Goal: Task Accomplishment & Management: Manage account settings

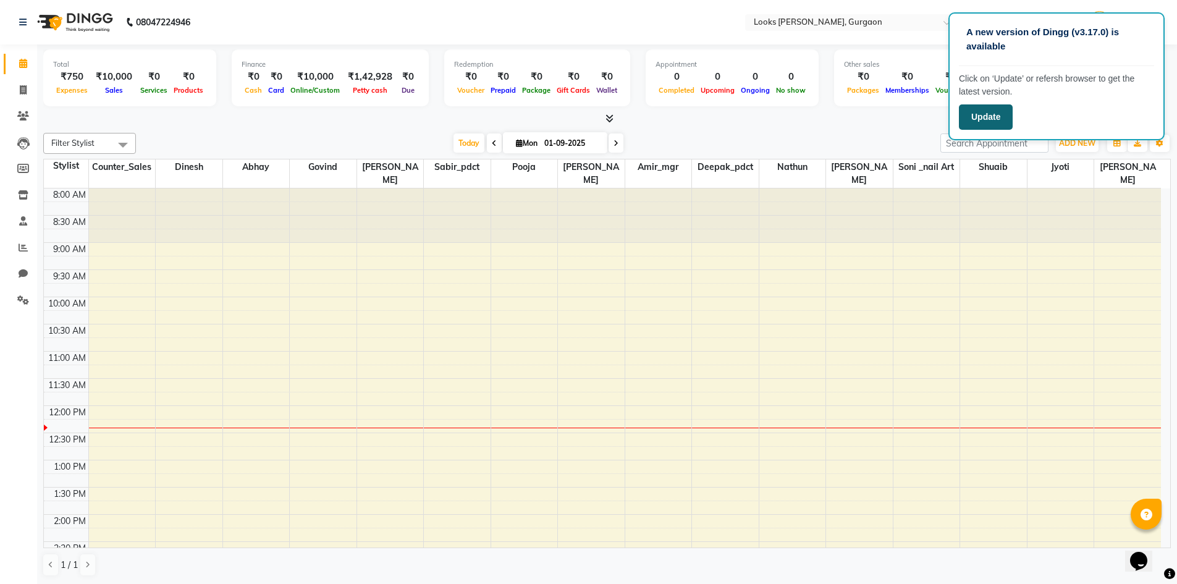
click at [989, 117] on button "Update" at bounding box center [986, 116] width 54 height 25
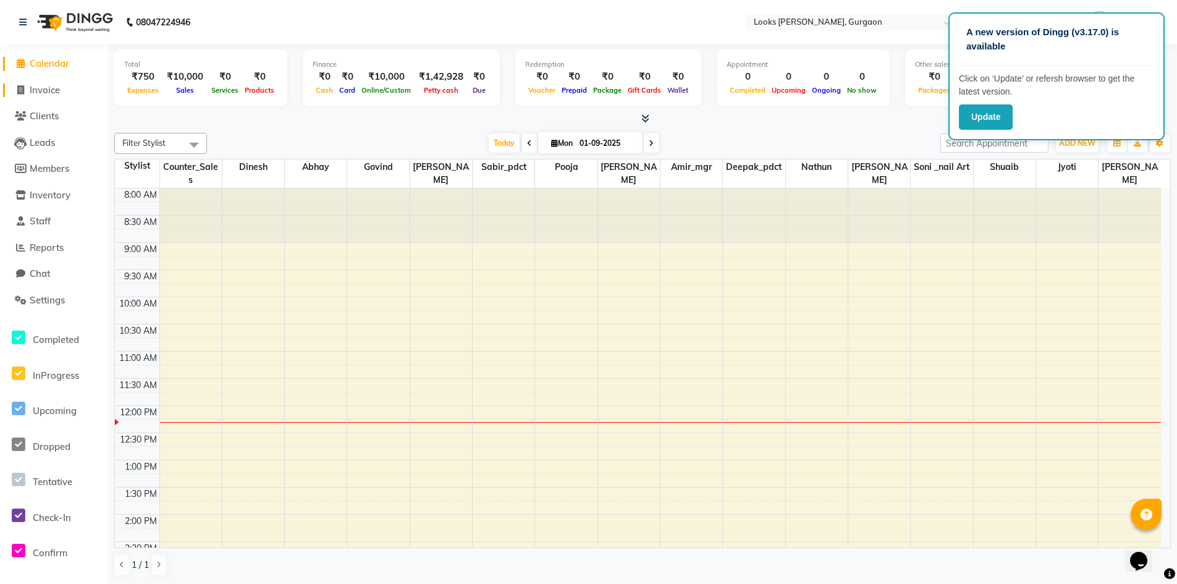
click at [49, 91] on span "Invoice" at bounding box center [45, 90] width 30 height 12
select select "service"
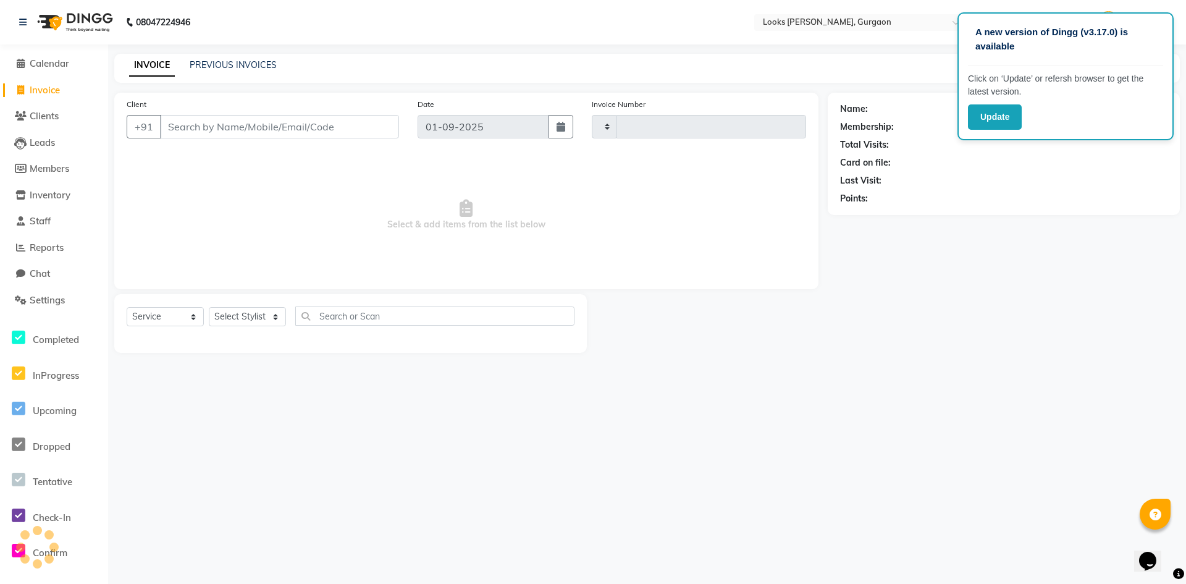
type input "1440"
select select "8452"
click at [360, 119] on input "Client" at bounding box center [279, 126] width 239 height 23
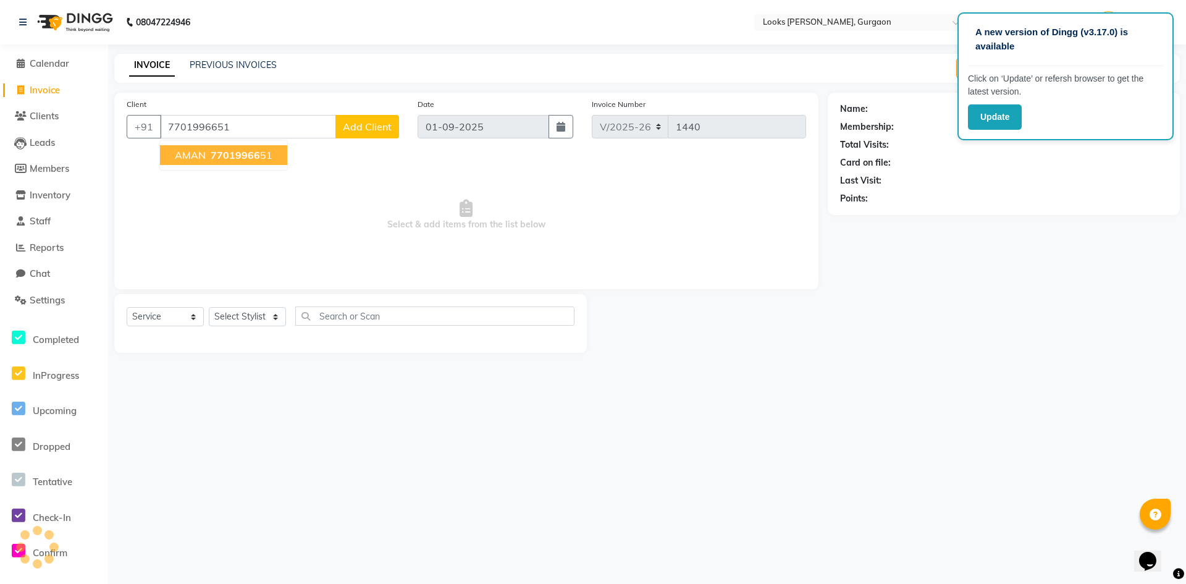
type input "7701996651"
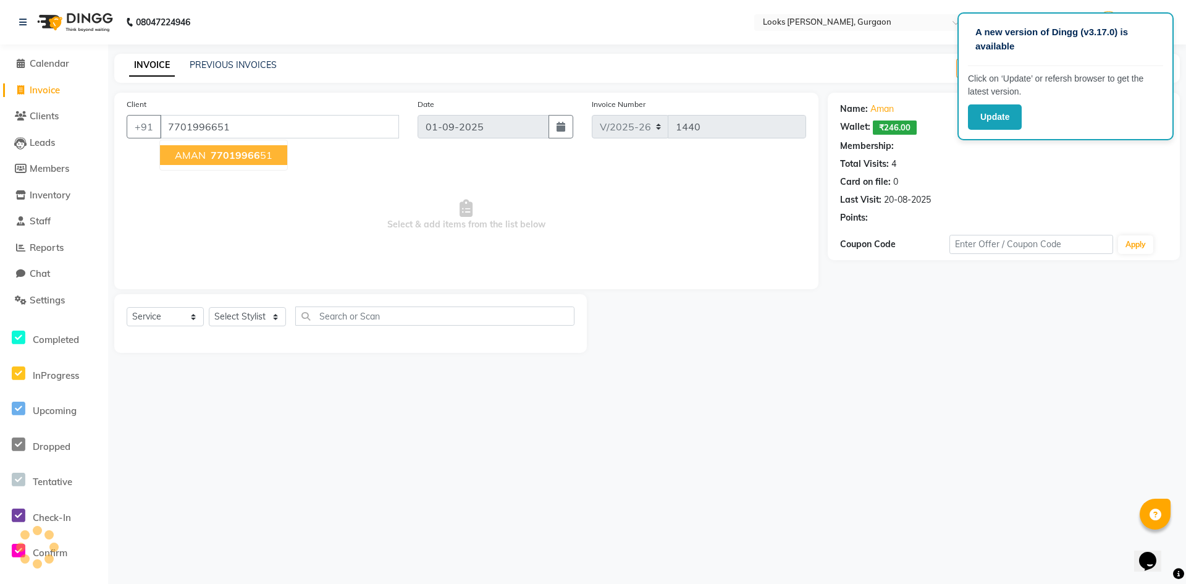
select select "1: Object"
click at [251, 319] on select "Select Stylist aahil abhay Amir_mgr Anamika Counter_Sales Deepak_pdct dinesh go…" at bounding box center [247, 316] width 77 height 19
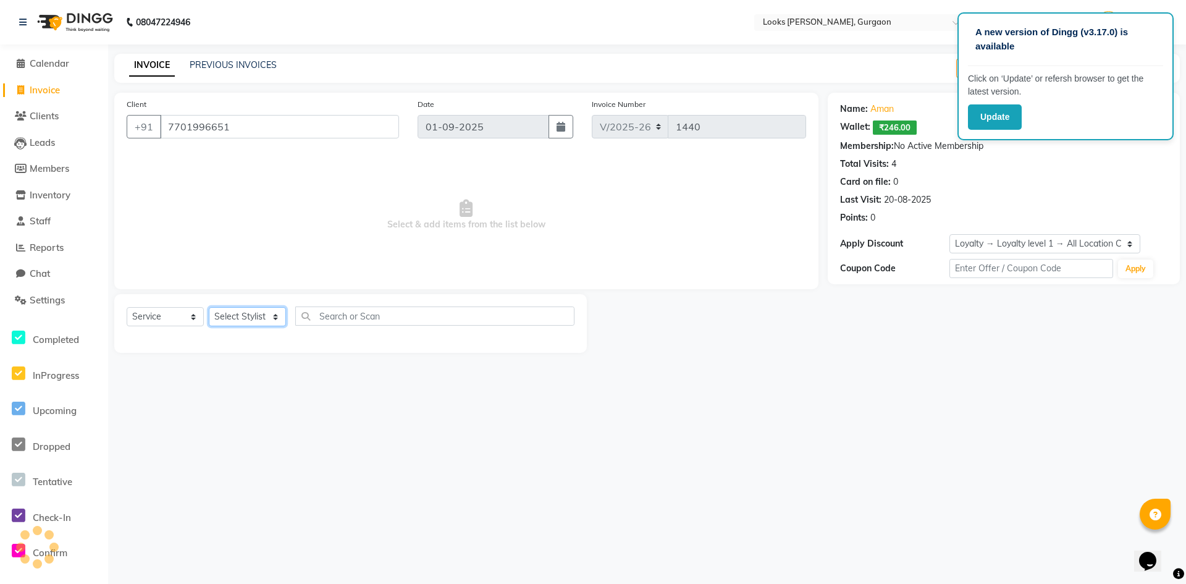
select select "82372"
click at [209, 307] on select "Select Stylist aahil abhay Amir_mgr Anamika Counter_Sales Deepak_pdct dinesh go…" at bounding box center [247, 316] width 77 height 19
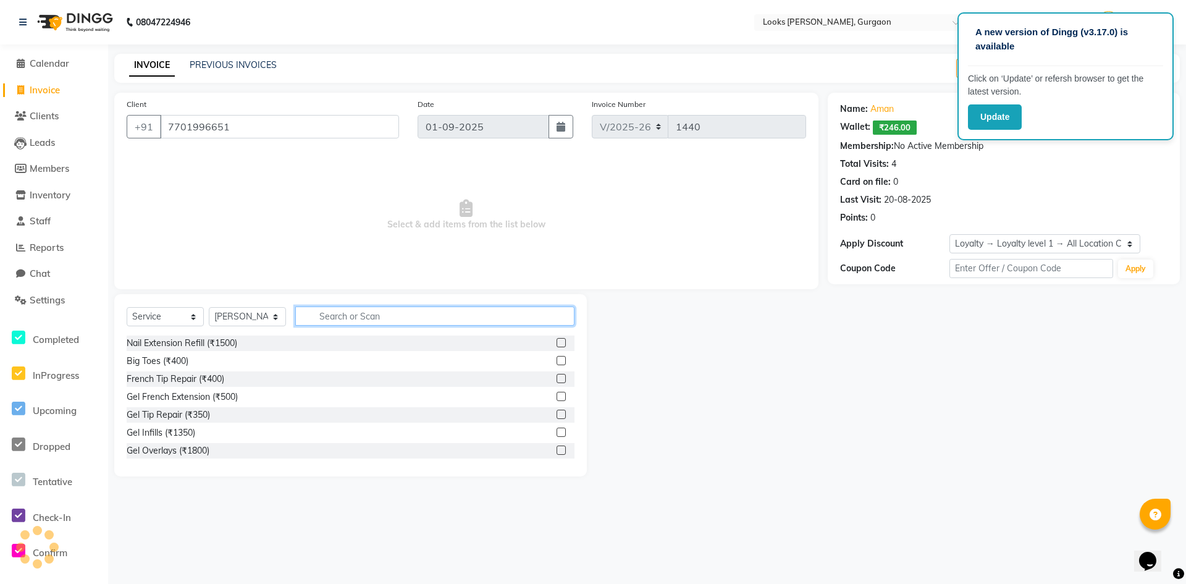
click at [329, 313] on input "text" at bounding box center [434, 315] width 279 height 19
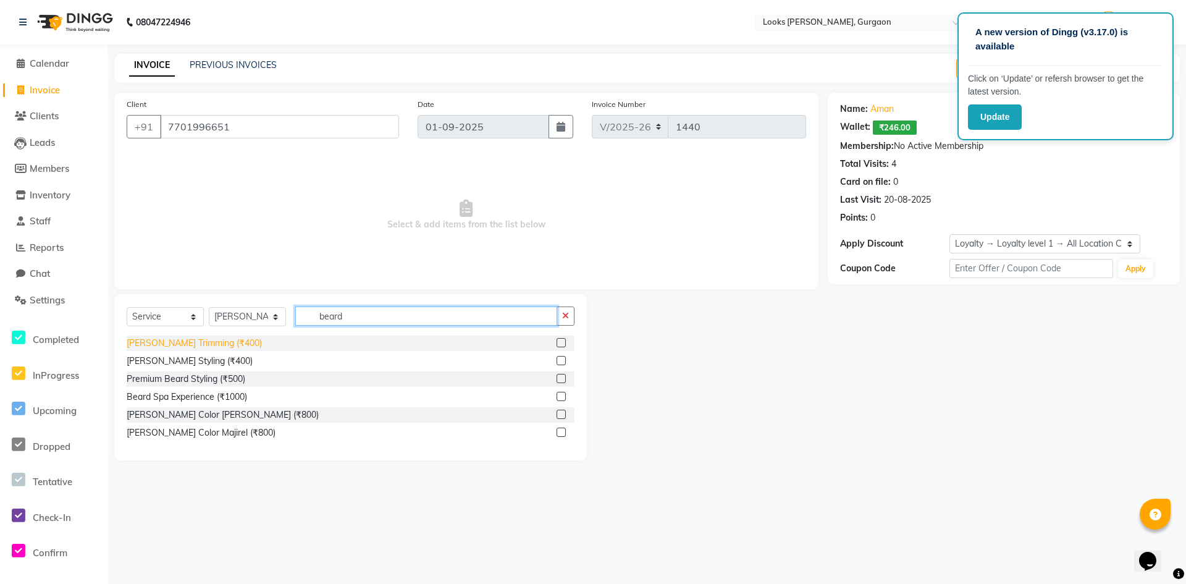
type input "beard"
drag, startPoint x: 205, startPoint y: 342, endPoint x: 246, endPoint y: 351, distance: 42.3
click at [205, 342] on div "Beard Trimming (₹400)" at bounding box center [194, 343] width 135 height 13
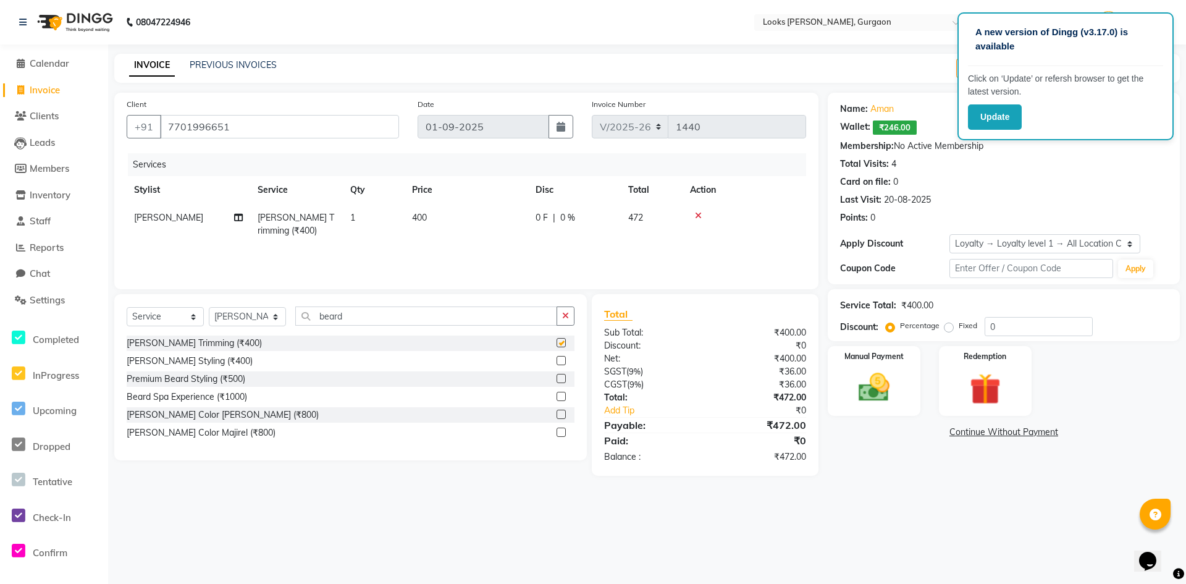
checkbox input "false"
drag, startPoint x: 313, startPoint y: 316, endPoint x: 276, endPoint y: 312, distance: 37.2
click at [282, 313] on div "Select Service Product Membership Package Voucher Prepaid Gift Card Select Styl…" at bounding box center [351, 320] width 448 height 29
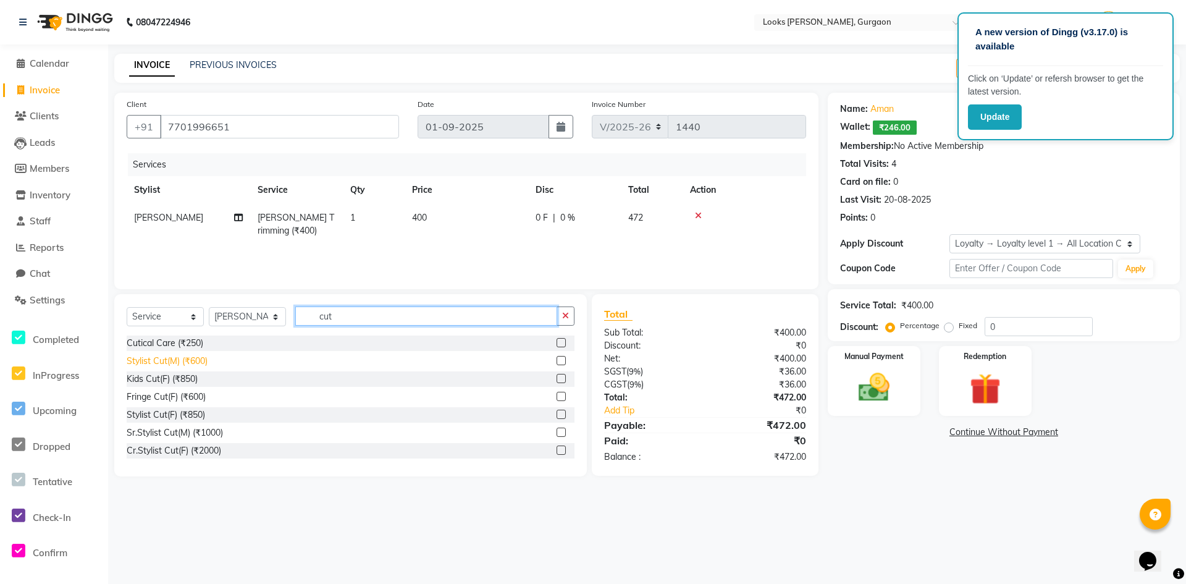
type input "cut"
click at [177, 363] on div "Stylist Cut(M) (₹600)" at bounding box center [167, 361] width 81 height 13
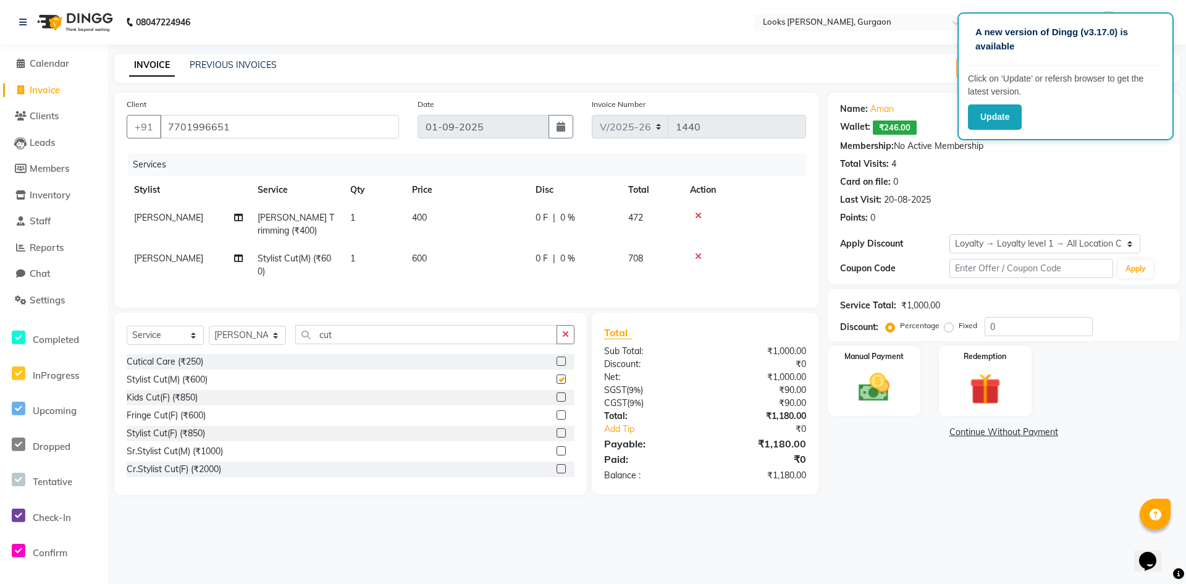
checkbox input "false"
drag, startPoint x: 300, startPoint y: 343, endPoint x: 292, endPoint y: 342, distance: 8.7
click at [292, 342] on div "Select Service Product Membership Package Voucher Prepaid Gift Card Select Styl…" at bounding box center [351, 339] width 448 height 29
drag, startPoint x: 364, startPoint y: 342, endPoint x: 286, endPoint y: 340, distance: 77.9
click at [288, 340] on div "Select Service Product Membership Package Voucher Prepaid Gift Card Select Styl…" at bounding box center [351, 339] width 448 height 29
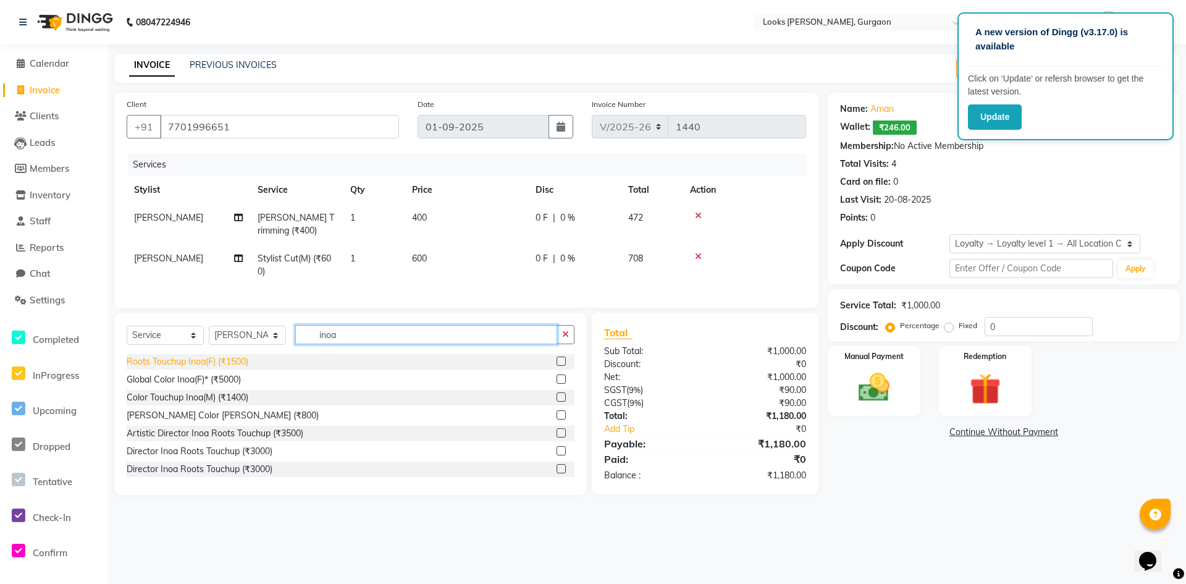
type input "inoa"
click at [201, 368] on div "Roots Touchup Inoa(F) (₹1500)" at bounding box center [188, 361] width 122 height 13
checkbox input "false"
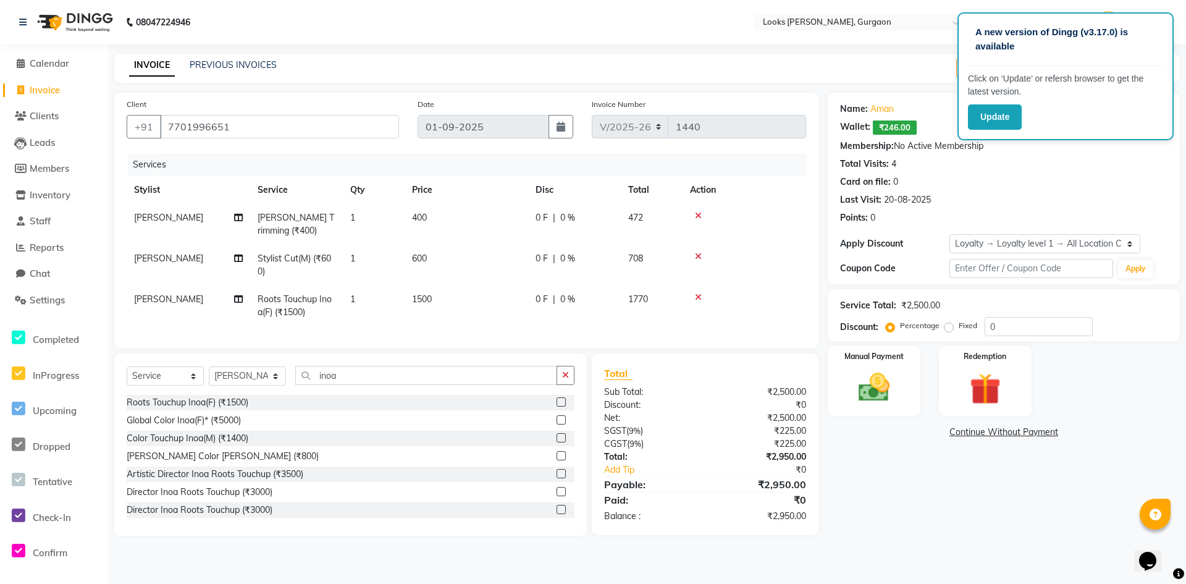
click at [431, 309] on td "1500" at bounding box center [467, 305] width 124 height 41
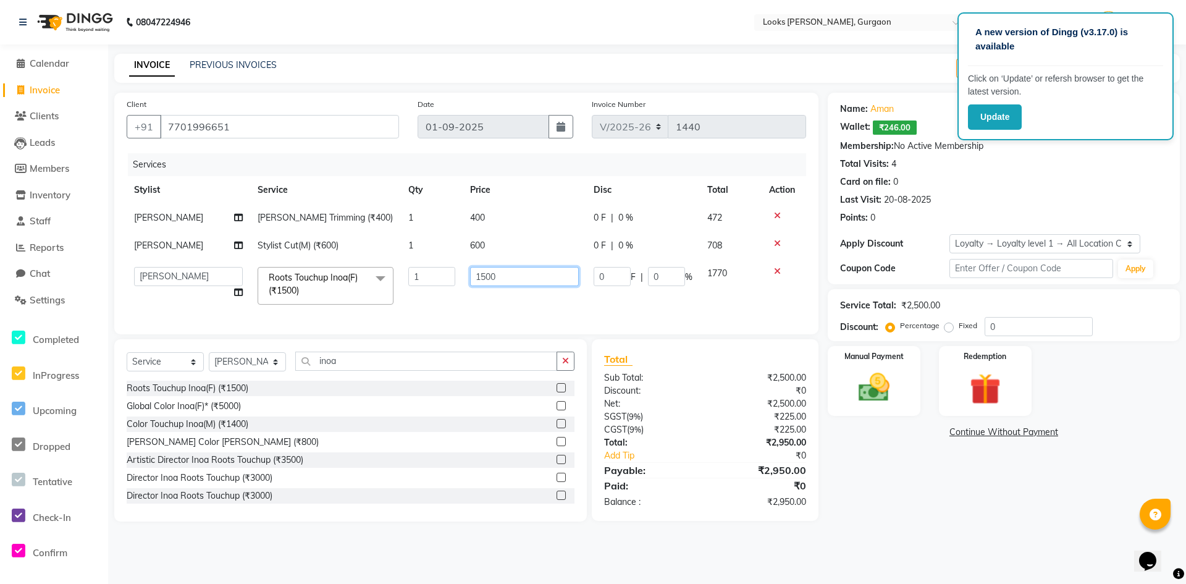
click at [484, 278] on input "1500" at bounding box center [524, 276] width 109 height 19
type input "1400"
click at [887, 456] on div "Name: Aman Wallet: ₹246.00 Membership: No Active Membership Total Visits: 4 Car…" at bounding box center [1008, 307] width 361 height 429
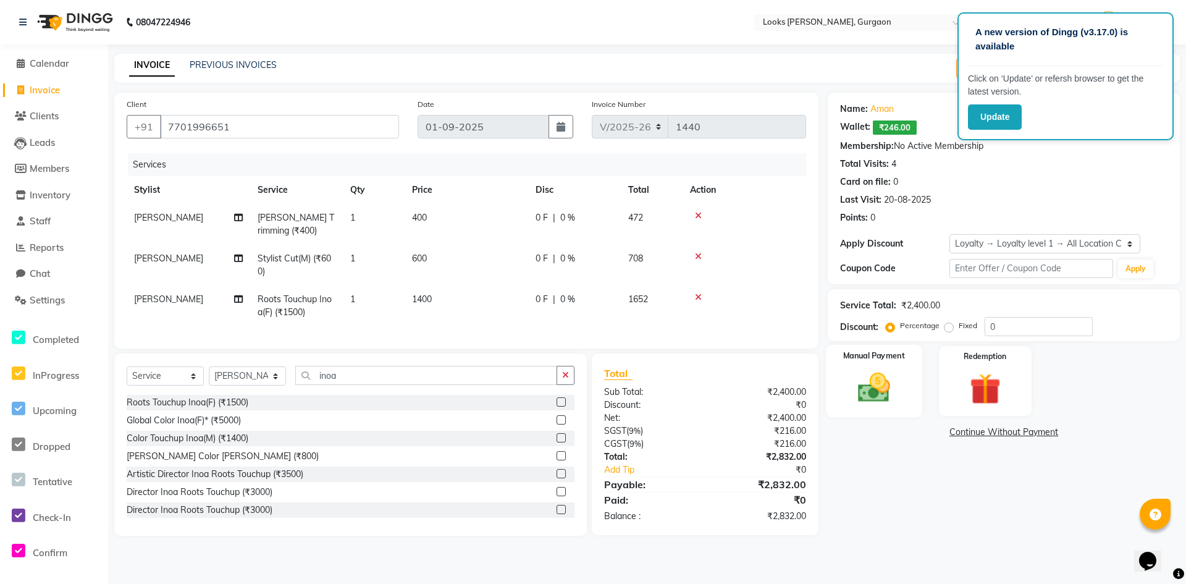
click at [874, 376] on img at bounding box center [873, 388] width 53 height 38
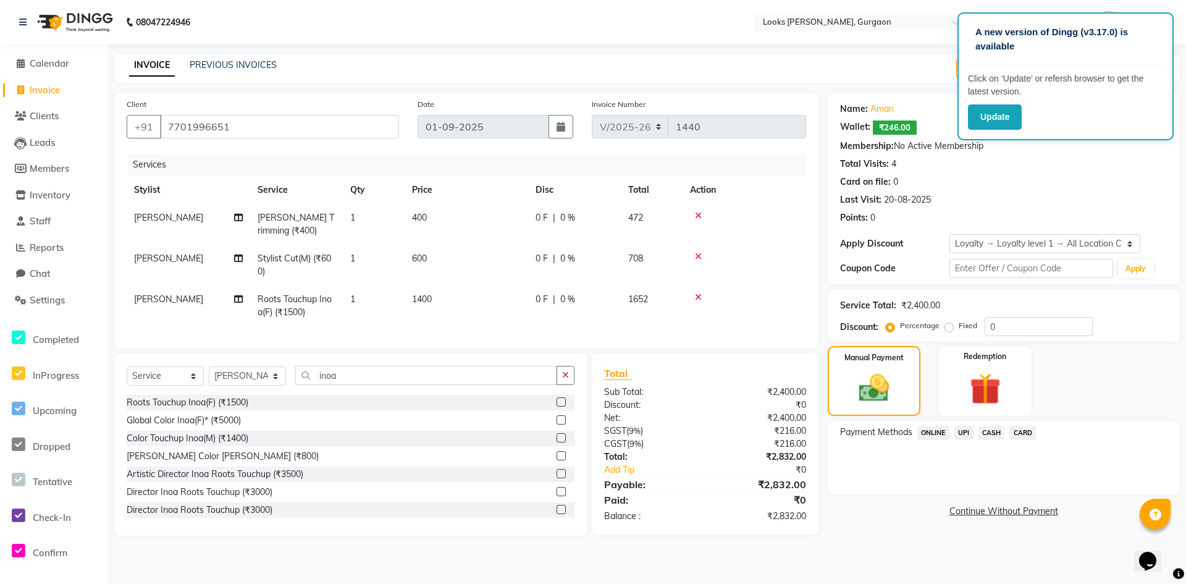
click at [962, 432] on span "UPI" at bounding box center [963, 433] width 19 height 14
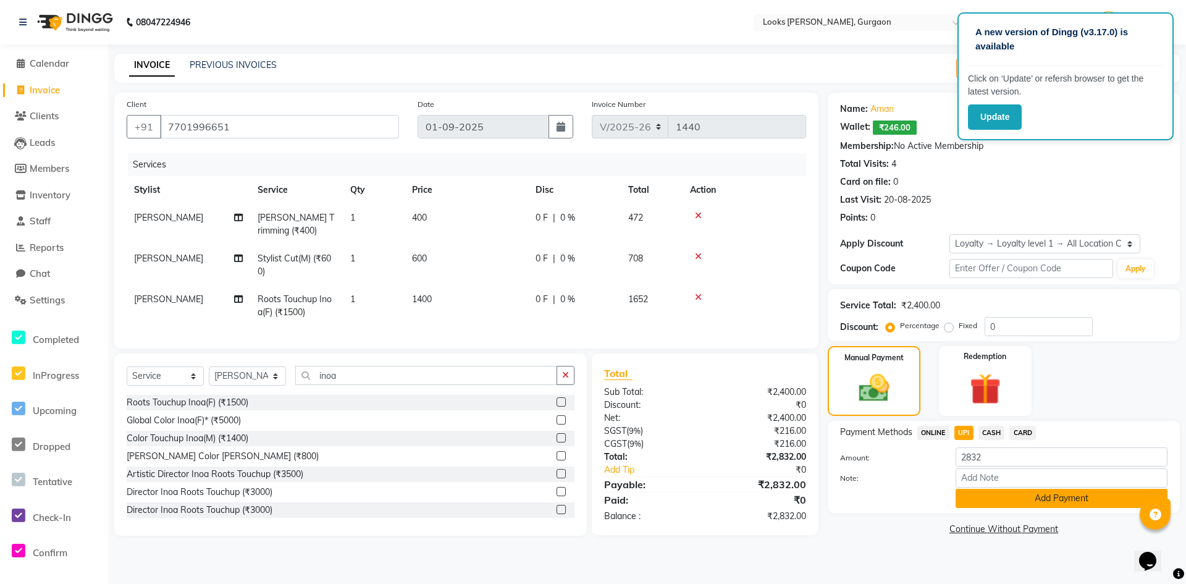
click at [1064, 503] on button "Add Payment" at bounding box center [1062, 498] width 212 height 19
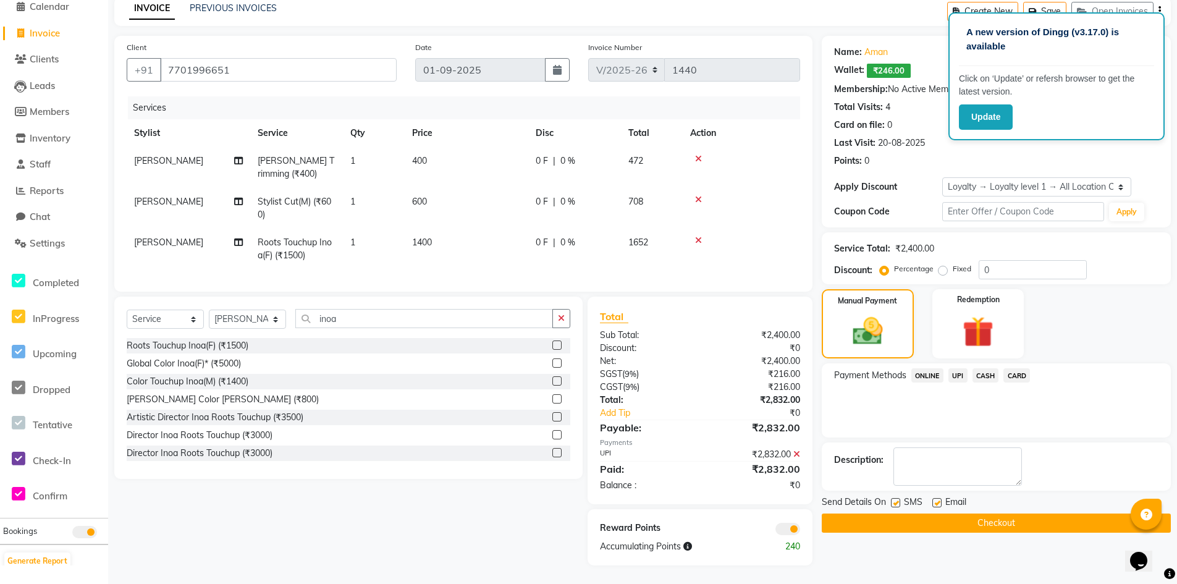
scroll to position [66, 0]
click at [967, 514] on button "Checkout" at bounding box center [996, 522] width 349 height 19
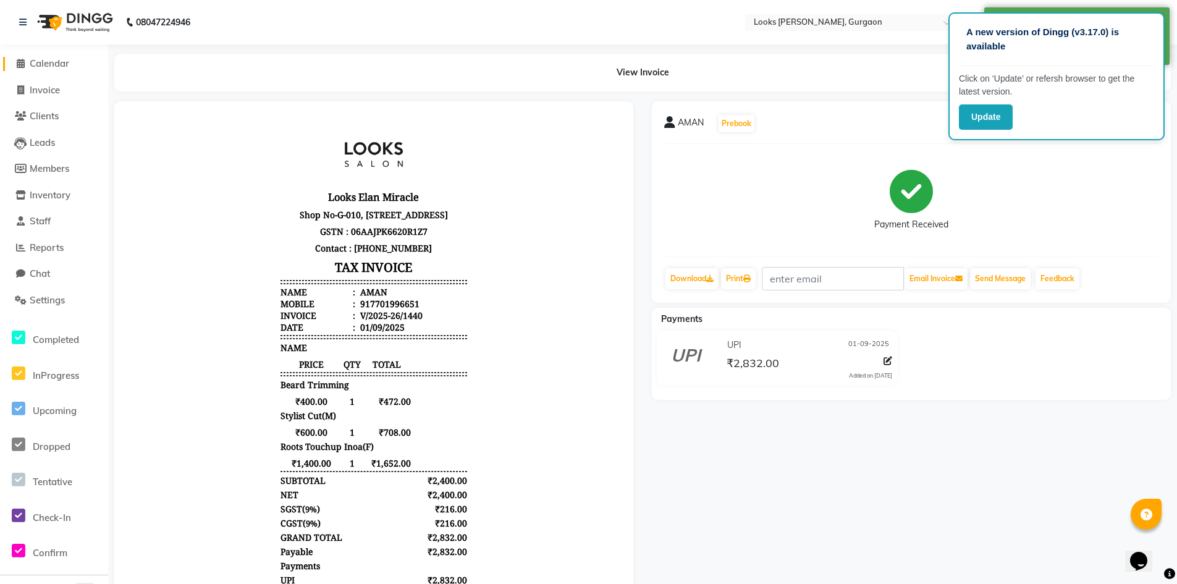
click at [51, 65] on span "Calendar" at bounding box center [50, 63] width 40 height 12
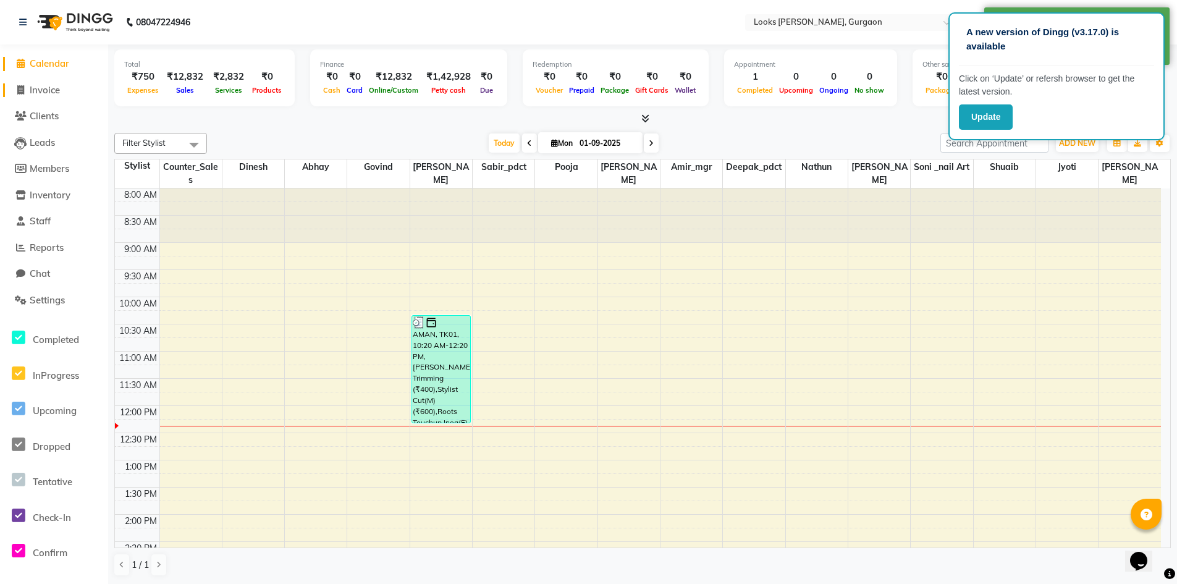
drag, startPoint x: 50, startPoint y: 86, endPoint x: 59, endPoint y: 72, distance: 17.0
click at [51, 86] on span "Invoice" at bounding box center [45, 90] width 30 height 12
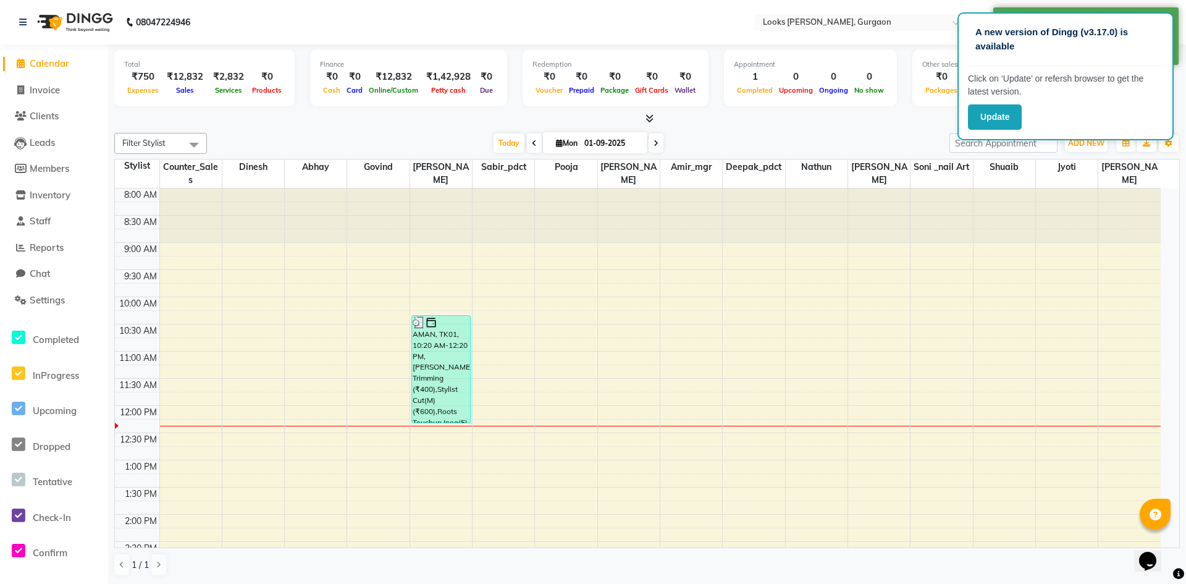
select select "8452"
select select "service"
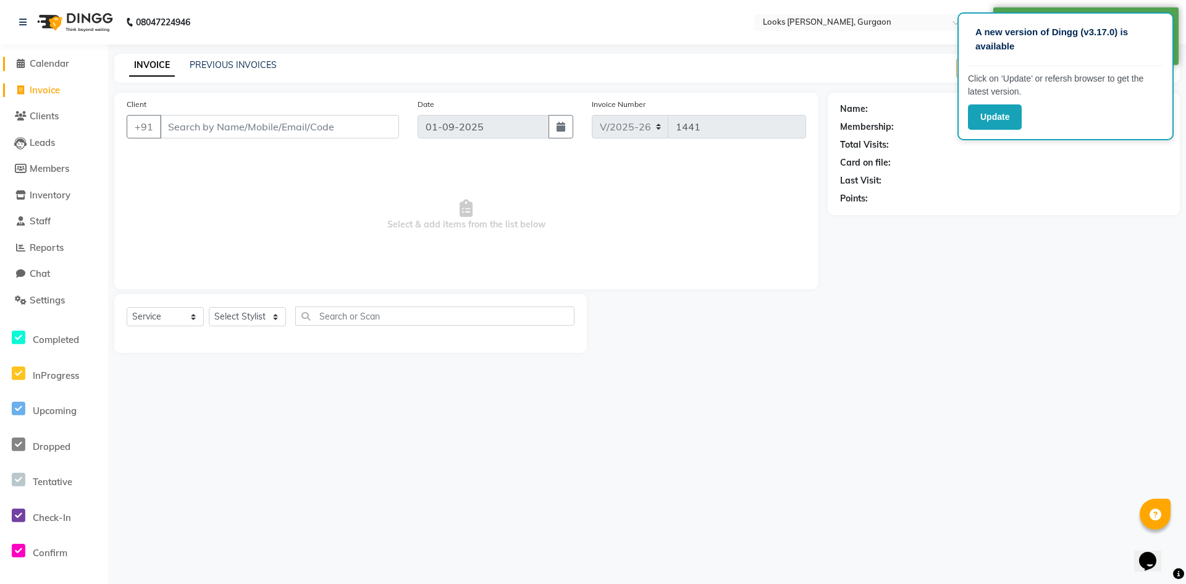
click at [62, 61] on span "Calendar" at bounding box center [50, 63] width 40 height 12
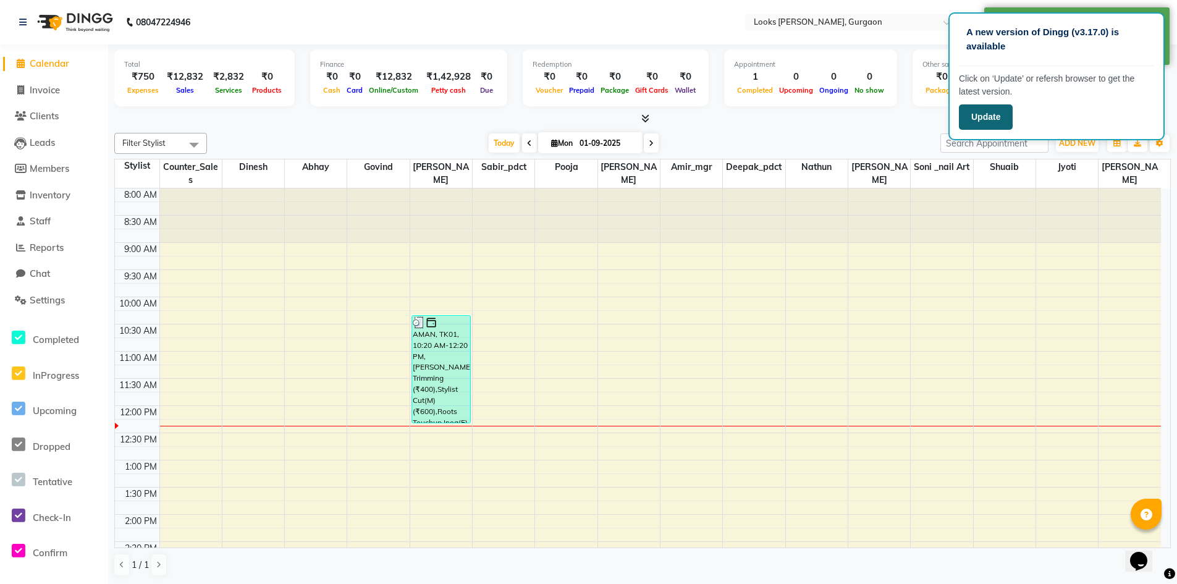
click at [970, 117] on button "Update" at bounding box center [986, 116] width 54 height 25
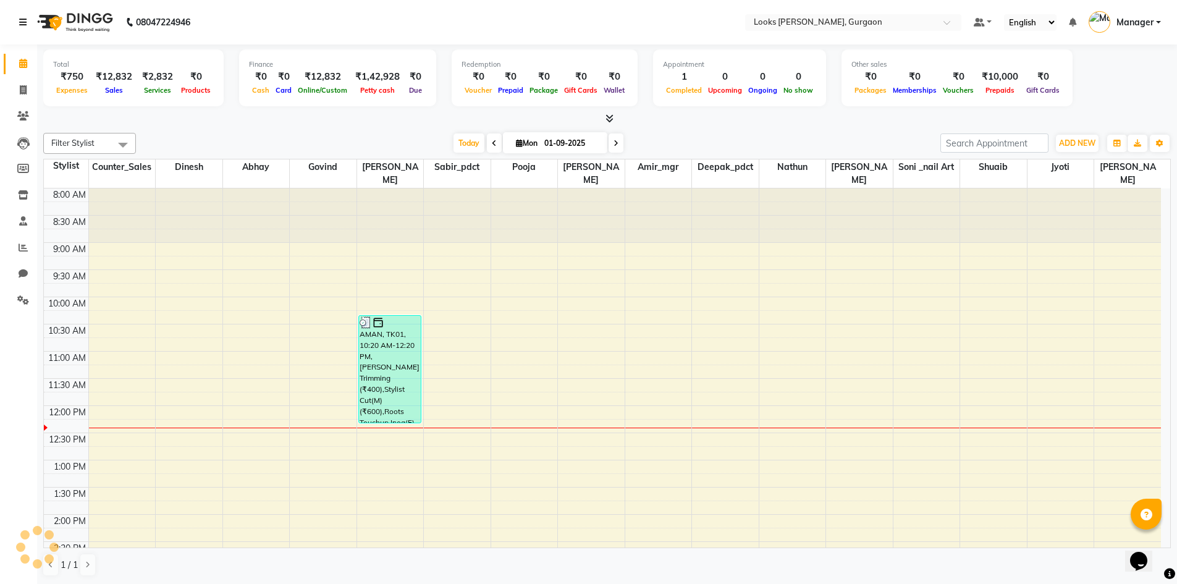
click at [20, 19] on icon at bounding box center [22, 22] width 7 height 9
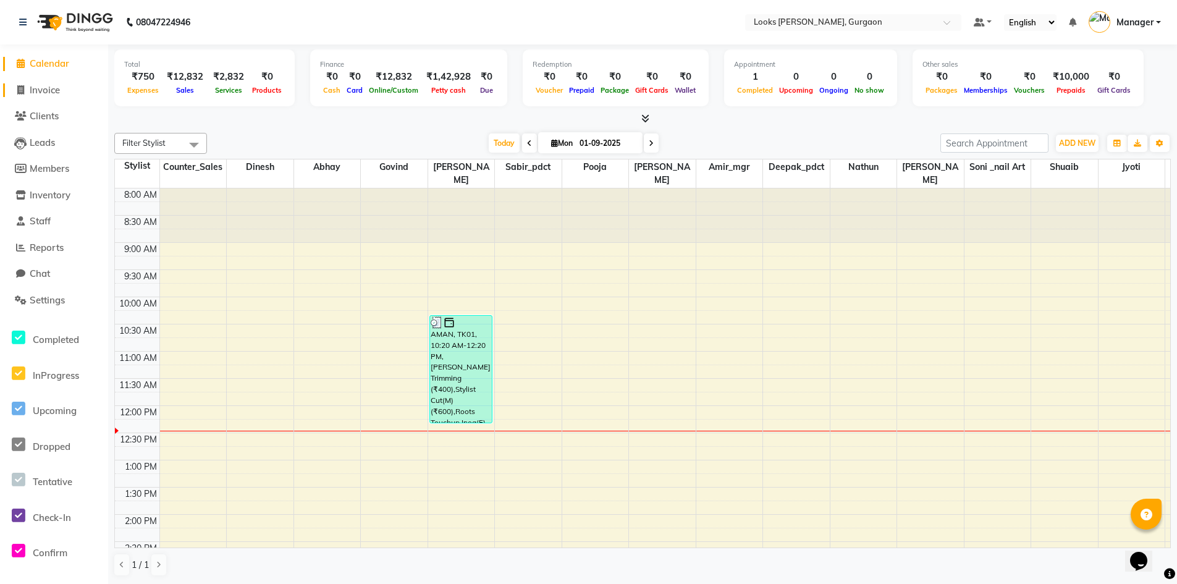
click at [49, 91] on span "Invoice" at bounding box center [45, 90] width 30 height 12
select select "service"
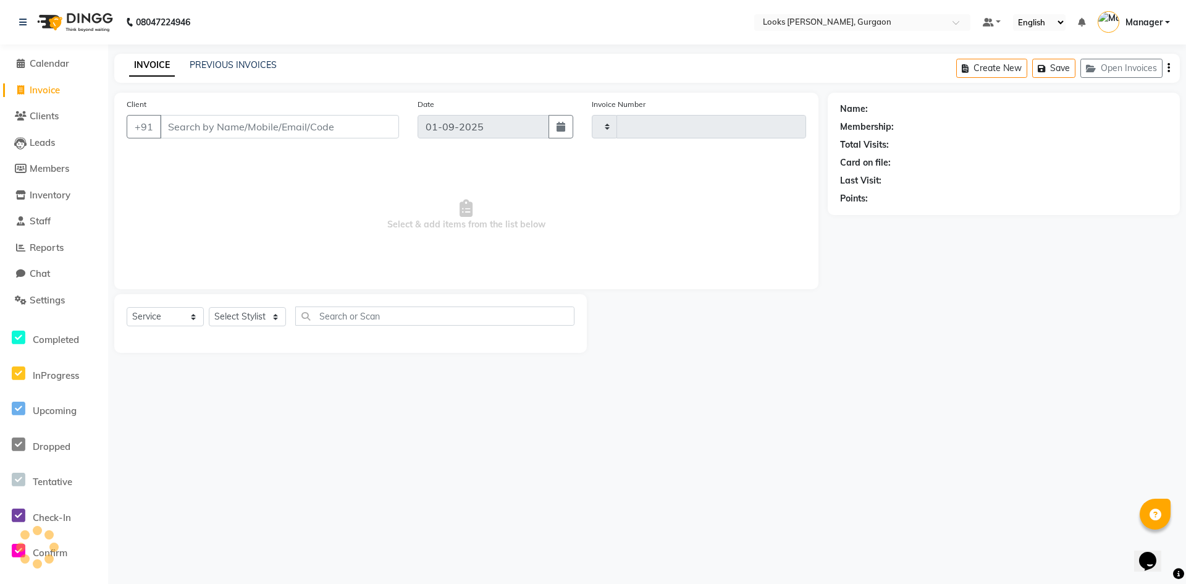
click at [242, 129] on input "Client" at bounding box center [279, 126] width 239 height 23
type input "1441"
select select "8452"
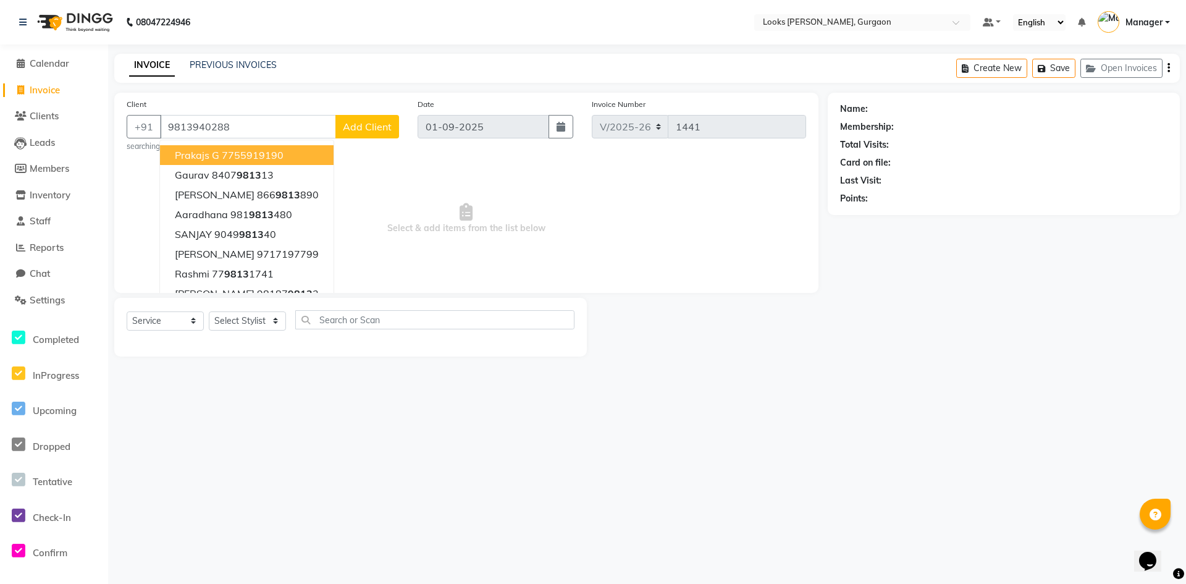
type input "9813940288"
select select "1: Object"
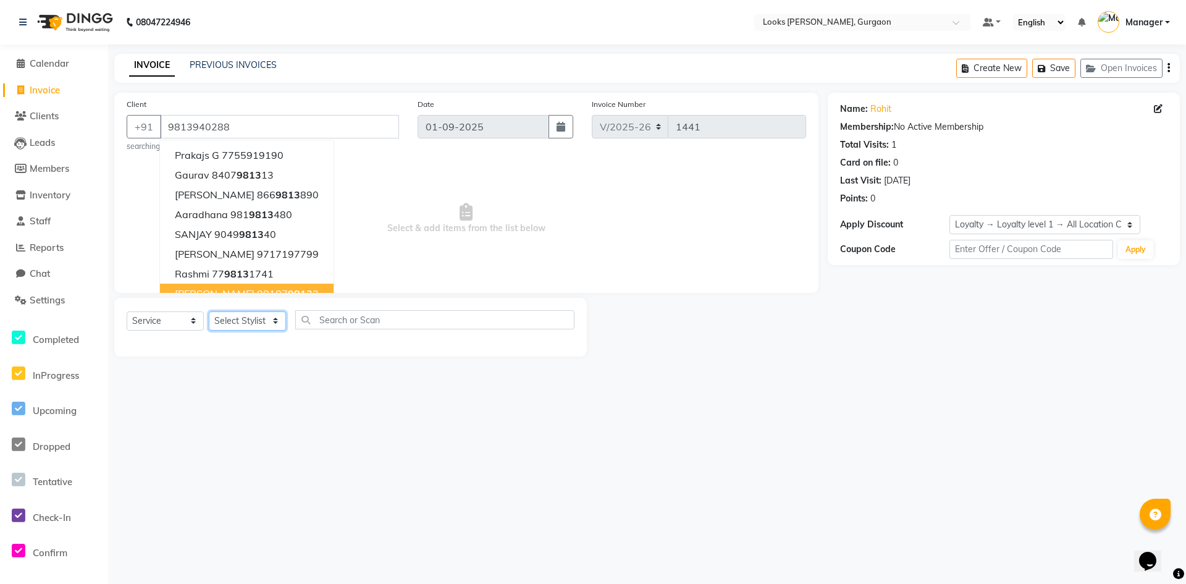
click at [263, 322] on select "Select Stylist aahil abhay Amir_mgr Anamika Counter_Sales Deepak_pdct dinesh go…" at bounding box center [247, 320] width 77 height 19
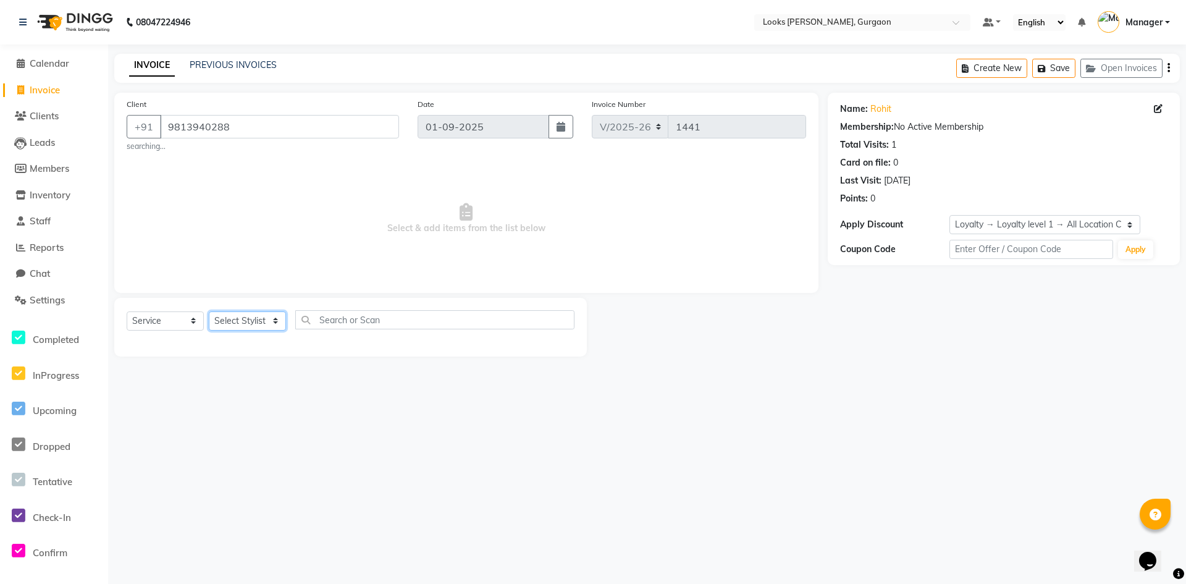
select select "82375"
click at [209, 311] on select "Select Stylist aahil abhay Amir_mgr Anamika Counter_Sales Deepak_pdct dinesh go…" at bounding box center [247, 320] width 77 height 19
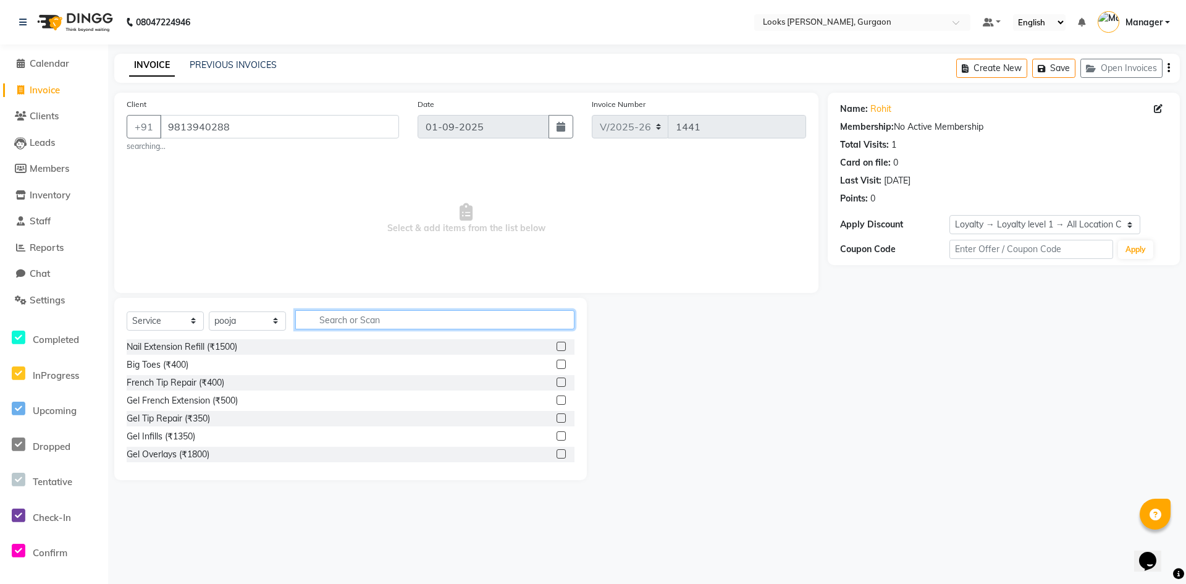
click at [363, 321] on input "text" at bounding box center [434, 319] width 279 height 19
type input "p"
type input "eye"
click at [196, 364] on div "Eyebrows & Upperlips (₹200)" at bounding box center [184, 364] width 114 height 13
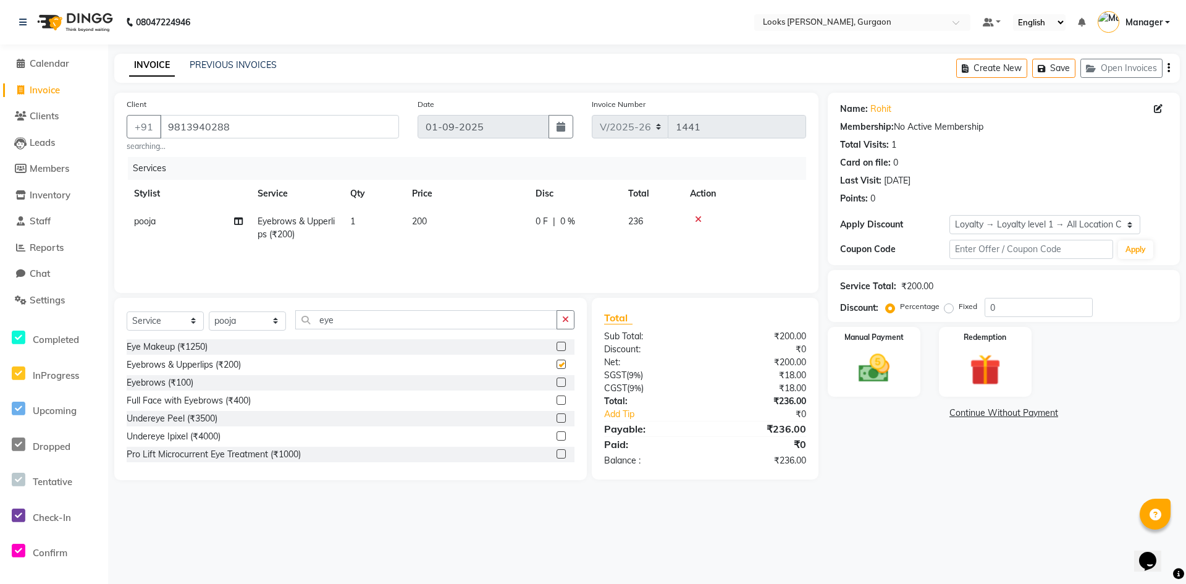
checkbox input "false"
click at [440, 222] on td "200" at bounding box center [467, 228] width 124 height 41
select select "82375"
drag, startPoint x: 515, startPoint y: 228, endPoint x: 441, endPoint y: 216, distance: 74.5
click at [441, 216] on tr "aahil abhay Amir_mgr Anamika Counter_Sales Deepak_pdct dinesh govind Jyoti Mana…" at bounding box center [466, 234] width 679 height 53
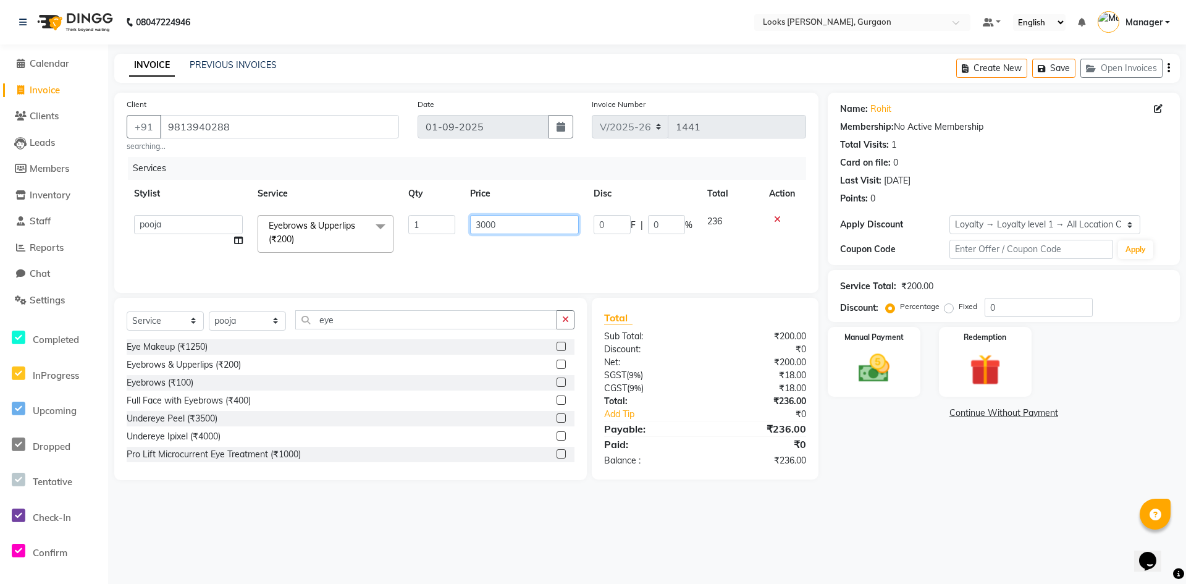
type input "300"
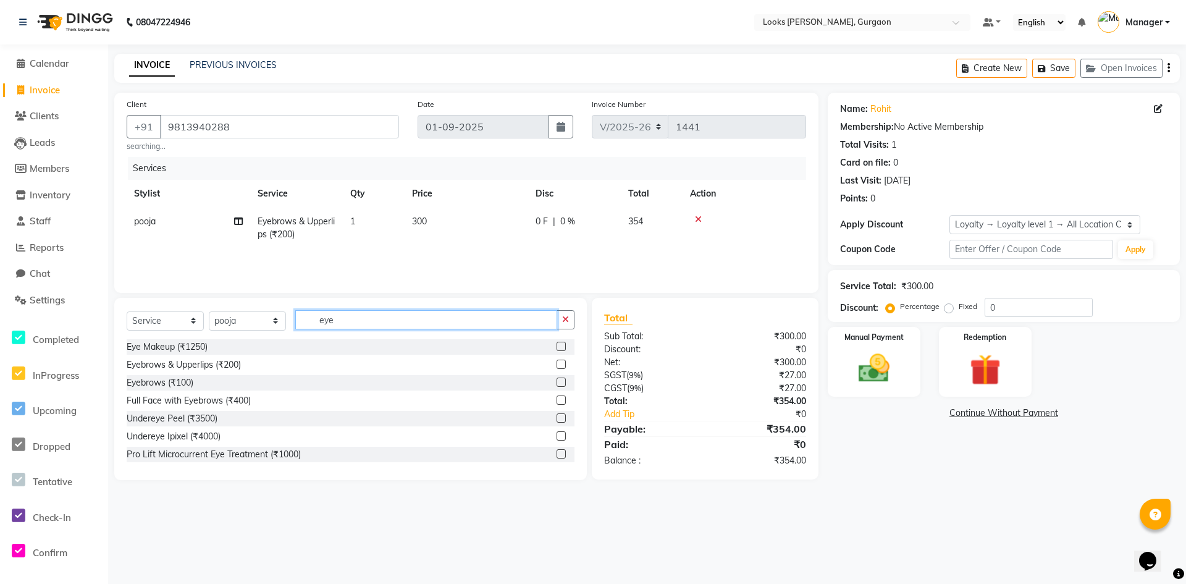
drag, startPoint x: 347, startPoint y: 317, endPoint x: 238, endPoint y: 318, distance: 108.7
click at [238, 318] on div "Select Service Product Membership Package Voucher Prepaid Gift Card Select Styl…" at bounding box center [351, 324] width 448 height 29
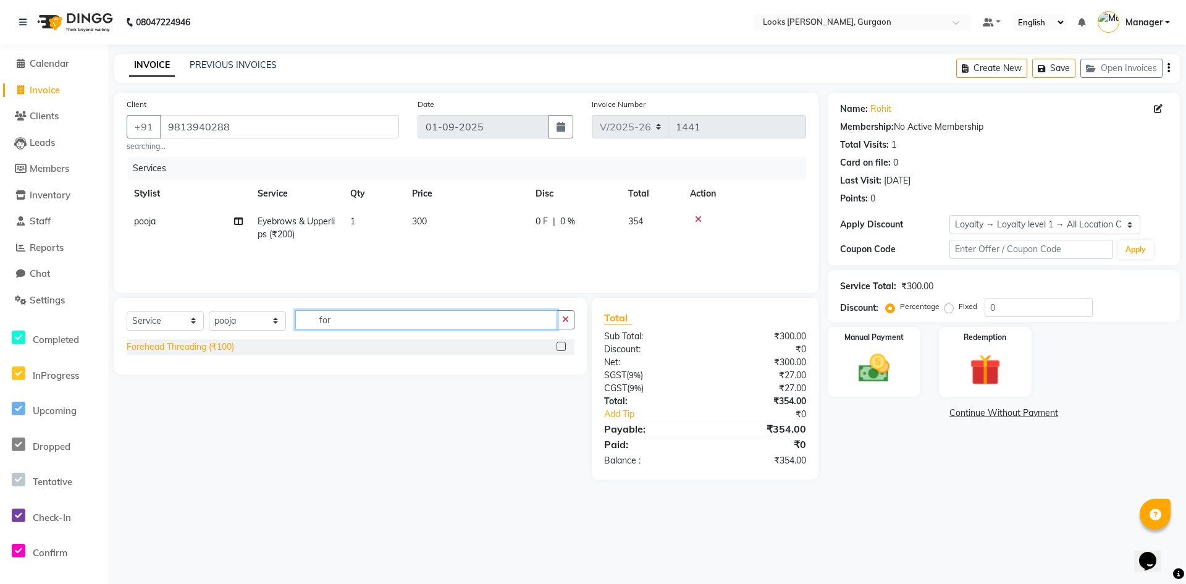
type input "for"
click at [188, 348] on div "Forehead Threading (₹100)" at bounding box center [180, 346] width 107 height 13
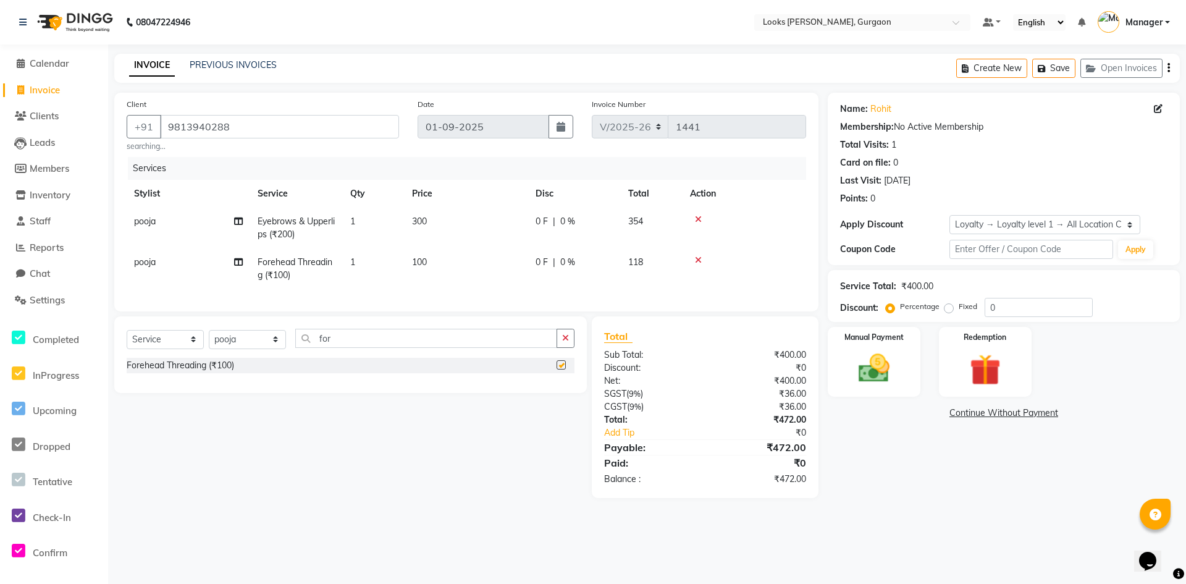
checkbox input "false"
click at [875, 361] on img at bounding box center [873, 369] width 53 height 38
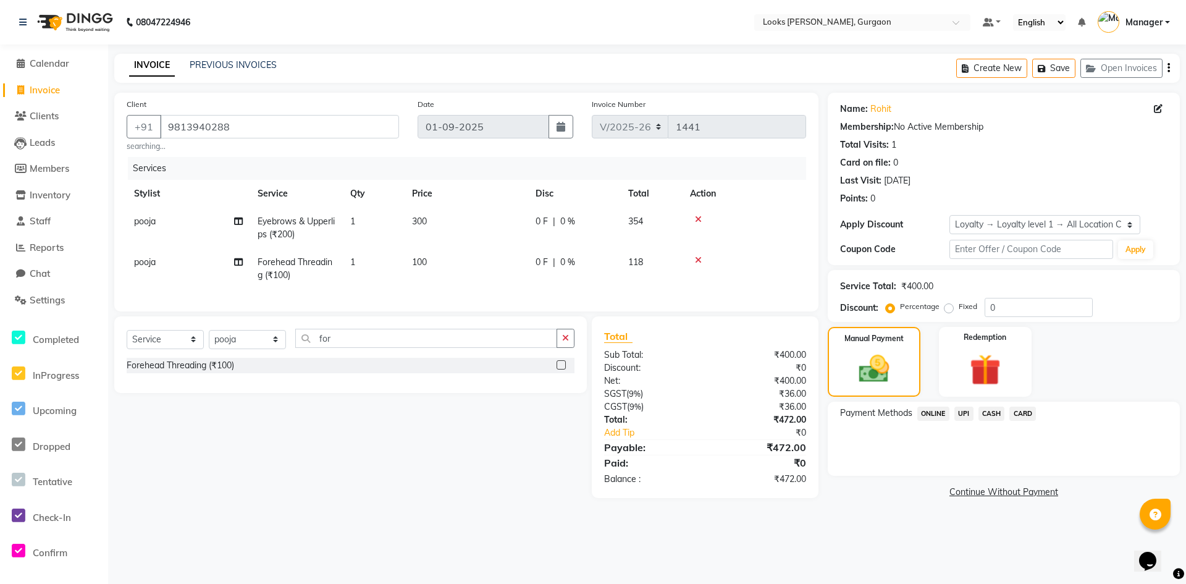
click at [964, 410] on span "UPI" at bounding box center [963, 413] width 19 height 14
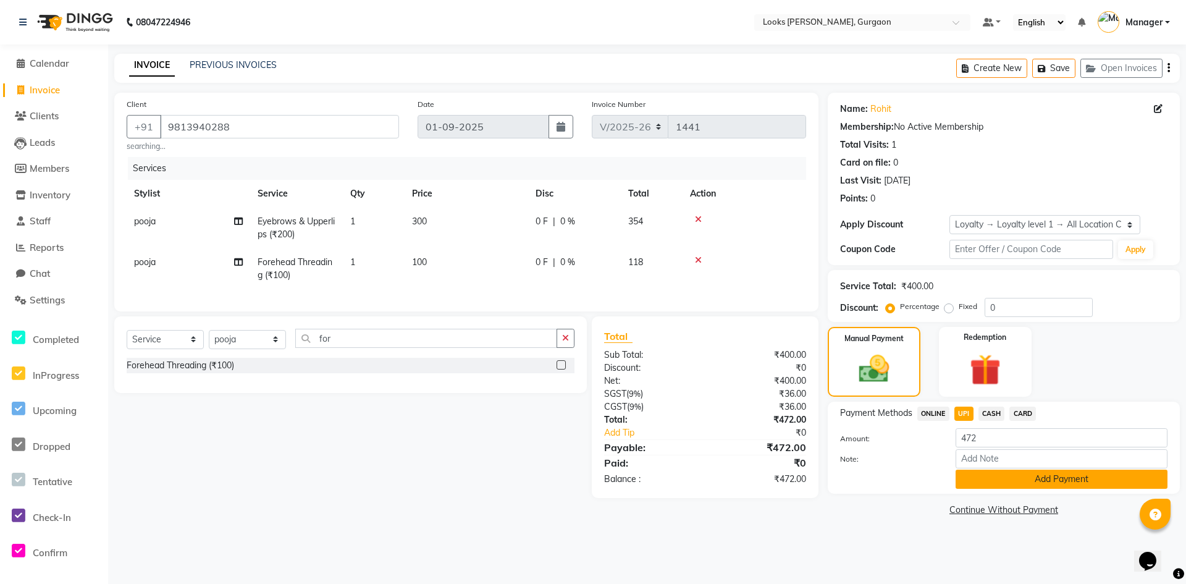
click at [984, 484] on button "Add Payment" at bounding box center [1062, 478] width 212 height 19
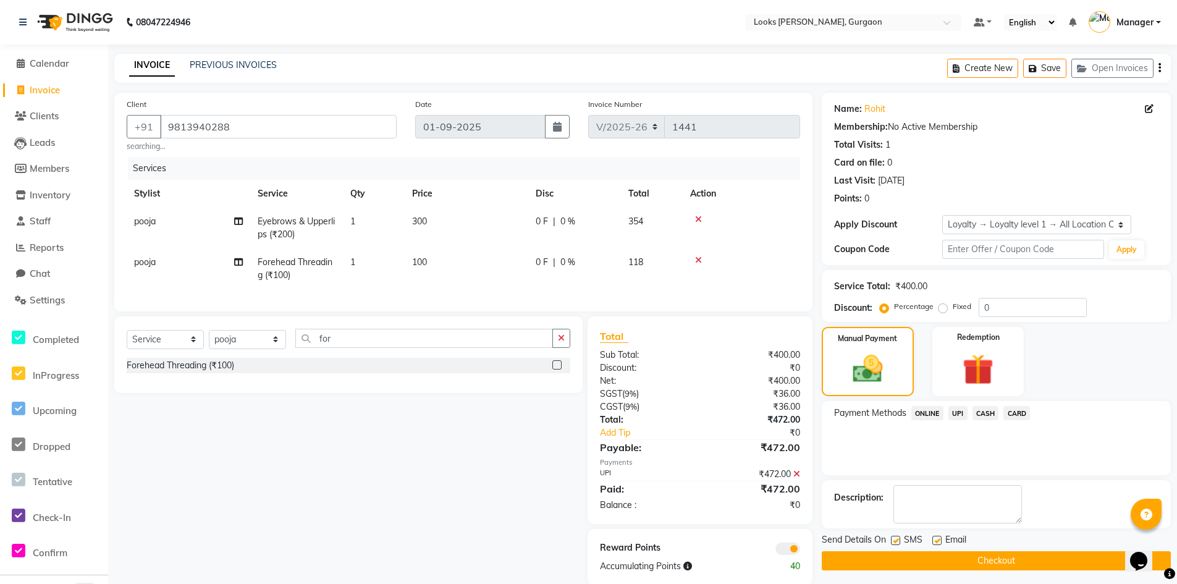
scroll to position [29, 0]
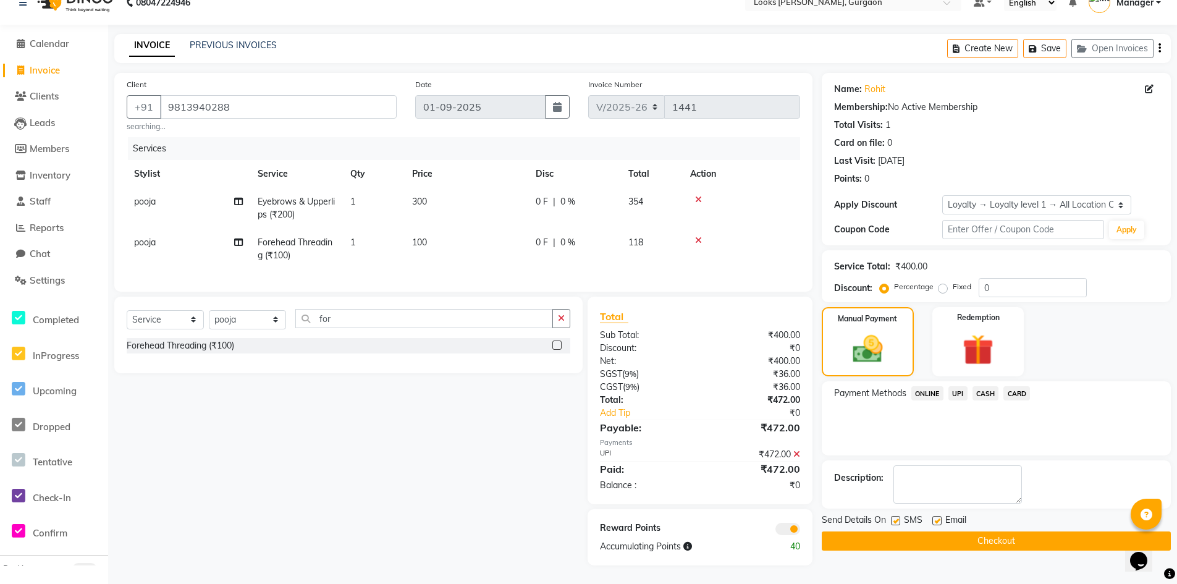
click at [967, 531] on button "Checkout" at bounding box center [996, 540] width 349 height 19
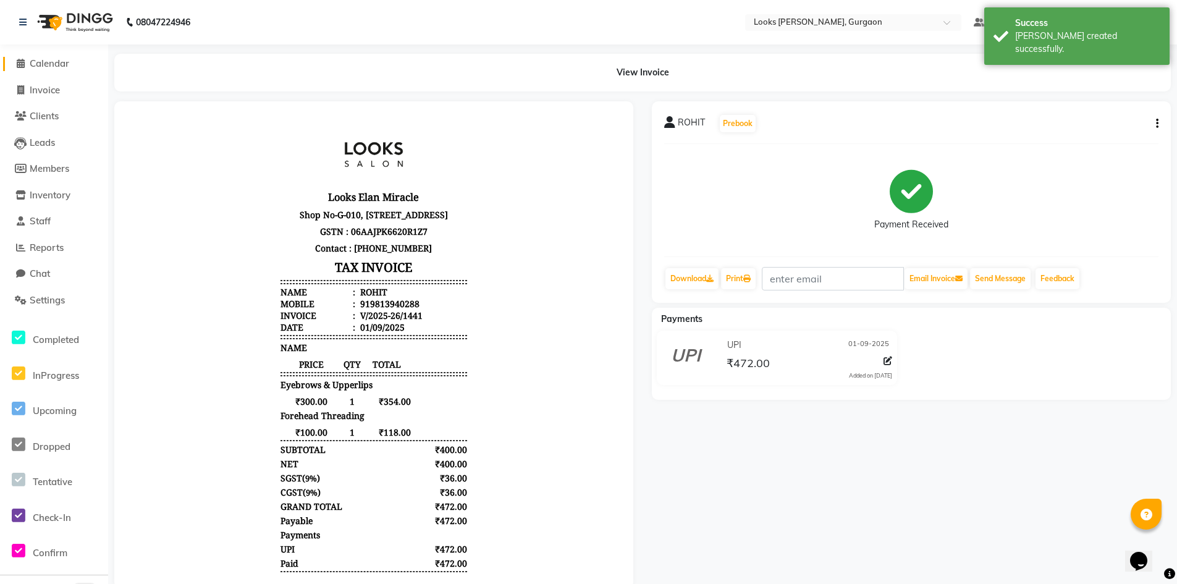
click at [48, 63] on span "Calendar" at bounding box center [50, 63] width 40 height 12
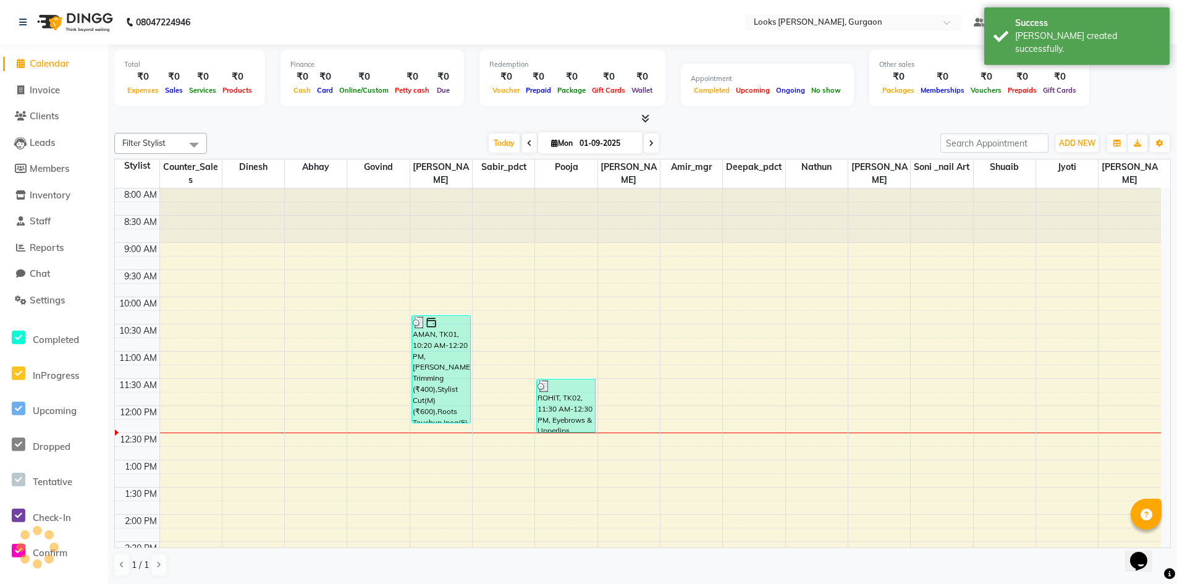
click at [51, 64] on span "Calendar" at bounding box center [50, 63] width 40 height 12
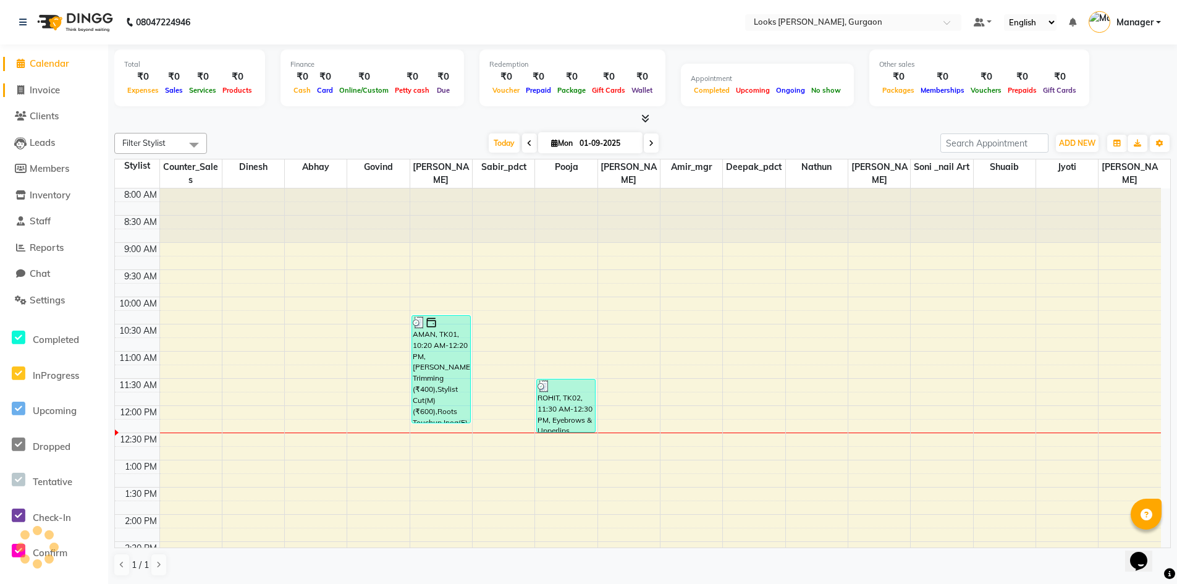
click at [41, 92] on span "Invoice" at bounding box center [45, 90] width 30 height 12
select select "service"
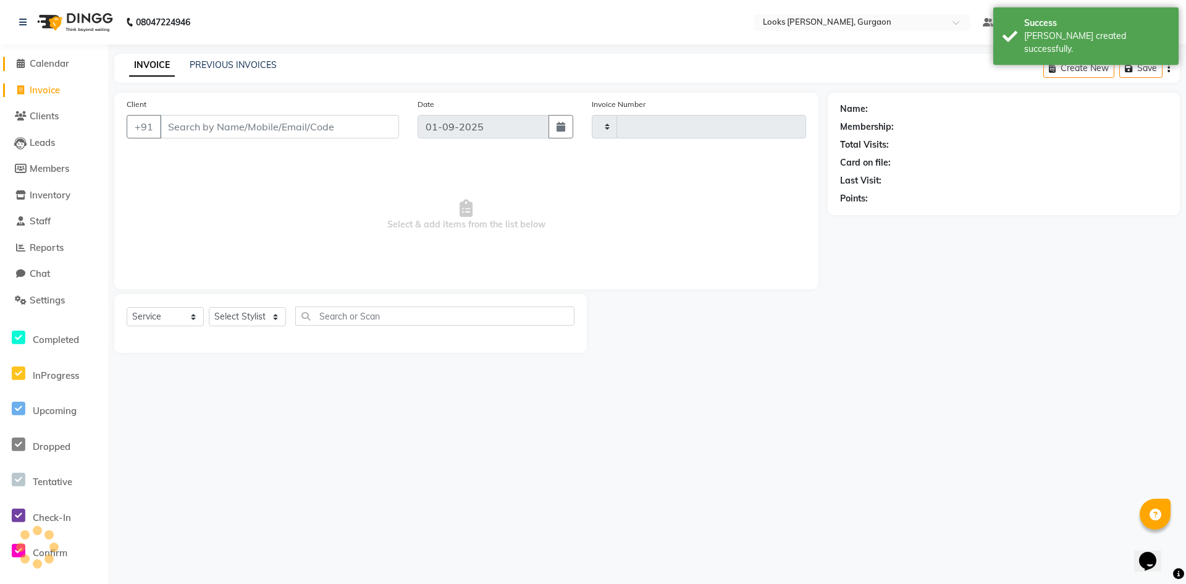
type input "1442"
select select "8452"
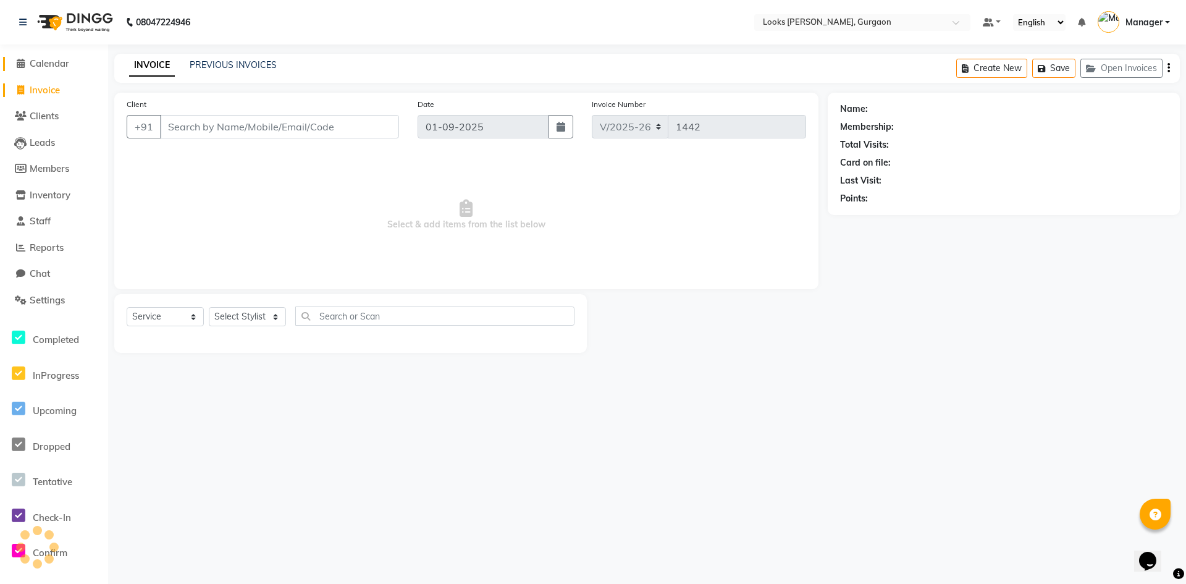
click at [42, 64] on span "Calendar" at bounding box center [50, 63] width 40 height 12
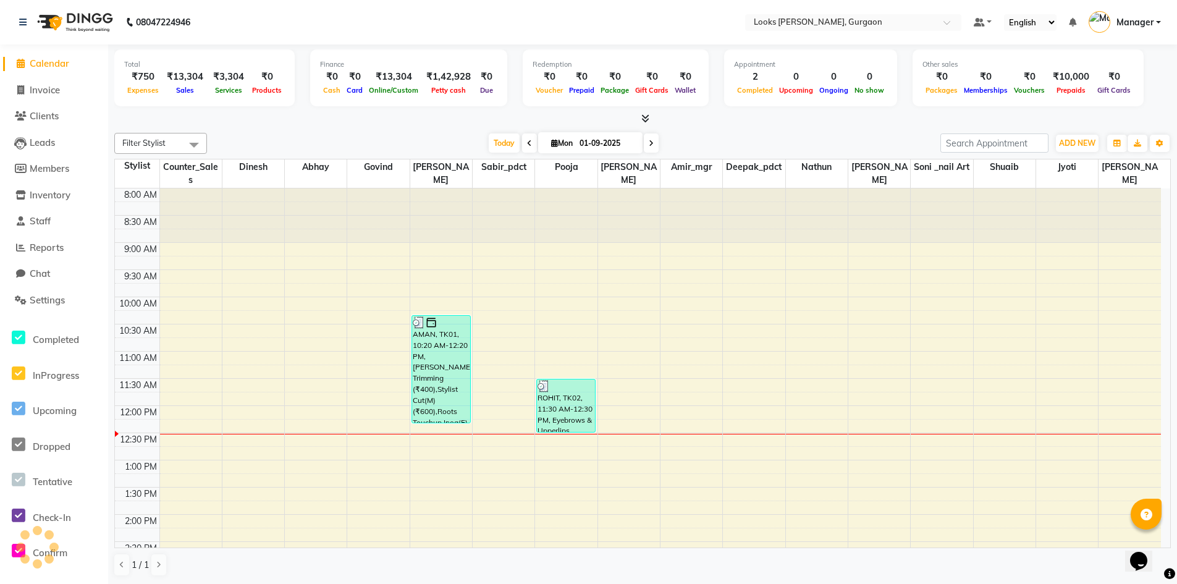
click at [51, 62] on span "Calendar" at bounding box center [50, 63] width 40 height 12
click at [48, 88] on span "Invoice" at bounding box center [45, 90] width 30 height 12
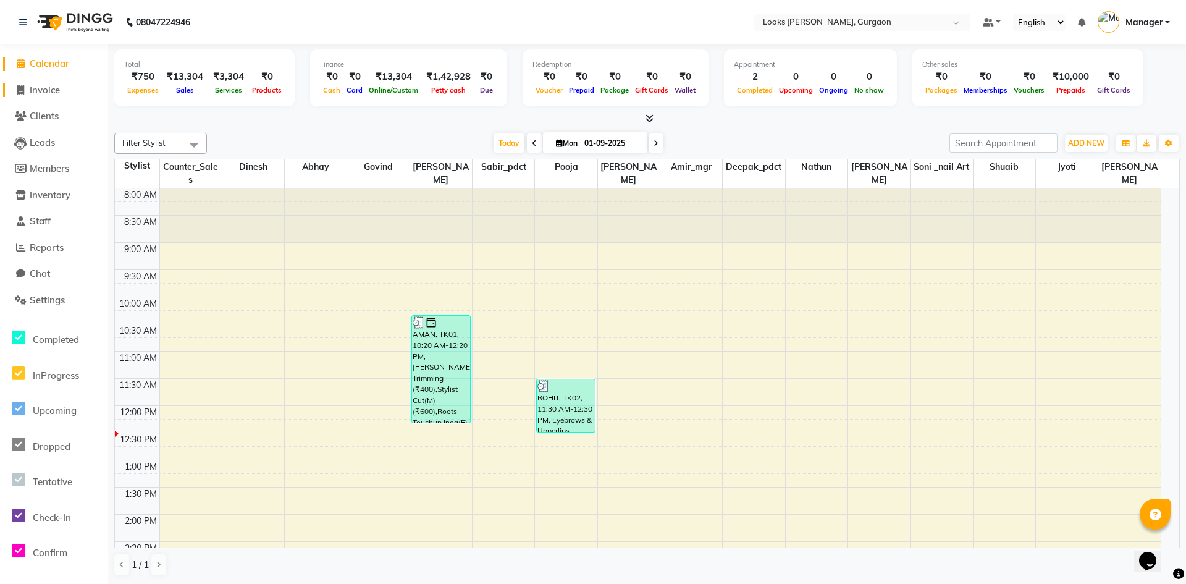
select select "8452"
select select "service"
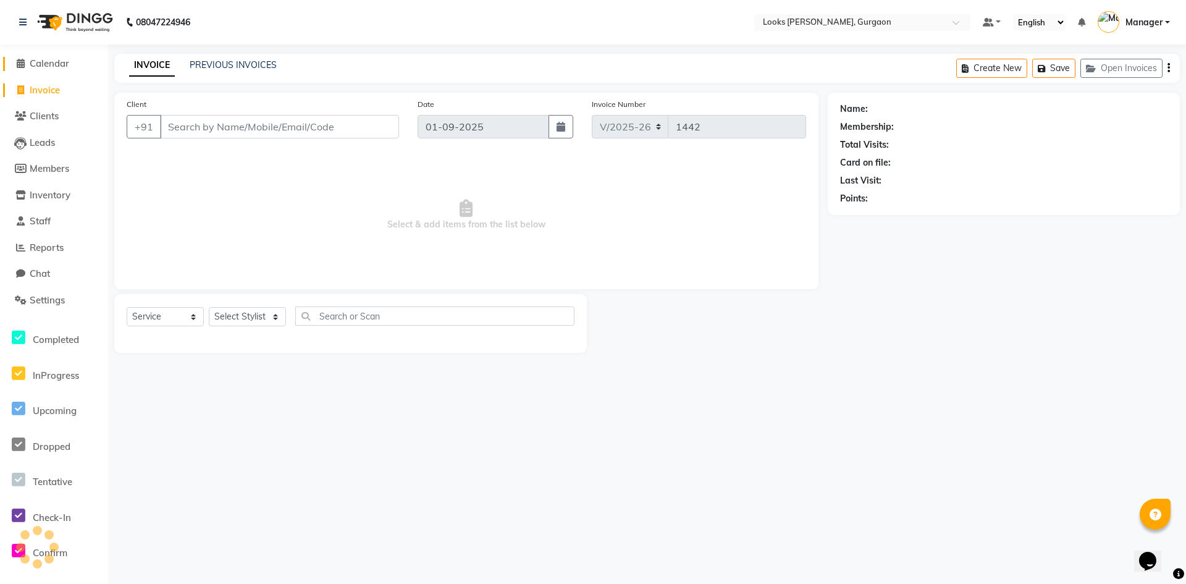
click at [51, 65] on span "Calendar" at bounding box center [50, 63] width 40 height 12
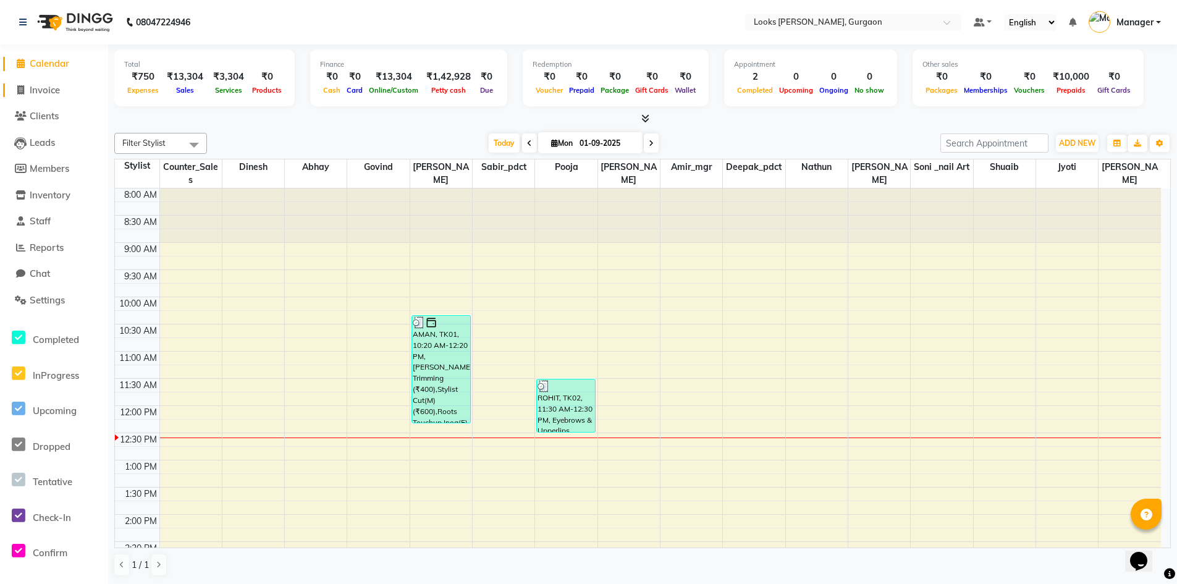
click at [50, 88] on span "Invoice" at bounding box center [45, 90] width 30 height 12
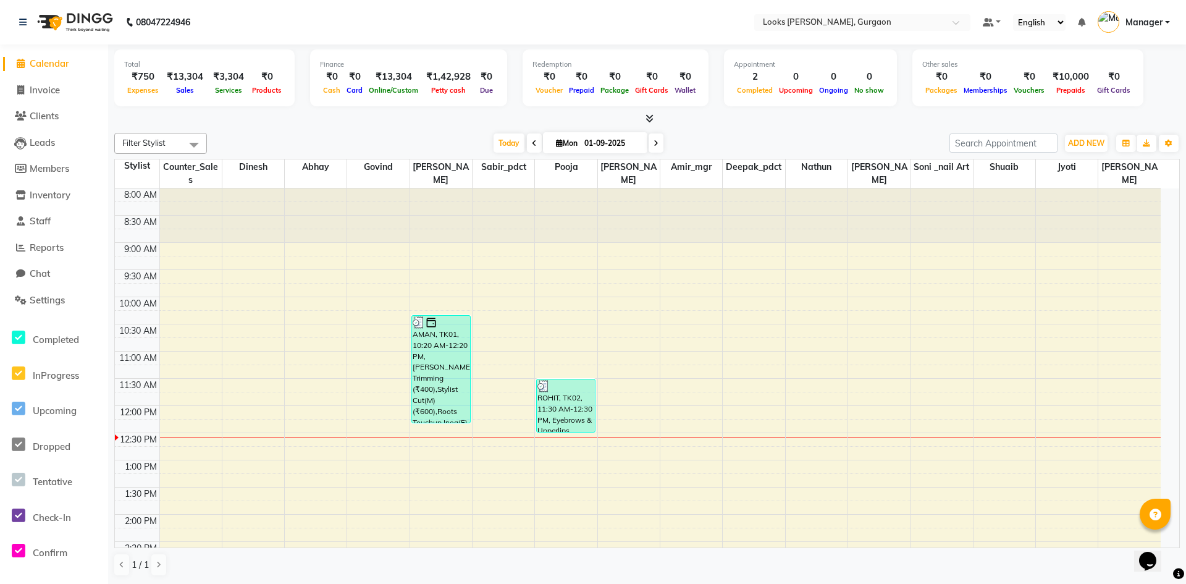
select select "8452"
select select "service"
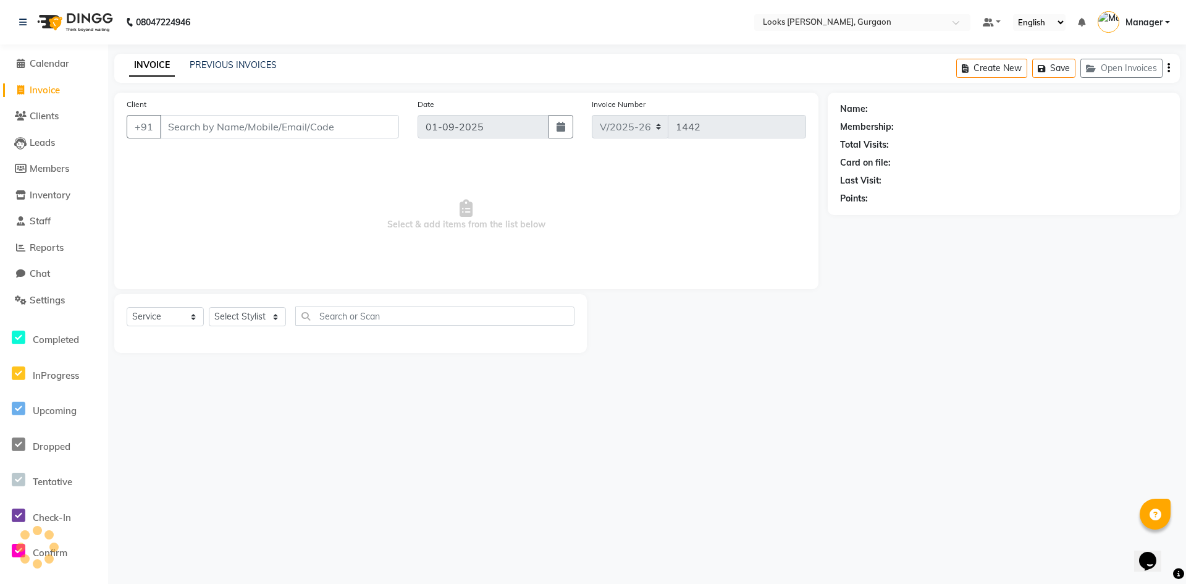
click at [218, 122] on input "Client" at bounding box center [279, 126] width 239 height 23
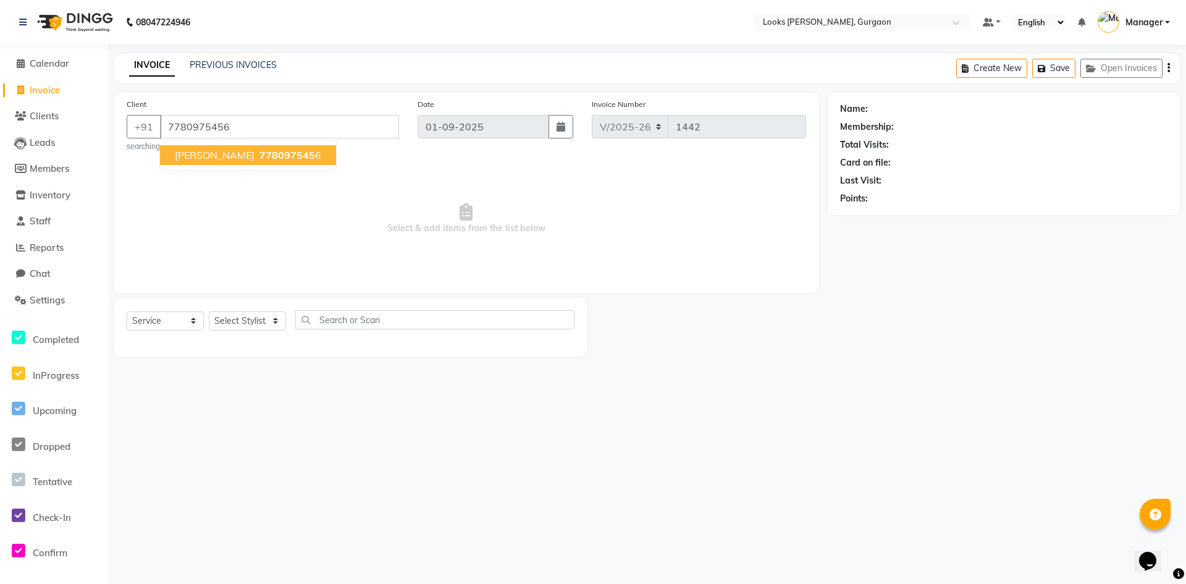
type input "7780975456"
select select "1: Object"
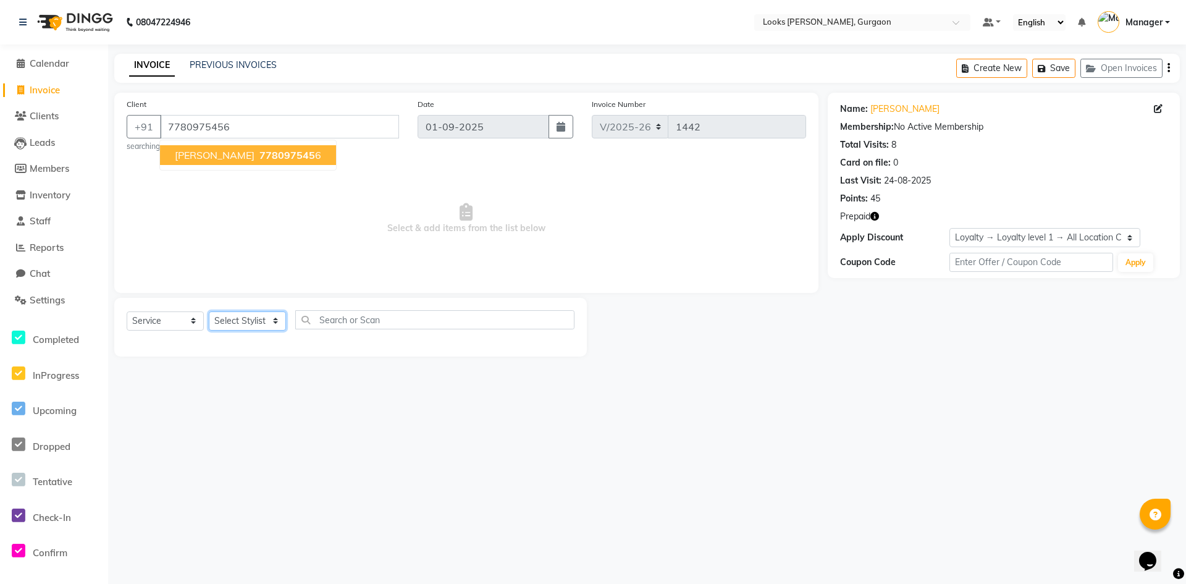
click at [239, 322] on select "Select Stylist [PERSON_NAME] abhay [PERSON_NAME] [PERSON_NAME] Counter_Sales De…" at bounding box center [247, 320] width 77 height 19
select select "82378"
click at [209, 311] on select "Select Stylist [PERSON_NAME] abhay [PERSON_NAME] [PERSON_NAME] Counter_Sales De…" at bounding box center [247, 320] width 77 height 19
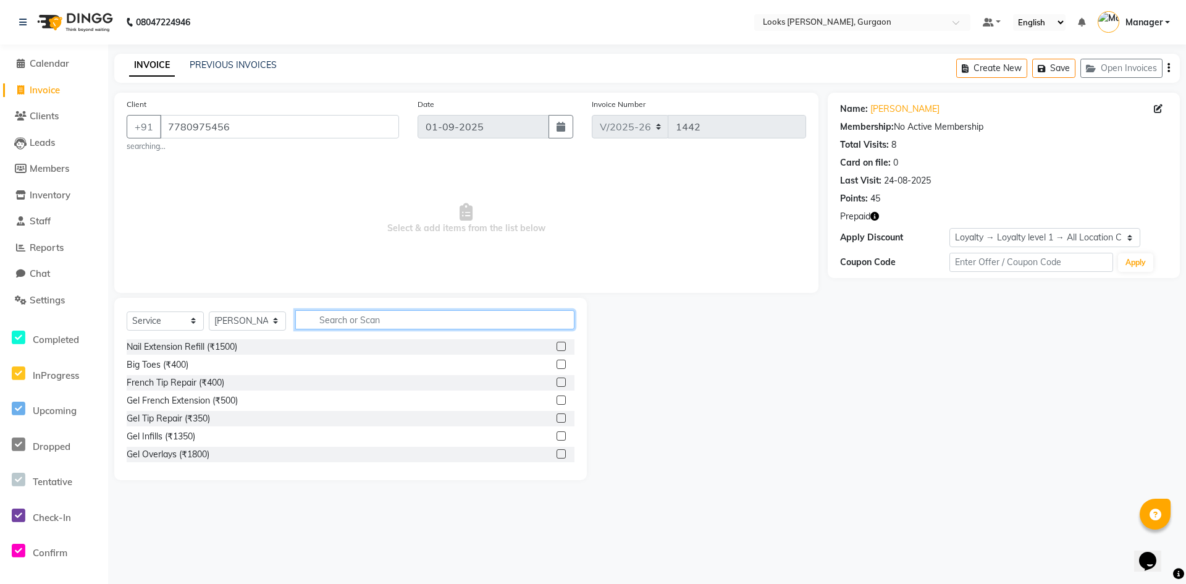
click at [321, 317] on input "text" at bounding box center [434, 319] width 279 height 19
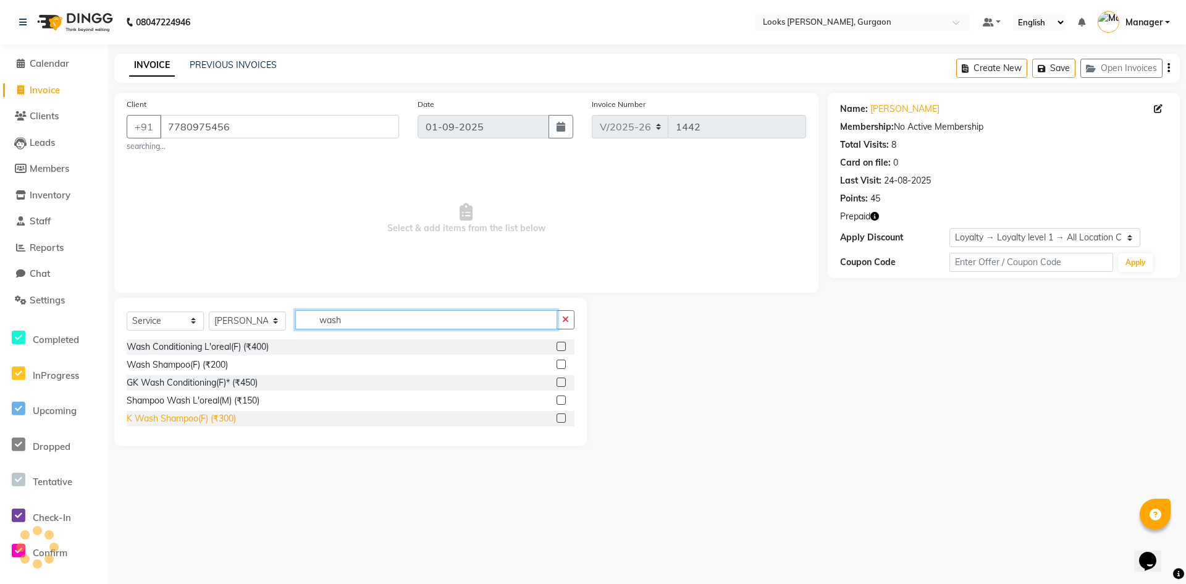
type input "wash"
click at [210, 421] on div "K Wash Shampoo(F) (₹300)" at bounding box center [181, 418] width 109 height 13
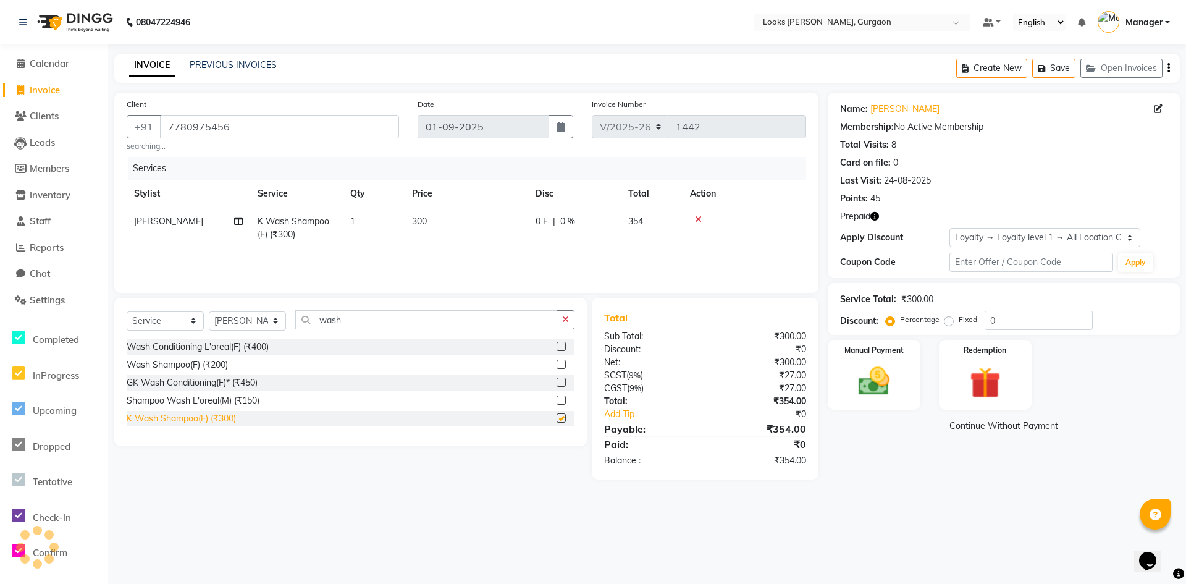
checkbox input "false"
click at [445, 225] on td "300" at bounding box center [467, 228] width 124 height 41
select select "82378"
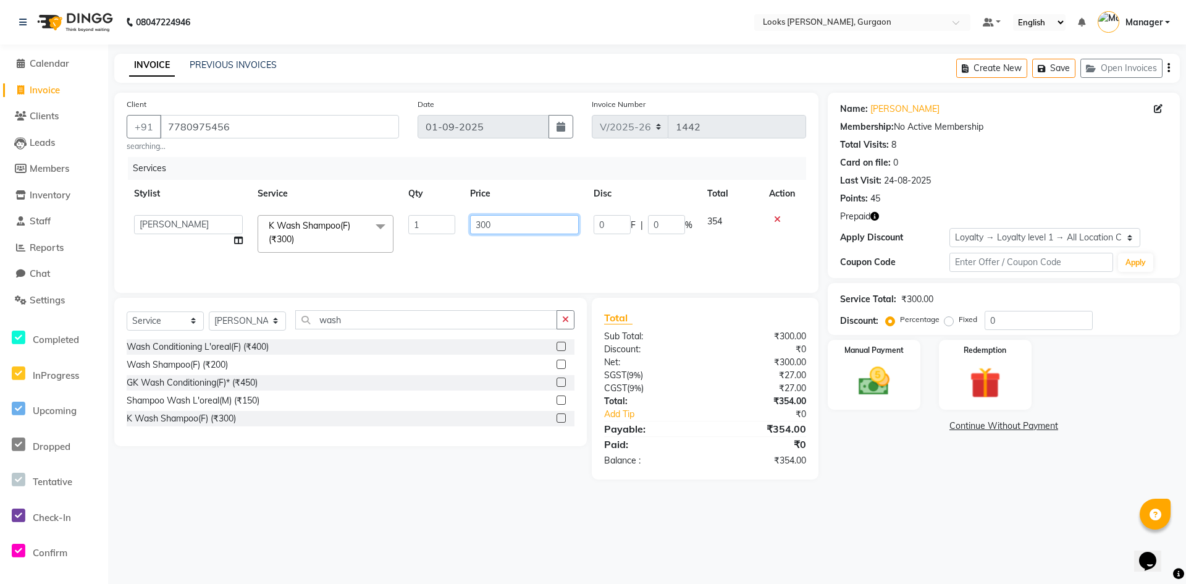
drag, startPoint x: 497, startPoint y: 224, endPoint x: 410, endPoint y: 230, distance: 87.9
click at [418, 224] on tr "aahil abhay Amir_mgr Anamika Counter_Sales Deepak_pdct dinesh govind Jyoti Mana…" at bounding box center [466, 234] width 679 height 53
type input "600"
click at [931, 530] on div "08047224946 Select Location × Looks Elan Miracle, Gurgaon Default Panel My Pane…" at bounding box center [593, 292] width 1186 height 584
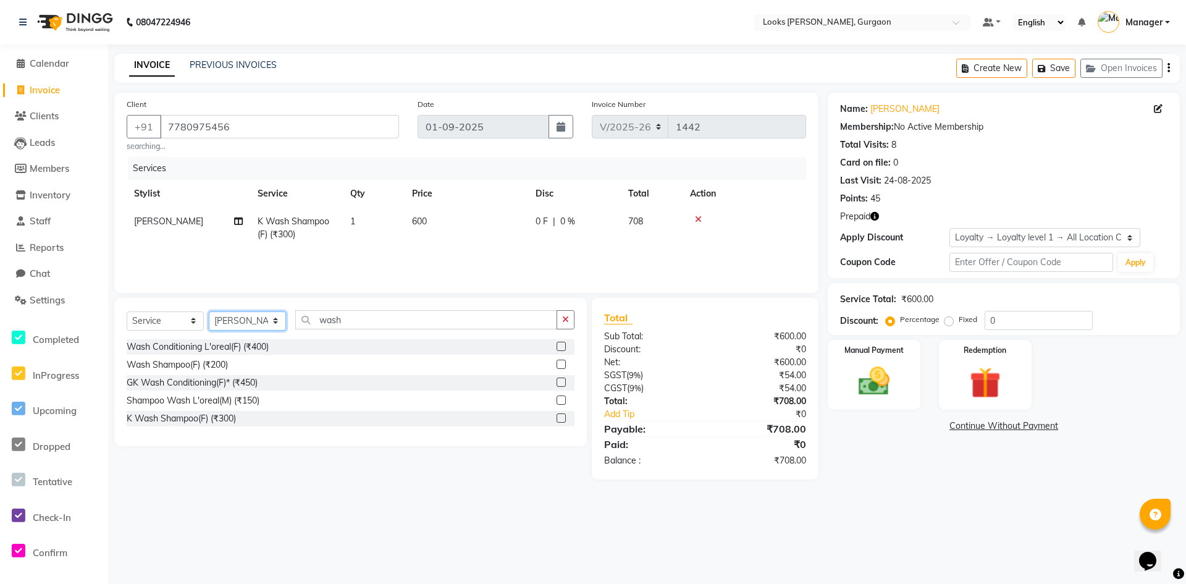
click at [260, 321] on select "Select Stylist [PERSON_NAME] abhay [PERSON_NAME] [PERSON_NAME] Counter_Sales De…" at bounding box center [247, 320] width 77 height 19
select select "82373"
click at [209, 311] on select "Select Stylist [PERSON_NAME] abhay [PERSON_NAME] [PERSON_NAME] Counter_Sales De…" at bounding box center [247, 320] width 77 height 19
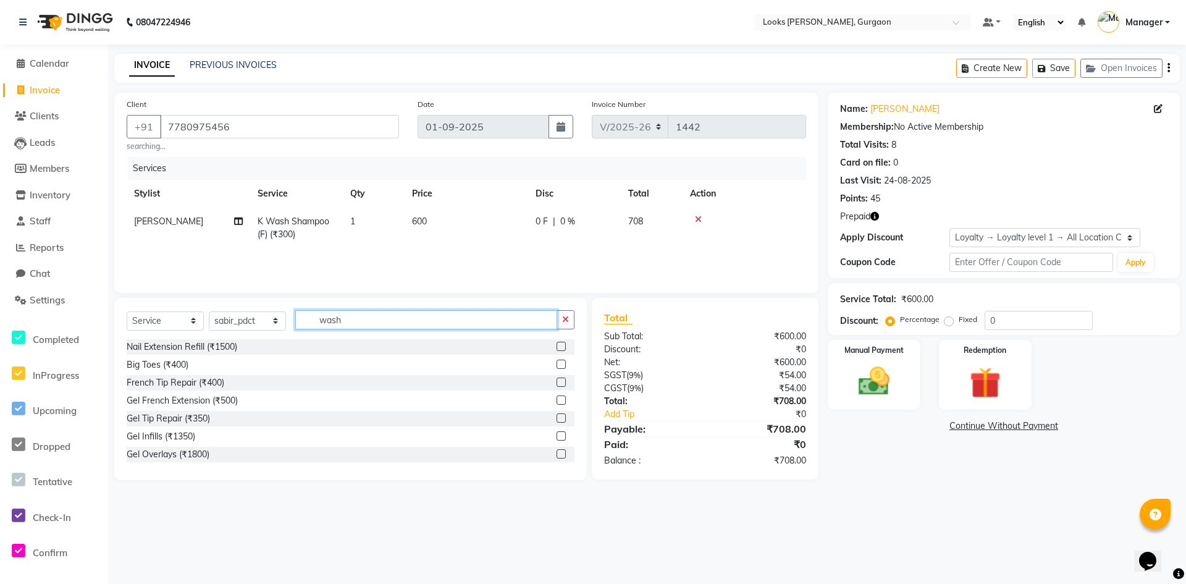
drag, startPoint x: 364, startPoint y: 321, endPoint x: 258, endPoint y: 311, distance: 106.7
click at [259, 311] on div "Select Service Product Membership Package Voucher Prepaid Gift Card Select Styl…" at bounding box center [351, 324] width 448 height 29
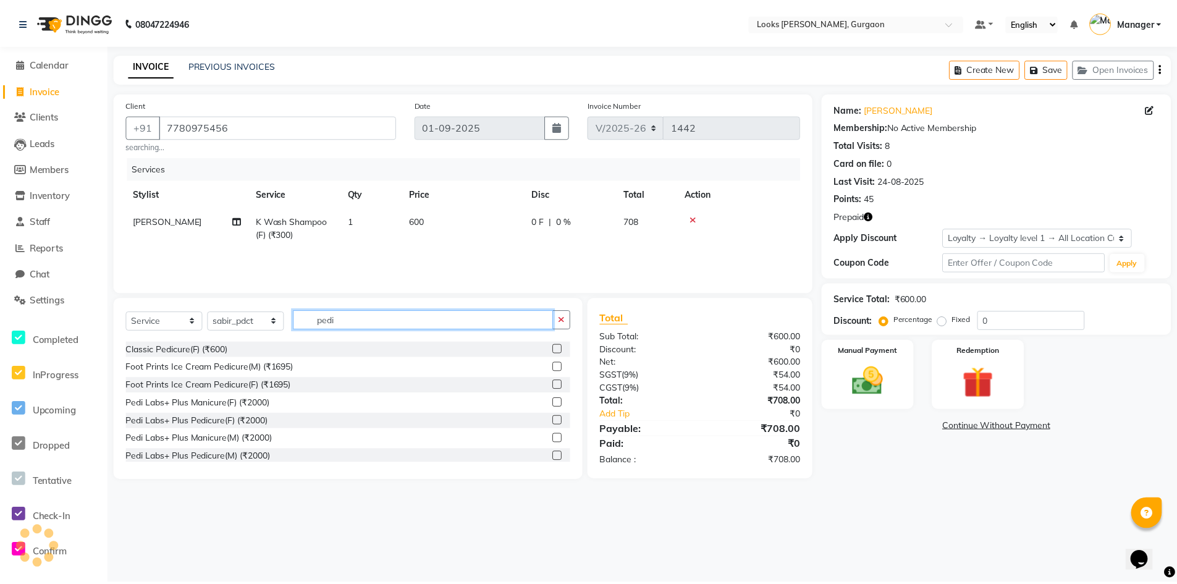
scroll to position [119, 0]
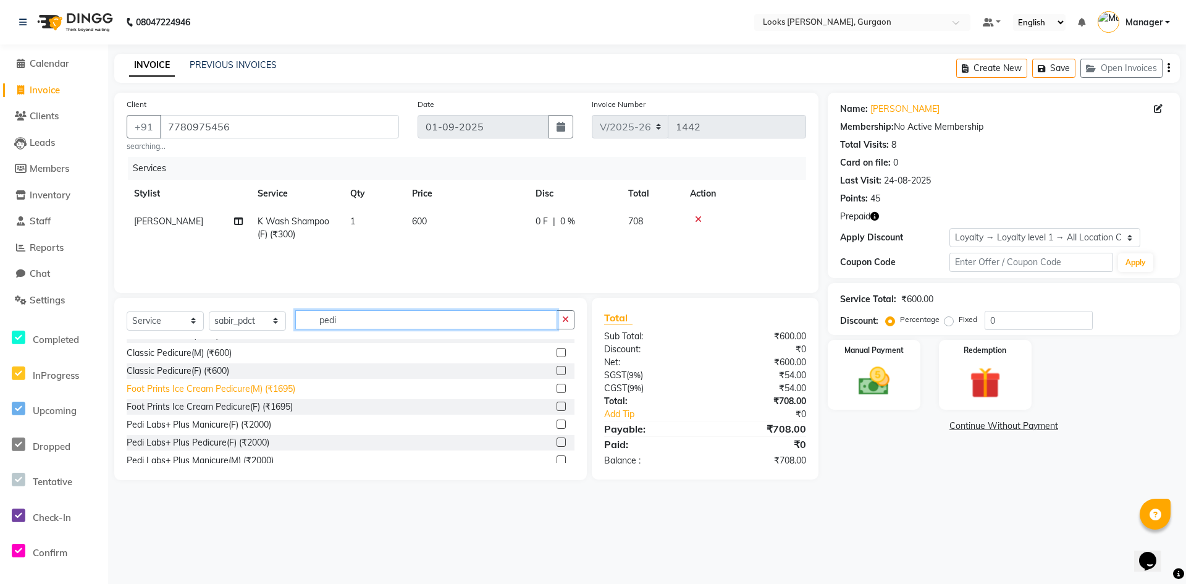
type input "pedi"
click at [203, 392] on div "Foot Prints Ice Cream Pedicure(M) (₹1695)" at bounding box center [211, 388] width 169 height 13
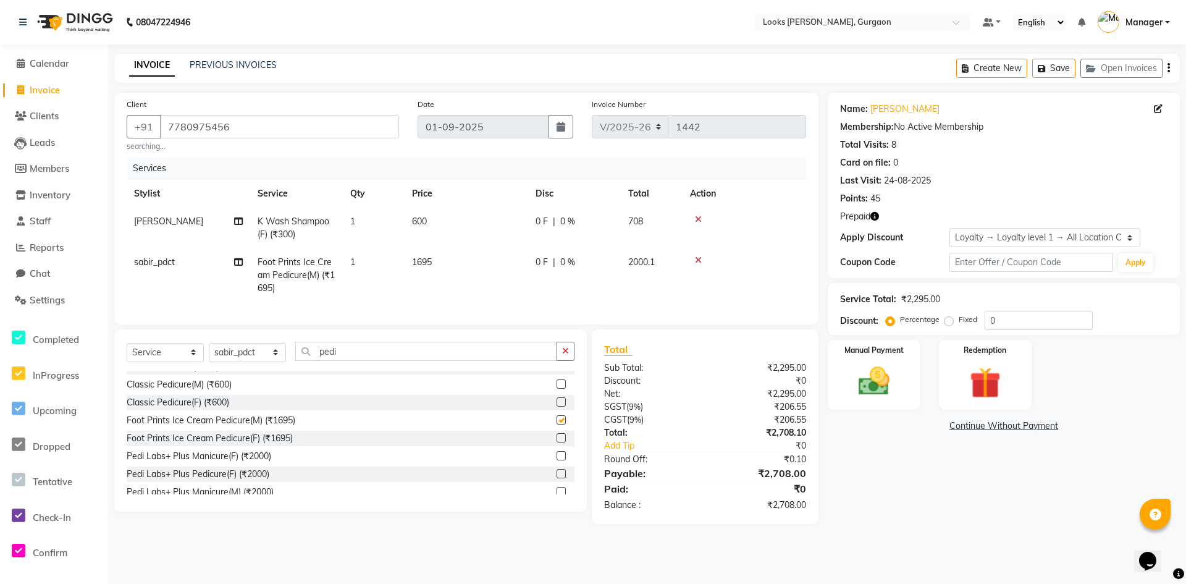
checkbox input "false"
click at [439, 271] on td "1695" at bounding box center [467, 275] width 124 height 54
select select "82373"
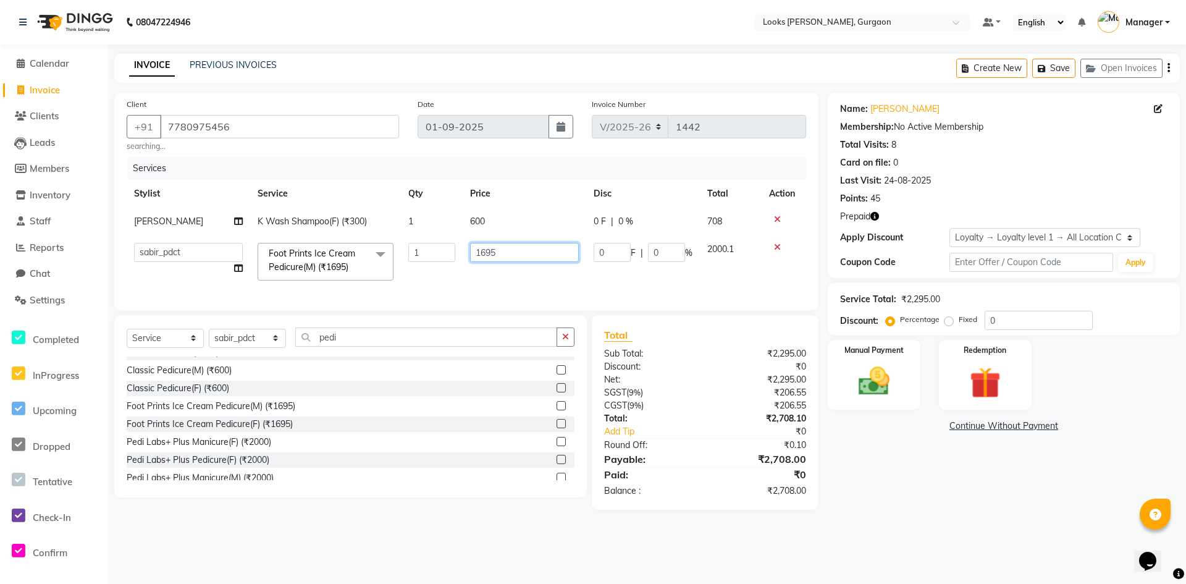
drag, startPoint x: 508, startPoint y: 258, endPoint x: 434, endPoint y: 243, distance: 75.1
click at [435, 243] on tr "aahil abhay Amir_mgr Anamika Counter_Sales Deepak_pdct dinesh govind Jyoti Mana…" at bounding box center [466, 261] width 679 height 53
type input "1500"
drag, startPoint x: 914, startPoint y: 505, endPoint x: 905, endPoint y: 507, distance: 9.6
click at [911, 506] on div "Name: Romika Sharma Membership: No Active Membership Total Visits: 8 Card on fi…" at bounding box center [1008, 301] width 361 height 417
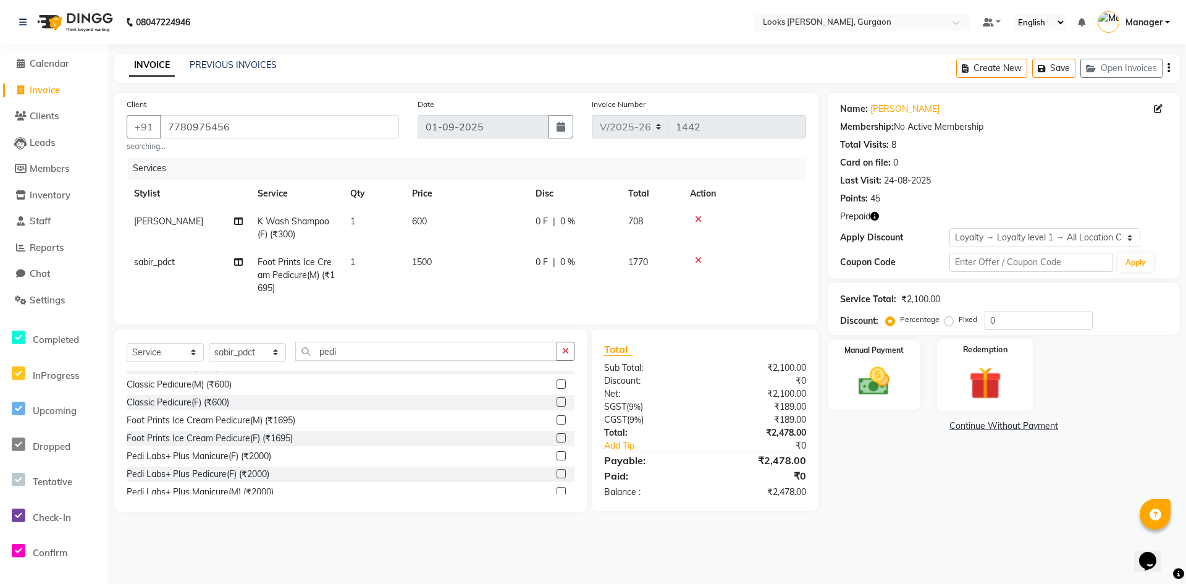
click at [996, 364] on img at bounding box center [985, 383] width 53 height 41
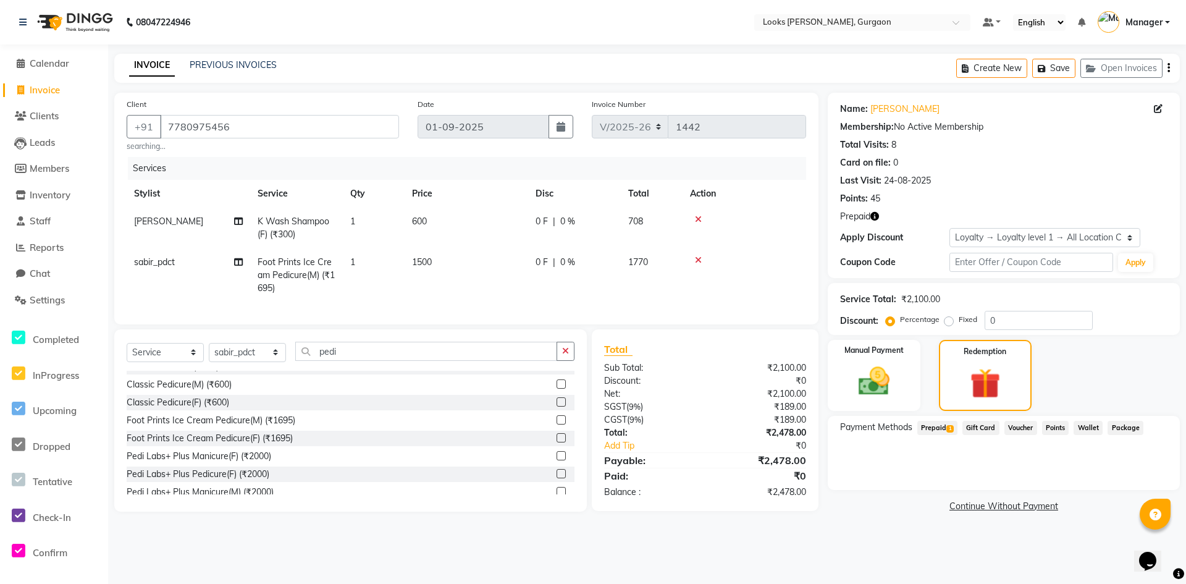
click at [932, 429] on span "Prepaid 1" at bounding box center [937, 428] width 40 height 14
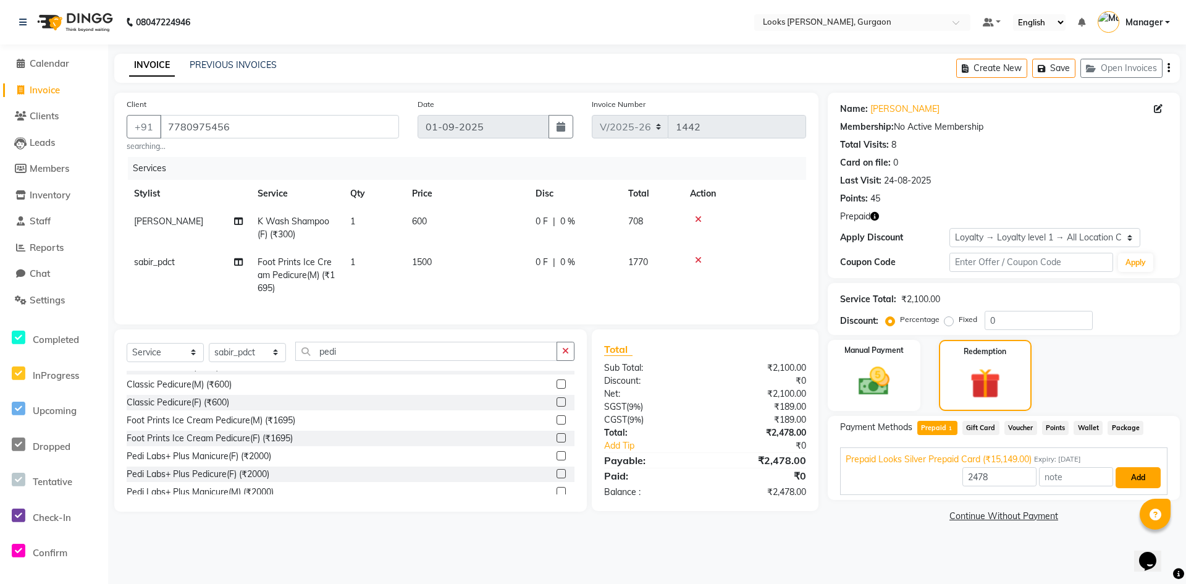
click at [1135, 478] on button "Add" at bounding box center [1138, 477] width 45 height 21
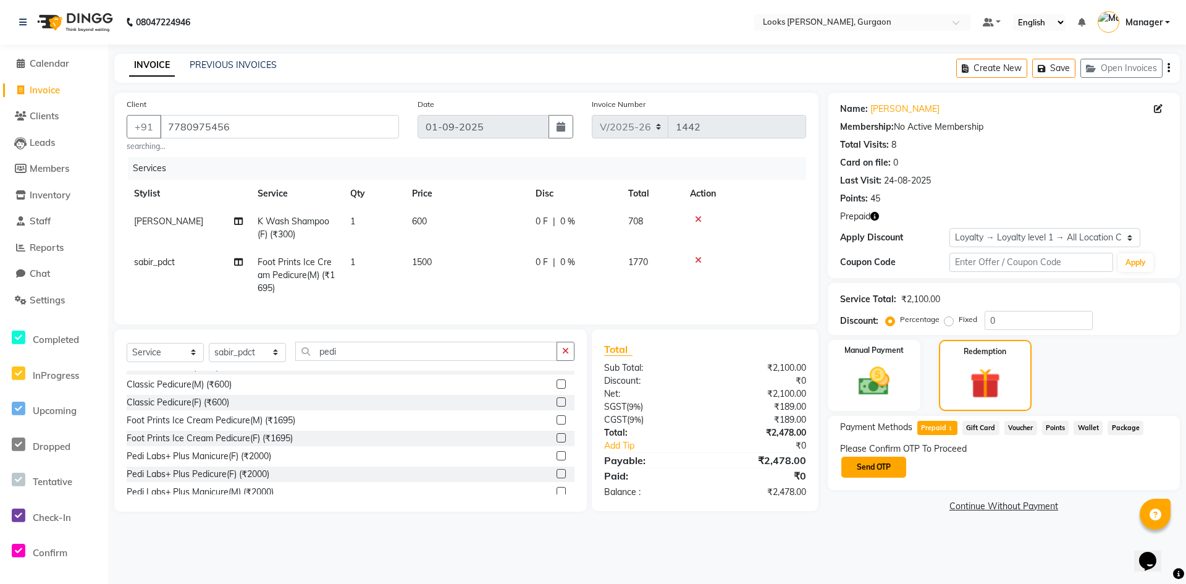
click at [885, 469] on button "Send OTP" at bounding box center [873, 466] width 65 height 21
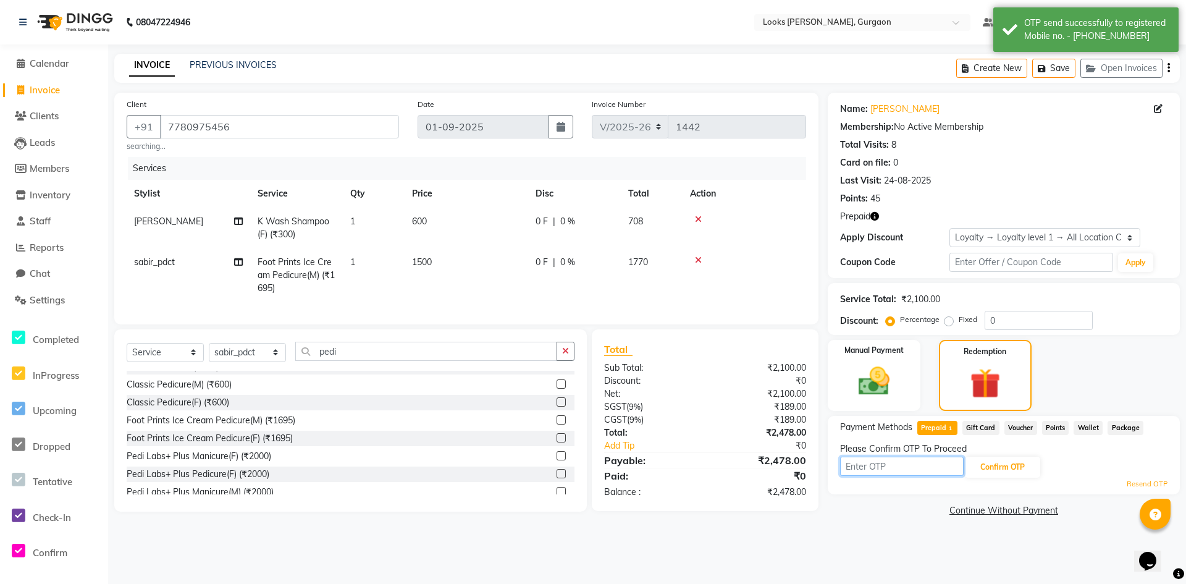
click at [937, 468] on input "text" at bounding box center [902, 465] width 124 height 19
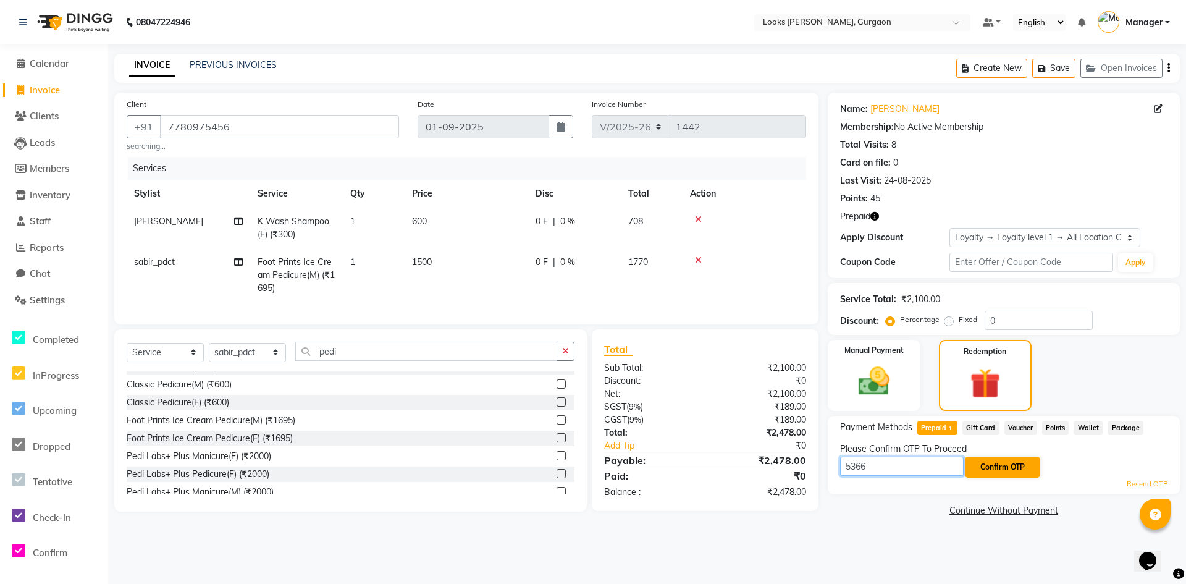
type input "5366"
click at [1010, 463] on button "Confirm OTP" at bounding box center [1002, 466] width 75 height 21
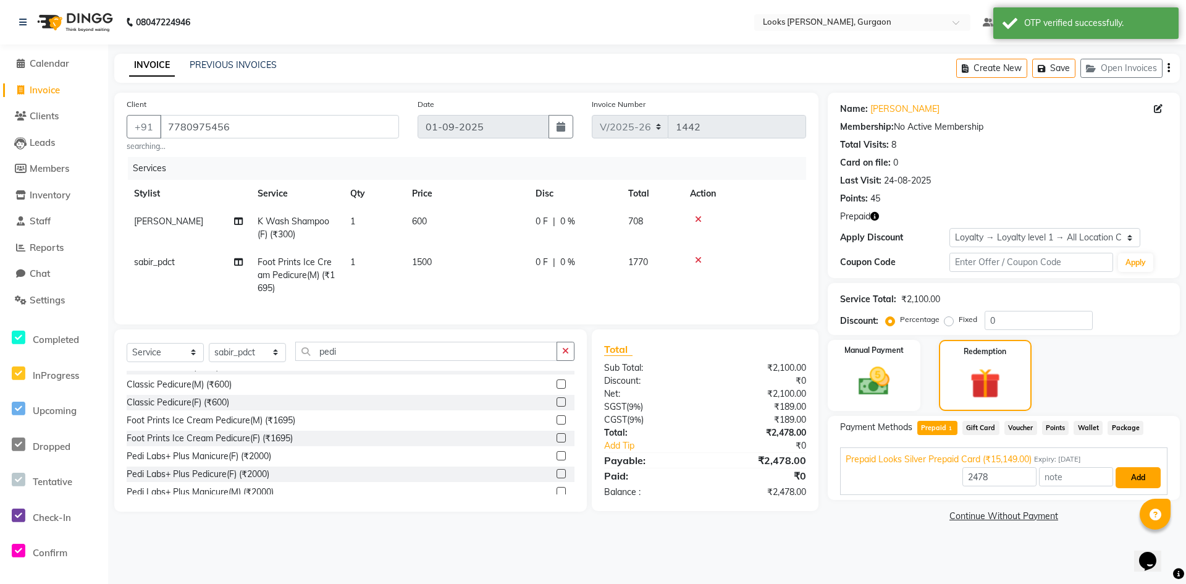
click at [1130, 476] on button "Add" at bounding box center [1138, 477] width 45 height 21
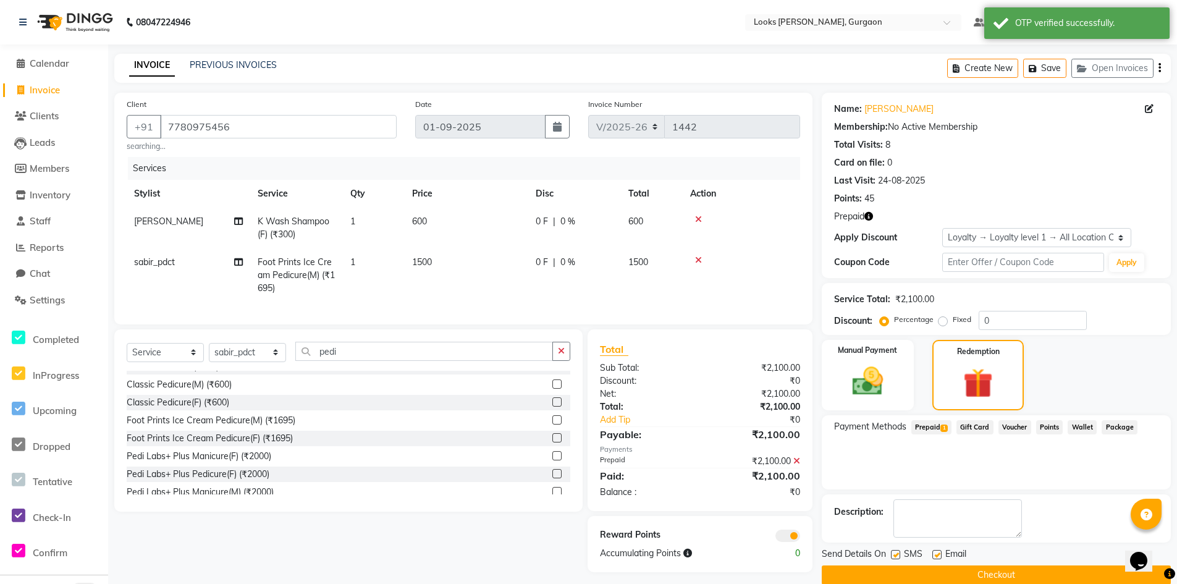
click at [877, 571] on button "Checkout" at bounding box center [996, 574] width 349 height 19
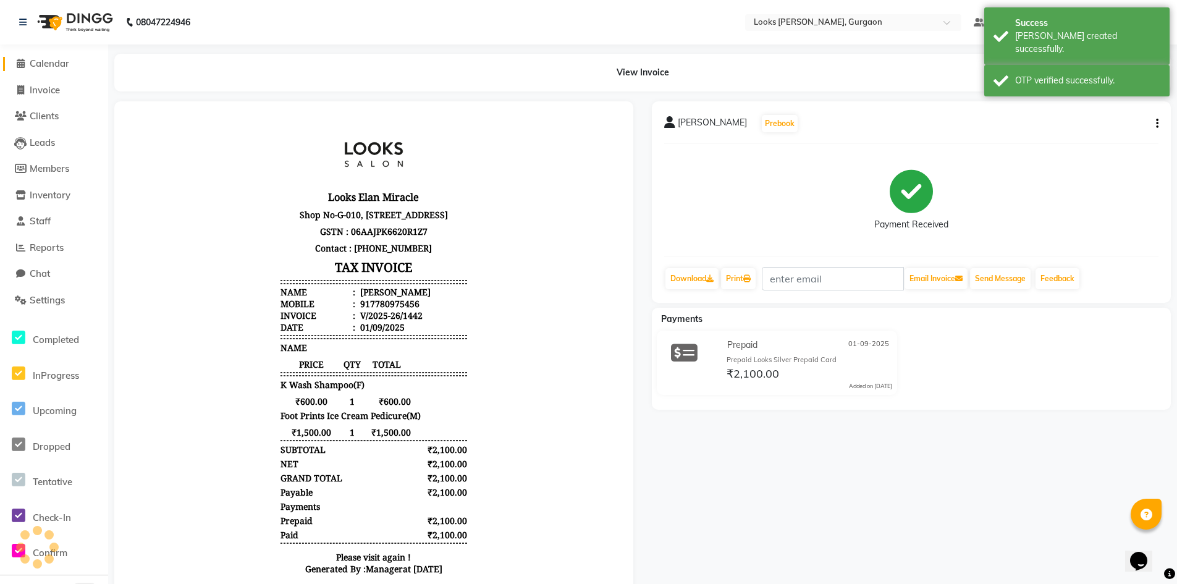
click at [59, 68] on span "Calendar" at bounding box center [50, 63] width 40 height 12
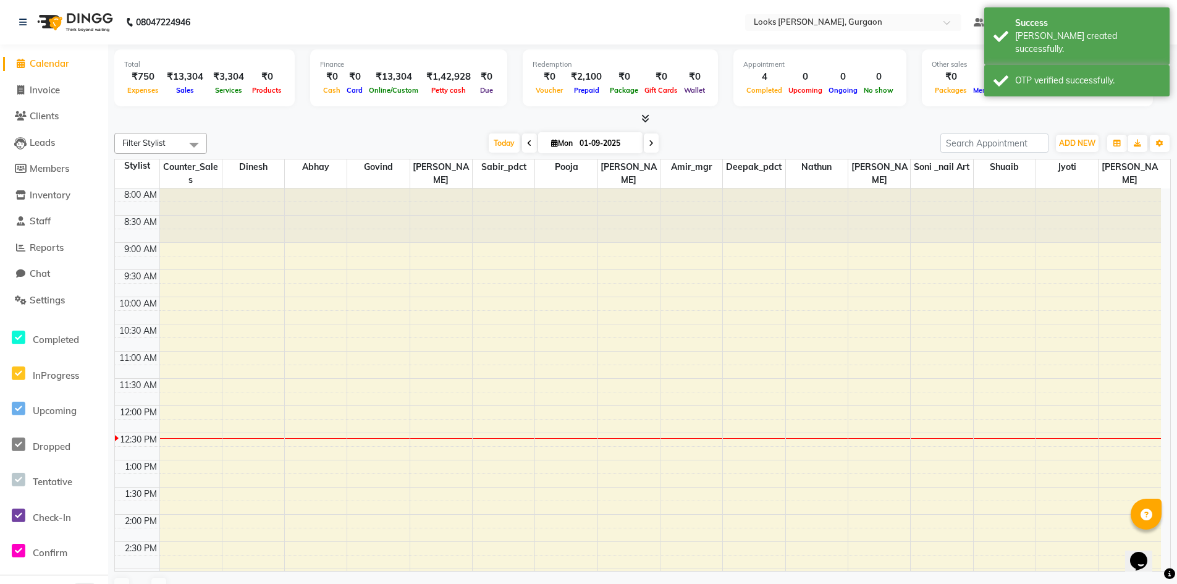
click at [57, 98] on li "Invoice" at bounding box center [54, 90] width 108 height 27
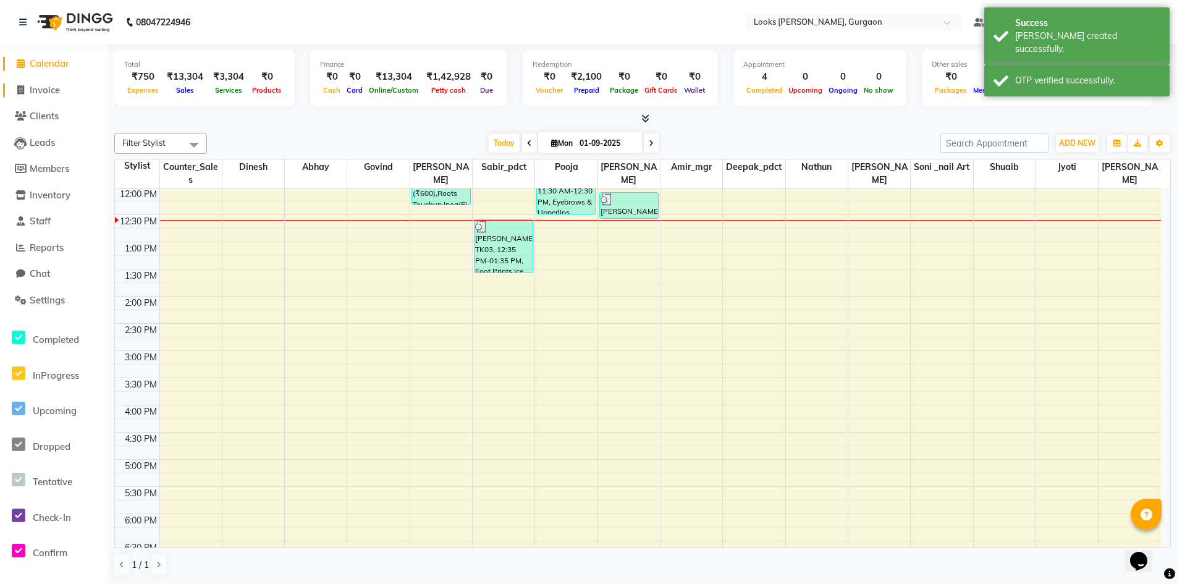
click at [56, 88] on span "Invoice" at bounding box center [45, 90] width 30 height 12
select select "service"
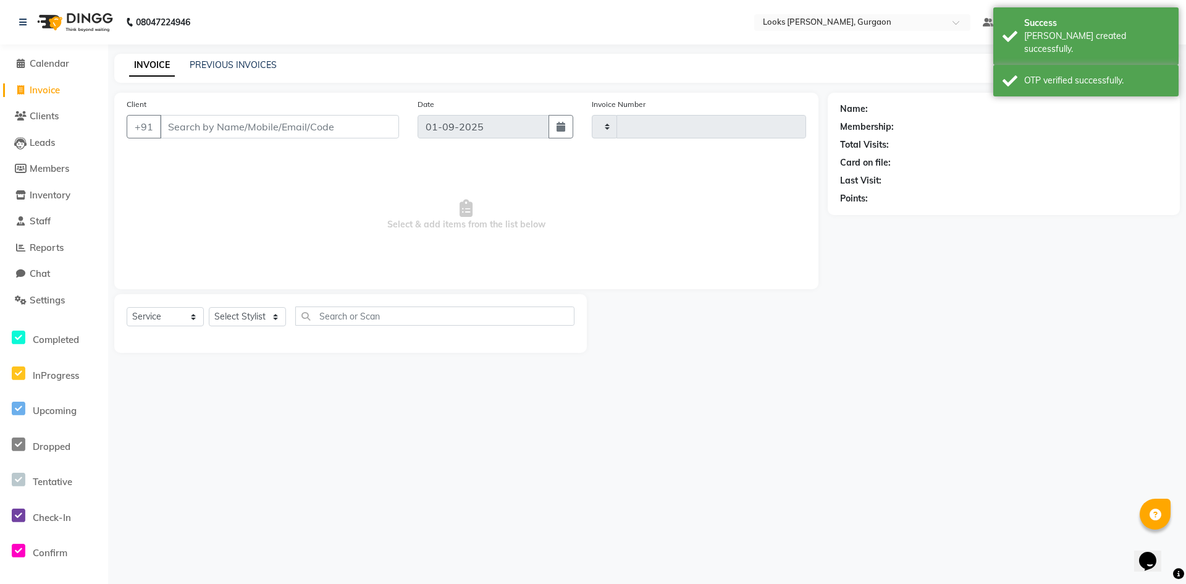
type input "1443"
select select "8452"
click at [289, 122] on input "Client" at bounding box center [279, 126] width 239 height 23
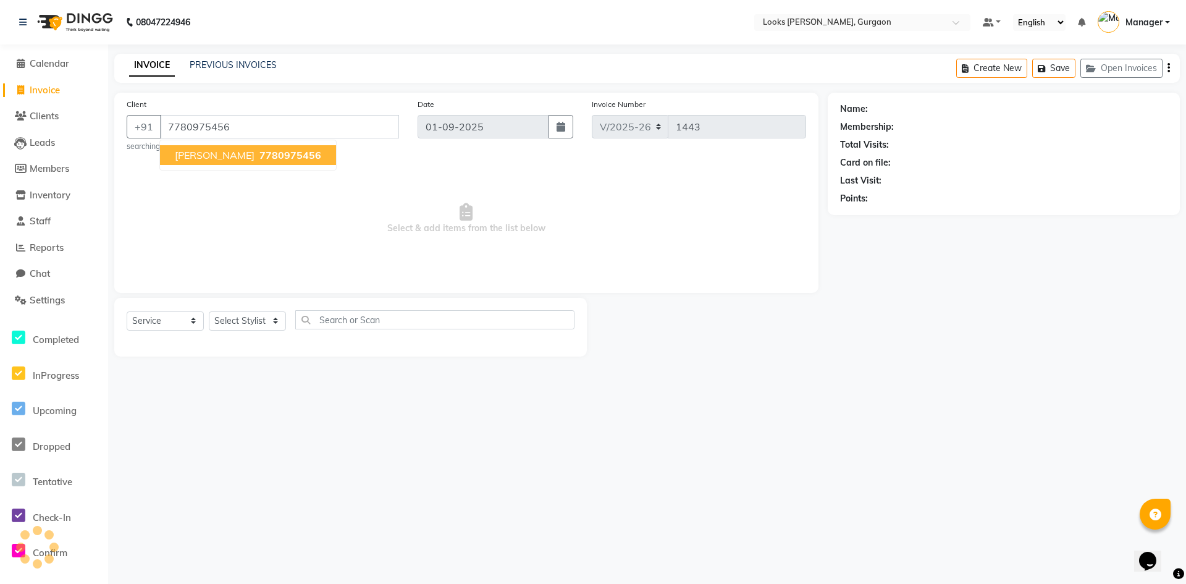
type input "7780975456"
select select "1: Object"
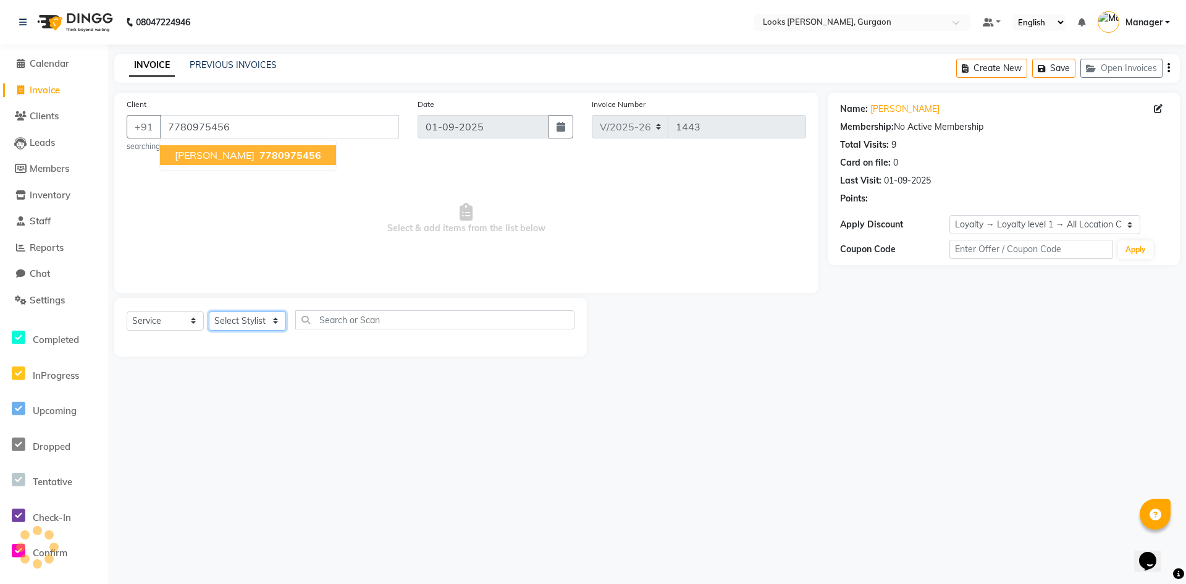
click at [231, 324] on select "Select Stylist [PERSON_NAME] abhay [PERSON_NAME] [PERSON_NAME] Counter_Sales De…" at bounding box center [247, 320] width 77 height 19
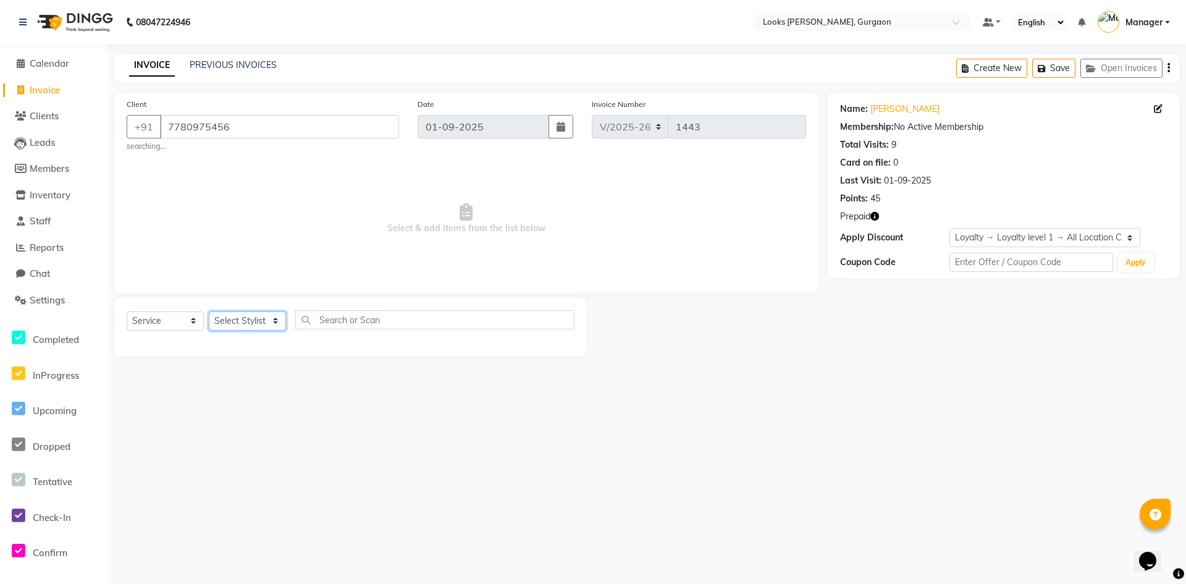
select select "82375"
click at [209, 311] on select "Select Stylist [PERSON_NAME] abhay [PERSON_NAME] [PERSON_NAME] Counter_Sales De…" at bounding box center [247, 320] width 77 height 19
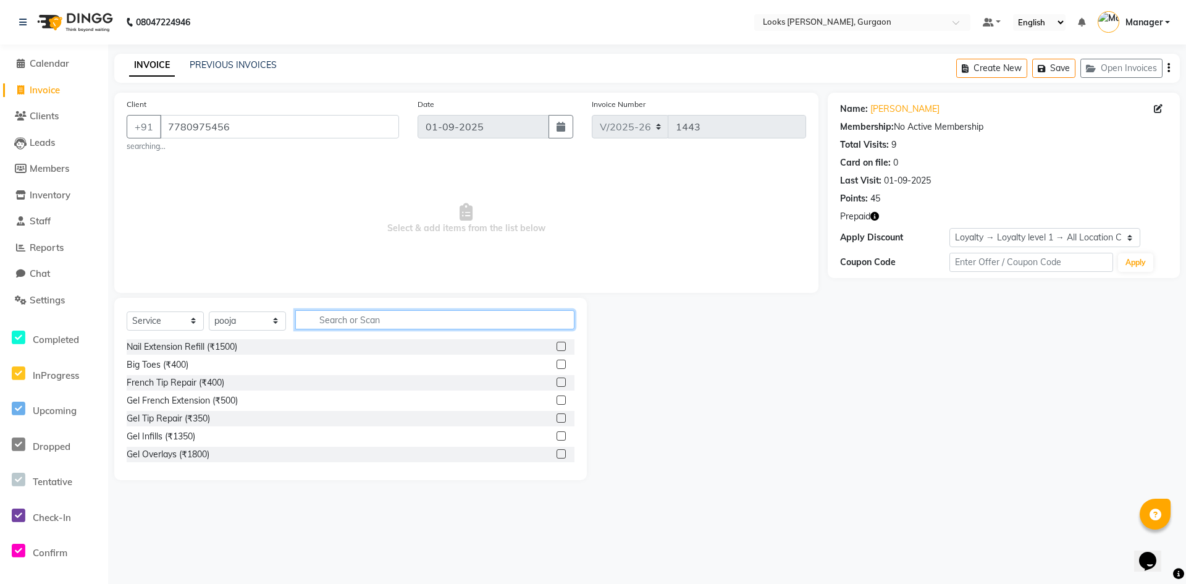
click at [334, 321] on input "text" at bounding box center [434, 319] width 279 height 19
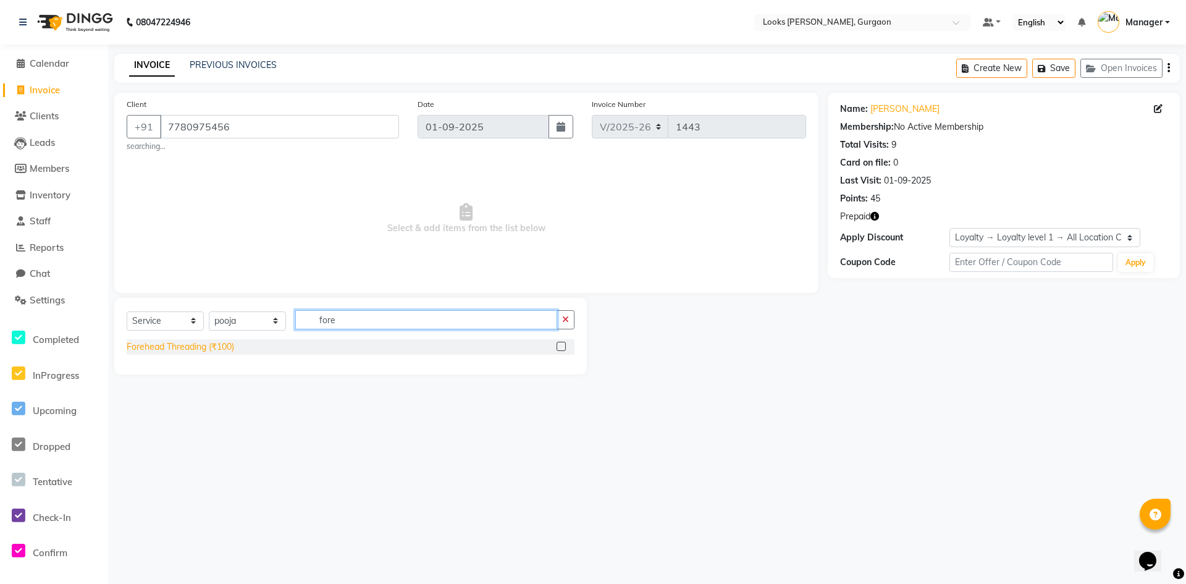
type input "fore"
click at [200, 350] on div "Forehead Threading (₹100)" at bounding box center [180, 346] width 107 height 13
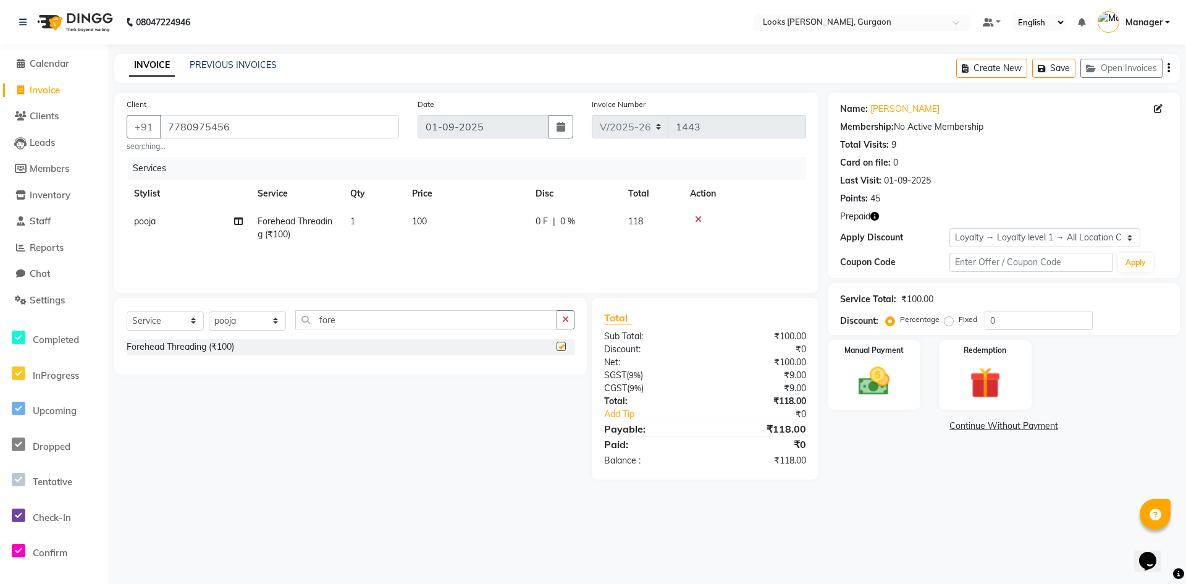
checkbox input "false"
drag, startPoint x: 337, startPoint y: 323, endPoint x: 283, endPoint y: 322, distance: 54.4
click at [284, 322] on div "Select Service Product Membership Package Voucher Prepaid Gift Card Select Styl…" at bounding box center [351, 324] width 448 height 29
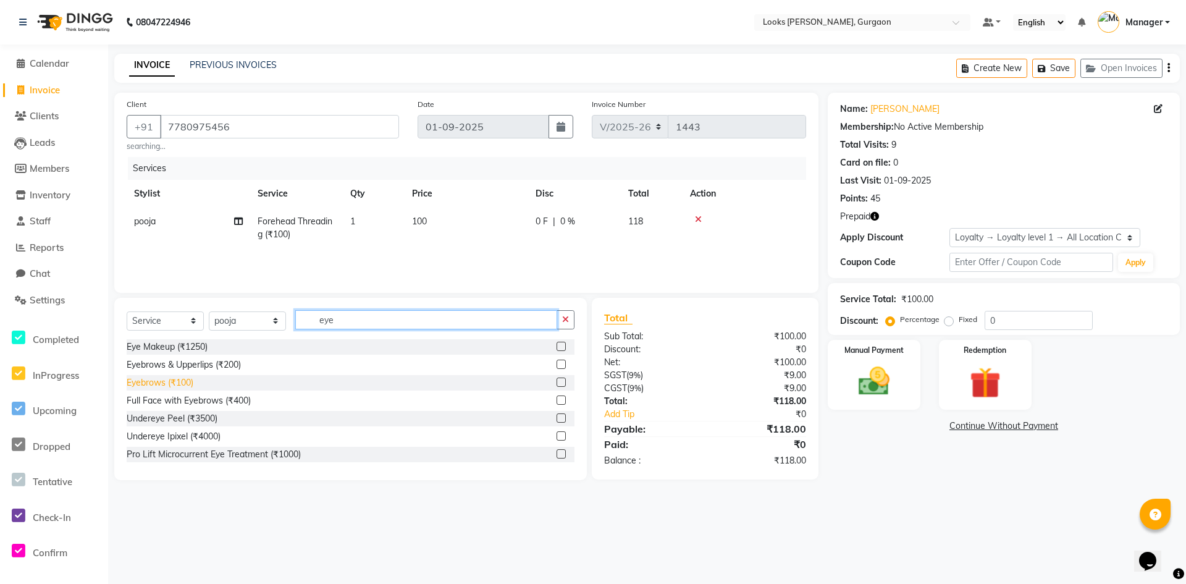
type input "eye"
click at [176, 387] on div "Eyebrows (₹100)" at bounding box center [160, 382] width 67 height 13
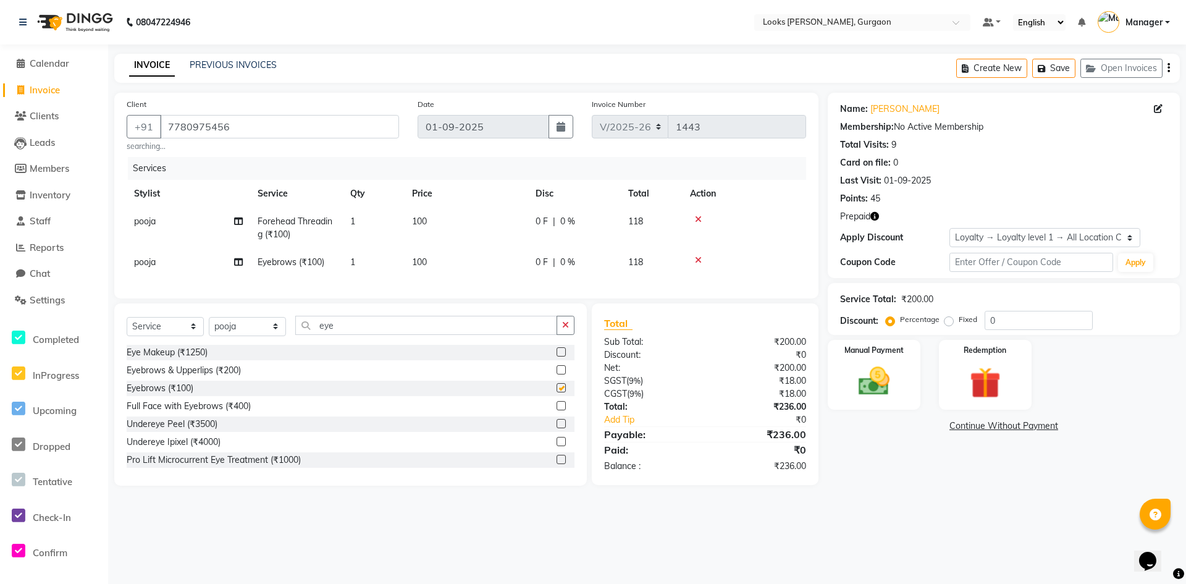
checkbox input "false"
drag, startPoint x: 353, startPoint y: 334, endPoint x: 266, endPoint y: 333, distance: 87.1
click at [266, 333] on div "Select Service Product Membership Package Voucher Prepaid Gift Card Select Styl…" at bounding box center [351, 330] width 448 height 29
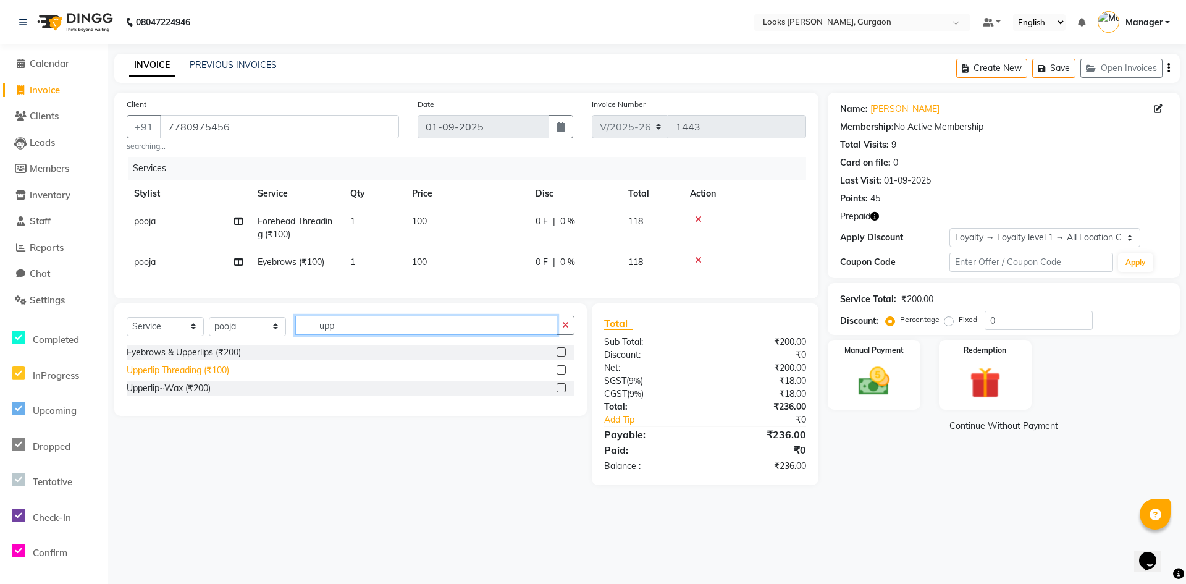
type input "upp"
click at [196, 377] on div "Upperlip Threading (₹100)" at bounding box center [178, 370] width 103 height 13
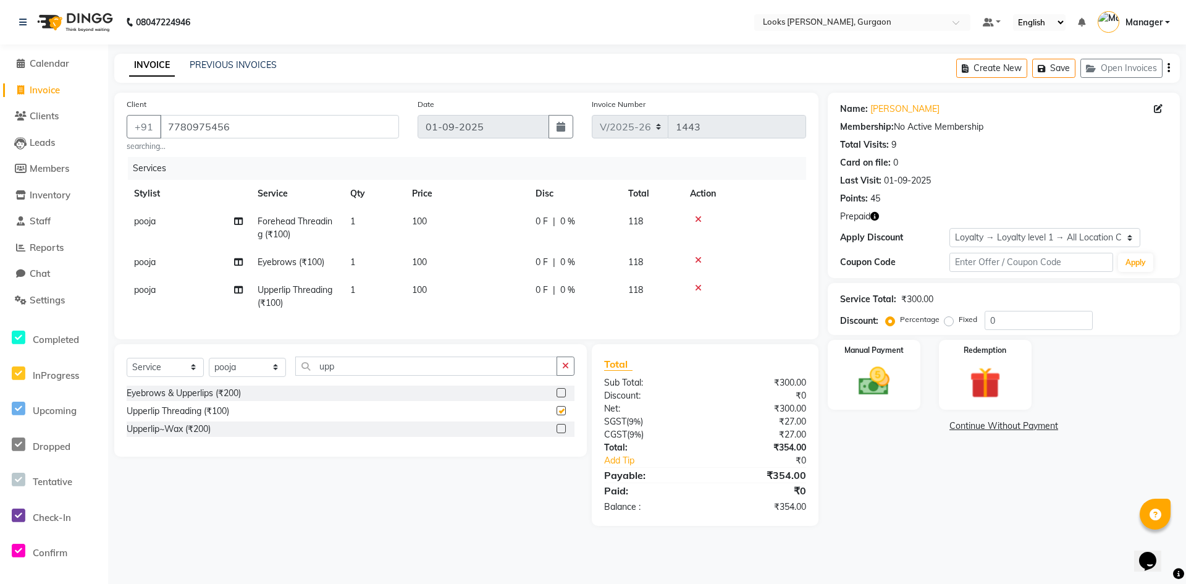
checkbox input "false"
click at [973, 389] on img at bounding box center [985, 383] width 53 height 41
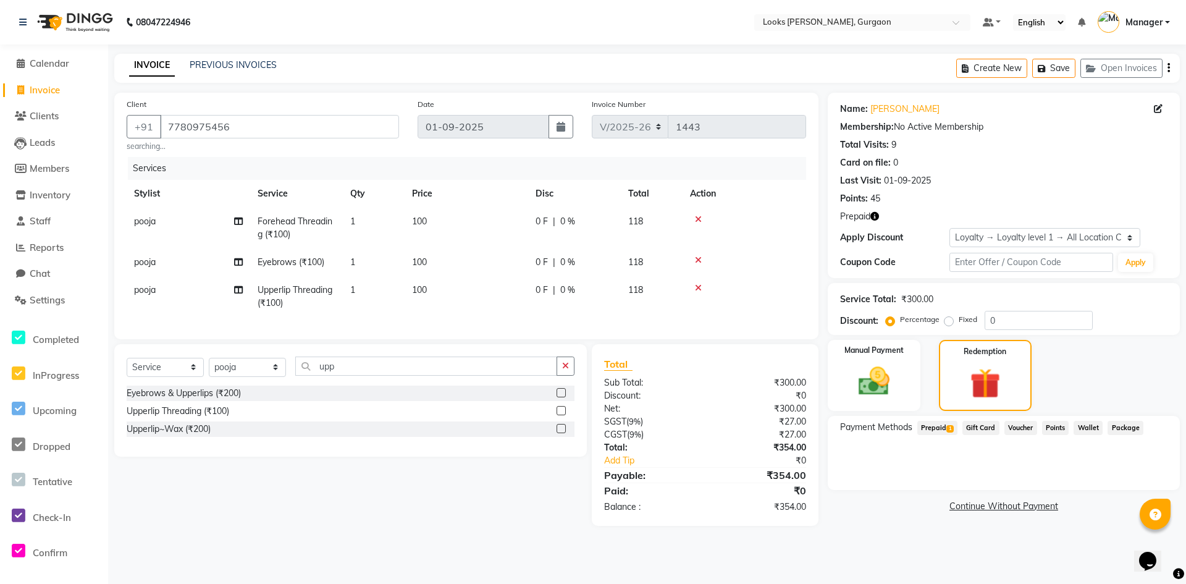
click at [931, 428] on span "Prepaid 1" at bounding box center [937, 428] width 40 height 14
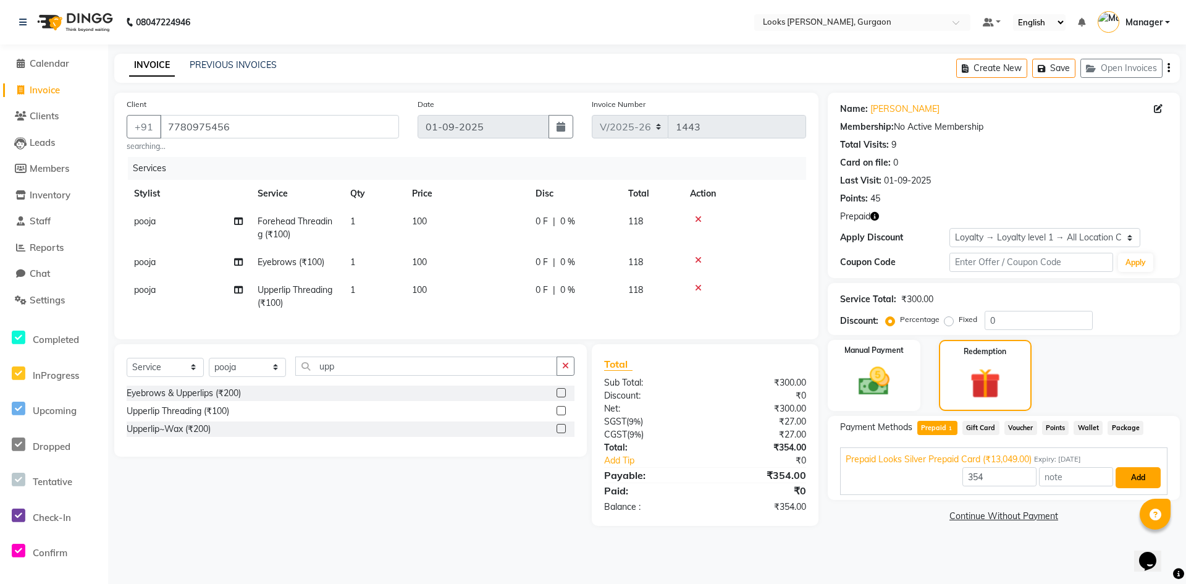
click at [1135, 475] on button "Add" at bounding box center [1138, 477] width 45 height 21
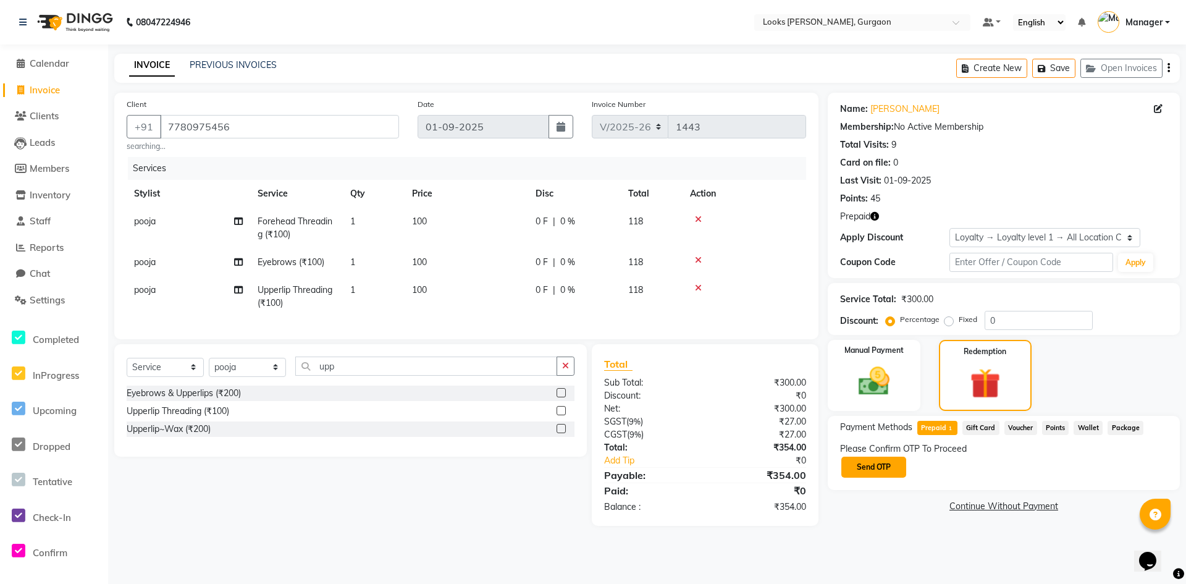
click at [893, 463] on button "Send OTP" at bounding box center [873, 466] width 65 height 21
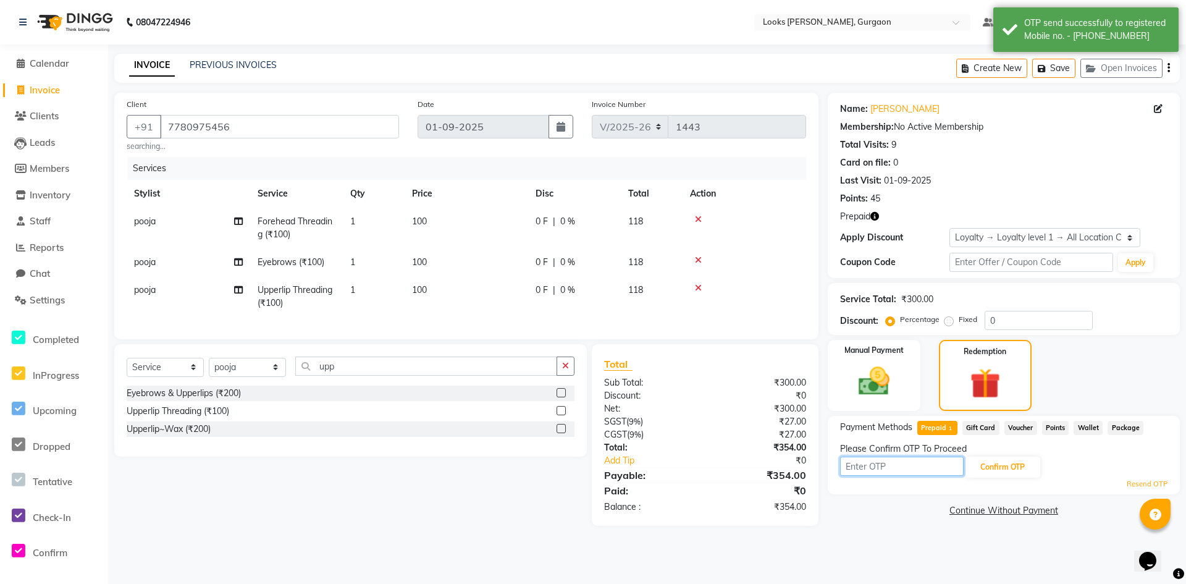
click at [935, 469] on input "text" at bounding box center [902, 465] width 124 height 19
type input "2856"
click at [1002, 468] on button "Confirm OTP" at bounding box center [1002, 466] width 75 height 21
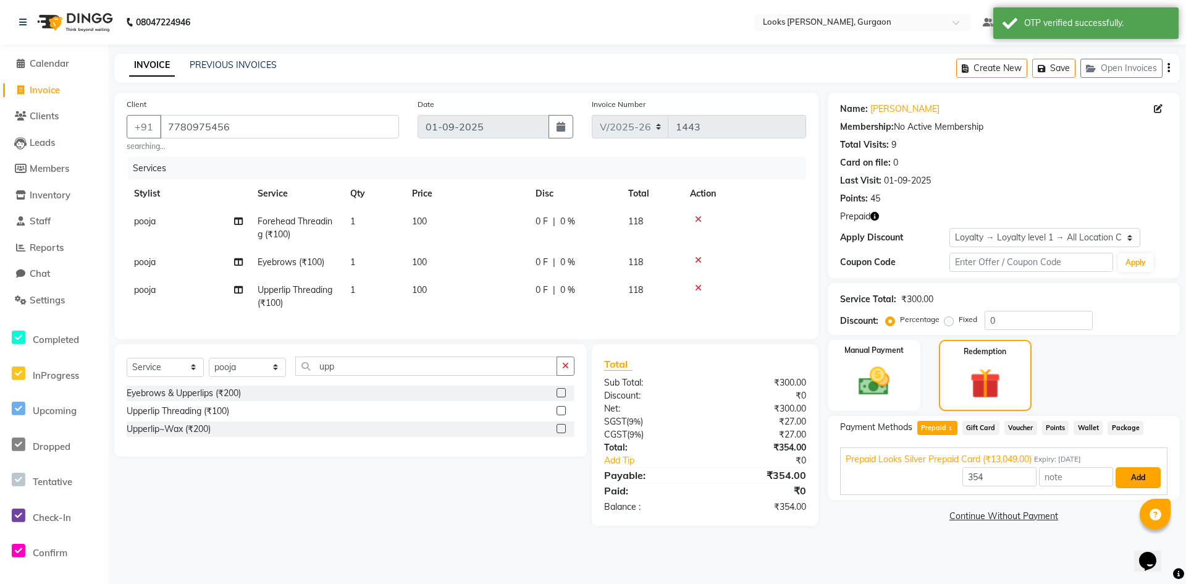
click at [1135, 477] on button "Add" at bounding box center [1138, 477] width 45 height 21
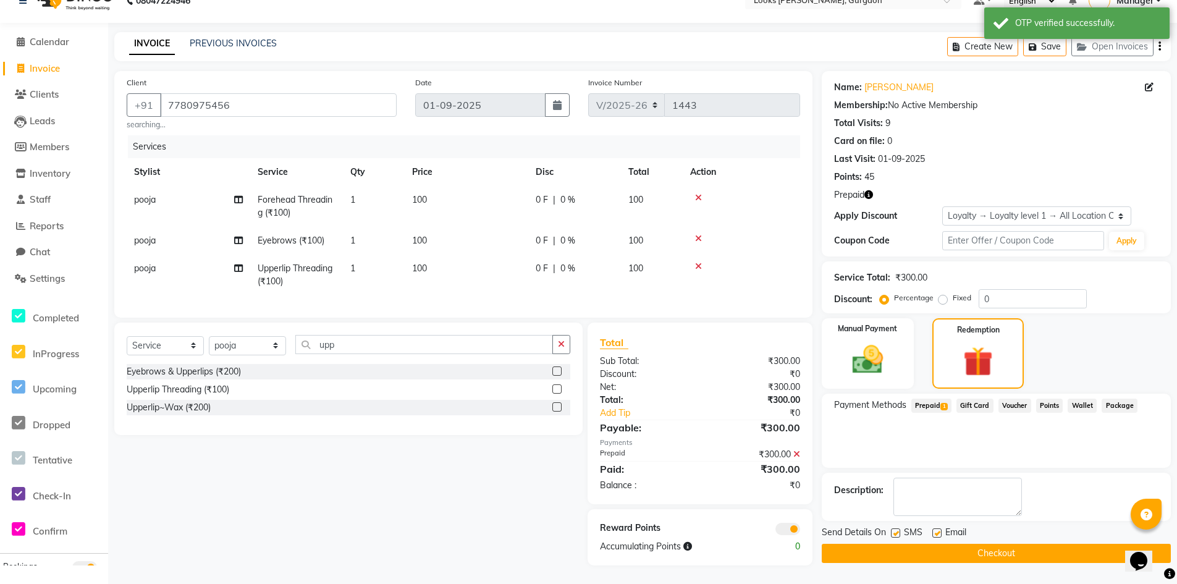
scroll to position [31, 0]
click at [923, 544] on button "Checkout" at bounding box center [996, 553] width 349 height 19
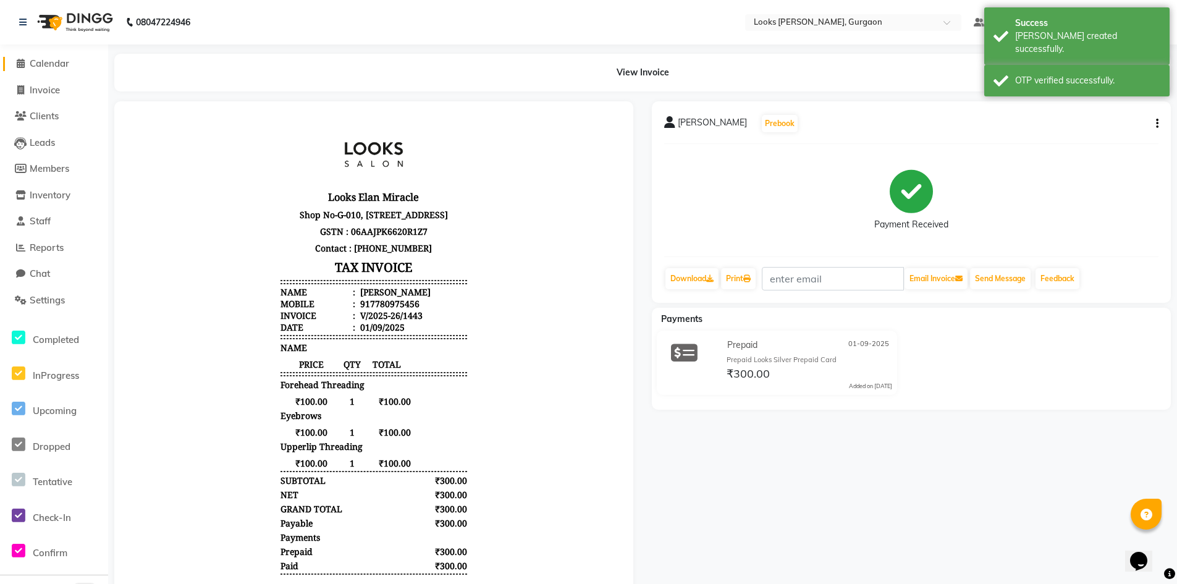
click at [58, 64] on span "Calendar" at bounding box center [50, 63] width 40 height 12
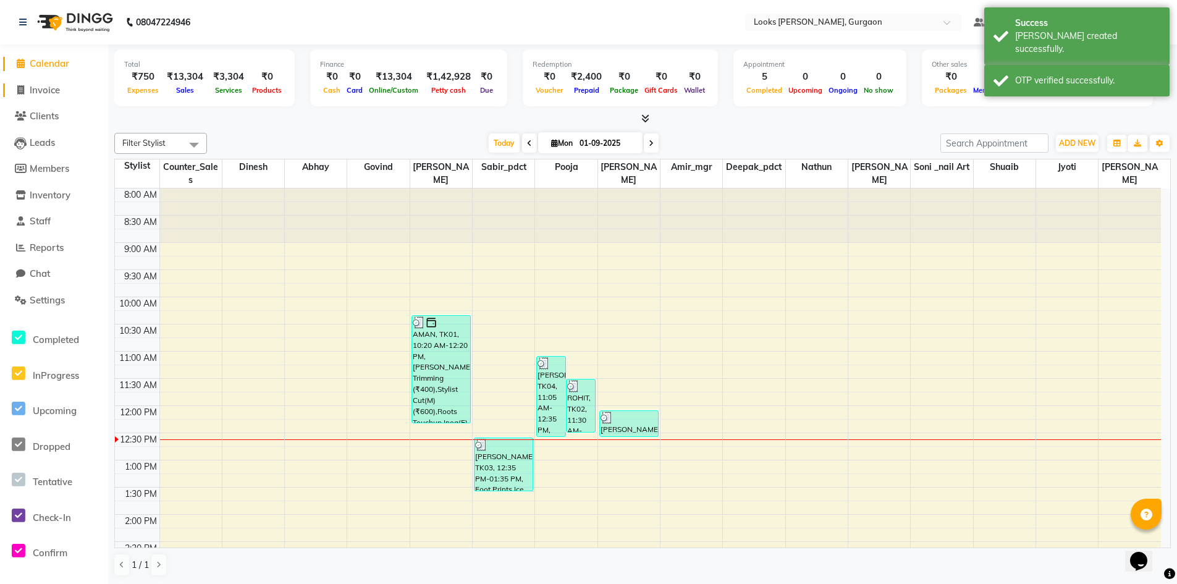
click at [55, 90] on span "Invoice" at bounding box center [45, 90] width 30 height 12
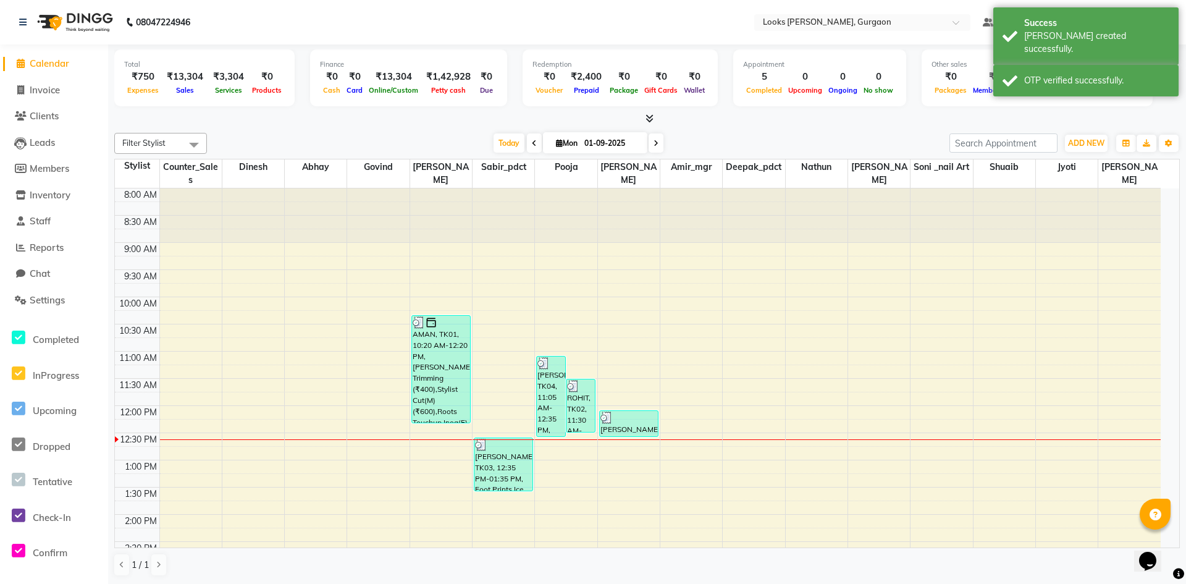
select select "8452"
select select "service"
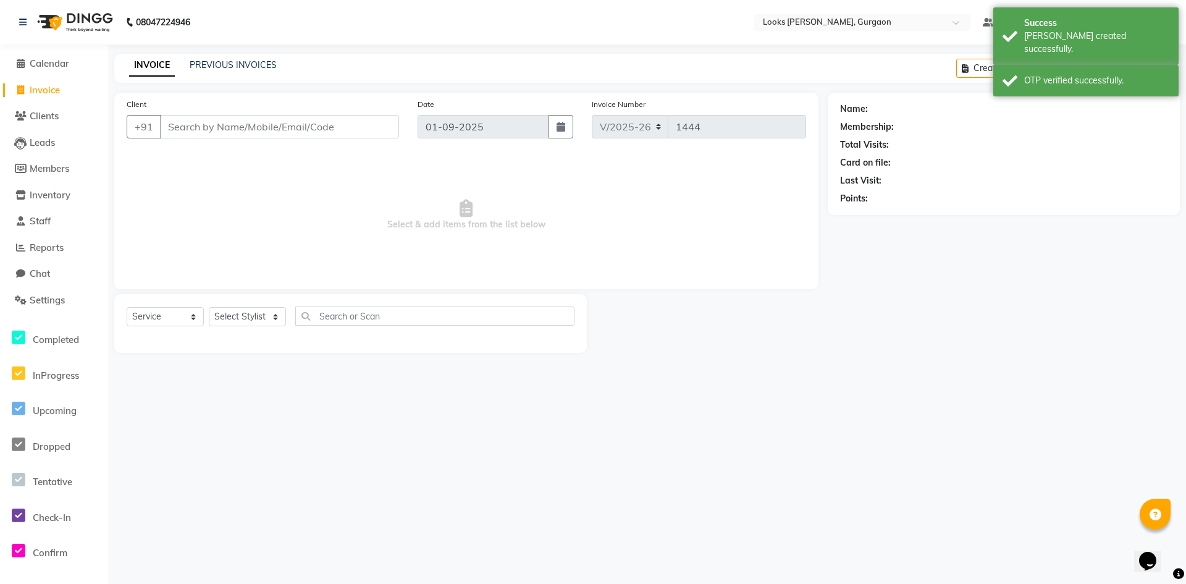
click at [227, 130] on input "Client" at bounding box center [279, 126] width 239 height 23
click at [218, 63] on link "PREVIOUS INVOICES" at bounding box center [233, 64] width 87 height 11
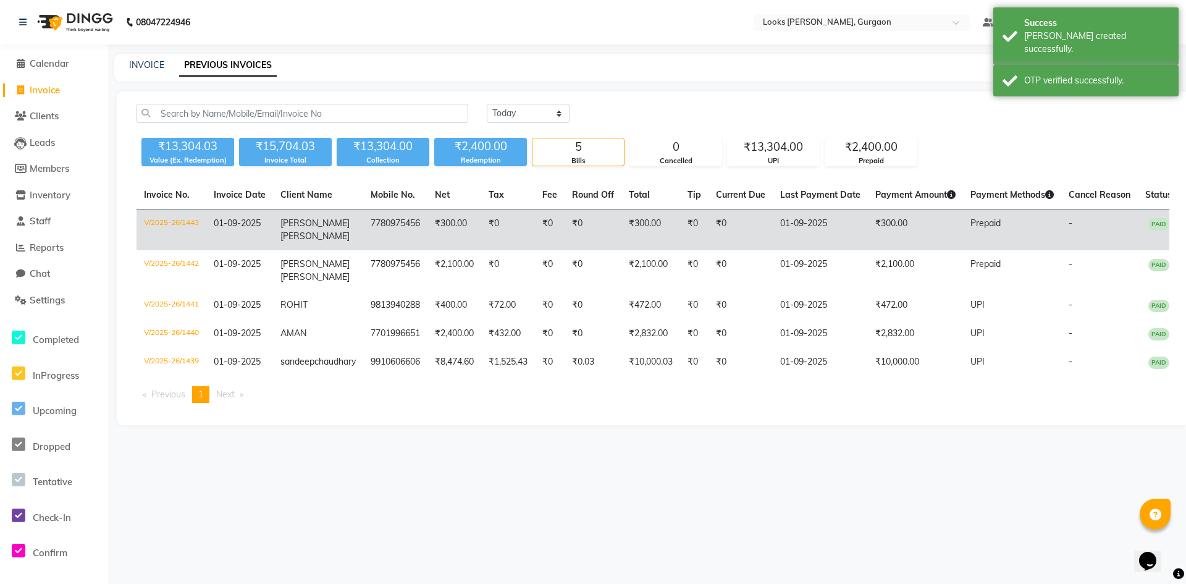
click at [513, 221] on td "₹0" at bounding box center [508, 229] width 54 height 41
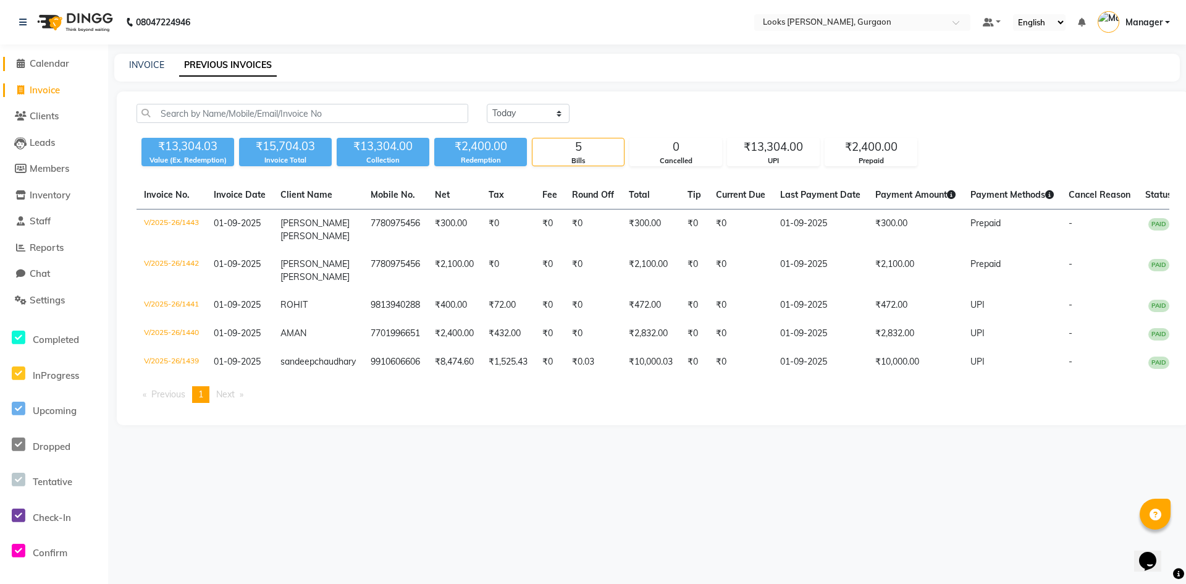
click at [46, 64] on span "Calendar" at bounding box center [50, 63] width 40 height 12
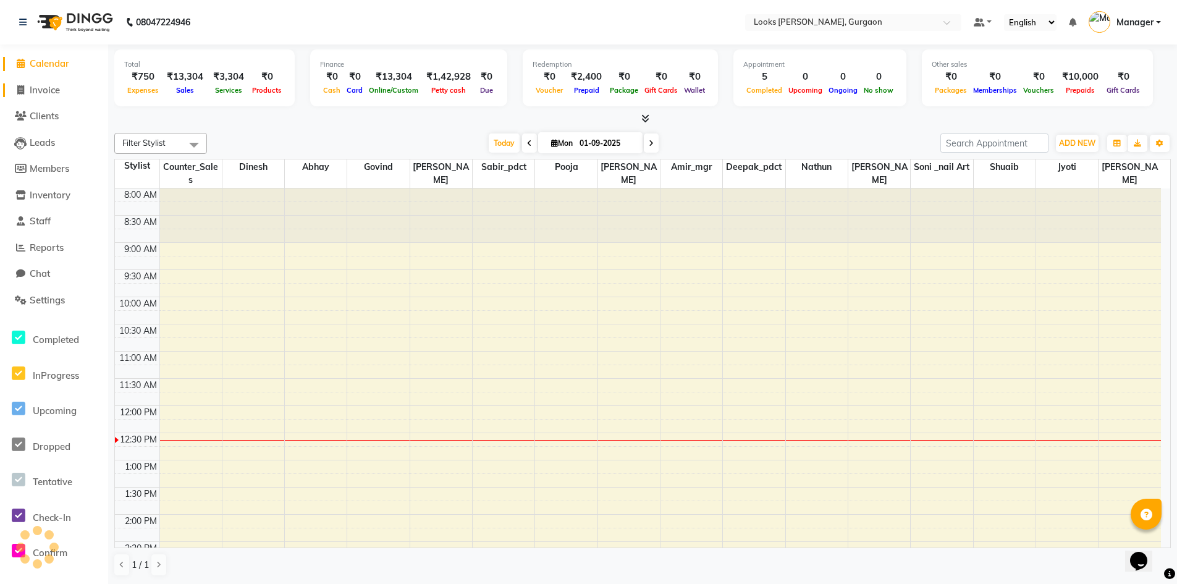
click at [46, 85] on span "Invoice" at bounding box center [45, 90] width 30 height 12
select select "service"
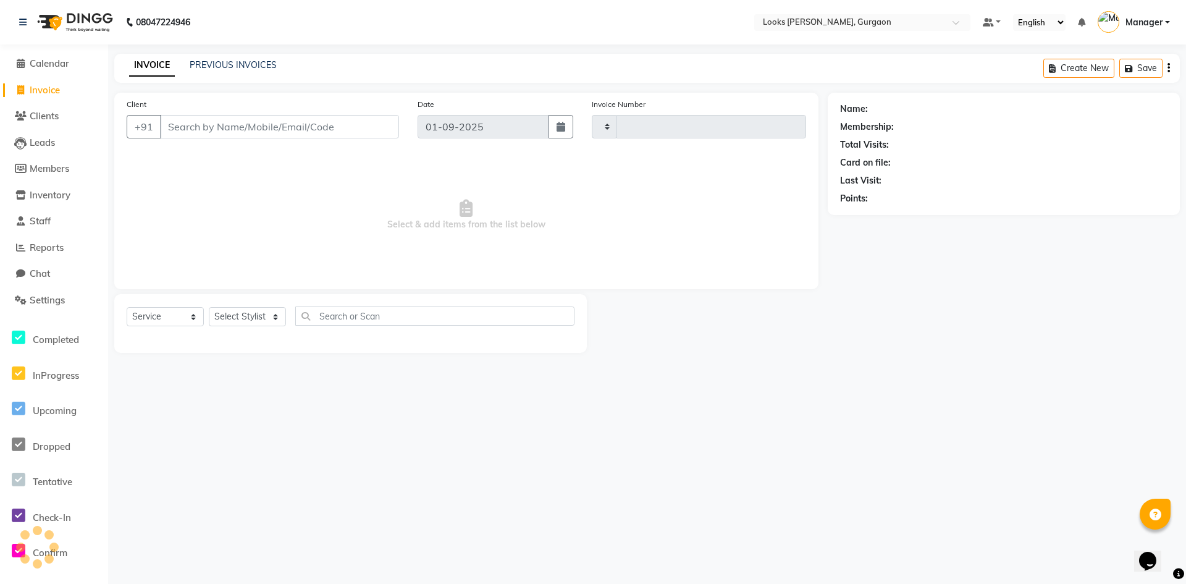
type input "1444"
select select "8452"
click at [204, 124] on input "Client" at bounding box center [279, 126] width 239 height 23
type input "7780975456"
click at [222, 324] on select "Select Stylist [PERSON_NAME] abhay [PERSON_NAME] [PERSON_NAME] Counter_Sales De…" at bounding box center [247, 320] width 77 height 19
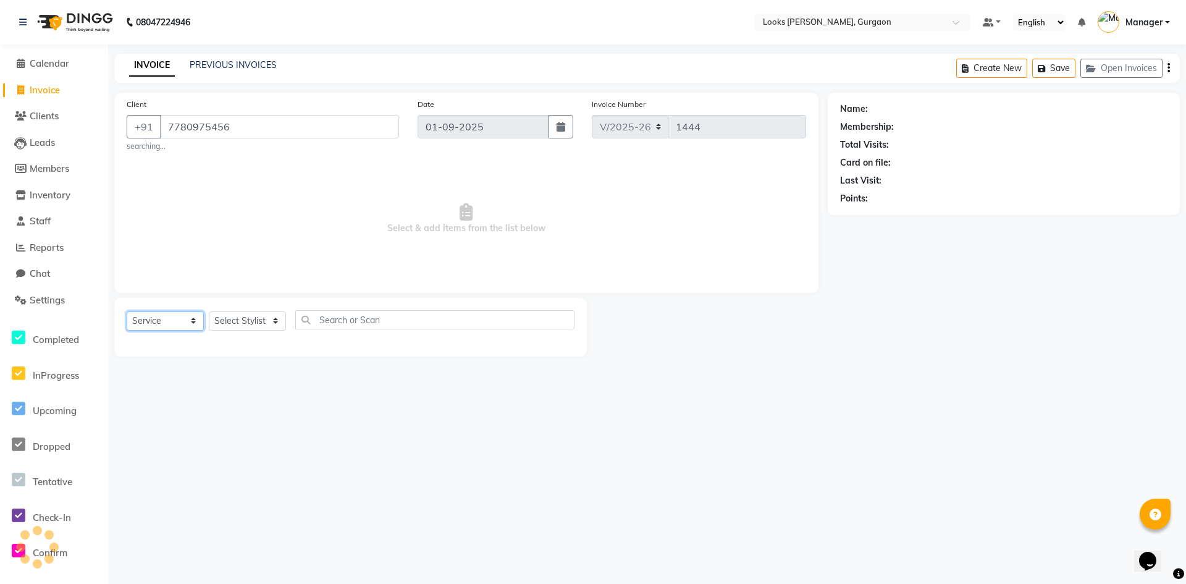
click at [179, 319] on select "Select Service Product Membership Package Voucher Prepaid Gift Card" at bounding box center [165, 320] width 77 height 19
select select "1: Object"
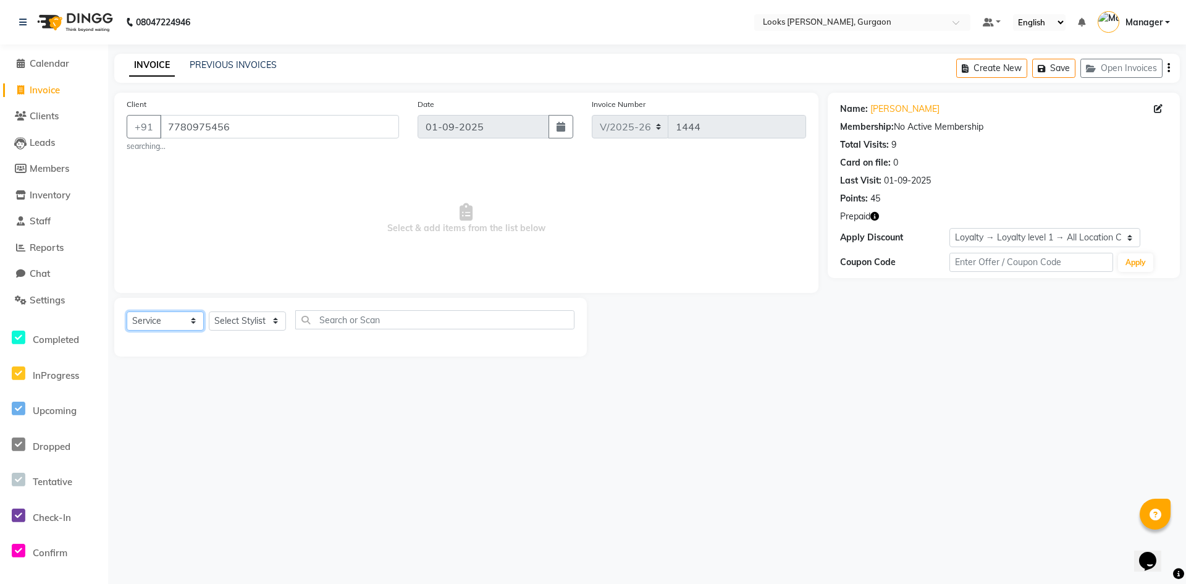
select select "product"
click at [127, 311] on select "Select Service Product Membership Package Voucher Prepaid Gift Card" at bounding box center [165, 320] width 77 height 19
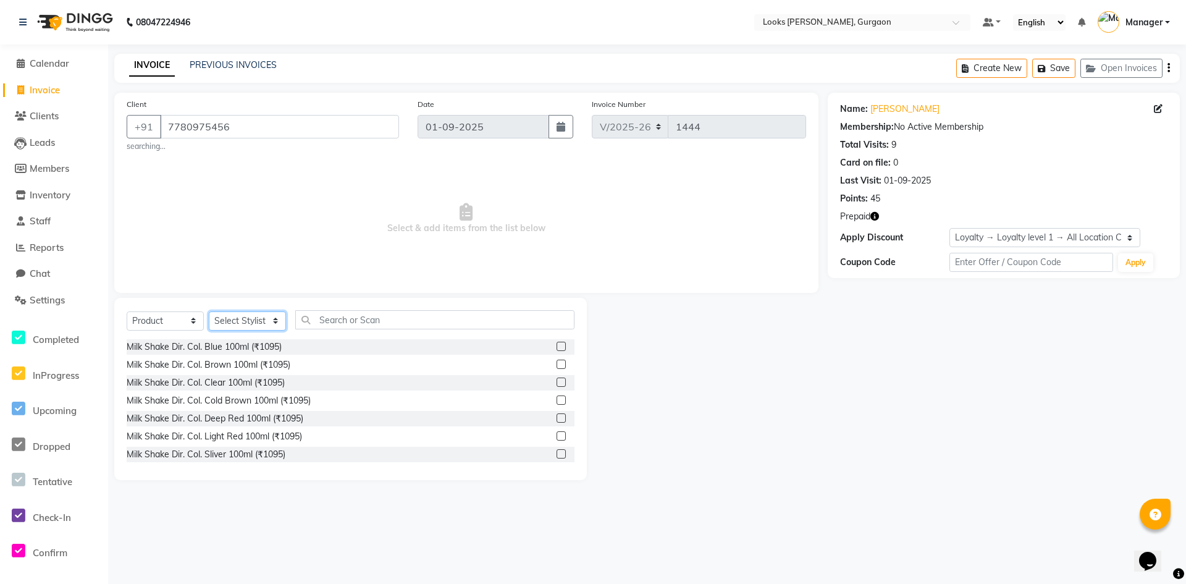
click at [234, 321] on select "Select Stylist [PERSON_NAME] abhay [PERSON_NAME] [PERSON_NAME] Counter_Sales De…" at bounding box center [247, 320] width 77 height 19
select select "83623"
click at [209, 311] on select "Select Stylist [PERSON_NAME] abhay [PERSON_NAME] [PERSON_NAME] Counter_Sales De…" at bounding box center [247, 320] width 77 height 19
click at [347, 313] on input "text" at bounding box center [434, 319] width 279 height 19
type input "3474637155063"
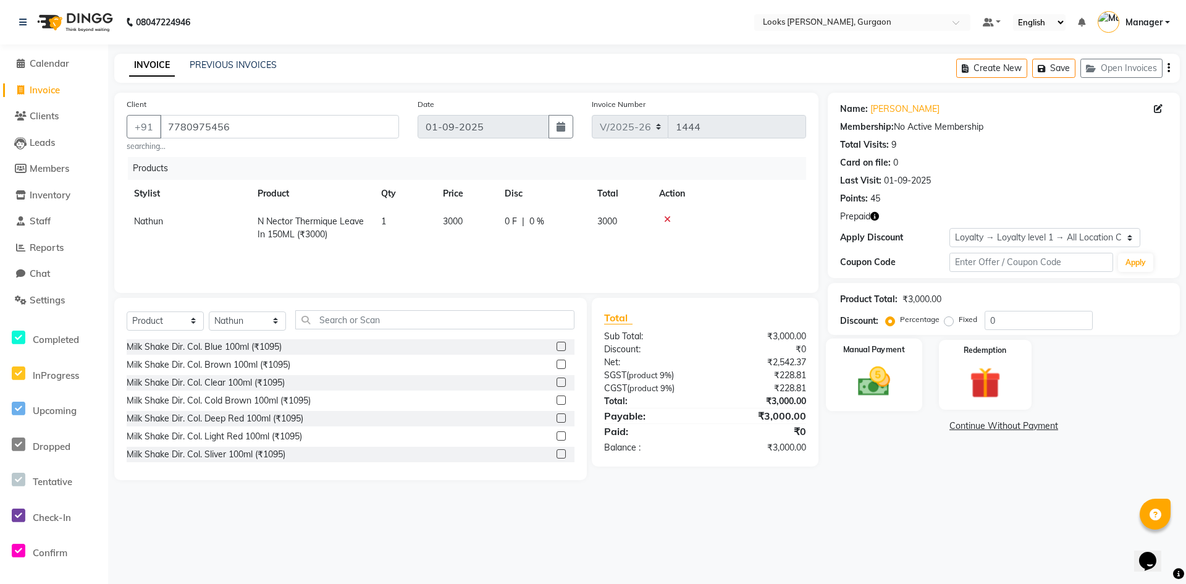
click at [894, 385] on img at bounding box center [873, 382] width 53 height 38
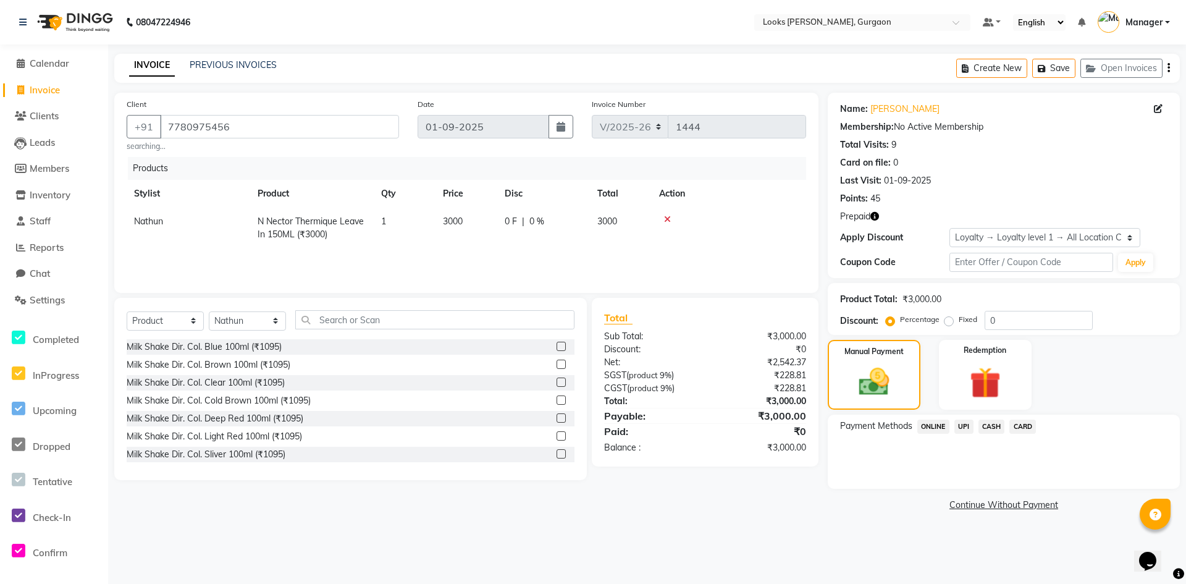
click at [1029, 427] on span "CARD" at bounding box center [1022, 426] width 27 height 14
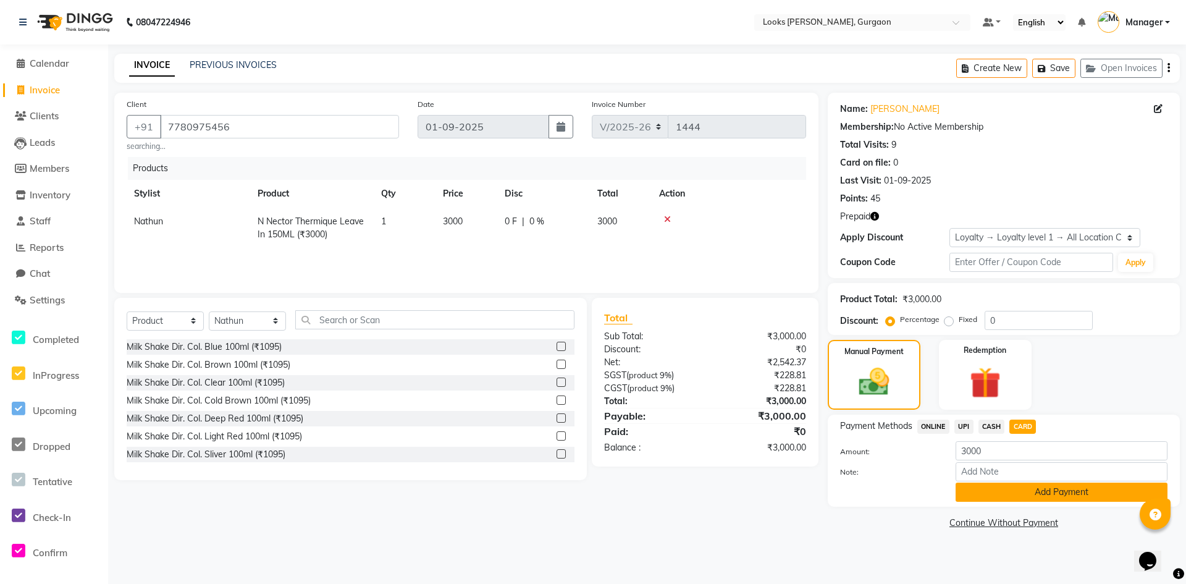
click at [1016, 492] on button "Add Payment" at bounding box center [1062, 491] width 212 height 19
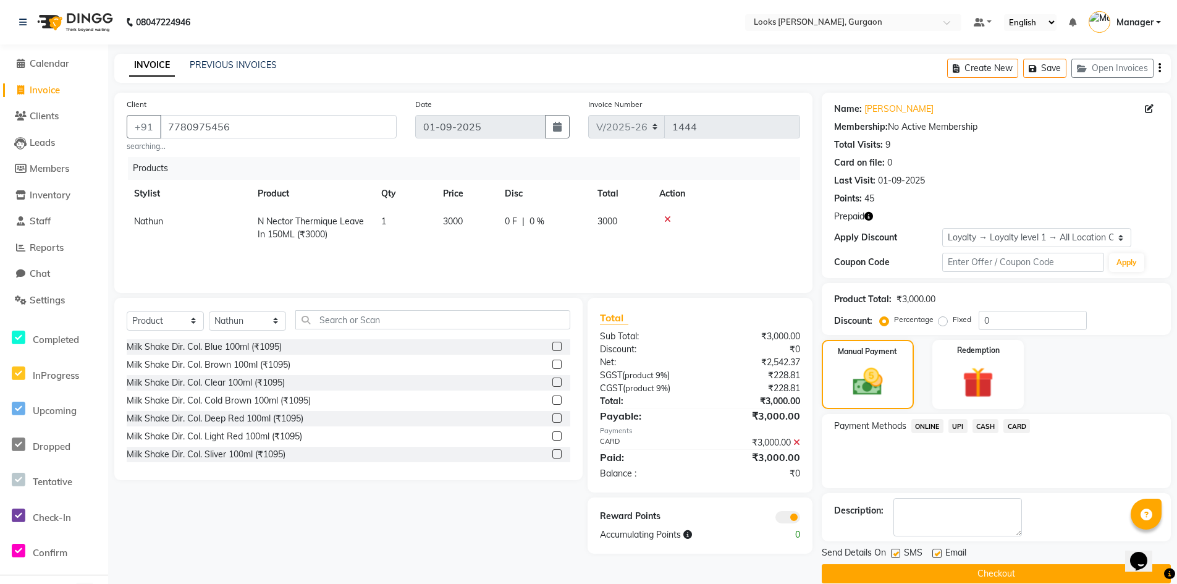
scroll to position [18, 0]
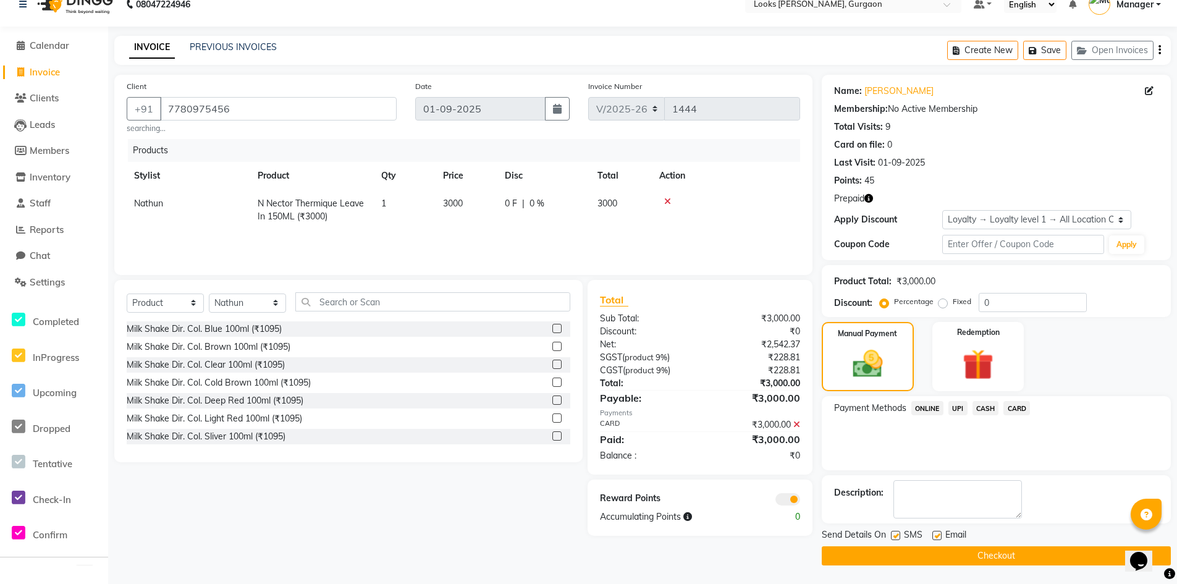
click at [978, 560] on button "Checkout" at bounding box center [996, 555] width 349 height 19
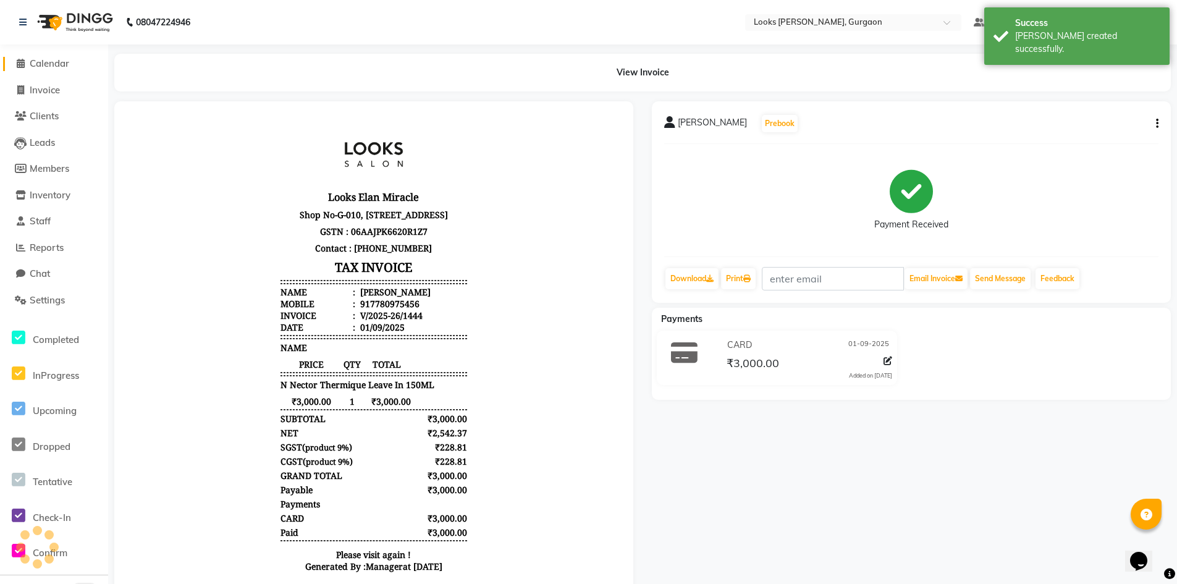
click at [45, 63] on span "Calendar" at bounding box center [50, 63] width 40 height 12
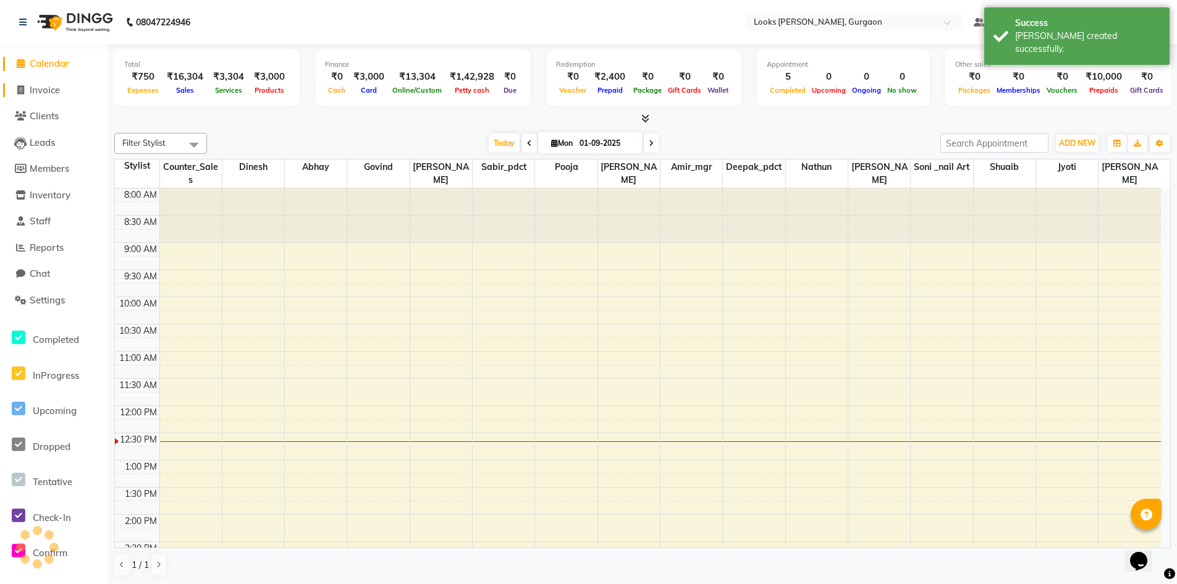
click at [48, 95] on span "Invoice" at bounding box center [45, 90] width 30 height 12
select select "service"
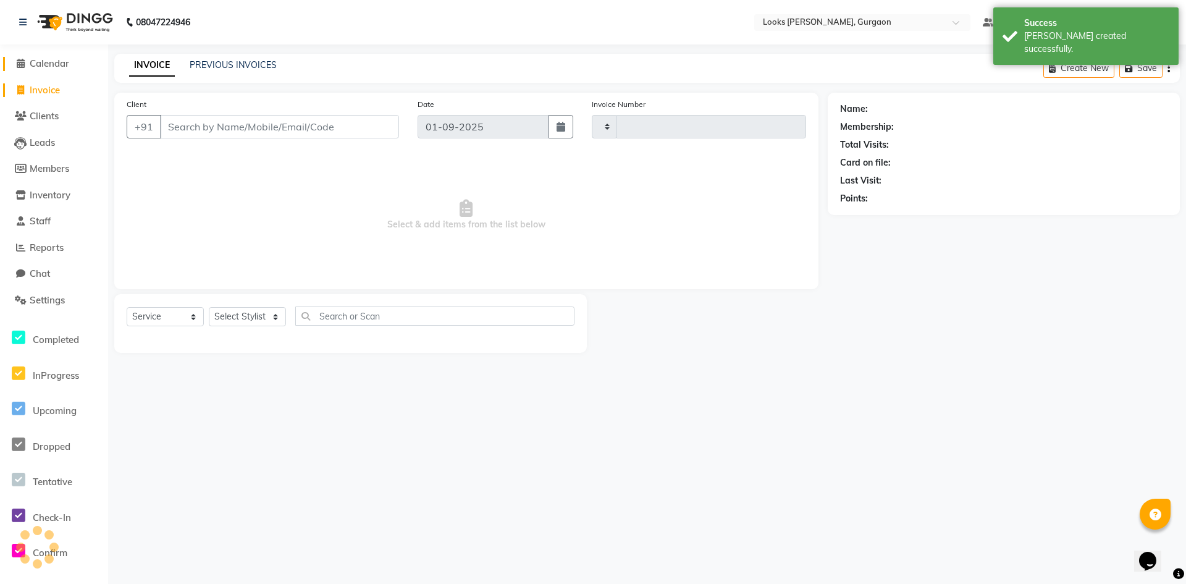
type input "1445"
select select "8452"
click at [44, 63] on span "Calendar" at bounding box center [50, 63] width 40 height 12
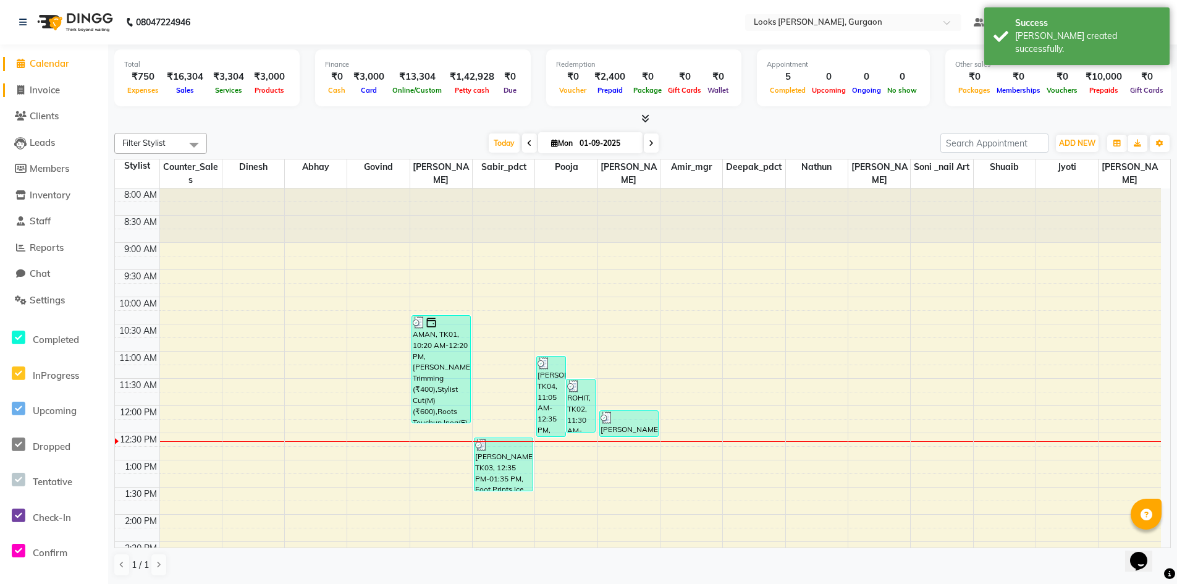
click at [51, 90] on span "Invoice" at bounding box center [45, 90] width 30 height 12
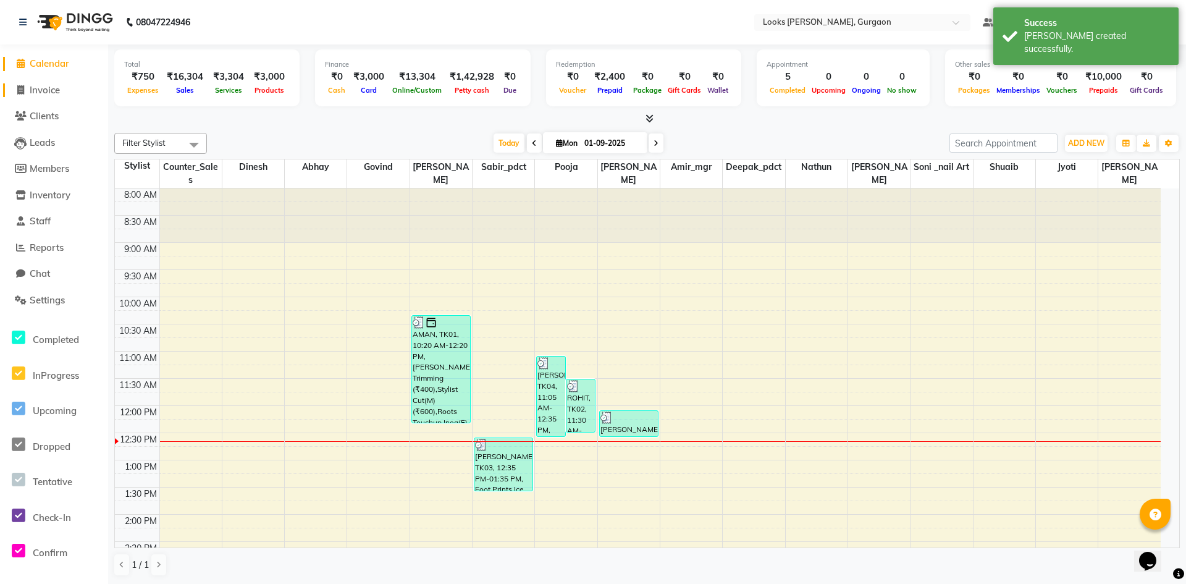
select select "8452"
select select "service"
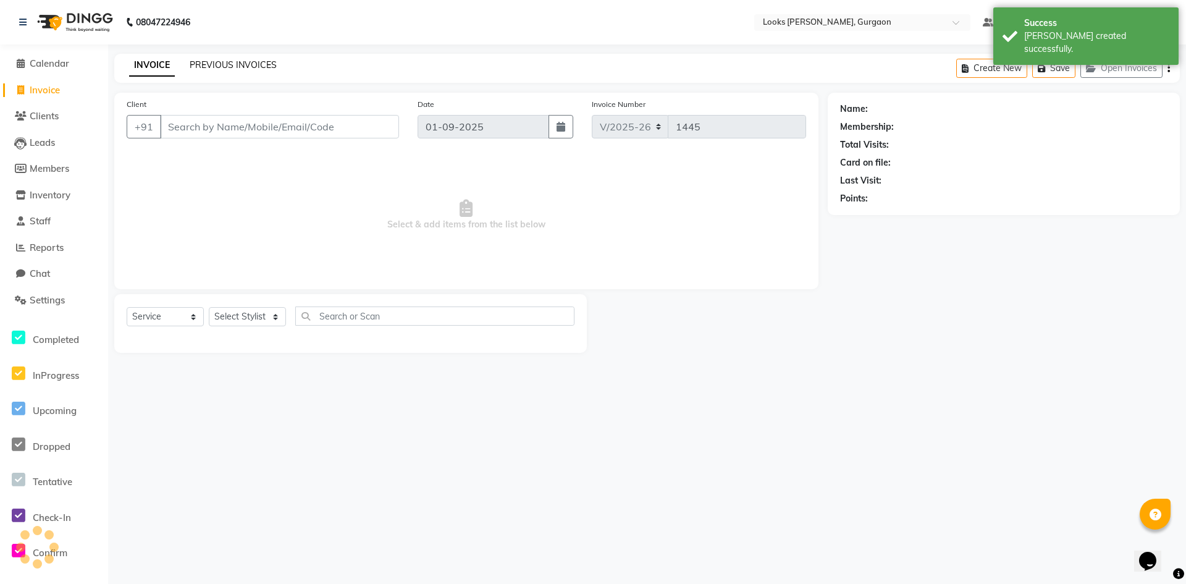
click at [256, 62] on link "PREVIOUS INVOICES" at bounding box center [233, 64] width 87 height 11
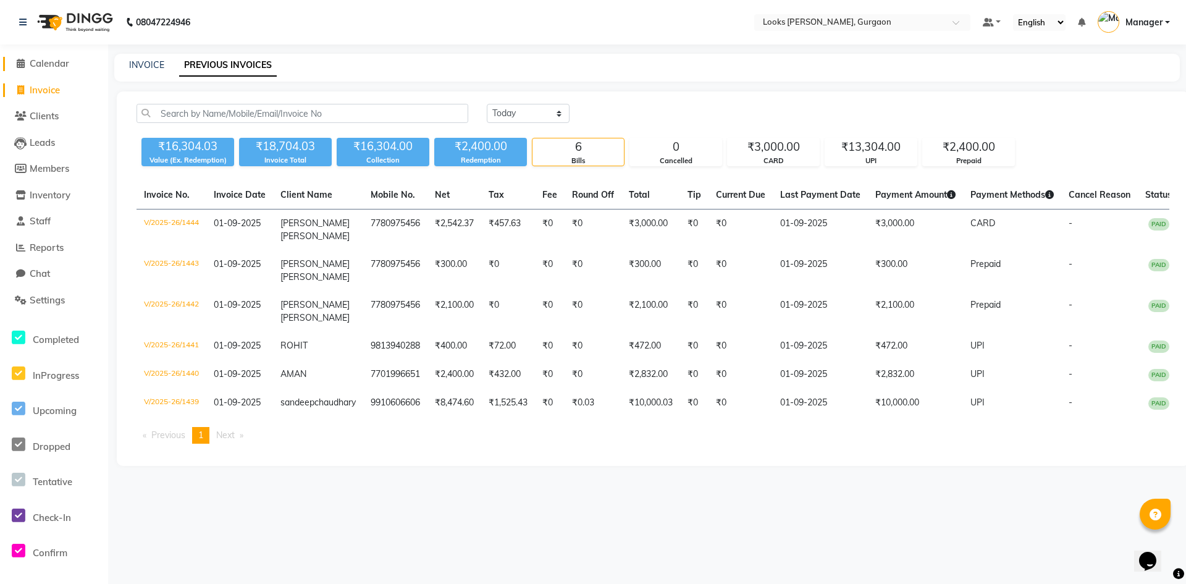
click at [59, 62] on span "Calendar" at bounding box center [50, 63] width 40 height 12
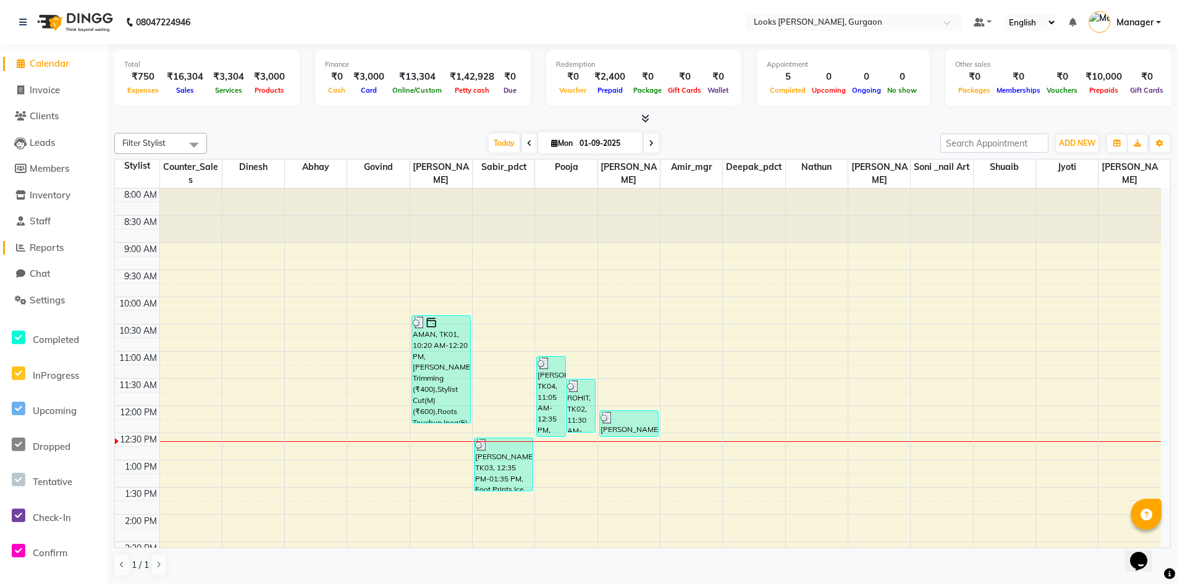
click at [48, 250] on span "Reports" at bounding box center [47, 248] width 34 height 12
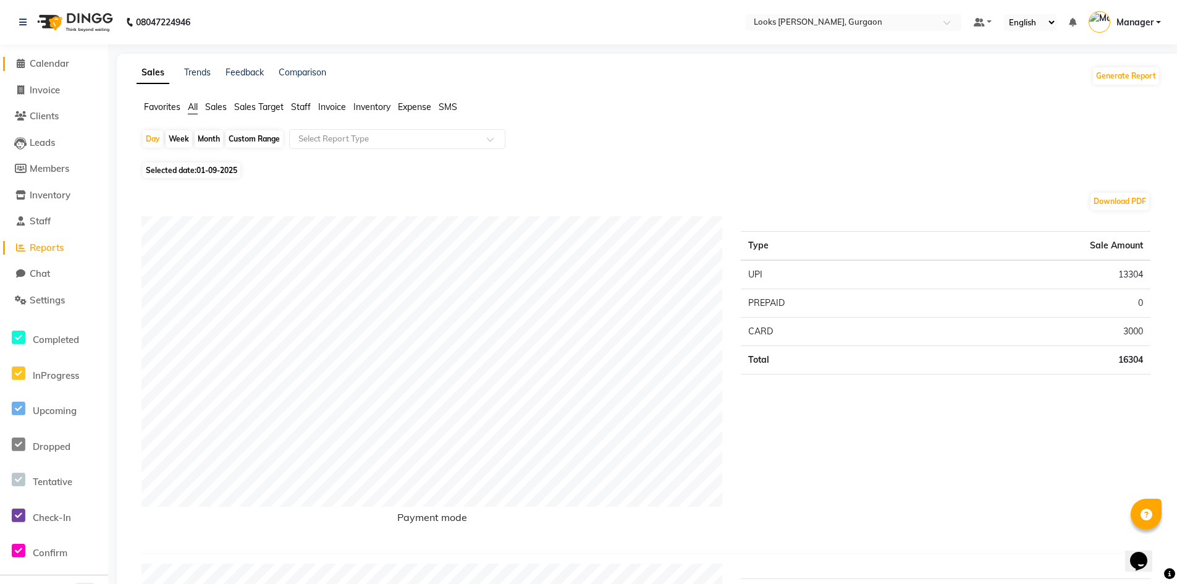
click at [51, 62] on span "Calendar" at bounding box center [50, 63] width 40 height 12
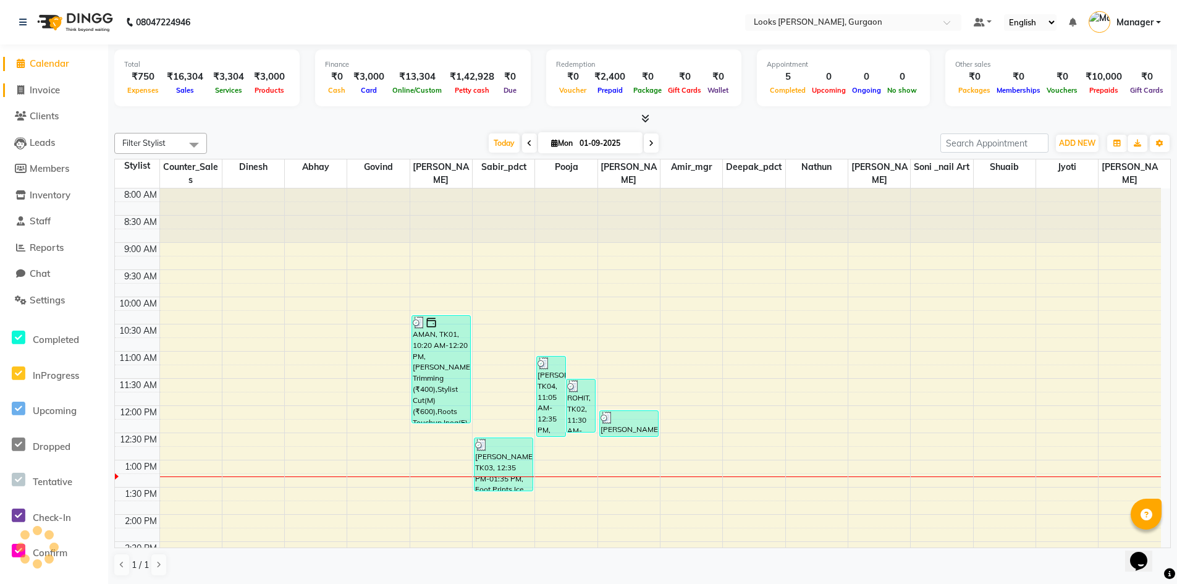
click at [50, 86] on span "Invoice" at bounding box center [45, 90] width 30 height 12
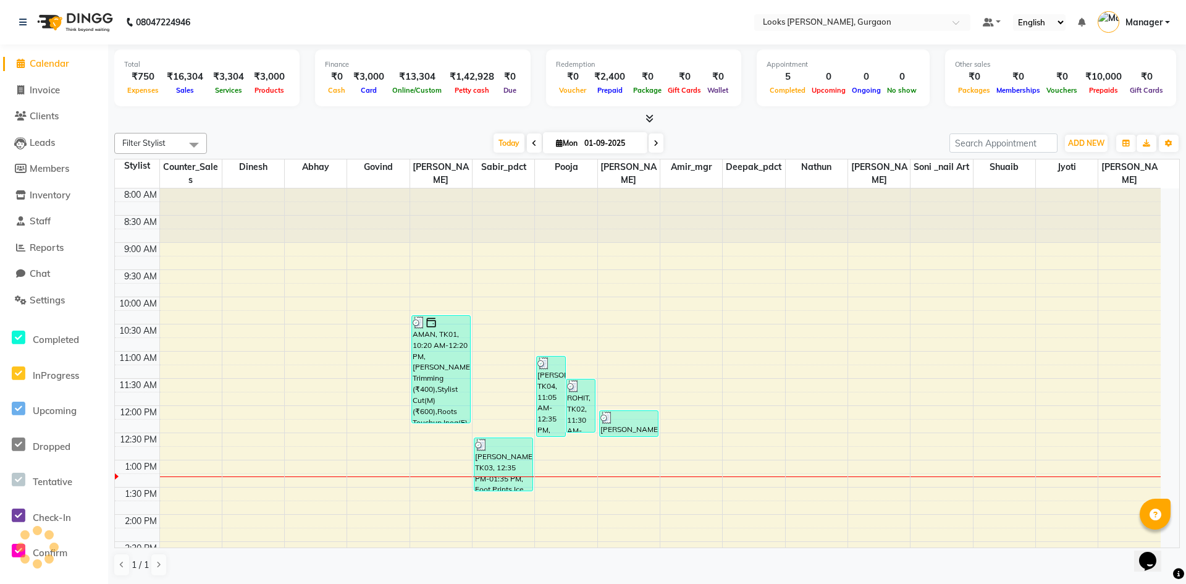
select select "service"
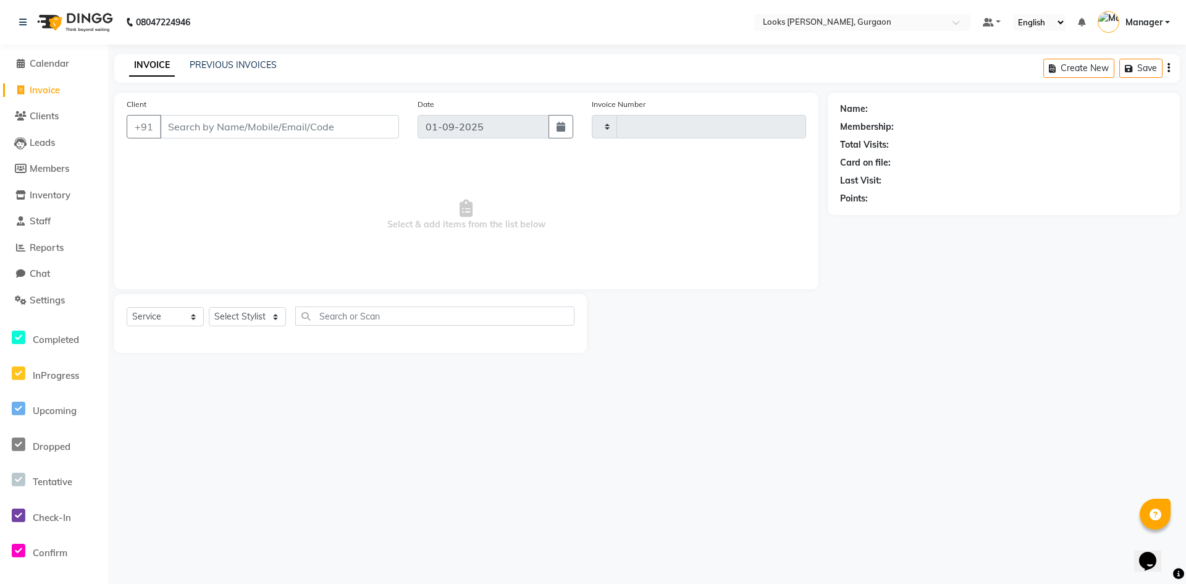
type input "1445"
select select "8452"
click at [204, 125] on input "Client" at bounding box center [279, 126] width 239 height 23
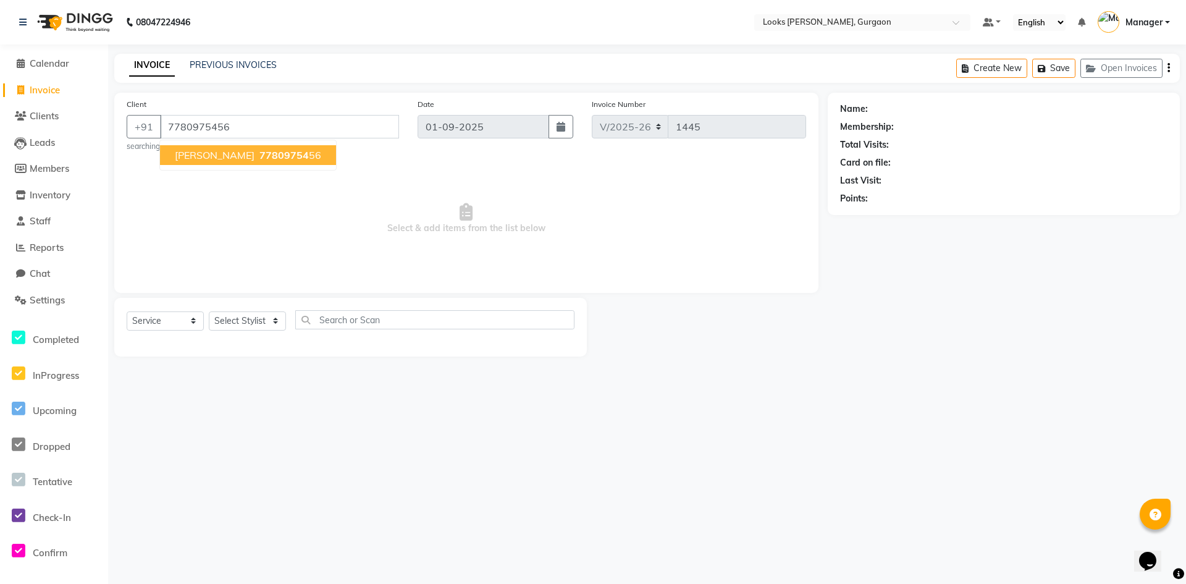
type input "7780975456"
select select "1: Object"
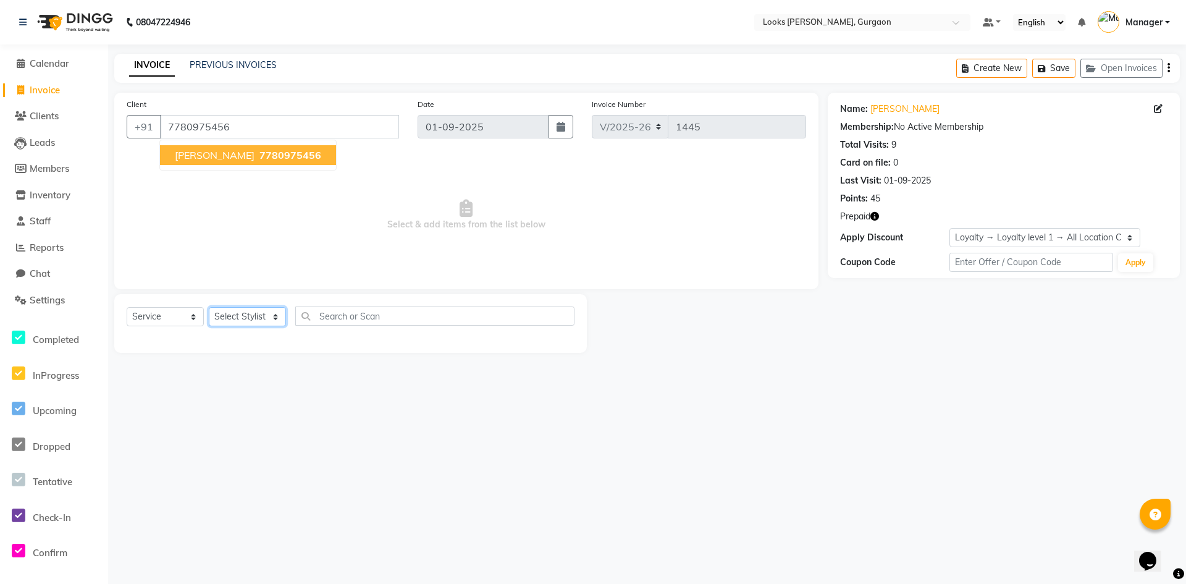
click at [242, 314] on select "Select Stylist [PERSON_NAME] abhay [PERSON_NAME] [PERSON_NAME] Counter_Sales De…" at bounding box center [247, 316] width 77 height 19
select select "82373"
click at [209, 307] on select "Select Stylist [PERSON_NAME] abhay [PERSON_NAME] [PERSON_NAME] Counter_Sales De…" at bounding box center [247, 316] width 77 height 19
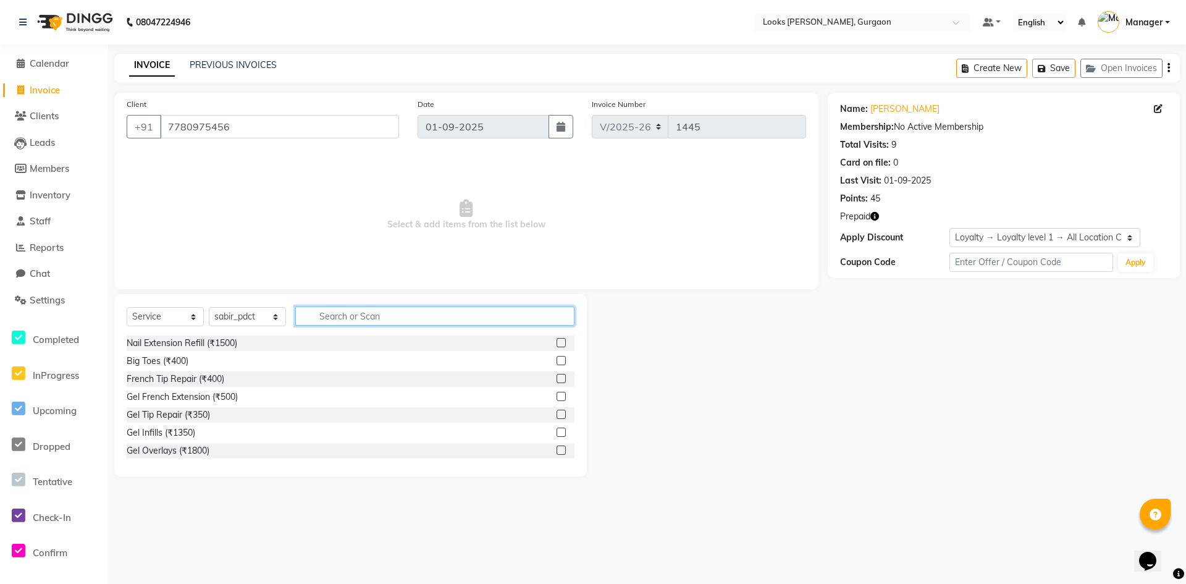
click at [338, 317] on input "text" at bounding box center [434, 315] width 279 height 19
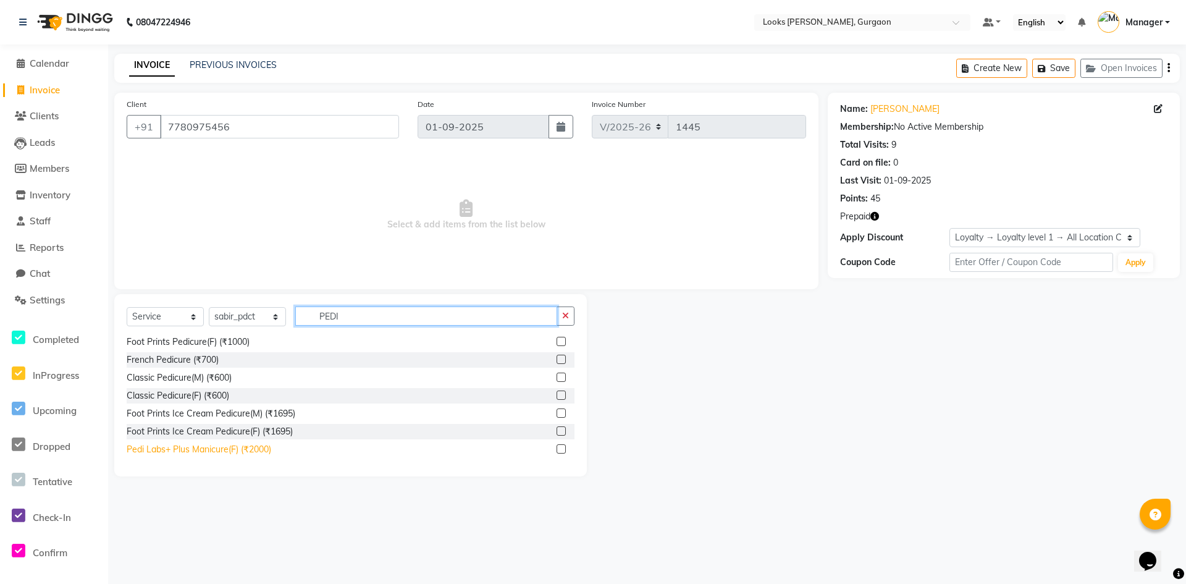
scroll to position [124, 0]
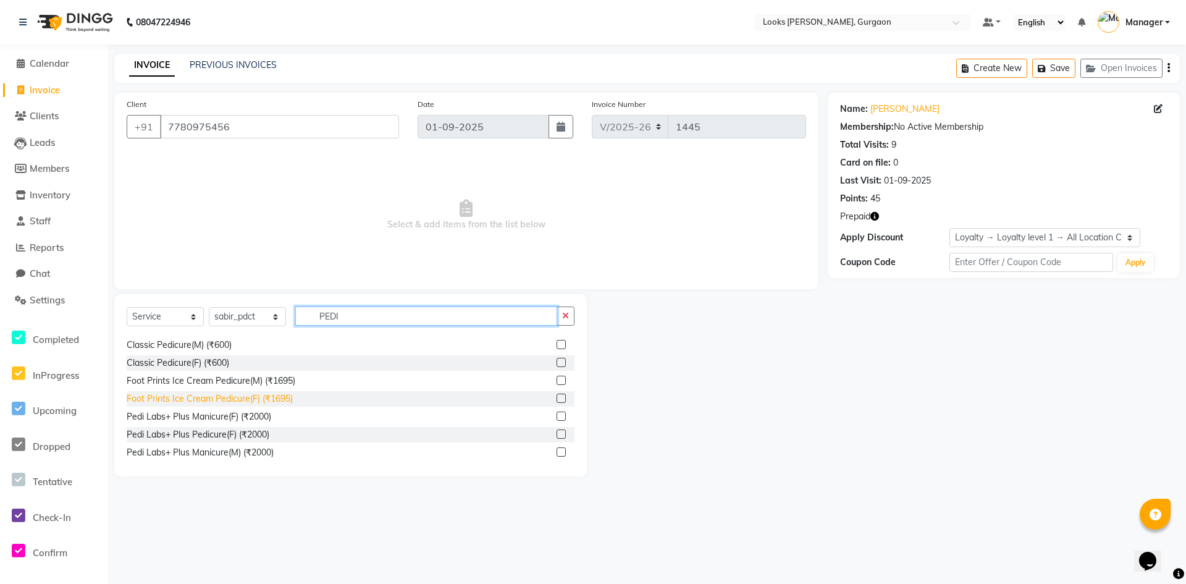
type input "PEDI"
click at [239, 395] on div "Foot Prints Ice Cream Pedicure(F) (₹1695)" at bounding box center [210, 398] width 166 height 13
checkbox input "false"
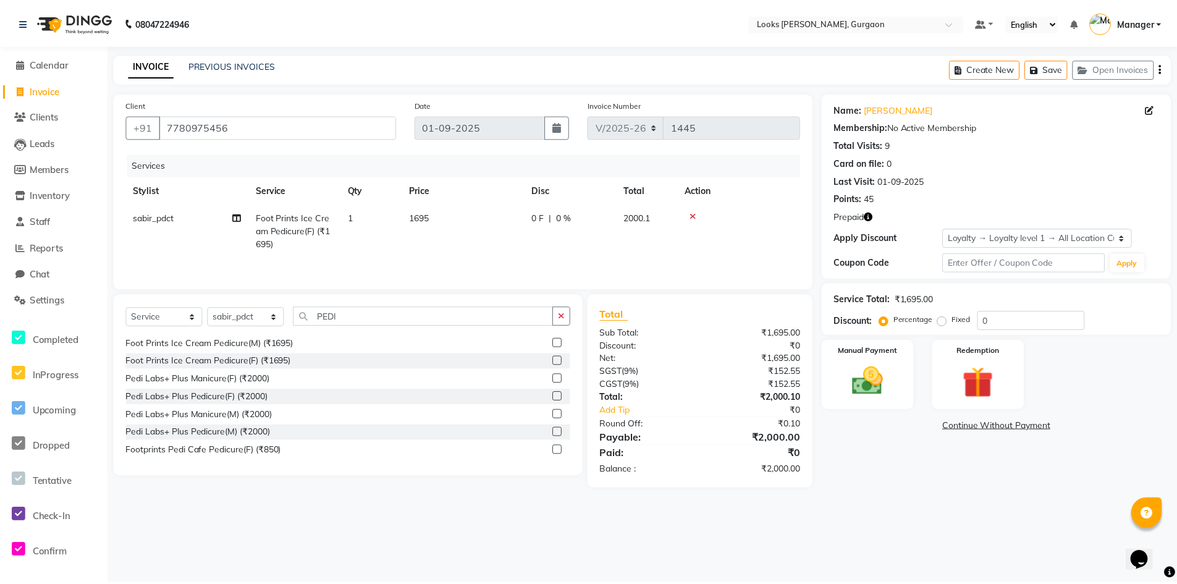
scroll to position [181, 0]
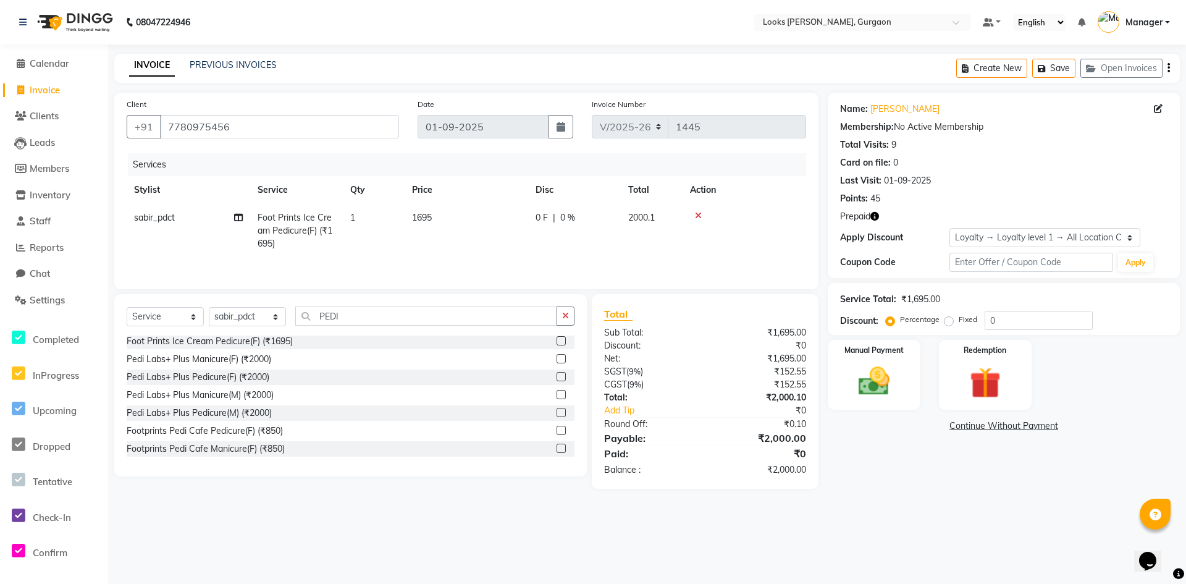
click at [437, 218] on td "1695" at bounding box center [467, 231] width 124 height 54
select select "82373"
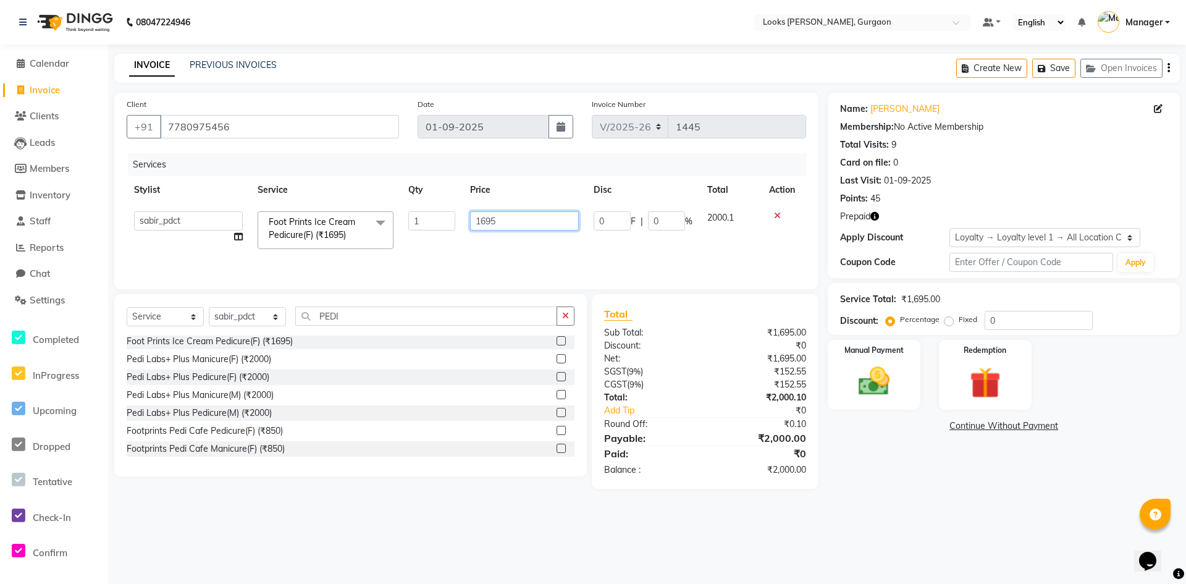
drag, startPoint x: 517, startPoint y: 217, endPoint x: 324, endPoint y: 203, distance: 193.2
click at [331, 203] on table "Stylist Service Qty Price Disc Total Action aahil abhay Amir_mgr Anamika Counte…" at bounding box center [466, 216] width 679 height 80
type input "1500"
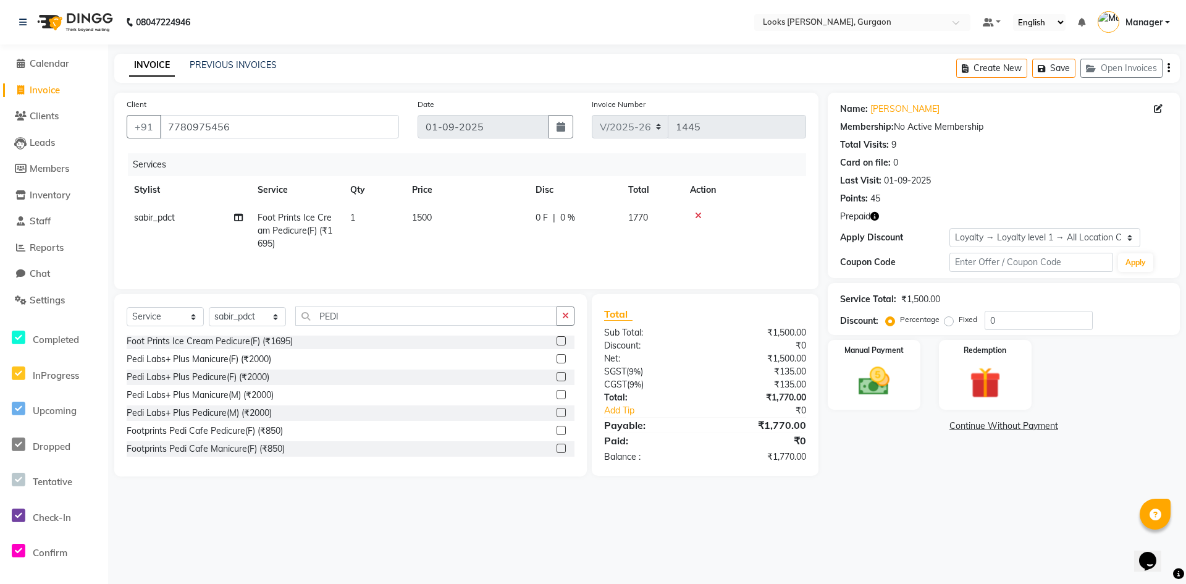
click at [1010, 494] on main "INVOICE PREVIOUS INVOICES Create New Save Open Invoices Client +91 7780975456 D…" at bounding box center [647, 274] width 1078 height 441
click at [1006, 389] on img at bounding box center [985, 383] width 53 height 41
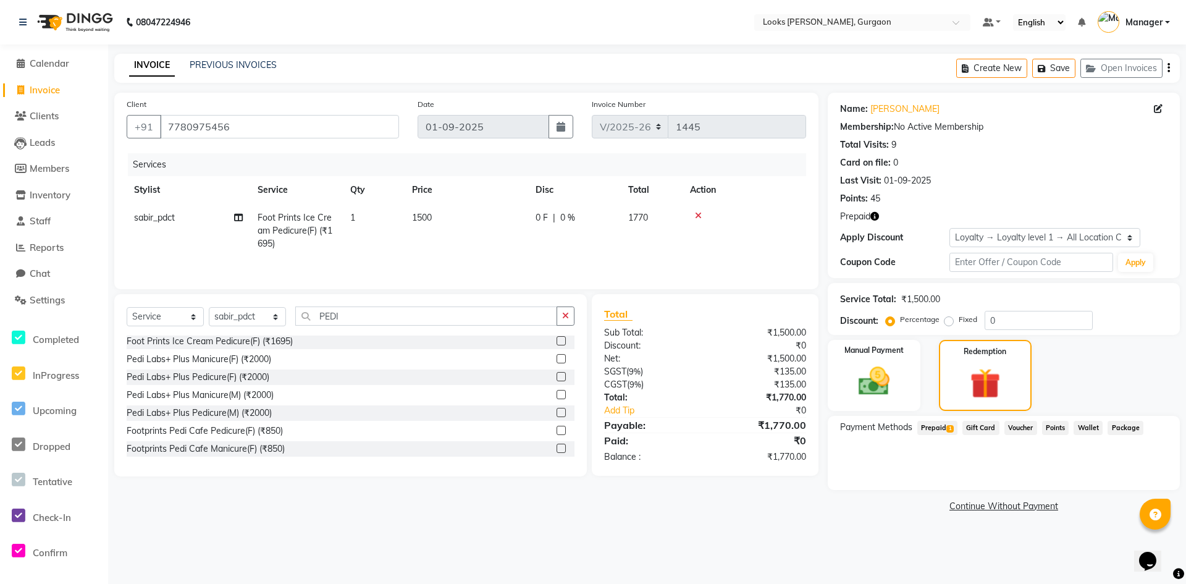
click at [951, 429] on span "1" at bounding box center [949, 428] width 7 height 7
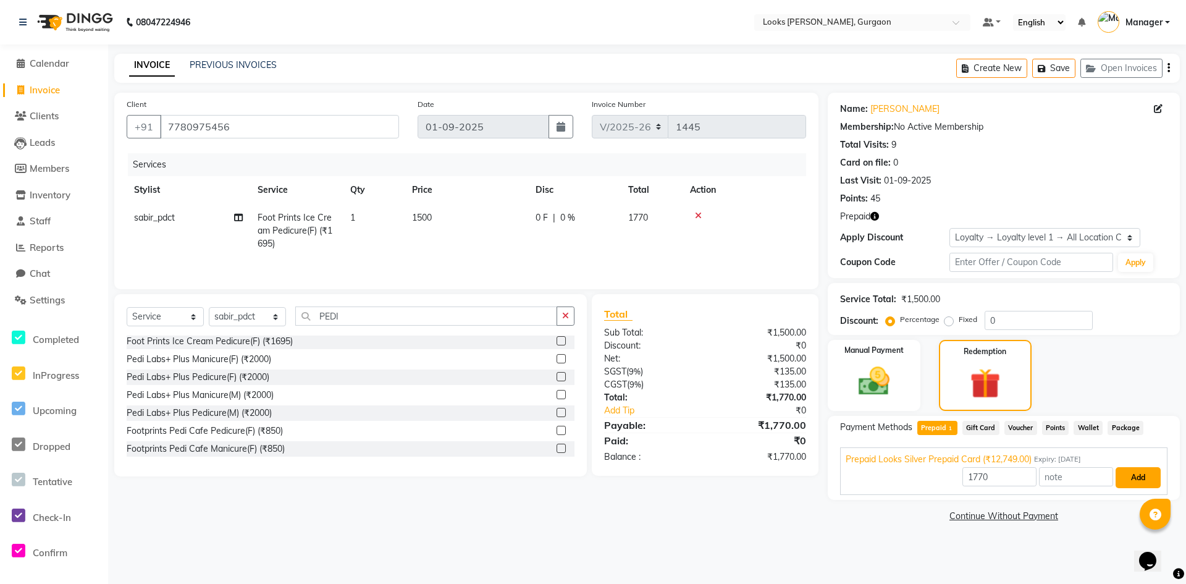
click at [1135, 478] on button "Add" at bounding box center [1138, 477] width 45 height 21
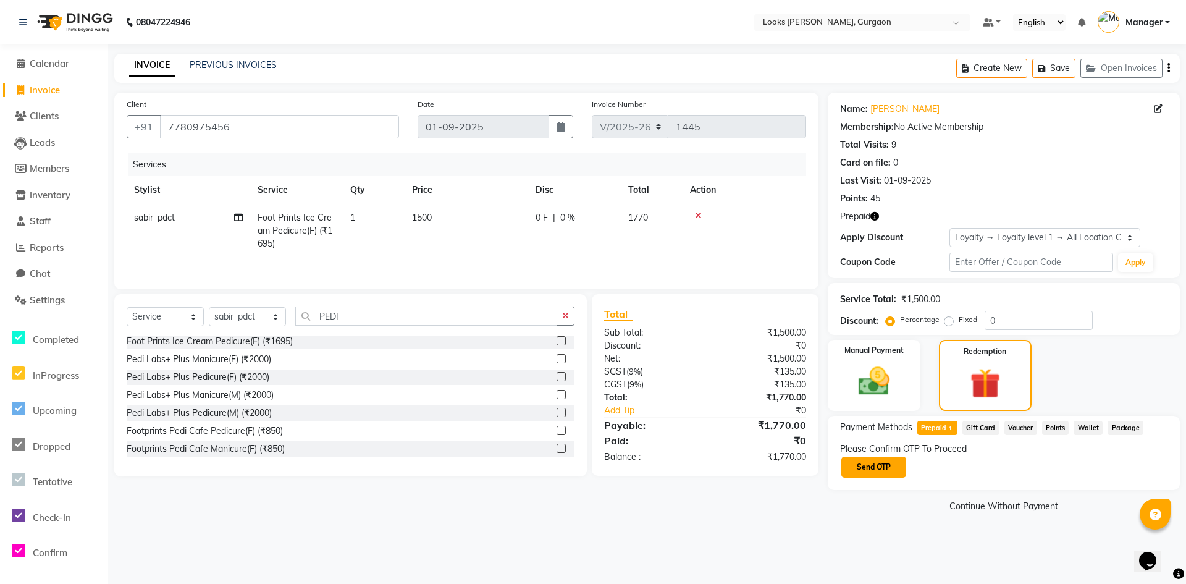
click at [895, 470] on button "Send OTP" at bounding box center [873, 466] width 65 height 21
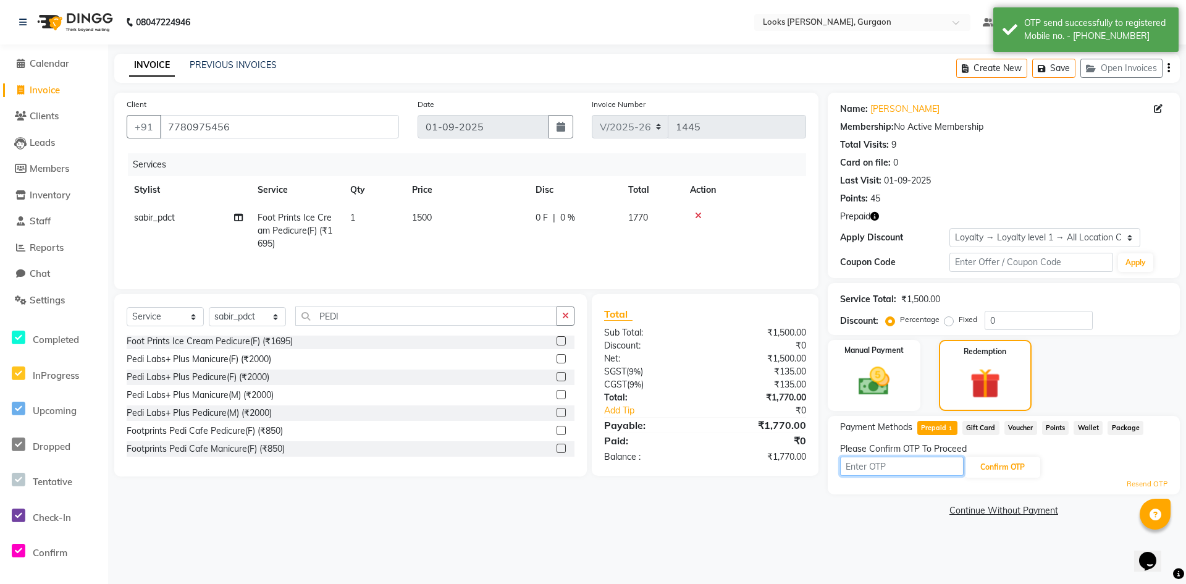
click at [941, 471] on input "text" at bounding box center [902, 465] width 124 height 19
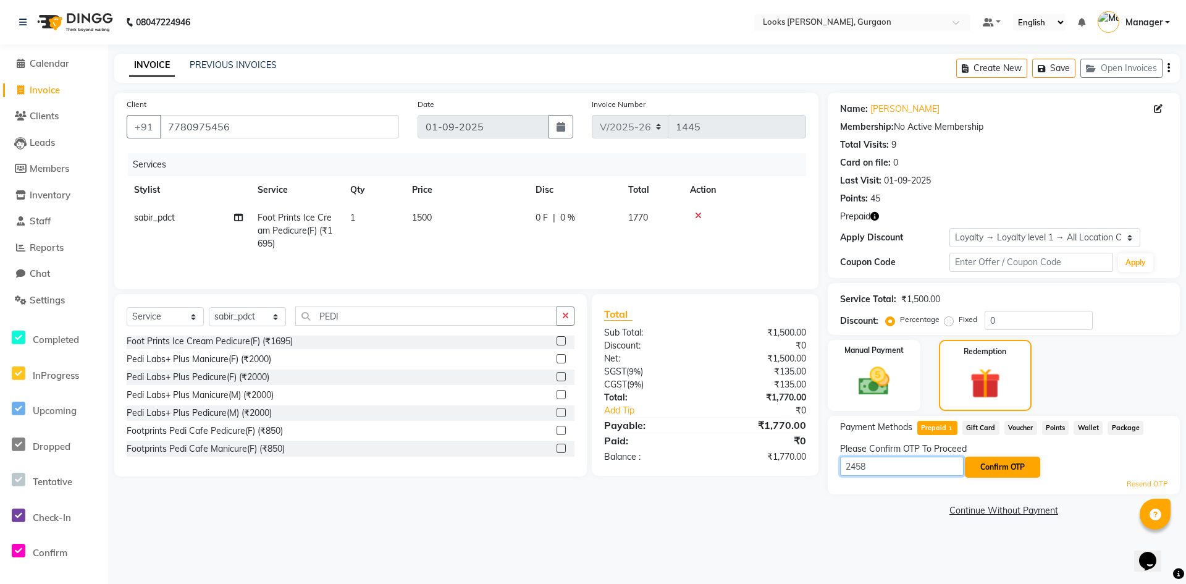
type input "2458"
click at [1017, 463] on button "Confirm OTP" at bounding box center [1002, 466] width 75 height 21
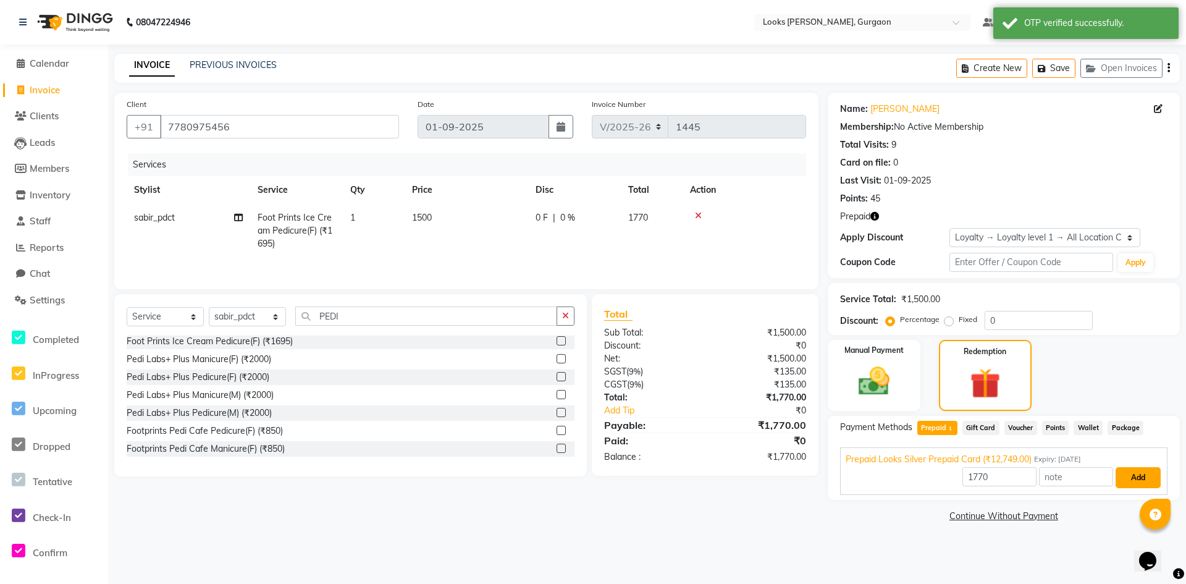
click at [1128, 483] on button "Add" at bounding box center [1138, 477] width 45 height 21
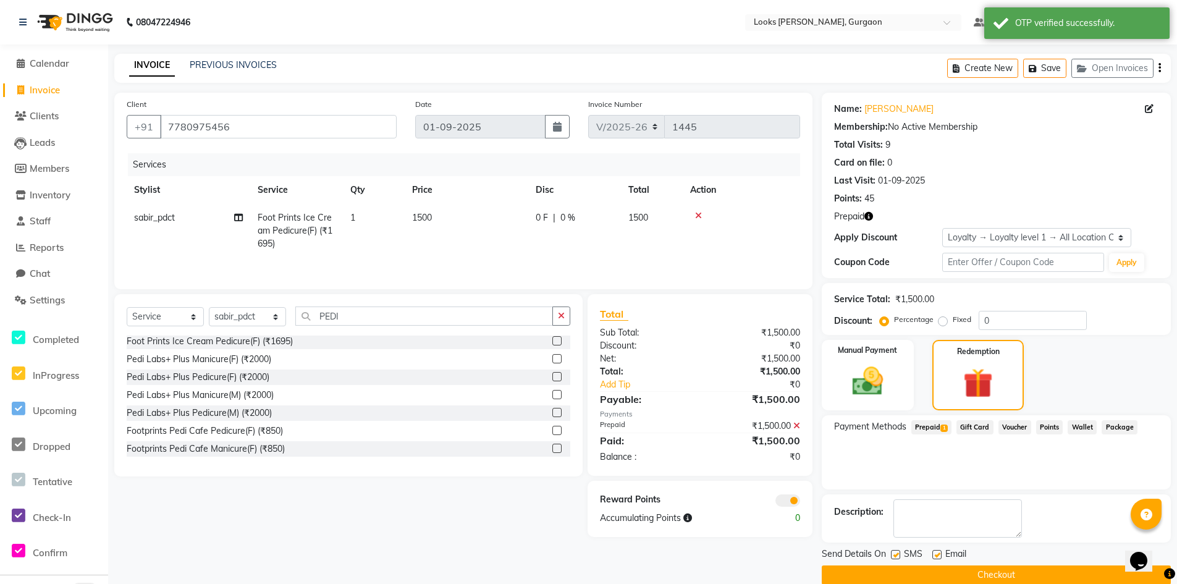
click at [933, 574] on button "Checkout" at bounding box center [996, 574] width 349 height 19
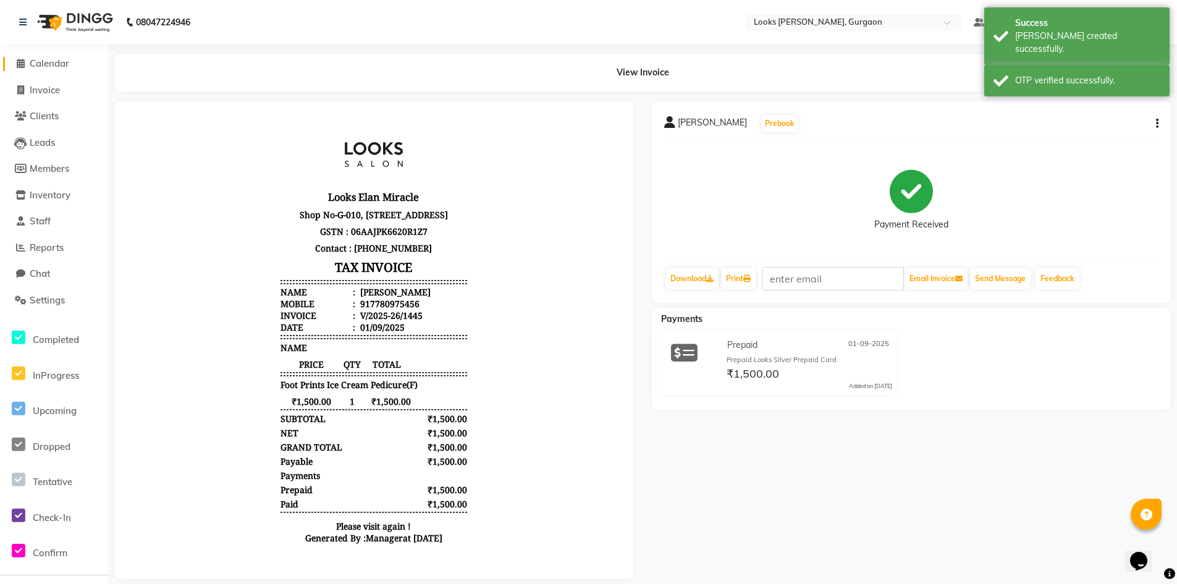
click at [48, 64] on span "Calendar" at bounding box center [50, 63] width 40 height 12
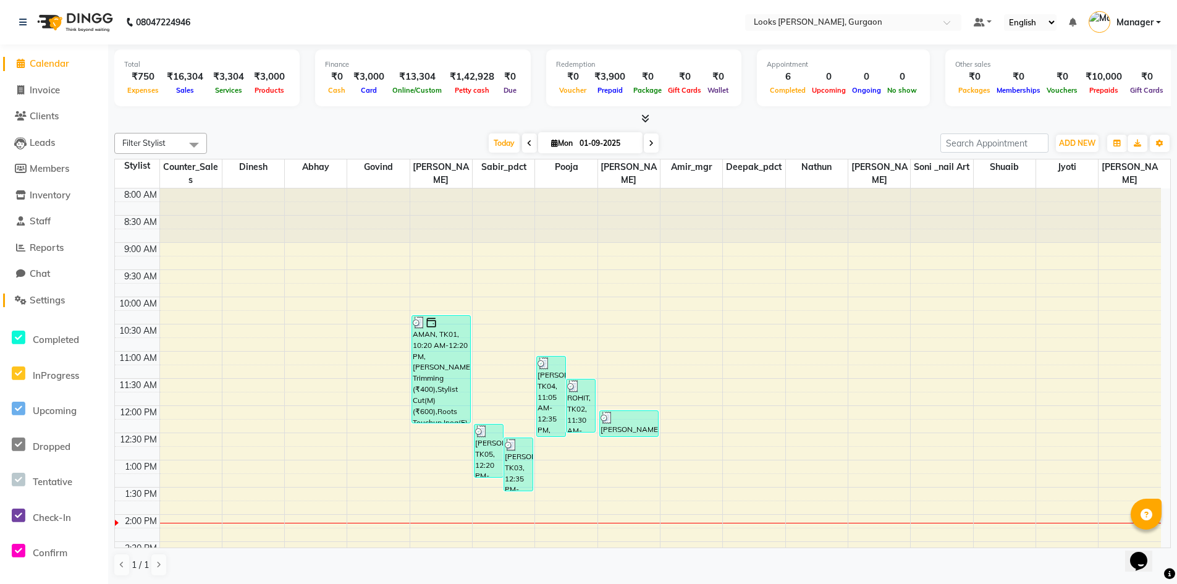
click at [45, 306] on link "Settings" at bounding box center [54, 300] width 102 height 14
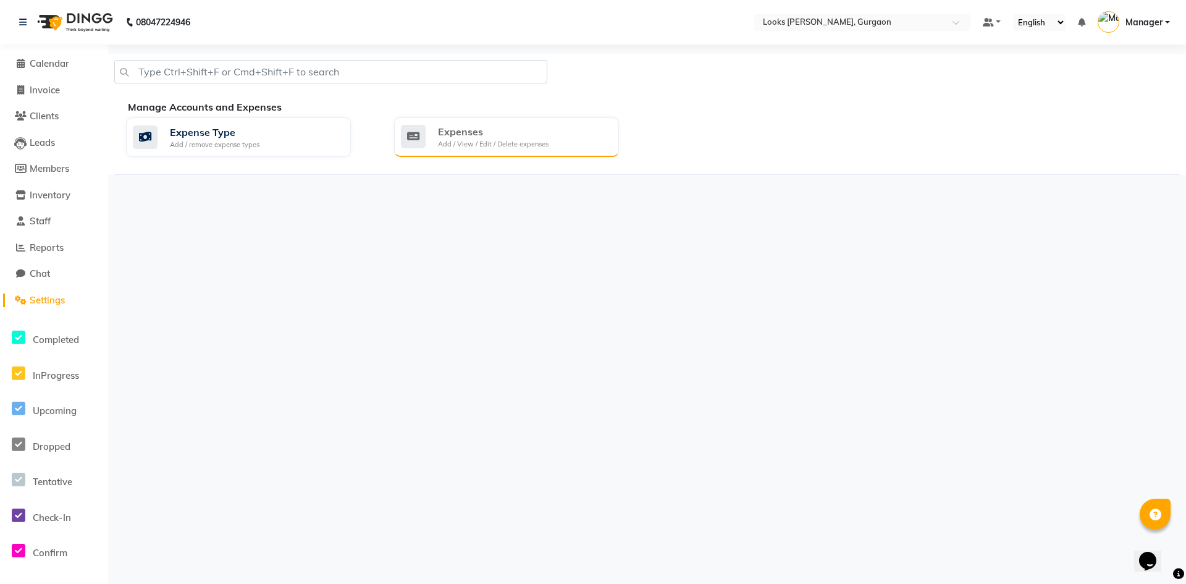
click at [472, 140] on div "Add / View / Edit / Delete expenses" at bounding box center [493, 144] width 111 height 11
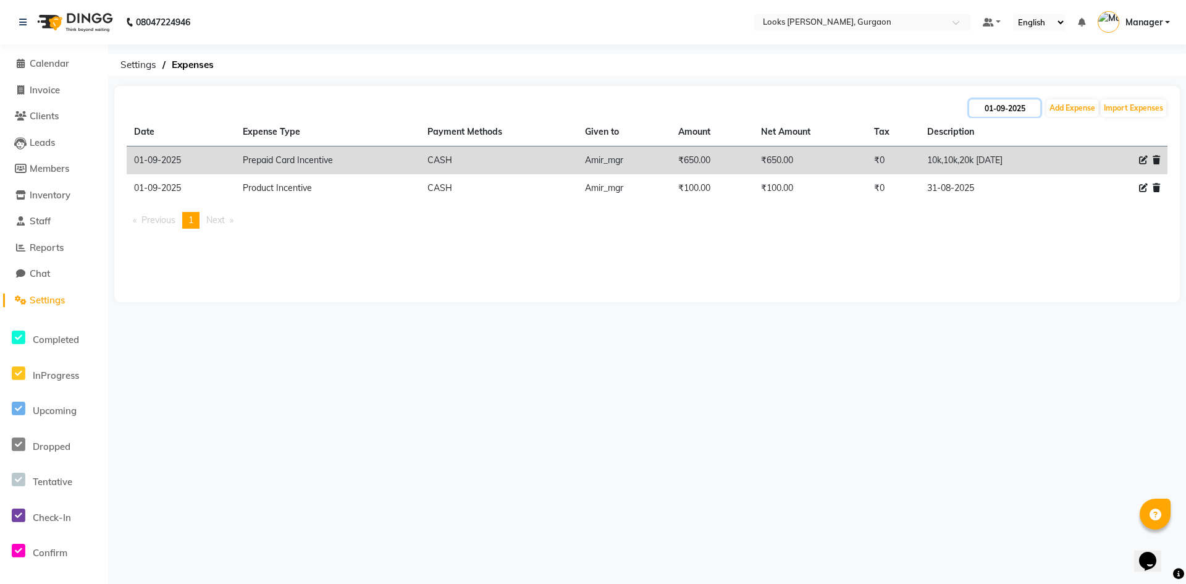
click at [1014, 110] on input "01-09-2025" at bounding box center [1004, 107] width 71 height 17
select select "9"
select select "2025"
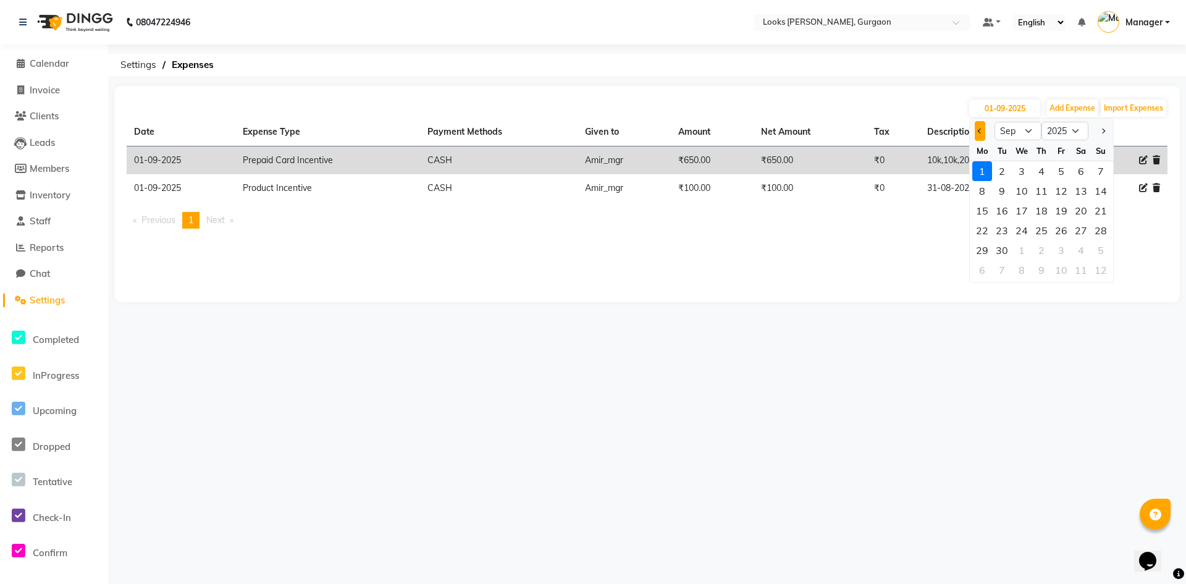
click at [982, 128] on button "Previous month" at bounding box center [980, 131] width 11 height 20
select select "8"
click at [1062, 172] on div "1" at bounding box center [1061, 171] width 20 height 20
type input "[DATE]"
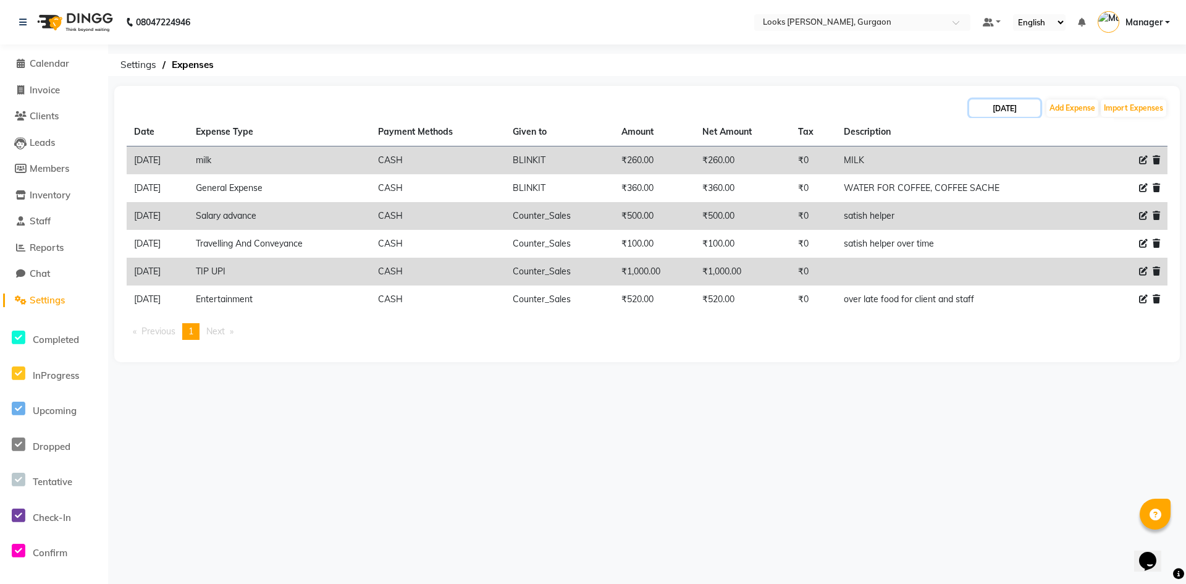
click at [1017, 109] on input "[DATE]" at bounding box center [1004, 107] width 71 height 17
select select "8"
select select "2025"
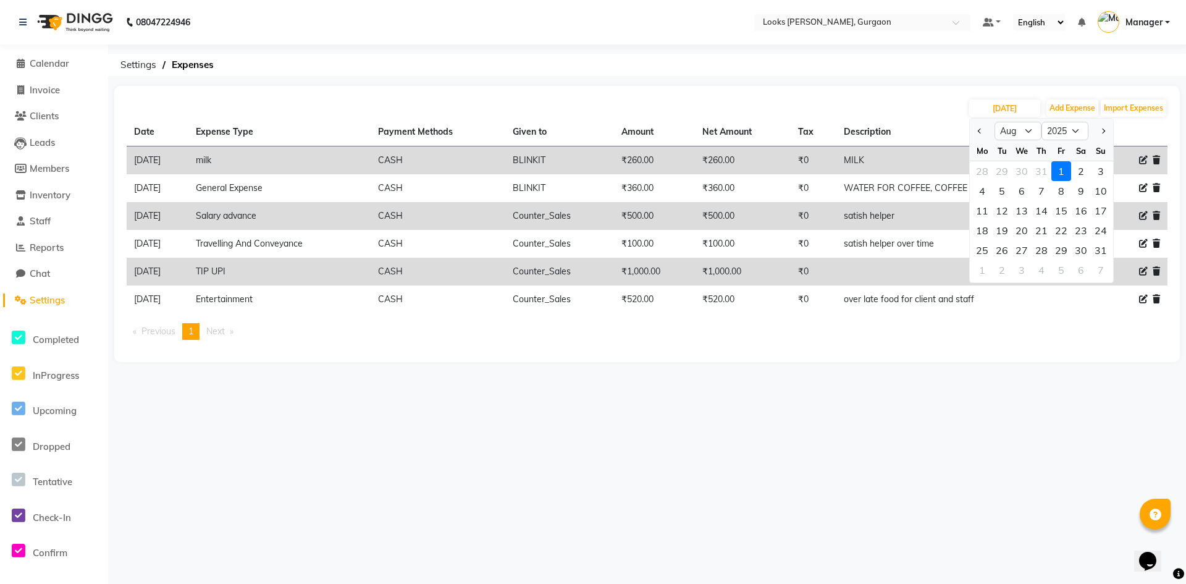
click at [1077, 168] on div "2" at bounding box center [1081, 171] width 20 height 20
type input "[DATE]"
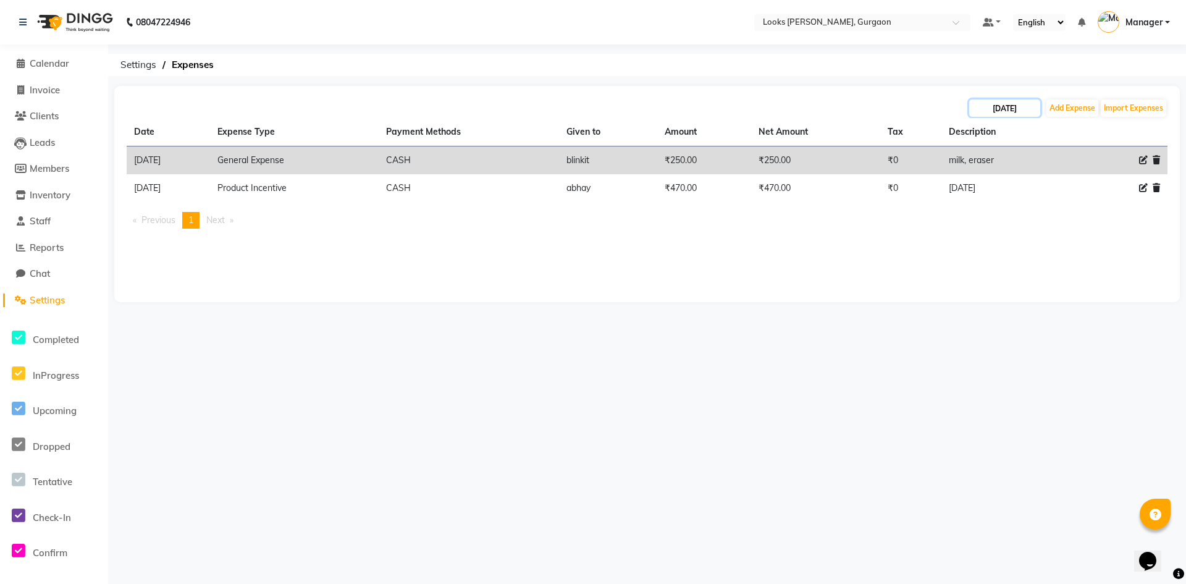
click at [1019, 110] on input "[DATE]" at bounding box center [1004, 107] width 71 height 17
select select "8"
select select "2025"
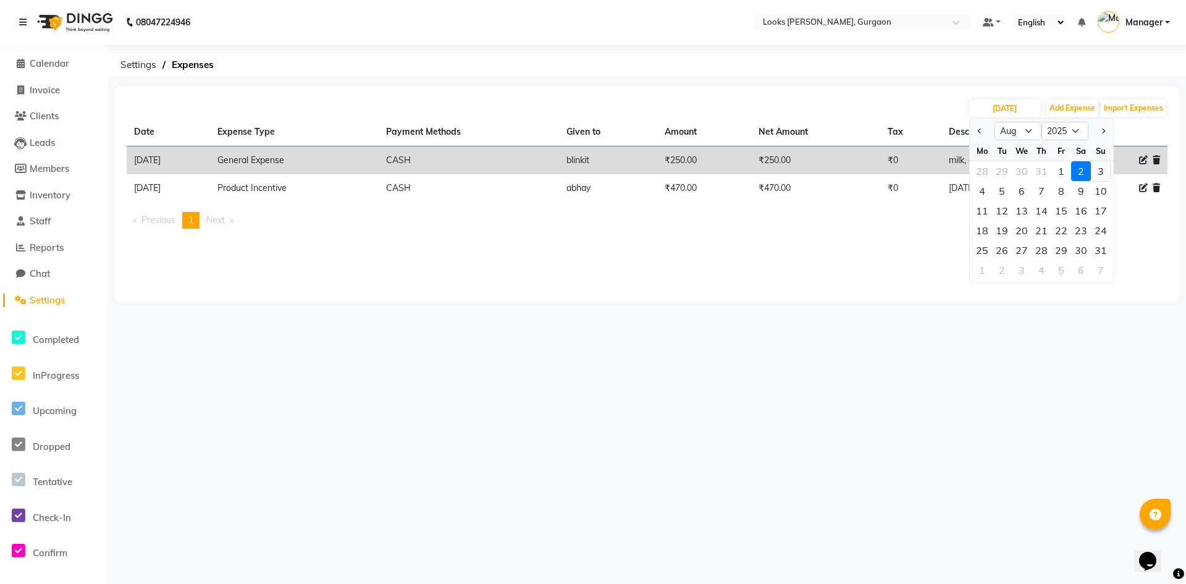
click at [1096, 169] on div "3" at bounding box center [1101, 171] width 20 height 20
type input "[DATE]"
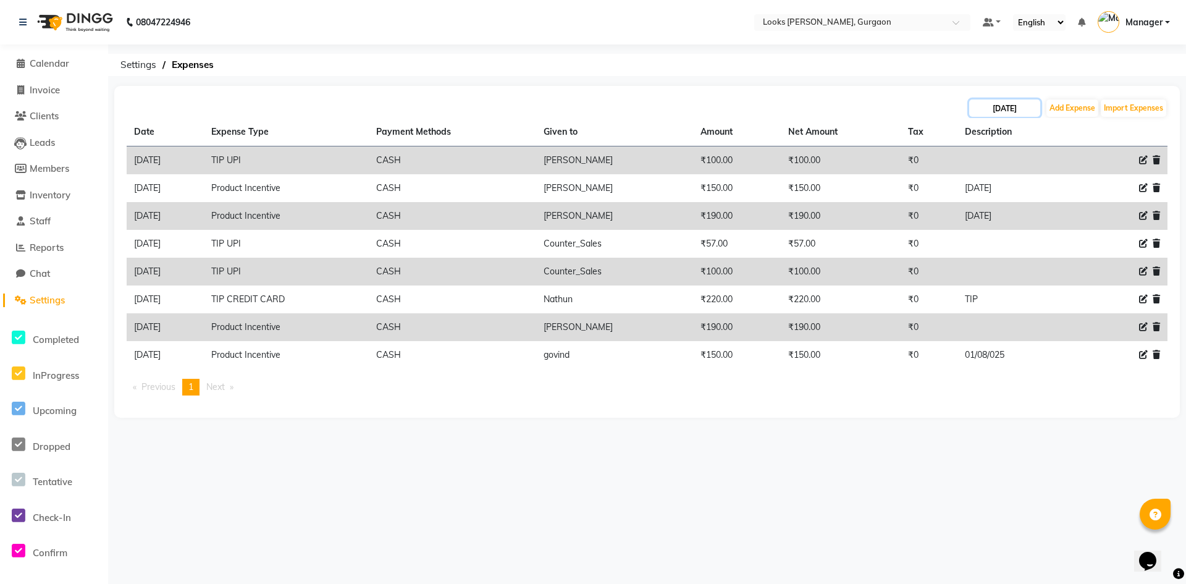
click at [1001, 110] on input "[DATE]" at bounding box center [1004, 107] width 71 height 17
select select "8"
select select "2025"
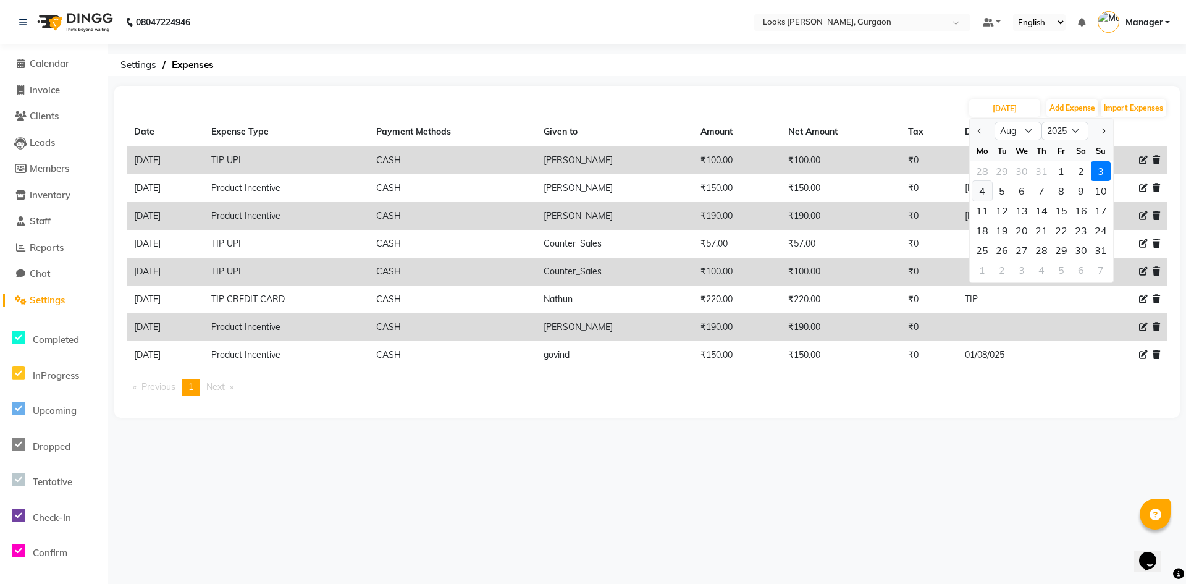
click at [985, 191] on div "4" at bounding box center [982, 191] width 20 height 20
type input "[DATE]"
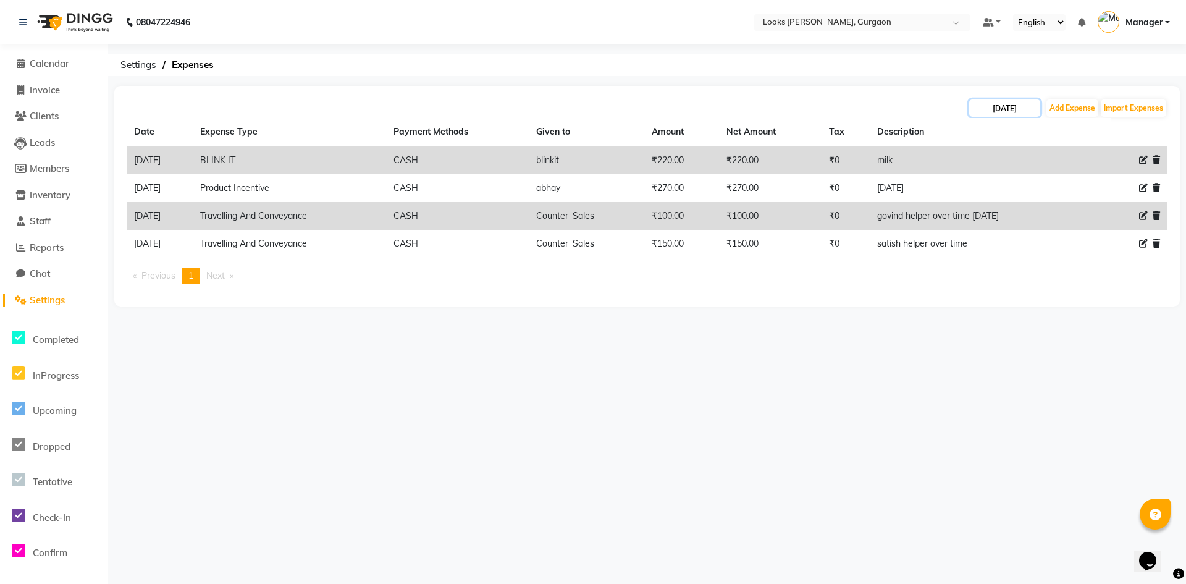
click at [993, 105] on input "[DATE]" at bounding box center [1004, 107] width 71 height 17
select select "8"
select select "2025"
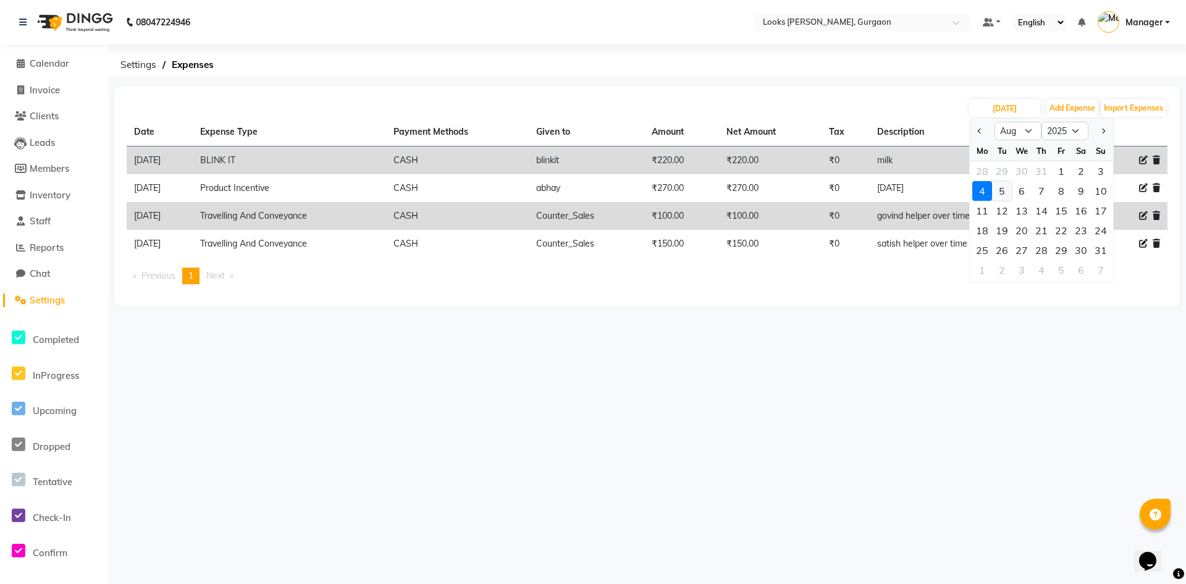
click at [1005, 191] on div "5" at bounding box center [1002, 191] width 20 height 20
type input "[DATE]"
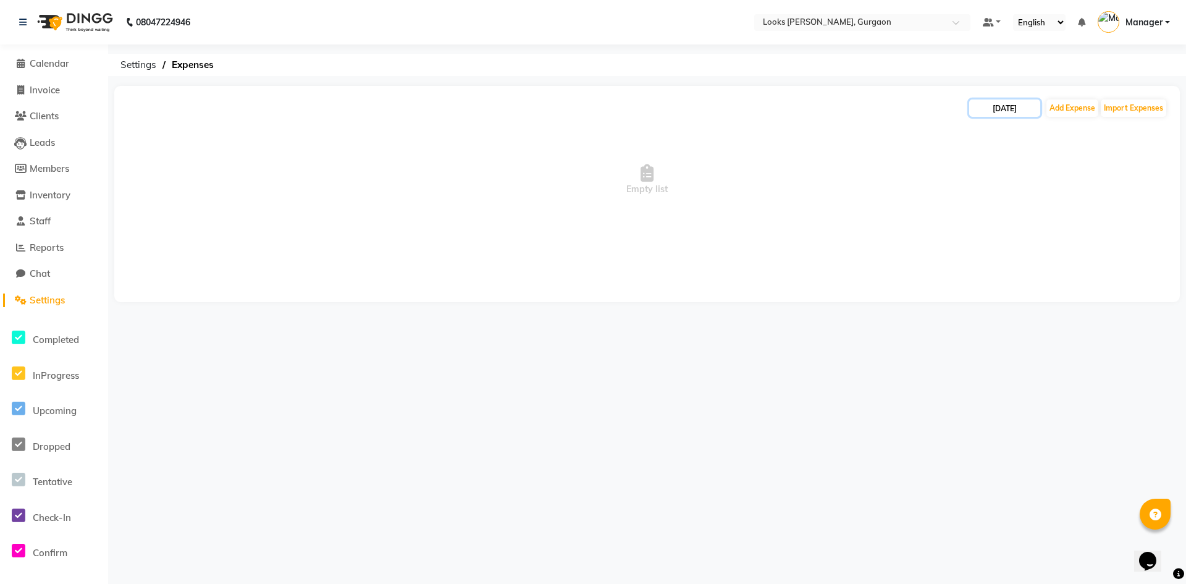
click at [1001, 109] on input "[DATE]" at bounding box center [1004, 107] width 71 height 17
select select "8"
select select "2025"
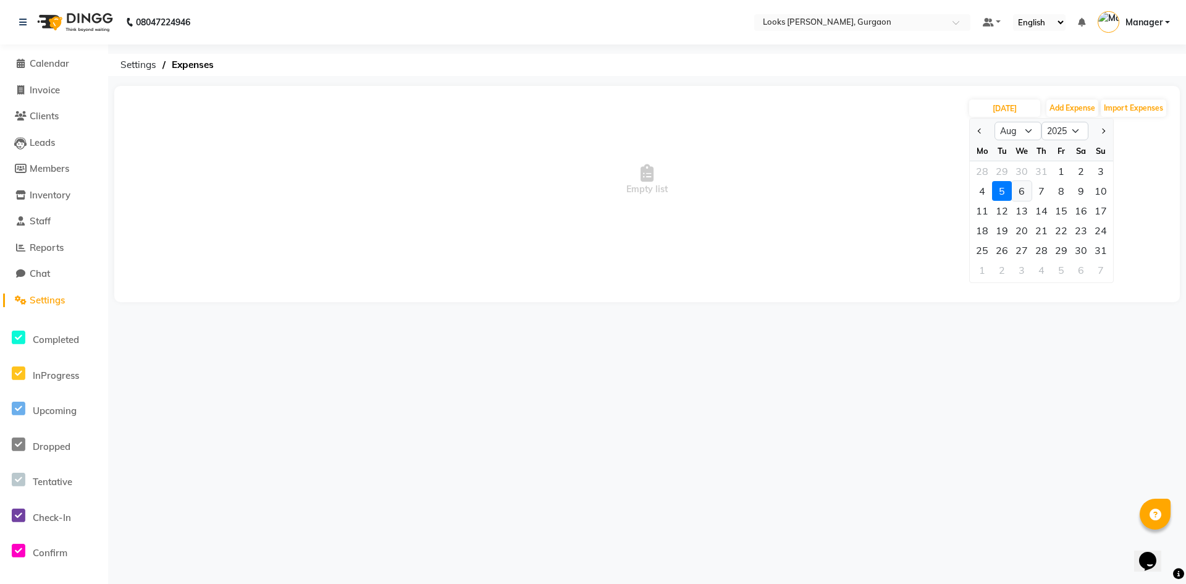
click at [1023, 190] on div "6" at bounding box center [1022, 191] width 20 height 20
type input "[DATE]"
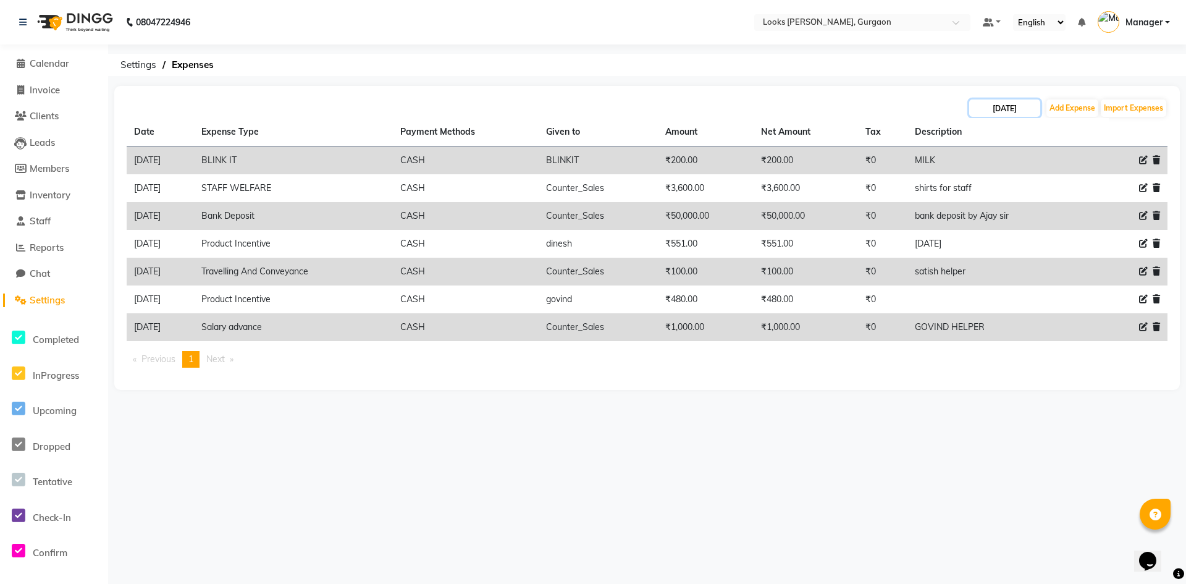
click at [1003, 111] on input "[DATE]" at bounding box center [1004, 107] width 71 height 17
select select "8"
select select "2025"
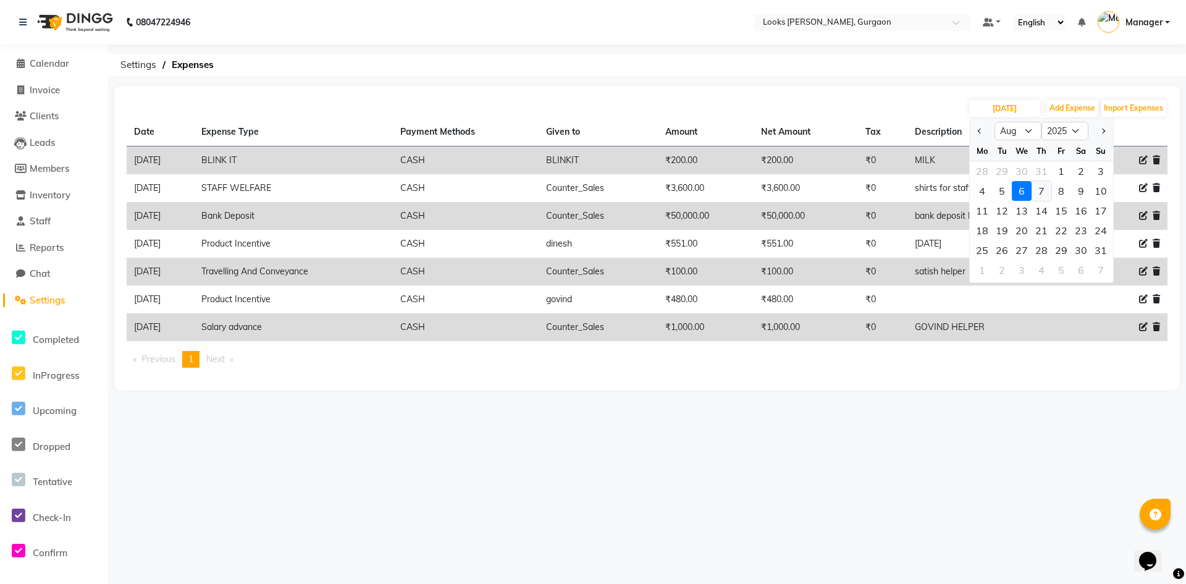
click at [1042, 189] on div "7" at bounding box center [1042, 191] width 20 height 20
type input "07-08-2025"
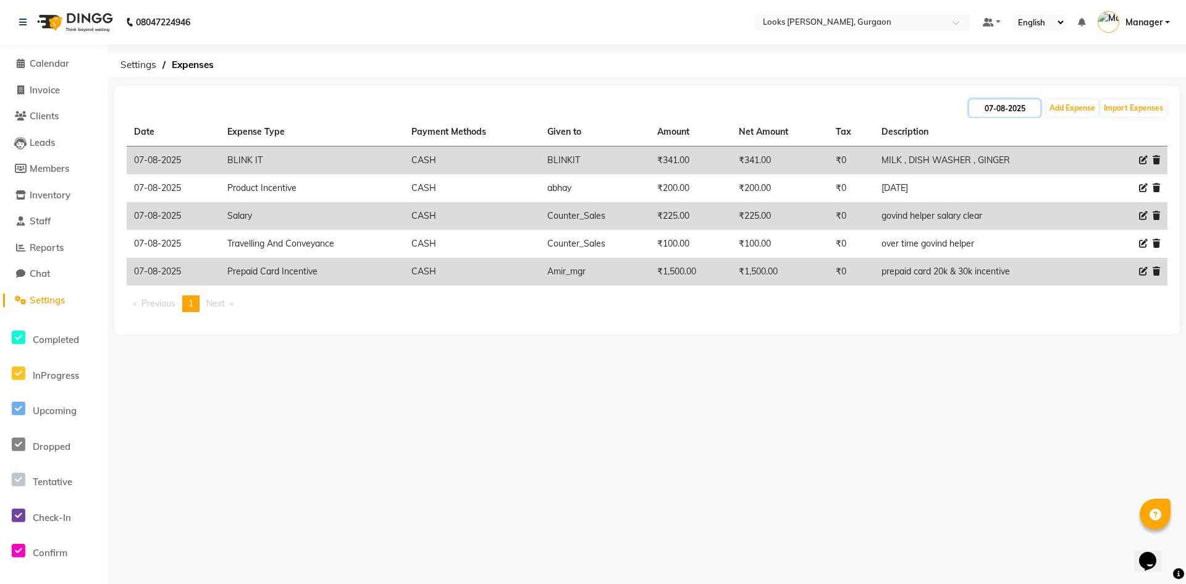
click at [1001, 112] on input "07-08-2025" at bounding box center [1004, 107] width 71 height 17
select select "8"
select select "2025"
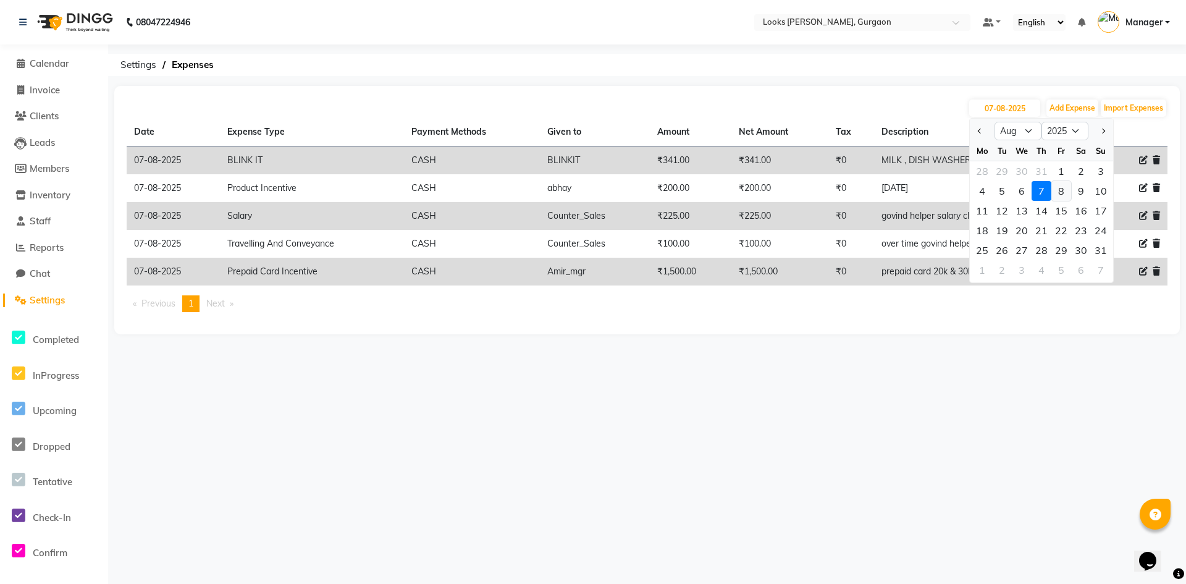
click at [1058, 194] on div "8" at bounding box center [1061, 191] width 20 height 20
type input "08-08-2025"
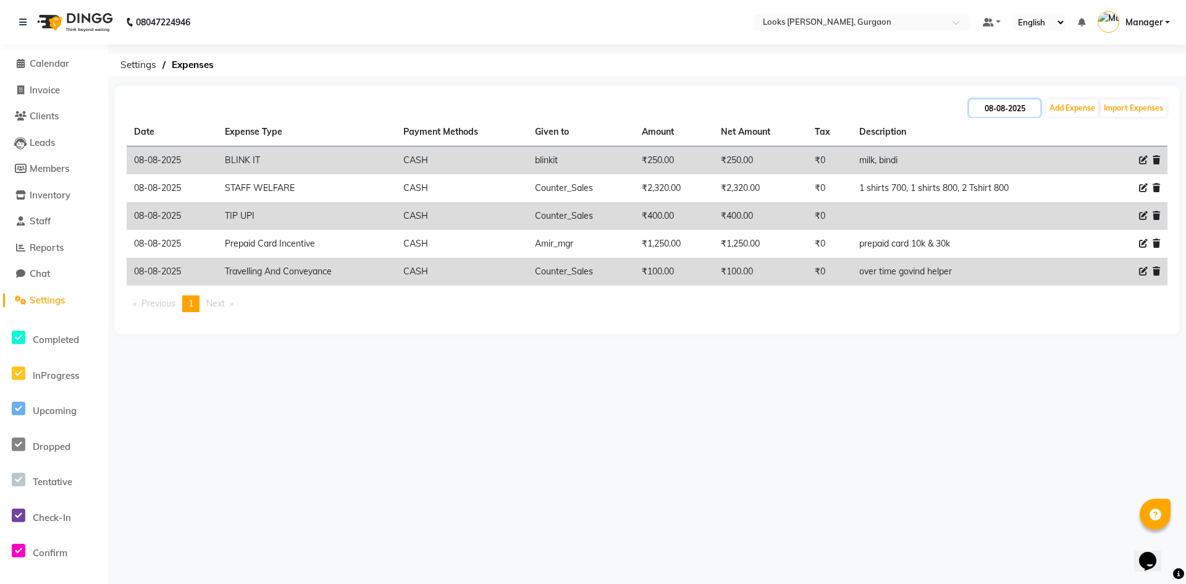
click at [994, 108] on input "08-08-2025" at bounding box center [1004, 107] width 71 height 17
select select "8"
select select "2025"
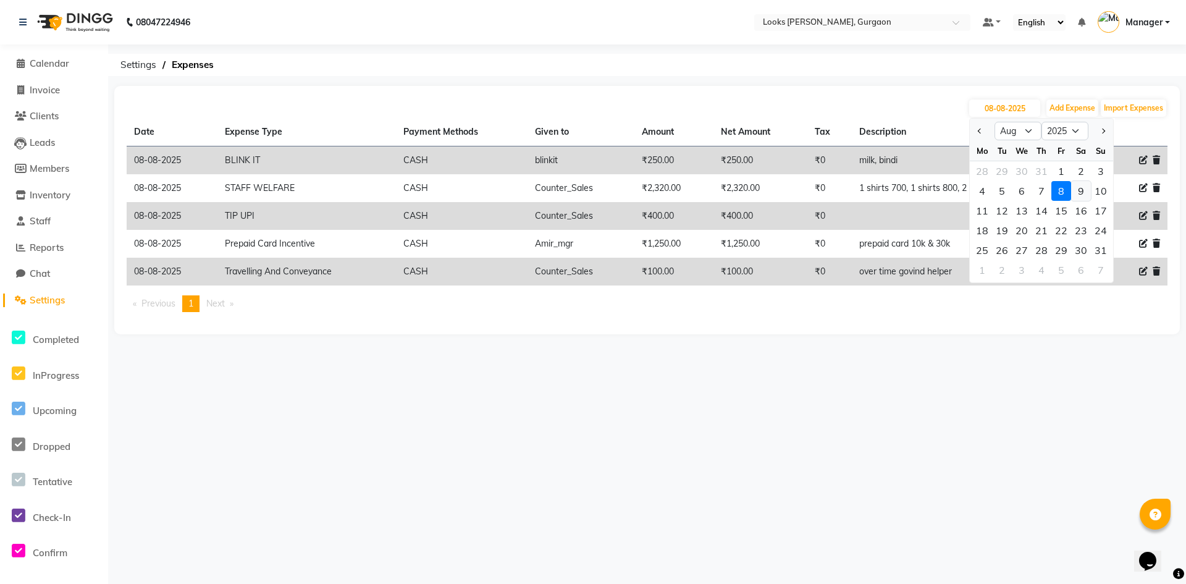
click at [1083, 190] on div "9" at bounding box center [1081, 191] width 20 height 20
type input "09-08-2025"
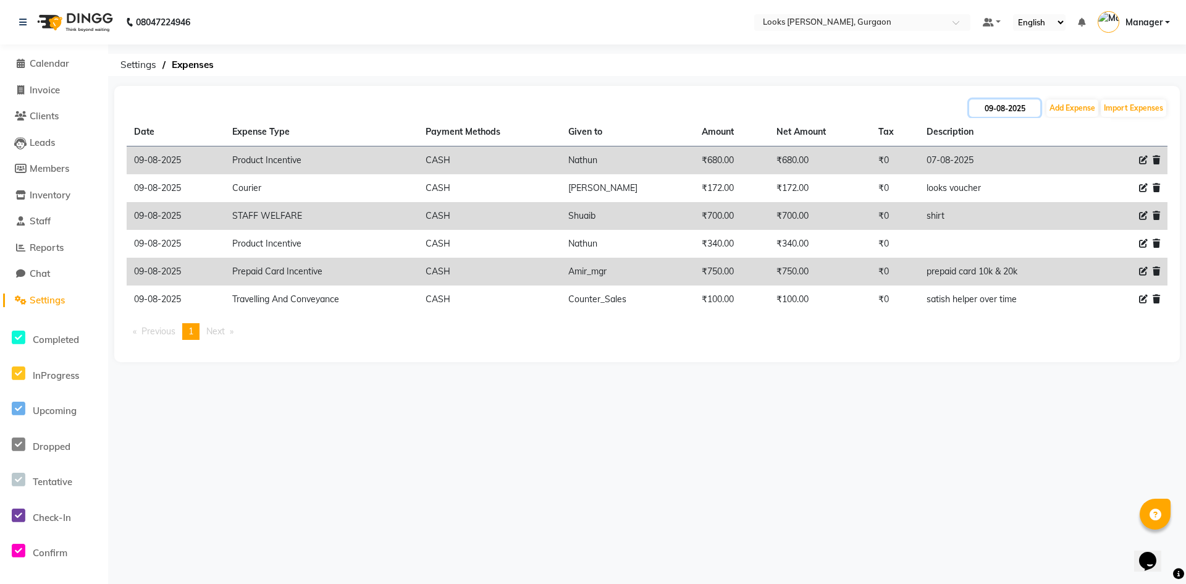
click at [1006, 106] on input "09-08-2025" at bounding box center [1004, 107] width 71 height 17
select select "8"
select select "2025"
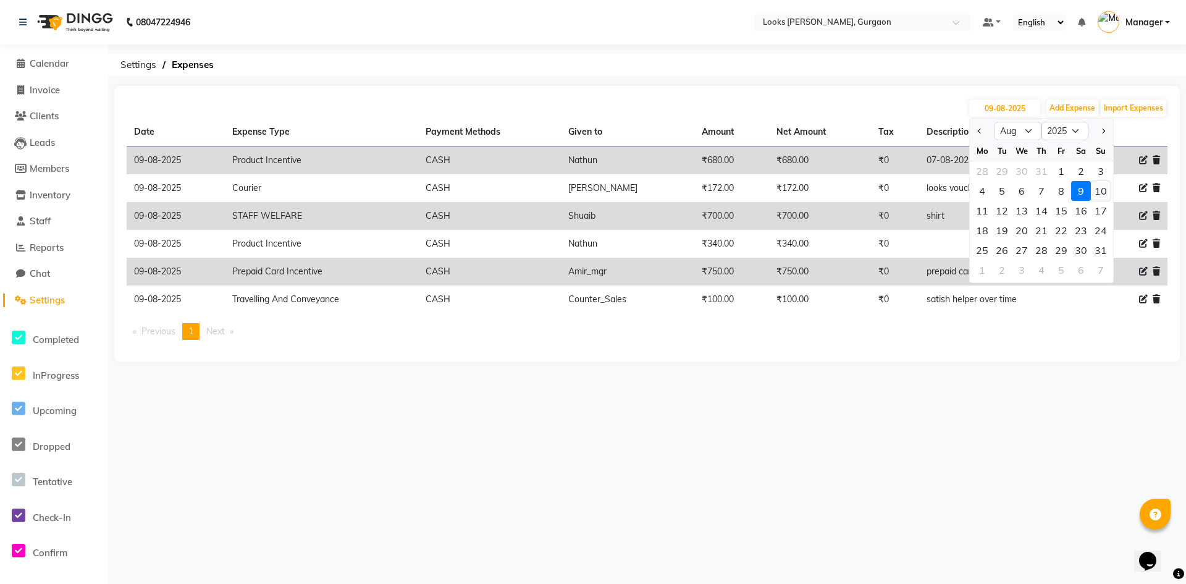
click at [1101, 187] on div "10" at bounding box center [1101, 191] width 20 height 20
type input "[DATE]"
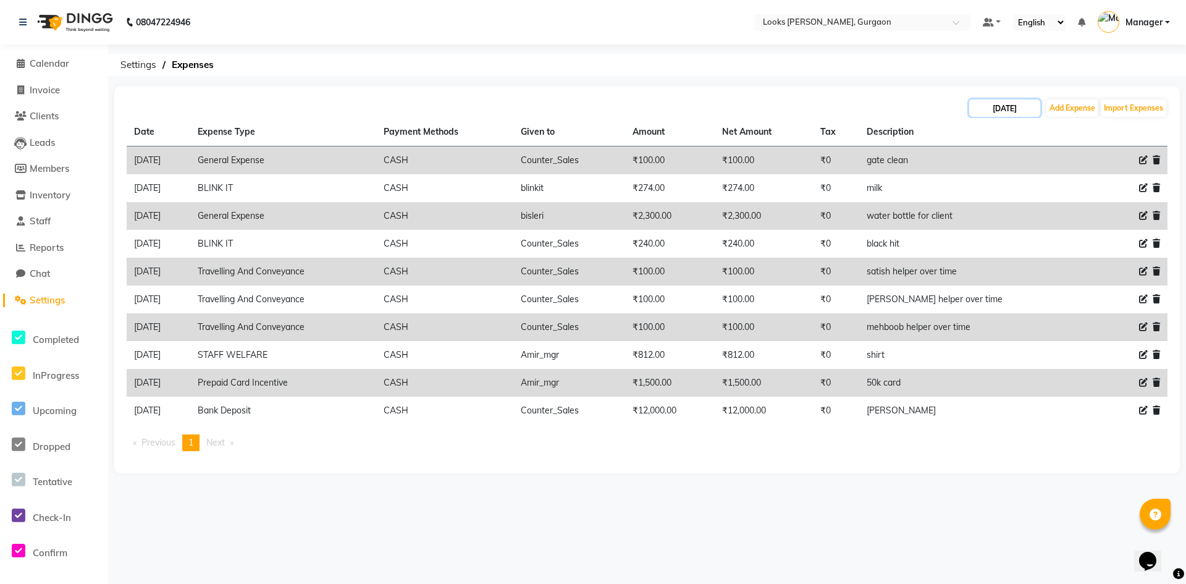
click at [1001, 112] on input "[DATE]" at bounding box center [1004, 107] width 71 height 17
select select "8"
select select "2025"
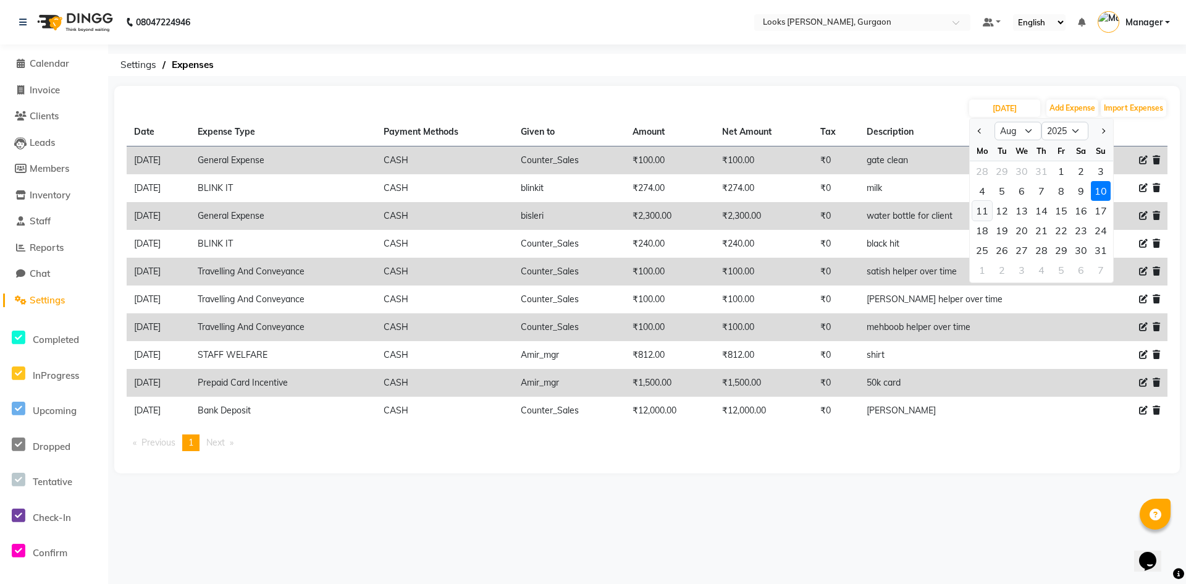
click at [985, 208] on div "11" at bounding box center [982, 211] width 20 height 20
type input "[DATE]"
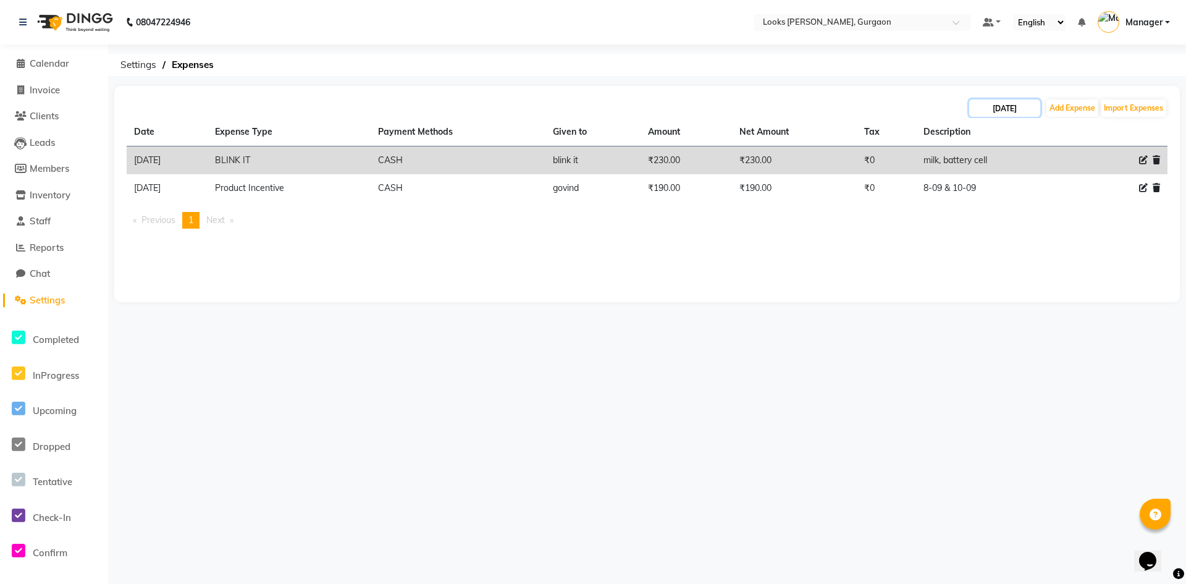
click at [1001, 109] on input "[DATE]" at bounding box center [1004, 107] width 71 height 17
select select "8"
select select "2025"
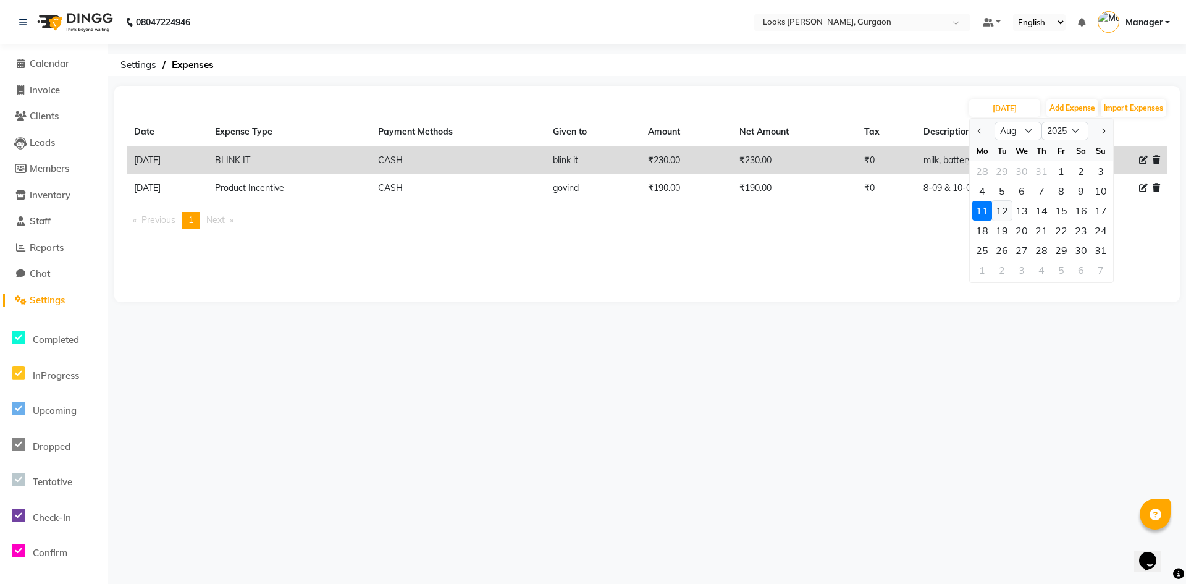
click at [1000, 209] on div "12" at bounding box center [1002, 211] width 20 height 20
type input "[DATE]"
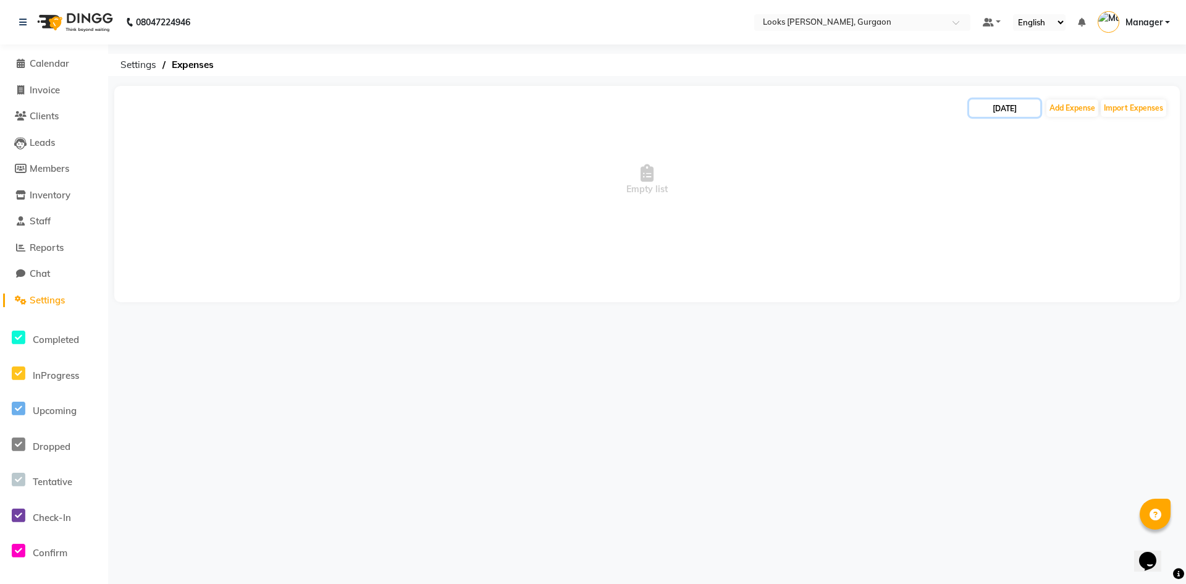
click at [1008, 111] on input "[DATE]" at bounding box center [1004, 107] width 71 height 17
select select "8"
select select "2025"
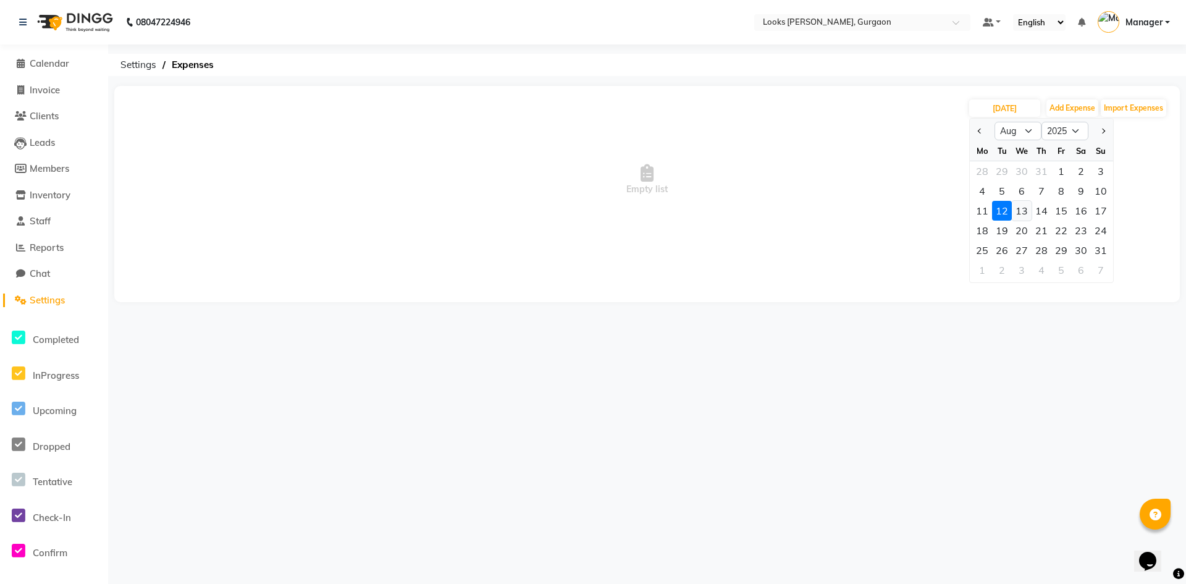
click at [1023, 209] on div "13" at bounding box center [1022, 211] width 20 height 20
type input "13-08-2025"
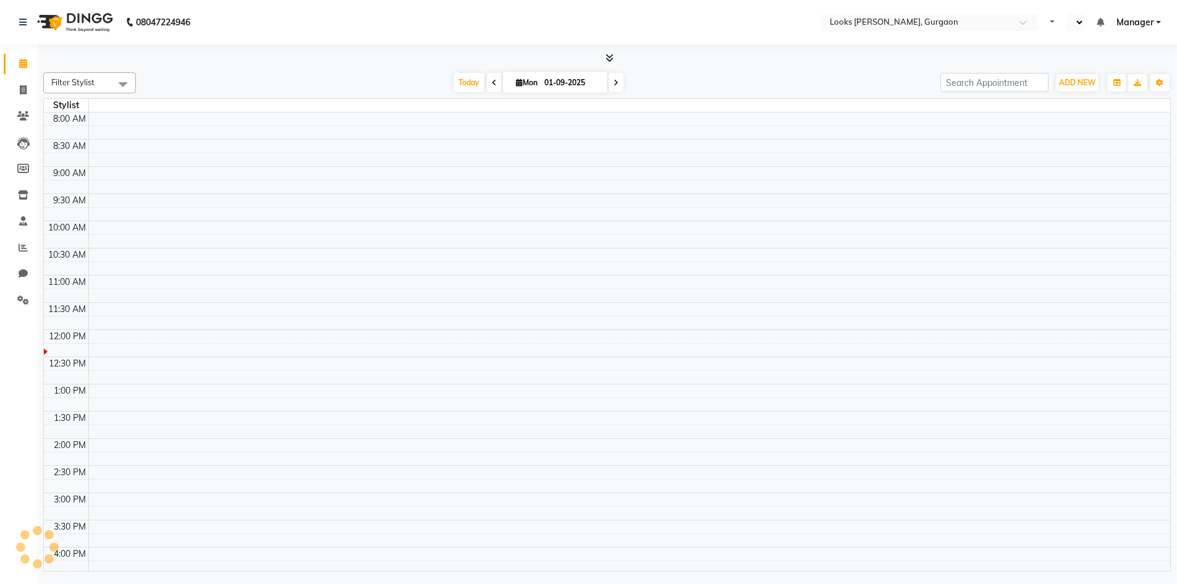
select select "en"
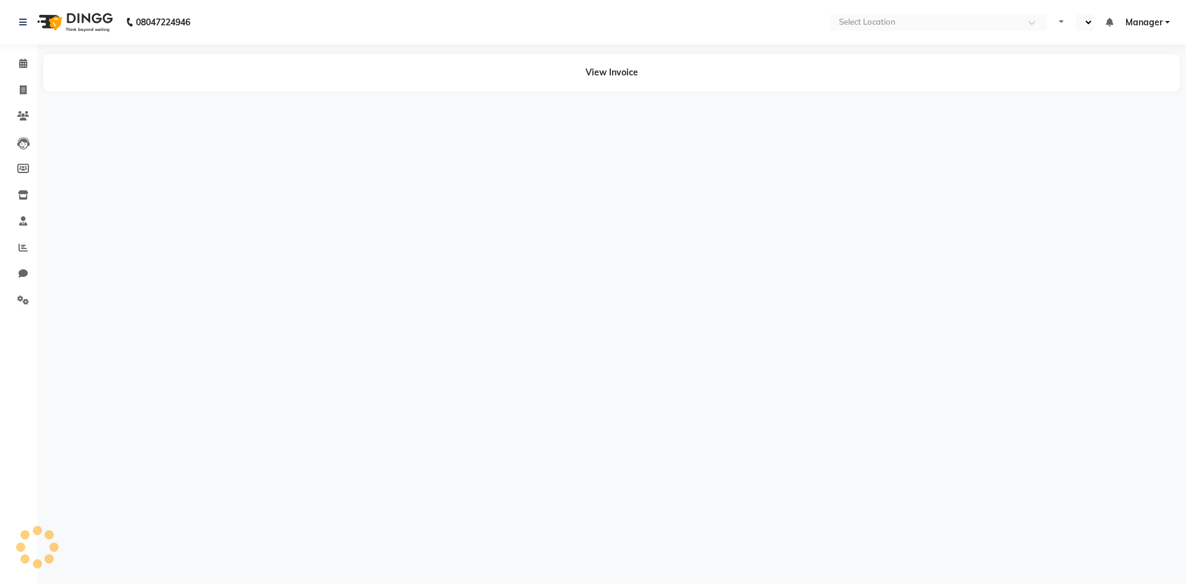
select select "en"
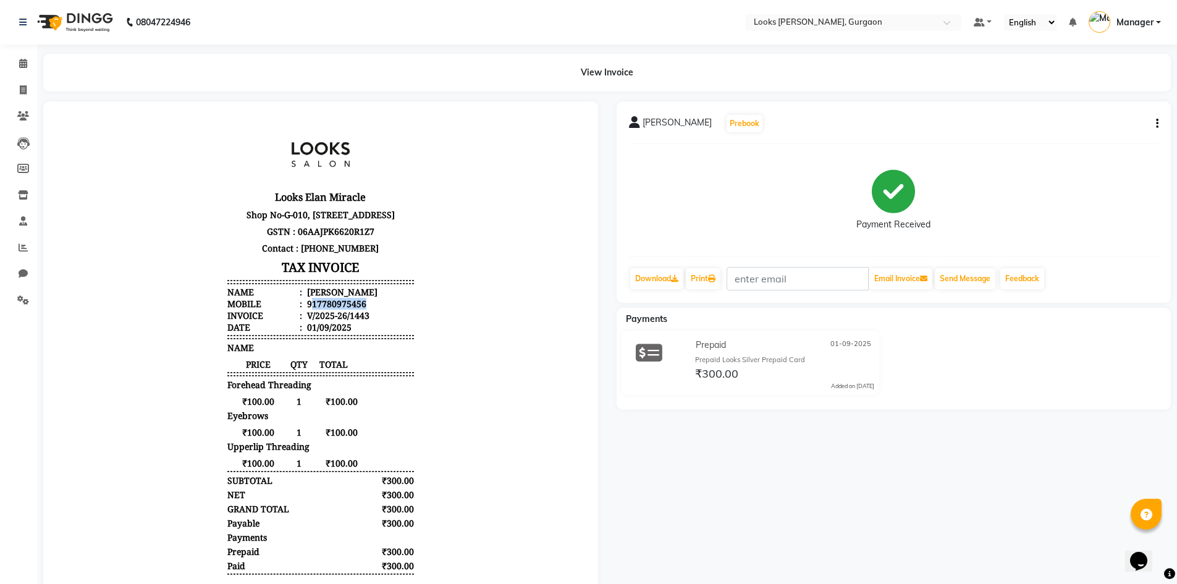
drag, startPoint x: 303, startPoint y: 315, endPoint x: 397, endPoint y: 313, distance: 93.3
click at [397, 309] on li "Mobile : 917780975456" at bounding box center [320, 304] width 187 height 12
drag, startPoint x: 308, startPoint y: 313, endPoint x: 372, endPoint y: 316, distance: 64.3
click at [372, 309] on li "Mobile : 917780975456" at bounding box center [320, 304] width 187 height 12
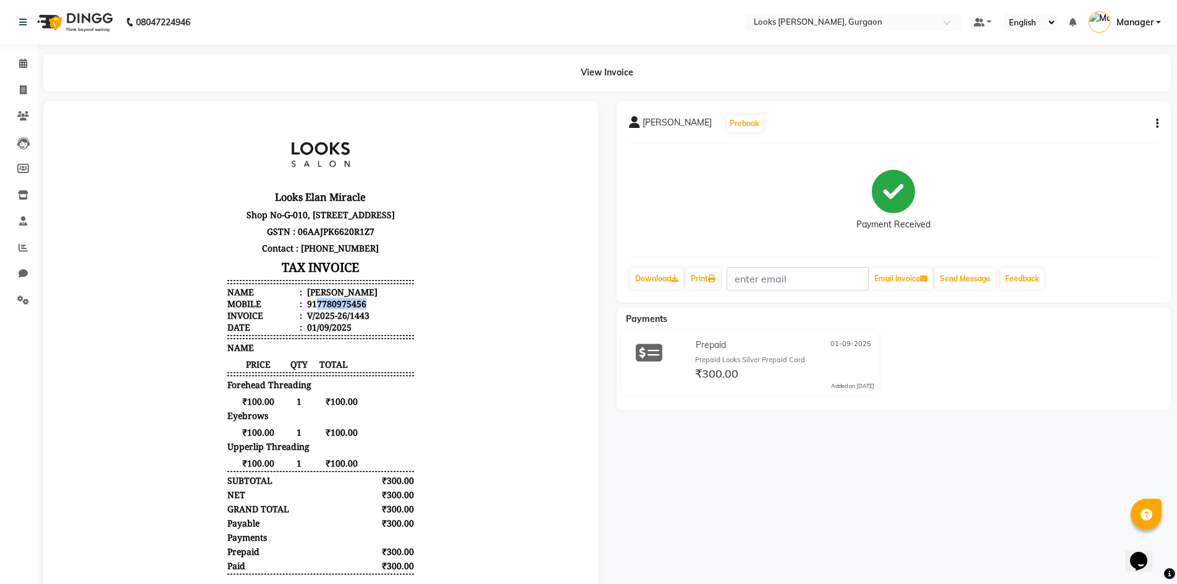
copy div "7780975456"
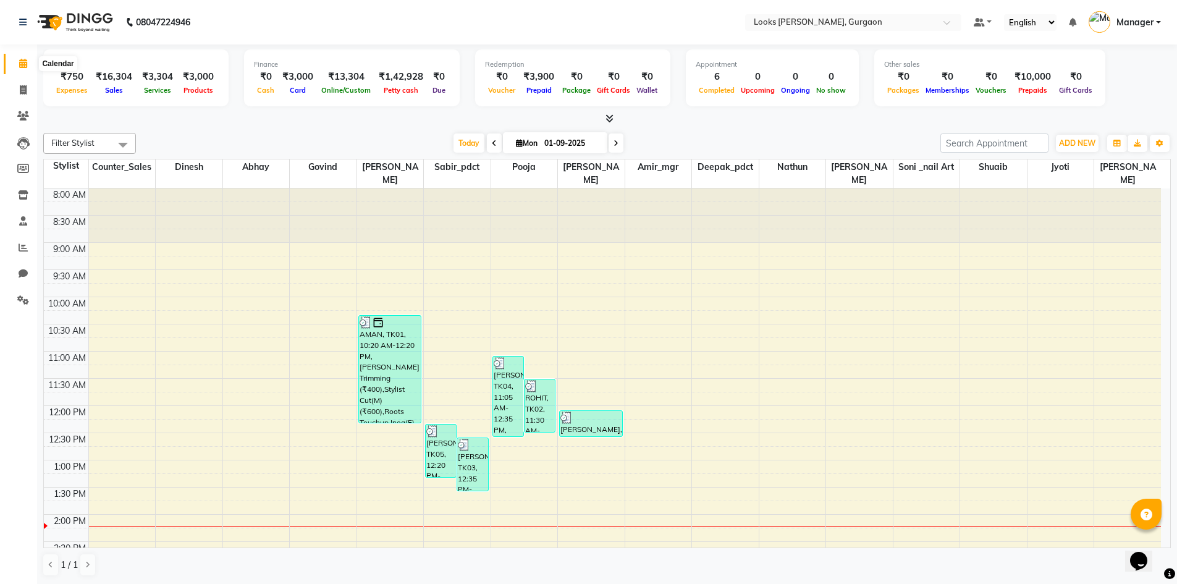
click at [23, 57] on span at bounding box center [23, 64] width 22 height 14
click at [20, 19] on icon at bounding box center [22, 22] width 7 height 9
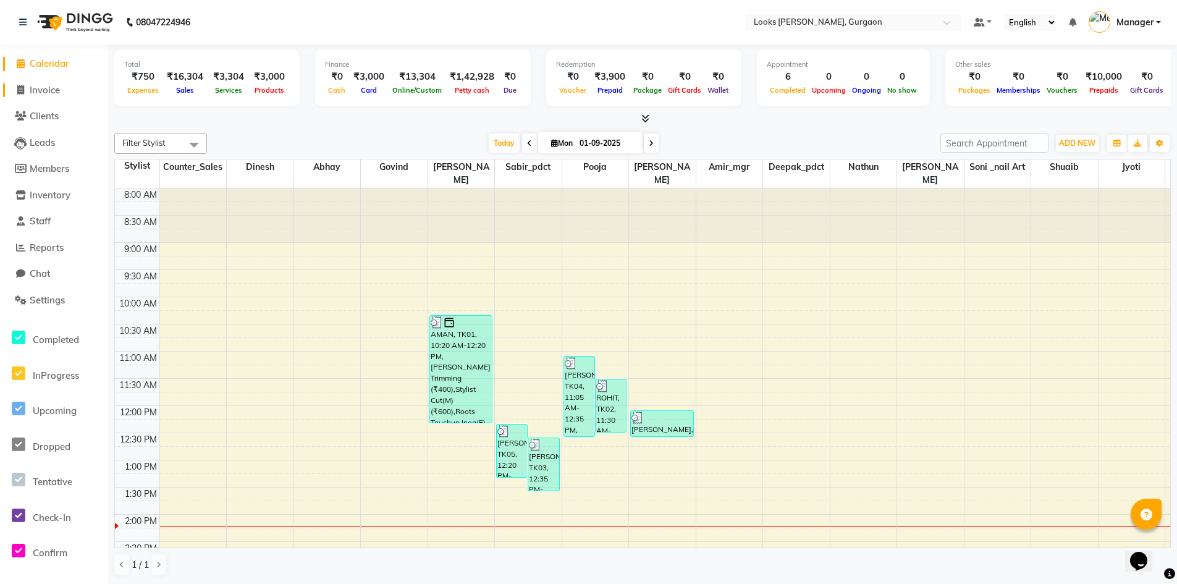
click at [49, 96] on link "Invoice" at bounding box center [54, 90] width 102 height 14
select select "service"
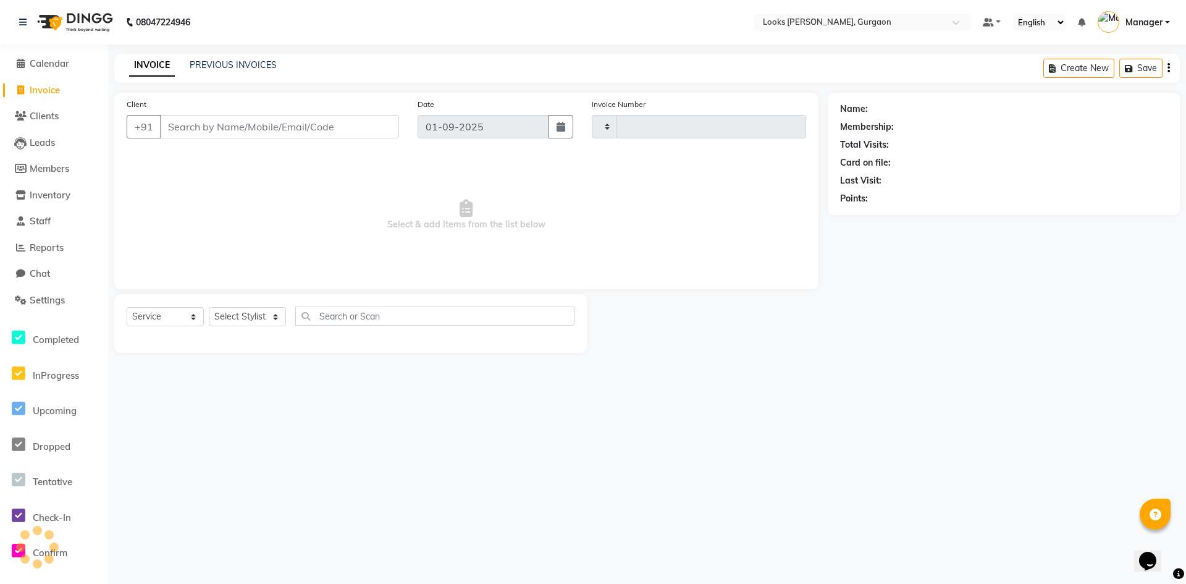
type input "1446"
select select "8452"
click at [215, 135] on input "Client" at bounding box center [279, 126] width 239 height 23
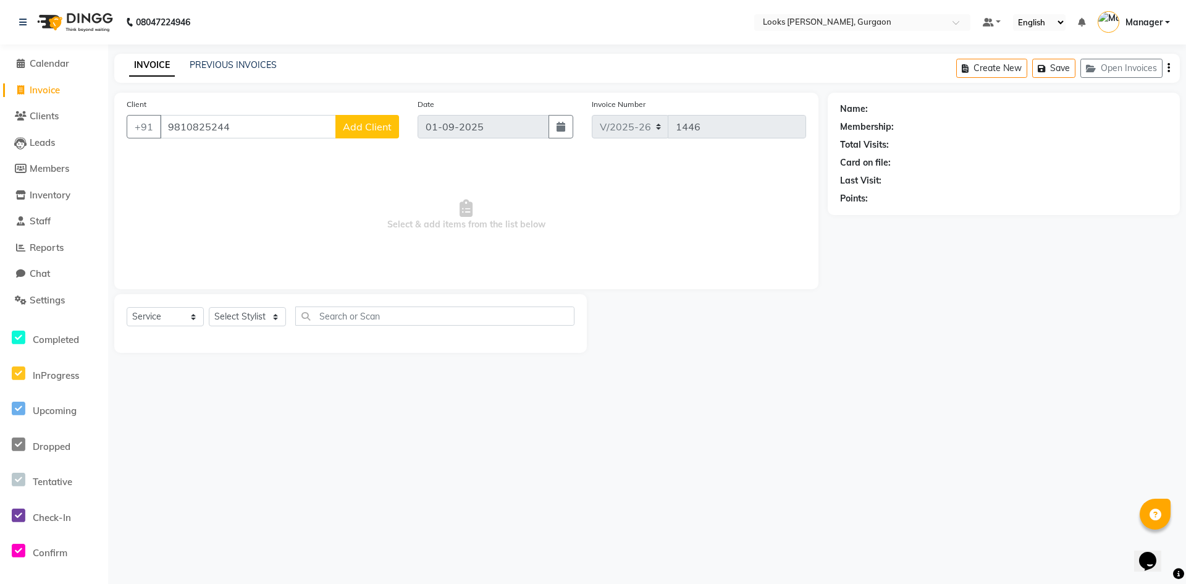
type input "9810825244"
click at [371, 135] on button "Add Client" at bounding box center [367, 126] width 64 height 23
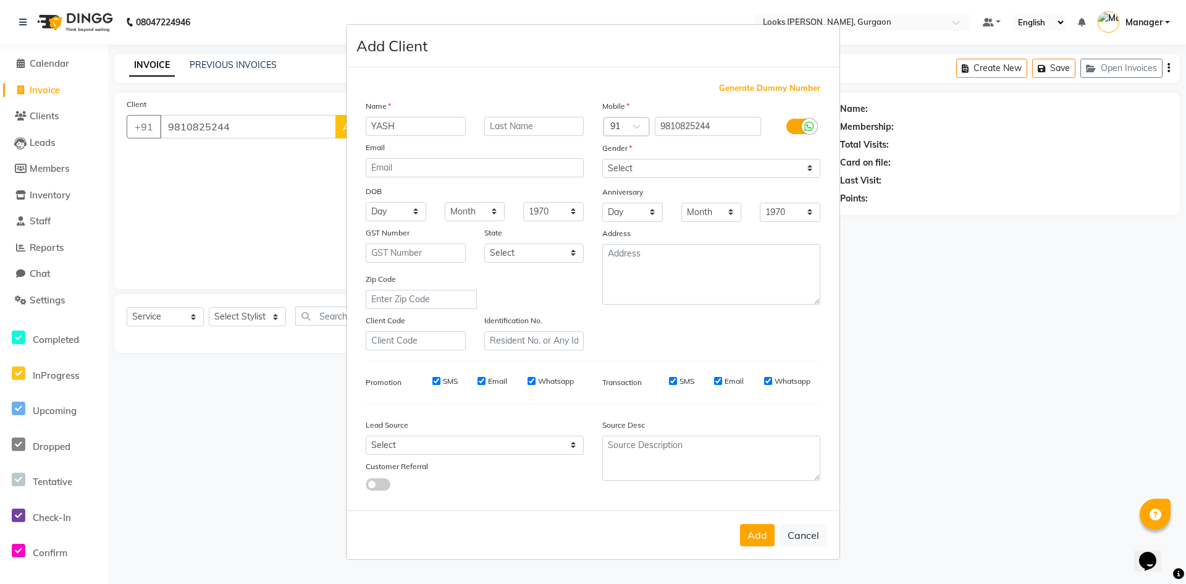
type input "YASH"
click at [543, 122] on input "text" at bounding box center [534, 126] width 100 height 19
type input "YADAV"
click at [637, 171] on select "Select [DEMOGRAPHIC_DATA] [DEMOGRAPHIC_DATA] Other Prefer Not To Say" at bounding box center [711, 168] width 218 height 19
select select "[DEMOGRAPHIC_DATA]"
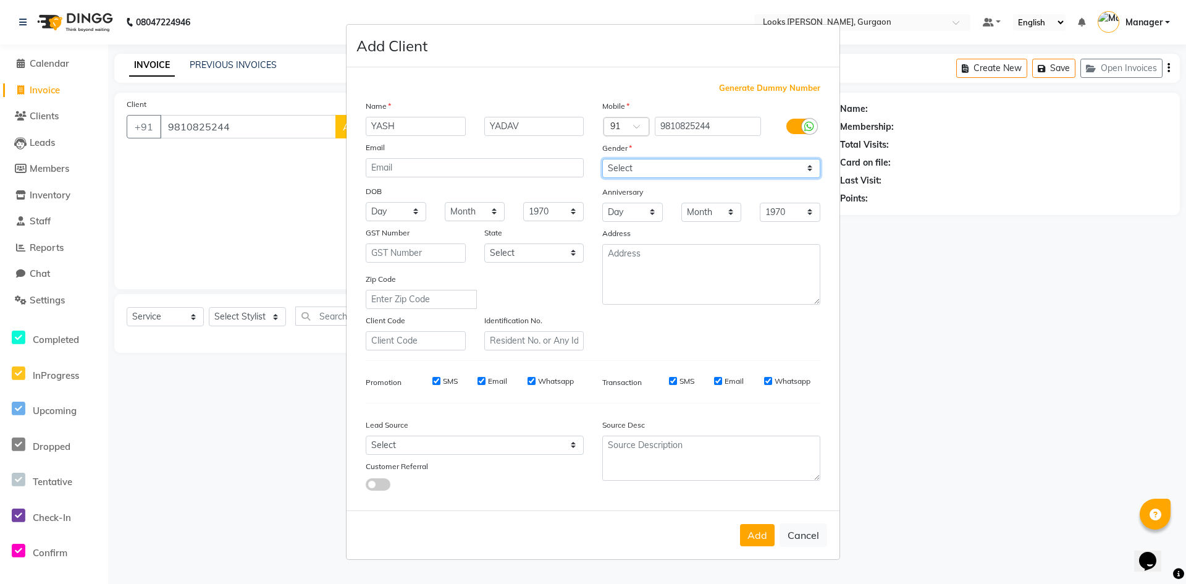
click at [602, 159] on select "Select [DEMOGRAPHIC_DATA] [DEMOGRAPHIC_DATA] Other Prefer Not To Say" at bounding box center [711, 168] width 218 height 19
click at [540, 259] on select "Select [GEOGRAPHIC_DATA] [GEOGRAPHIC_DATA] [GEOGRAPHIC_DATA] [GEOGRAPHIC_DATA] …" at bounding box center [534, 252] width 100 height 19
select select "13"
click at [484, 243] on select "Select [GEOGRAPHIC_DATA] [GEOGRAPHIC_DATA] [GEOGRAPHIC_DATA] [GEOGRAPHIC_DATA] …" at bounding box center [534, 252] width 100 height 19
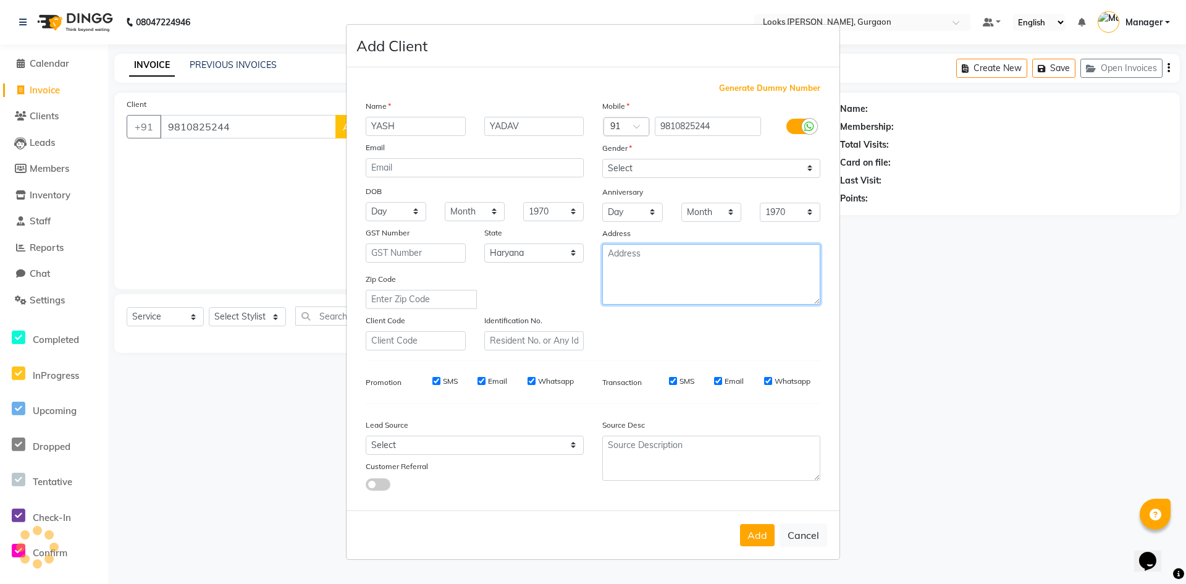
click at [696, 264] on textarea at bounding box center [711, 274] width 218 height 61
type textarea "LOOKS ELAN 84"
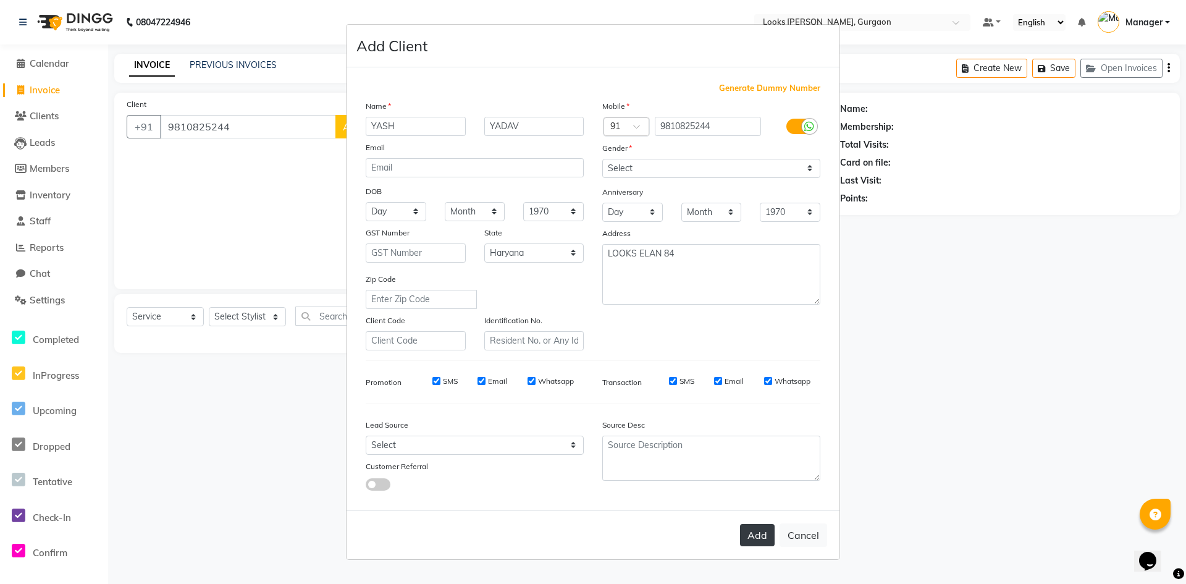
click at [758, 536] on button "Add" at bounding box center [757, 535] width 35 height 22
select select
select select "null"
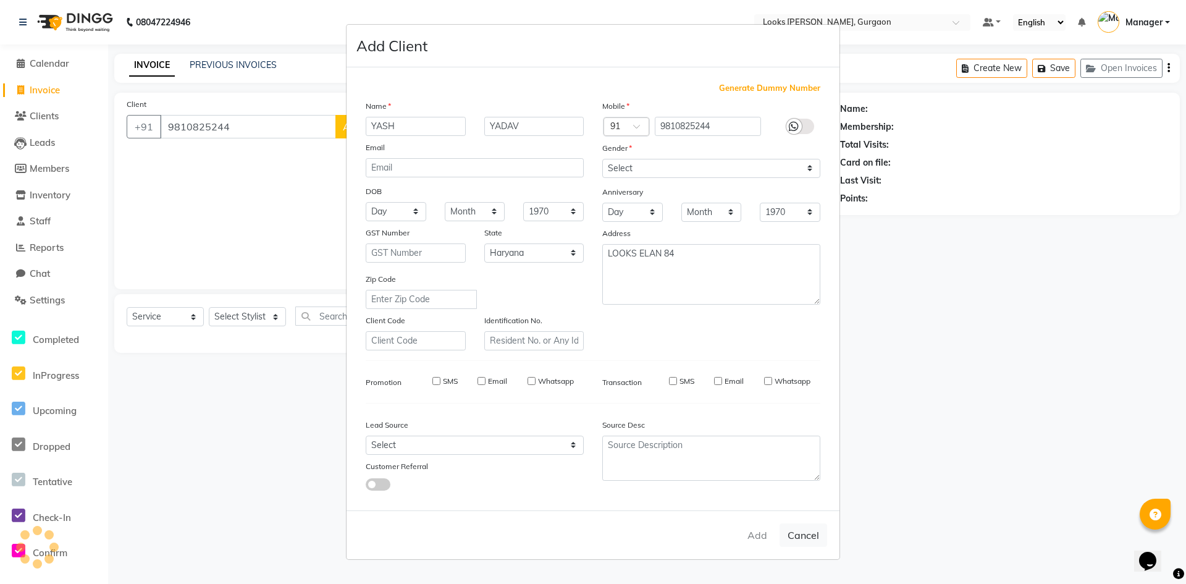
select select
checkbox input "false"
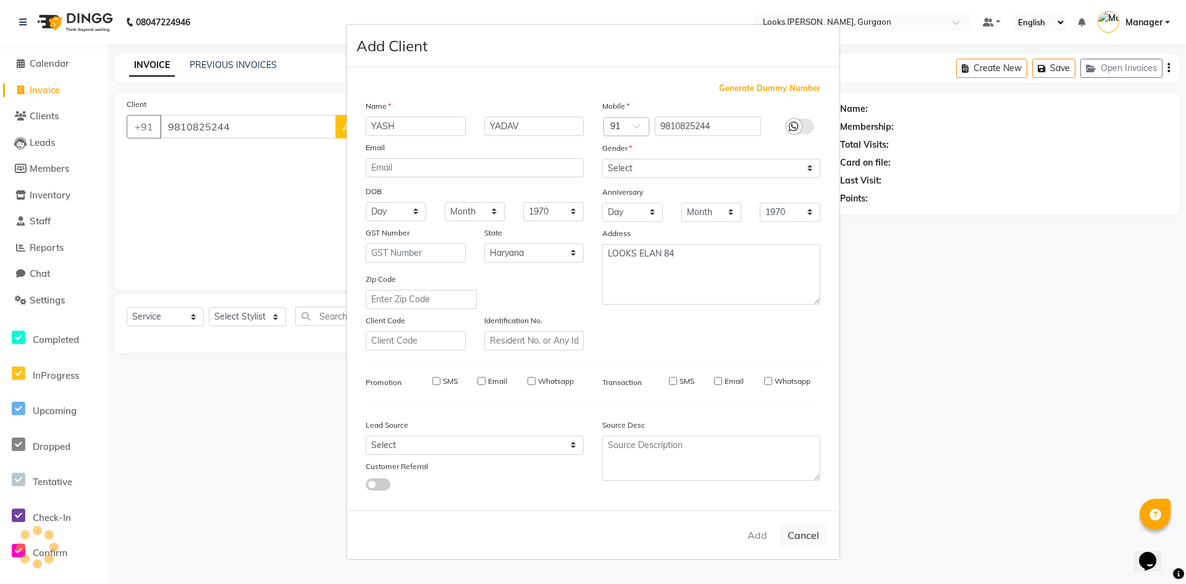
checkbox input "false"
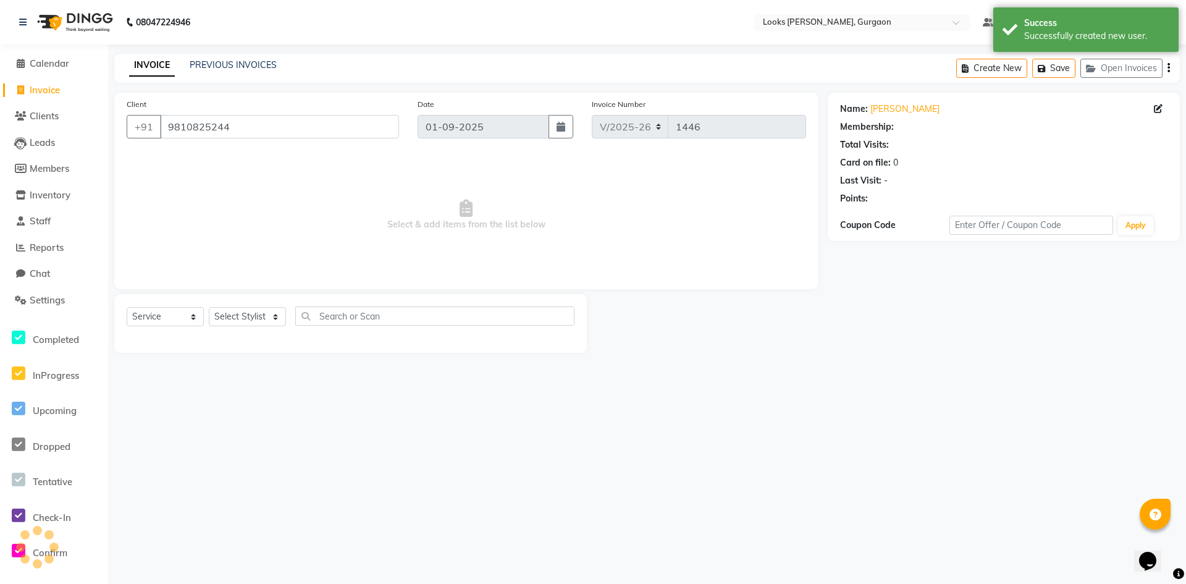
select select "1: Object"
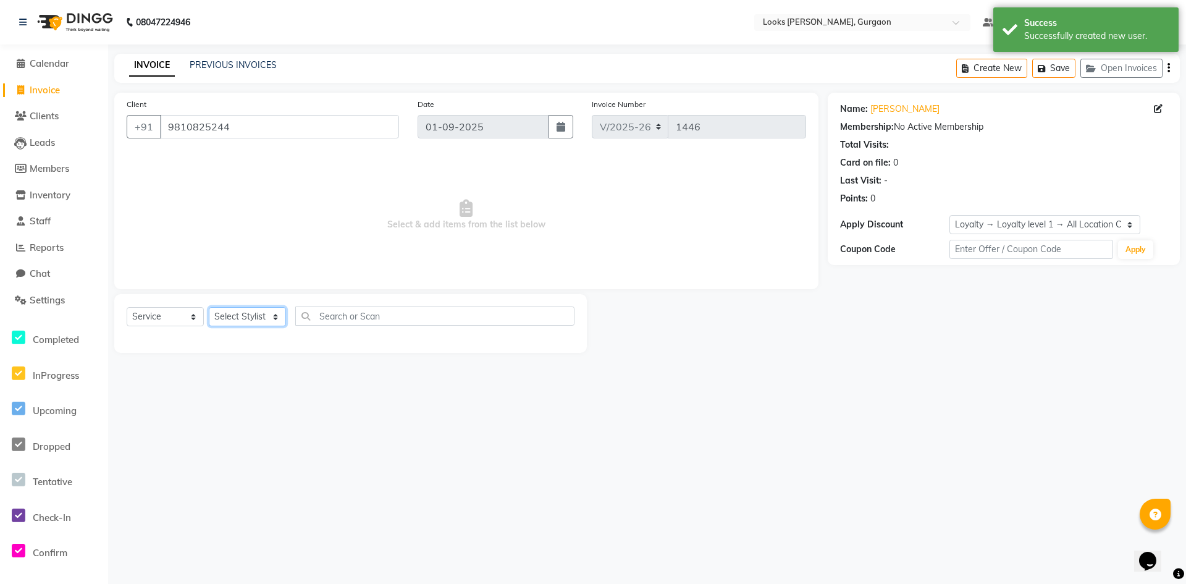
click at [254, 319] on select "Select Stylist [PERSON_NAME] abhay [PERSON_NAME] [PERSON_NAME] Counter_Sales De…" at bounding box center [247, 316] width 77 height 19
click at [209, 307] on select "Select Stylist [PERSON_NAME] abhay [PERSON_NAME] [PERSON_NAME] Counter_Sales De…" at bounding box center [247, 316] width 77 height 19
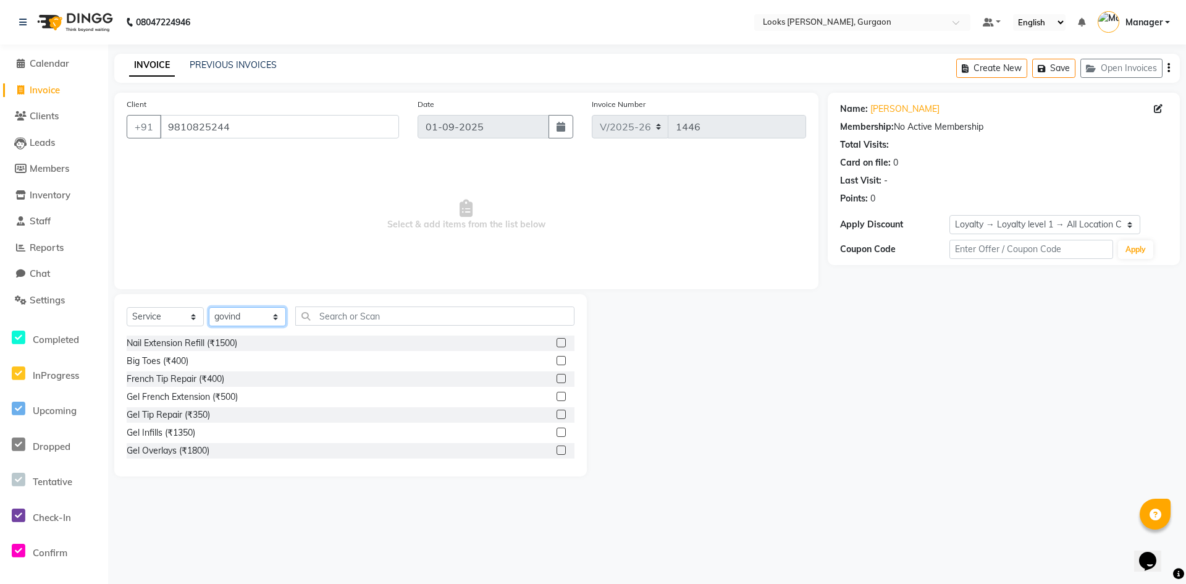
click at [245, 314] on select "Select Stylist [PERSON_NAME] abhay [PERSON_NAME] [PERSON_NAME] Counter_Sales De…" at bounding box center [247, 316] width 77 height 19
select select "82372"
click at [209, 307] on select "Select Stylist [PERSON_NAME] abhay [PERSON_NAME] [PERSON_NAME] Counter_Sales De…" at bounding box center [247, 316] width 77 height 19
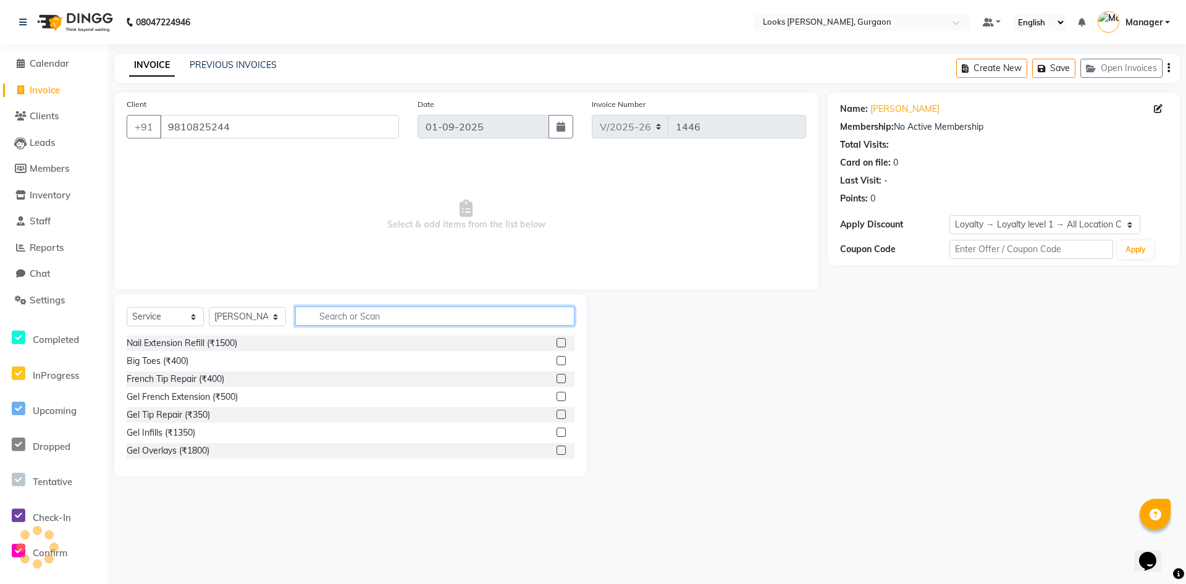
click at [337, 316] on input "text" at bounding box center [434, 315] width 279 height 19
type input "CUT"
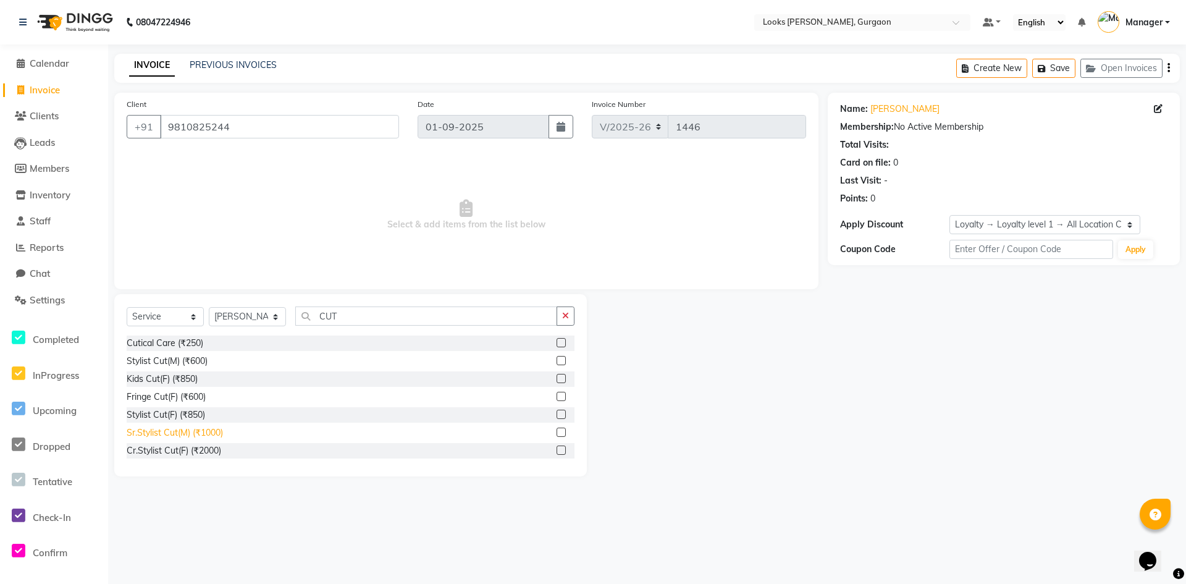
click at [153, 432] on div "Sr.Stylist Cut(M) (₹1000)" at bounding box center [175, 432] width 96 height 13
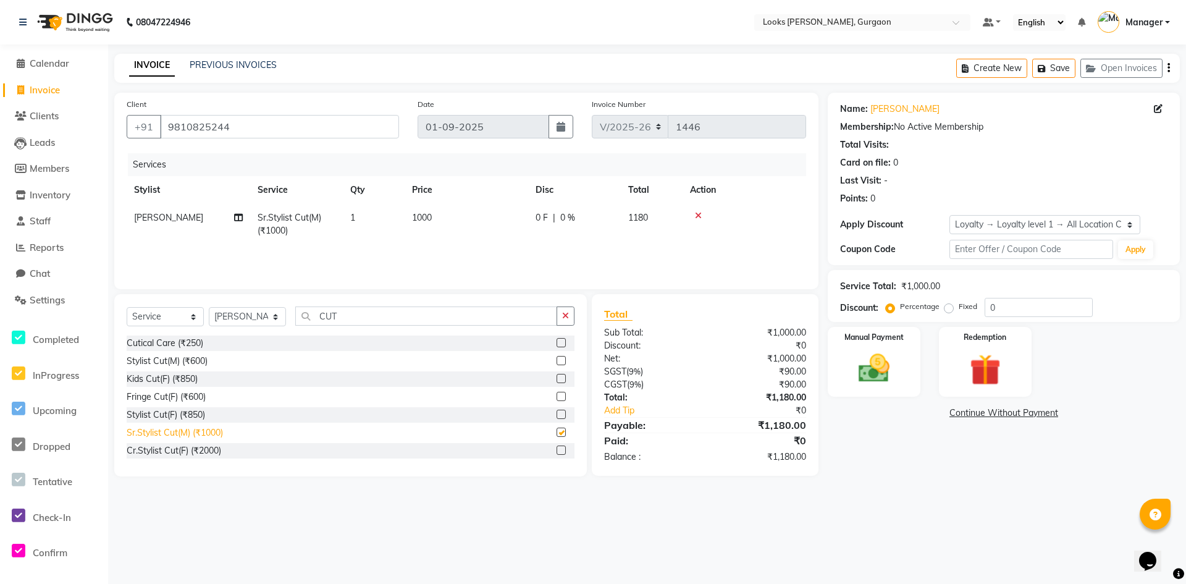
checkbox input "false"
drag, startPoint x: 368, startPoint y: 317, endPoint x: 294, endPoint y: 313, distance: 74.2
click at [298, 313] on input "CUT" at bounding box center [426, 315] width 262 height 19
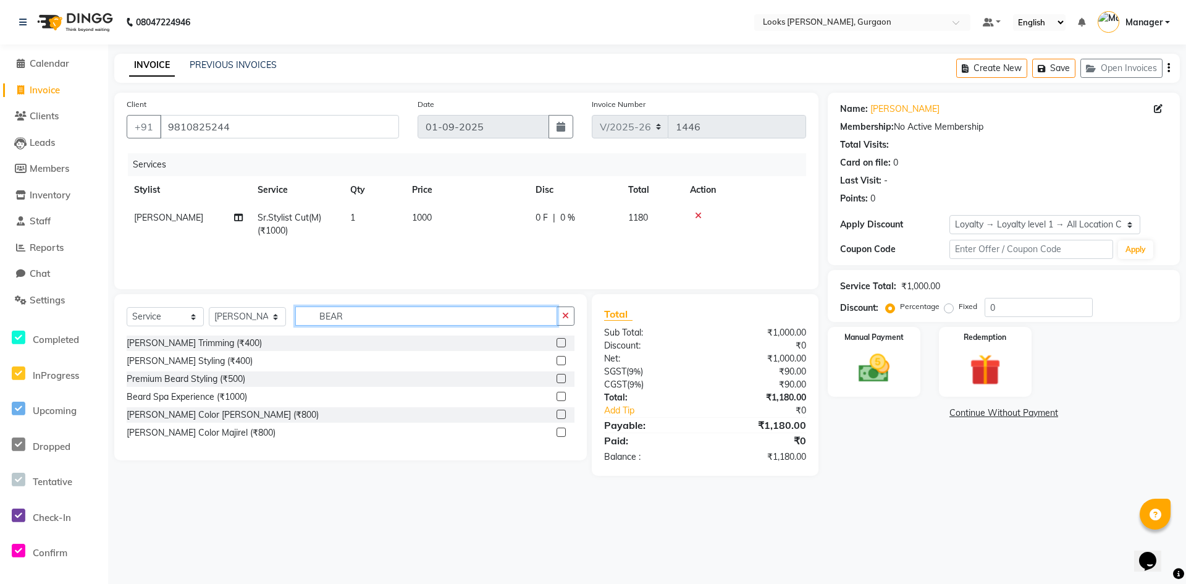
type input "BEAR"
click at [983, 487] on main "INVOICE PREVIOUS INVOICES Create New Save Open Invoices Client +91 9810825244 D…" at bounding box center [647, 274] width 1078 height 440
click at [893, 355] on img at bounding box center [873, 369] width 53 height 38
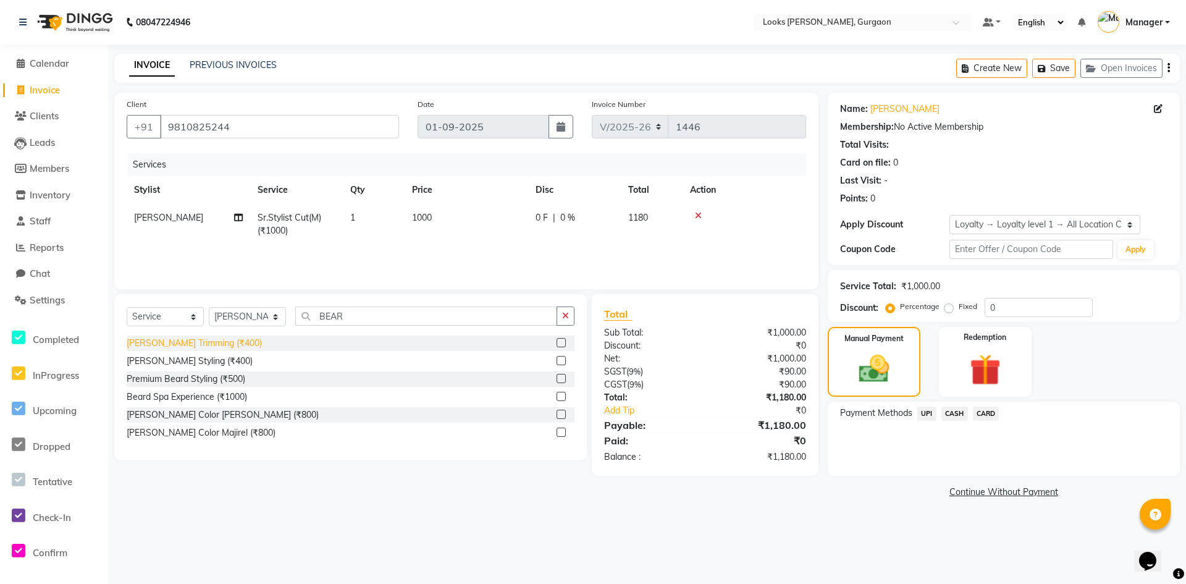
click at [183, 344] on div "[PERSON_NAME] Trimming (₹400)" at bounding box center [194, 343] width 135 height 13
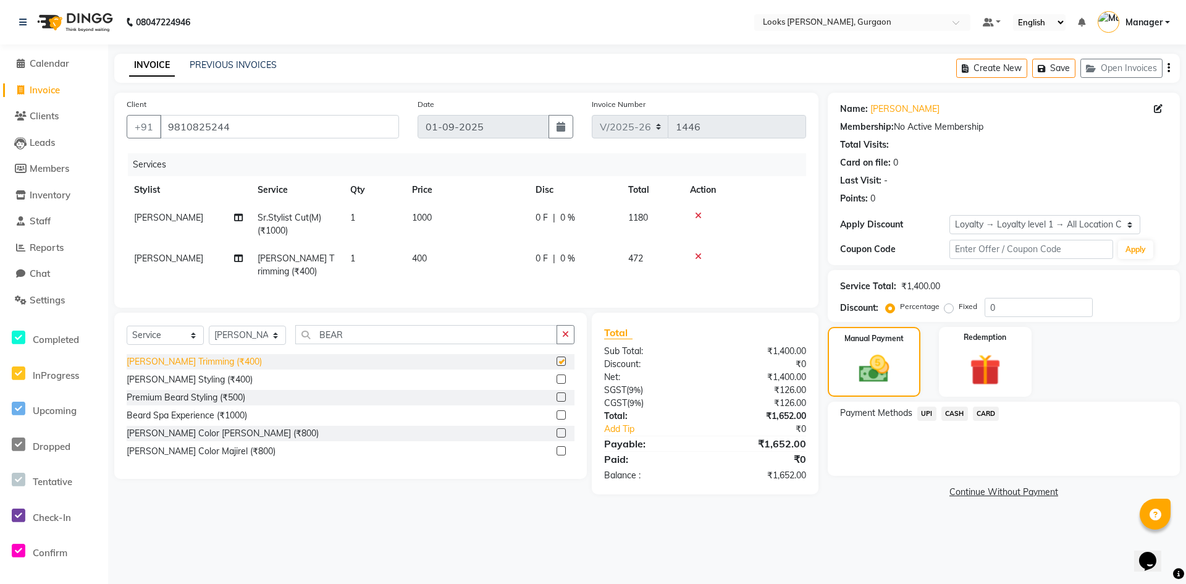
checkbox input "false"
click at [923, 414] on span "UPI" at bounding box center [926, 413] width 19 height 14
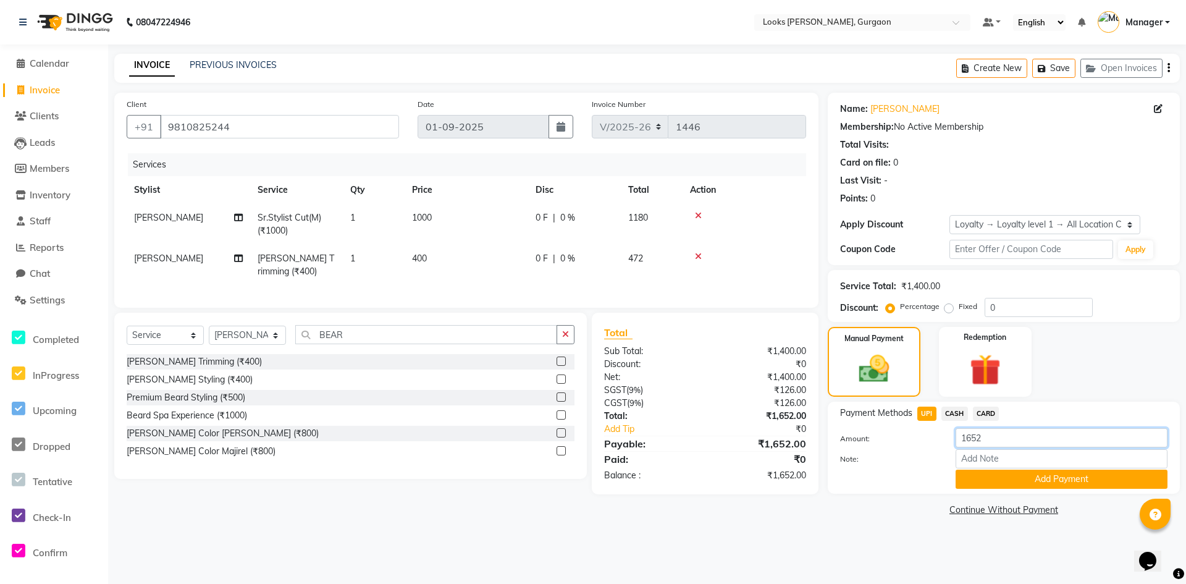
drag, startPoint x: 993, startPoint y: 439, endPoint x: 894, endPoint y: 427, distance: 99.0
click at [894, 427] on div "Payment Methods UPI CASH CARD Amount: 1652 Note: Add Payment" at bounding box center [1003, 447] width 327 height 82
type input "1052"
click at [1017, 478] on button "Add Payment" at bounding box center [1062, 478] width 212 height 19
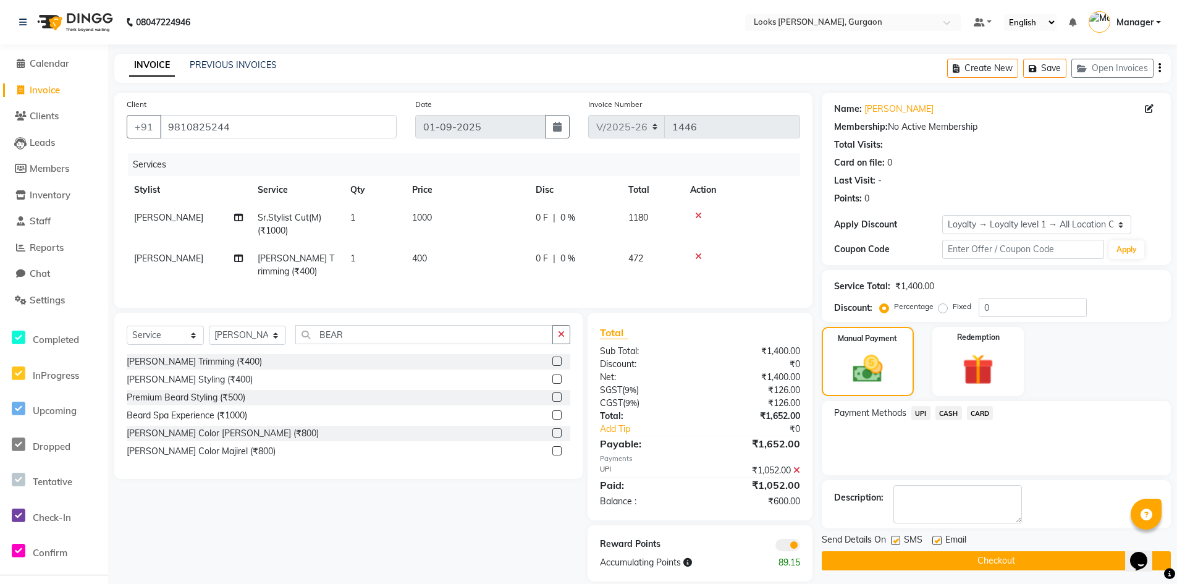
click at [953, 416] on span "CASH" at bounding box center [948, 413] width 27 height 14
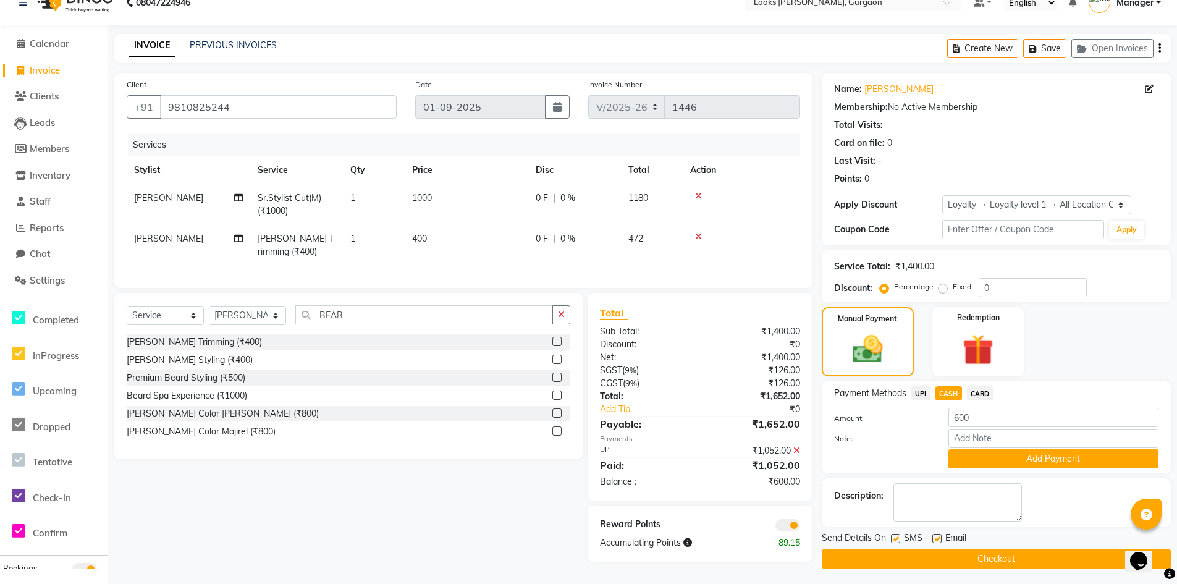
scroll to position [25, 0]
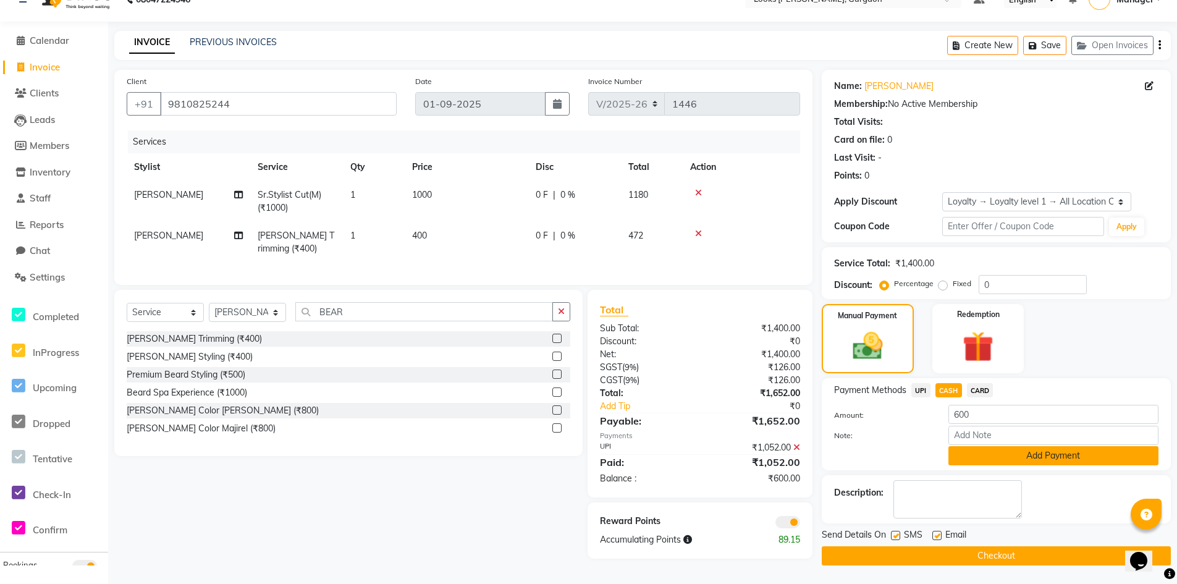
click at [1046, 455] on button "Add Payment" at bounding box center [1053, 455] width 210 height 19
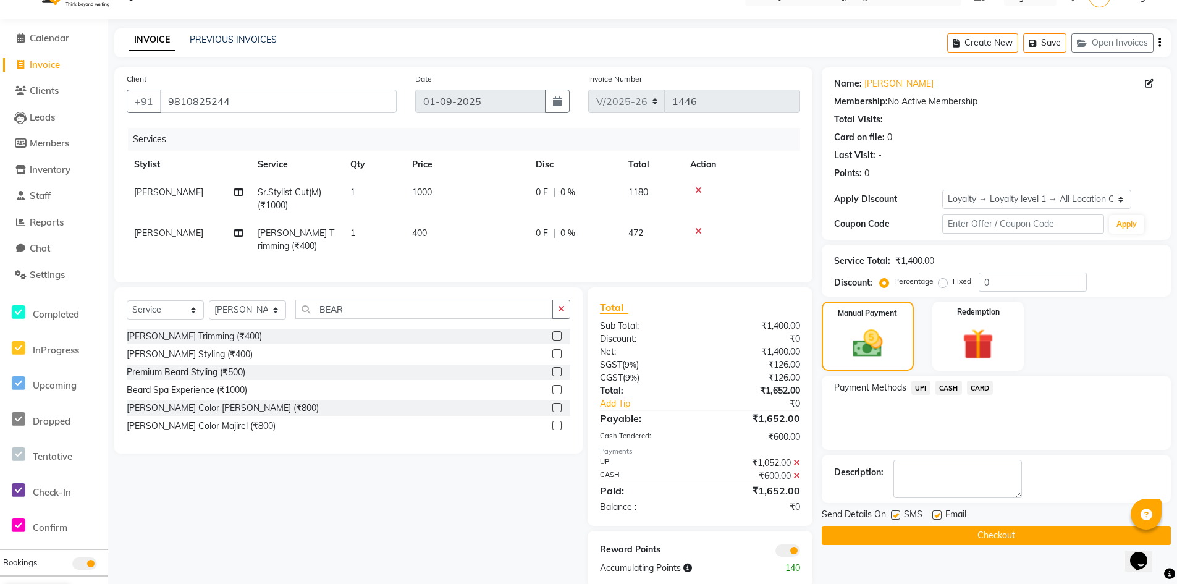
click at [998, 534] on button "Checkout" at bounding box center [996, 535] width 349 height 19
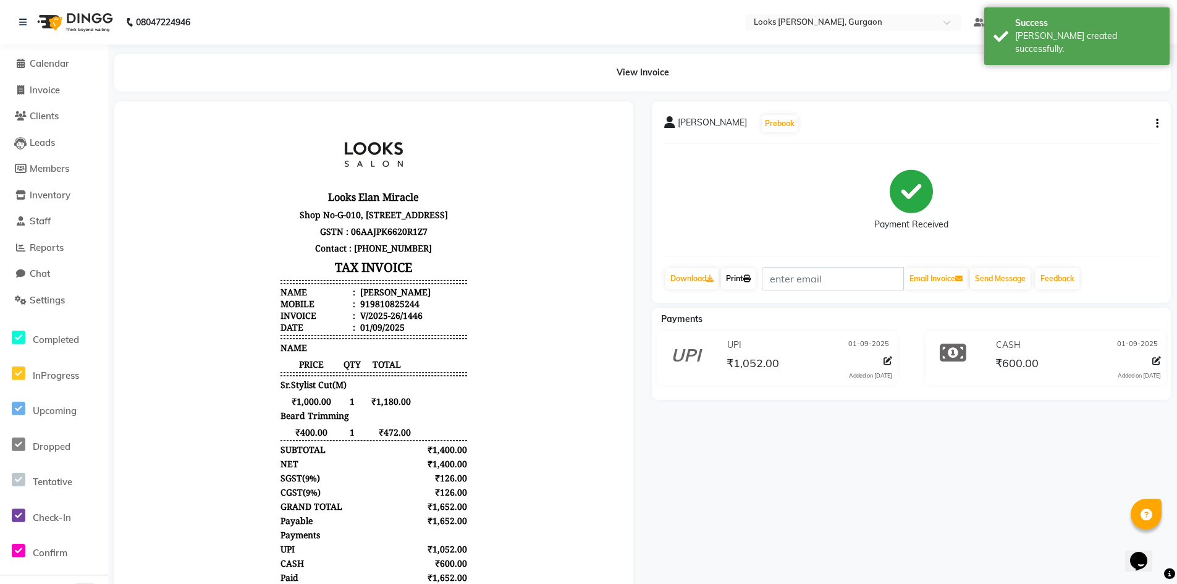
click at [741, 275] on link "Print" at bounding box center [738, 278] width 35 height 21
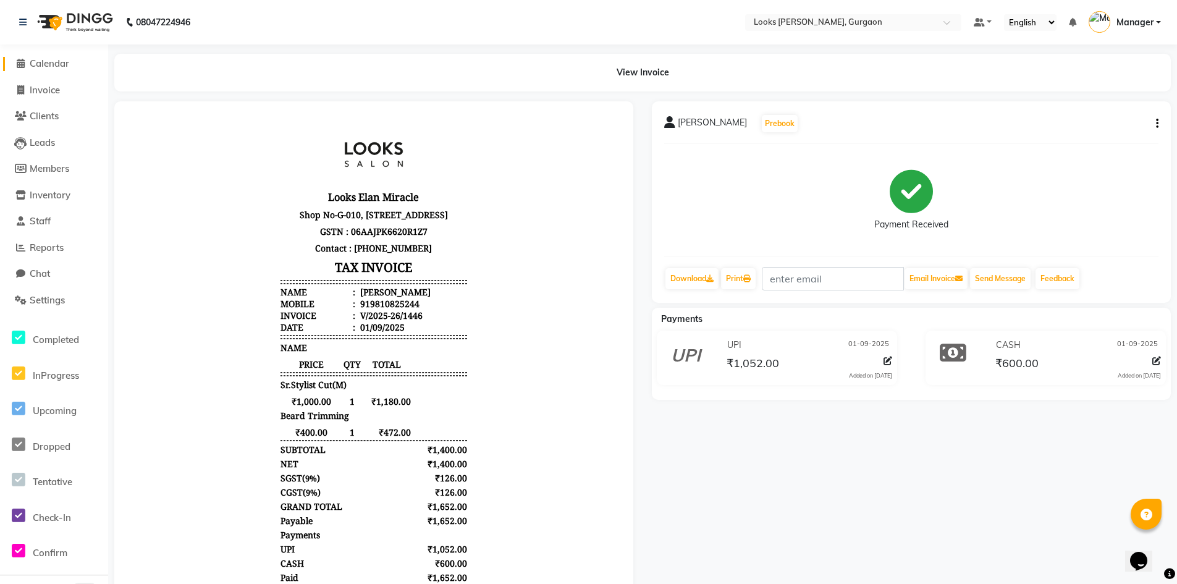
click at [57, 62] on span "Calendar" at bounding box center [50, 63] width 40 height 12
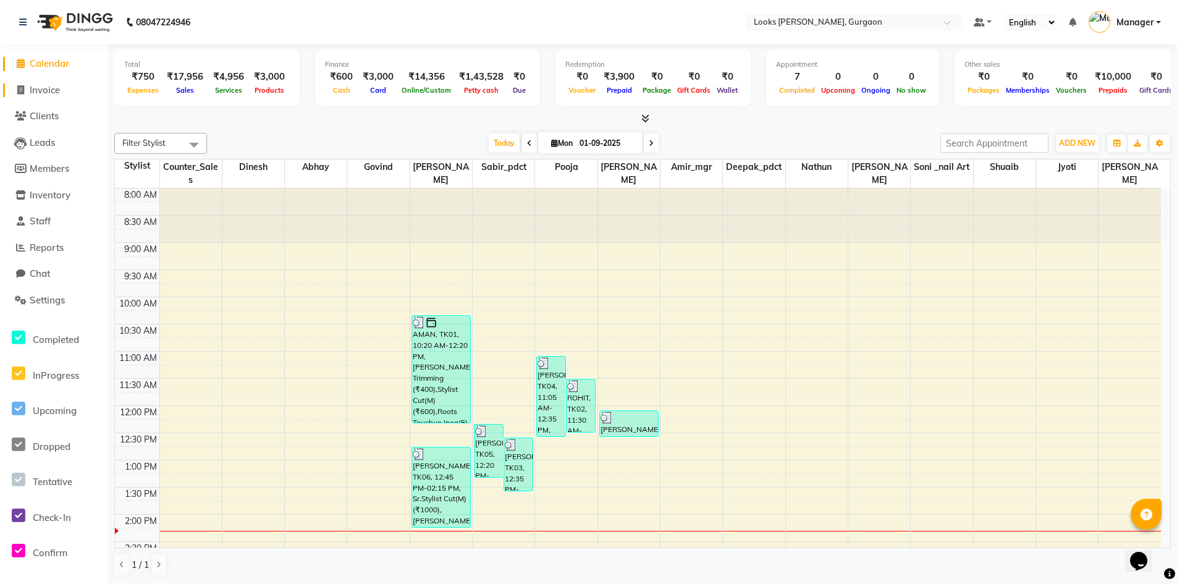
click at [51, 92] on span "Invoice" at bounding box center [45, 90] width 30 height 12
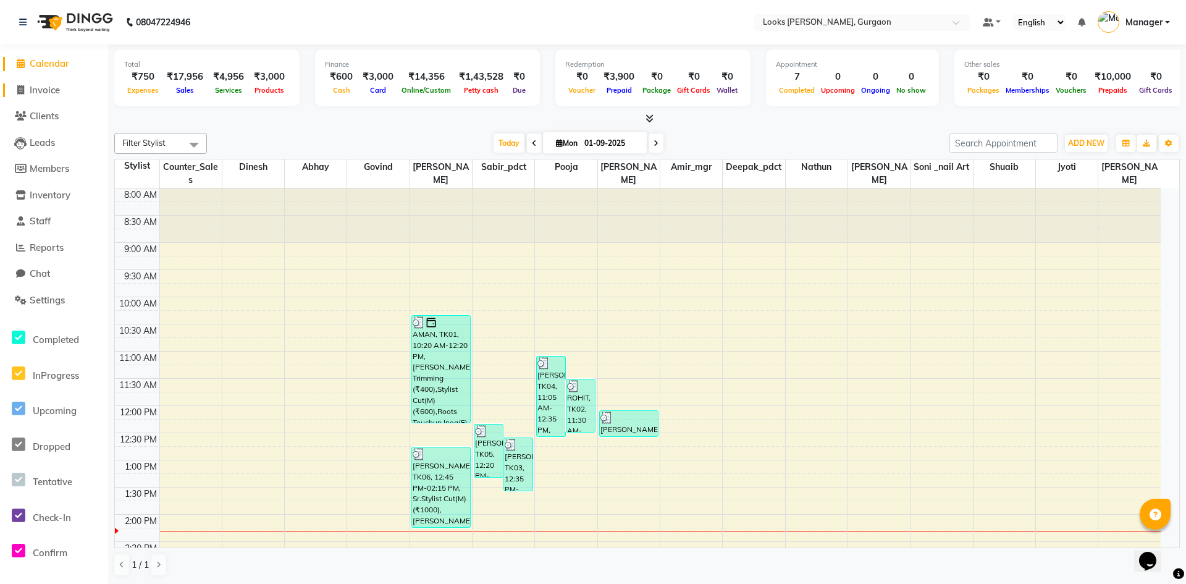
select select "service"
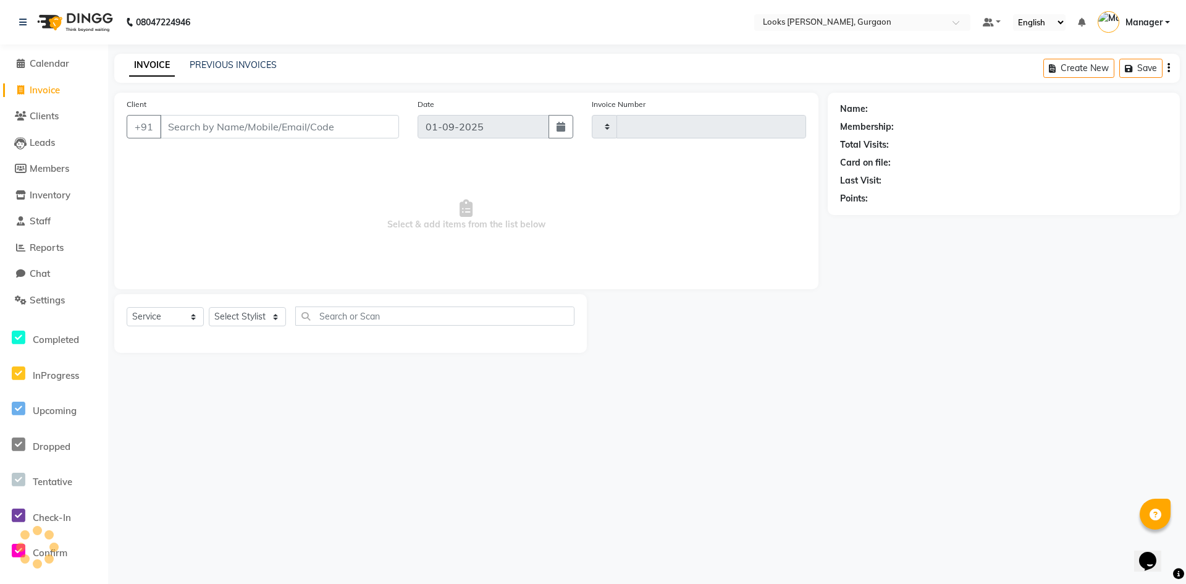
type input "1447"
select select "8452"
click at [285, 121] on input "Client" at bounding box center [279, 126] width 239 height 23
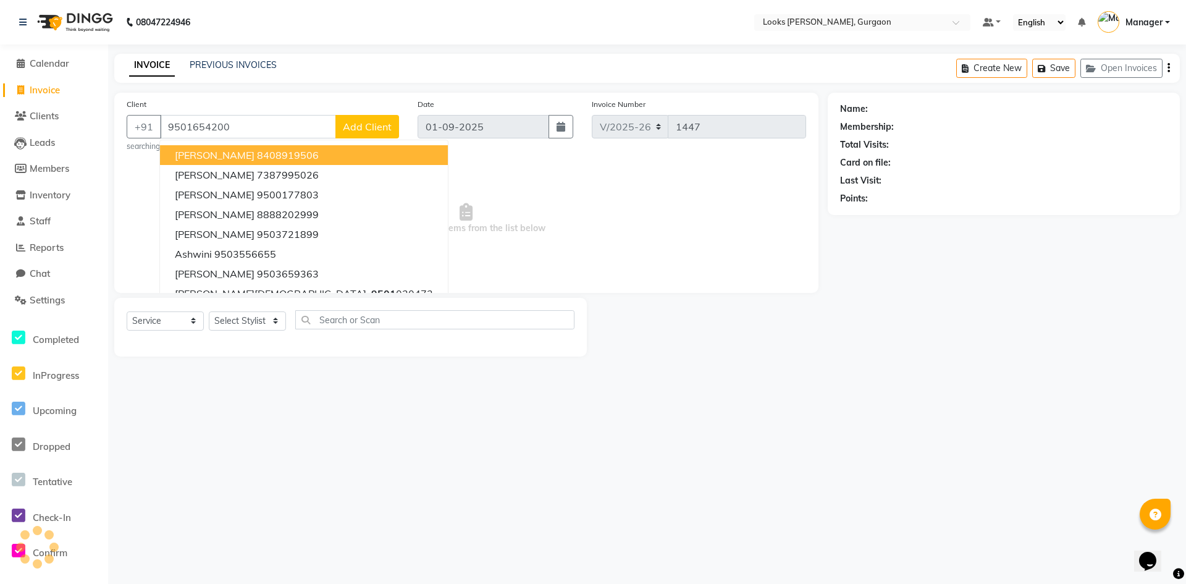
type input "9501654200"
click at [378, 133] on button "Add Client" at bounding box center [367, 126] width 64 height 23
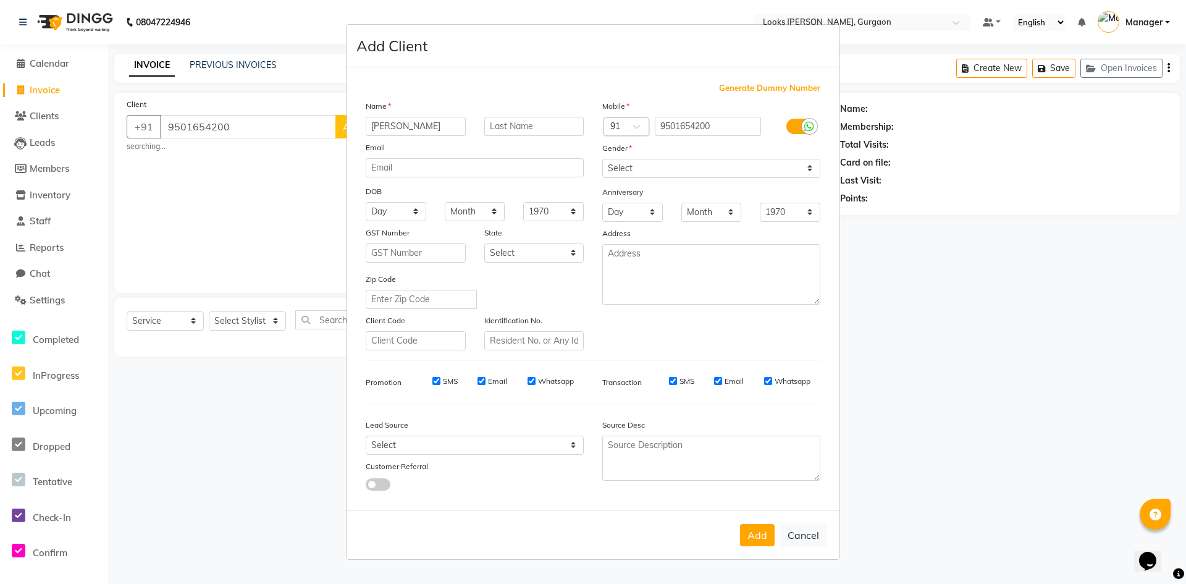
type input "[PERSON_NAME]"
click at [623, 163] on select "Select Male Female Other Prefer Not To Say" at bounding box center [711, 168] width 218 height 19
select select "female"
click at [602, 159] on select "Select Male Female Other Prefer Not To Say" at bounding box center [711, 168] width 218 height 19
click at [539, 259] on select "Select Andaman and Nicobar Islands Andhra Pradesh Arunachal Pradesh Assam Bihar…" at bounding box center [534, 252] width 100 height 19
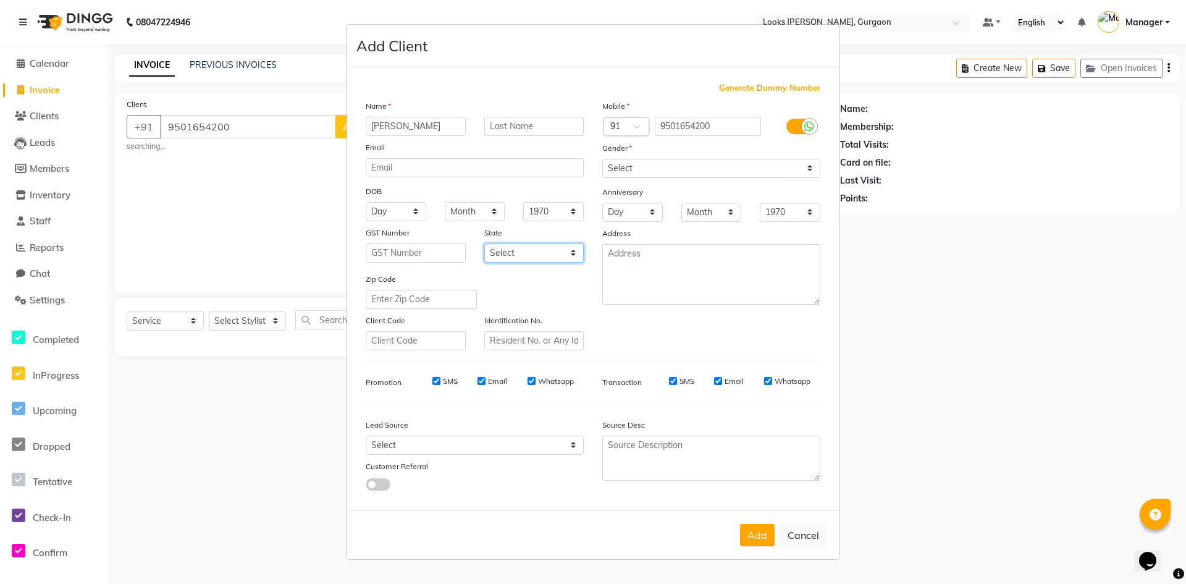
select select "13"
click at [484, 243] on select "Select Andaman and Nicobar Islands Andhra Pradesh Arunachal Pradesh Assam Bihar…" at bounding box center [534, 252] width 100 height 19
click at [656, 271] on textarea at bounding box center [711, 274] width 218 height 61
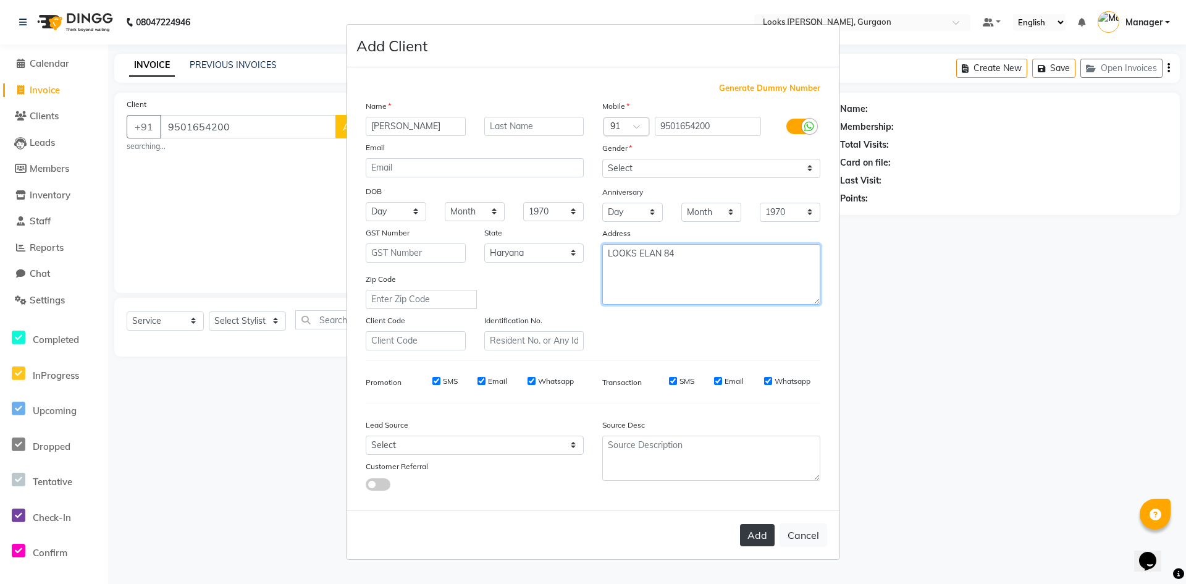
type textarea "LOOKS ELAN 84"
click at [767, 534] on button "Add" at bounding box center [757, 535] width 35 height 22
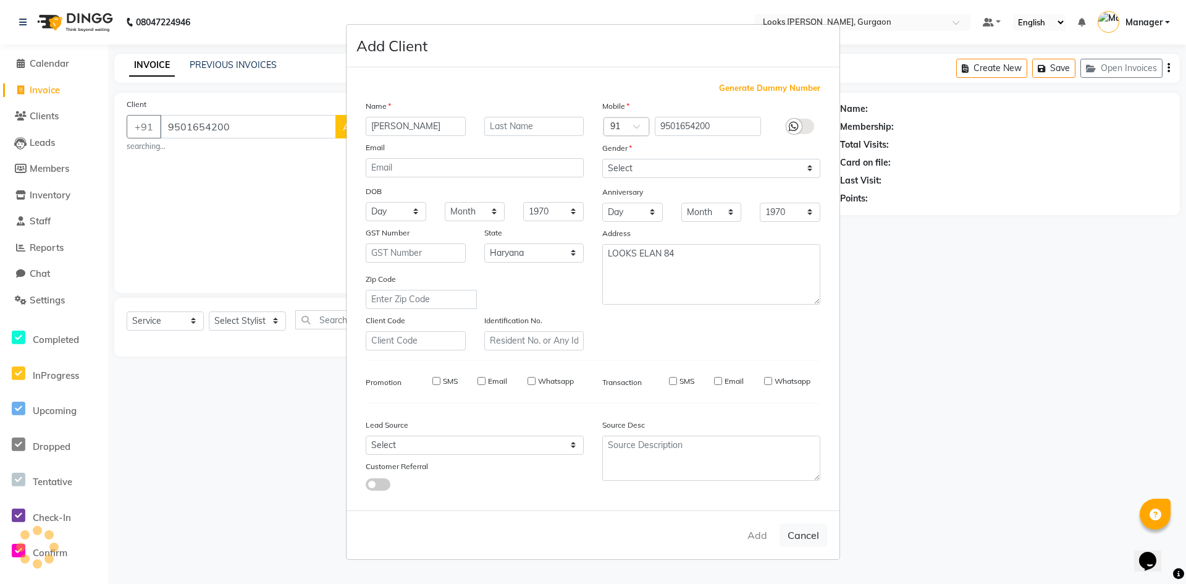
select select
select select "null"
select select
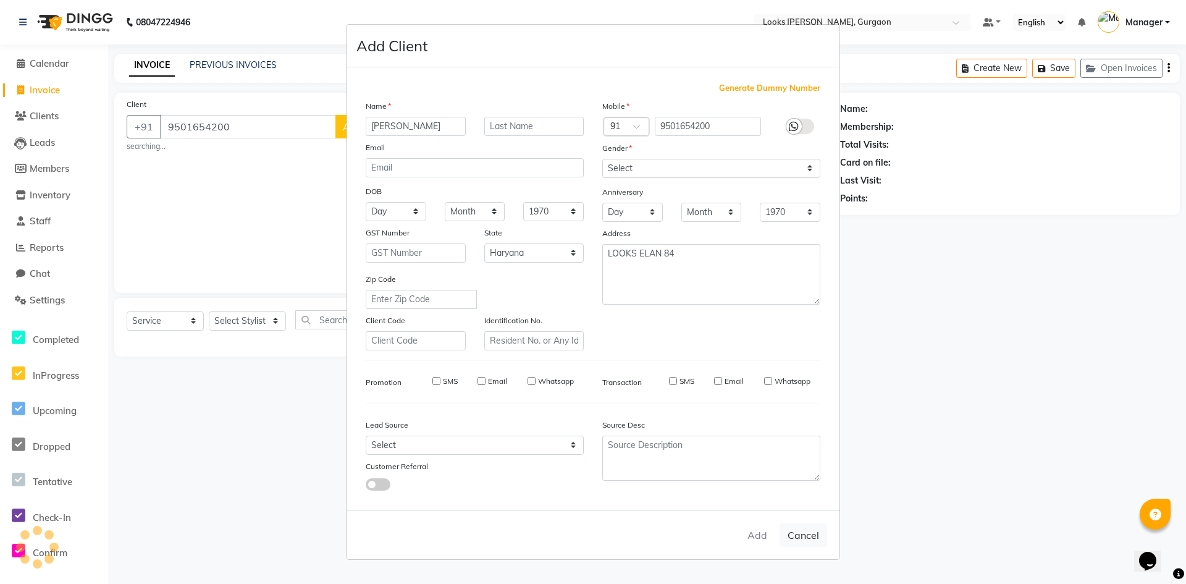
select select
checkbox input "false"
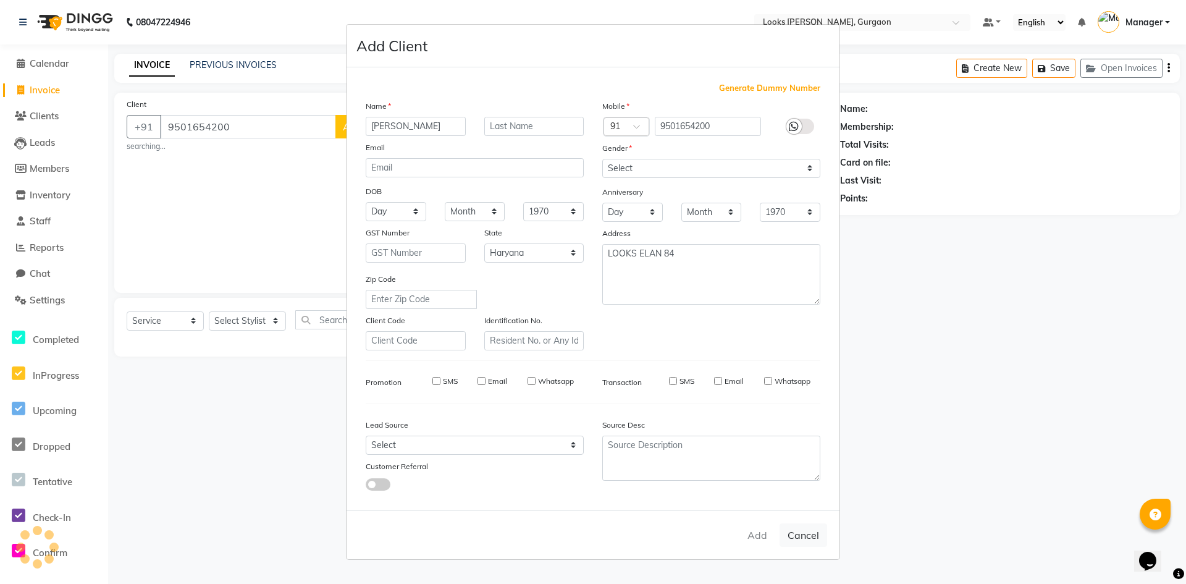
checkbox input "false"
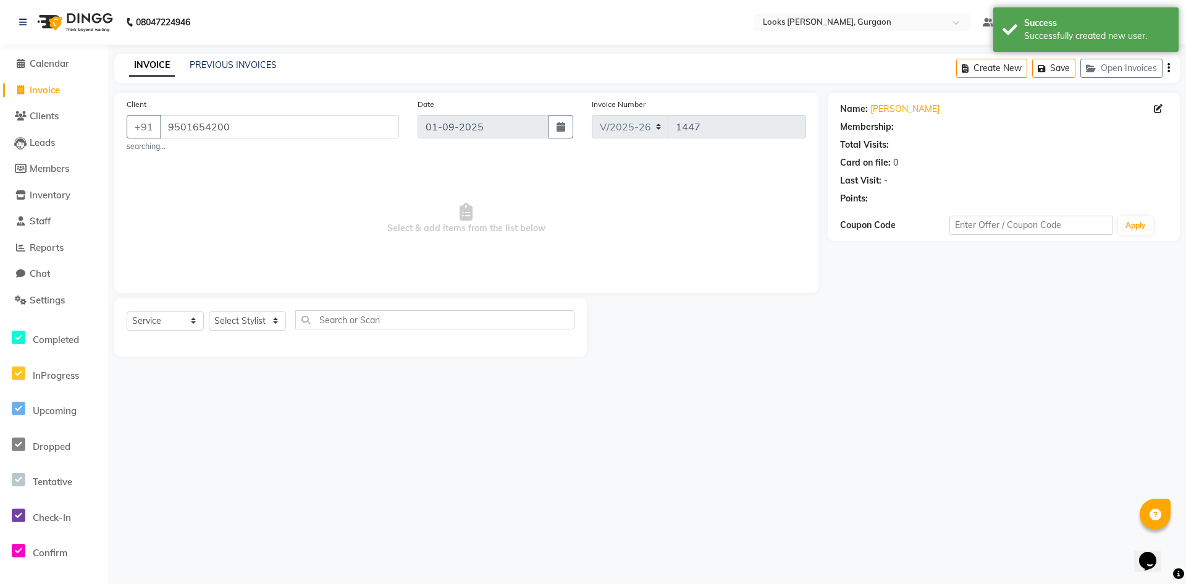
select select "1: Object"
click at [271, 324] on select "Select Stylist [PERSON_NAME] abhay [PERSON_NAME] [PERSON_NAME] Counter_Sales De…" at bounding box center [247, 320] width 77 height 19
select select "84463"
click at [209, 311] on select "Select Stylist [PERSON_NAME] abhay [PERSON_NAME] [PERSON_NAME] Counter_Sales De…" at bounding box center [247, 320] width 77 height 19
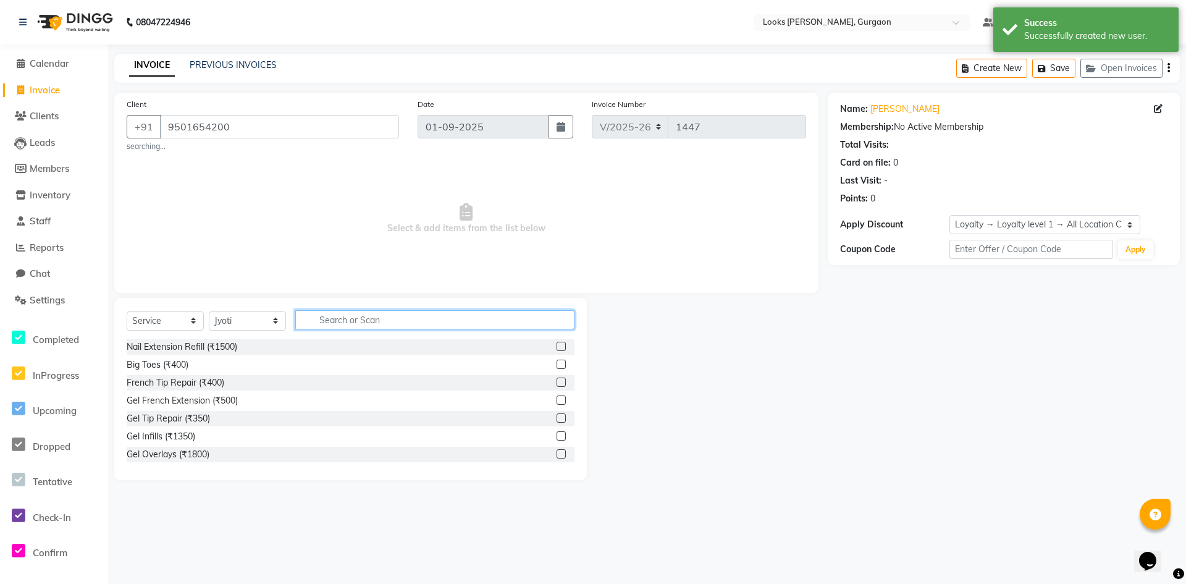
click at [325, 314] on input "text" at bounding box center [434, 319] width 279 height 19
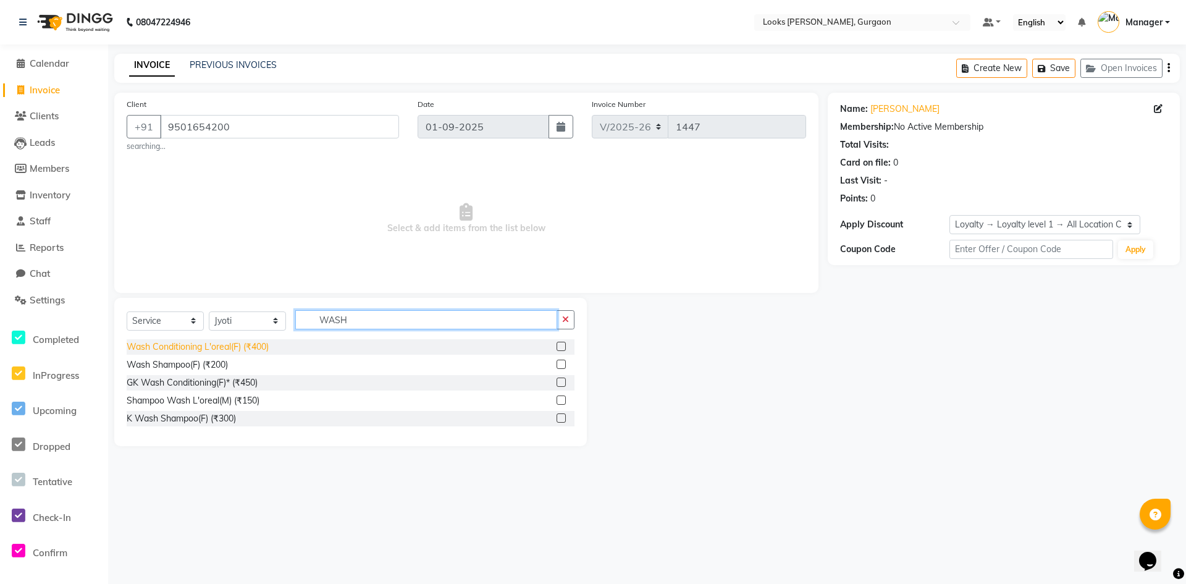
type input "WASH"
click at [188, 347] on div "Wash Conditioning L'oreal(F) (₹400)" at bounding box center [198, 346] width 142 height 13
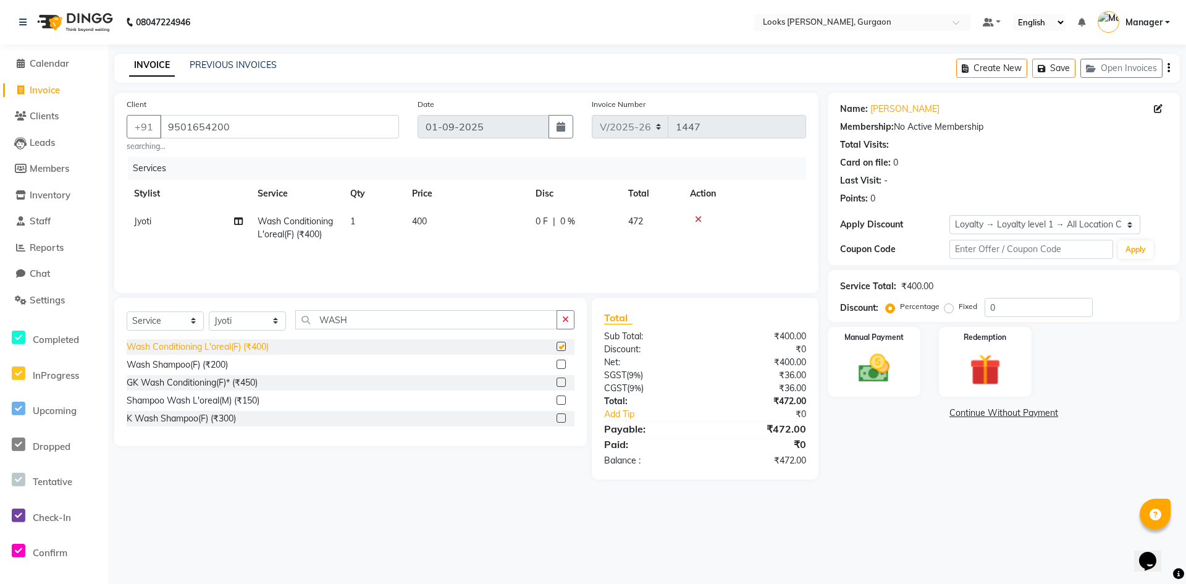
checkbox input "false"
drag, startPoint x: 440, startPoint y: 224, endPoint x: 458, endPoint y: 226, distance: 18.0
click at [444, 225] on td "400" at bounding box center [467, 228] width 124 height 41
select select "84463"
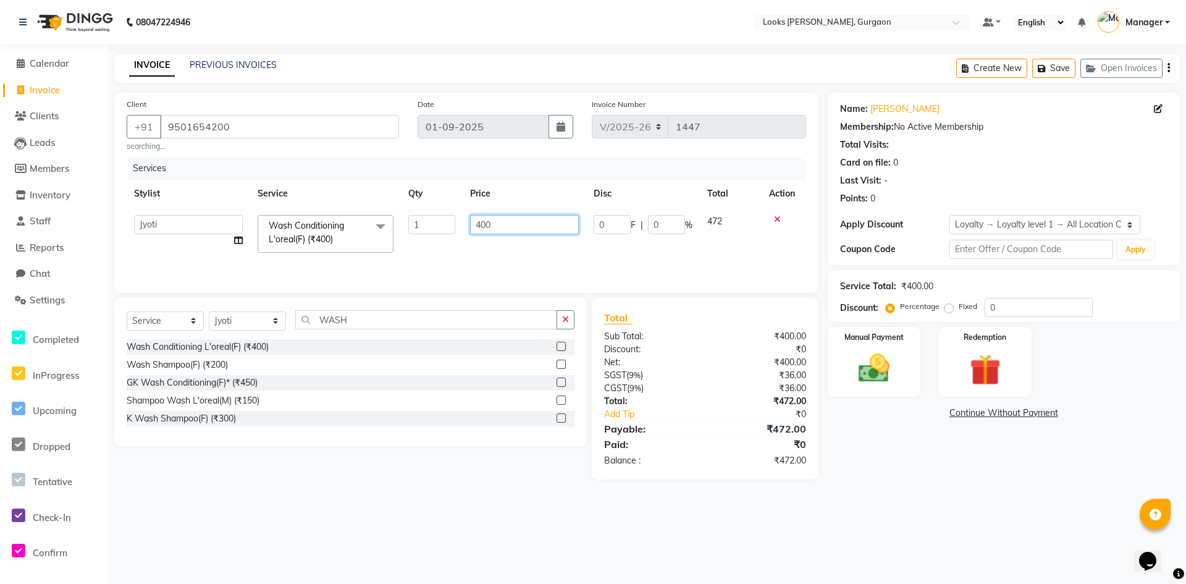
drag, startPoint x: 511, startPoint y: 222, endPoint x: 431, endPoint y: 219, distance: 81.0
click at [431, 219] on tr "aahil abhay Amir_mgr Anamika Counter_Sales Deepak_pdct dinesh govind Jyoti Mana…" at bounding box center [466, 234] width 679 height 53
type input "350"
click at [1011, 518] on div "08047224946 Select Location × Looks Elan Miracle, Gurgaon Default Panel My Pane…" at bounding box center [593, 292] width 1186 height 584
click at [873, 368] on img at bounding box center [873, 369] width 53 height 38
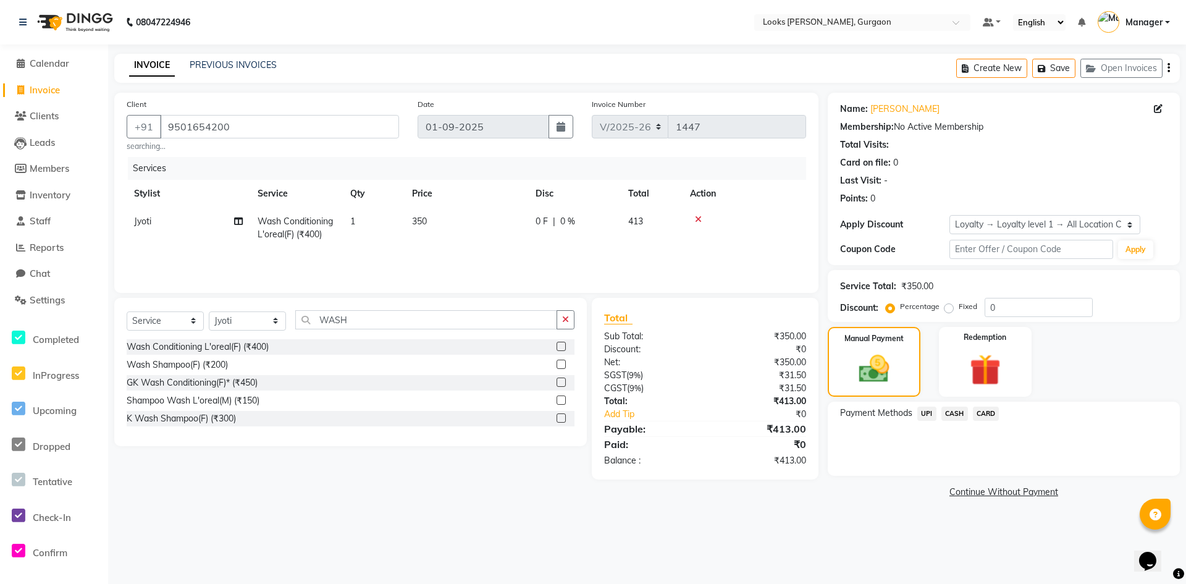
click at [924, 418] on span "UPI" at bounding box center [926, 413] width 19 height 14
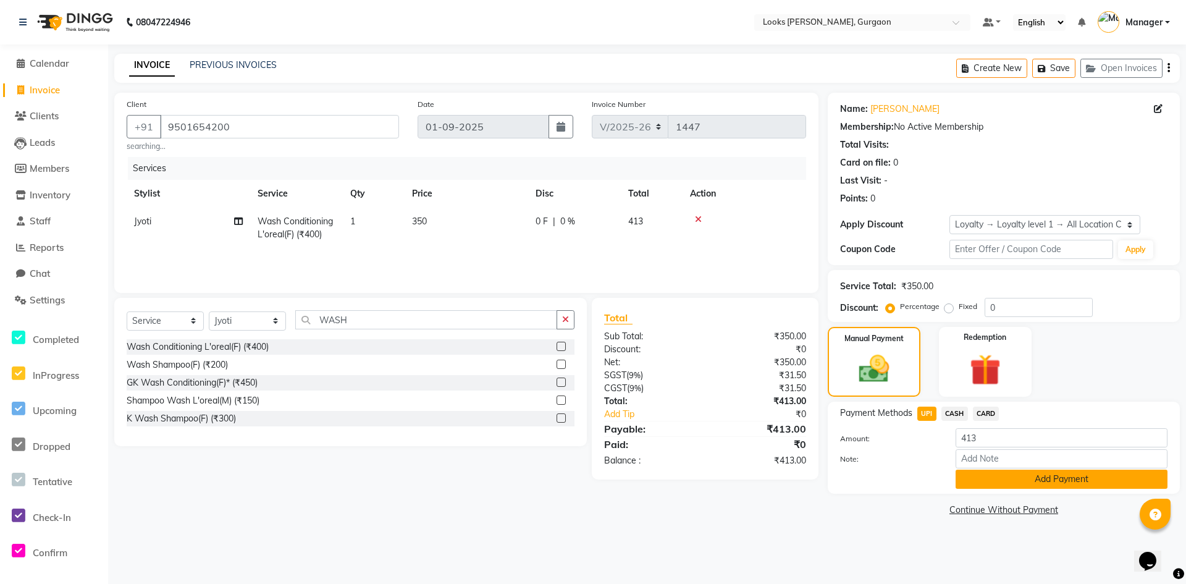
click at [1046, 486] on button "Add Payment" at bounding box center [1062, 478] width 212 height 19
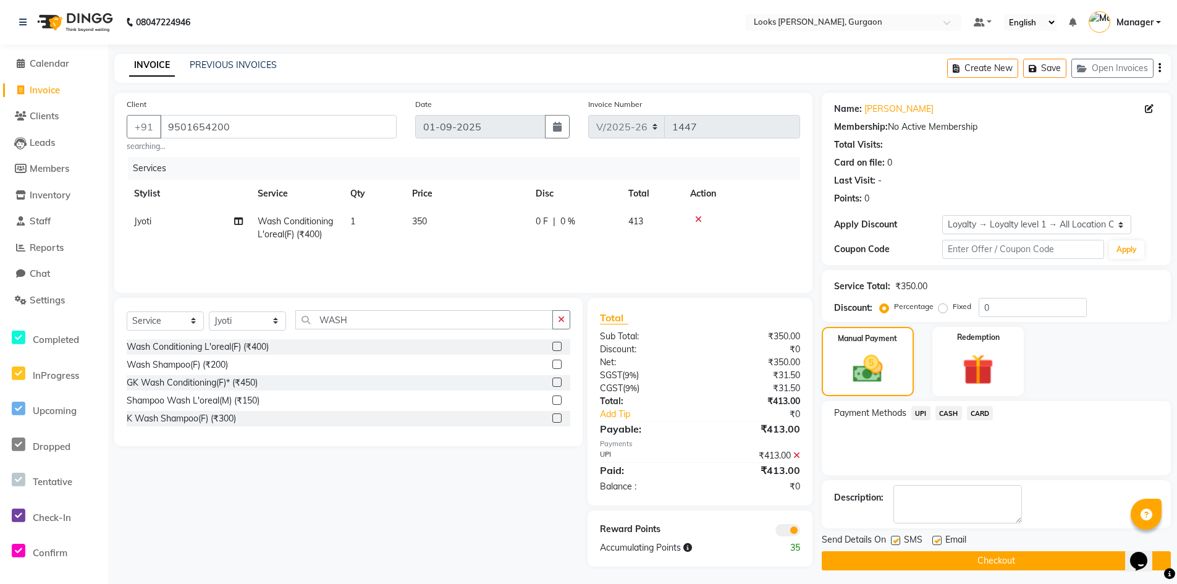
click at [941, 561] on button "Checkout" at bounding box center [996, 560] width 349 height 19
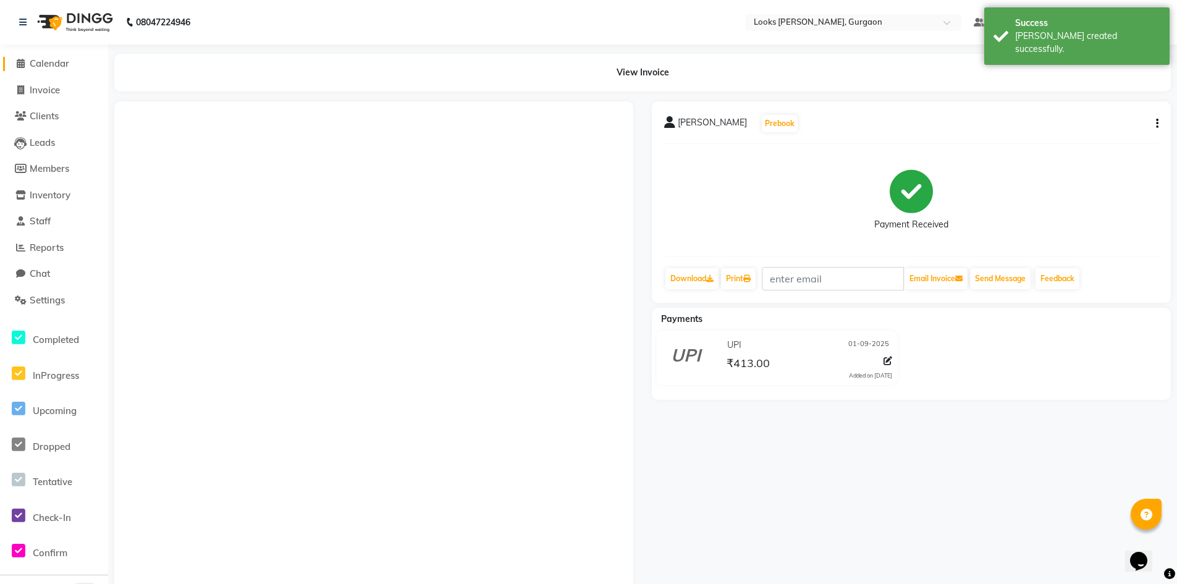
click at [53, 64] on span "Calendar" at bounding box center [50, 63] width 40 height 12
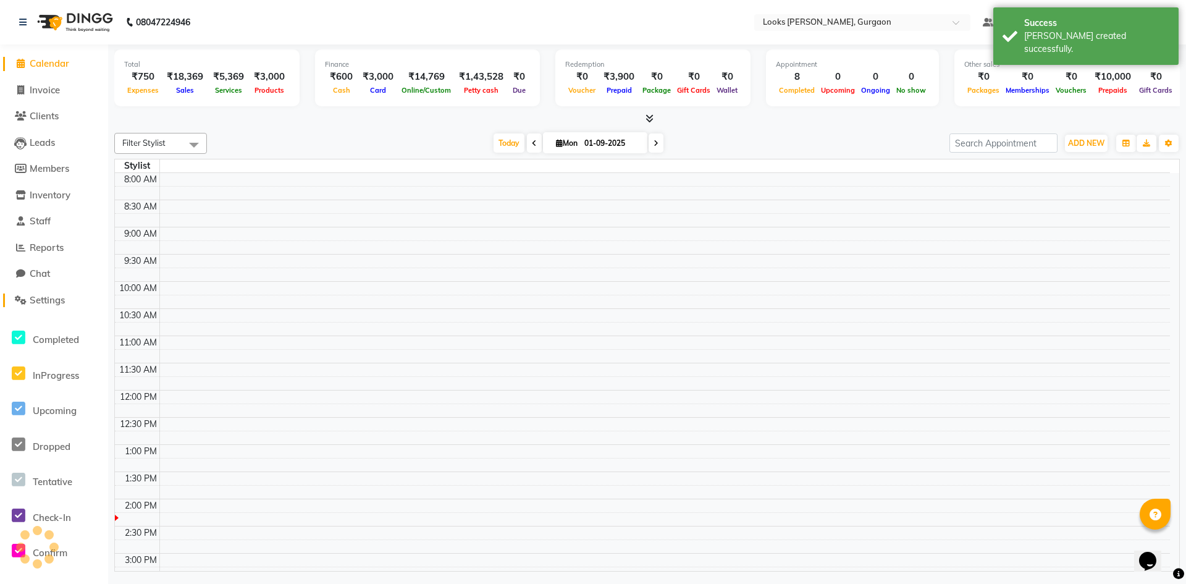
click at [48, 294] on span "Settings" at bounding box center [47, 300] width 35 height 12
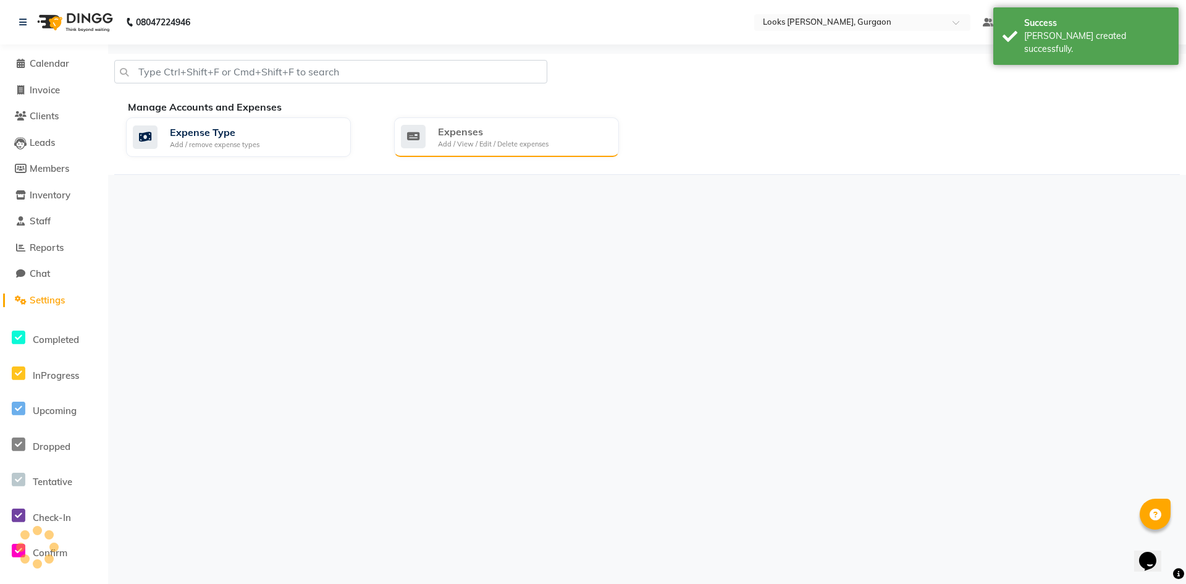
click at [512, 143] on div "Add / View / Edit / Delete expenses" at bounding box center [493, 144] width 111 height 11
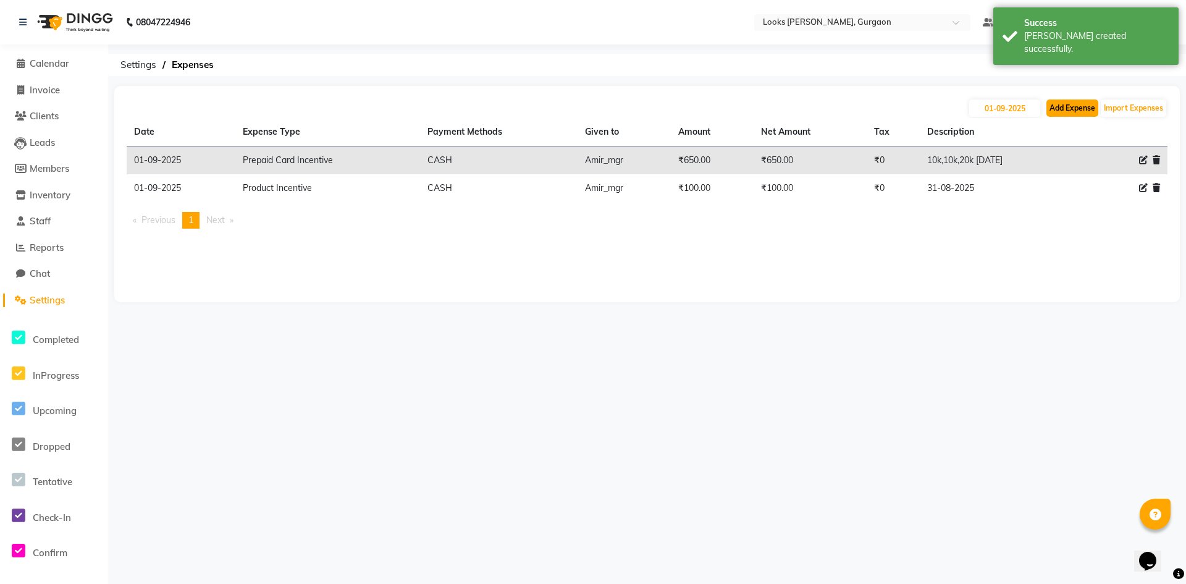
click at [1056, 111] on button "Add Expense" at bounding box center [1072, 107] width 52 height 17
select select "1"
select select "7576"
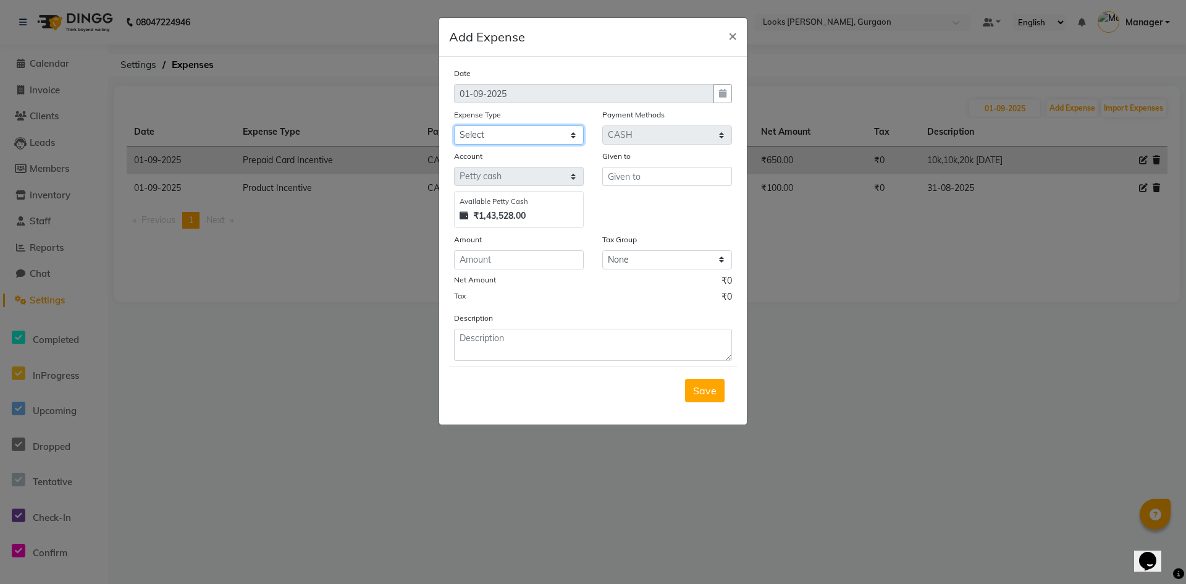
drag, startPoint x: 540, startPoint y: 136, endPoint x: 534, endPoint y: 140, distance: 7.2
click at [540, 137] on select "Select Bank Deposit Blinkit Cash Handover CLIENT Client ordered food Client Ref…" at bounding box center [519, 134] width 130 height 19
select select "23704"
click at [454, 125] on select "Select Bank Deposit Blinkit Cash Handover CLIENT Client ordered food Client Ref…" at bounding box center [519, 134] width 130 height 19
click at [620, 178] on input "text" at bounding box center [667, 176] width 130 height 19
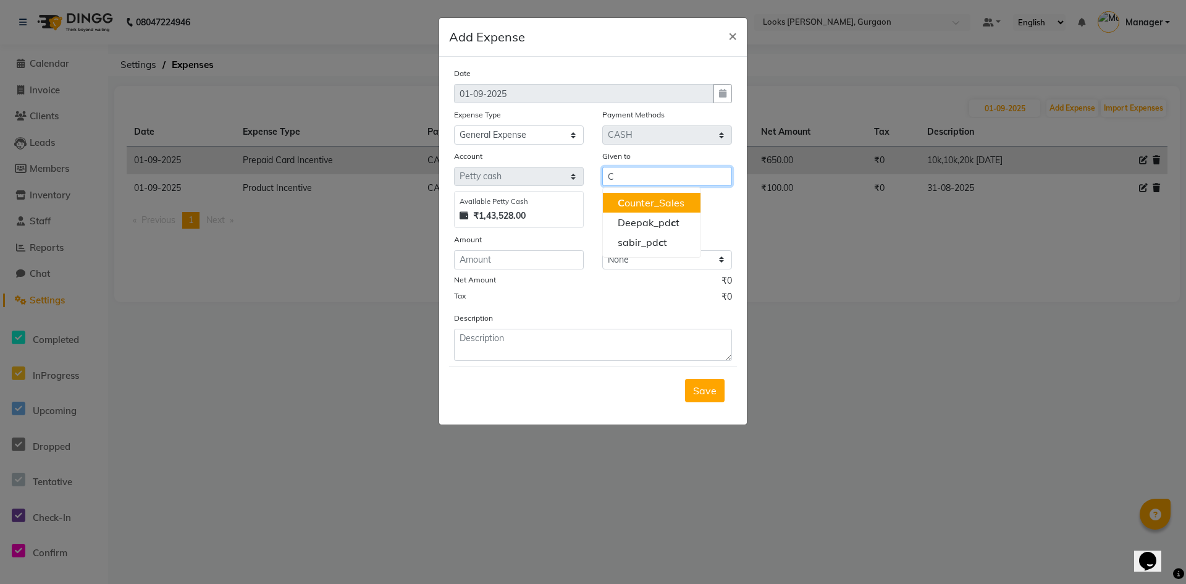
click at [628, 203] on ngb-highlight "C ounter_Sales" at bounding box center [651, 202] width 67 height 12
type input "Counter_Sales"
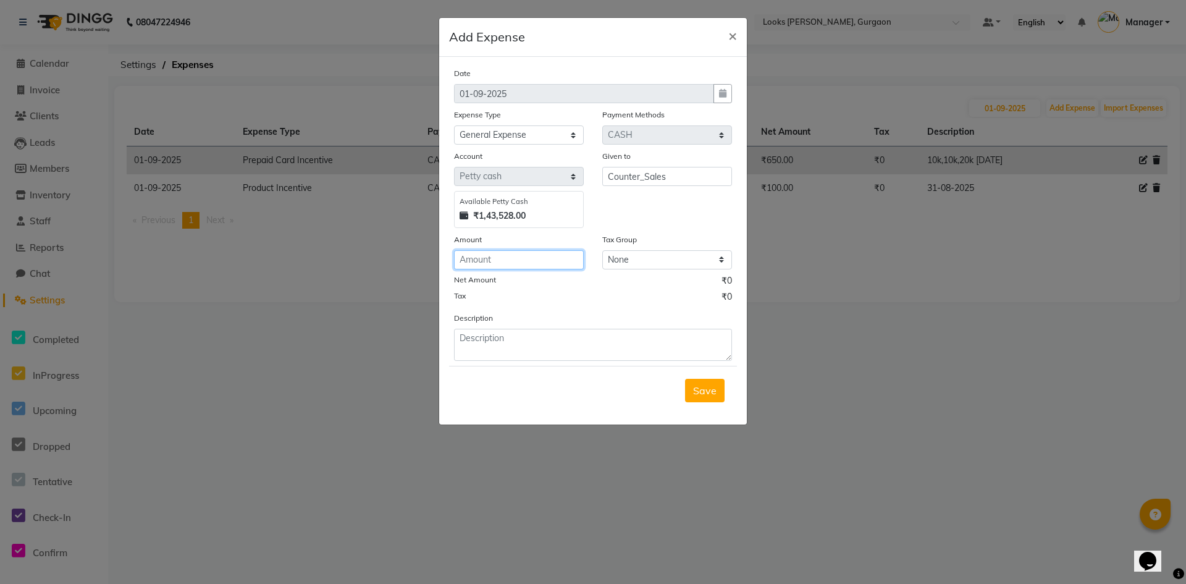
click at [513, 261] on input "number" at bounding box center [519, 259] width 130 height 19
type input "2300"
click at [474, 340] on textarea at bounding box center [593, 345] width 278 height 32
type textarea "B"
type textarea "WATER BOTTLES FOR CLIENT"
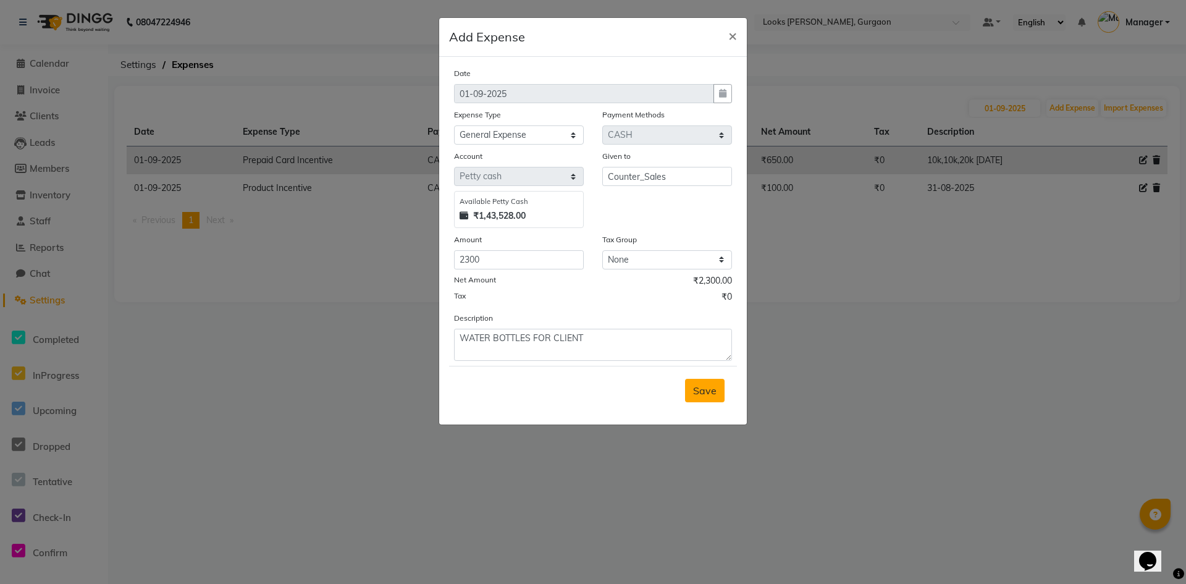
click at [701, 400] on button "Save" at bounding box center [705, 390] width 40 height 23
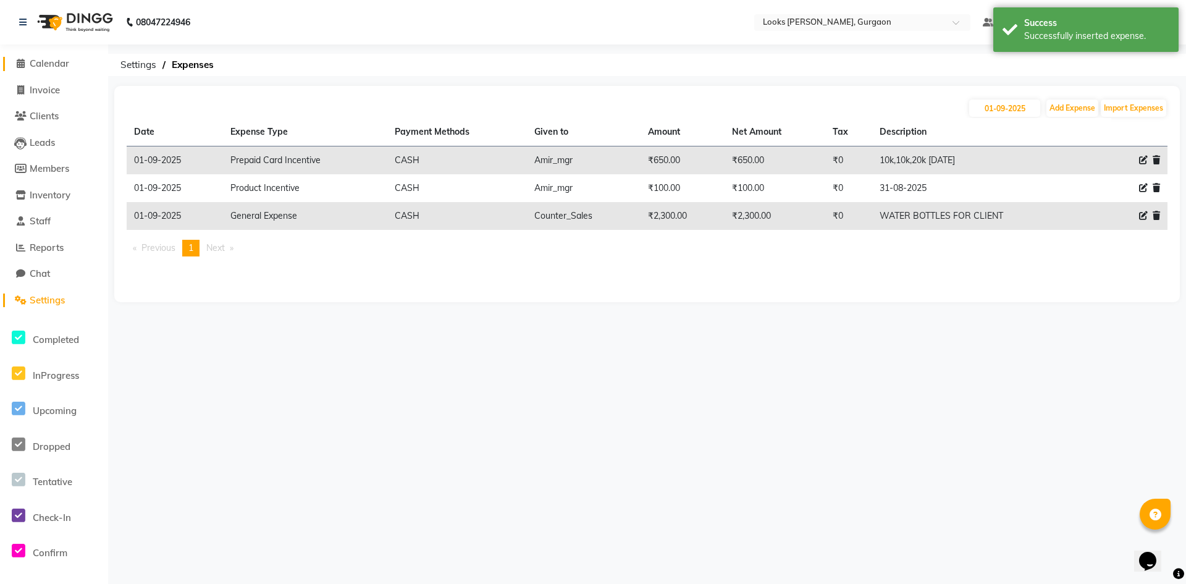
click at [55, 59] on span "Calendar" at bounding box center [50, 63] width 40 height 12
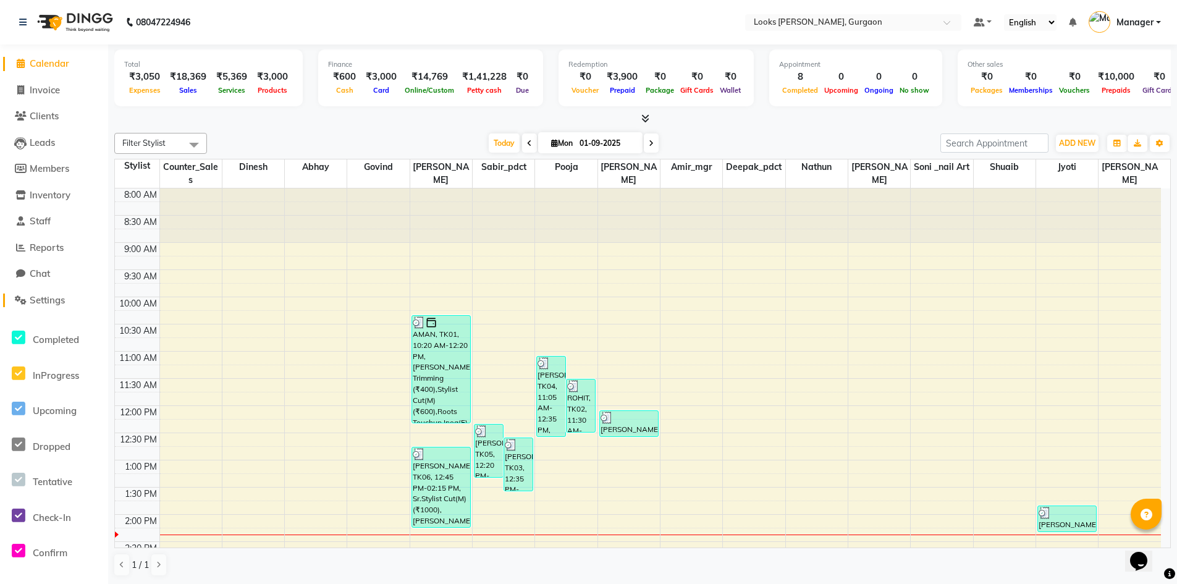
click at [36, 296] on span "Settings" at bounding box center [47, 300] width 35 height 12
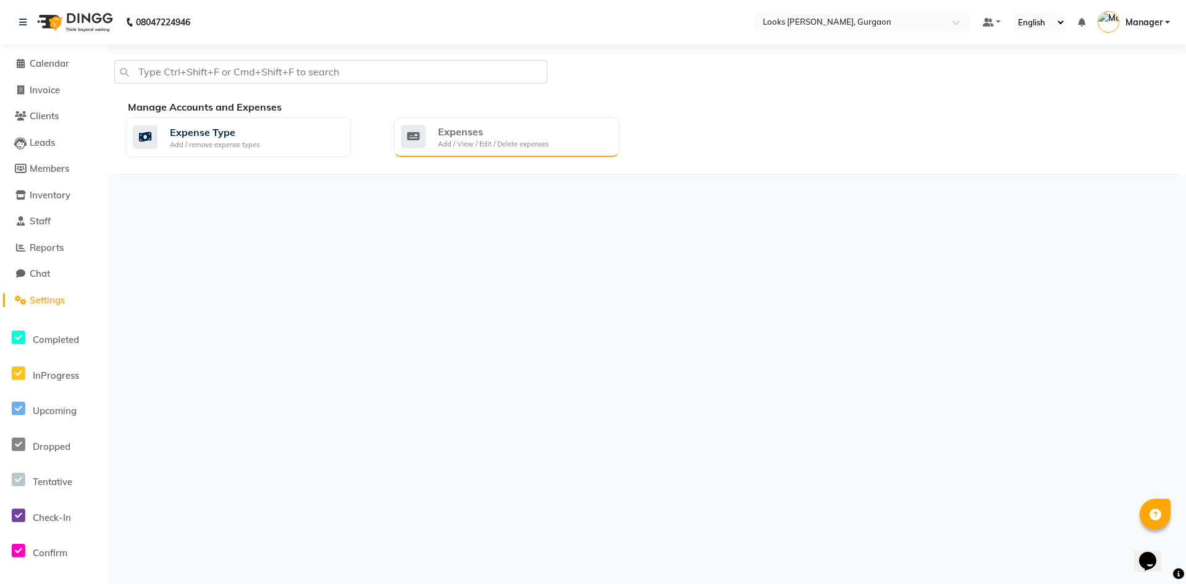
click at [537, 130] on div "Expenses" at bounding box center [493, 131] width 111 height 15
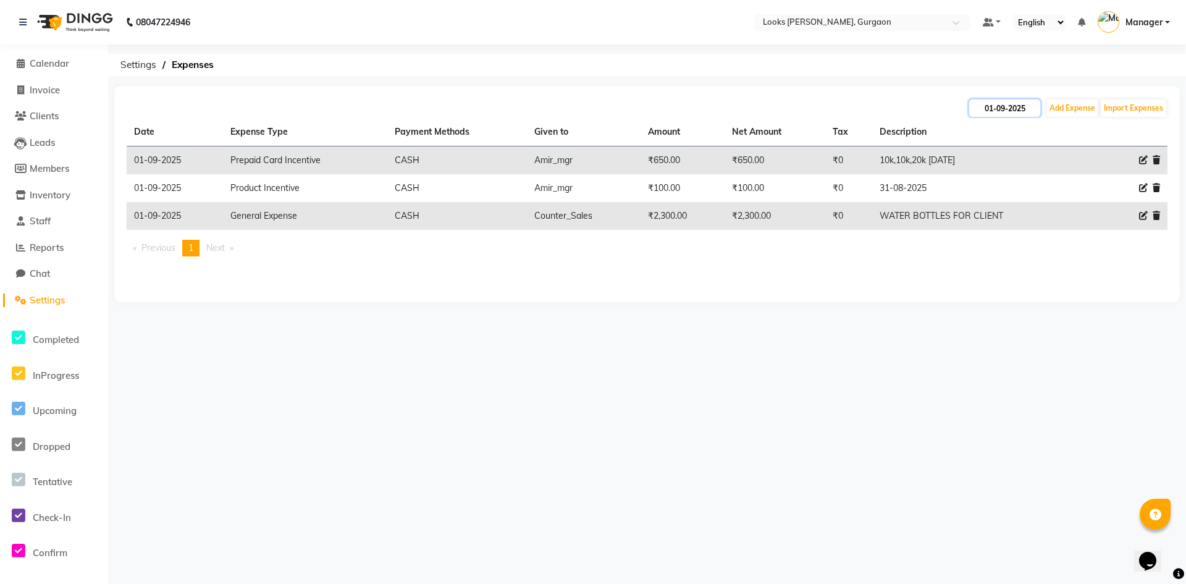
click at [1019, 111] on input "01-09-2025" at bounding box center [1004, 107] width 71 height 17
select select "9"
select select "2025"
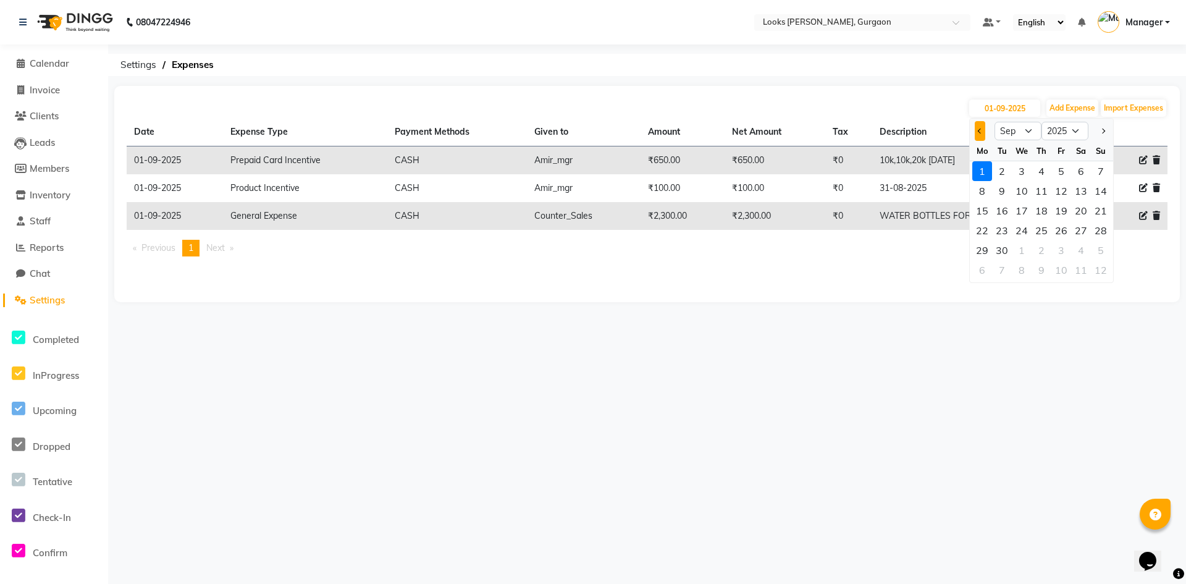
click at [985, 132] on button "Previous month" at bounding box center [980, 131] width 11 height 20
select select "8"
click at [1064, 173] on div "1" at bounding box center [1061, 171] width 20 height 20
type input "[DATE]"
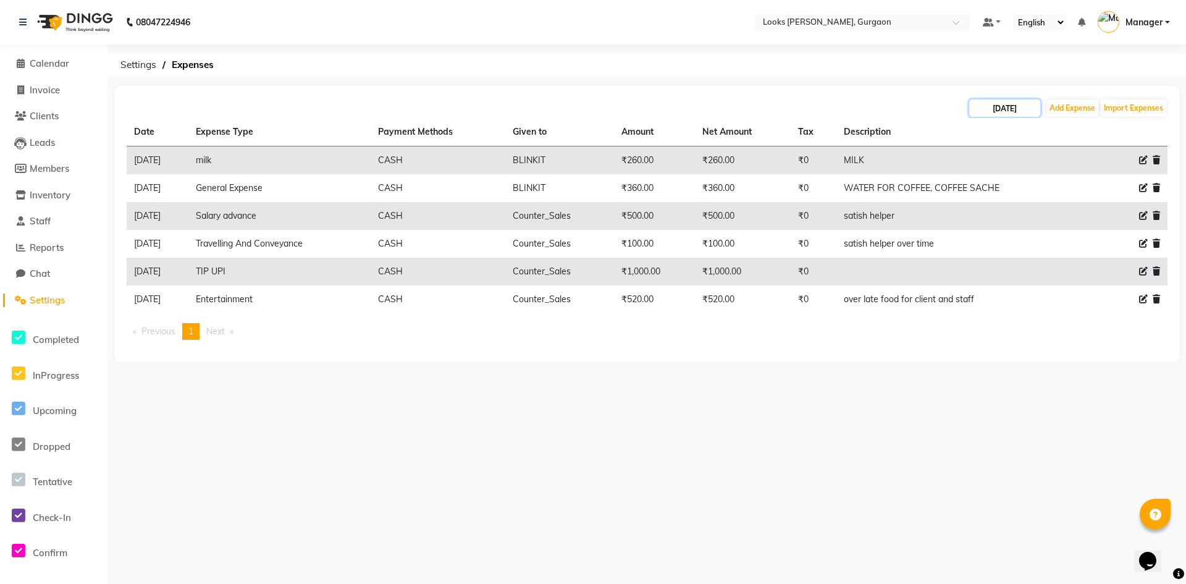
click at [1006, 103] on input "[DATE]" at bounding box center [1004, 107] width 71 height 17
select select "8"
select select "2025"
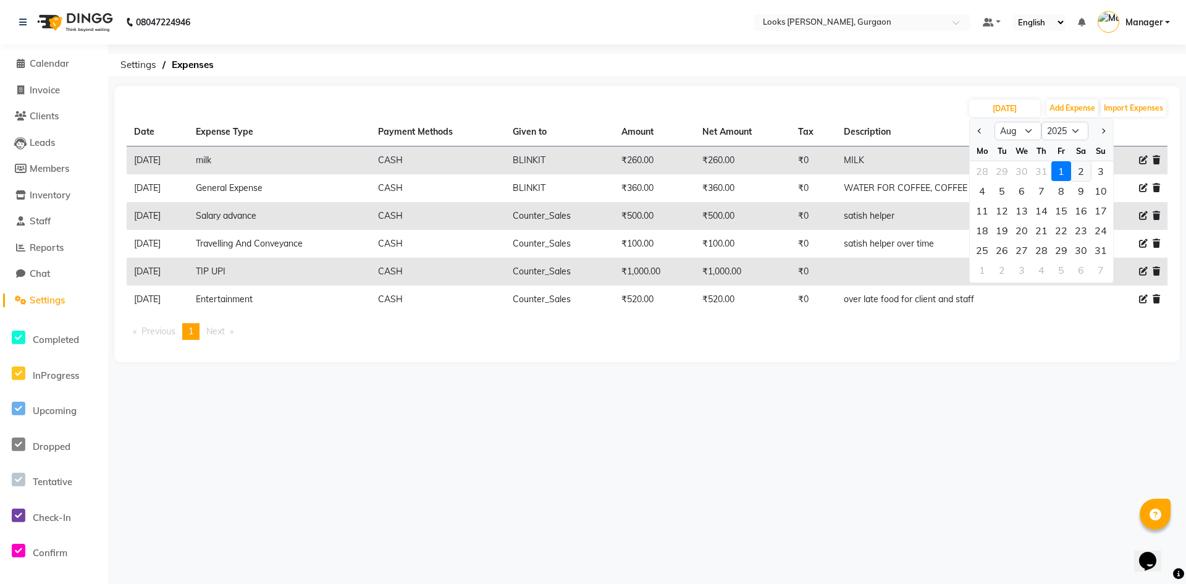
click at [1077, 171] on div "2" at bounding box center [1081, 171] width 20 height 20
type input "[DATE]"
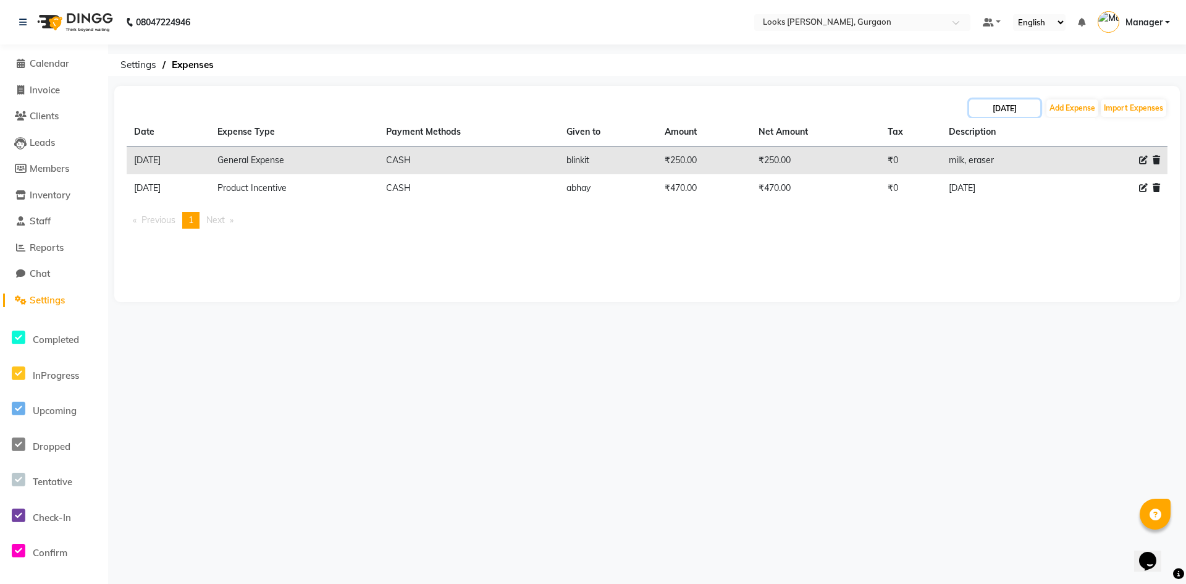
click at [1015, 107] on input "[DATE]" at bounding box center [1004, 107] width 71 height 17
select select "8"
select select "2025"
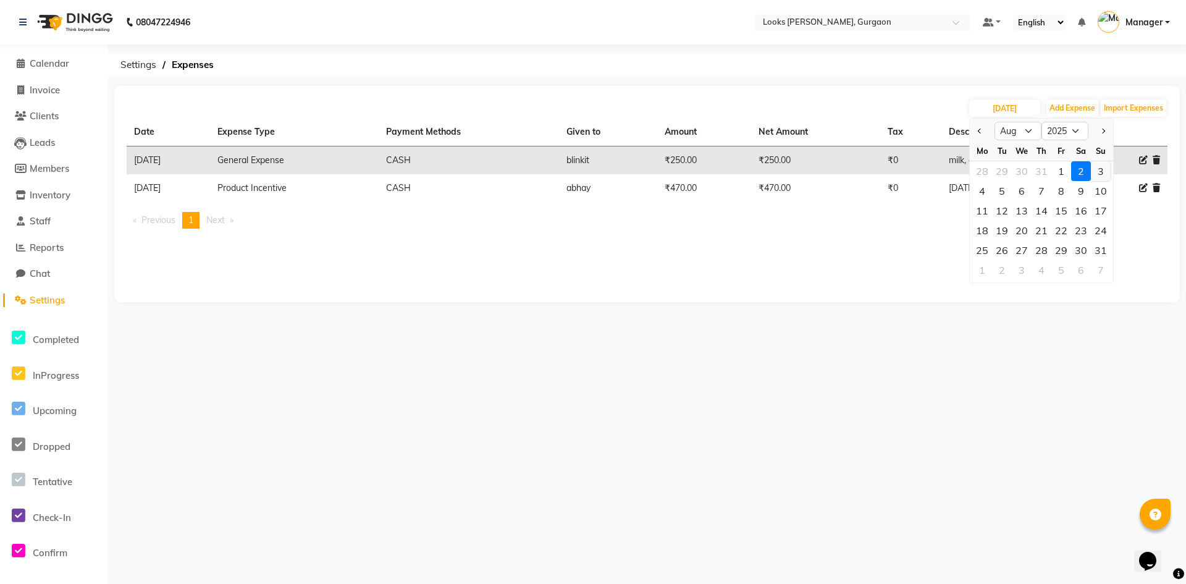
click at [1101, 166] on div "3" at bounding box center [1101, 171] width 20 height 20
type input "[DATE]"
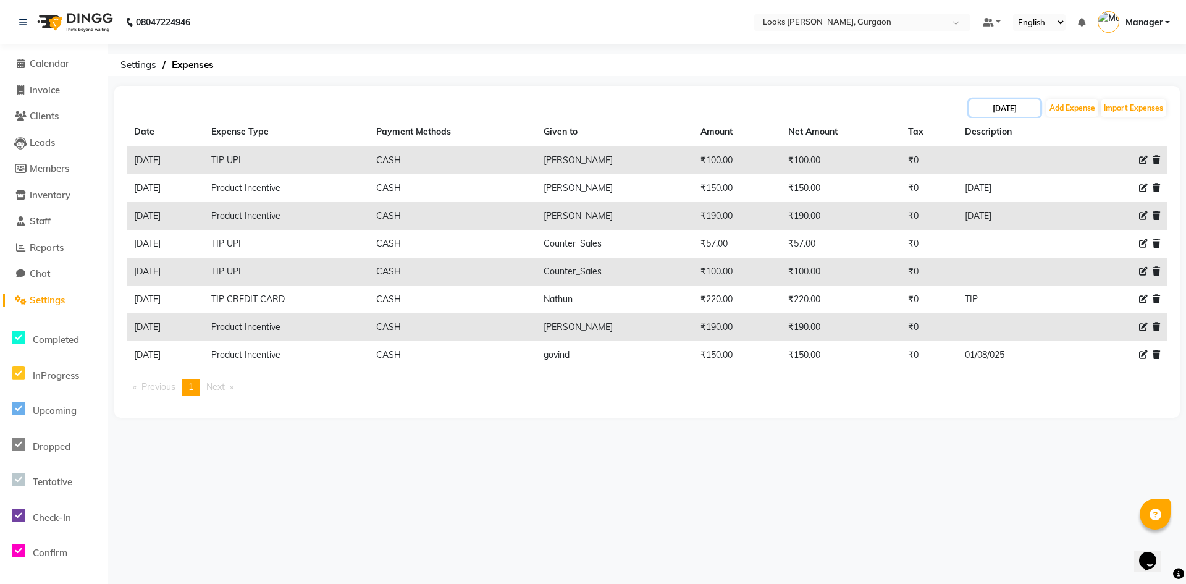
click at [1007, 109] on input "[DATE]" at bounding box center [1004, 107] width 71 height 17
select select "8"
select select "2025"
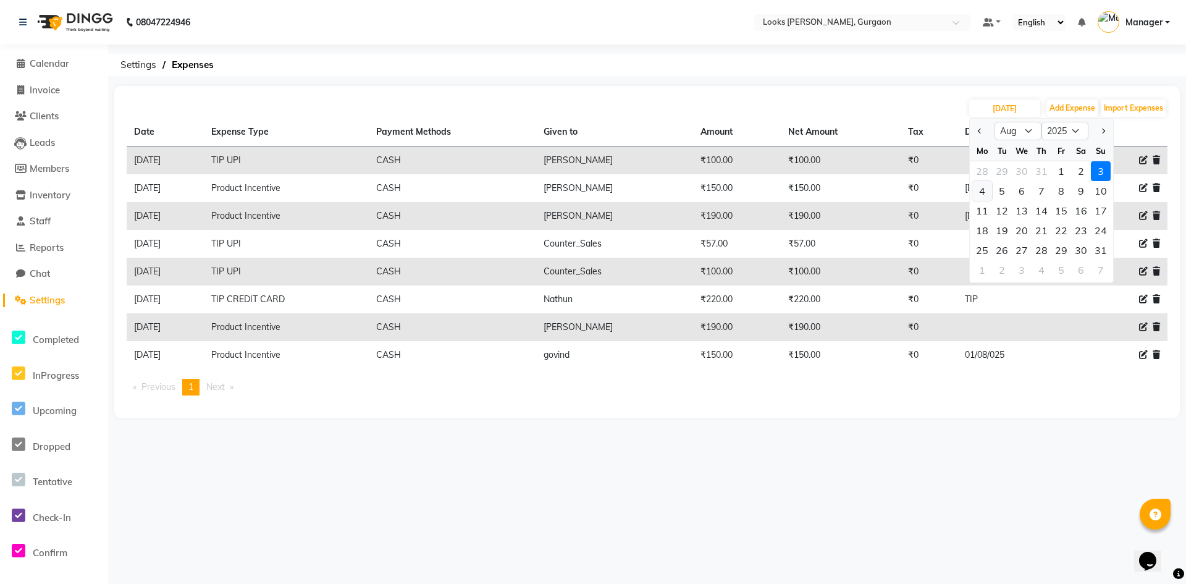
click at [978, 190] on div "4" at bounding box center [982, 191] width 20 height 20
type input "[DATE]"
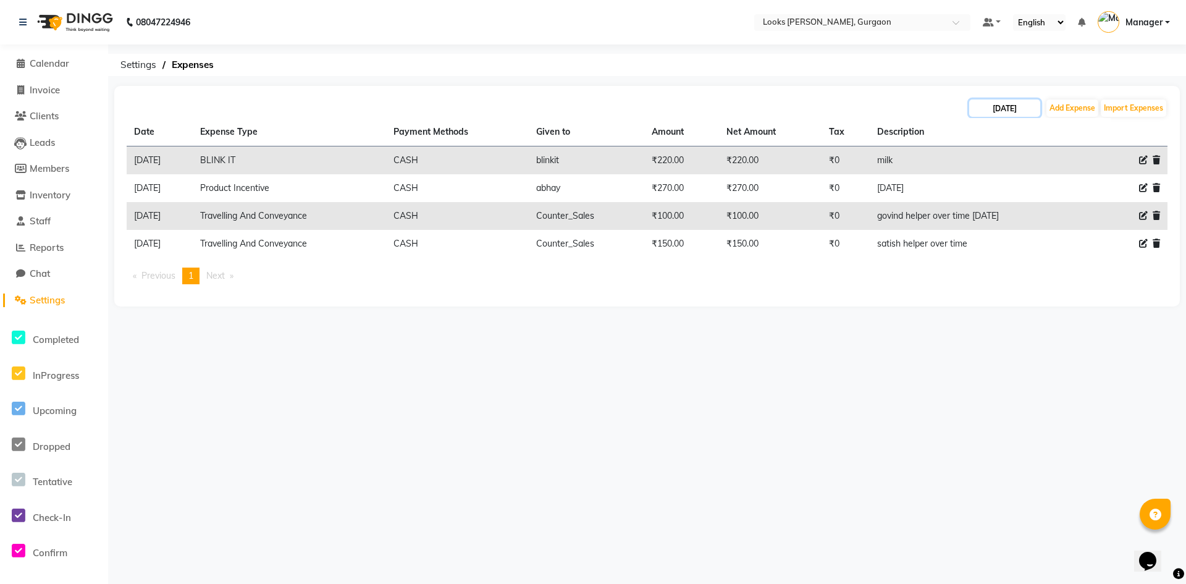
click at [996, 109] on input "[DATE]" at bounding box center [1004, 107] width 71 height 17
select select "8"
select select "2025"
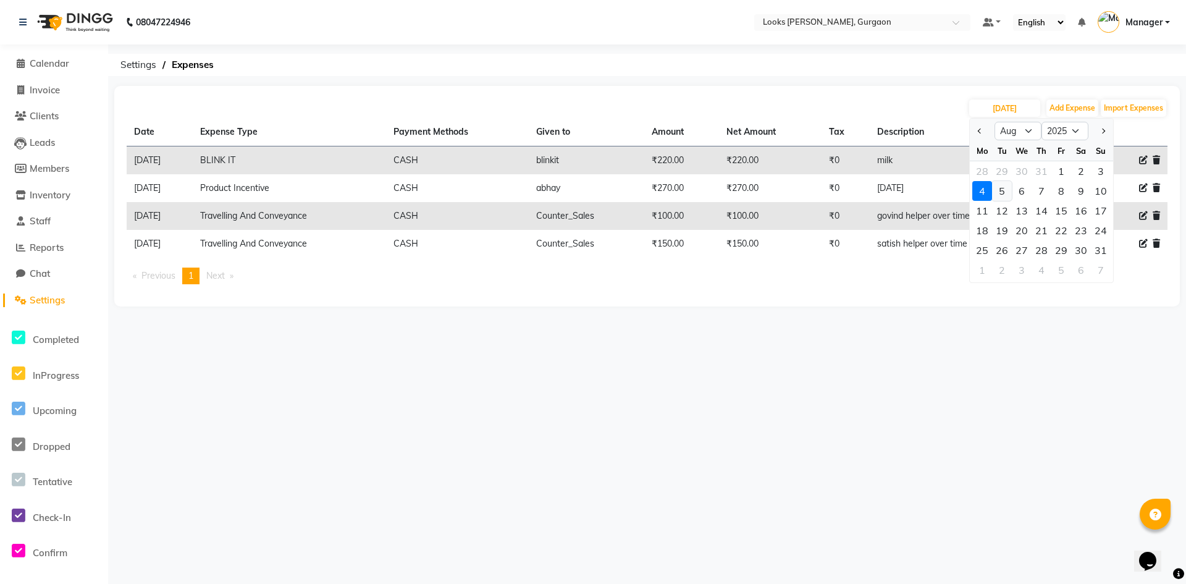
click at [1002, 193] on div "5" at bounding box center [1002, 191] width 20 height 20
type input "[DATE]"
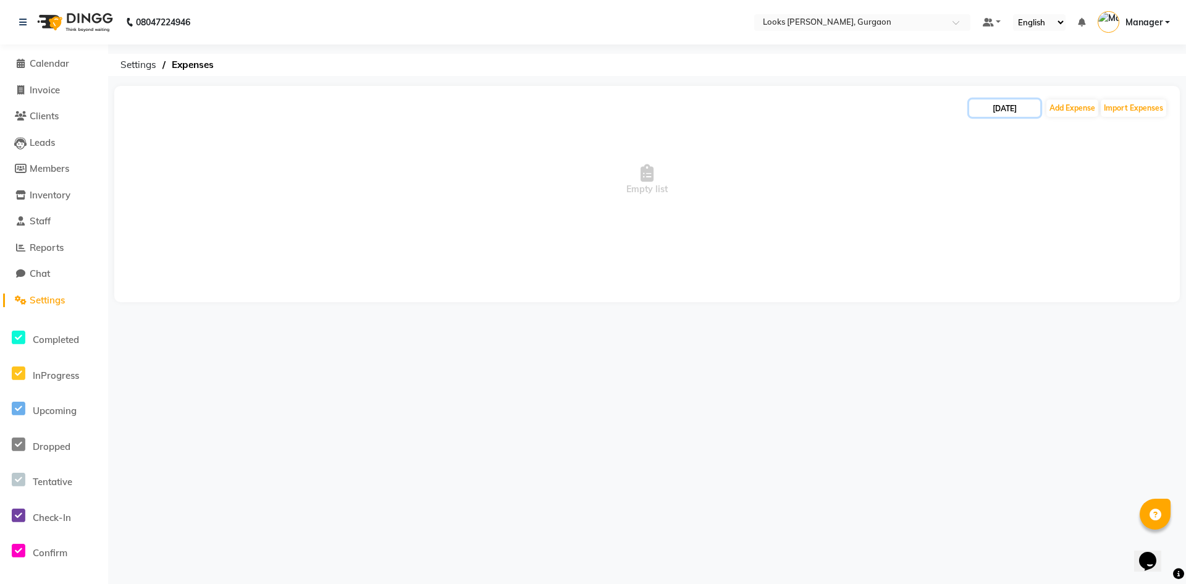
click at [1004, 111] on input "[DATE]" at bounding box center [1004, 107] width 71 height 17
select select "8"
select select "2025"
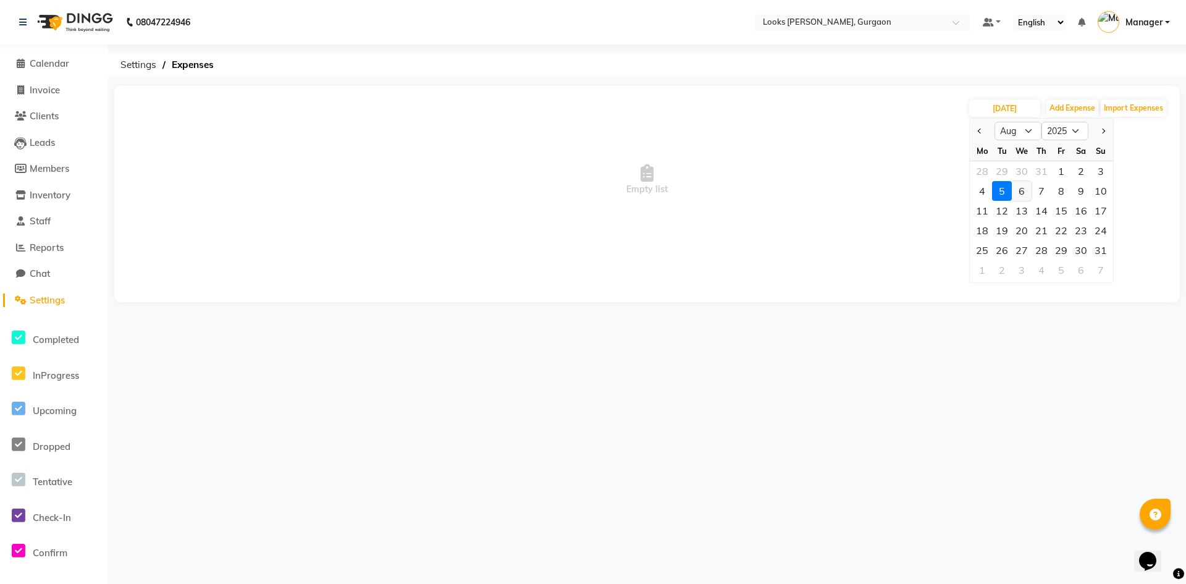
click at [1030, 190] on div "6" at bounding box center [1022, 191] width 20 height 20
type input "[DATE]"
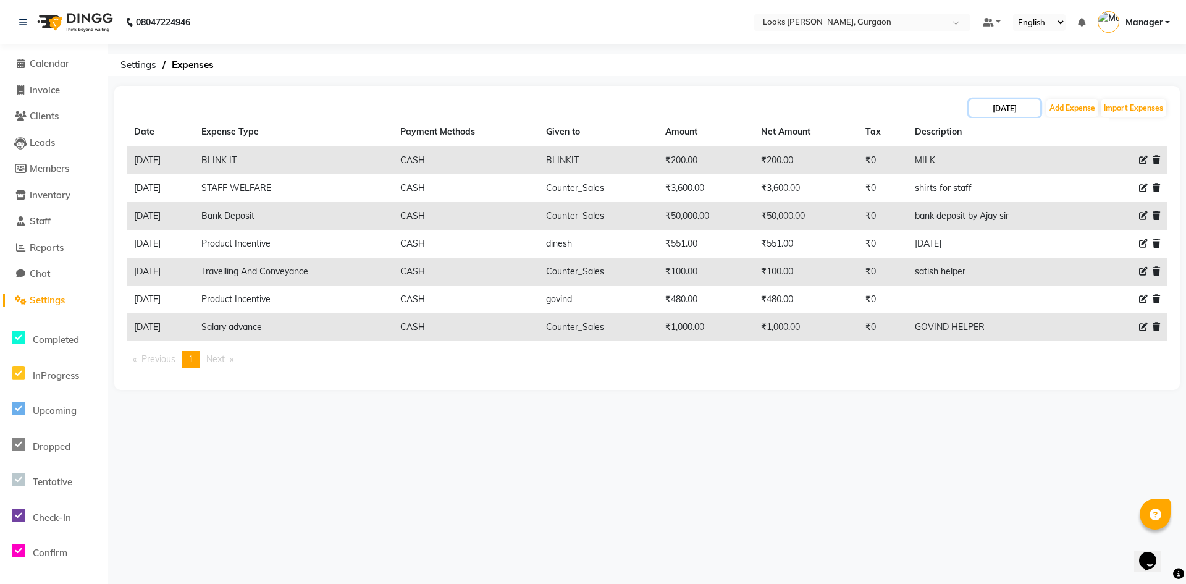
click at [1017, 111] on input "[DATE]" at bounding box center [1004, 107] width 71 height 17
select select "8"
select select "2025"
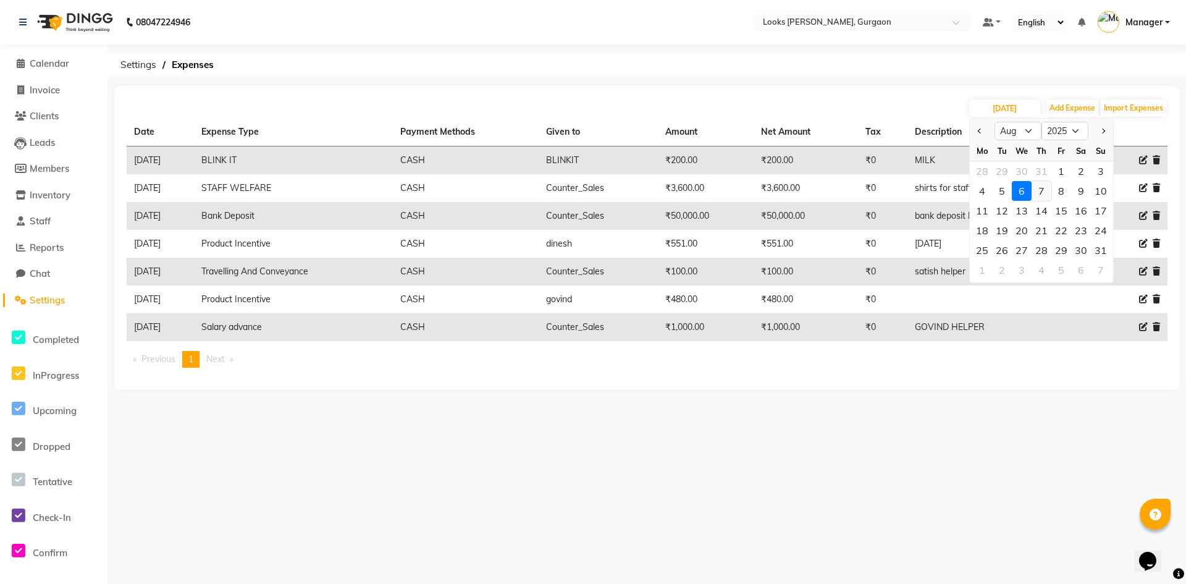
click at [1043, 190] on div "7" at bounding box center [1042, 191] width 20 height 20
type input "07-08-2025"
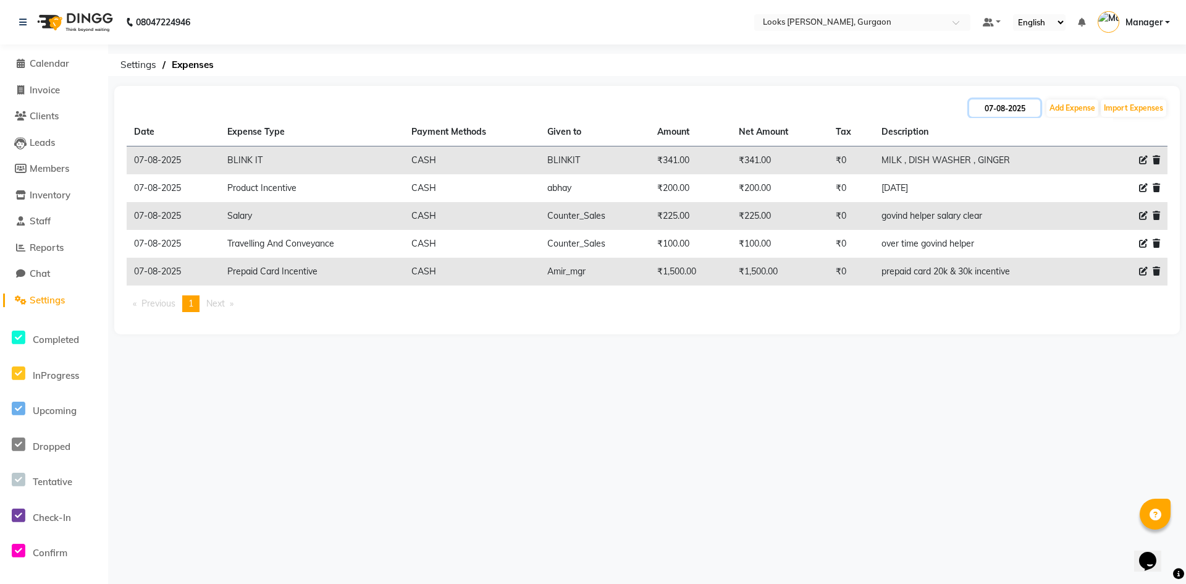
click at [1003, 112] on input "07-08-2025" at bounding box center [1004, 107] width 71 height 17
select select "8"
select select "2025"
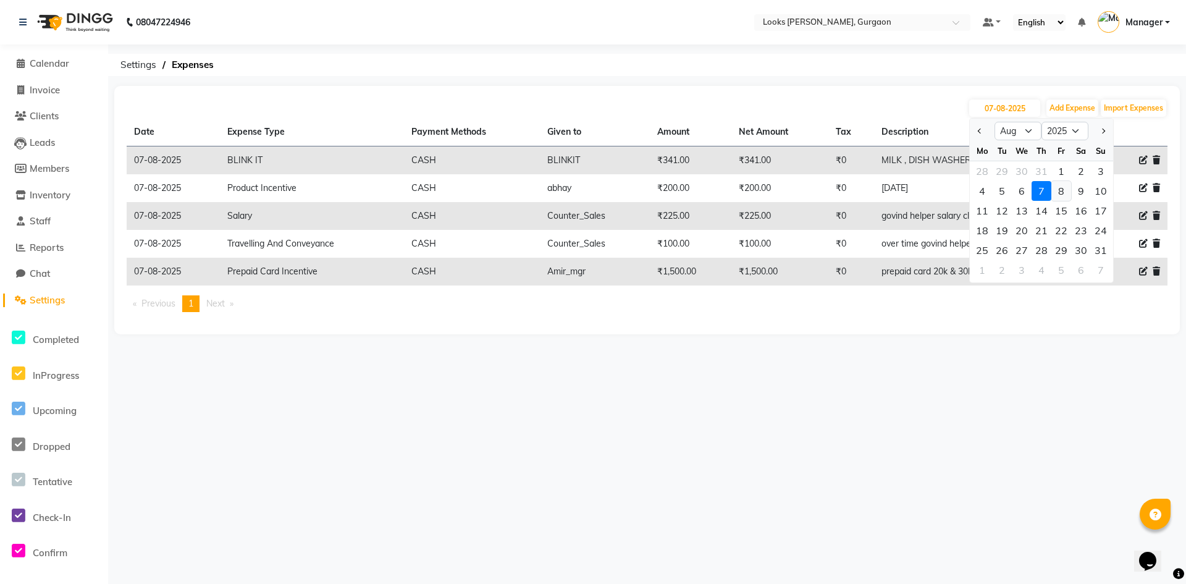
click at [1056, 191] on div "8" at bounding box center [1061, 191] width 20 height 20
type input "08-08-2025"
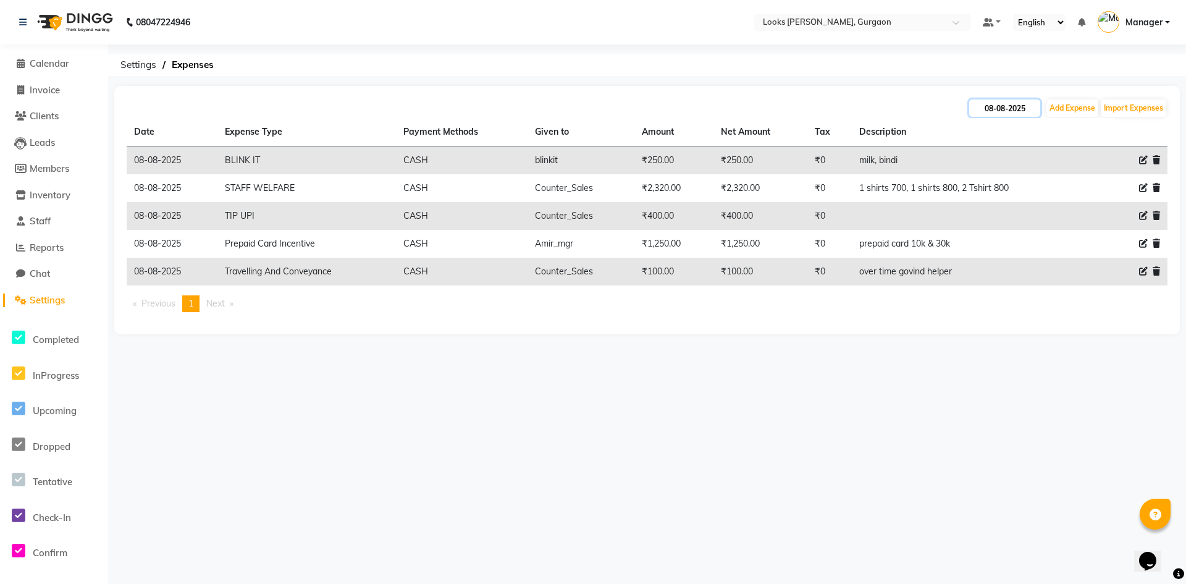
click at [998, 110] on input "08-08-2025" at bounding box center [1004, 107] width 71 height 17
select select "8"
select select "2025"
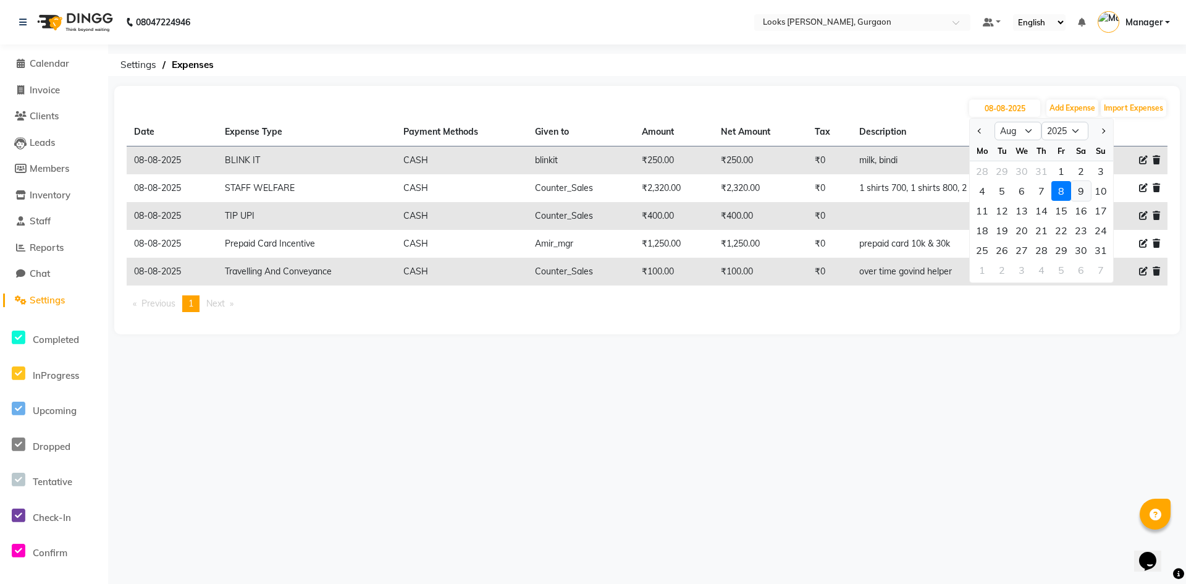
click at [1083, 189] on div "9" at bounding box center [1081, 191] width 20 height 20
type input "09-08-2025"
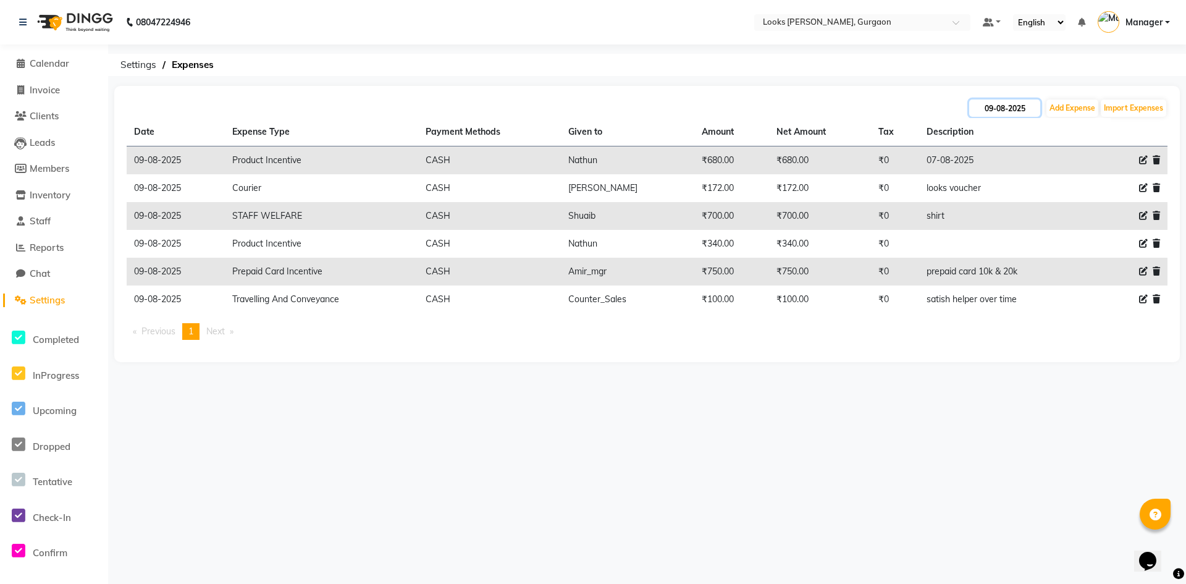
click at [1007, 109] on input "09-08-2025" at bounding box center [1004, 107] width 71 height 17
select select "8"
select select "2025"
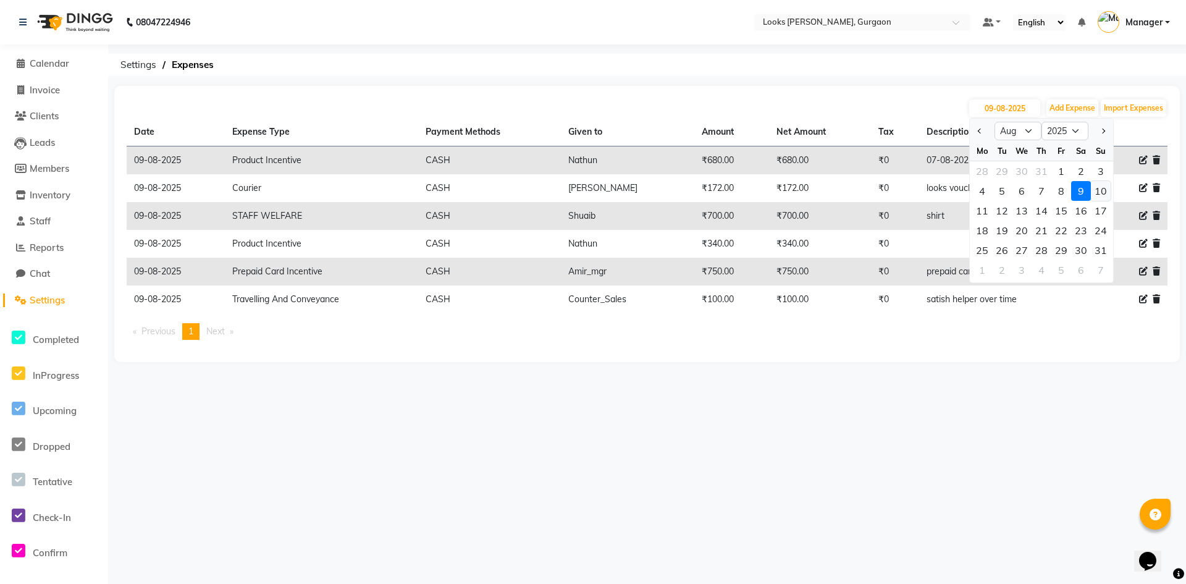
click at [1101, 192] on div "10" at bounding box center [1101, 191] width 20 height 20
type input "[DATE]"
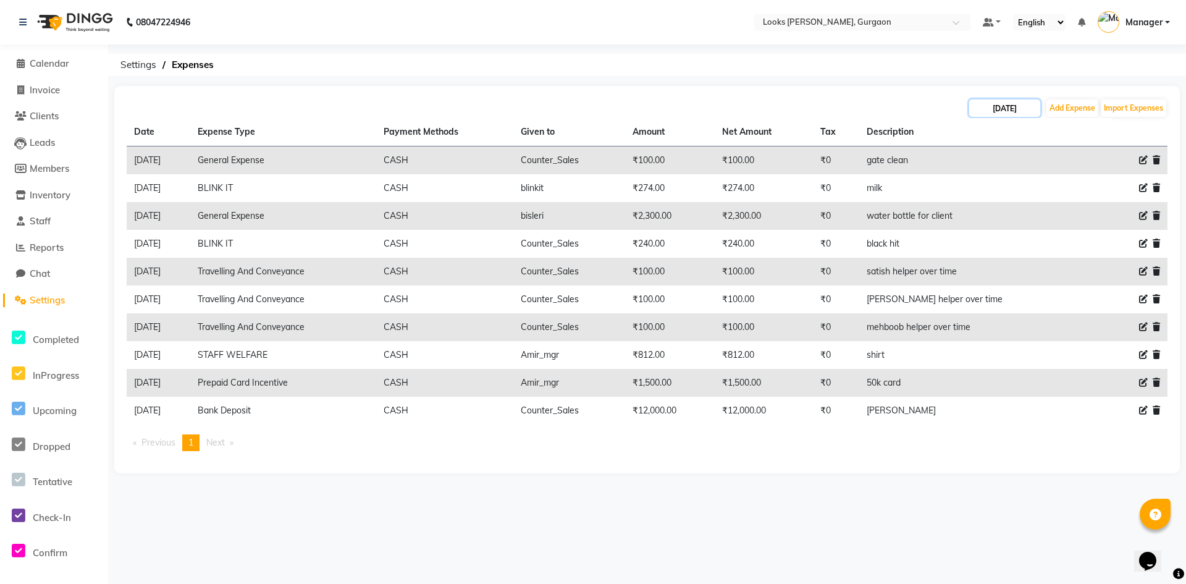
click at [1001, 107] on input "[DATE]" at bounding box center [1004, 107] width 71 height 17
select select "8"
select select "2025"
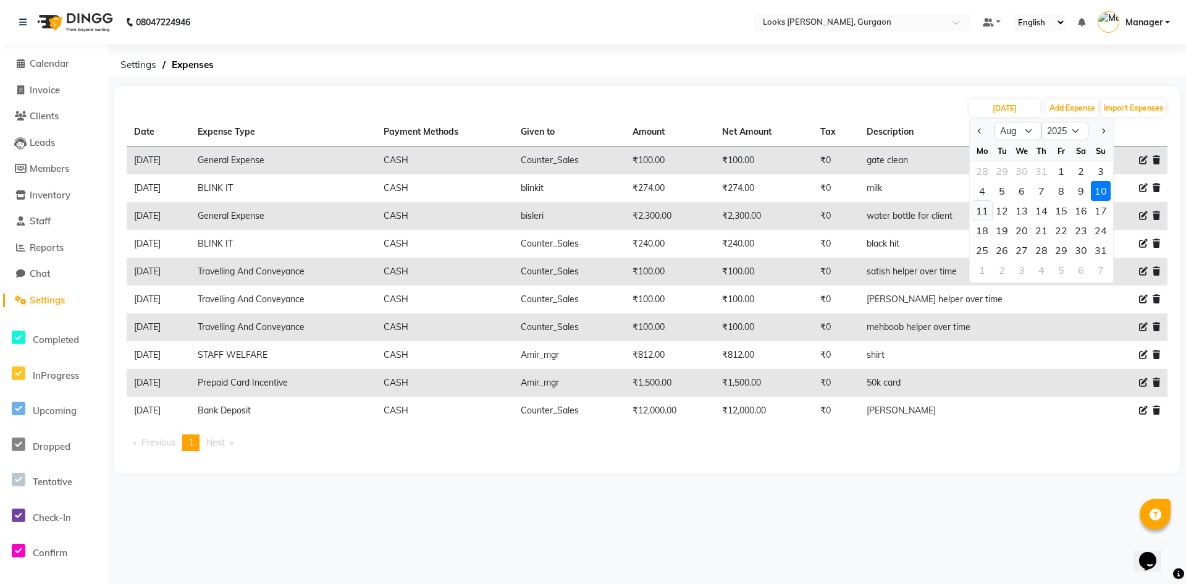
click at [981, 210] on div "11" at bounding box center [982, 211] width 20 height 20
type input "[DATE]"
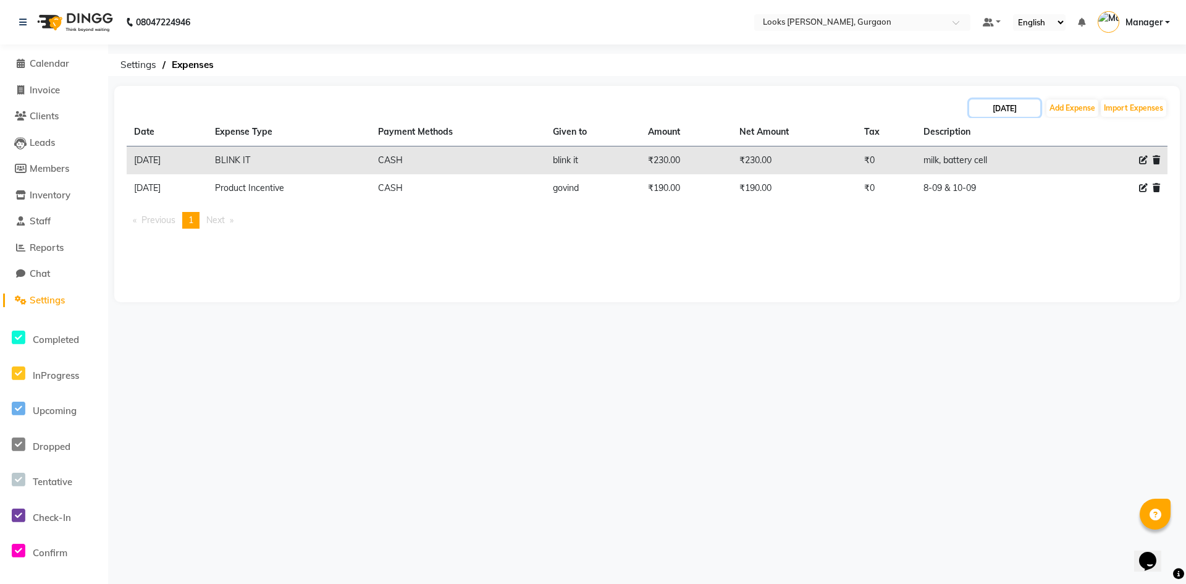
click at [990, 108] on input "[DATE]" at bounding box center [1004, 107] width 71 height 17
select select "8"
select select "2025"
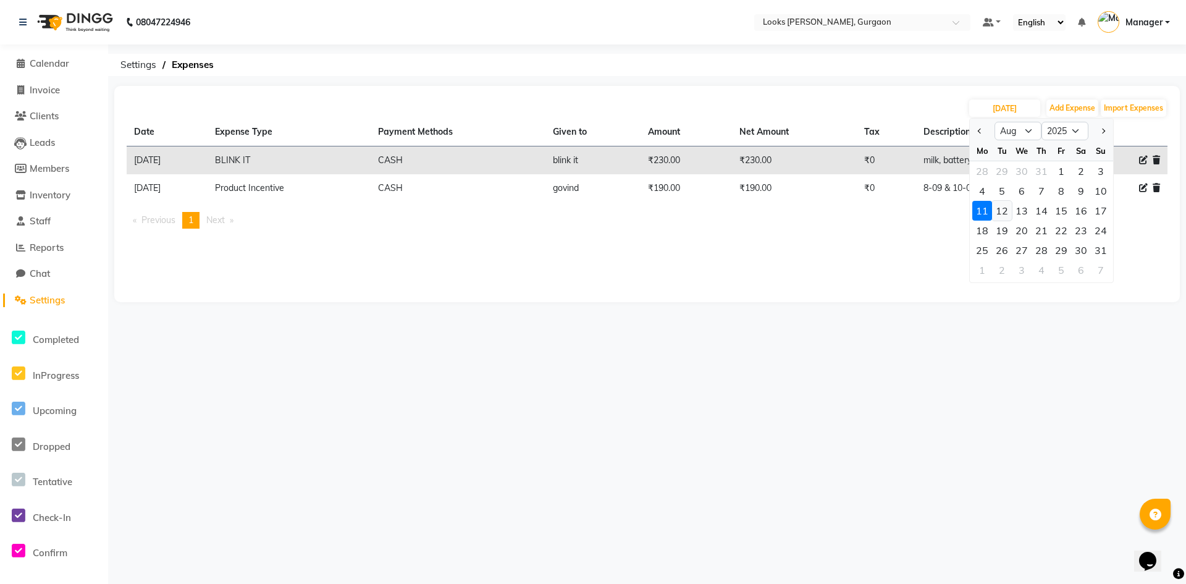
click at [1006, 208] on div "12" at bounding box center [1002, 211] width 20 height 20
type input "[DATE]"
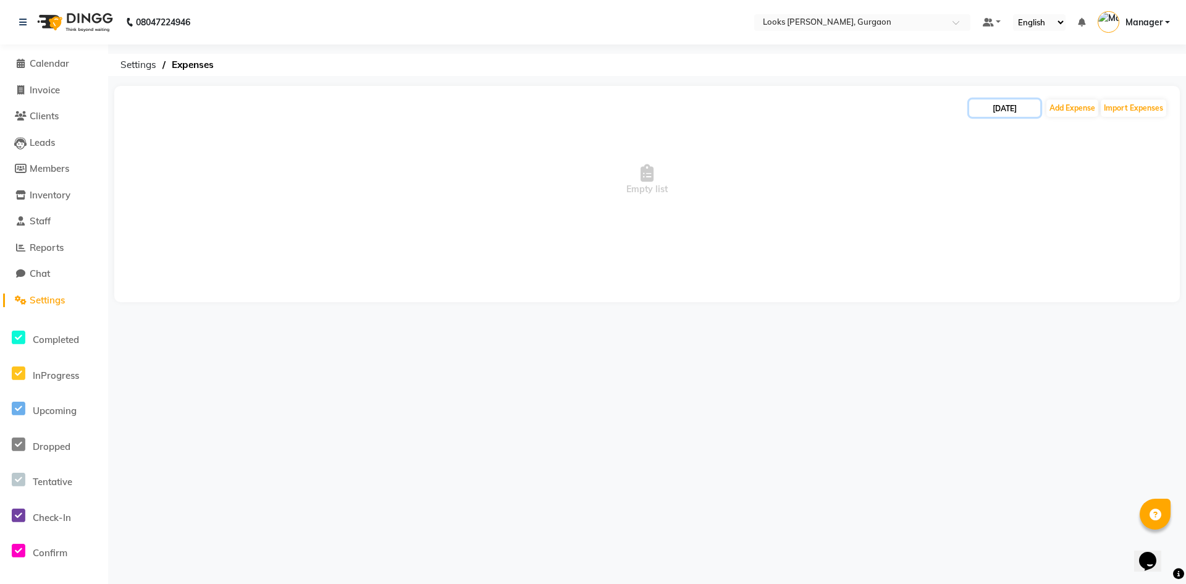
click at [1014, 110] on input "[DATE]" at bounding box center [1004, 107] width 71 height 17
select select "8"
select select "2025"
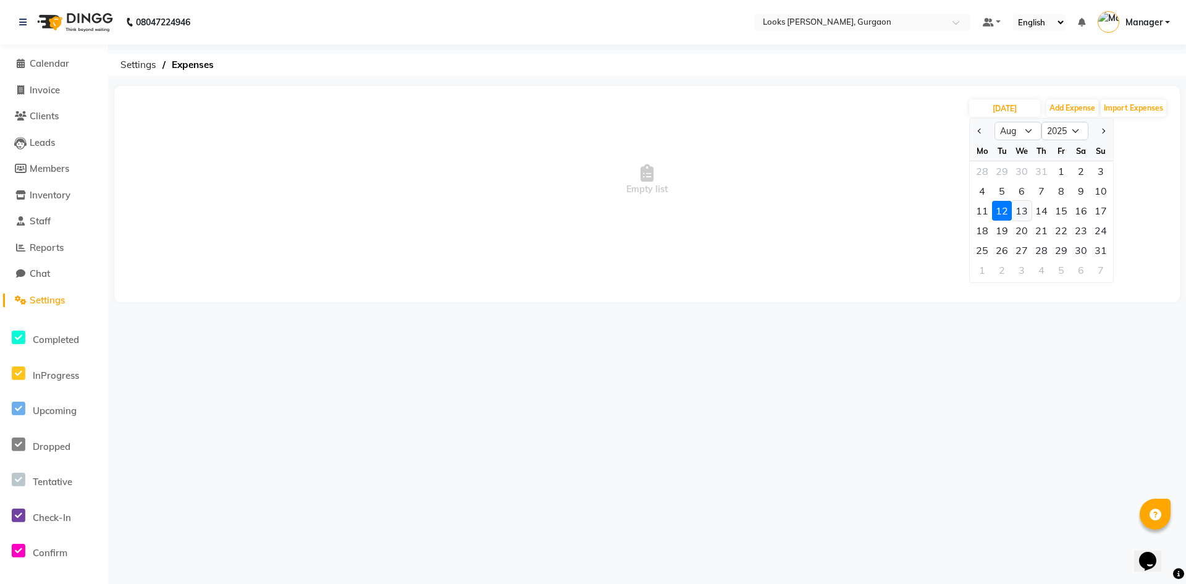
click at [1024, 208] on div "13" at bounding box center [1022, 211] width 20 height 20
type input "13-08-2025"
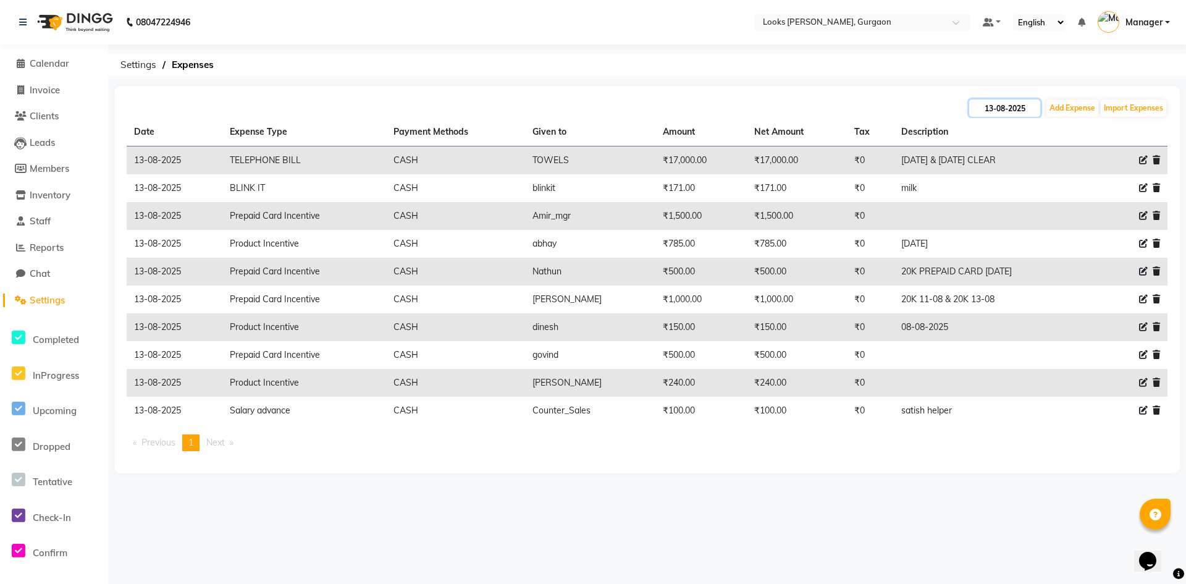
click at [1010, 105] on input "13-08-2025" at bounding box center [1004, 107] width 71 height 17
select select "8"
select select "2025"
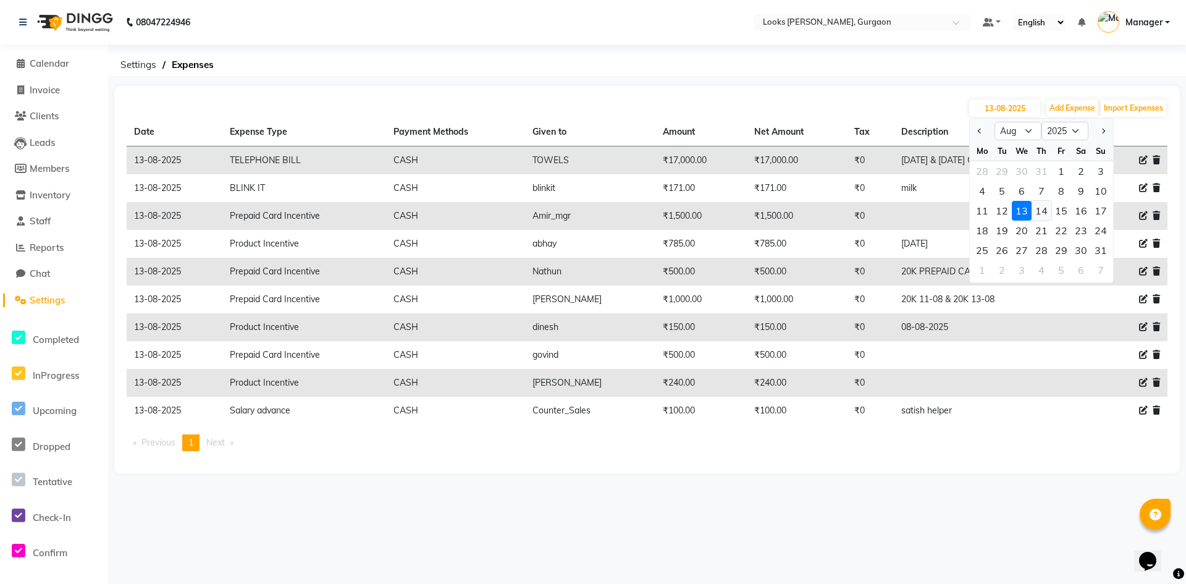
click at [1039, 212] on div "14" at bounding box center [1042, 211] width 20 height 20
type input "14-08-2025"
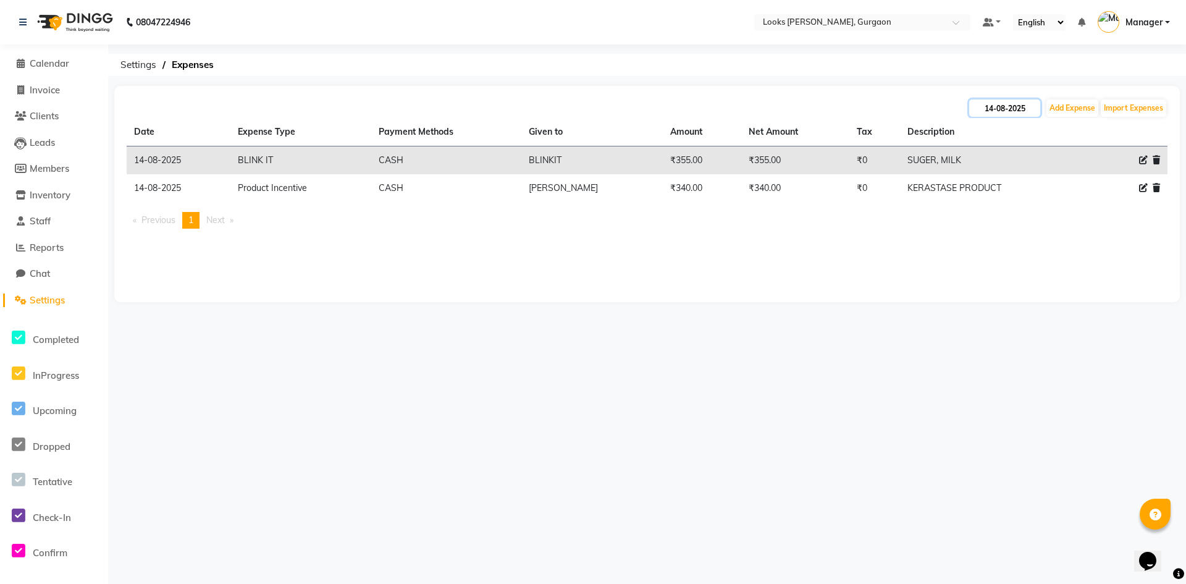
click at [993, 109] on input "14-08-2025" at bounding box center [1004, 107] width 71 height 17
select select "8"
select select "2025"
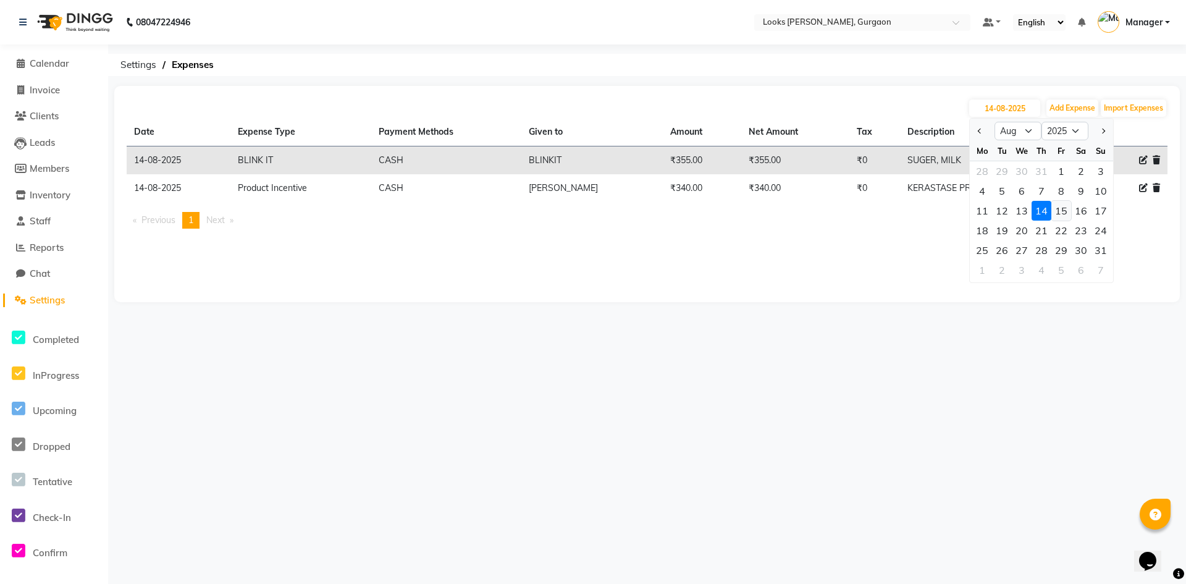
click at [1058, 214] on div "15" at bounding box center [1061, 211] width 20 height 20
type input "[DATE]"
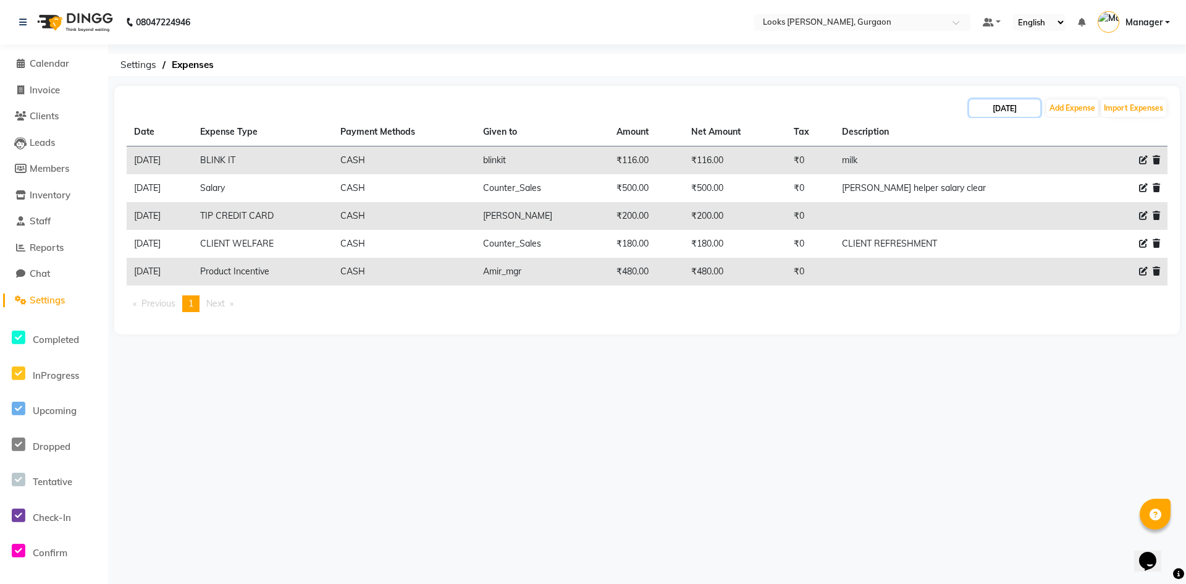
click at [1003, 109] on input "[DATE]" at bounding box center [1004, 107] width 71 height 17
select select "8"
select select "2025"
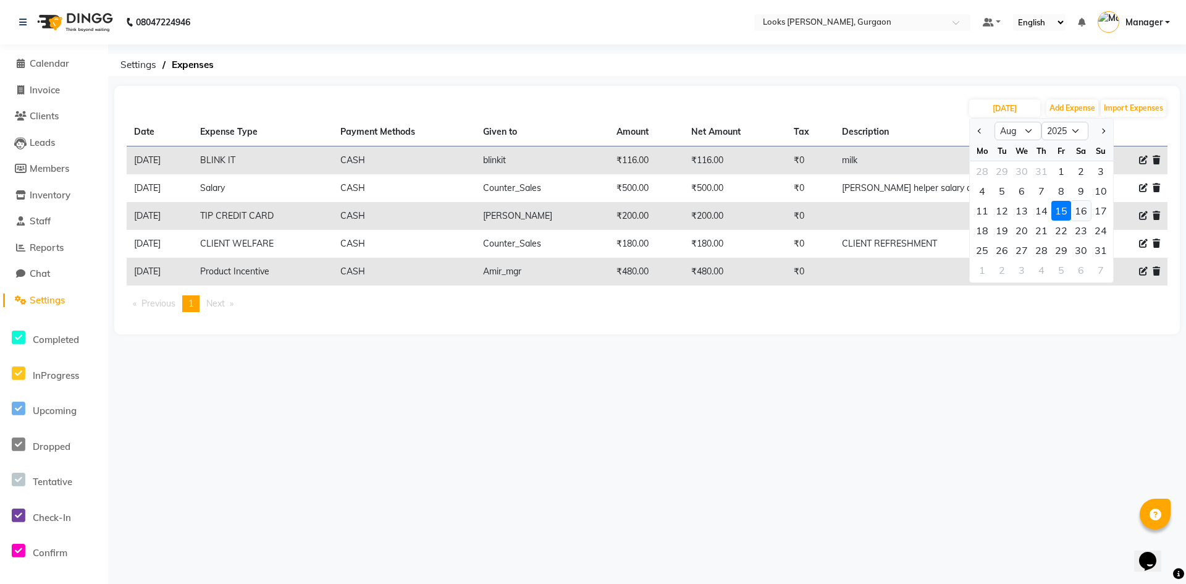
click at [1080, 210] on div "16" at bounding box center [1081, 211] width 20 height 20
type input "16-08-2025"
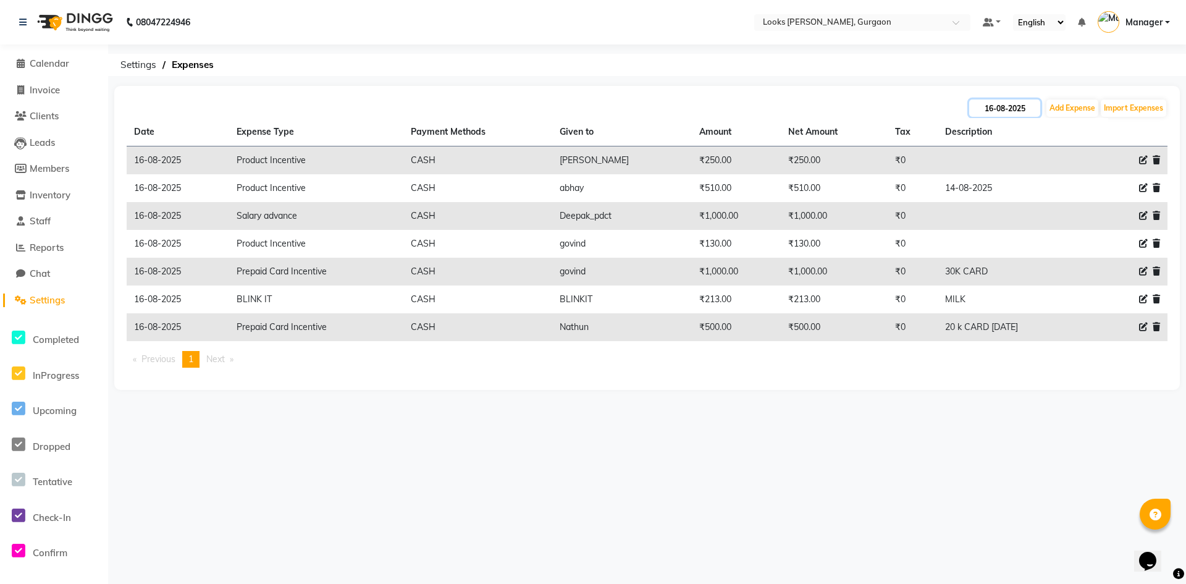
click at [1011, 106] on input "16-08-2025" at bounding box center [1004, 107] width 71 height 17
select select "8"
select select "2025"
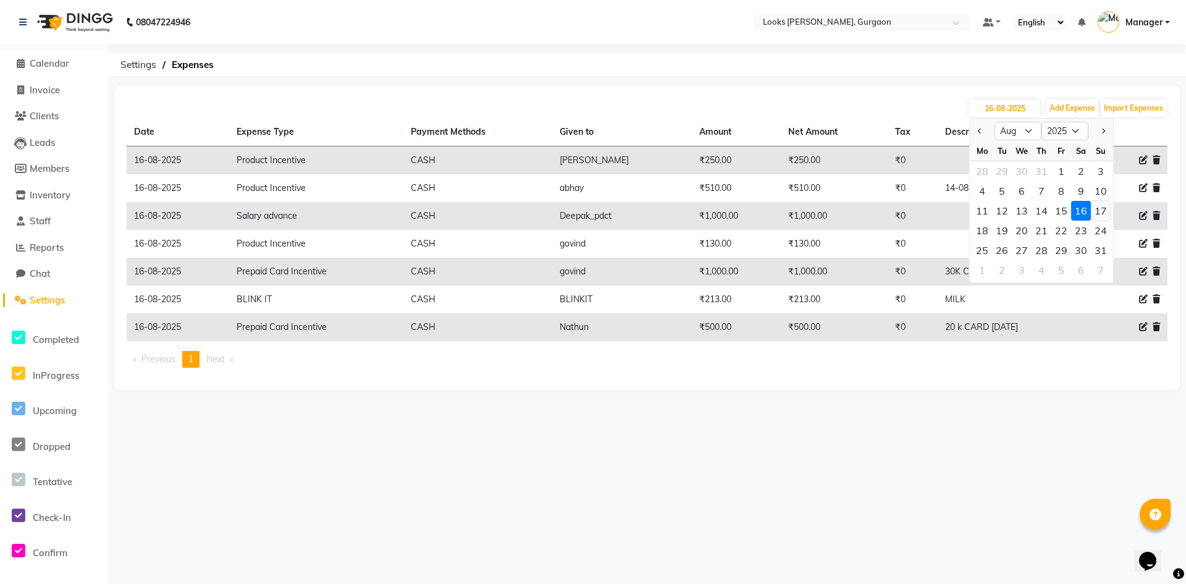
click at [1099, 209] on div "17" at bounding box center [1101, 211] width 20 height 20
type input "[DATE]"
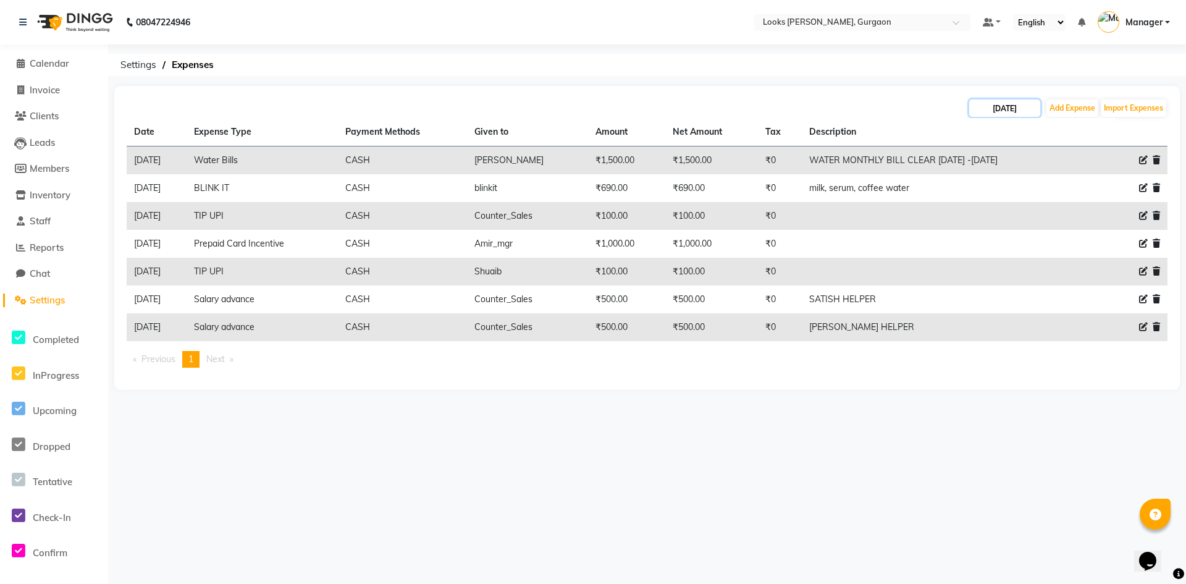
click at [1009, 108] on input "[DATE]" at bounding box center [1004, 107] width 71 height 17
select select "8"
select select "2025"
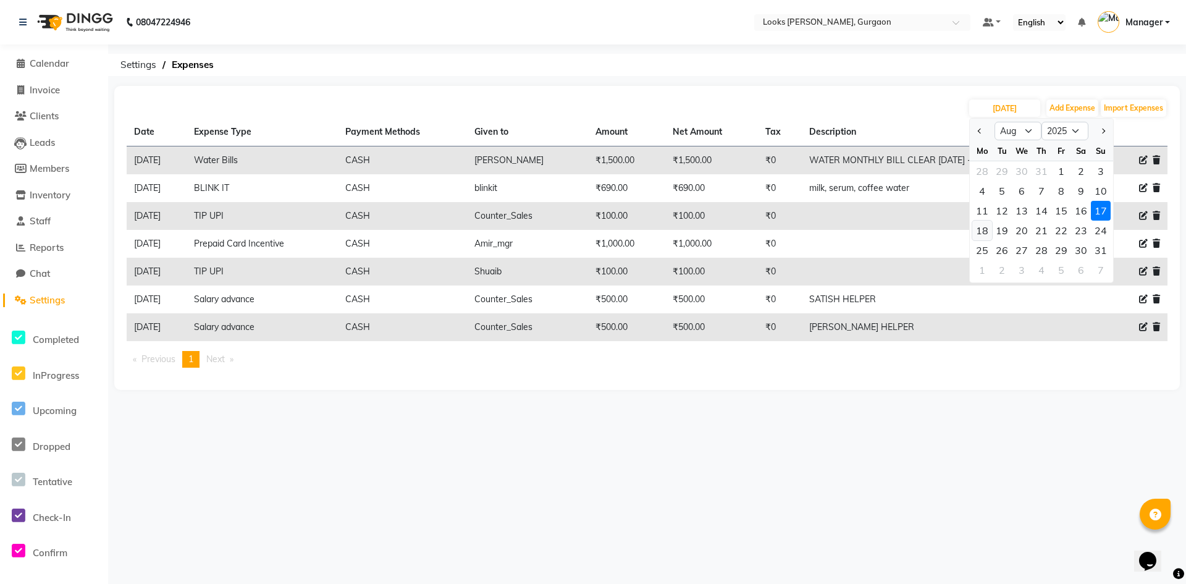
click at [983, 231] on div "18" at bounding box center [982, 231] width 20 height 20
type input "18-08-2025"
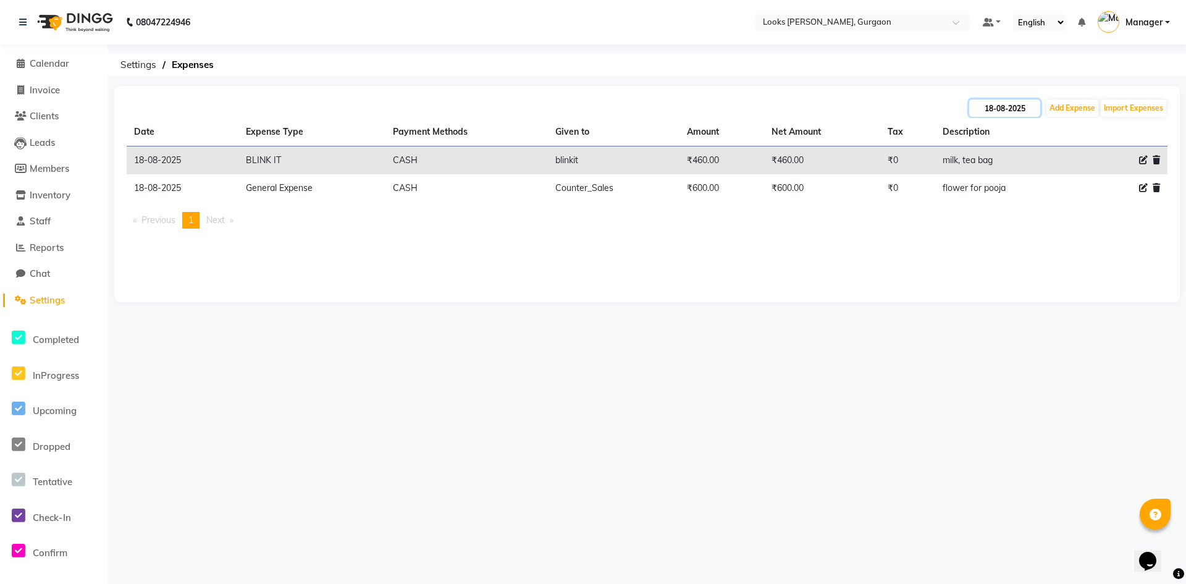
click at [995, 104] on input "18-08-2025" at bounding box center [1004, 107] width 71 height 17
select select "8"
select select "2025"
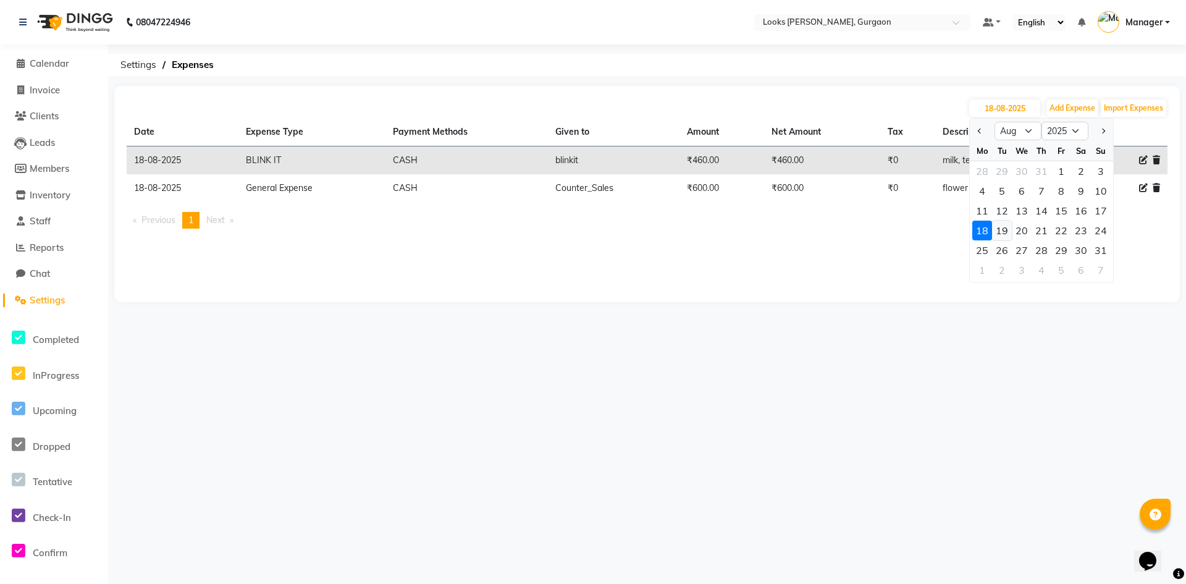
click at [1001, 235] on div "19" at bounding box center [1002, 231] width 20 height 20
type input "[DATE]"
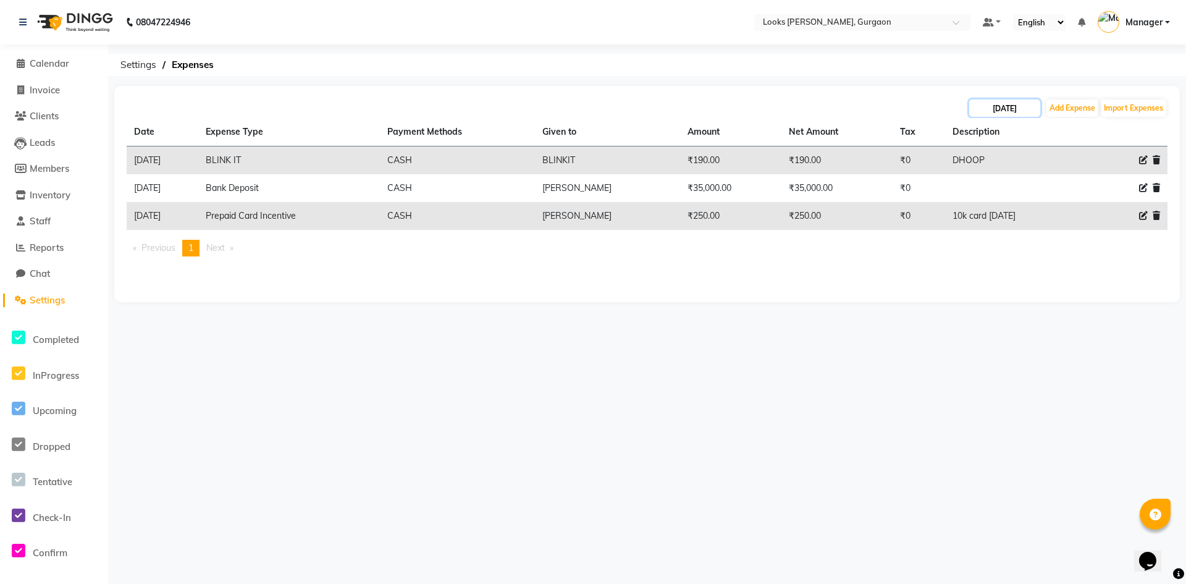
click at [990, 112] on input "[DATE]" at bounding box center [1004, 107] width 71 height 17
select select "8"
select select "2025"
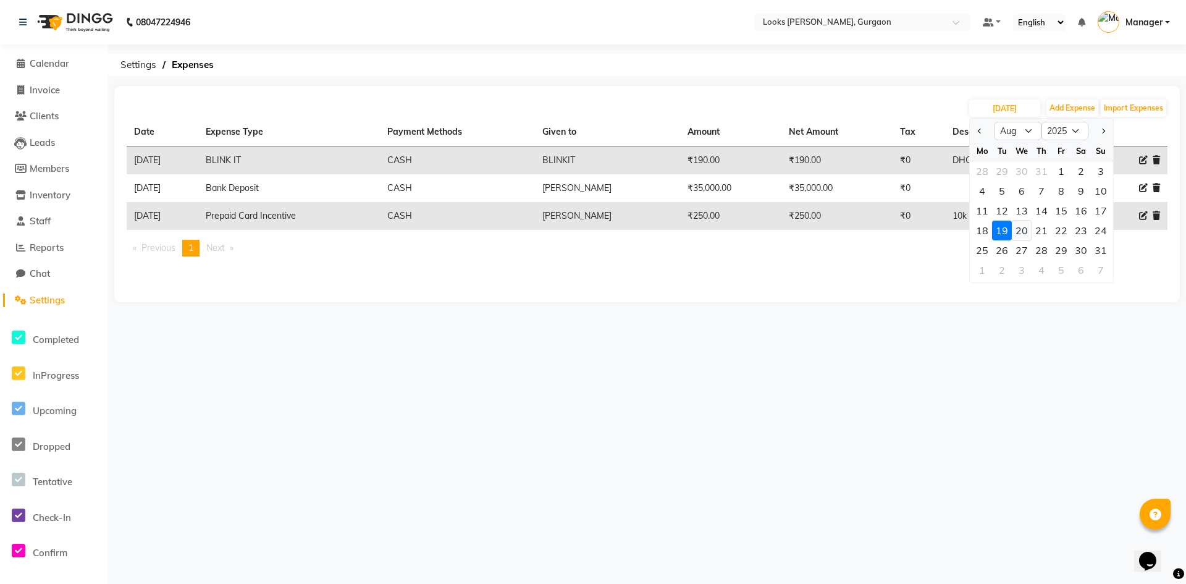
click at [1023, 232] on div "20" at bounding box center [1022, 231] width 20 height 20
type input "20-08-2025"
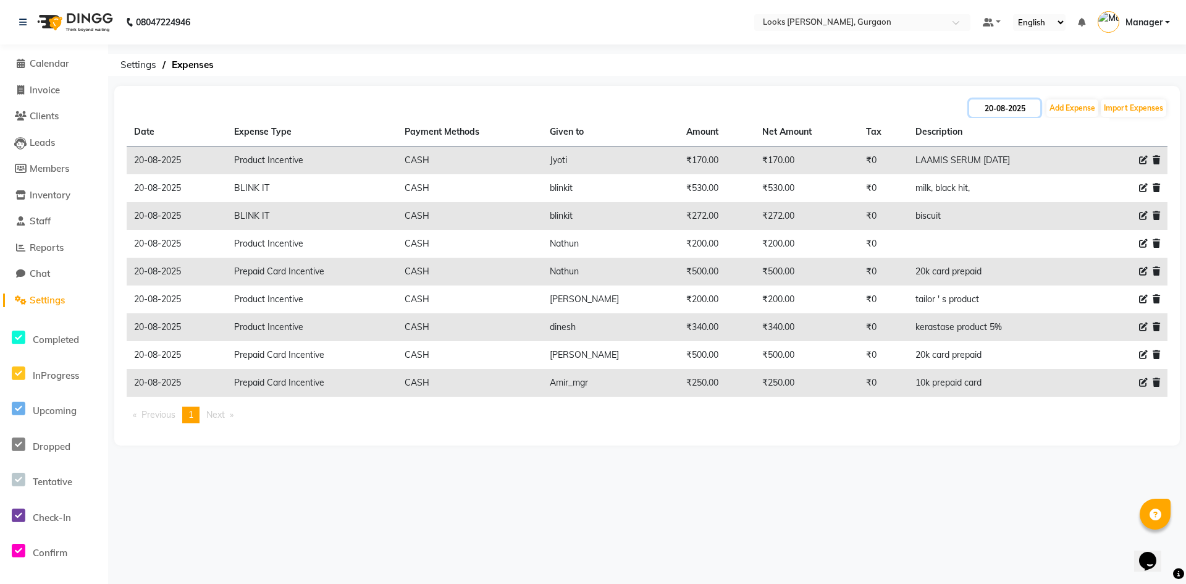
click at [1003, 106] on input "20-08-2025" at bounding box center [1004, 107] width 71 height 17
select select "8"
select select "2025"
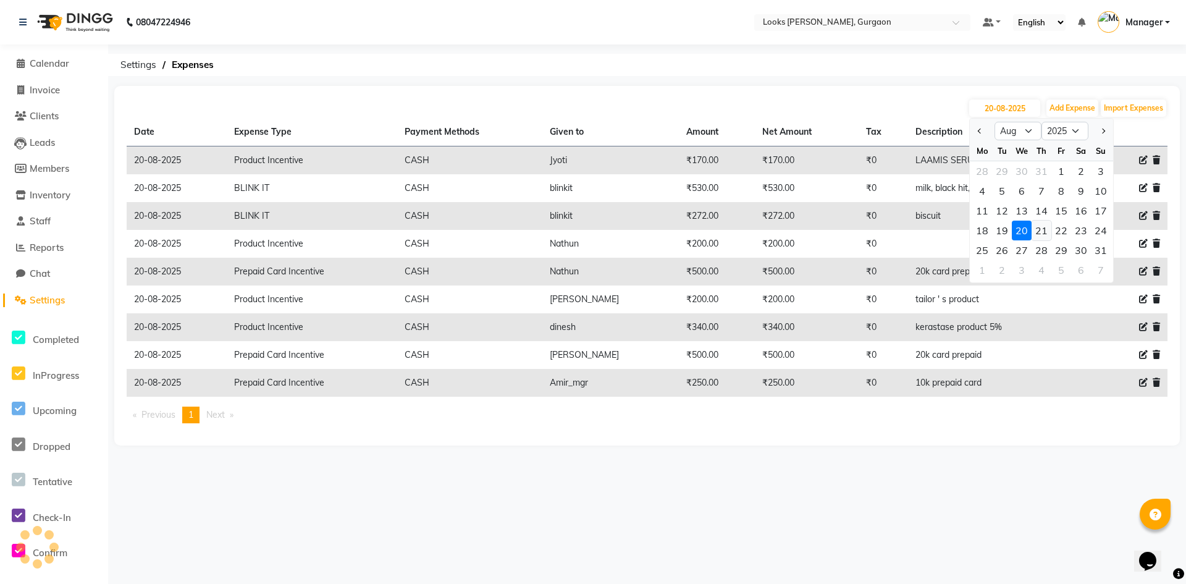
click at [1040, 230] on div "21" at bounding box center [1042, 231] width 20 height 20
type input "21-08-2025"
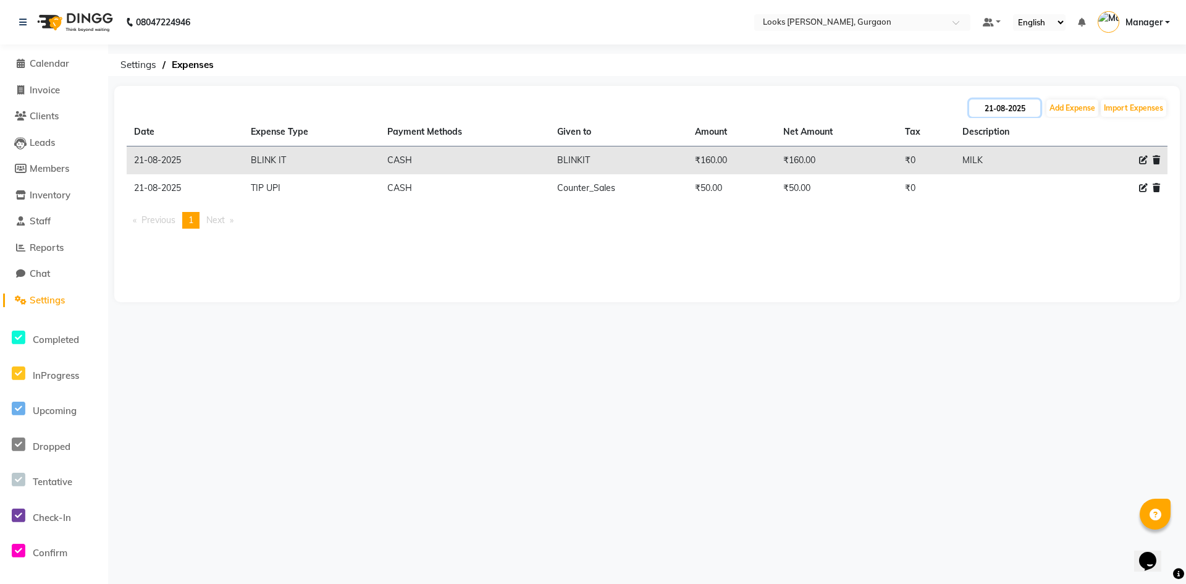
click at [1004, 110] on input "21-08-2025" at bounding box center [1004, 107] width 71 height 17
select select "8"
select select "2025"
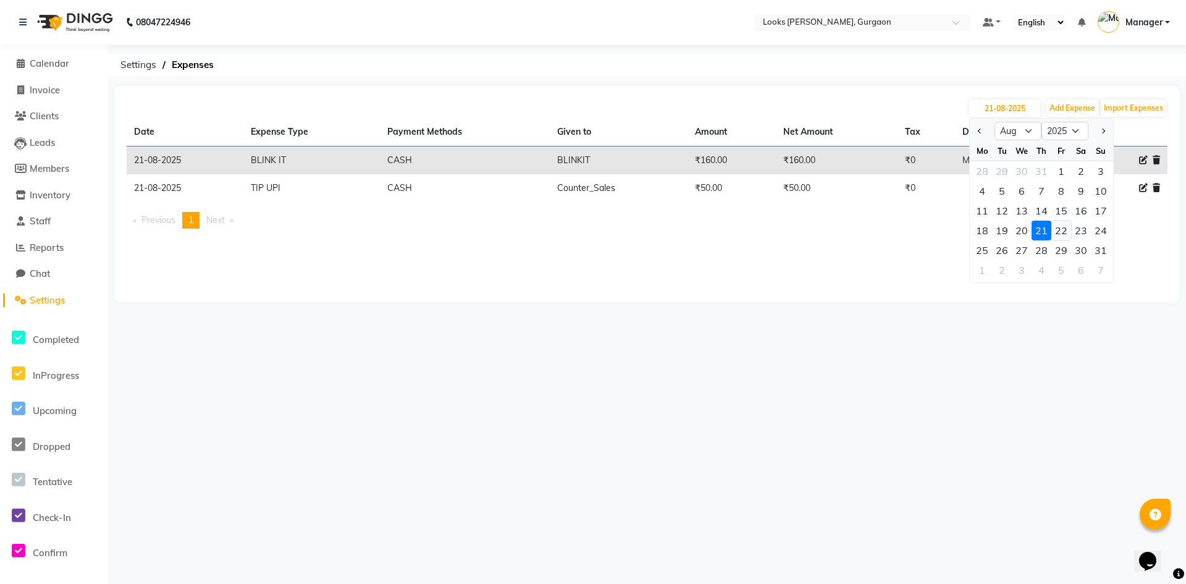
click at [1060, 233] on div "22" at bounding box center [1061, 231] width 20 height 20
type input "[DATE]"
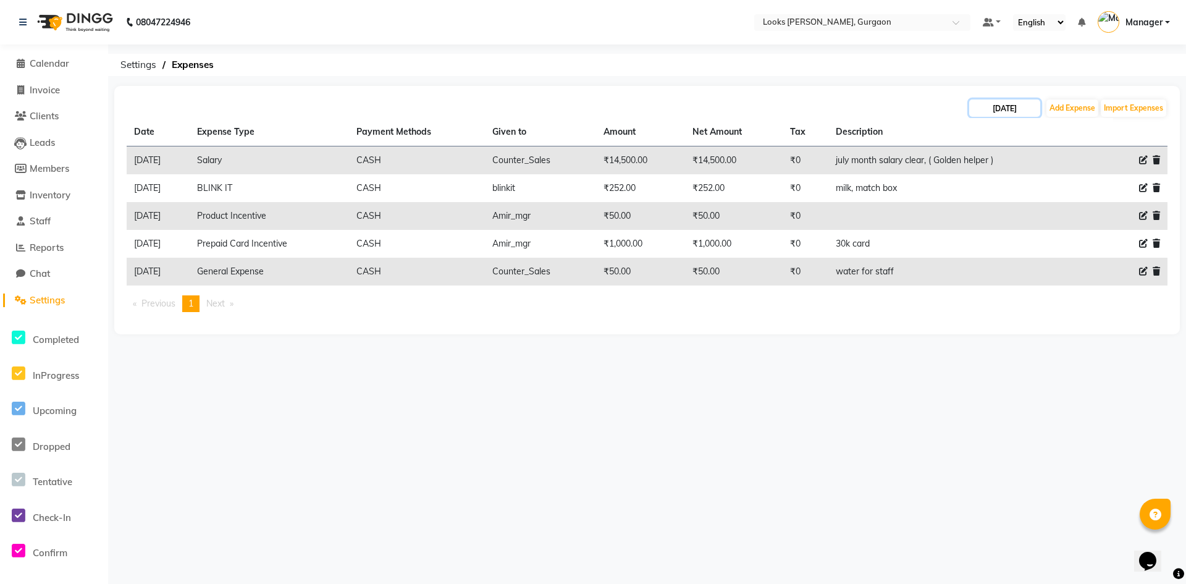
click at [1006, 112] on input "[DATE]" at bounding box center [1004, 107] width 71 height 17
select select "8"
select select "2025"
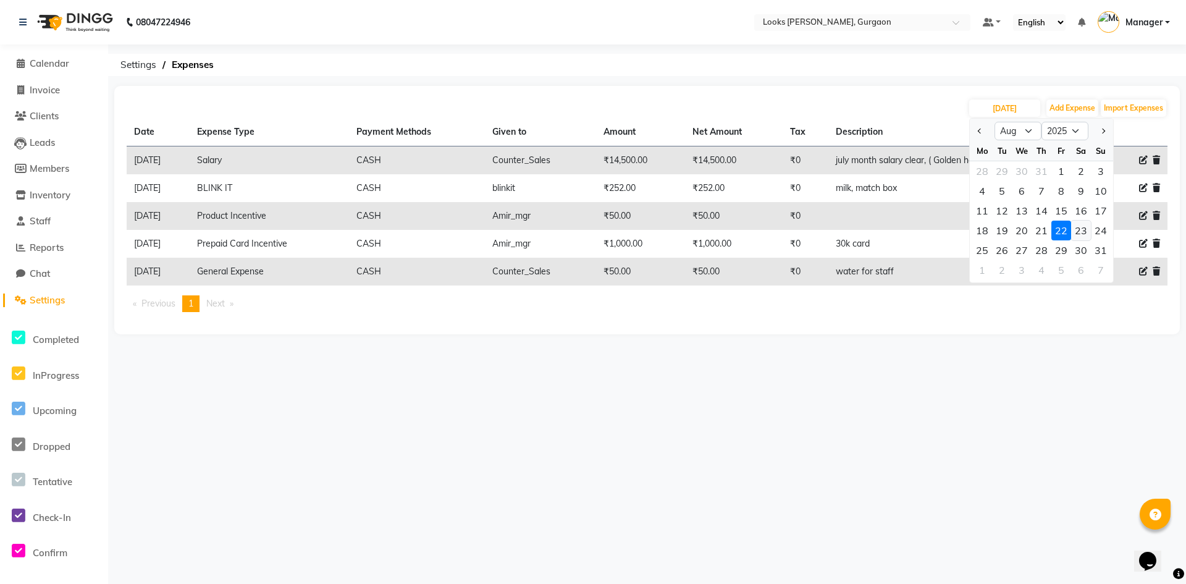
click at [1079, 227] on div "23" at bounding box center [1081, 231] width 20 height 20
type input "23-08-2025"
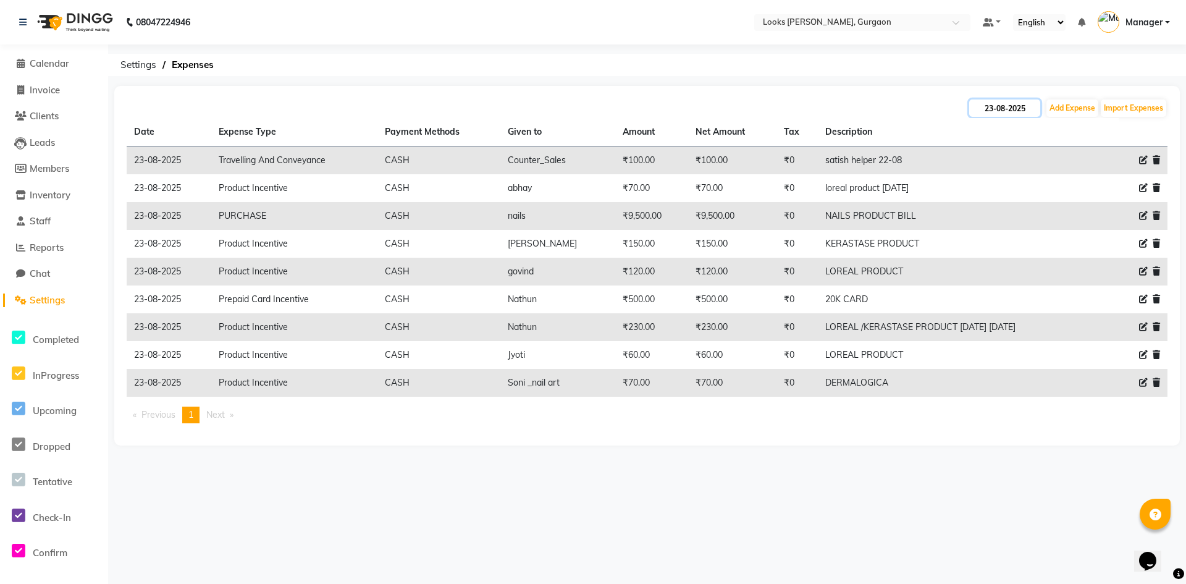
click at [1004, 105] on input "23-08-2025" at bounding box center [1004, 107] width 71 height 17
select select "8"
select select "2025"
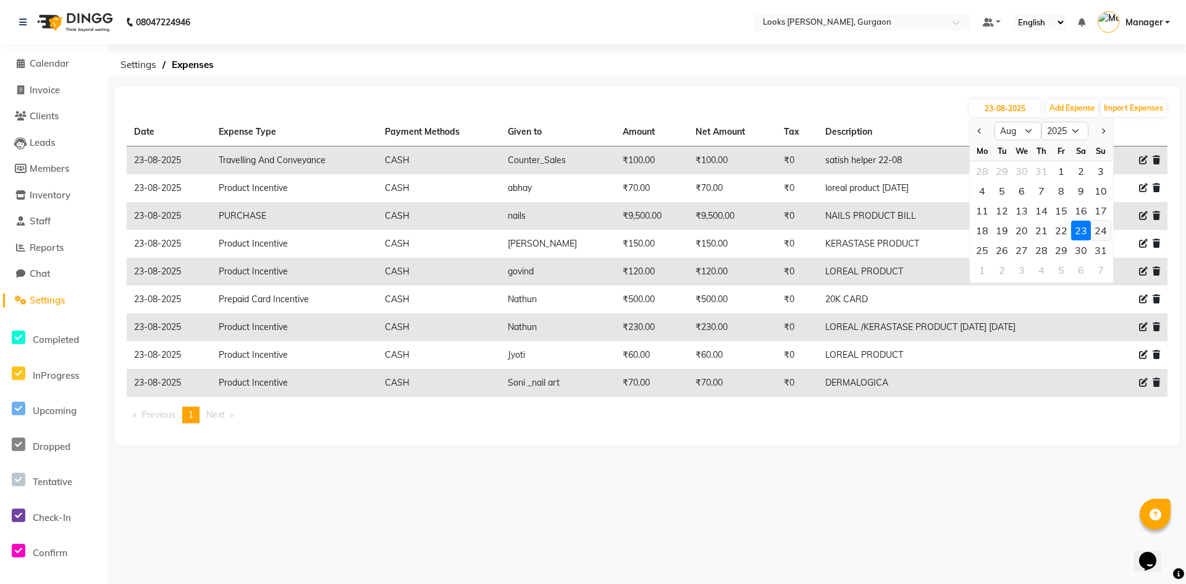
click at [1102, 230] on div "24" at bounding box center [1101, 231] width 20 height 20
type input "24-08-2025"
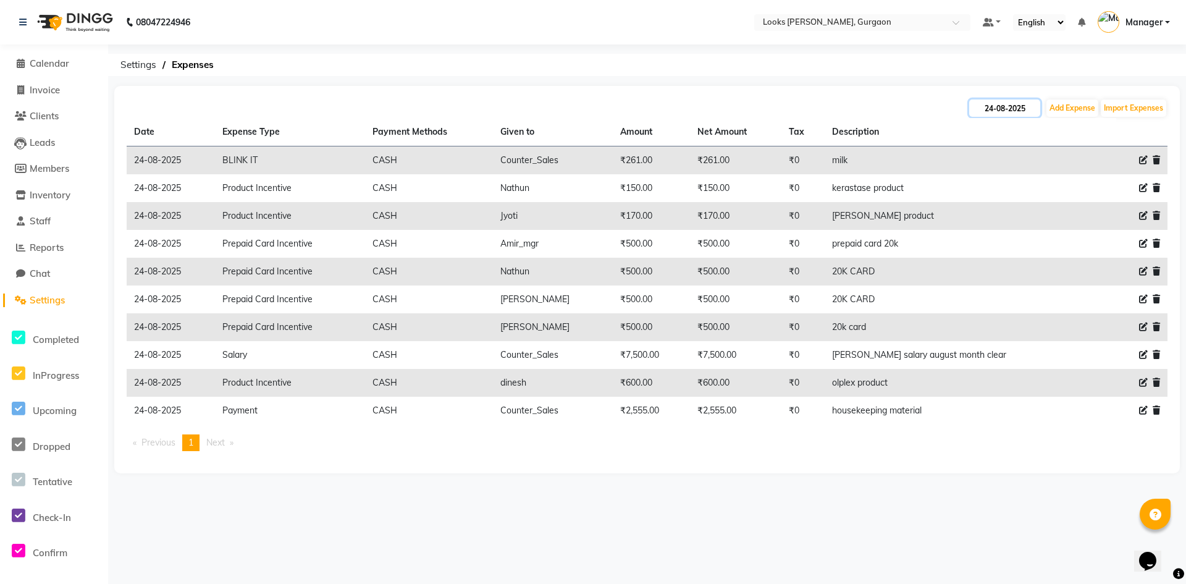
click at [1012, 112] on input "24-08-2025" at bounding box center [1004, 107] width 71 height 17
select select "8"
select select "2025"
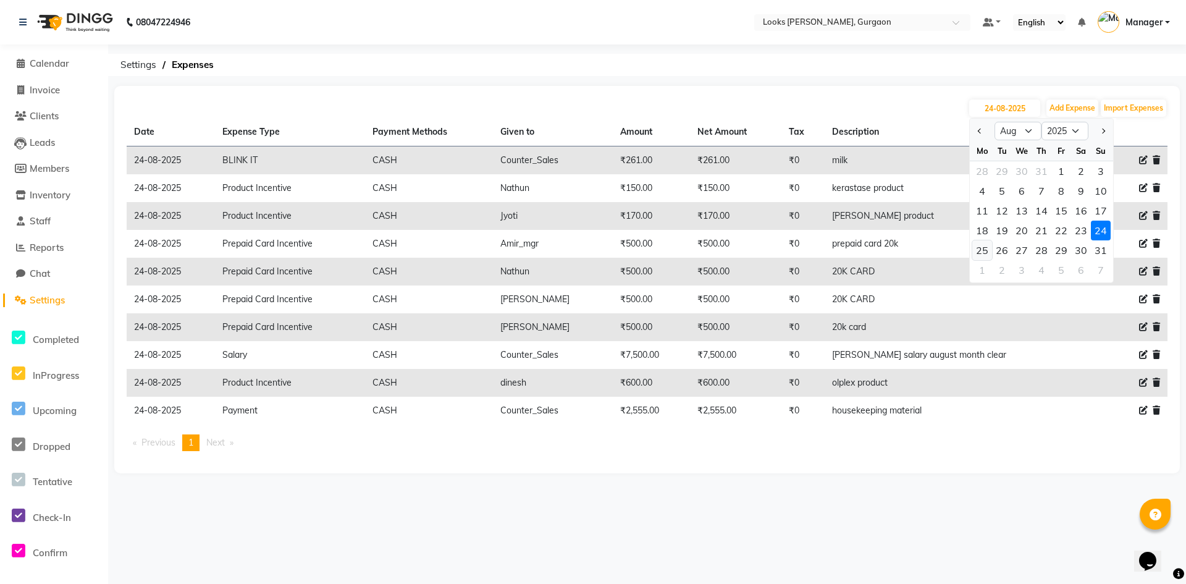
click at [982, 247] on div "25" at bounding box center [982, 250] width 20 height 20
type input "25-08-2025"
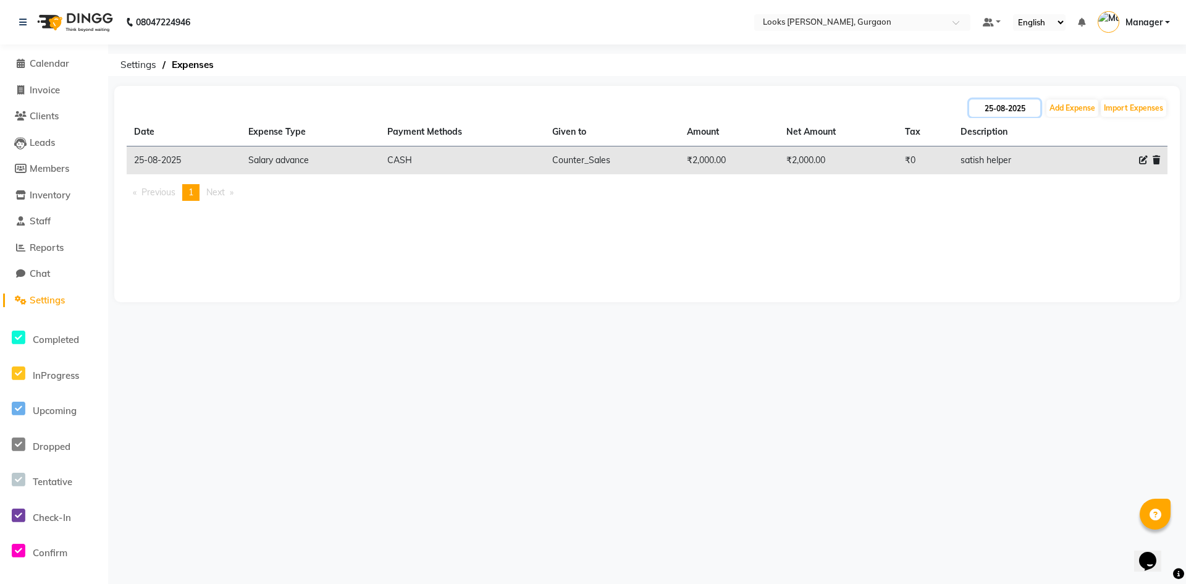
click at [1004, 105] on input "25-08-2025" at bounding box center [1004, 107] width 71 height 17
select select "8"
select select "2025"
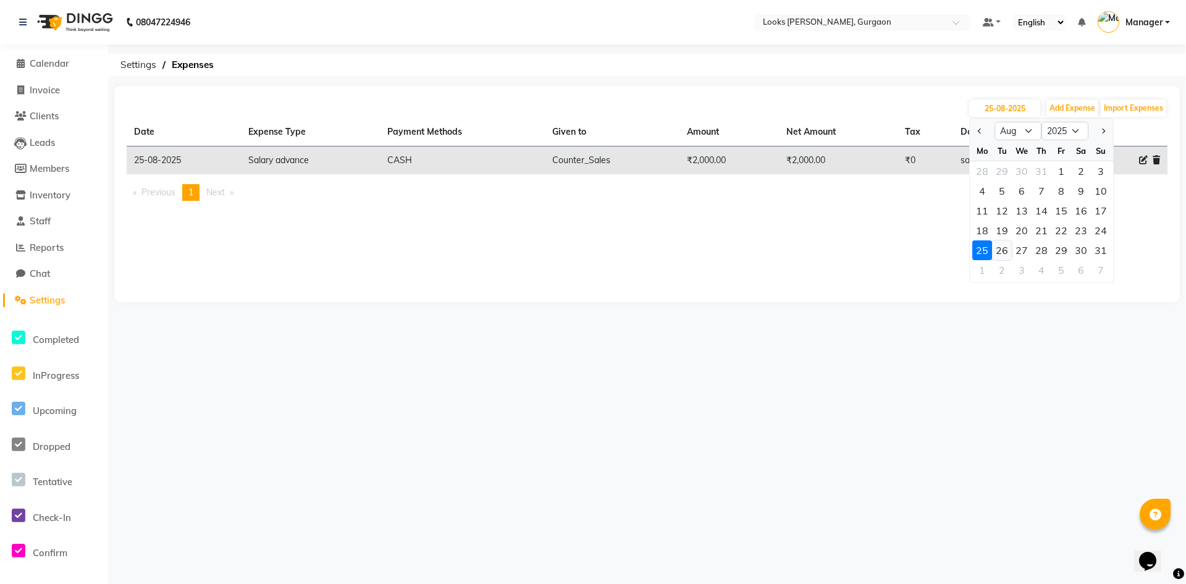
click at [998, 254] on div "26" at bounding box center [1002, 250] width 20 height 20
type input "26-08-2025"
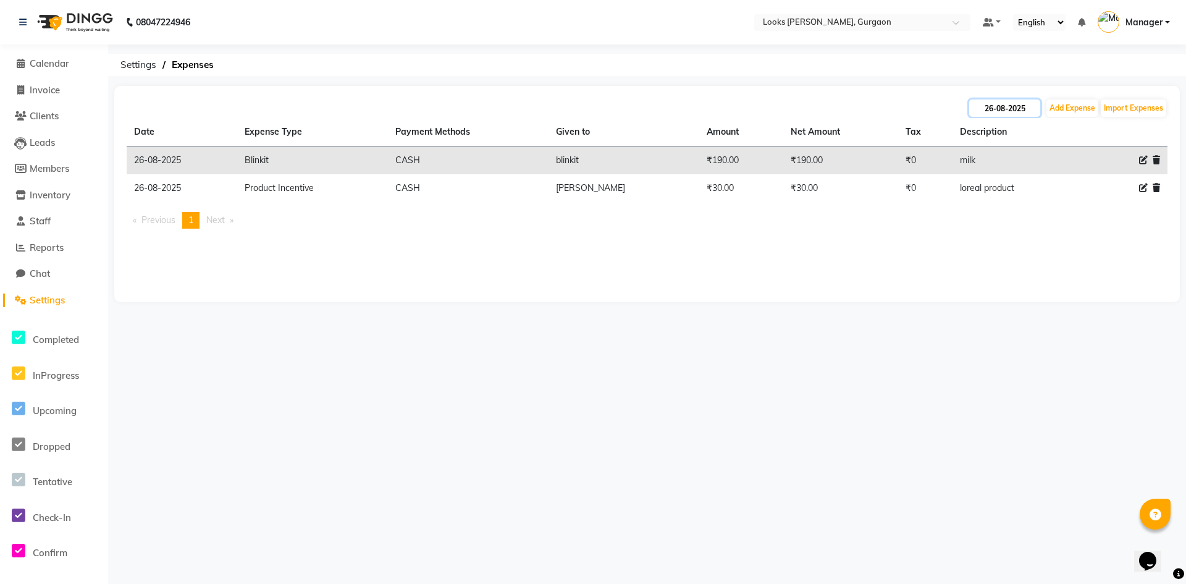
click at [996, 109] on input "26-08-2025" at bounding box center [1004, 107] width 71 height 17
select select "8"
select select "2025"
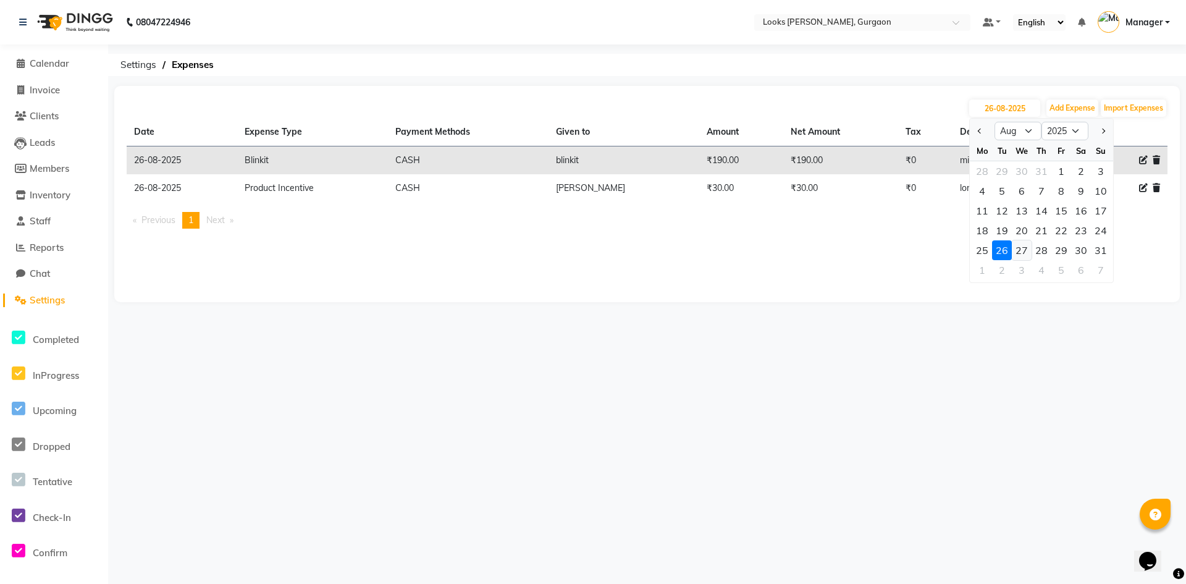
click at [1024, 244] on div "27" at bounding box center [1022, 250] width 20 height 20
type input "27-08-2025"
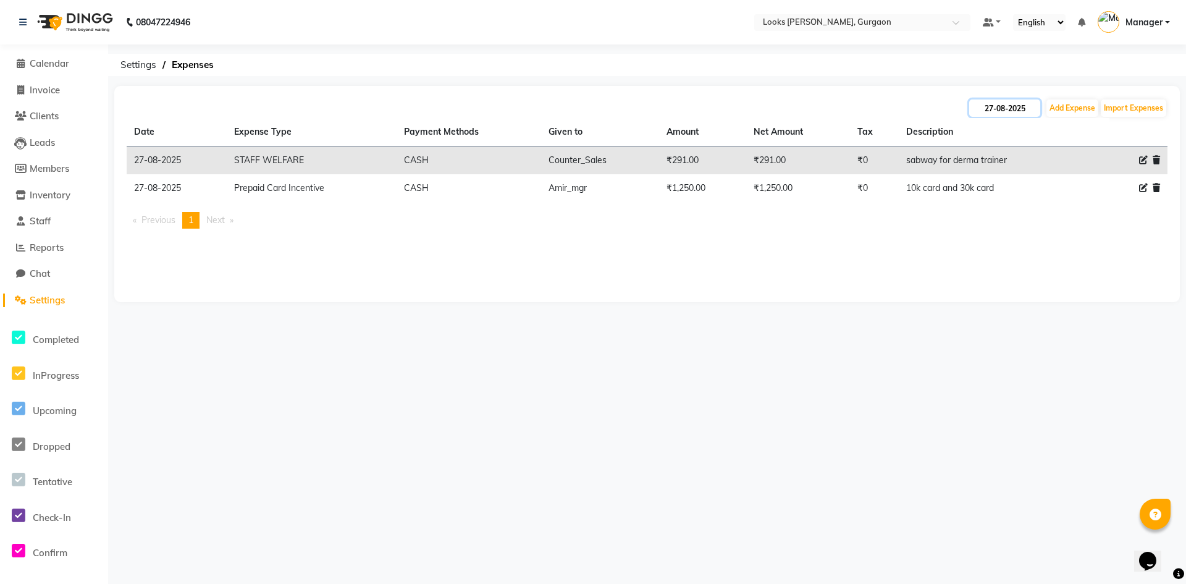
click at [1007, 106] on input "27-08-2025" at bounding box center [1004, 107] width 71 height 17
select select "8"
select select "2025"
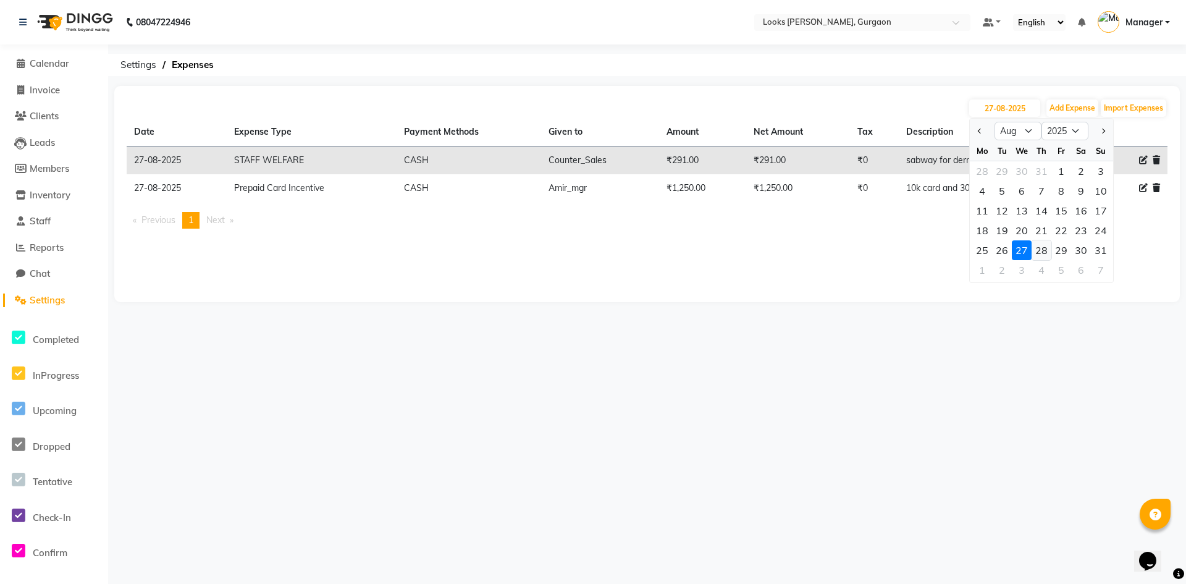
click at [1041, 253] on div "28" at bounding box center [1042, 250] width 20 height 20
type input "[DATE]"
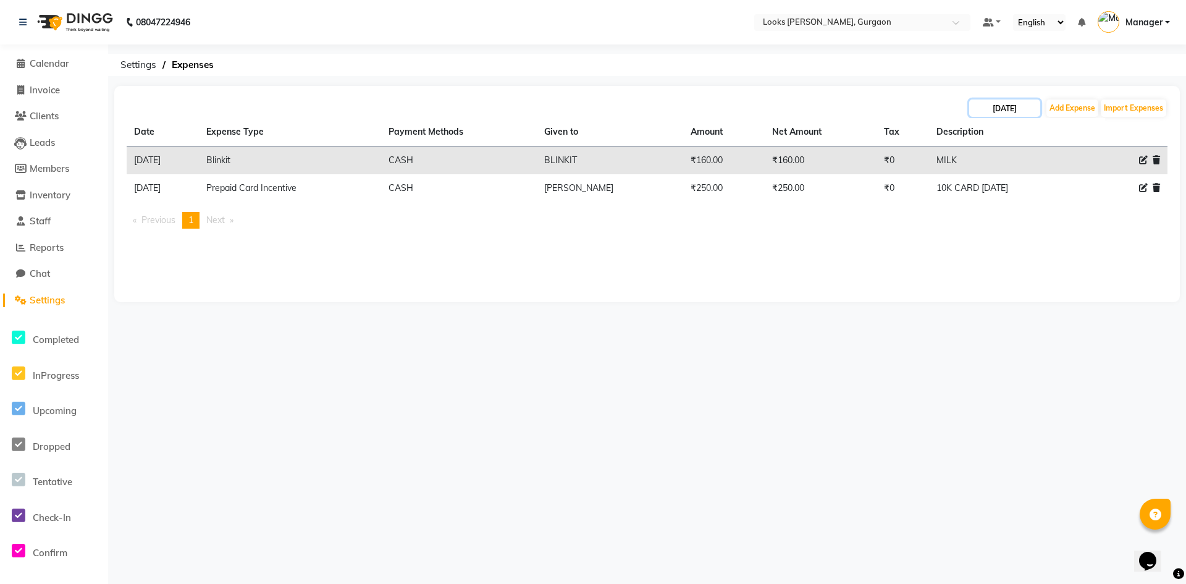
click at [1002, 109] on input "[DATE]" at bounding box center [1004, 107] width 71 height 17
select select "8"
select select "2025"
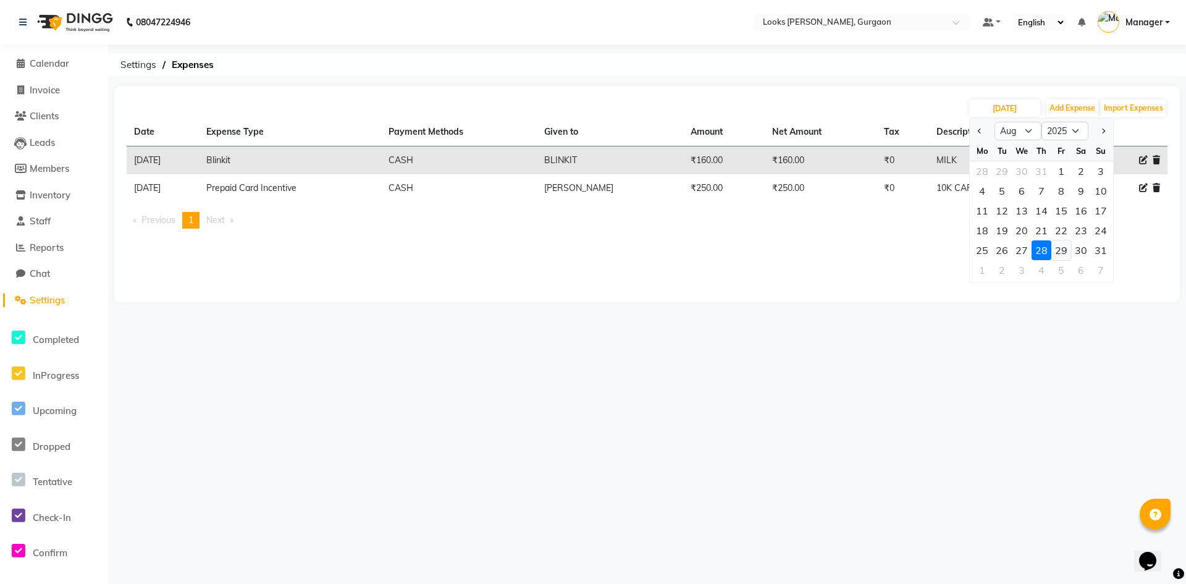
click at [1064, 253] on div "29" at bounding box center [1061, 250] width 20 height 20
type input "[DATE]"
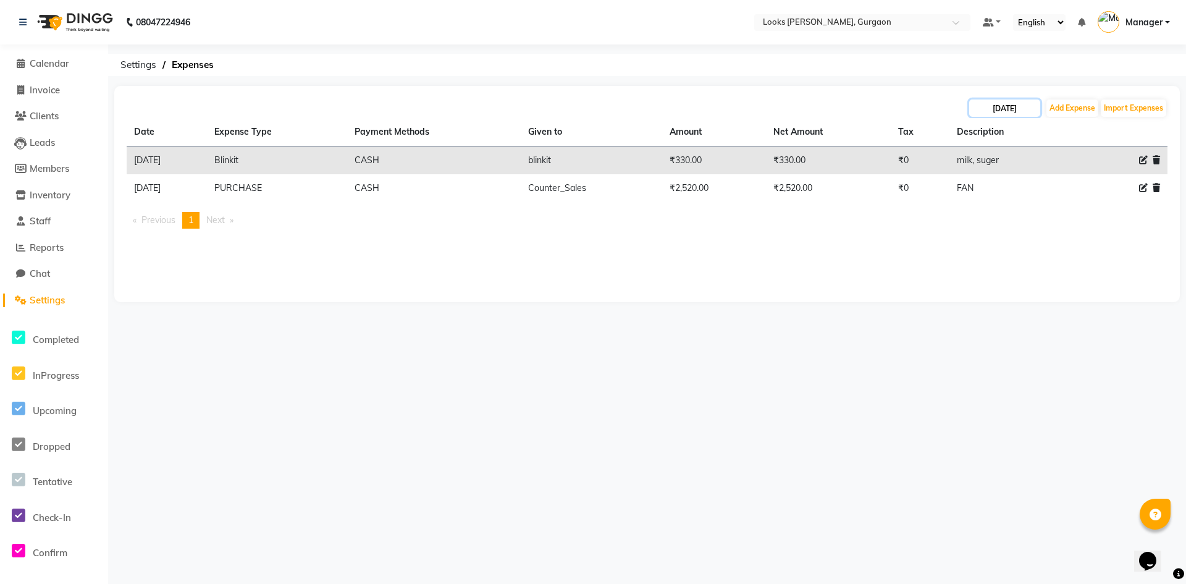
click at [1010, 109] on input "[DATE]" at bounding box center [1004, 107] width 71 height 17
select select "8"
select select "2025"
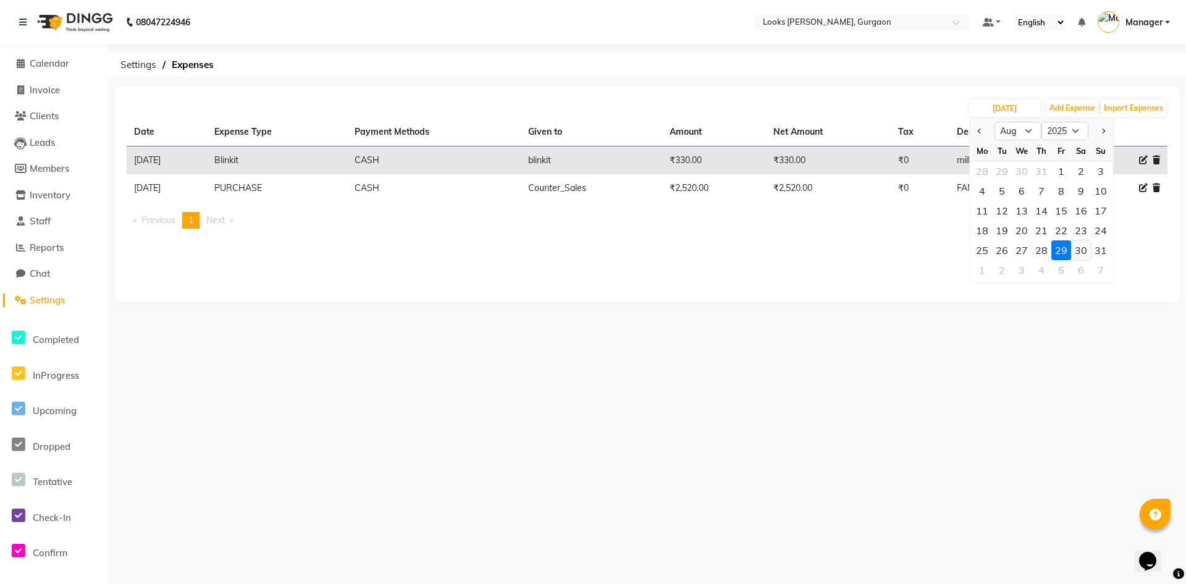
click at [1079, 248] on div "30" at bounding box center [1081, 250] width 20 height 20
type input "30-08-2025"
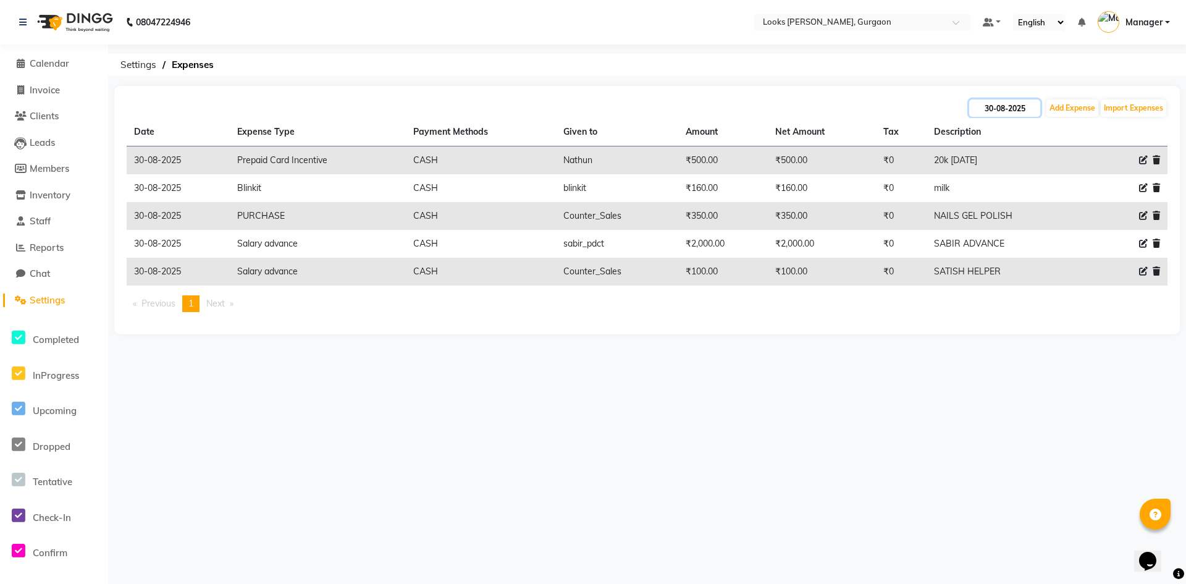
click at [1009, 109] on input "30-08-2025" at bounding box center [1004, 107] width 71 height 17
select select "8"
select select "2025"
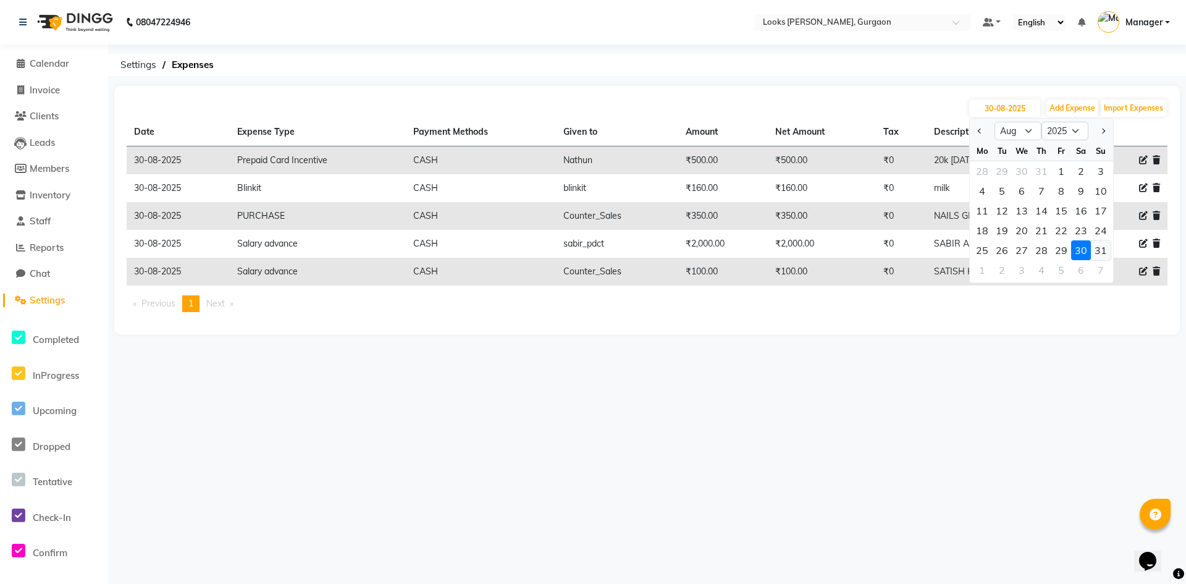
click at [1101, 253] on div "31" at bounding box center [1101, 250] width 20 height 20
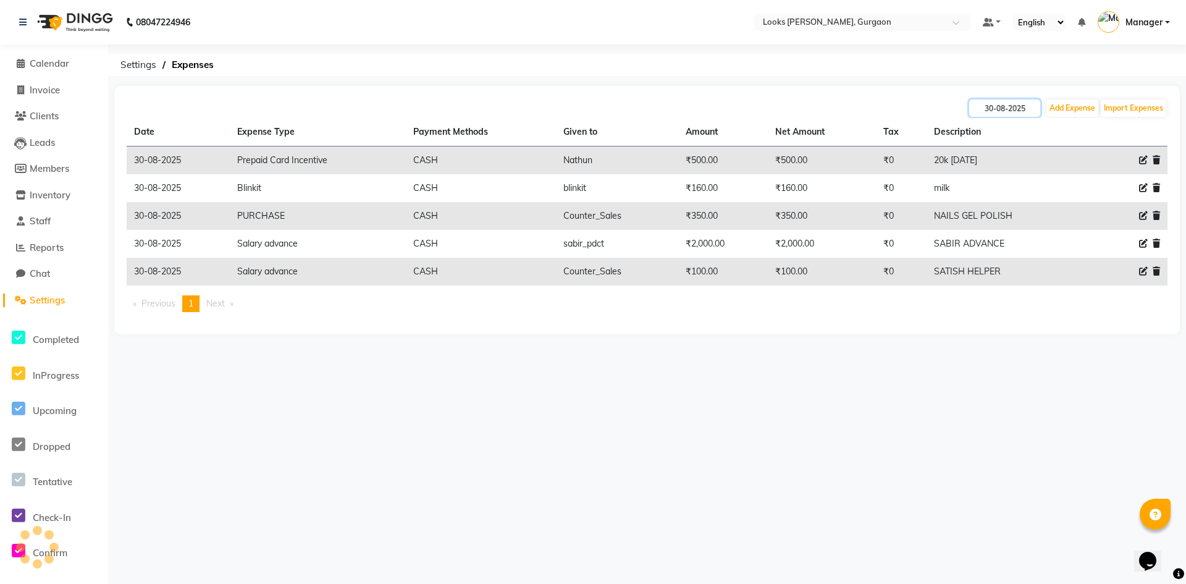
type input "31-08-2025"
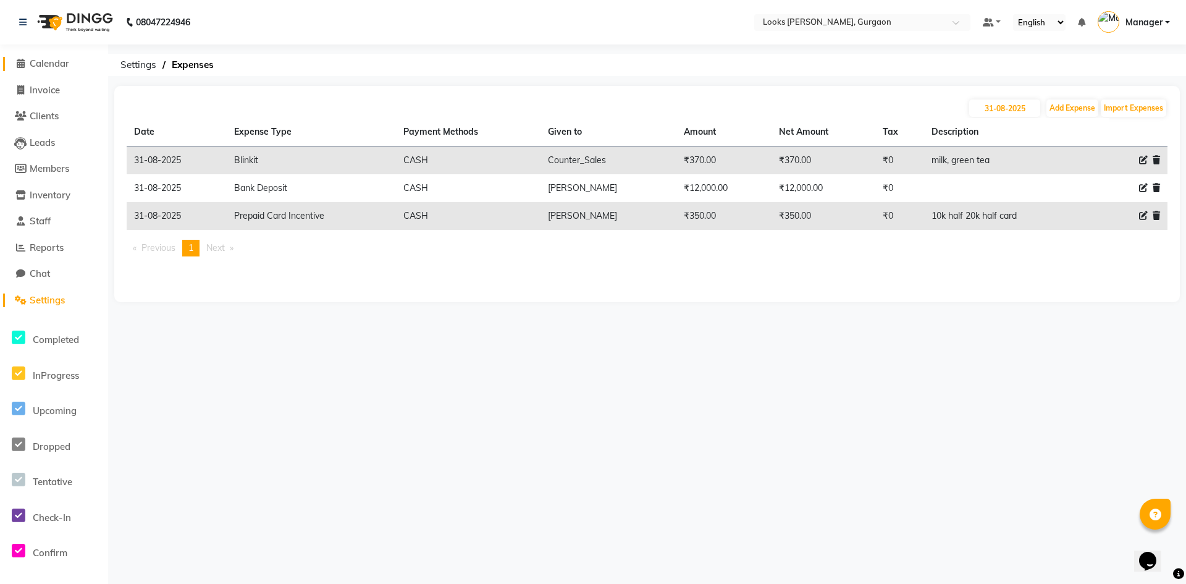
click at [57, 61] on span "Calendar" at bounding box center [50, 63] width 40 height 12
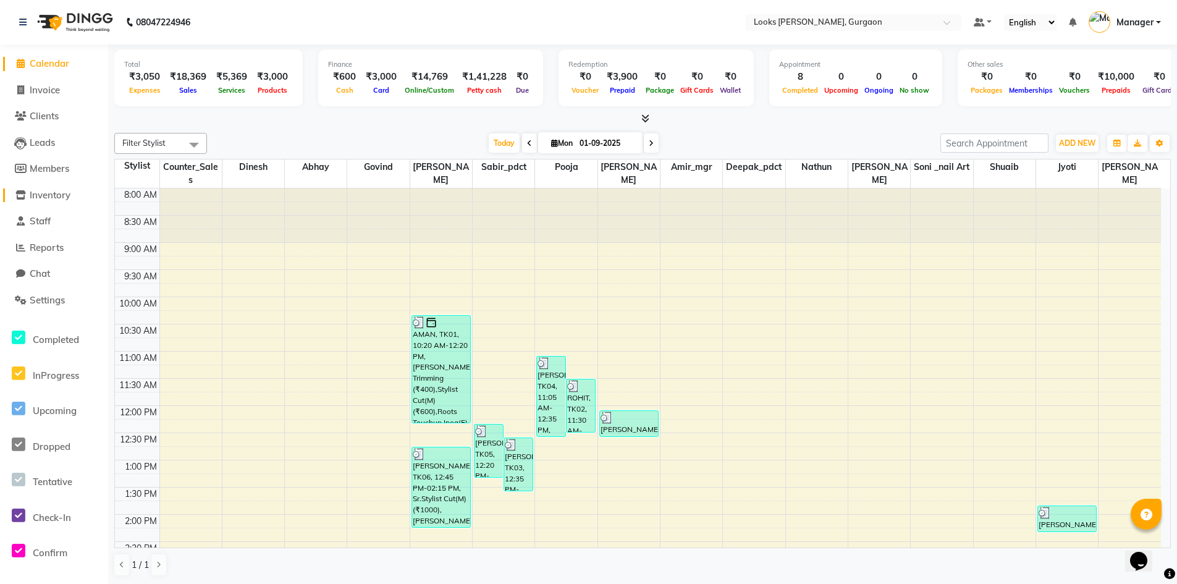
click at [70, 196] on span "Inventory" at bounding box center [50, 195] width 41 height 12
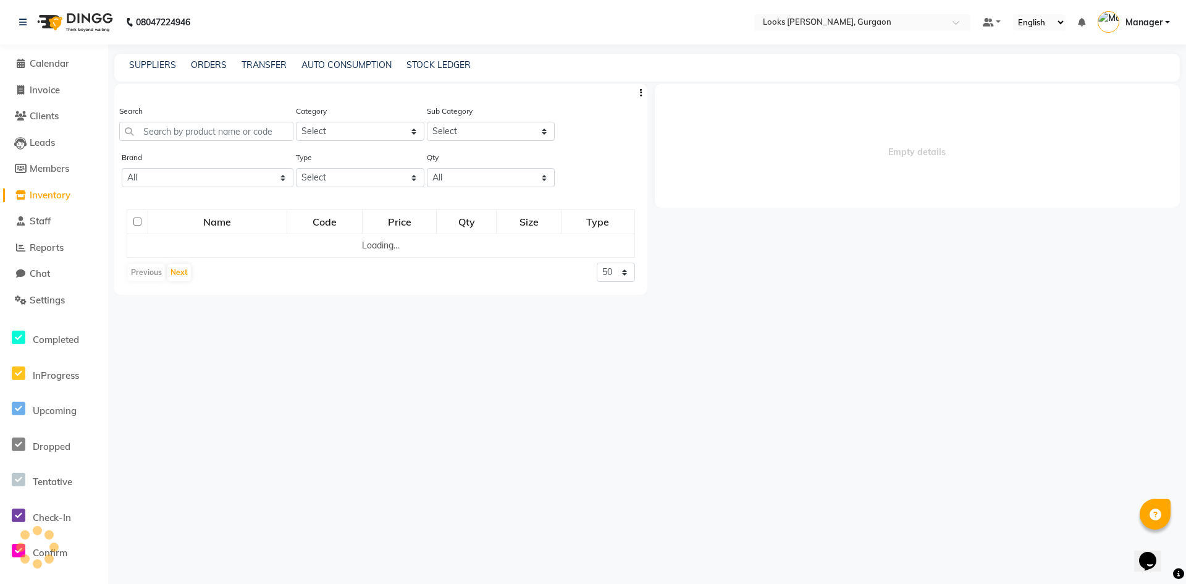
select select
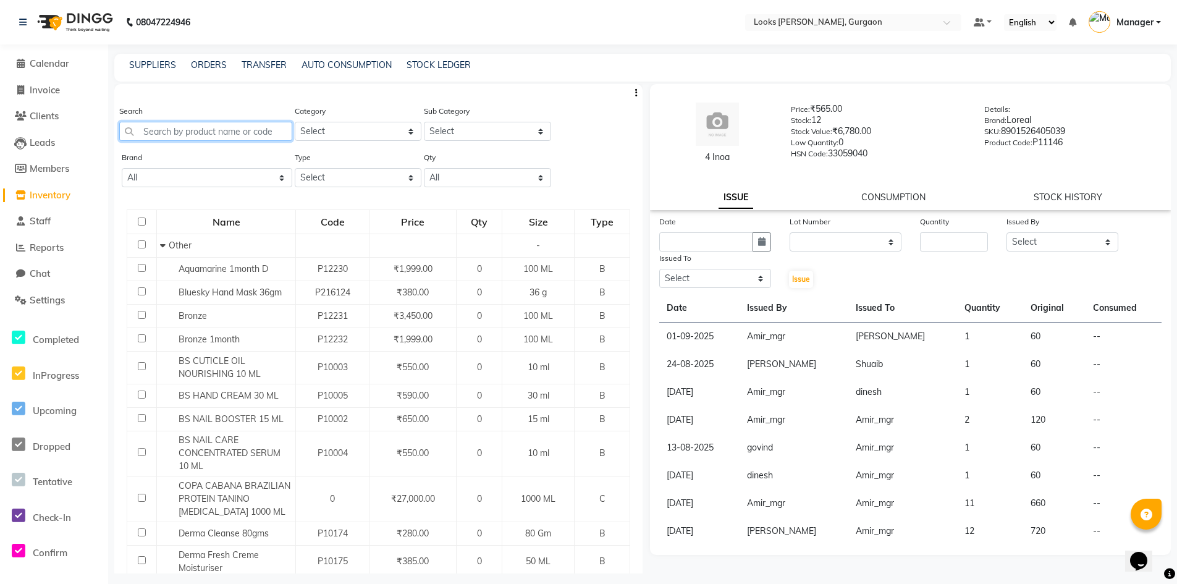
click at [267, 123] on input "text" at bounding box center [205, 131] width 173 height 19
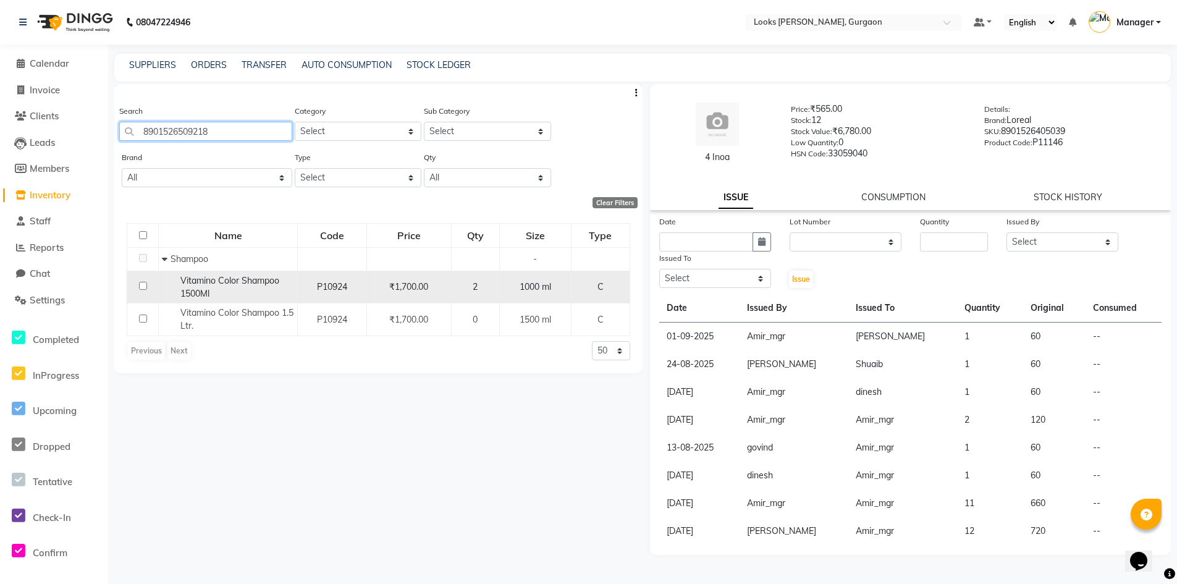
type input "8901526509218"
click at [141, 282] on input "checkbox" at bounding box center [143, 286] width 8 height 8
checkbox input "true"
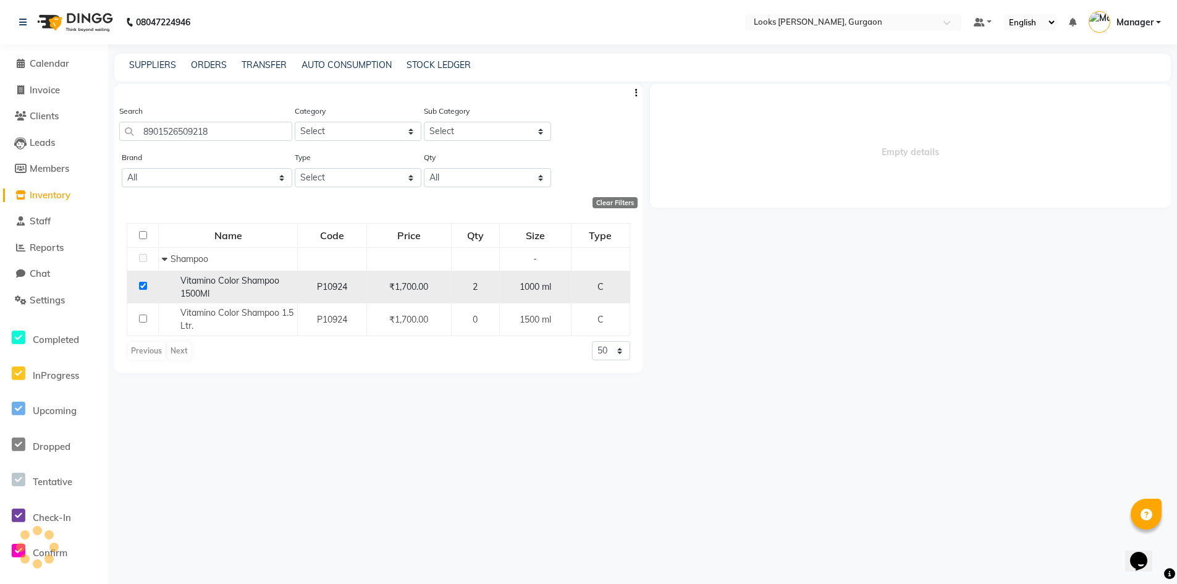
select select
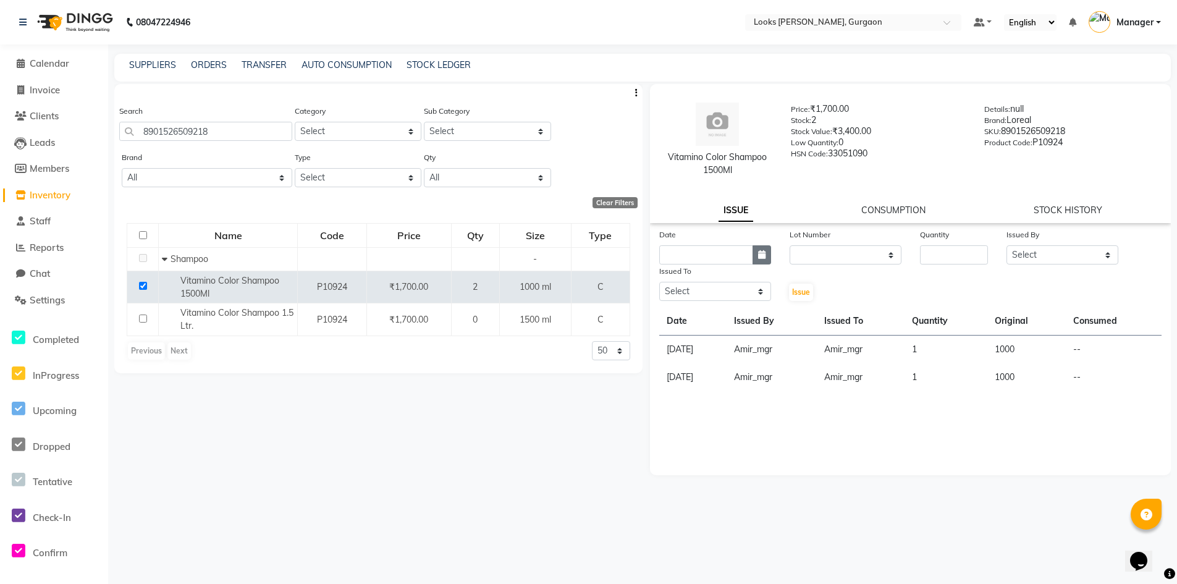
click at [759, 258] on icon "button" at bounding box center [761, 254] width 7 height 9
select select "9"
select select "2025"
click at [761, 257] on icon "button" at bounding box center [761, 254] width 7 height 9
click at [817, 254] on select "None" at bounding box center [845, 254] width 112 height 19
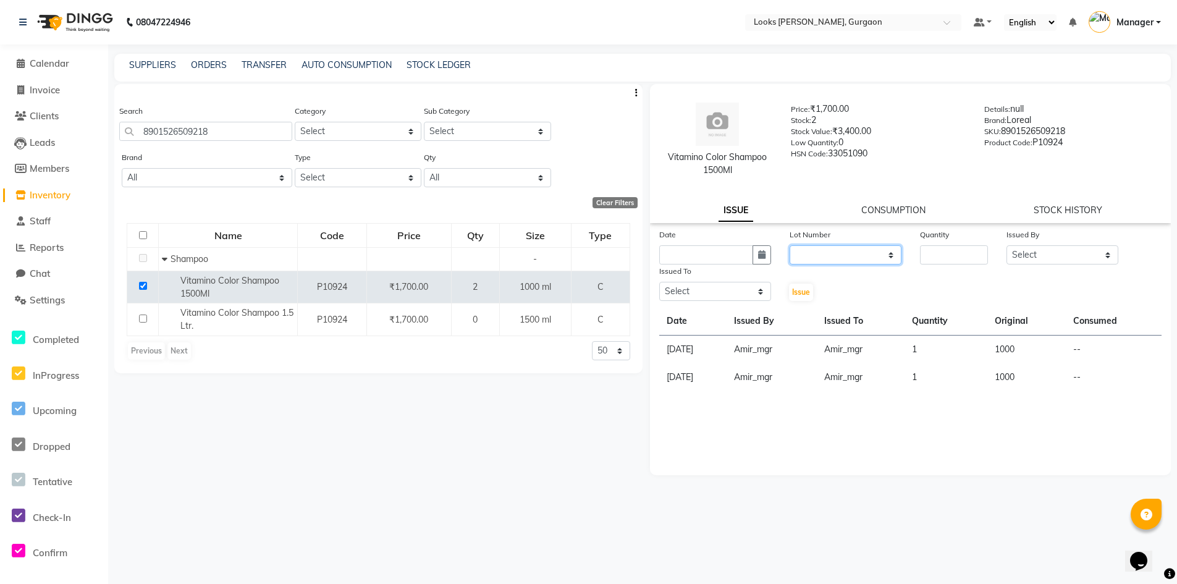
select select "0: null"
click at [789, 245] on select "None" at bounding box center [845, 254] width 112 height 19
click at [956, 253] on input "number" at bounding box center [954, 254] width 69 height 19
type input "1"
click at [1029, 252] on select "Select [PERSON_NAME] [PERSON_NAME] Counter_Sales Deepak_pdct [PERSON_NAME] Mana…" at bounding box center [1062, 254] width 112 height 19
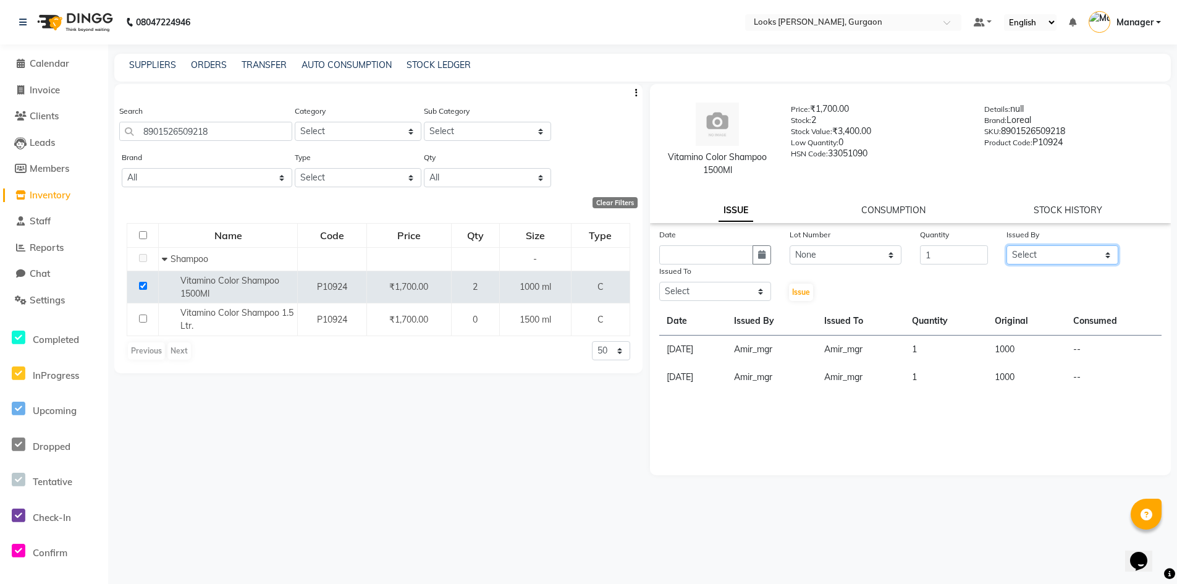
select select "82818"
click at [1006, 245] on select "Select [PERSON_NAME] [PERSON_NAME] Counter_Sales Deepak_pdct [PERSON_NAME] Mana…" at bounding box center [1062, 254] width 112 height 19
click at [757, 287] on select "Select [PERSON_NAME] [PERSON_NAME] Counter_Sales Deepak_pdct [PERSON_NAME] Mana…" at bounding box center [715, 291] width 112 height 19
select select "82371"
click at [659, 282] on select "Select [PERSON_NAME] [PERSON_NAME] Counter_Sales Deepak_pdct [PERSON_NAME] Mana…" at bounding box center [715, 291] width 112 height 19
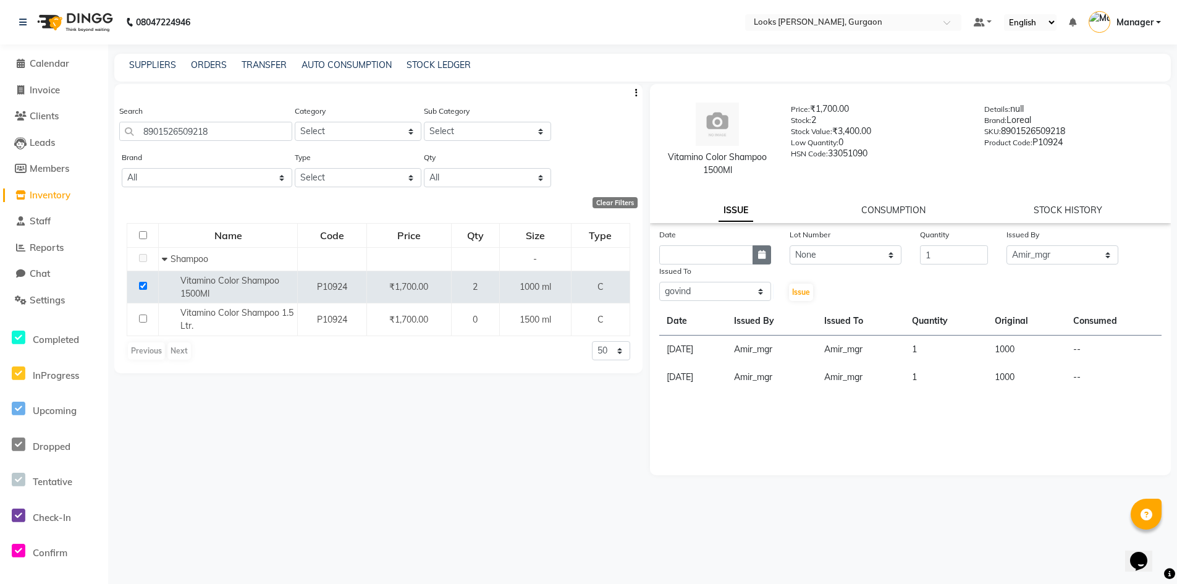
click at [758, 251] on icon "button" at bounding box center [761, 254] width 7 height 9
select select "9"
select select "2025"
click at [668, 314] on div "1" at bounding box center [672, 319] width 20 height 20
type input "01-09-2025"
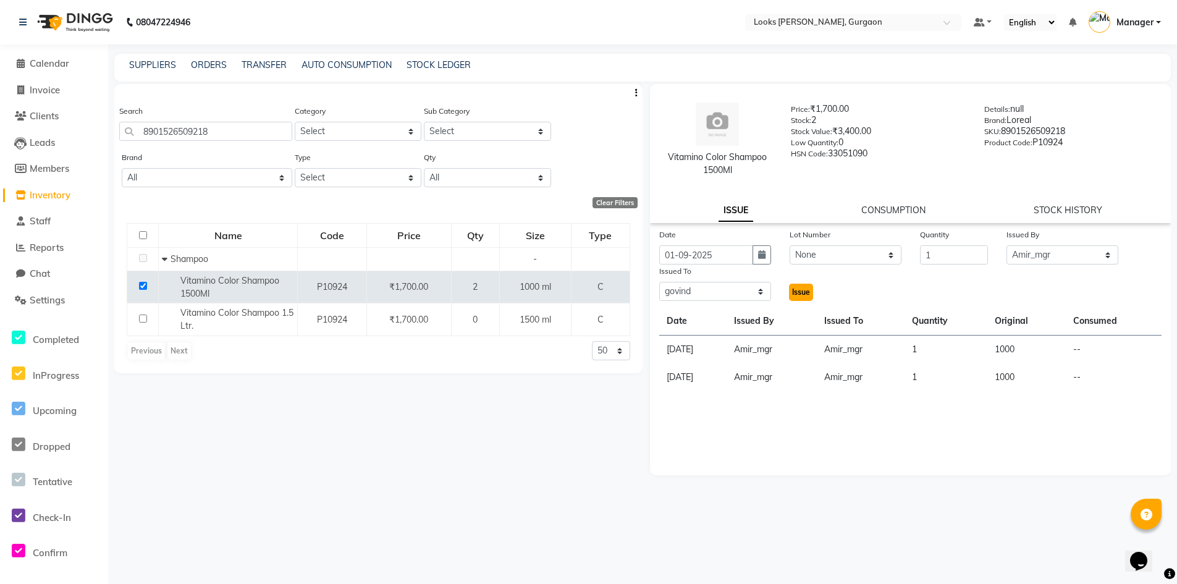
click at [804, 286] on button "Issue" at bounding box center [801, 292] width 24 height 17
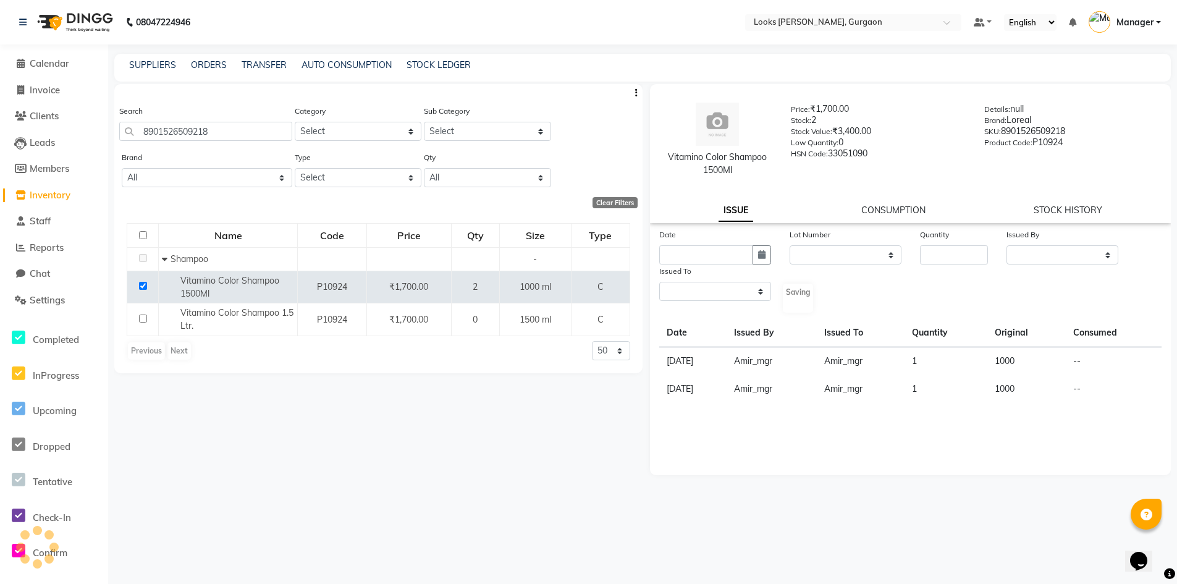
select select
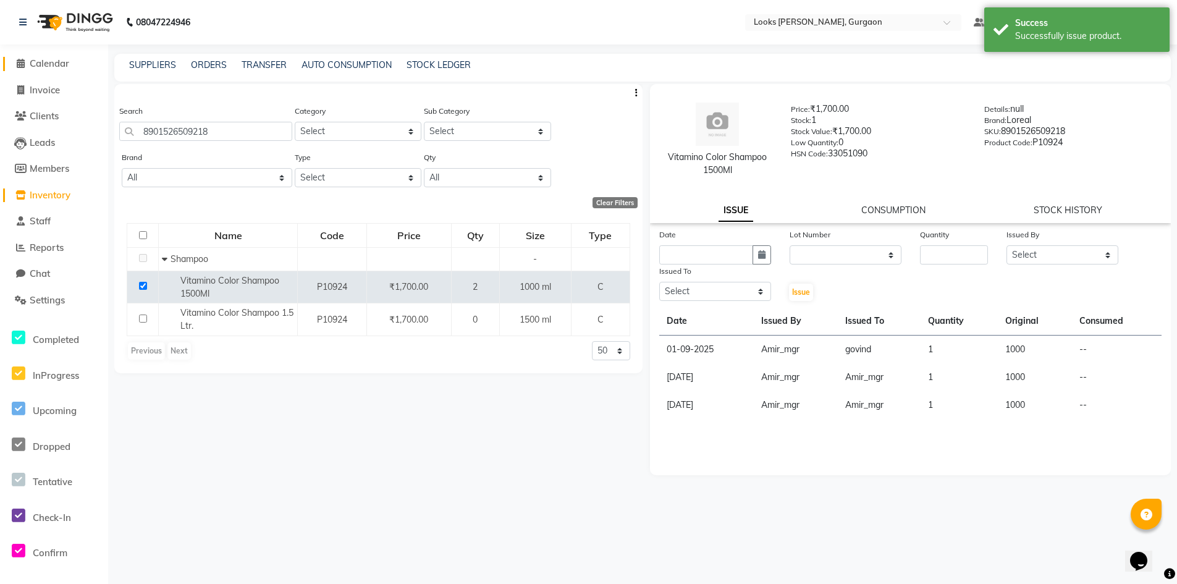
click at [50, 63] on span "Calendar" at bounding box center [50, 63] width 40 height 12
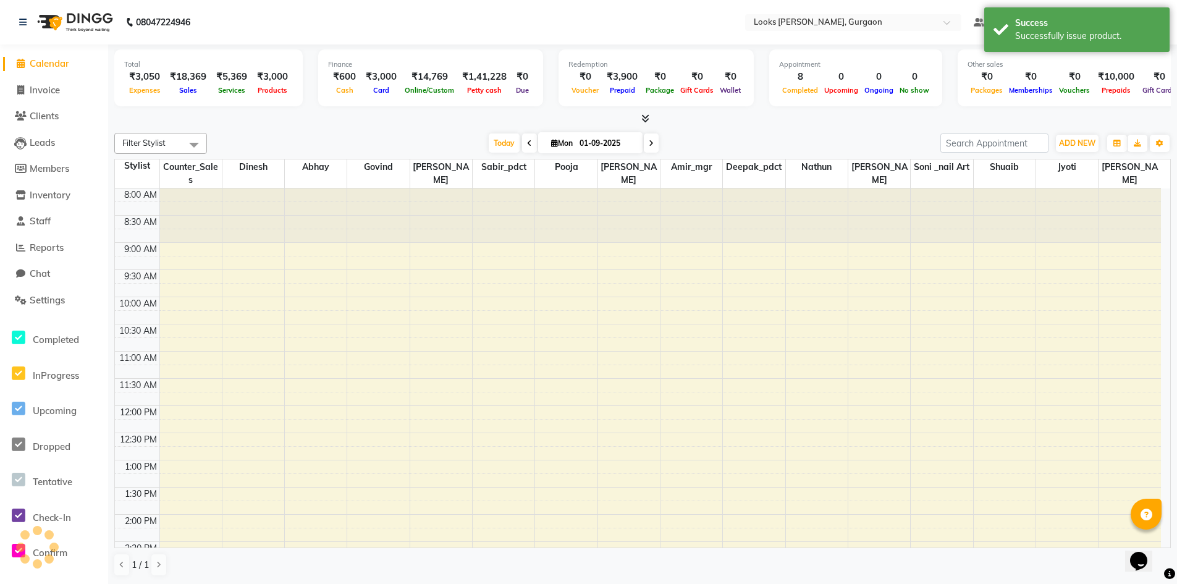
scroll to position [324, 0]
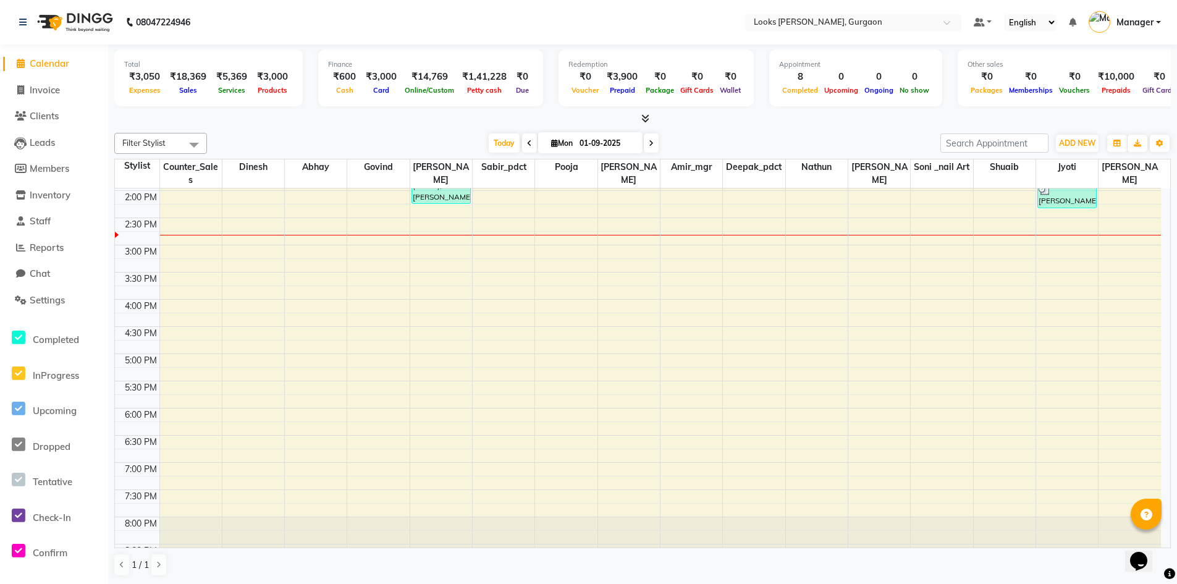
click at [56, 64] on span "Calendar" at bounding box center [50, 63] width 40 height 12
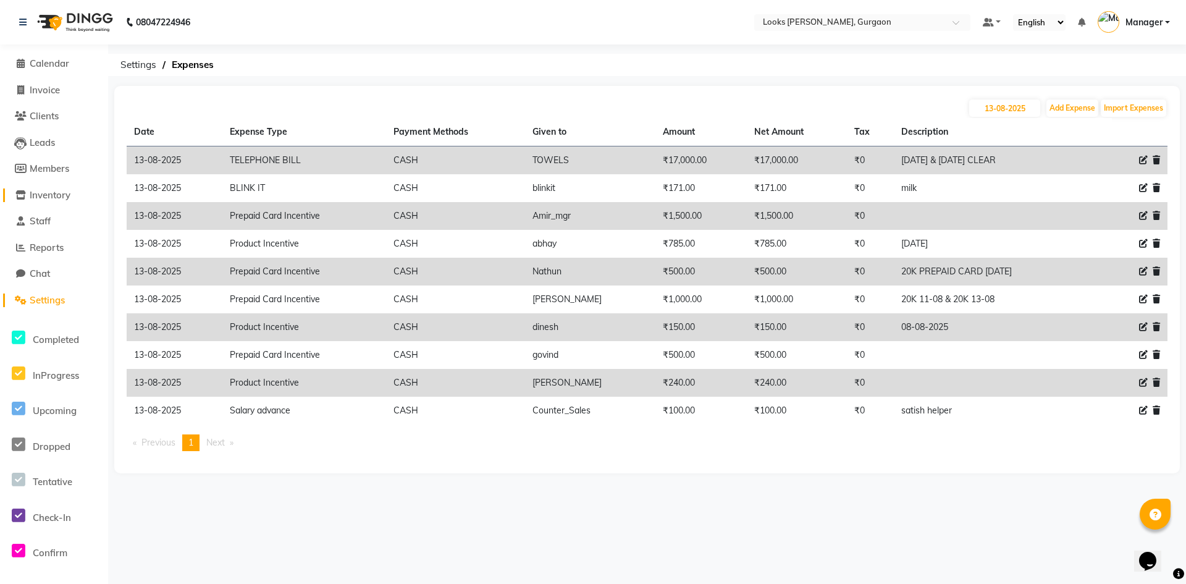
click at [56, 197] on span "Inventory" at bounding box center [50, 195] width 41 height 12
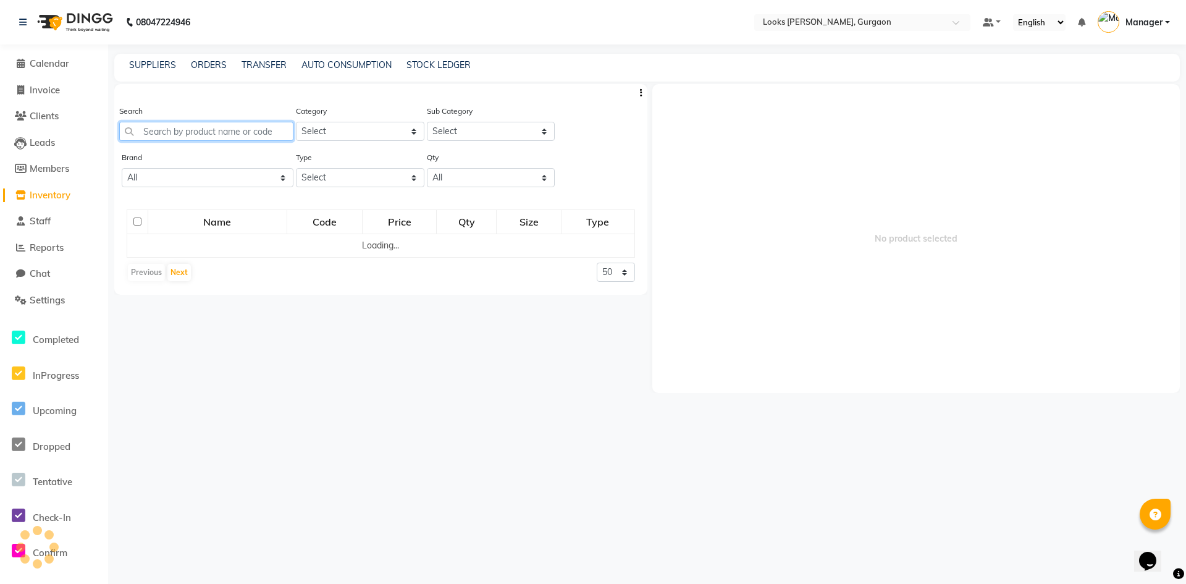
click at [232, 132] on input "text" at bounding box center [206, 131] width 174 height 19
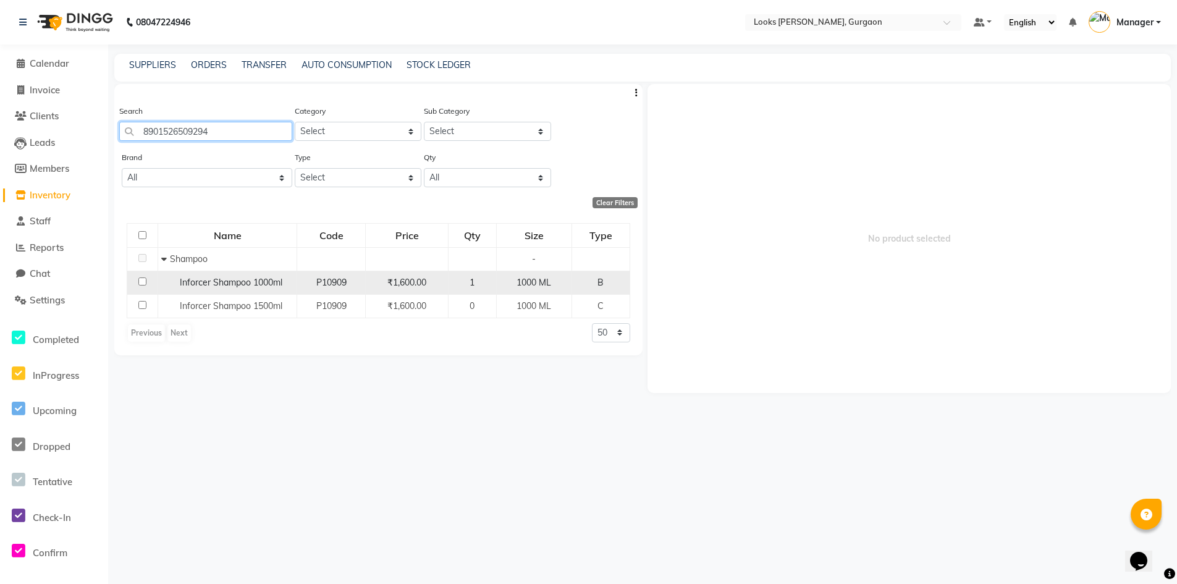
type input "8901526509294"
click at [143, 284] on input "checkbox" at bounding box center [142, 281] width 8 height 8
checkbox input "true"
select select
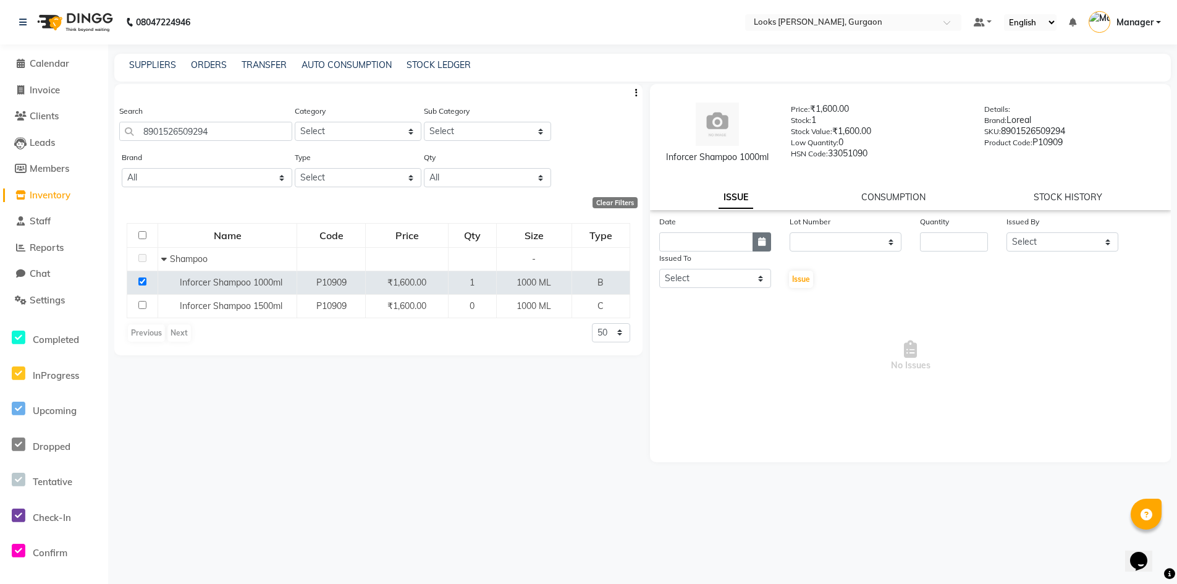
click at [756, 242] on button "button" at bounding box center [761, 241] width 19 height 19
select select "9"
select select "2025"
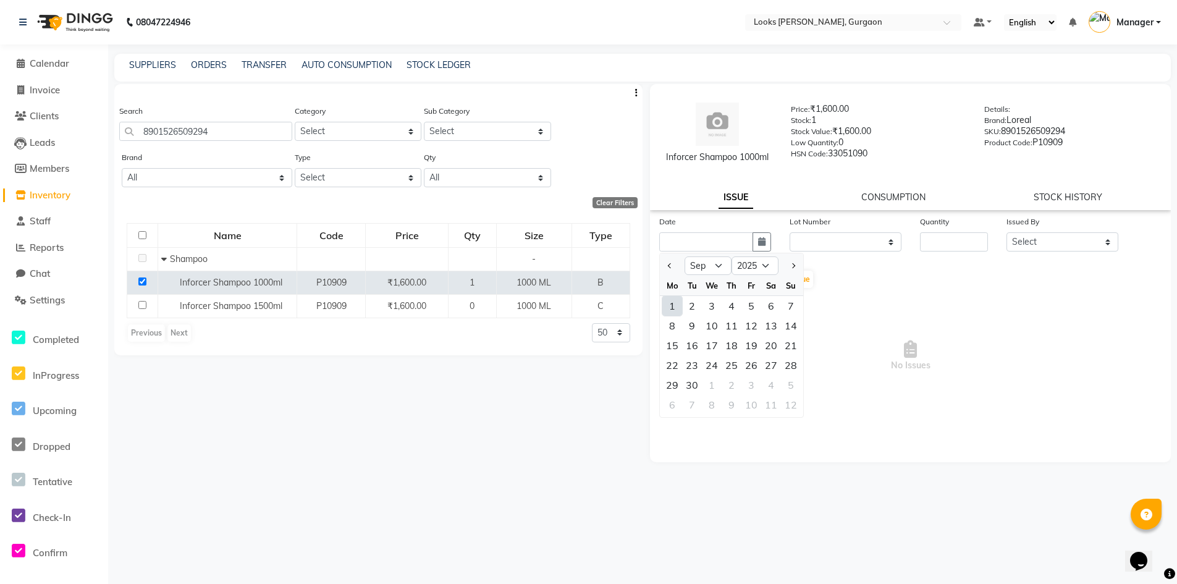
click at [670, 311] on div "1" at bounding box center [672, 306] width 20 height 20
type input "01-09-2025"
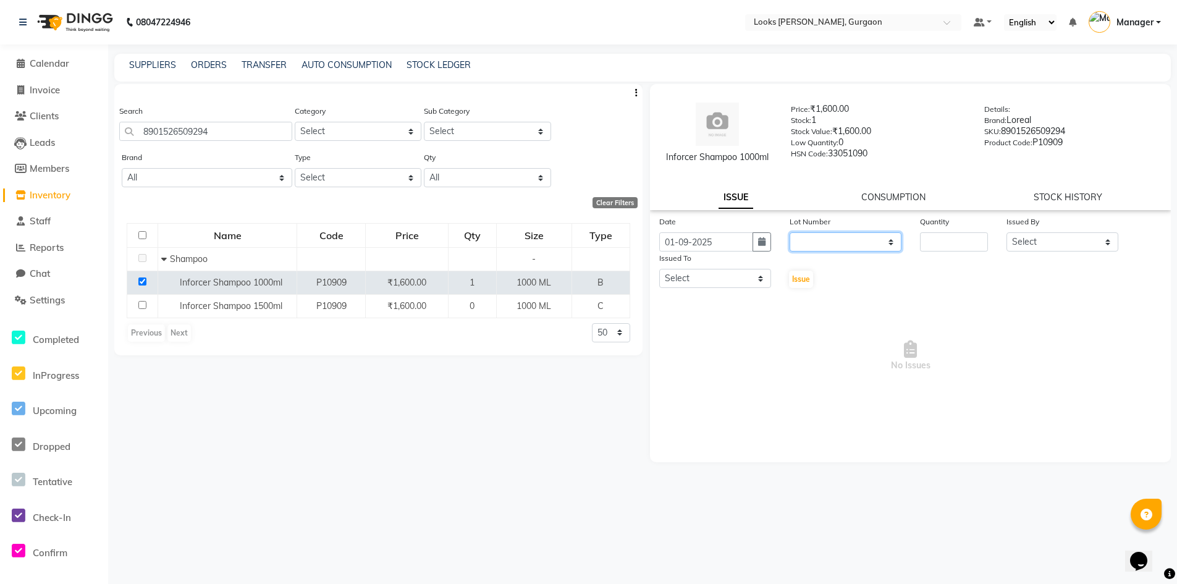
click at [862, 246] on select "None" at bounding box center [845, 241] width 112 height 19
select select "0: null"
click at [940, 238] on input "number" at bounding box center [954, 241] width 69 height 19
type input "1"
click at [1049, 246] on select "Select [PERSON_NAME] [PERSON_NAME] Counter_Sales Deepak_pdct [PERSON_NAME] Mana…" at bounding box center [1062, 241] width 112 height 19
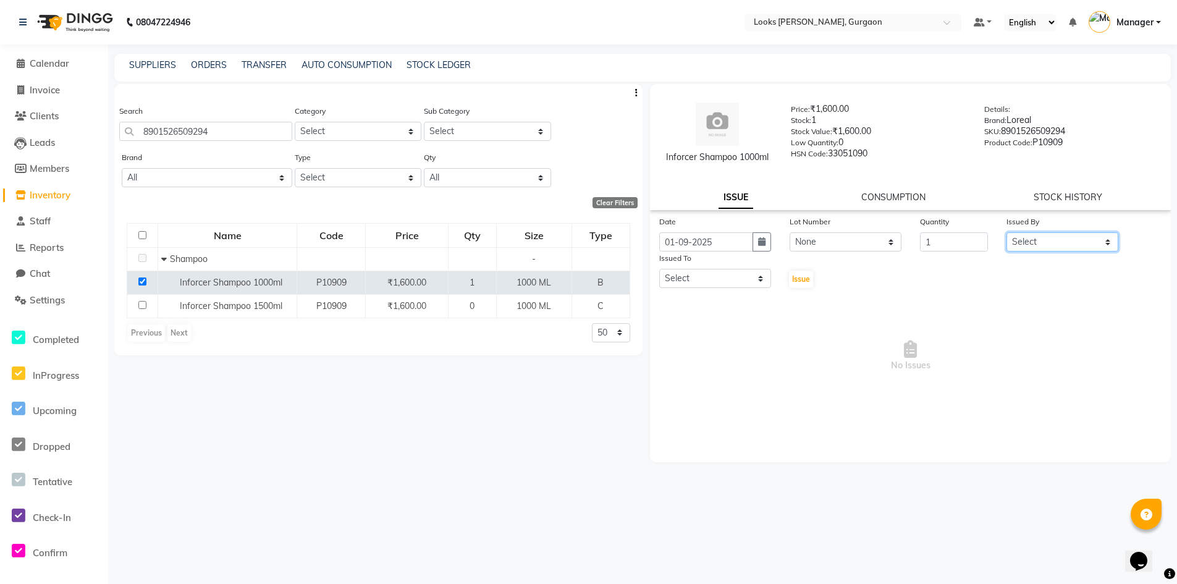
select select "82818"
click at [1006, 232] on select "Select [PERSON_NAME] [PERSON_NAME] Counter_Sales Deepak_pdct [PERSON_NAME] Mana…" at bounding box center [1062, 241] width 112 height 19
click at [723, 274] on select "Select [PERSON_NAME] [PERSON_NAME] Counter_Sales Deepak_pdct [PERSON_NAME] Mana…" at bounding box center [715, 278] width 112 height 19
select select "82371"
click at [659, 269] on select "Select [PERSON_NAME] [PERSON_NAME] Counter_Sales Deepak_pdct [PERSON_NAME] Mana…" at bounding box center [715, 278] width 112 height 19
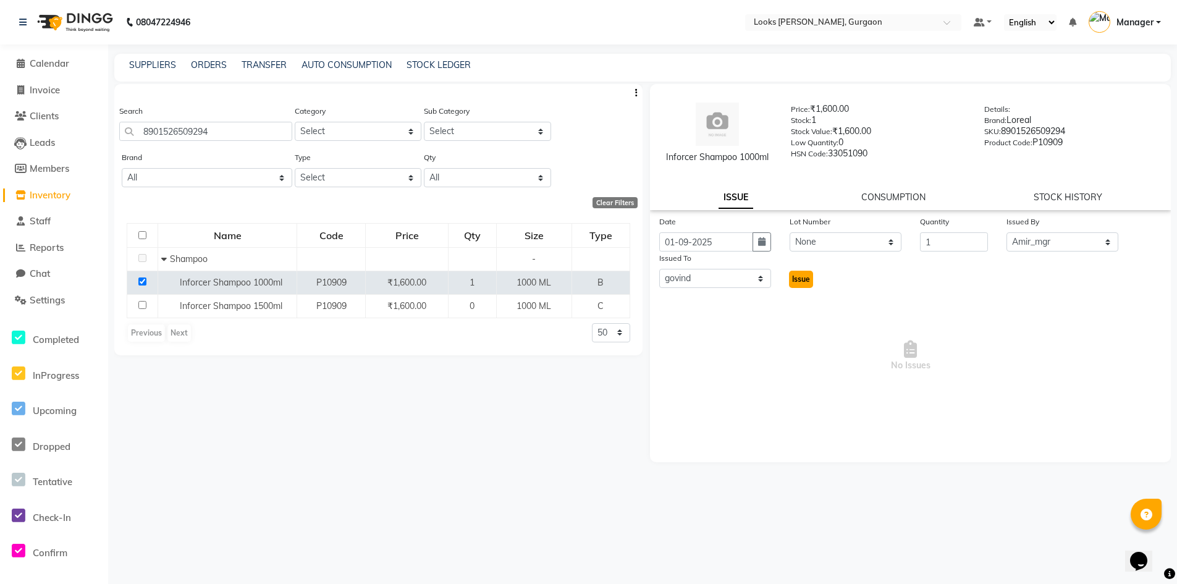
click at [797, 280] on span "Issue" at bounding box center [801, 278] width 18 height 9
select select
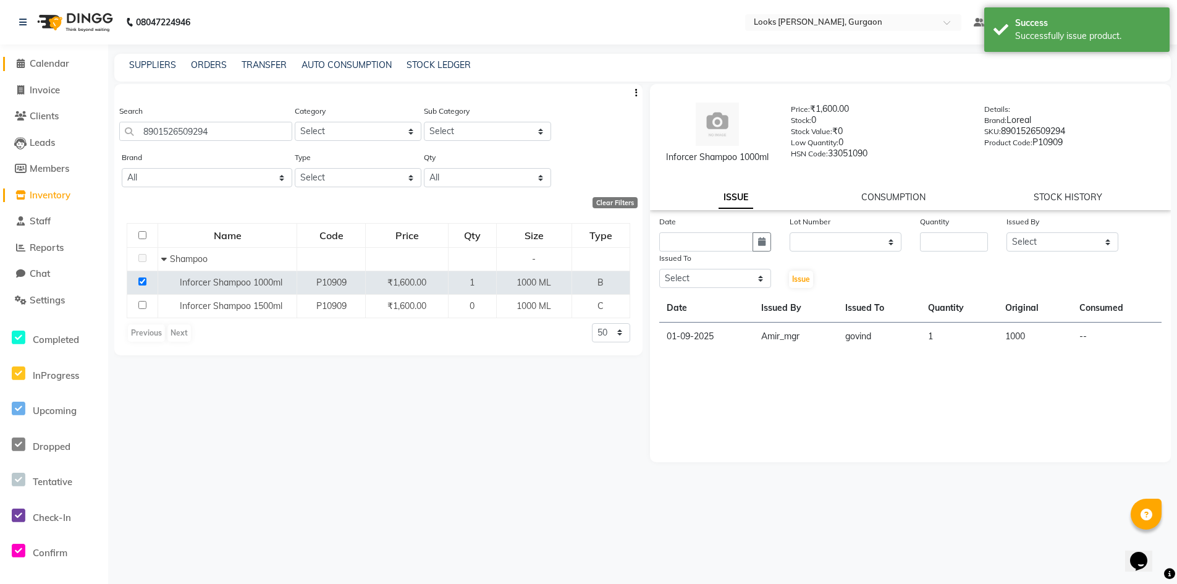
click at [54, 60] on span "Calendar" at bounding box center [50, 63] width 40 height 12
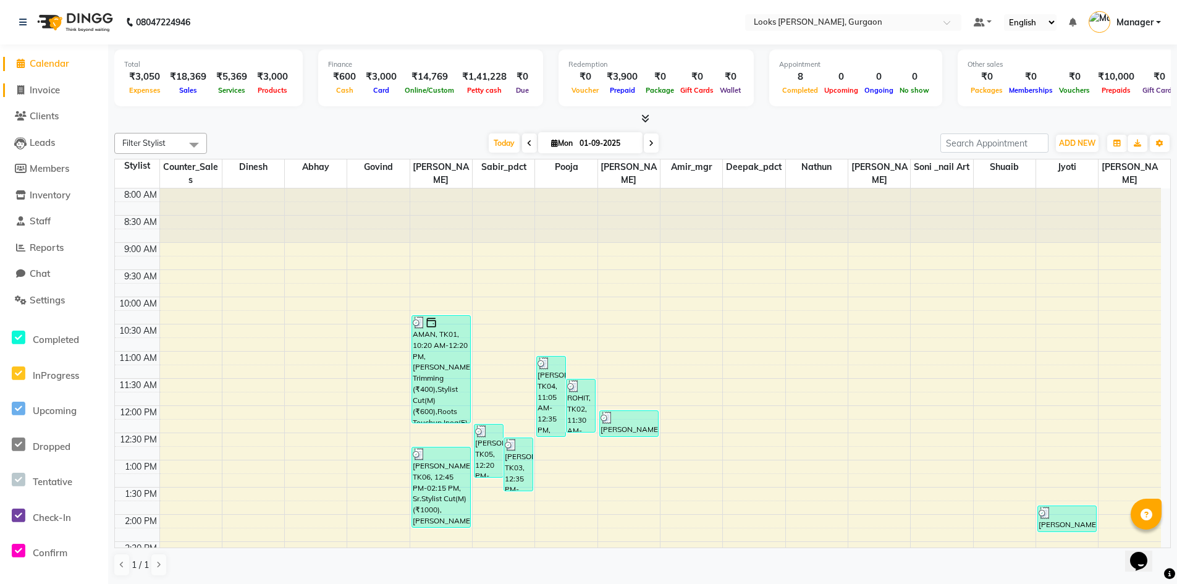
click at [45, 88] on span "Invoice" at bounding box center [45, 90] width 30 height 12
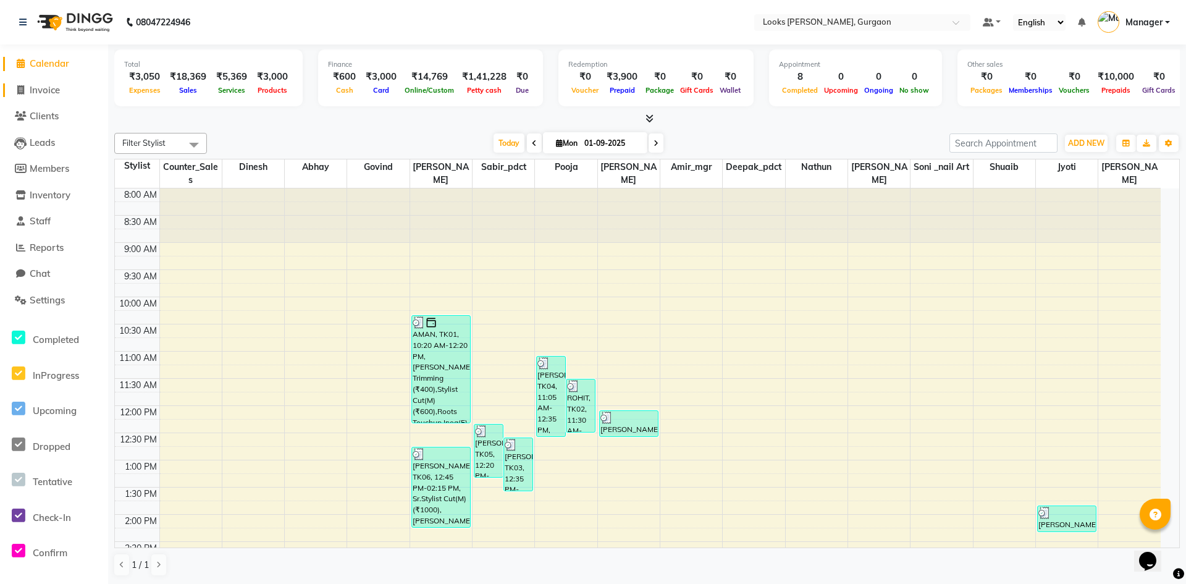
select select "service"
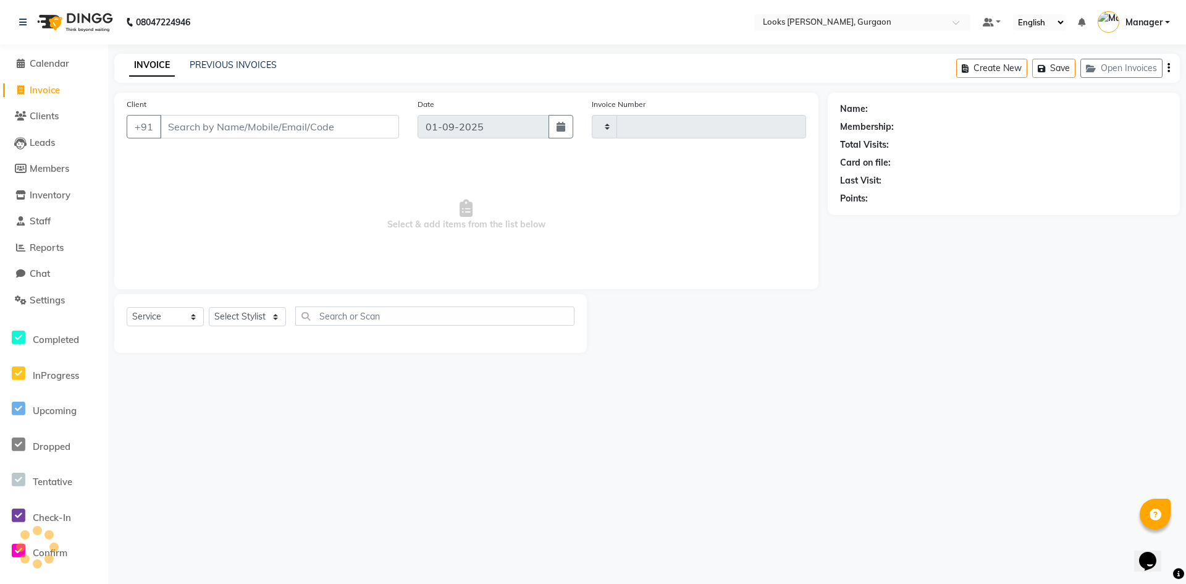
type input "1448"
select select "8452"
click at [245, 124] on input "Client" at bounding box center [279, 126] width 239 height 23
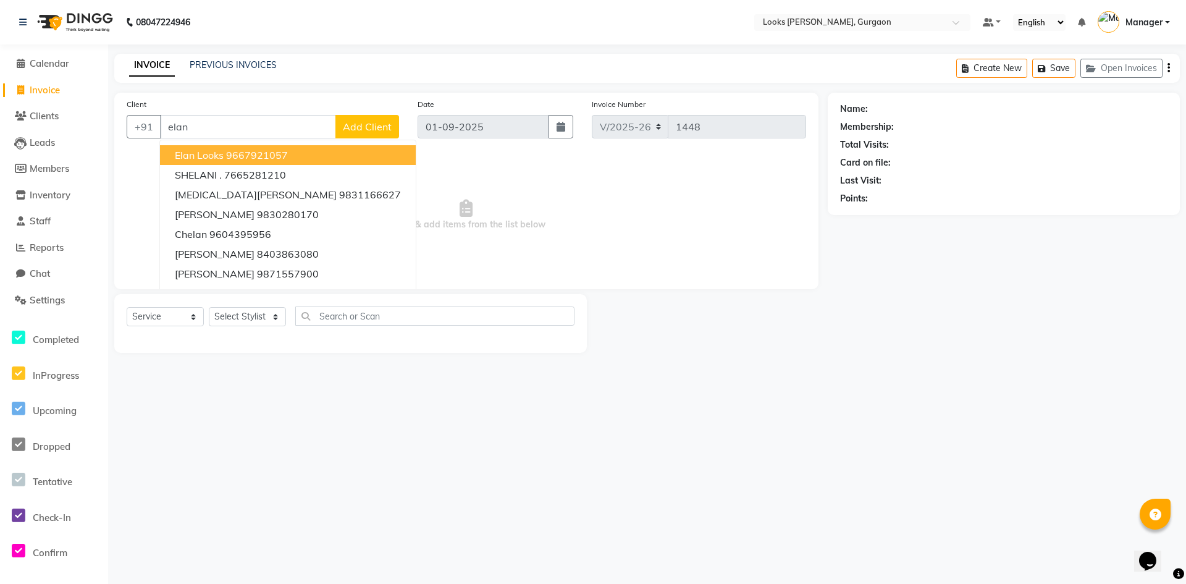
click at [301, 153] on button "Elan Looks 9667921057" at bounding box center [288, 155] width 256 height 20
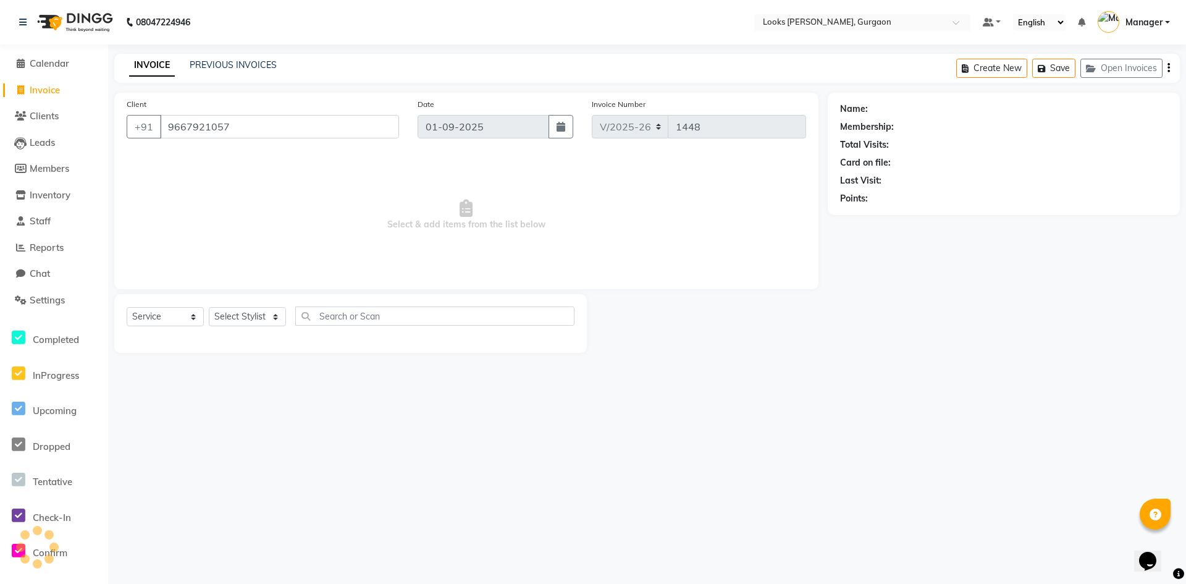
type input "9667921057"
select select "1: Object"
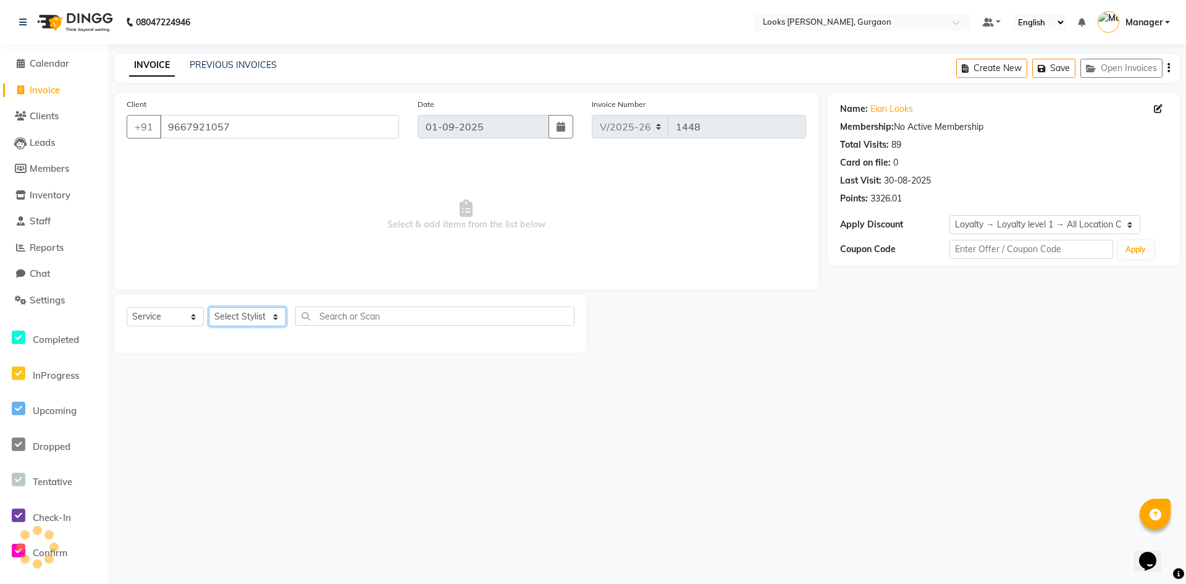
click at [263, 319] on select "Select Stylist [PERSON_NAME] abhay [PERSON_NAME] [PERSON_NAME] Counter_Sales De…" at bounding box center [247, 316] width 77 height 19
select select "82372"
click at [209, 307] on select "Select Stylist [PERSON_NAME] abhay [PERSON_NAME] [PERSON_NAME] Counter_Sales De…" at bounding box center [247, 316] width 77 height 19
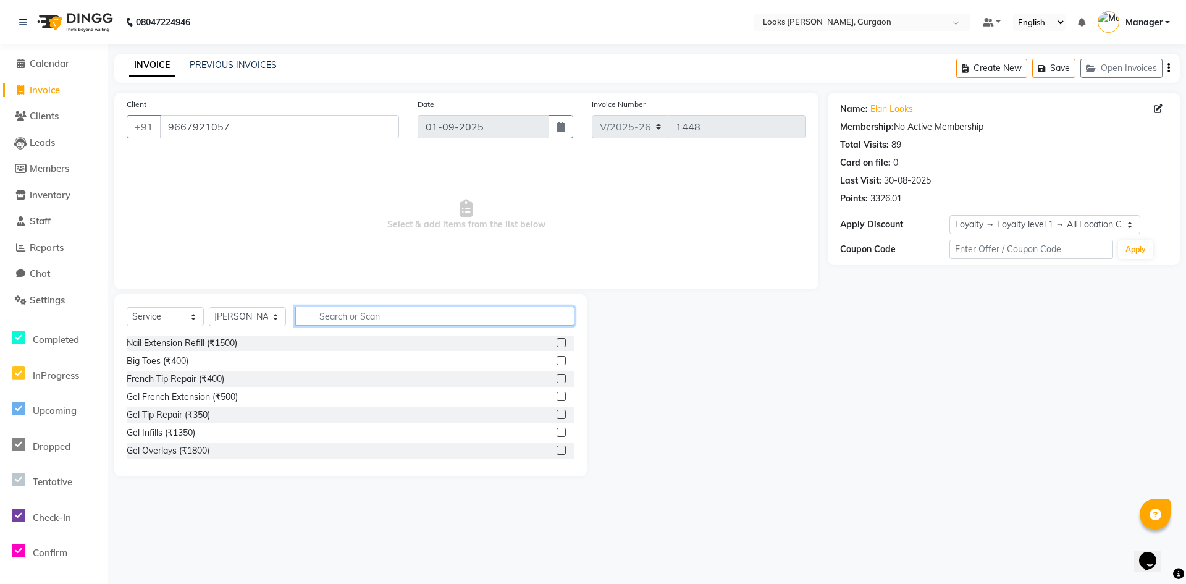
click at [356, 311] on input "text" at bounding box center [434, 315] width 279 height 19
type input "cut"
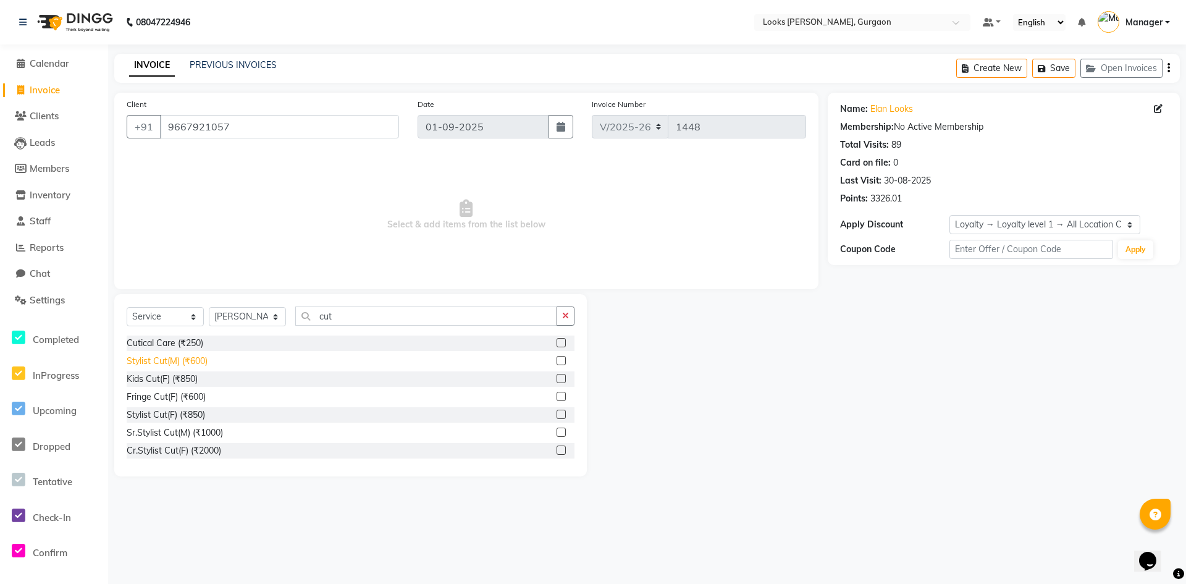
click at [167, 361] on div "Stylist Cut(M) (₹600)" at bounding box center [167, 361] width 81 height 13
checkbox input "false"
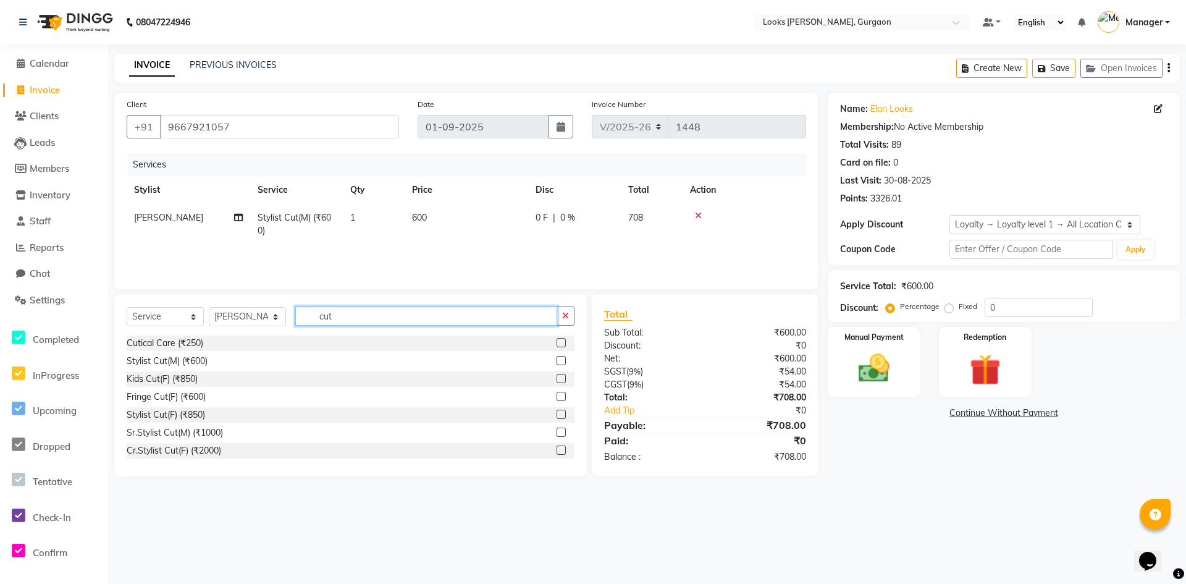
drag, startPoint x: 377, startPoint y: 317, endPoint x: 188, endPoint y: 304, distance: 190.1
click at [188, 304] on div "Select Service Product Membership Package Voucher Prepaid Gift Card Select Styl…" at bounding box center [350, 385] width 473 height 182
type input "thread"
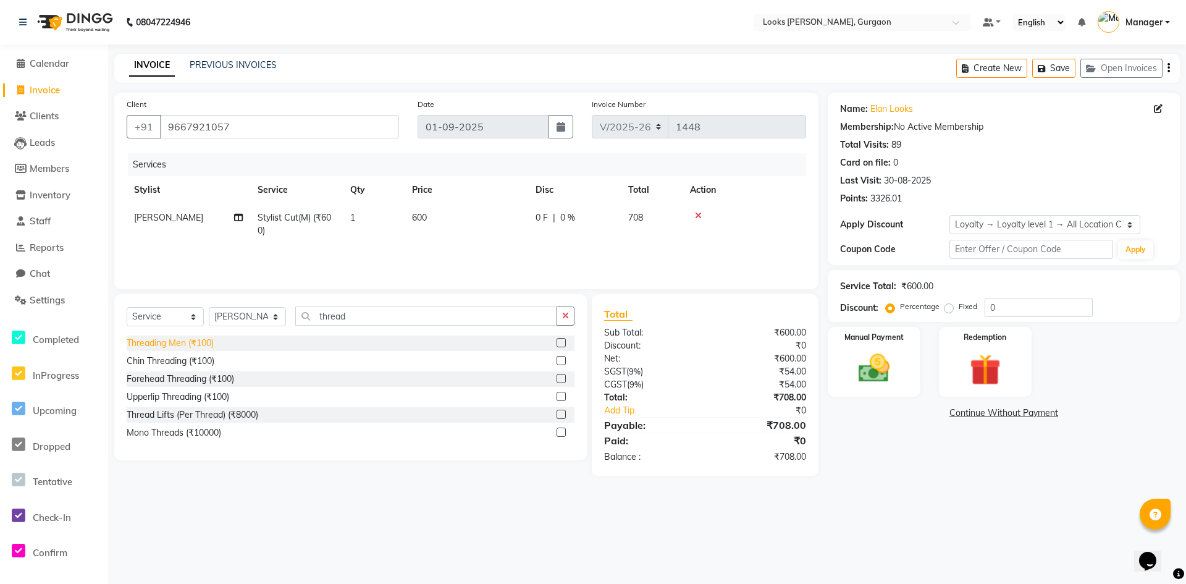
click at [194, 345] on div "Threading Men (₹100)" at bounding box center [170, 343] width 87 height 13
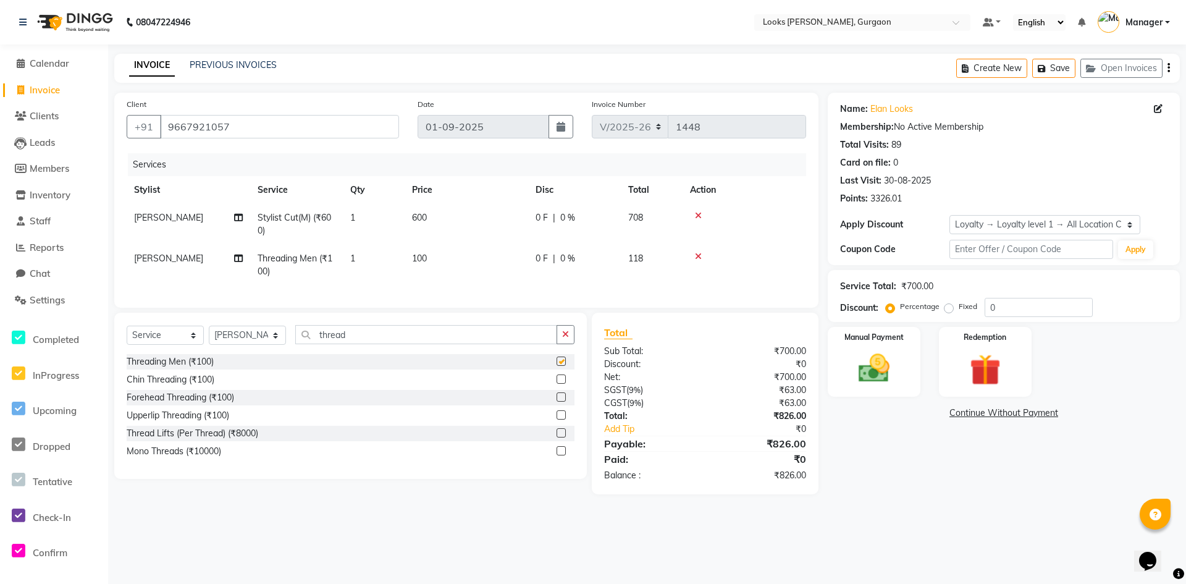
checkbox input "false"
click at [908, 373] on div "Manual Payment" at bounding box center [874, 362] width 96 height 73
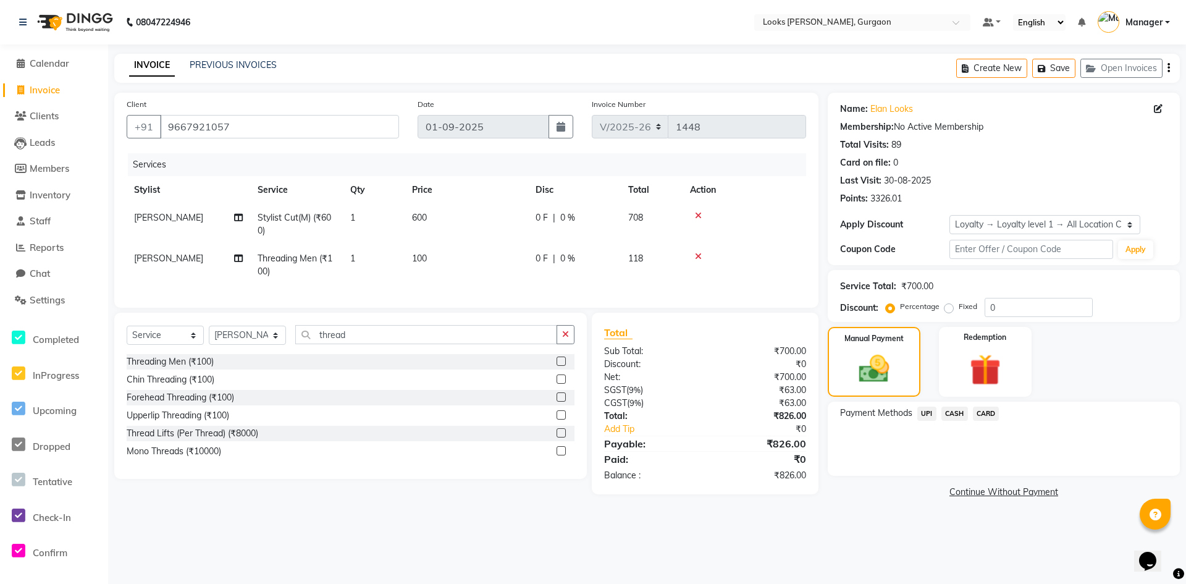
click at [932, 413] on span "UPI" at bounding box center [926, 413] width 19 height 14
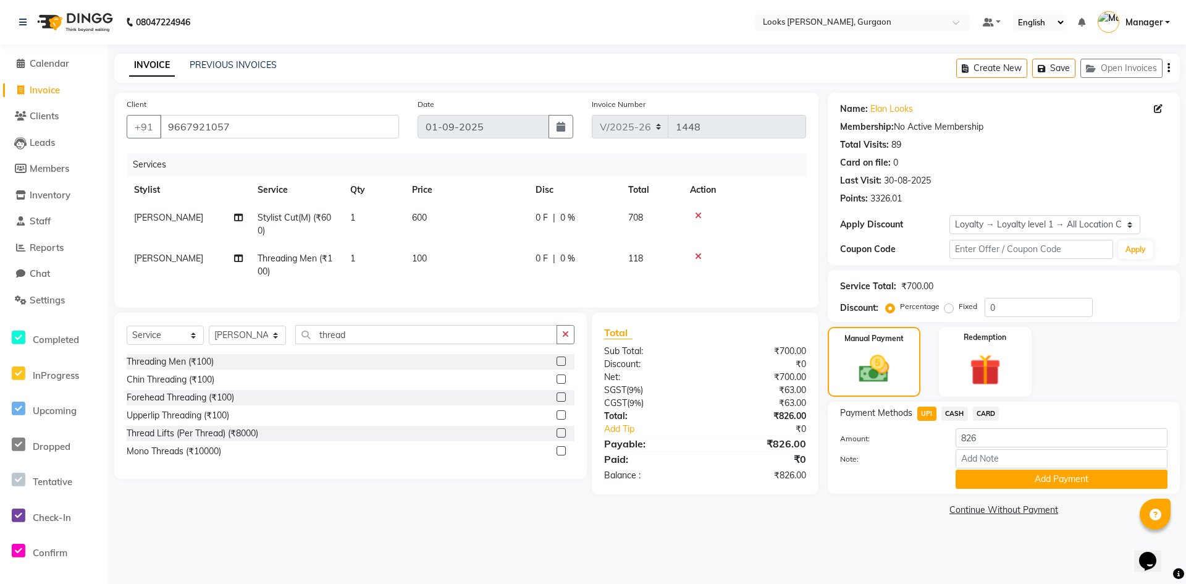
click at [984, 414] on span "CARD" at bounding box center [986, 413] width 27 height 14
click at [999, 476] on button "Add Payment" at bounding box center [1062, 478] width 212 height 19
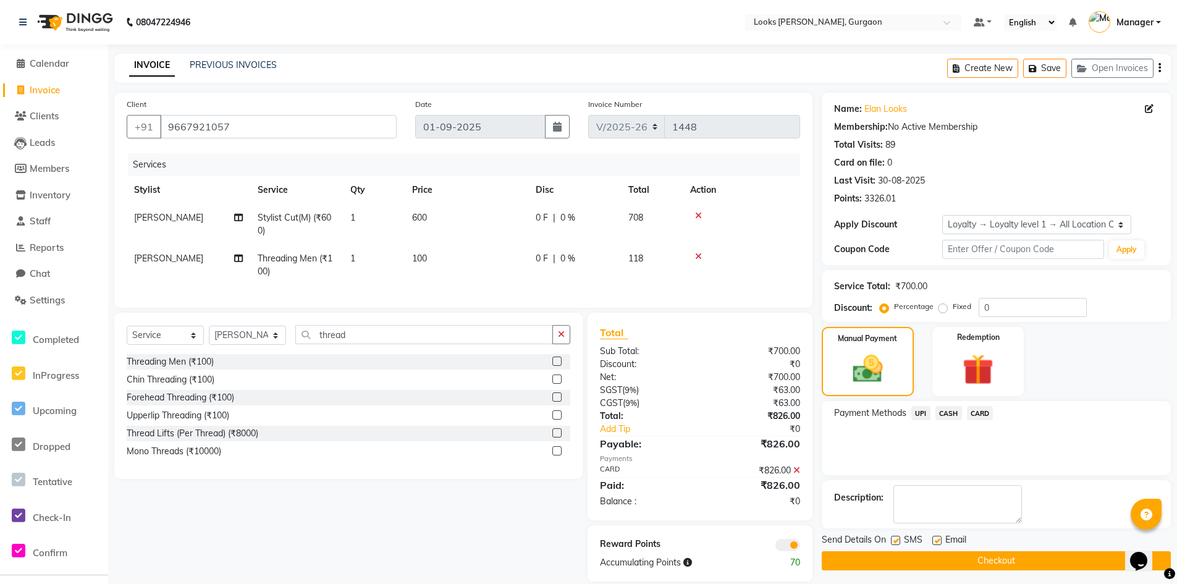
click at [943, 562] on button "Checkout" at bounding box center [996, 560] width 349 height 19
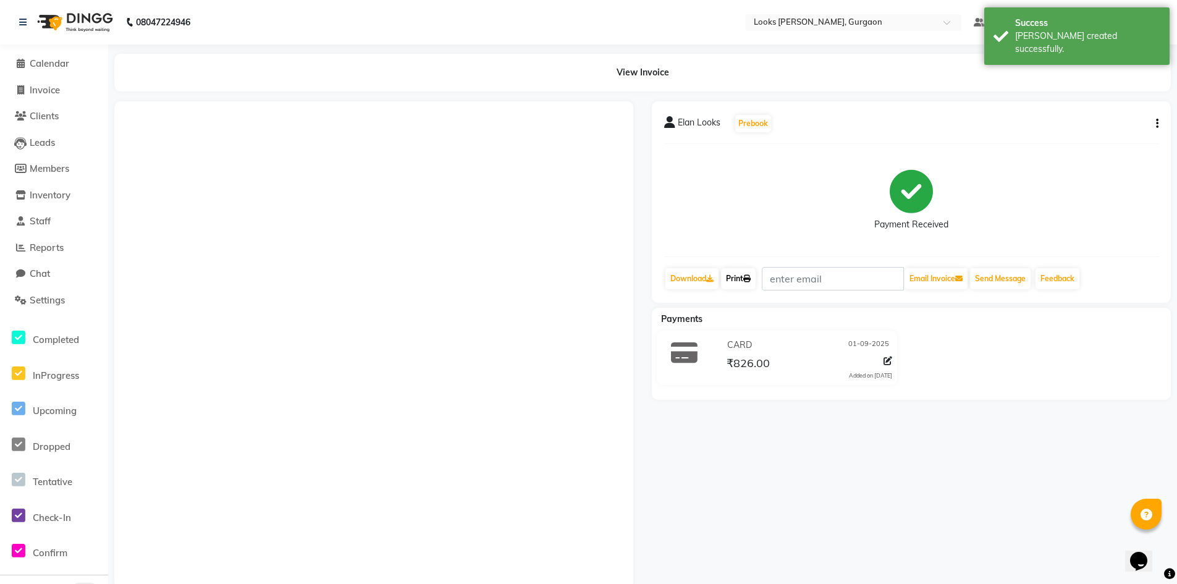
click at [750, 280] on icon at bounding box center [746, 278] width 7 height 7
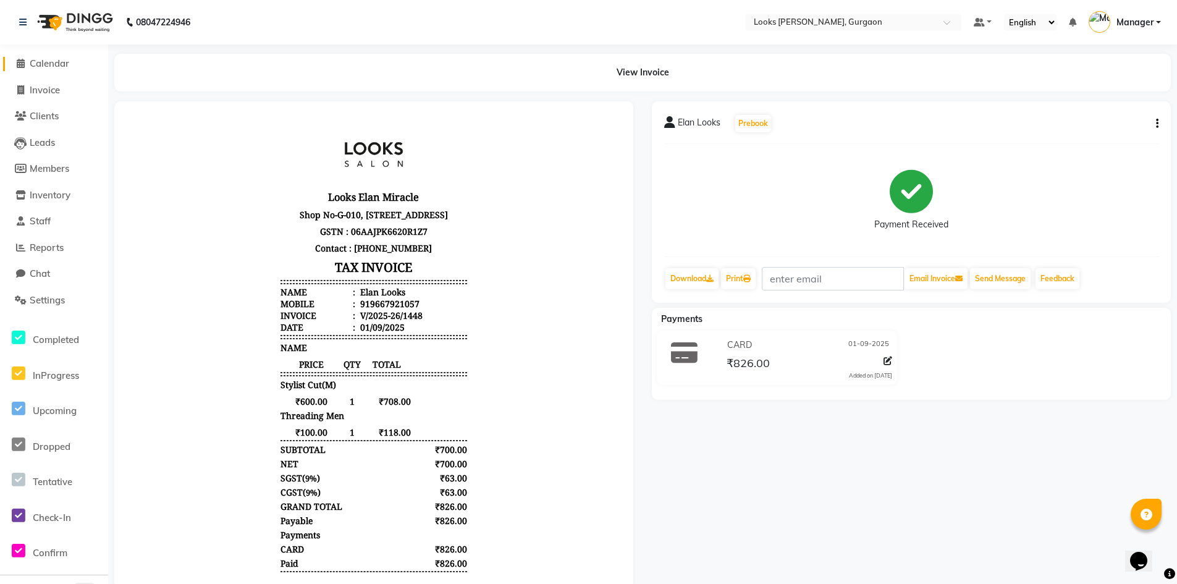
click at [56, 63] on span "Calendar" at bounding box center [50, 63] width 40 height 12
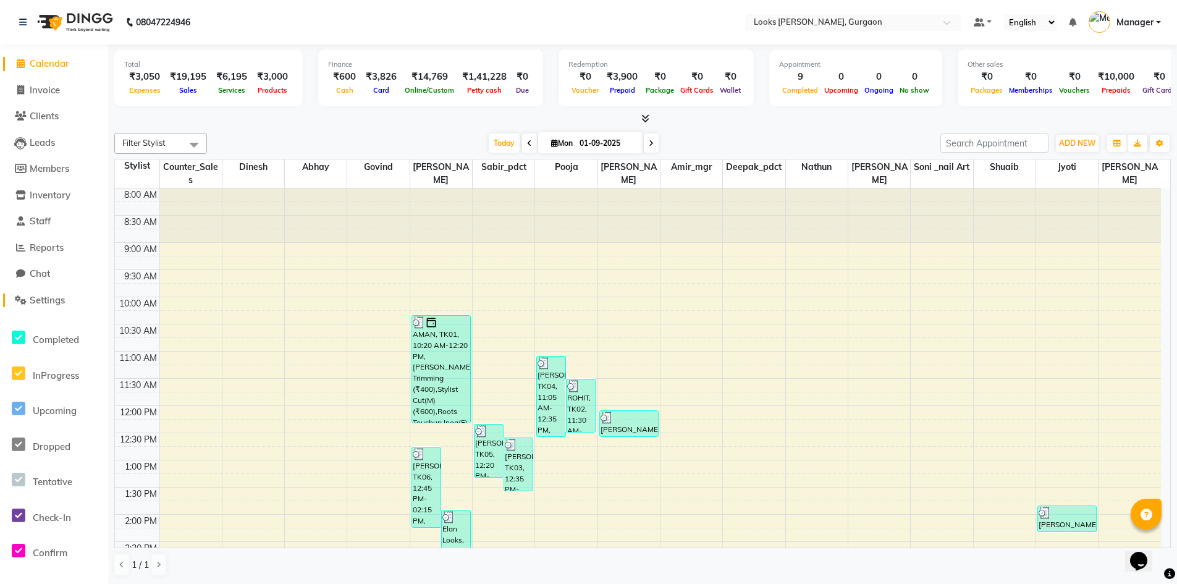
click at [49, 297] on span "Settings" at bounding box center [47, 300] width 35 height 12
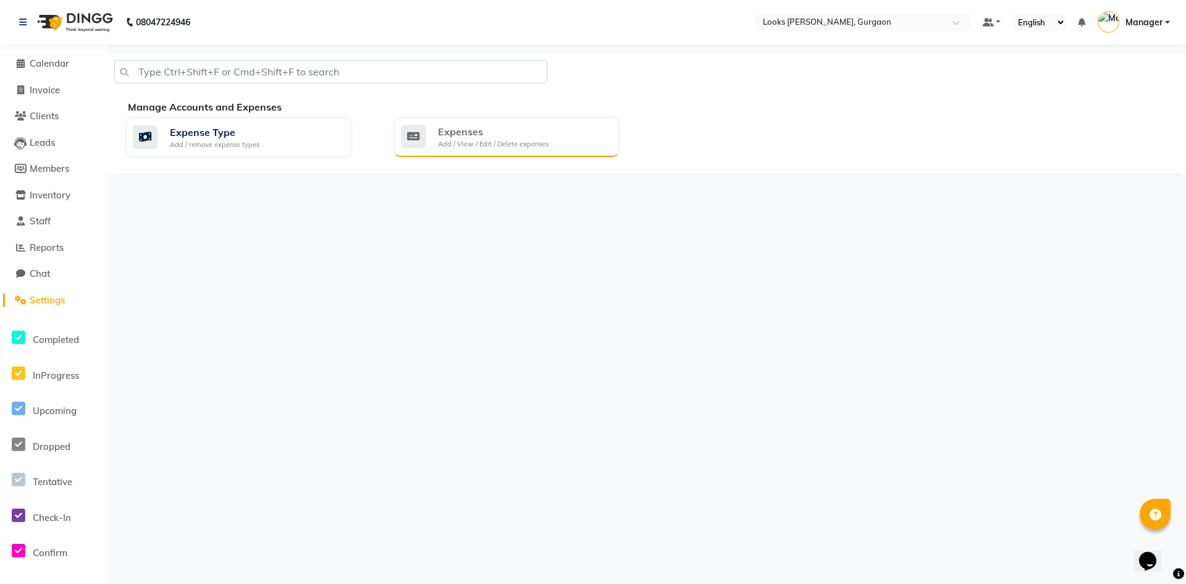
click at [511, 141] on div "Add / View / Edit / Delete expenses" at bounding box center [493, 144] width 111 height 11
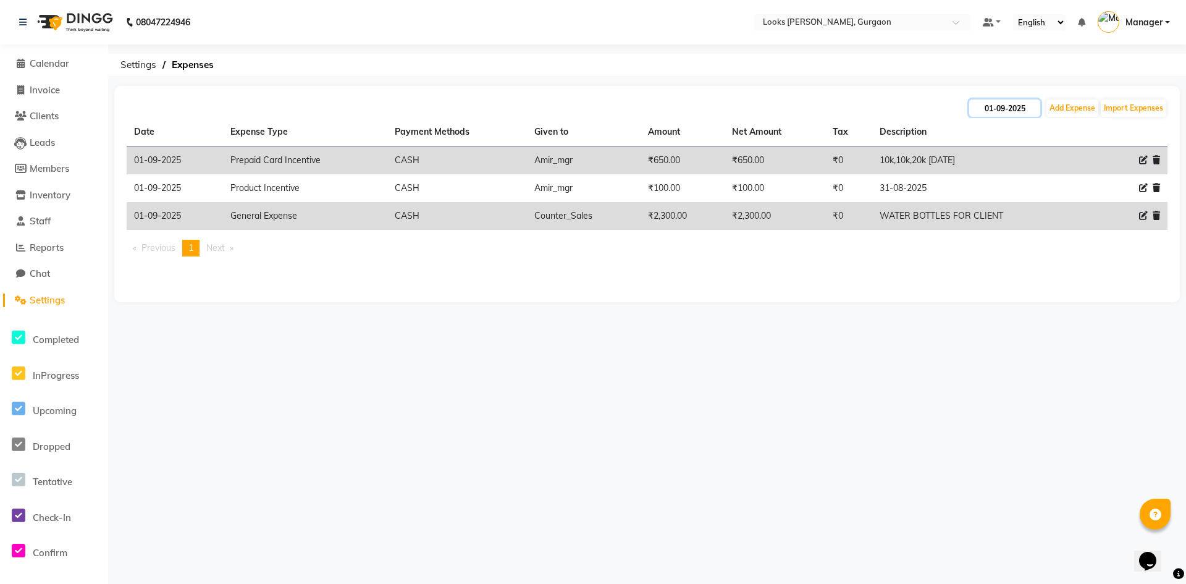
click at [1014, 111] on input "01-09-2025" at bounding box center [1004, 107] width 71 height 17
select select "9"
select select "2025"
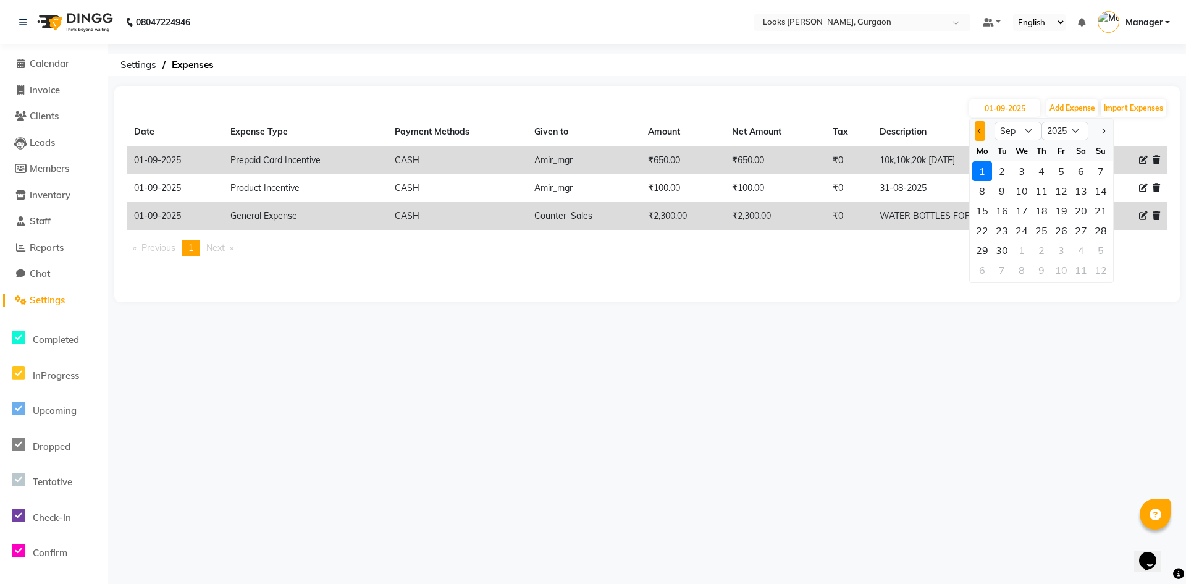
click at [978, 133] on button "Previous month" at bounding box center [980, 131] width 11 height 20
select select "8"
click at [1098, 249] on div "31" at bounding box center [1101, 250] width 20 height 20
type input "31-08-2025"
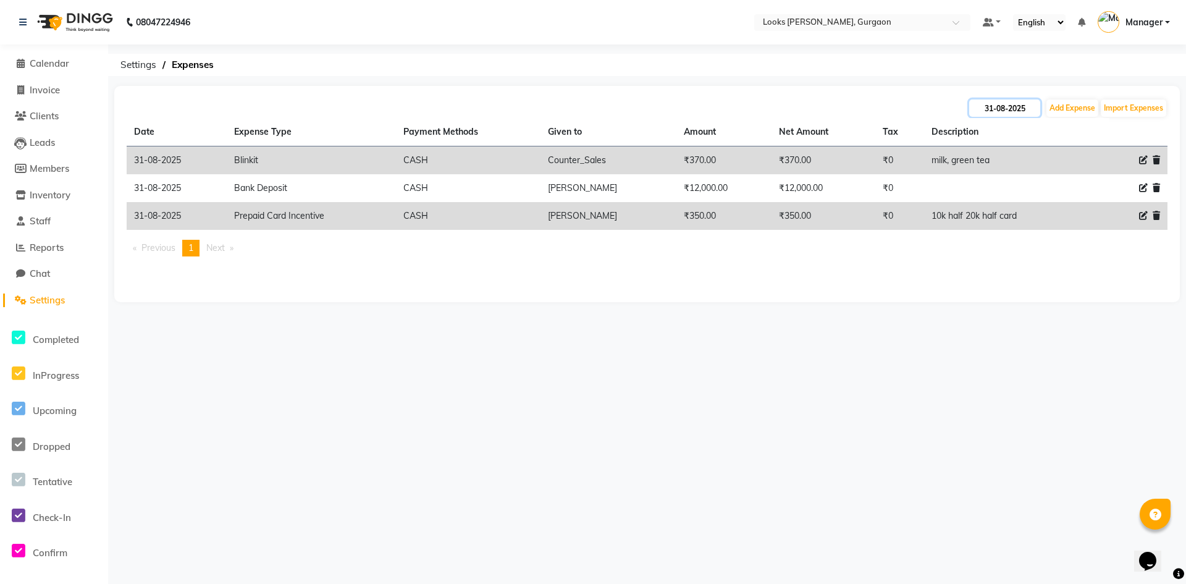
click at [996, 109] on input "31-08-2025" at bounding box center [1004, 107] width 71 height 17
select select "8"
select select "2025"
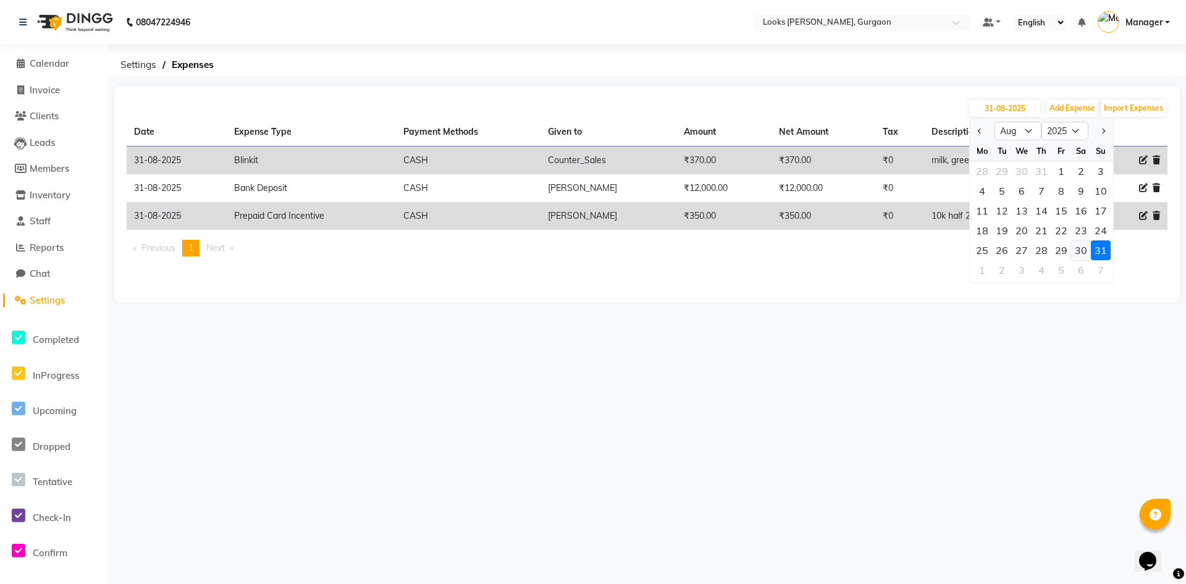
click at [1081, 248] on div "30" at bounding box center [1081, 250] width 20 height 20
type input "30-08-2025"
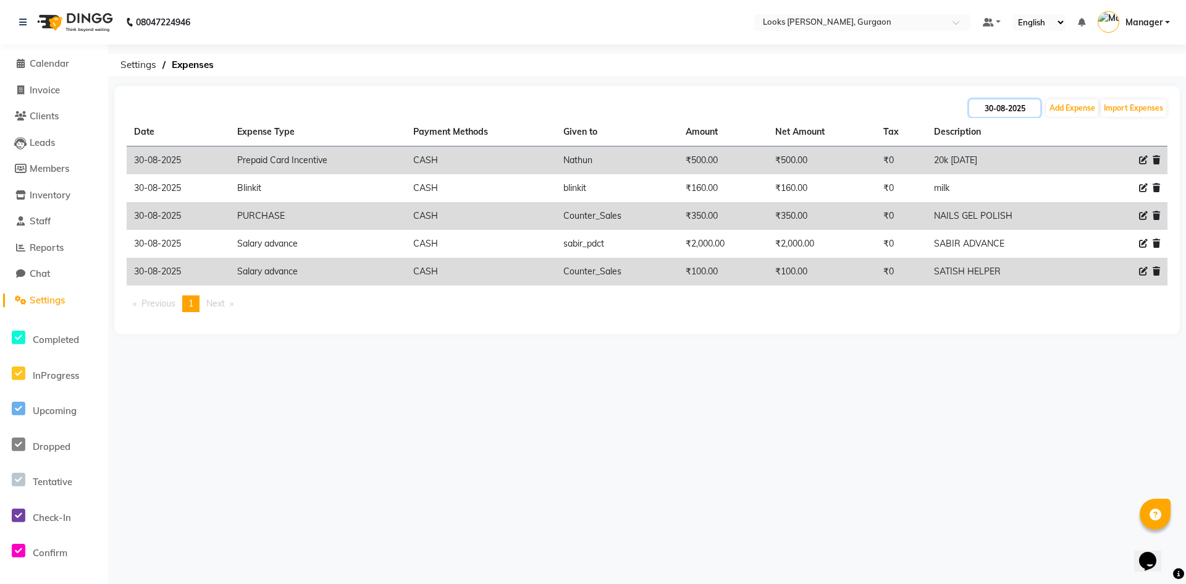
click at [1017, 106] on input "30-08-2025" at bounding box center [1004, 107] width 71 height 17
select select "8"
select select "2025"
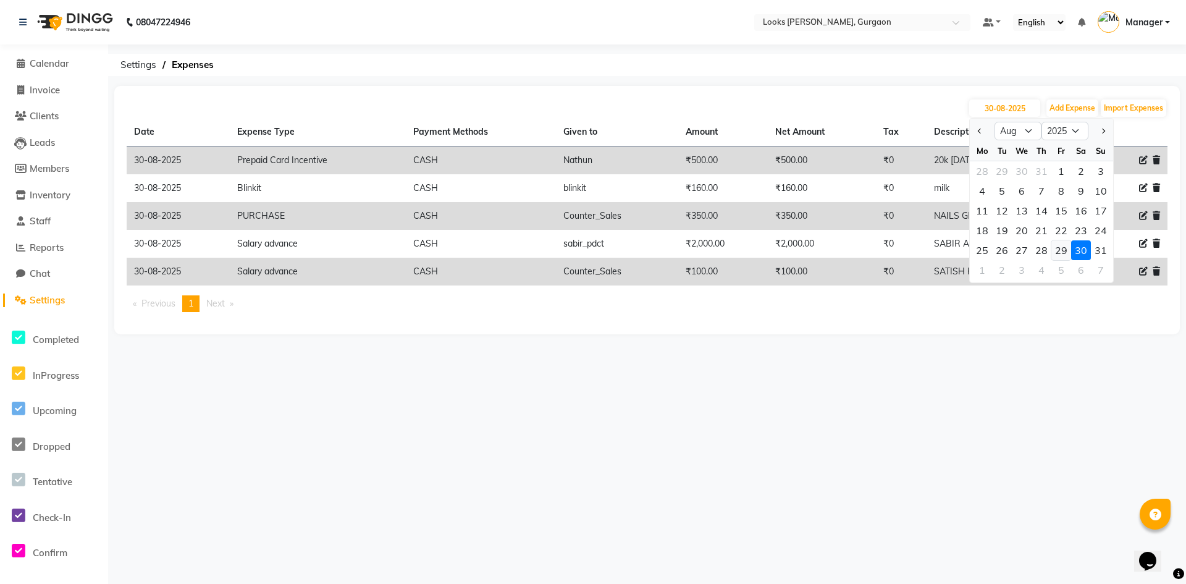
click at [1062, 248] on div "29" at bounding box center [1061, 250] width 20 height 20
type input "[DATE]"
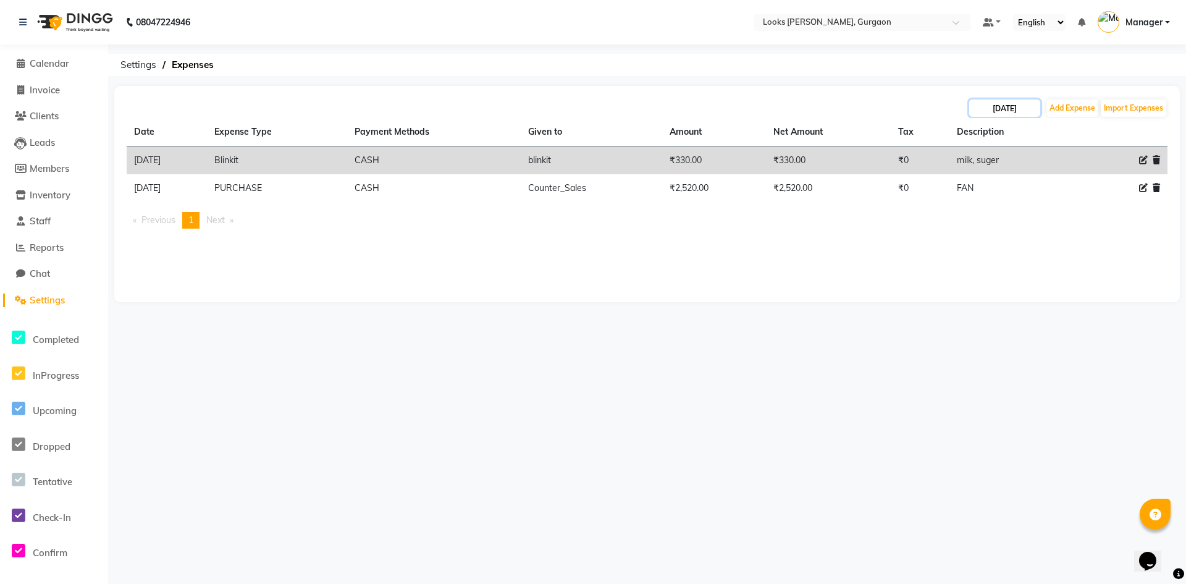
click at [1022, 111] on input "[DATE]" at bounding box center [1004, 107] width 71 height 17
select select "8"
select select "2025"
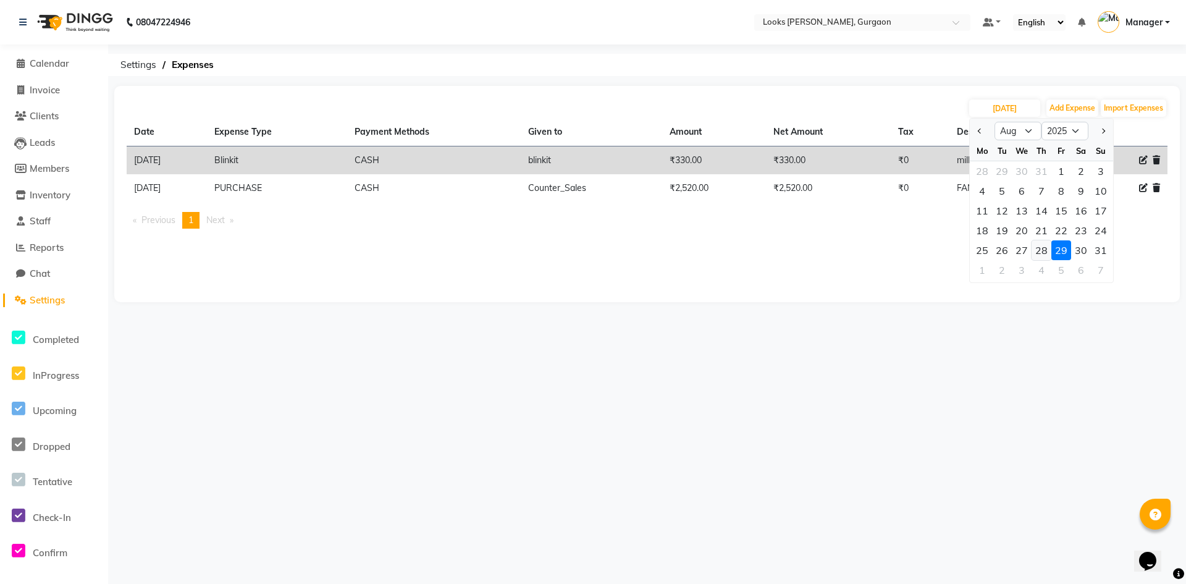
click at [1043, 246] on div "28" at bounding box center [1042, 250] width 20 height 20
type input "[DATE]"
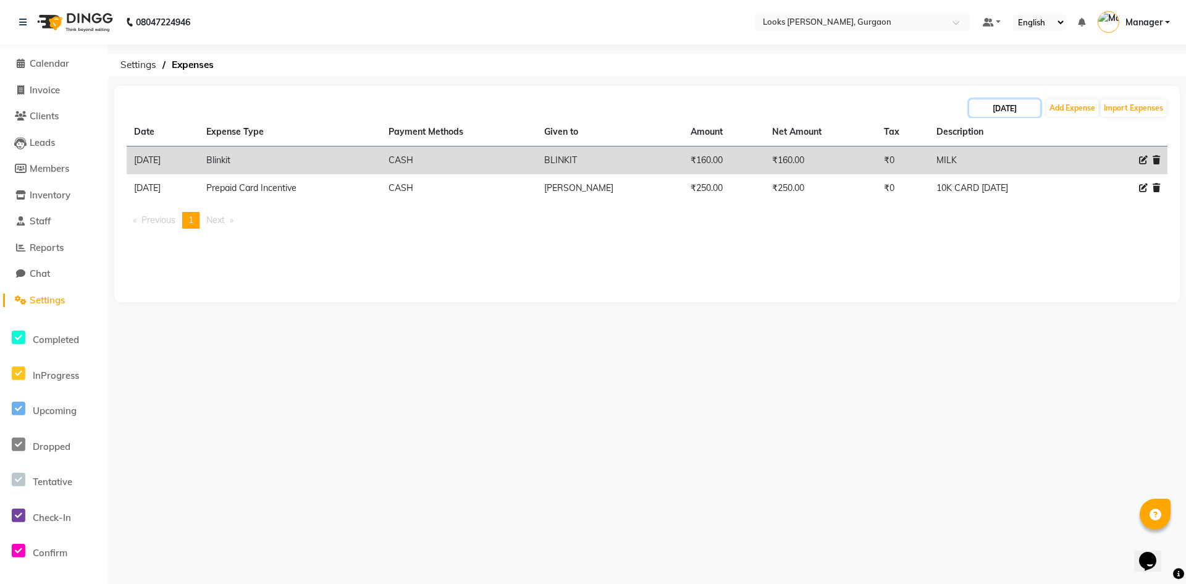
click at [1011, 111] on input "[DATE]" at bounding box center [1004, 107] width 71 height 17
select select "8"
select select "2025"
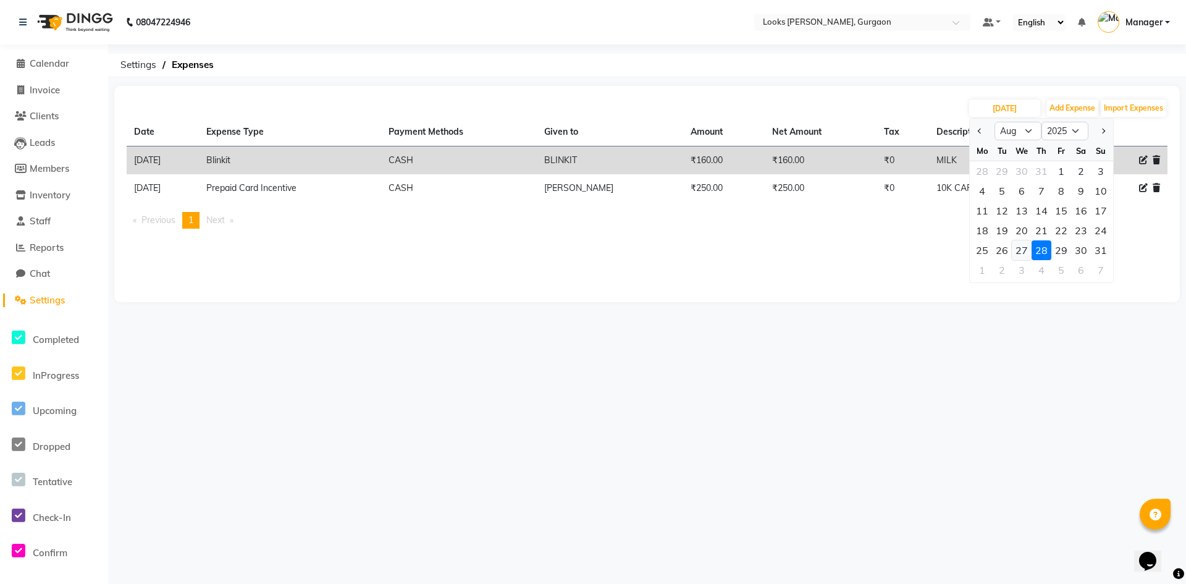
click at [1025, 246] on div "27" at bounding box center [1022, 250] width 20 height 20
type input "27-08-2025"
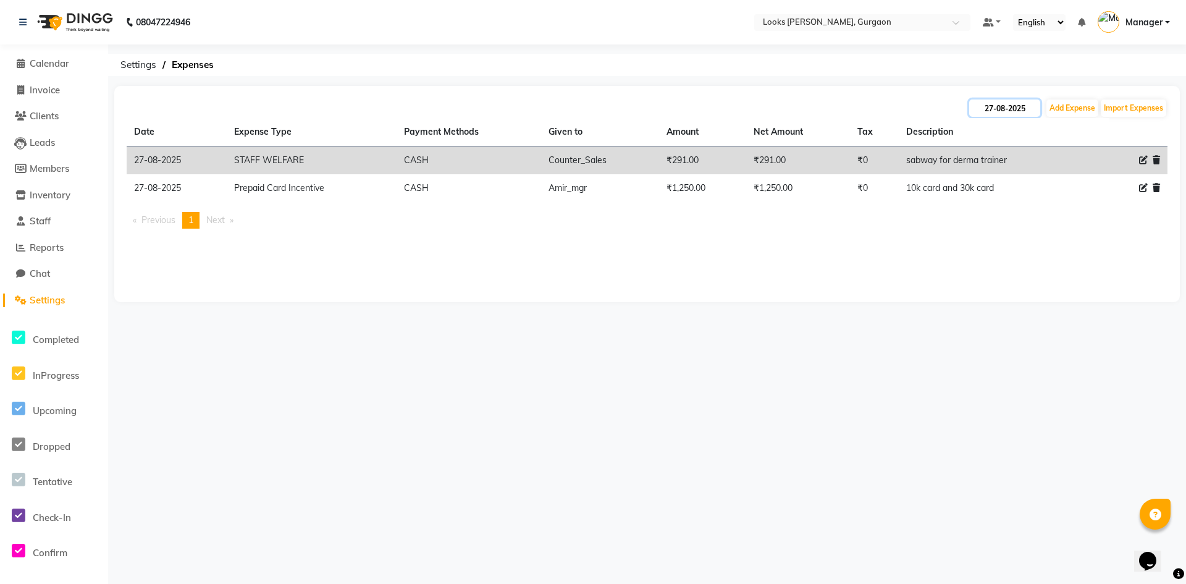
click at [1002, 114] on input "27-08-2025" at bounding box center [1004, 107] width 71 height 17
select select "8"
select select "2025"
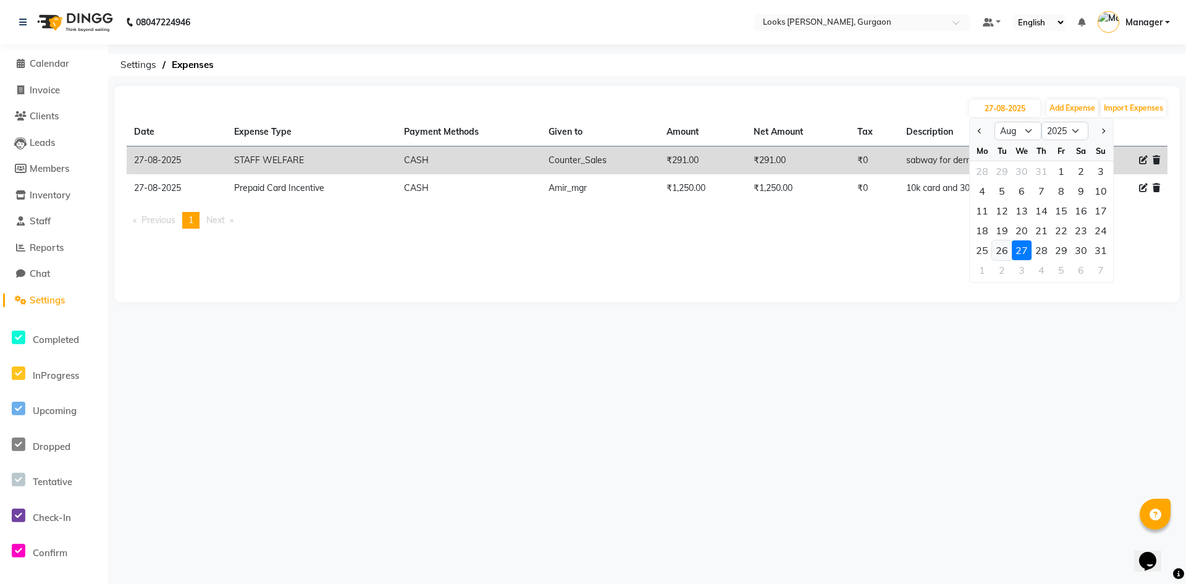
click at [1003, 253] on div "26" at bounding box center [1002, 250] width 20 height 20
type input "26-08-2025"
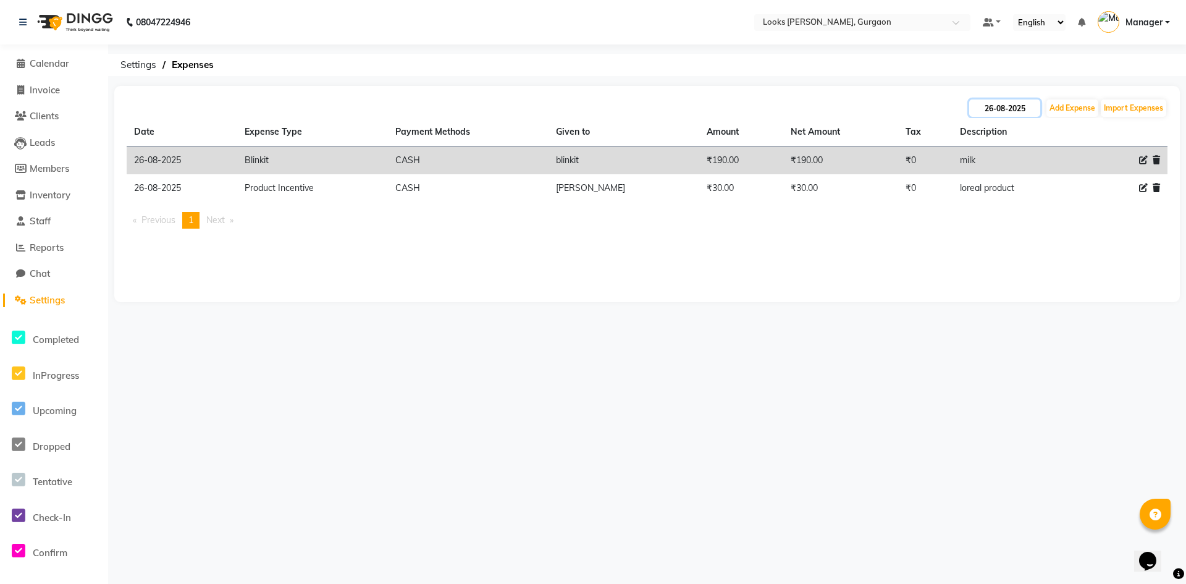
click at [1003, 109] on input "26-08-2025" at bounding box center [1004, 107] width 71 height 17
select select "8"
select select "2025"
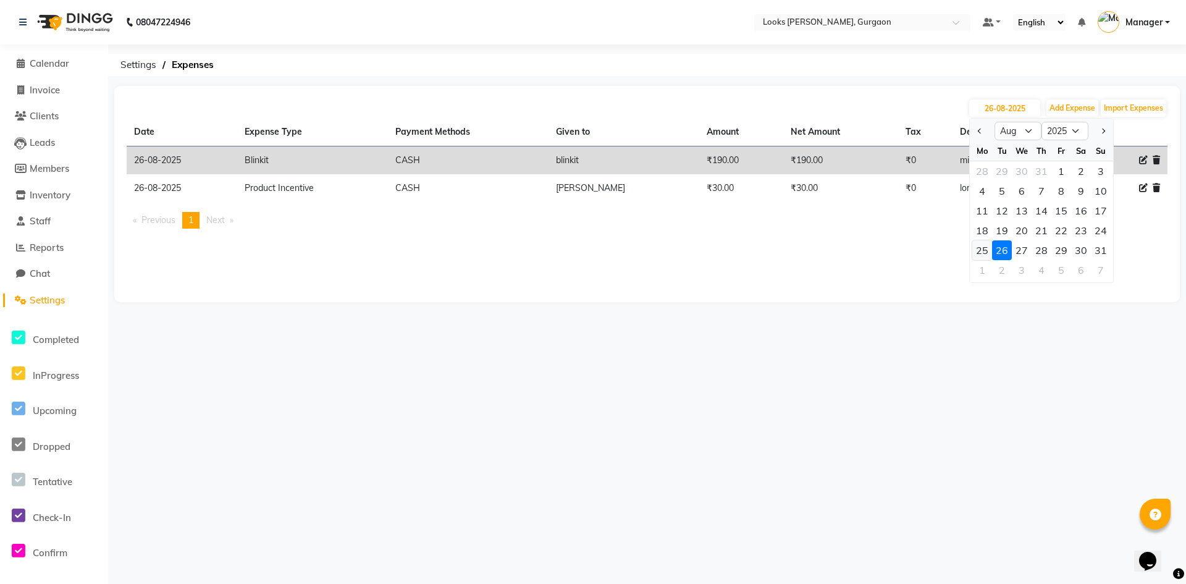
click at [979, 251] on div "25" at bounding box center [982, 250] width 20 height 20
type input "25-08-2025"
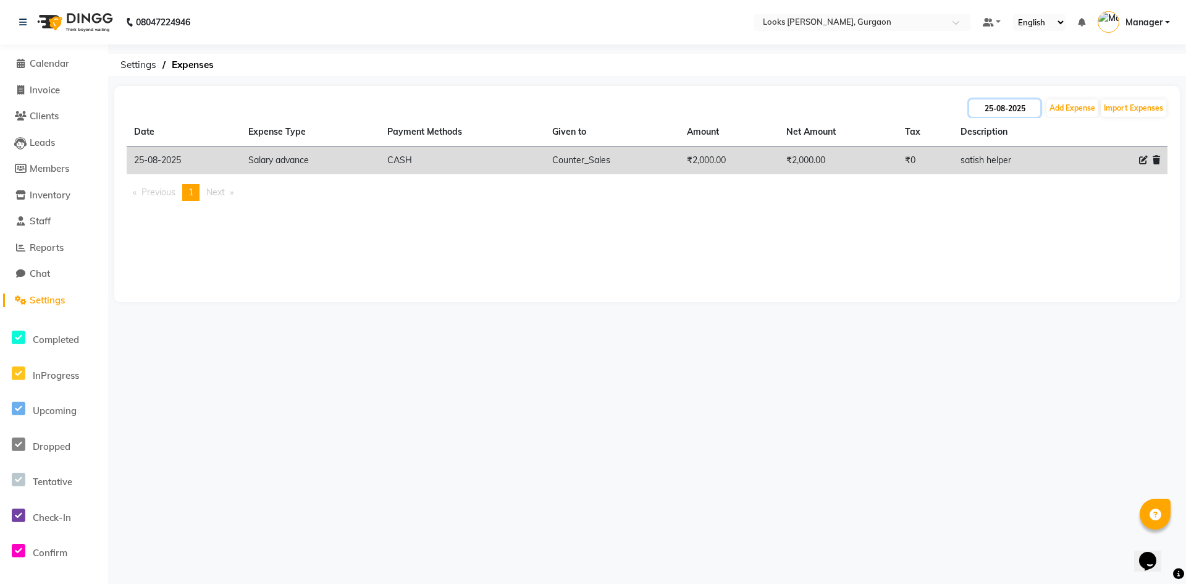
click at [990, 109] on input "25-08-2025" at bounding box center [1004, 107] width 71 height 17
select select "8"
select select "2025"
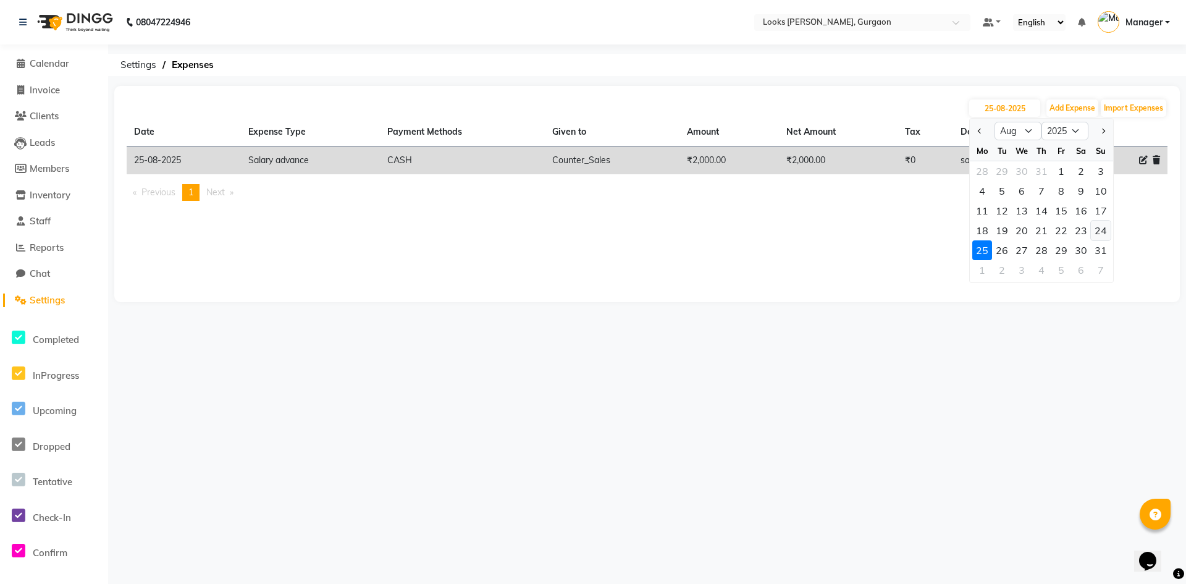
click at [1102, 232] on div "24" at bounding box center [1101, 231] width 20 height 20
type input "24-08-2025"
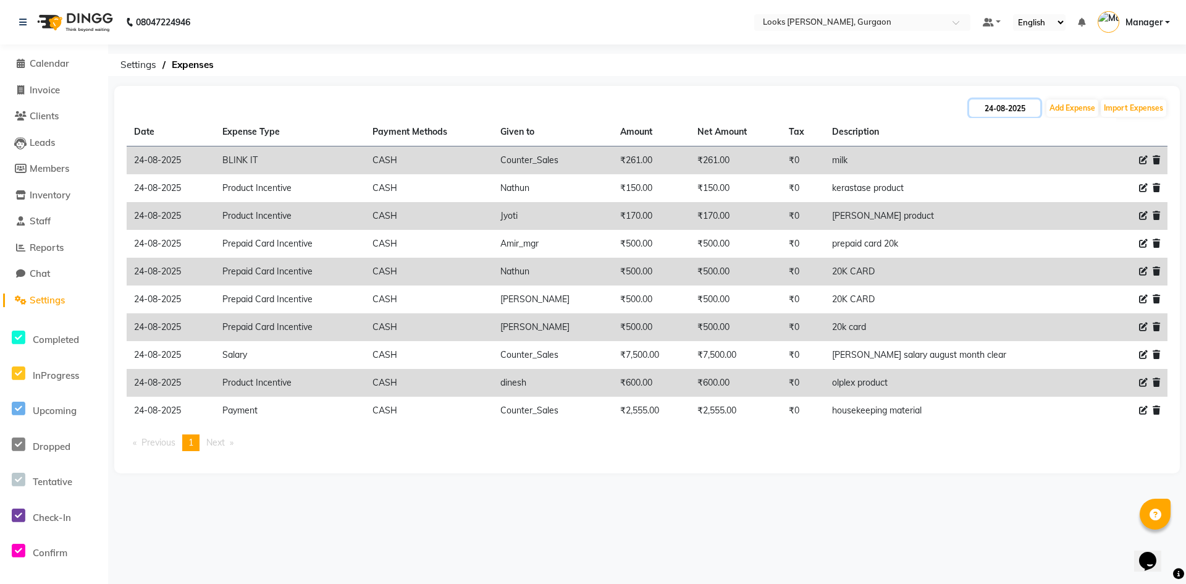
click at [1000, 111] on input "24-08-2025" at bounding box center [1004, 107] width 71 height 17
select select "8"
select select "2025"
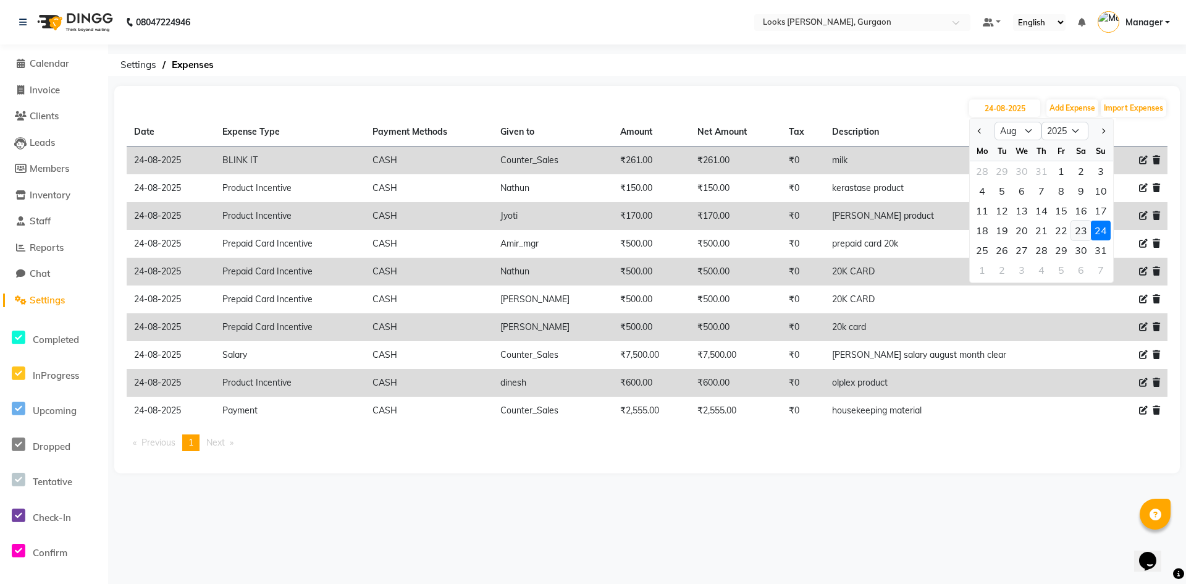
click at [1086, 229] on div "23" at bounding box center [1081, 231] width 20 height 20
type input "23-08-2025"
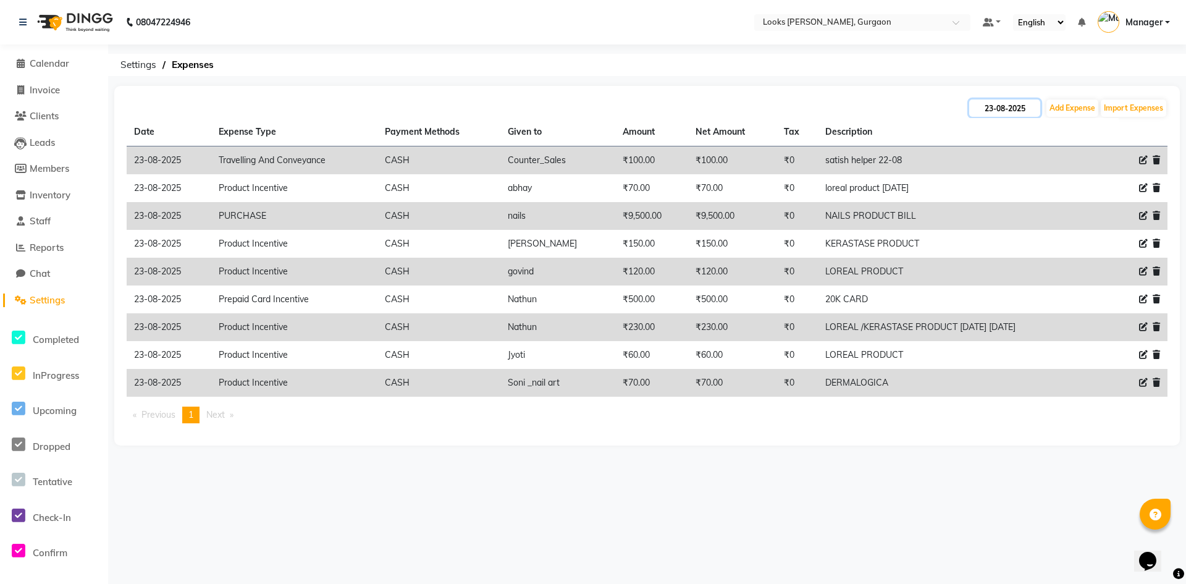
click at [1007, 107] on input "23-08-2025" at bounding box center [1004, 107] width 71 height 17
select select "8"
select select "2025"
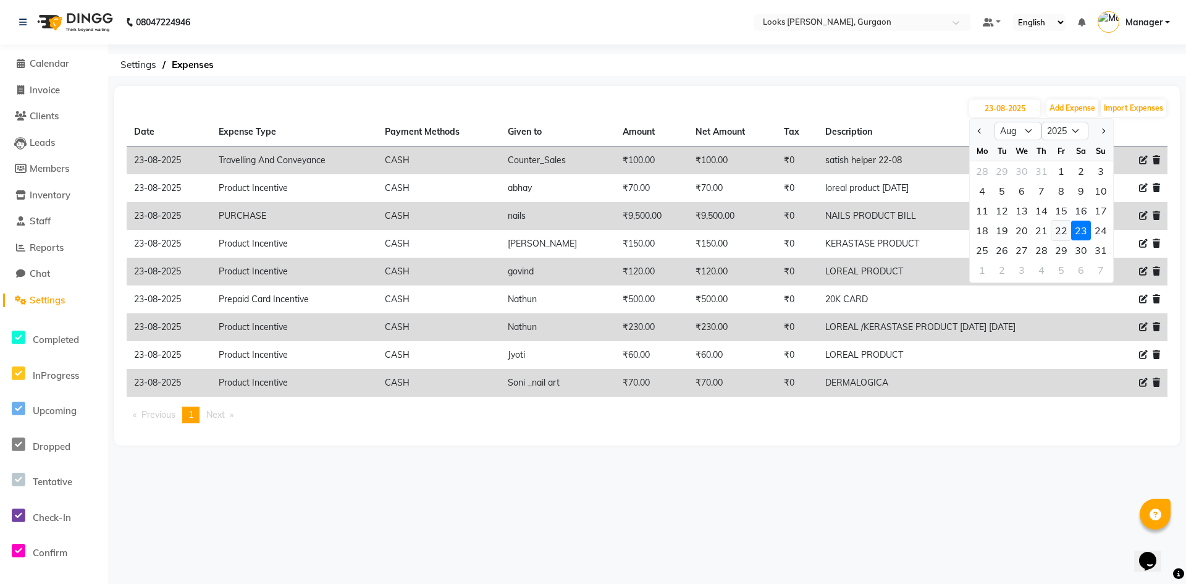
click at [1064, 231] on div "22" at bounding box center [1061, 231] width 20 height 20
type input "[DATE]"
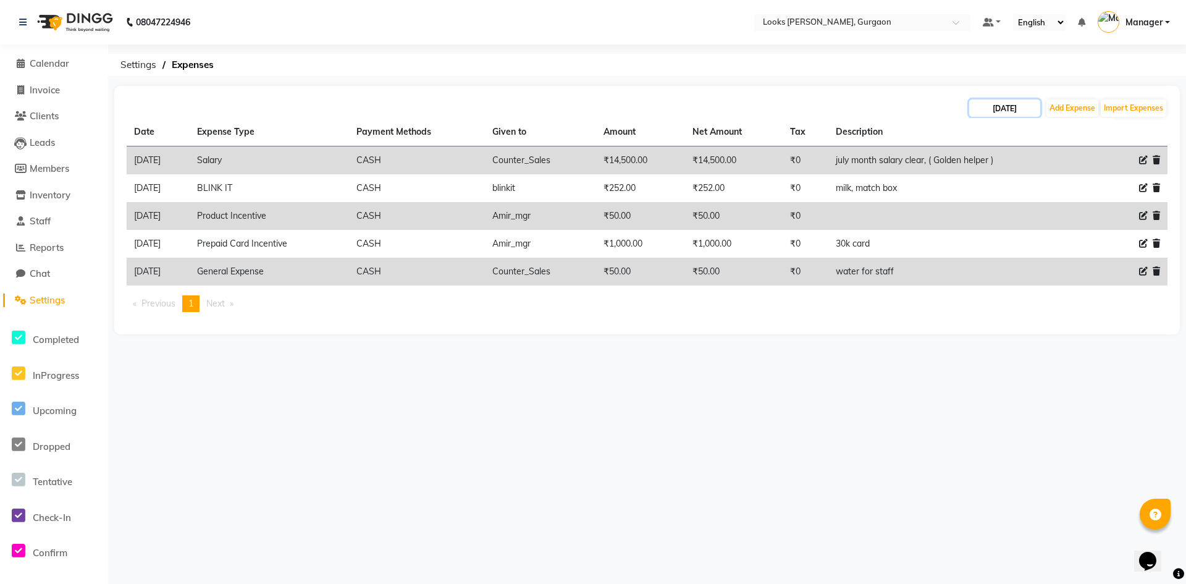
click at [1006, 107] on input "[DATE]" at bounding box center [1004, 107] width 71 height 17
select select "8"
select select "2025"
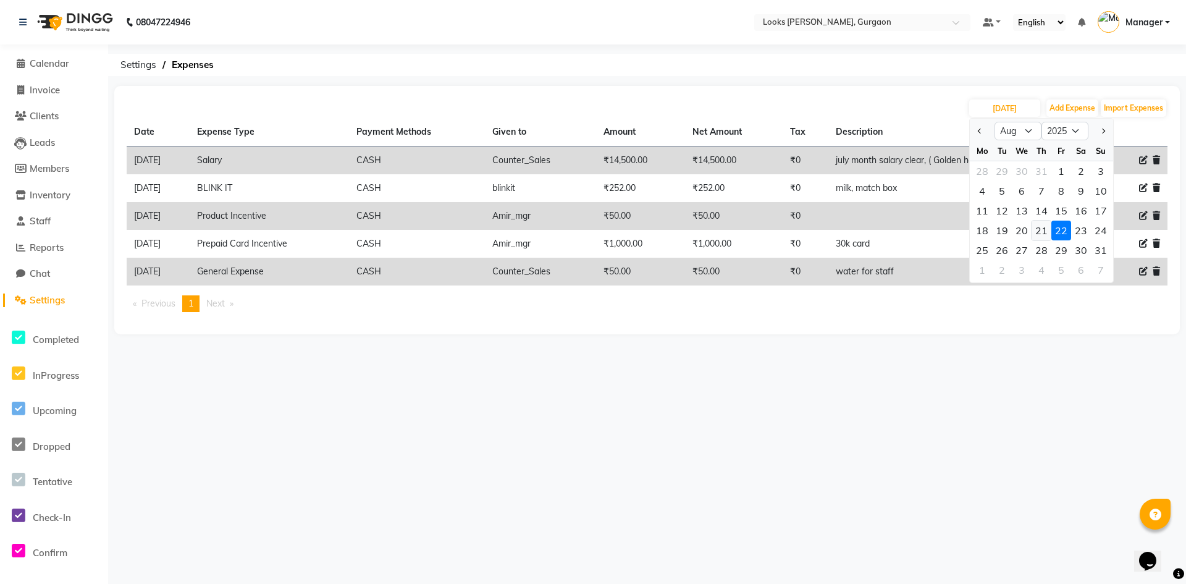
click at [1040, 225] on div "21" at bounding box center [1042, 231] width 20 height 20
type input "21-08-2025"
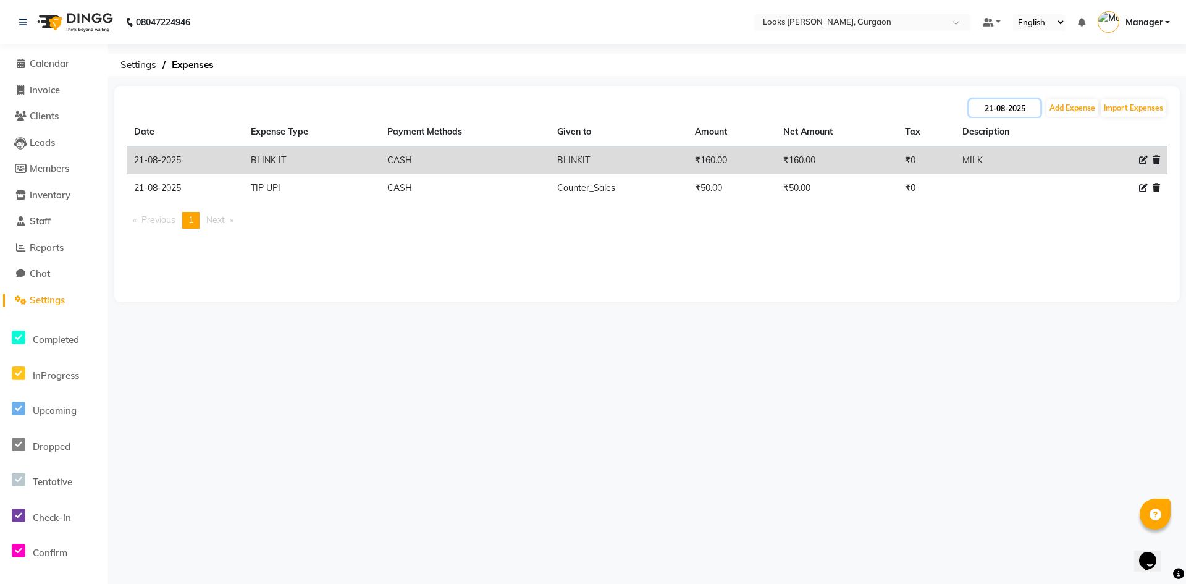
click at [998, 105] on input "21-08-2025" at bounding box center [1004, 107] width 71 height 17
select select "8"
select select "2025"
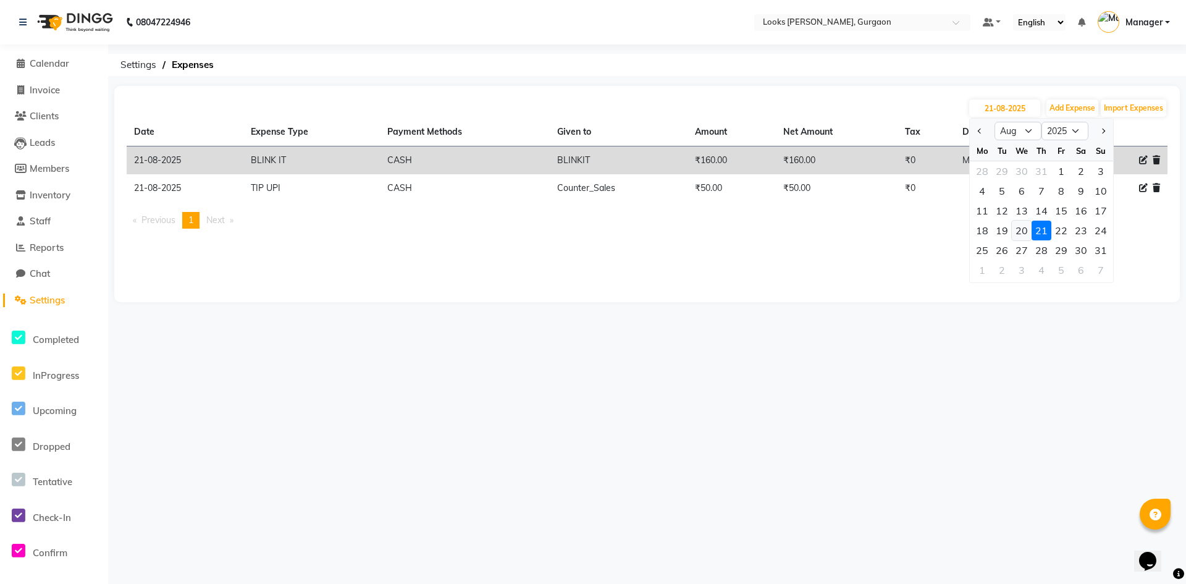
click at [1024, 227] on div "20" at bounding box center [1022, 231] width 20 height 20
type input "20-08-2025"
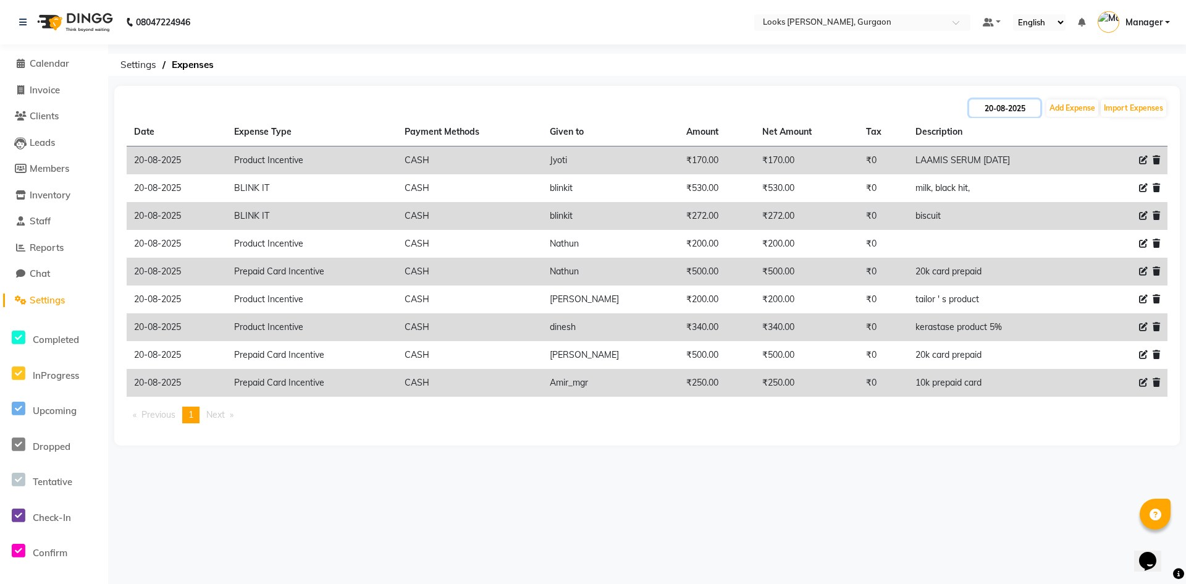
click at [995, 111] on input "20-08-2025" at bounding box center [1004, 107] width 71 height 17
select select "8"
select select "2025"
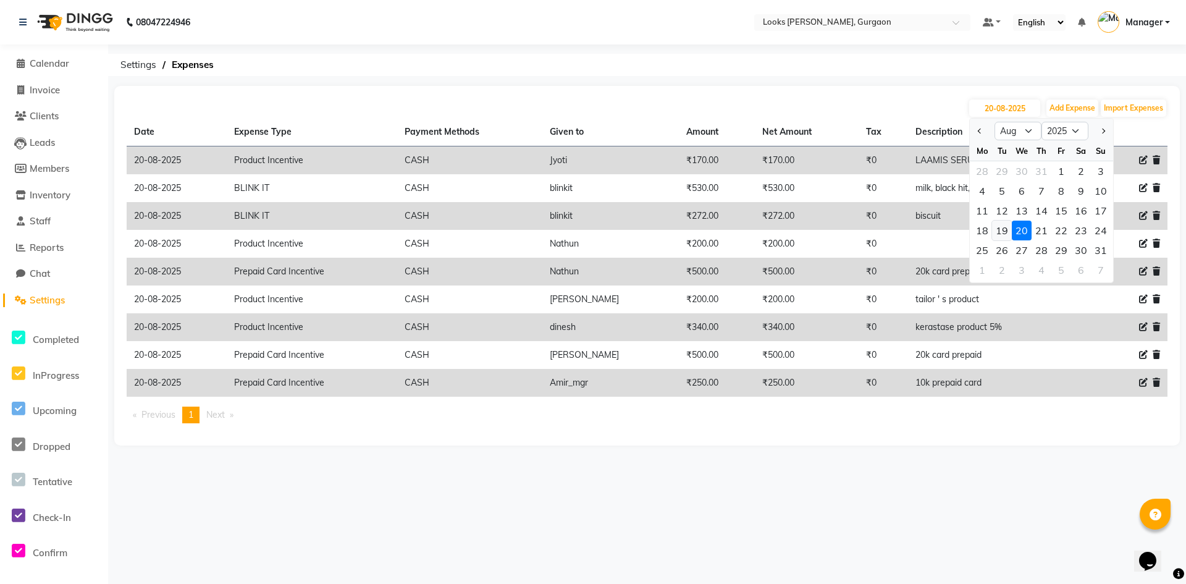
click at [1004, 228] on div "19" at bounding box center [1002, 231] width 20 height 20
type input "[DATE]"
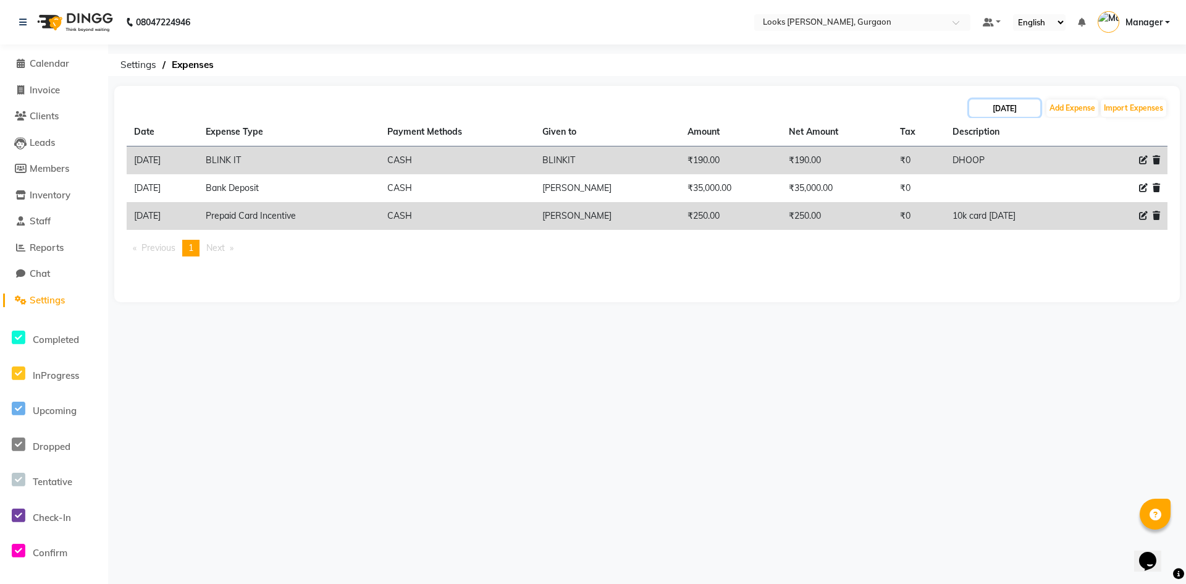
click at [994, 108] on input "[DATE]" at bounding box center [1004, 107] width 71 height 17
select select "8"
select select "2025"
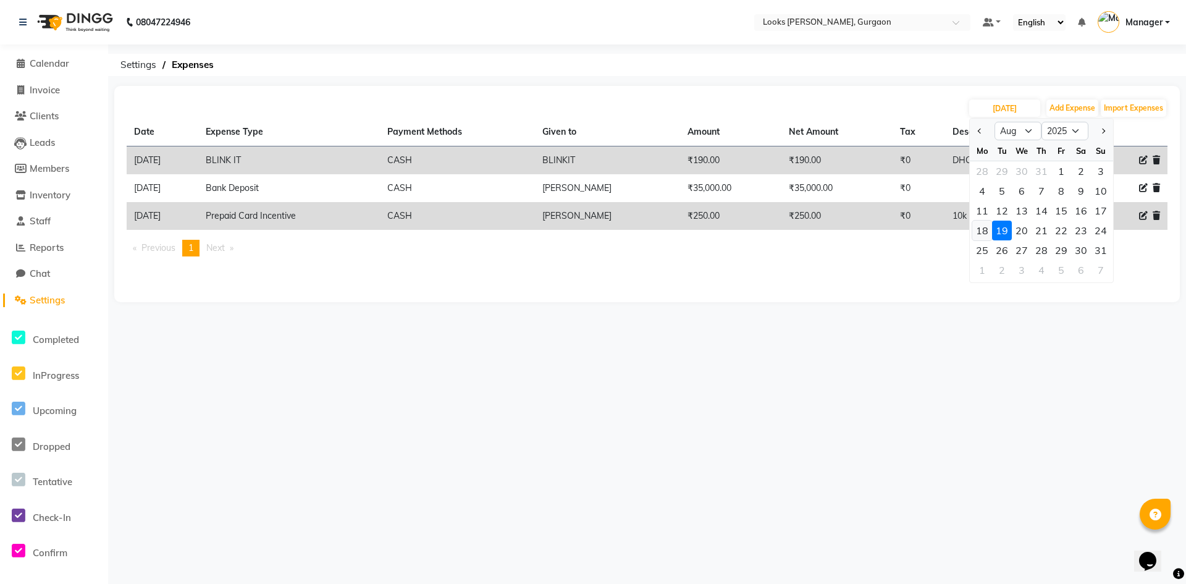
click at [982, 229] on div "18" at bounding box center [982, 231] width 20 height 20
type input "18-08-2025"
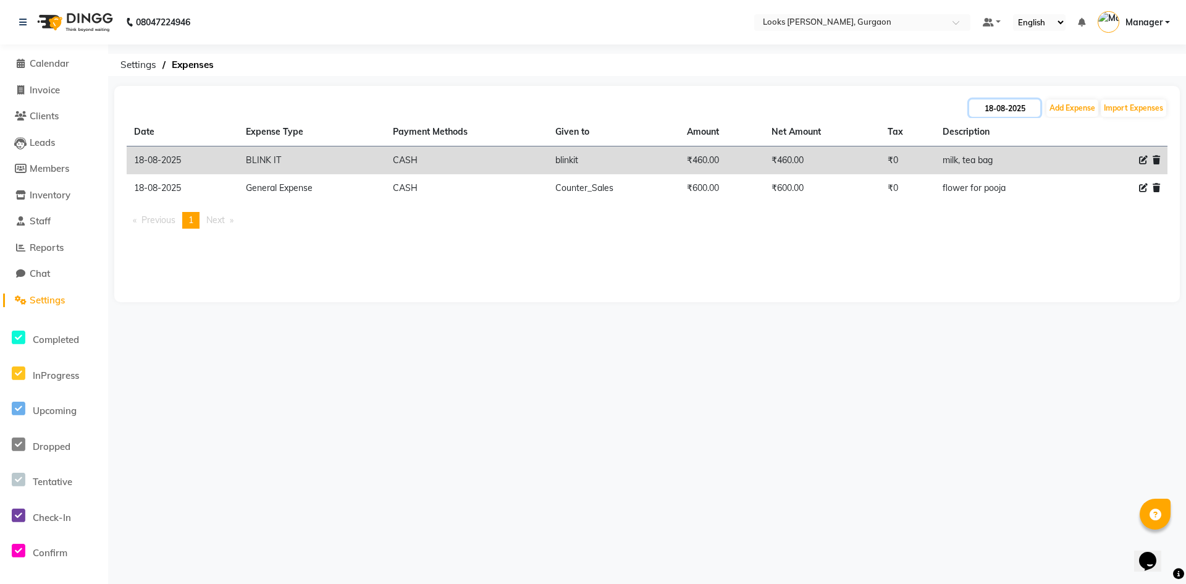
click at [1016, 104] on input "18-08-2025" at bounding box center [1004, 107] width 71 height 17
select select "8"
select select "2025"
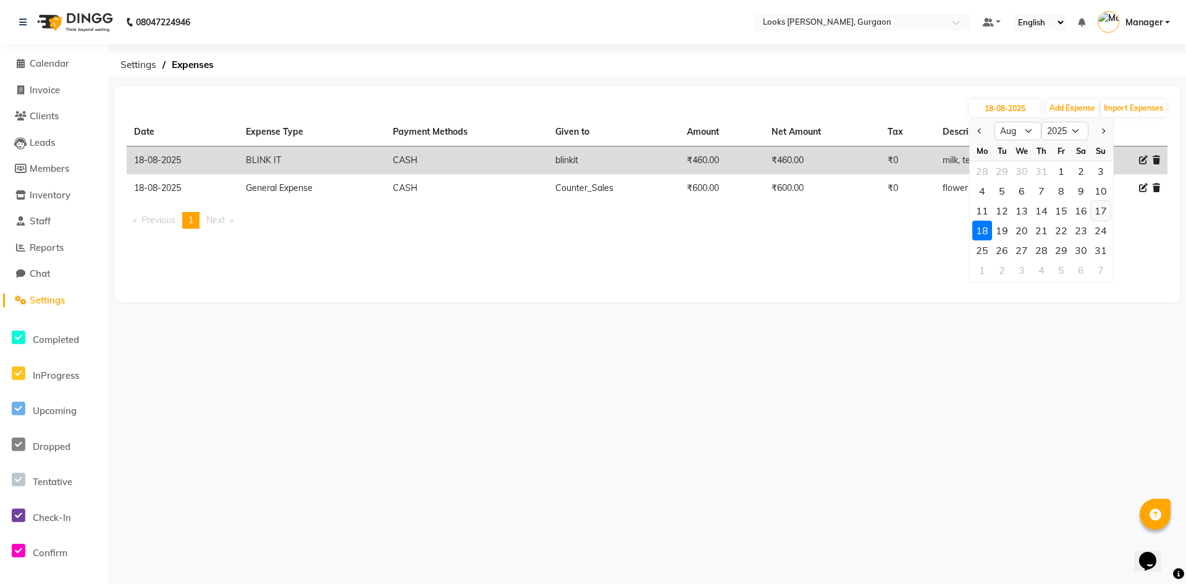
click at [1103, 205] on div "17" at bounding box center [1101, 211] width 20 height 20
type input "[DATE]"
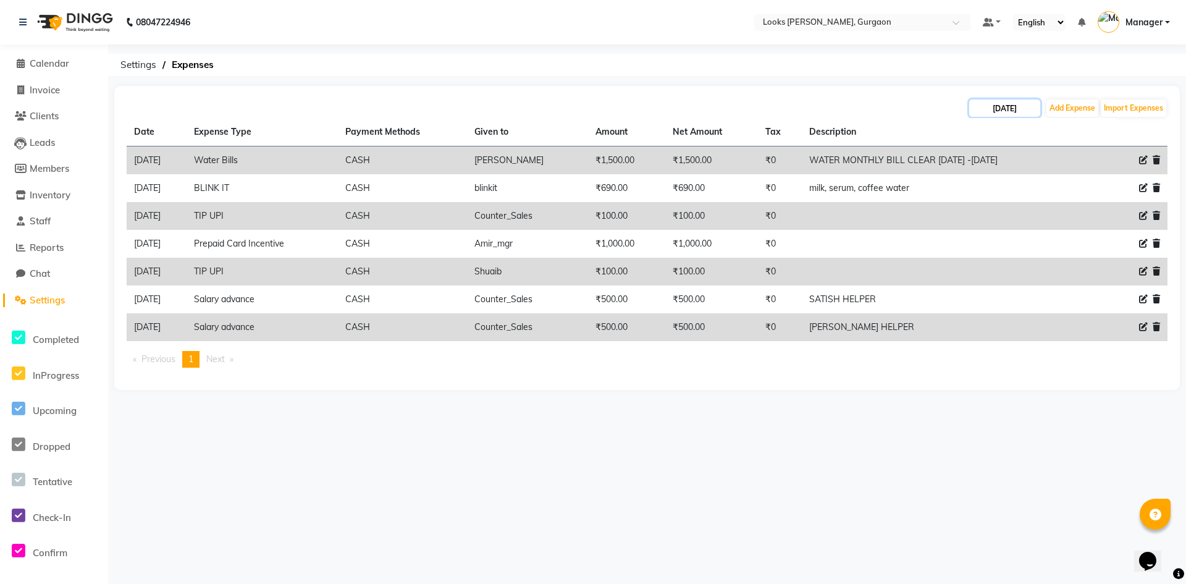
click at [1002, 106] on input "[DATE]" at bounding box center [1004, 107] width 71 height 17
select select "8"
select select "2025"
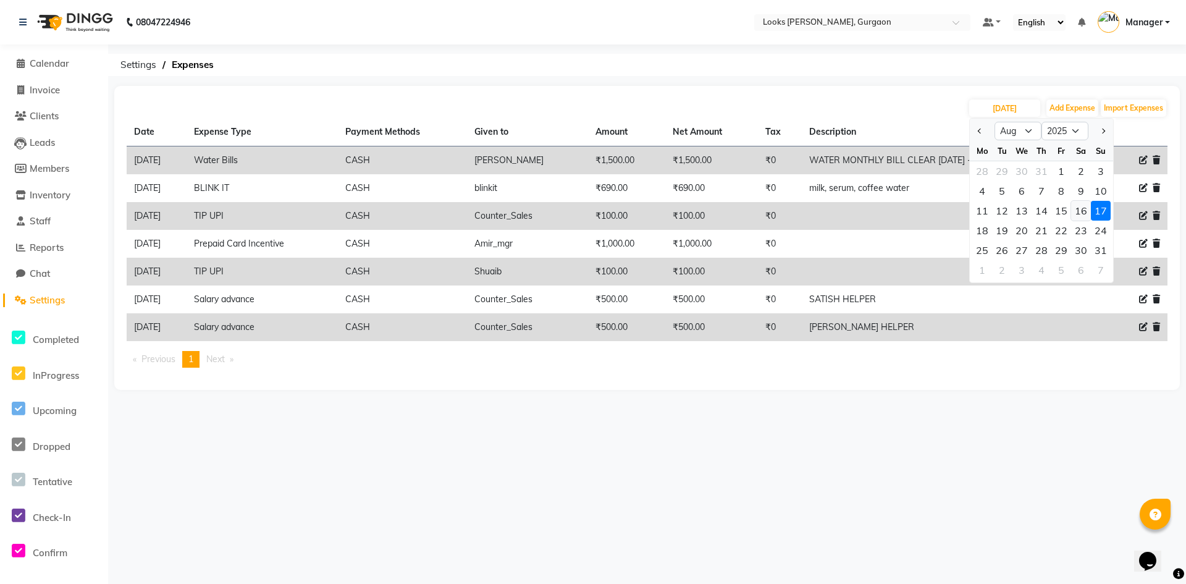
click at [1080, 212] on div "16" at bounding box center [1081, 211] width 20 height 20
type input "16-08-2025"
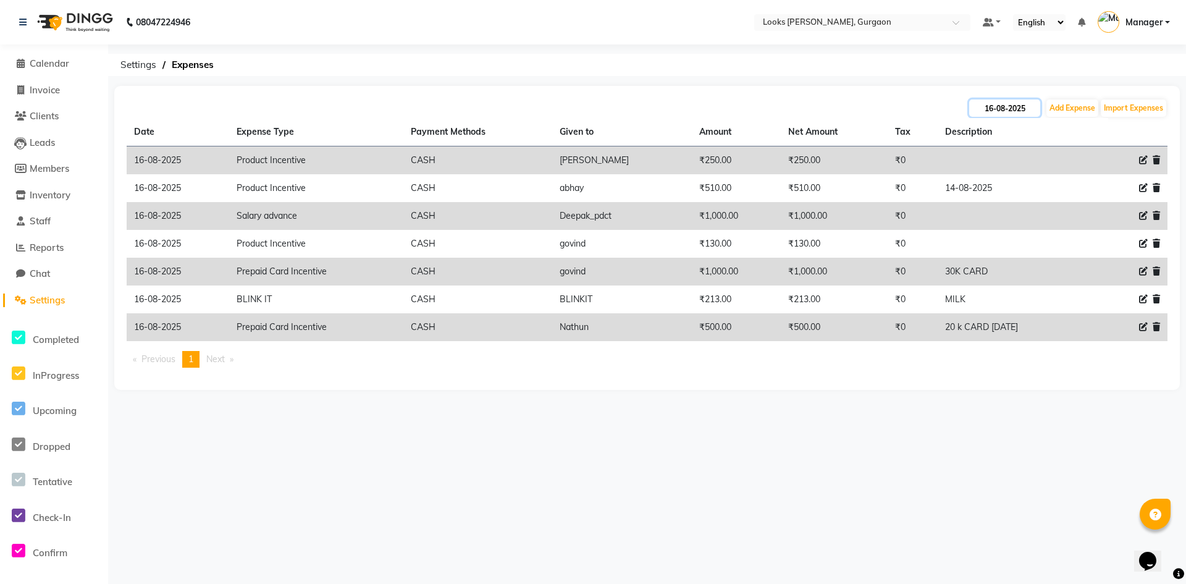
click at [981, 108] on input "16-08-2025" at bounding box center [1004, 107] width 71 height 17
select select "8"
select select "2025"
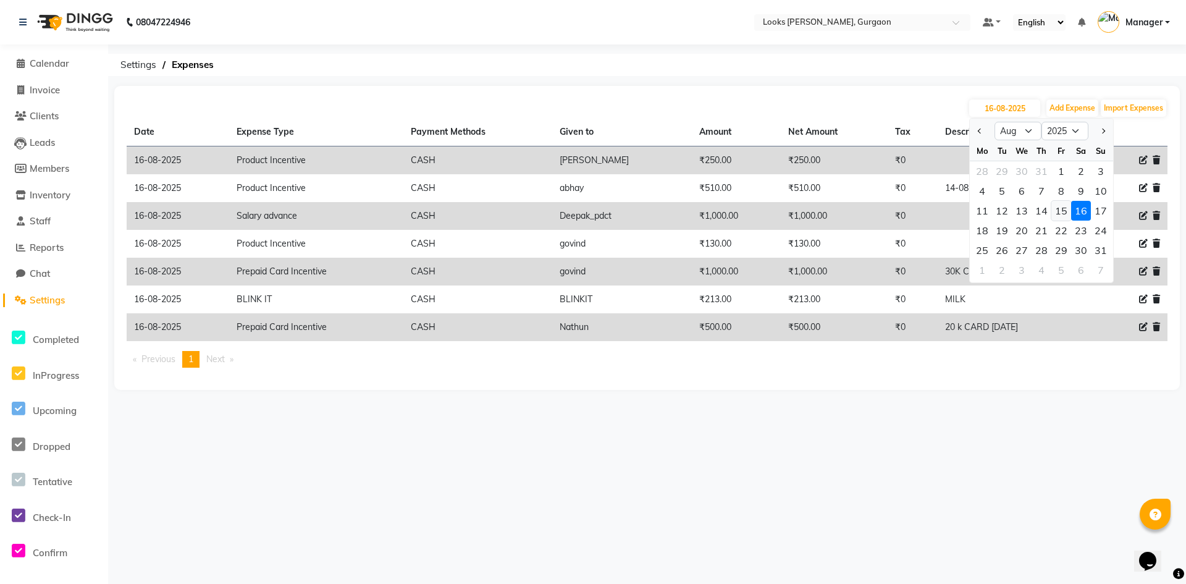
click at [1061, 206] on div "15" at bounding box center [1061, 211] width 20 height 20
type input "[DATE]"
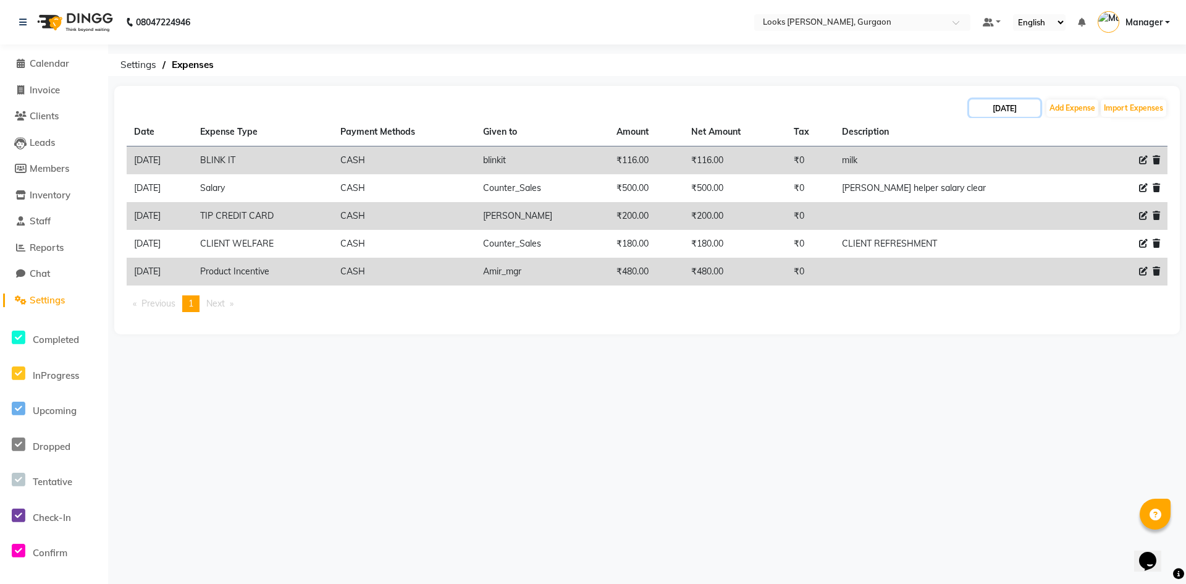
click at [994, 112] on input "[DATE]" at bounding box center [1004, 107] width 71 height 17
select select "8"
select select "2025"
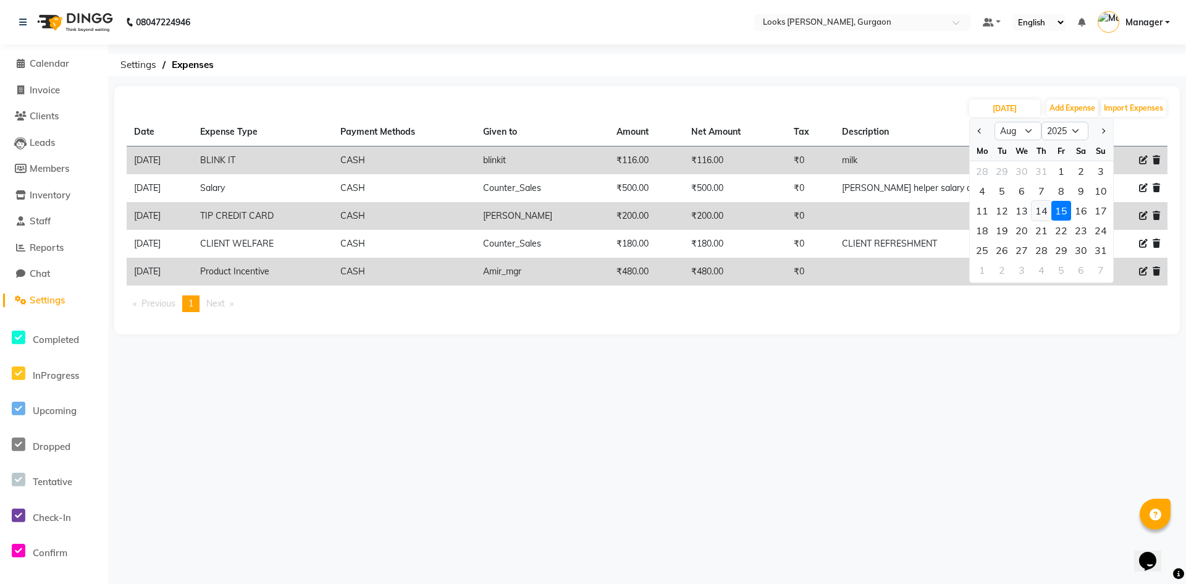
click at [1043, 208] on div "14" at bounding box center [1042, 211] width 20 height 20
type input "14-08-2025"
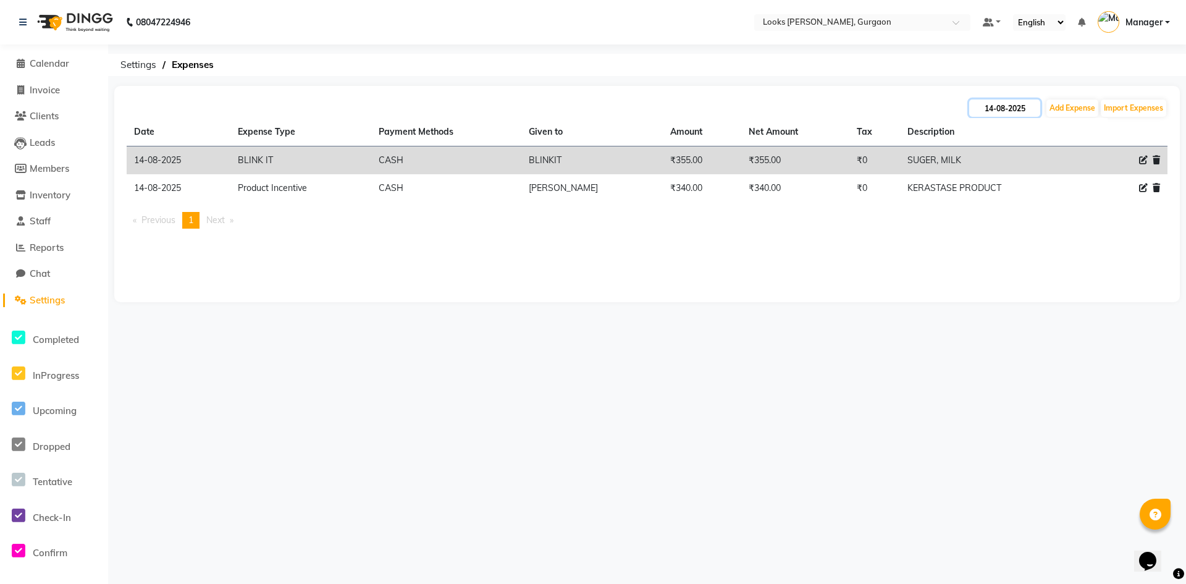
click at [1011, 107] on input "14-08-2025" at bounding box center [1004, 107] width 71 height 17
select select "8"
select select "2025"
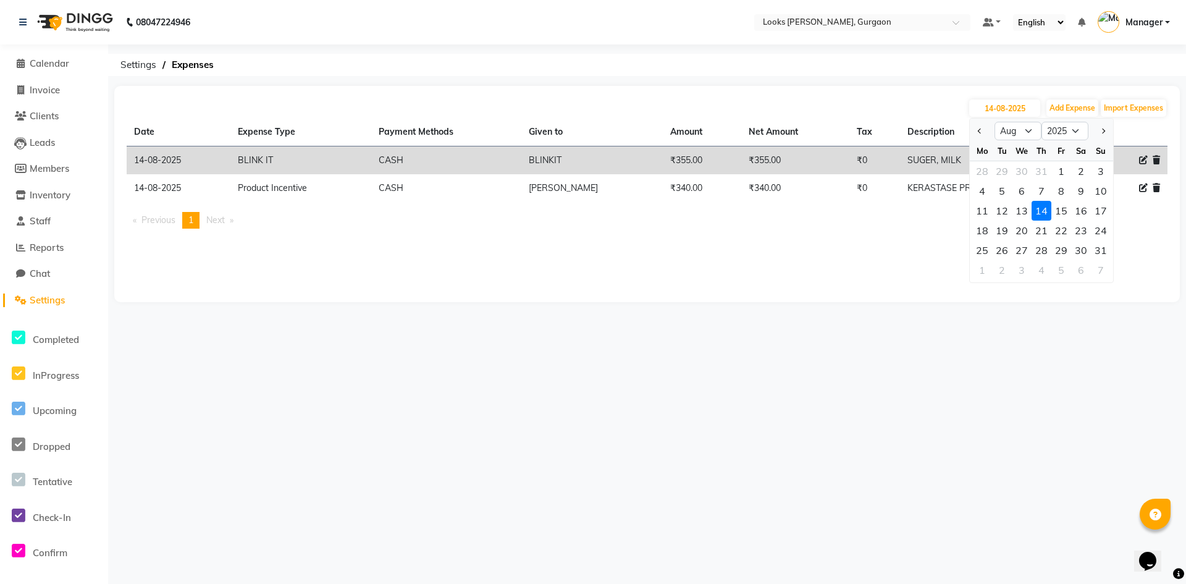
click at [1045, 211] on div "14" at bounding box center [1042, 211] width 20 height 20
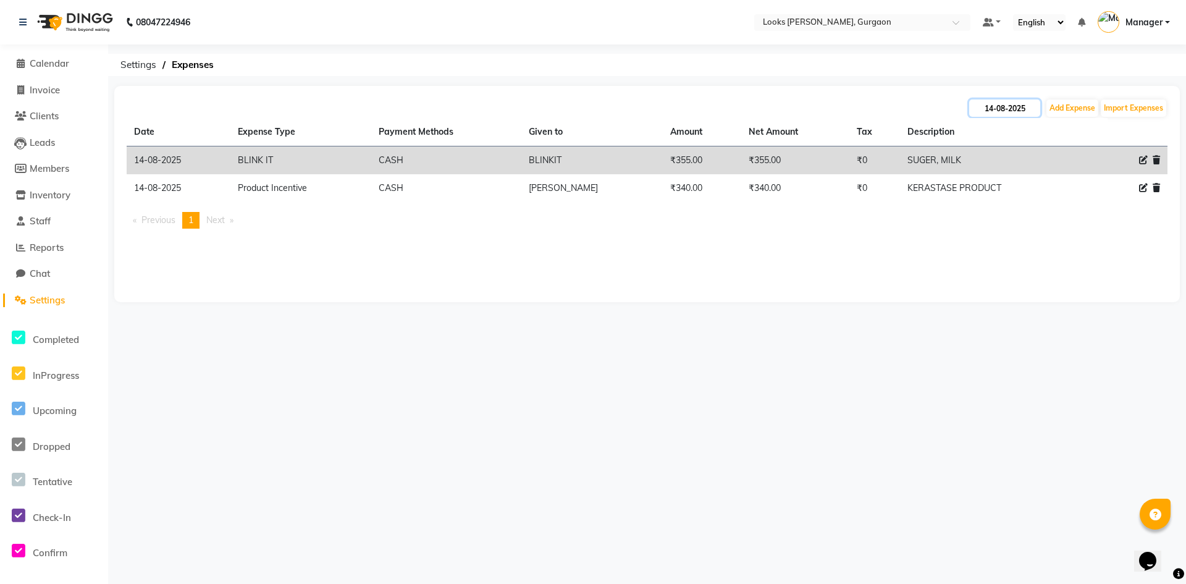
click at [1013, 111] on input "14-08-2025" at bounding box center [1004, 107] width 71 height 17
select select "8"
select select "2025"
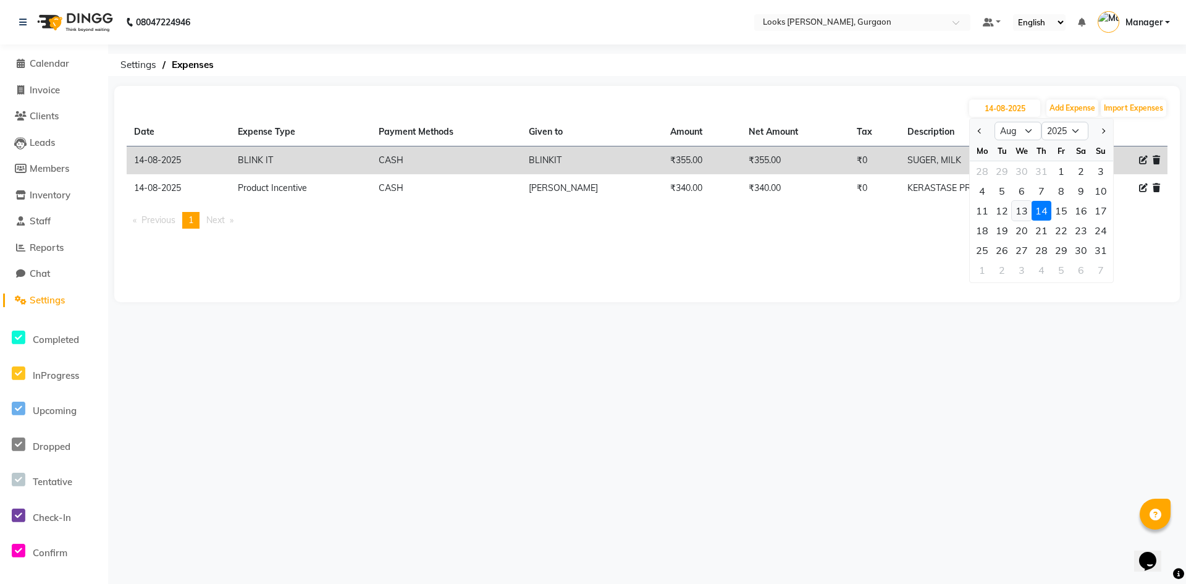
click at [1024, 205] on div "13" at bounding box center [1022, 211] width 20 height 20
type input "13-08-2025"
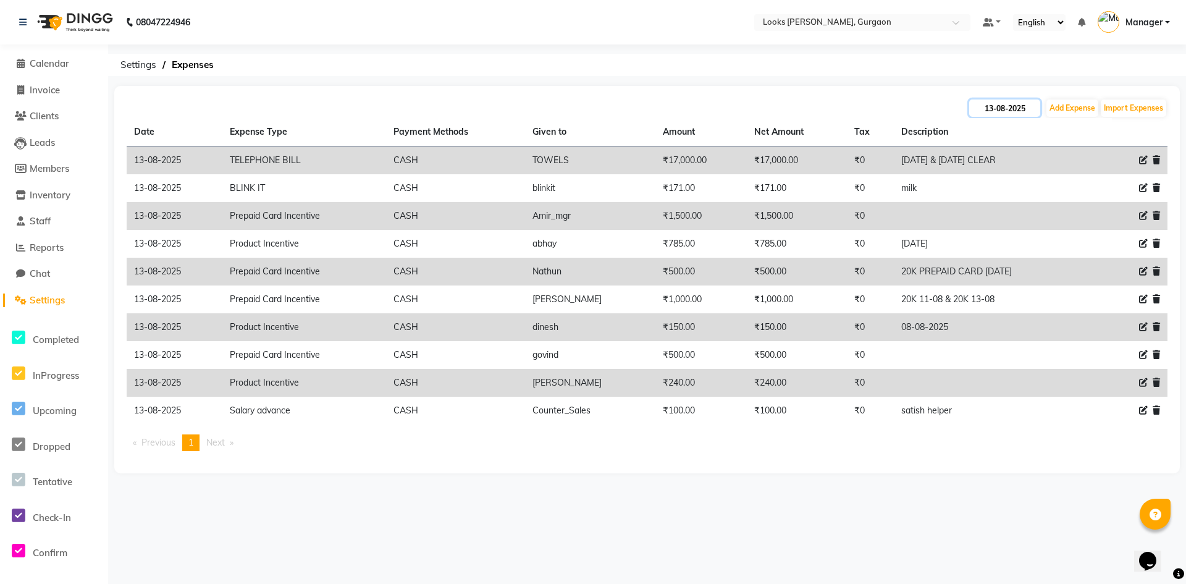
click at [980, 110] on input "13-08-2025" at bounding box center [1004, 107] width 71 height 17
select select "8"
select select "2025"
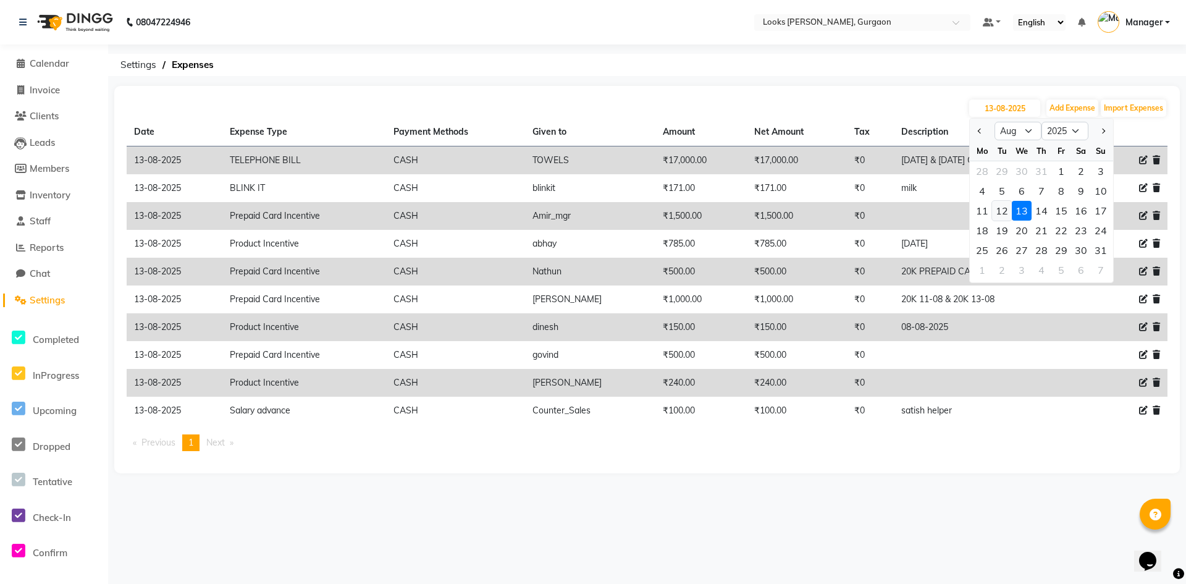
click at [1005, 211] on div "12" at bounding box center [1002, 211] width 20 height 20
type input "[DATE]"
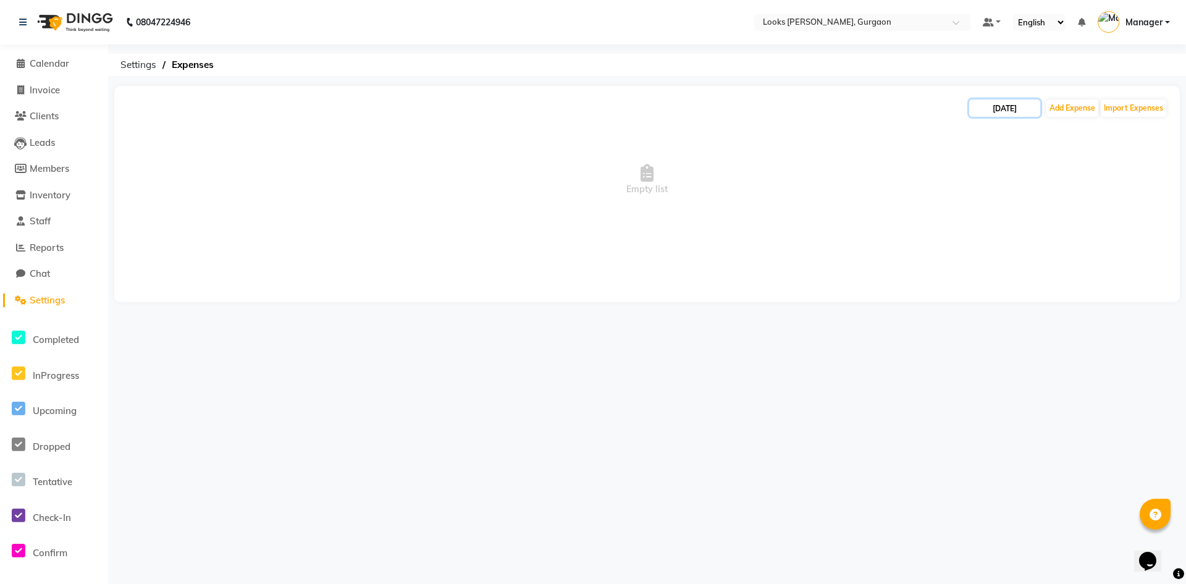
click at [1012, 109] on input "[DATE]" at bounding box center [1004, 107] width 71 height 17
select select "8"
select select "2025"
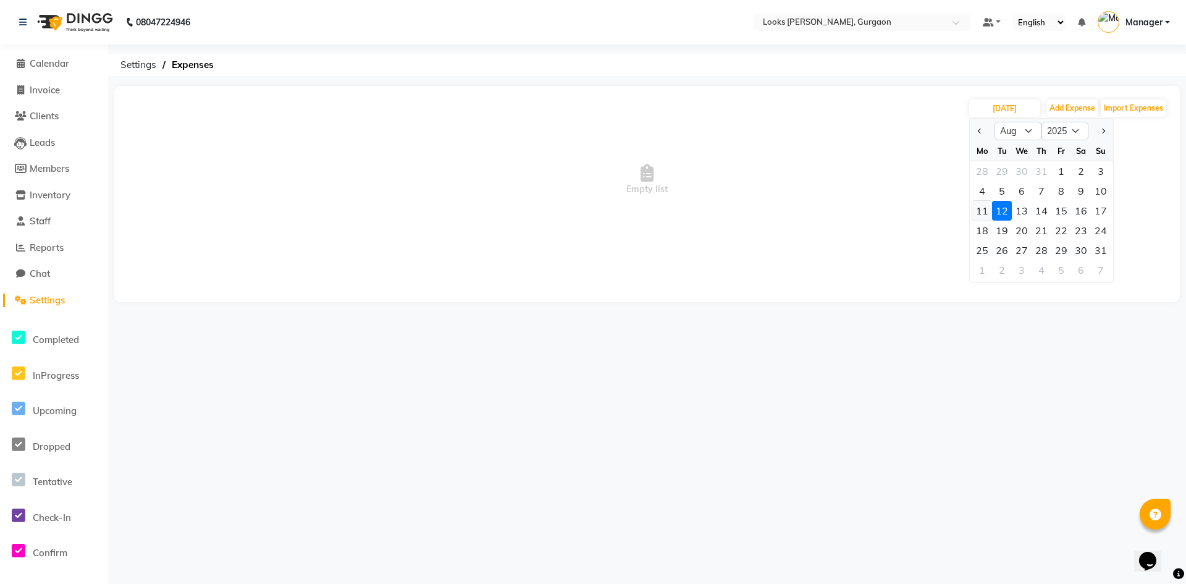
click at [983, 208] on div "11" at bounding box center [982, 211] width 20 height 20
type input "[DATE]"
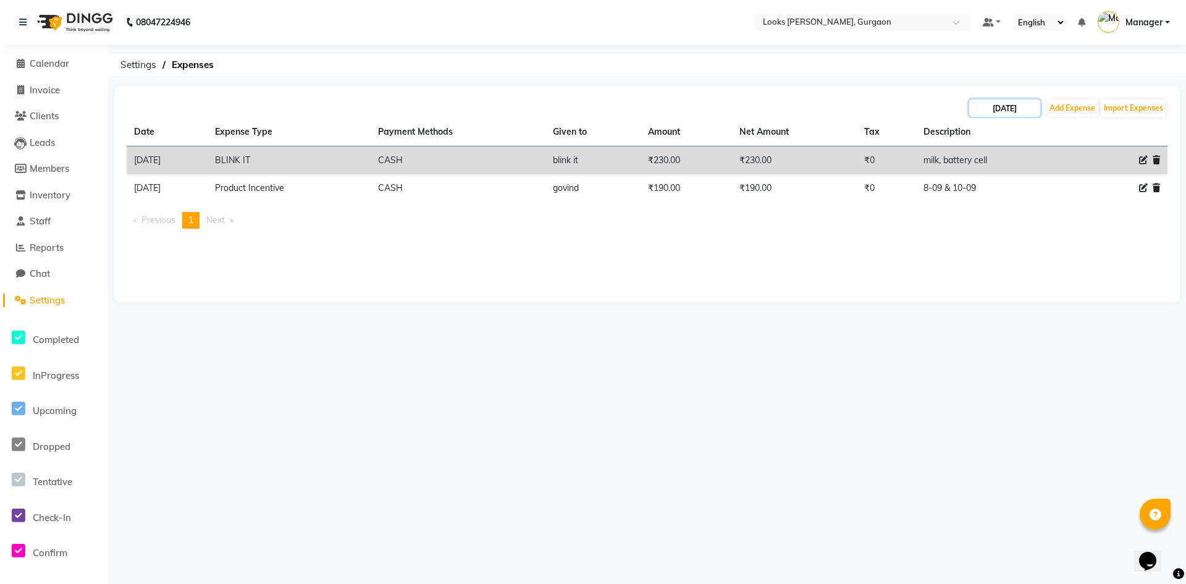
click at [997, 107] on input "[DATE]" at bounding box center [1004, 107] width 71 height 17
select select "8"
select select "2025"
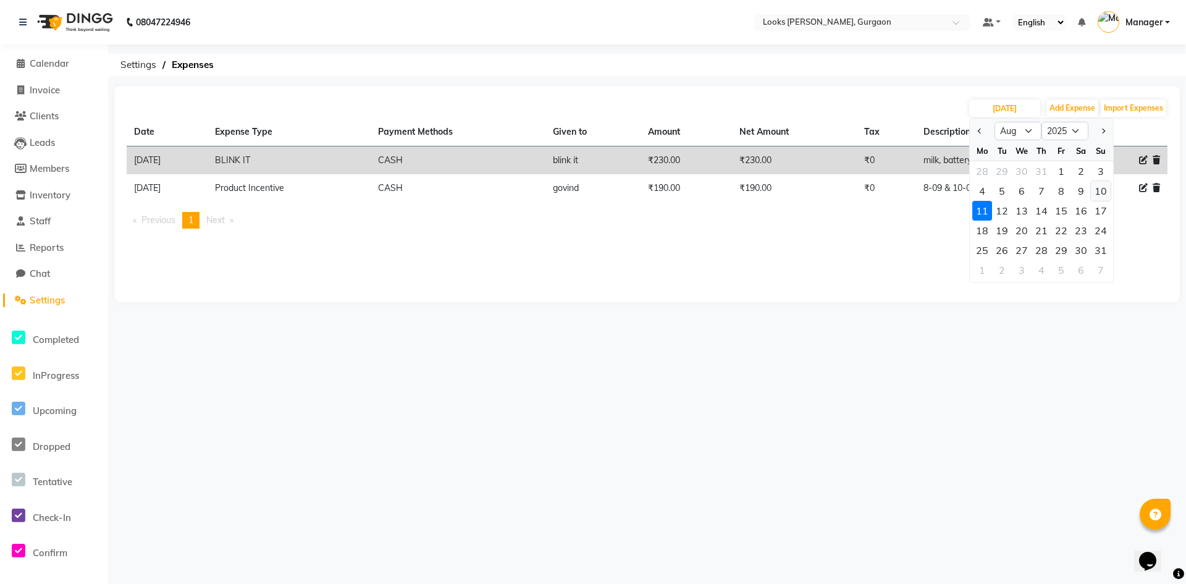
click at [1099, 187] on div "10" at bounding box center [1101, 191] width 20 height 20
type input "[DATE]"
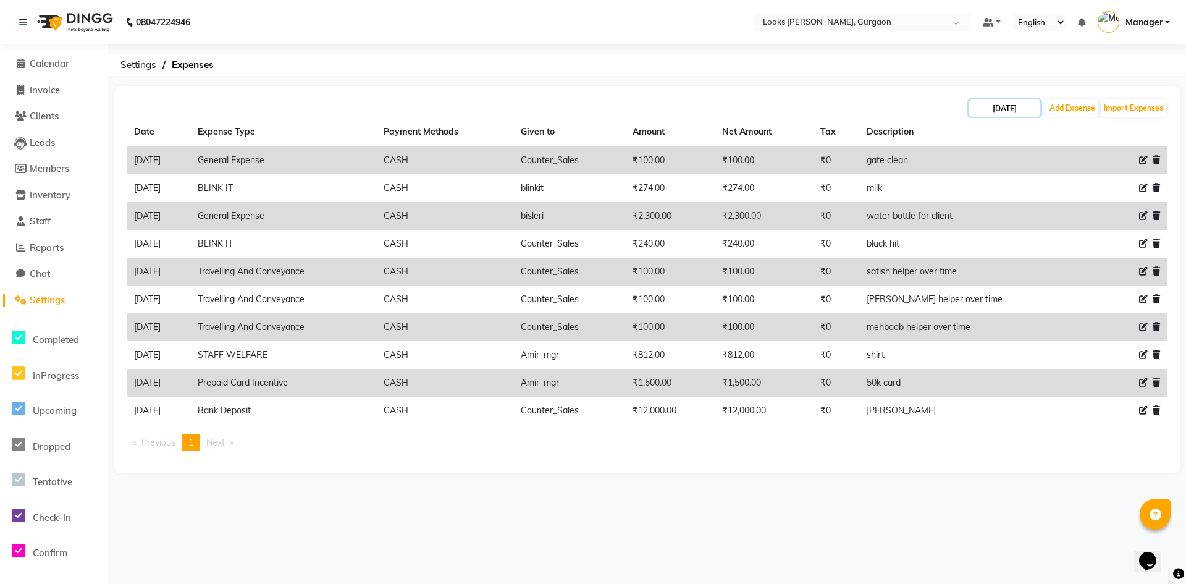
click at [994, 112] on input "[DATE]" at bounding box center [1004, 107] width 71 height 17
select select "8"
select select "2025"
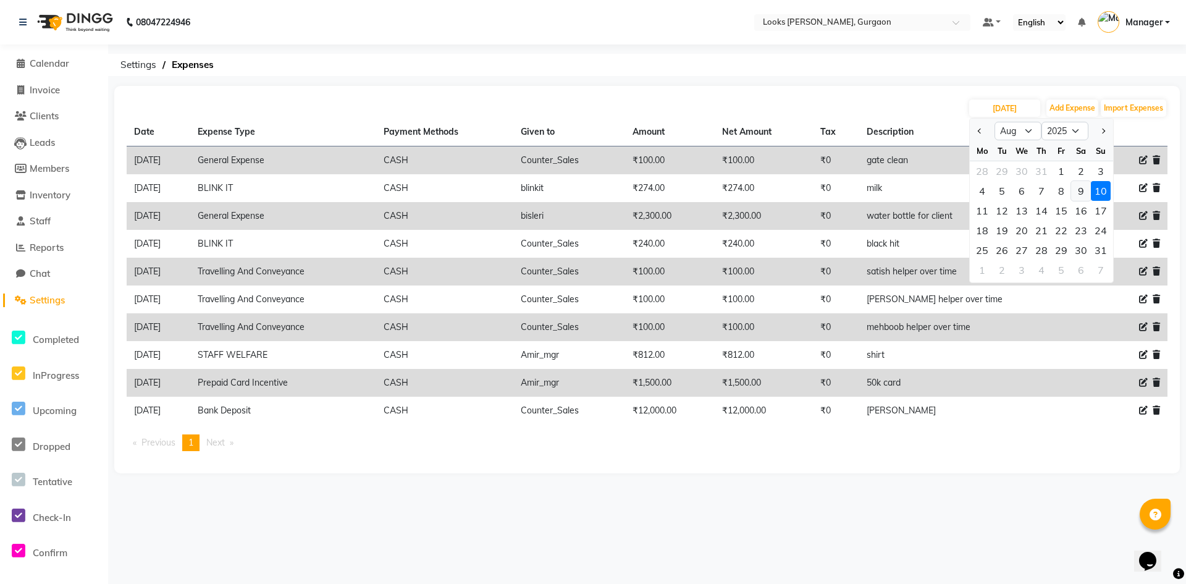
click at [1082, 194] on div "9" at bounding box center [1081, 191] width 20 height 20
type input "09-08-2025"
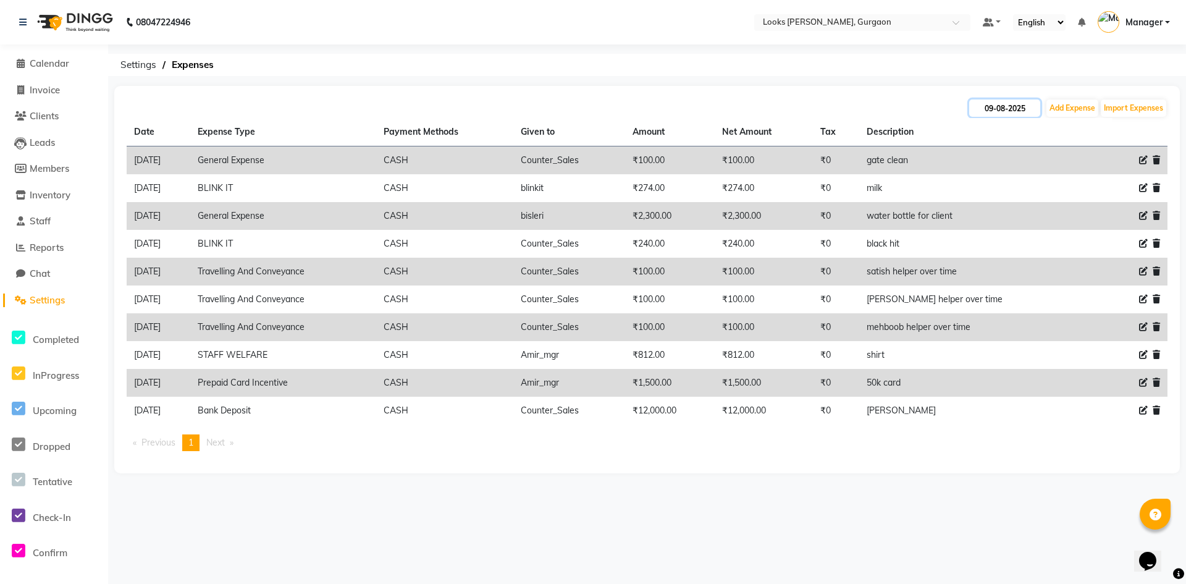
click at [994, 103] on input "09-08-2025" at bounding box center [1004, 107] width 71 height 17
select select "8"
select select "2025"
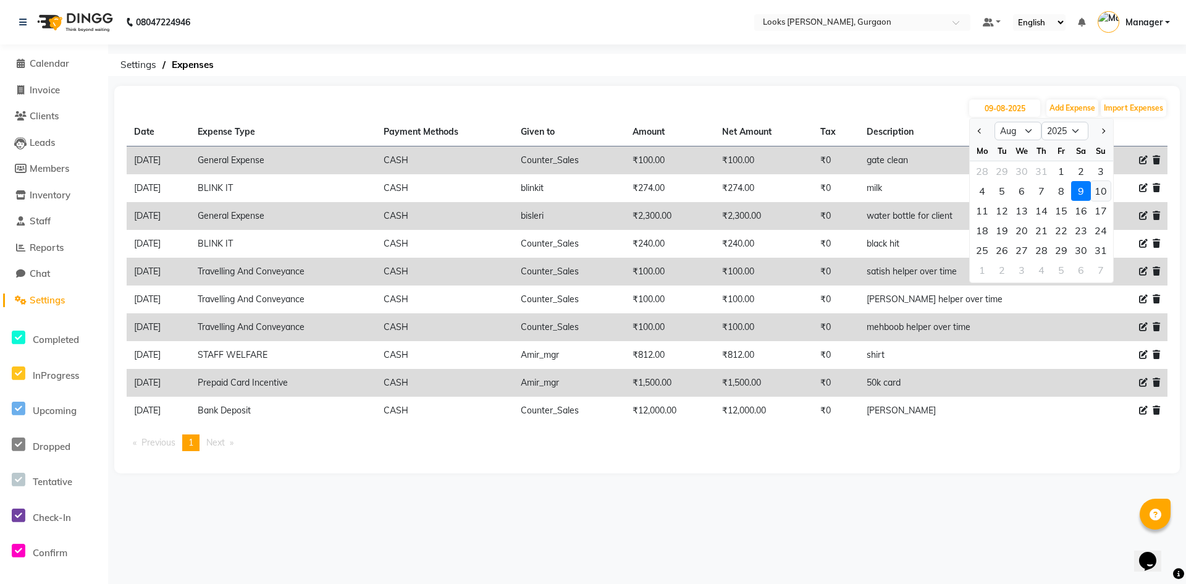
click at [1100, 188] on div "10" at bounding box center [1101, 191] width 20 height 20
type input "[DATE]"
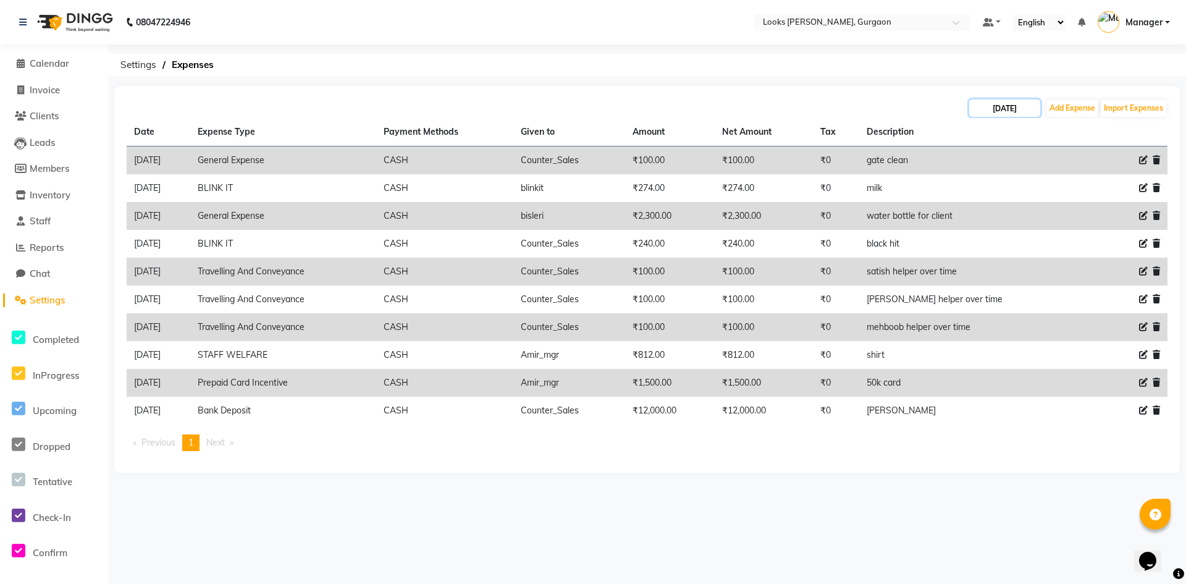
click at [993, 110] on input "[DATE]" at bounding box center [1004, 107] width 71 height 17
select select "8"
select select "2025"
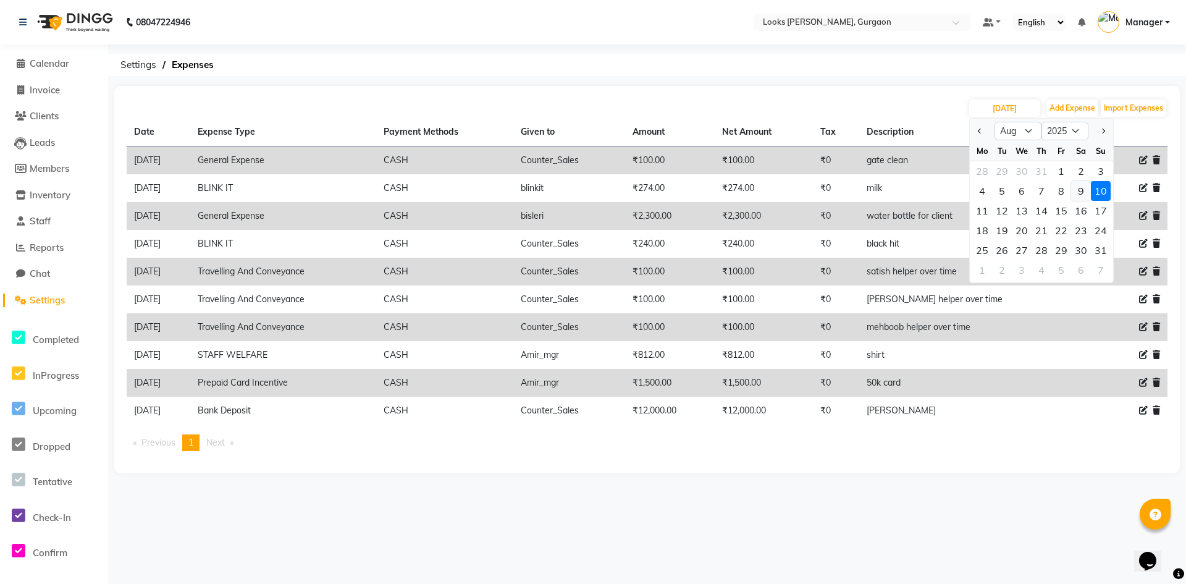
click at [1080, 188] on div "9" at bounding box center [1081, 191] width 20 height 20
type input "09-08-2025"
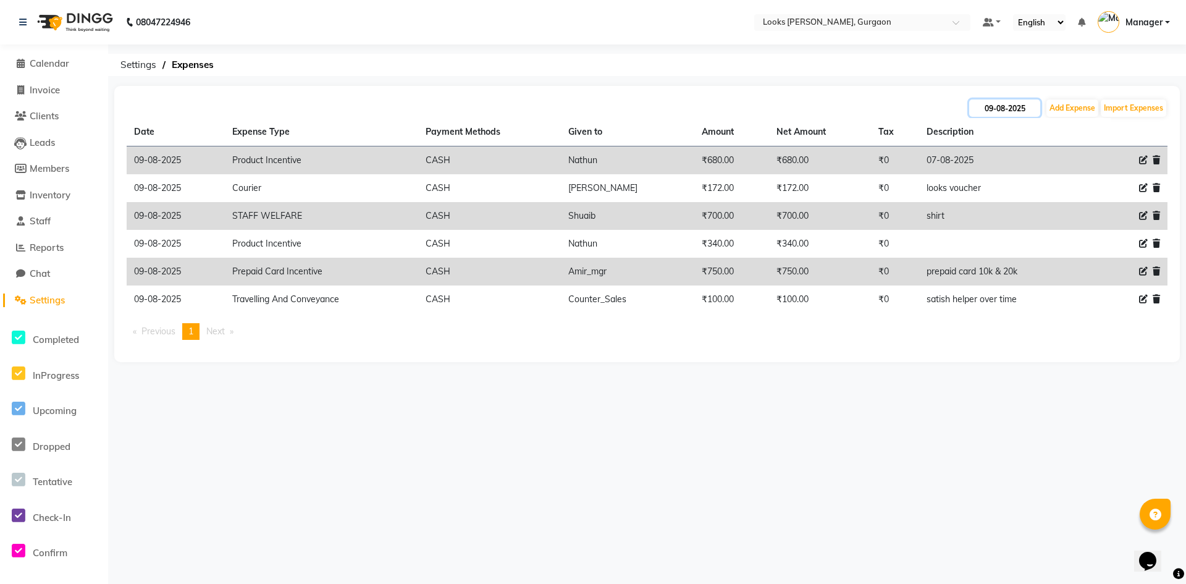
click at [977, 103] on input "09-08-2025" at bounding box center [1004, 107] width 71 height 17
select select "8"
select select "2025"
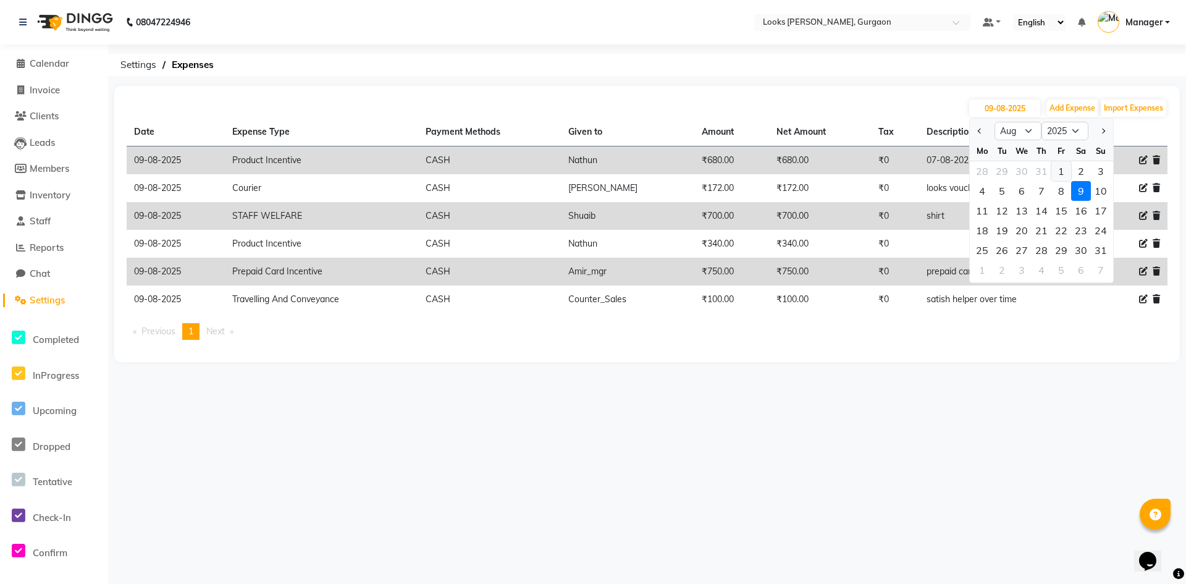
click at [1067, 175] on div "1" at bounding box center [1061, 171] width 20 height 20
type input "[DATE]"
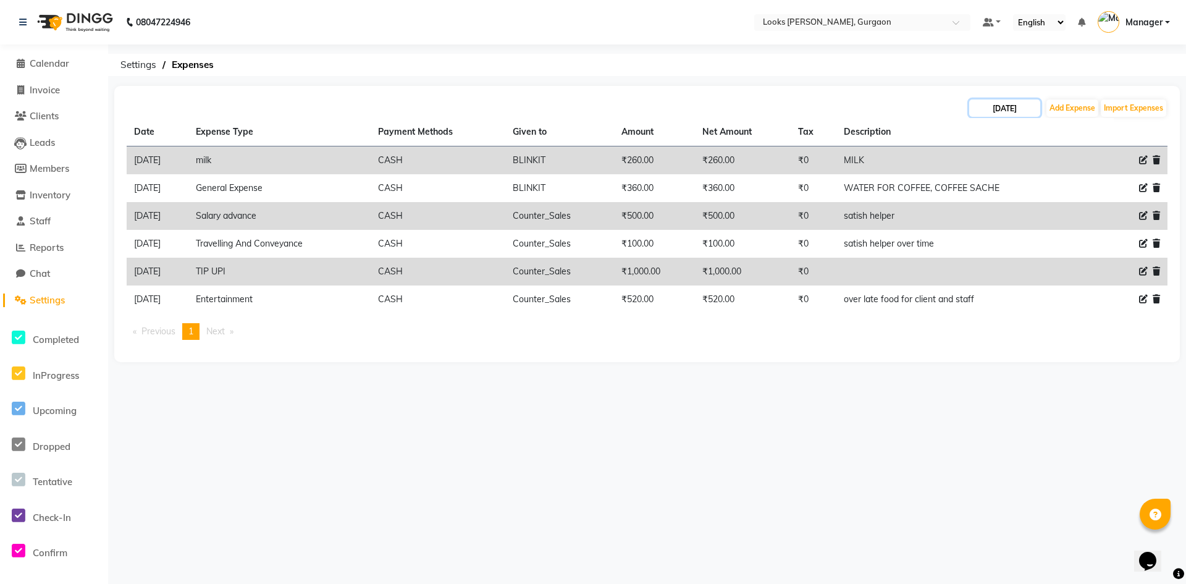
click at [994, 110] on input "[DATE]" at bounding box center [1004, 107] width 71 height 17
select select "8"
select select "2025"
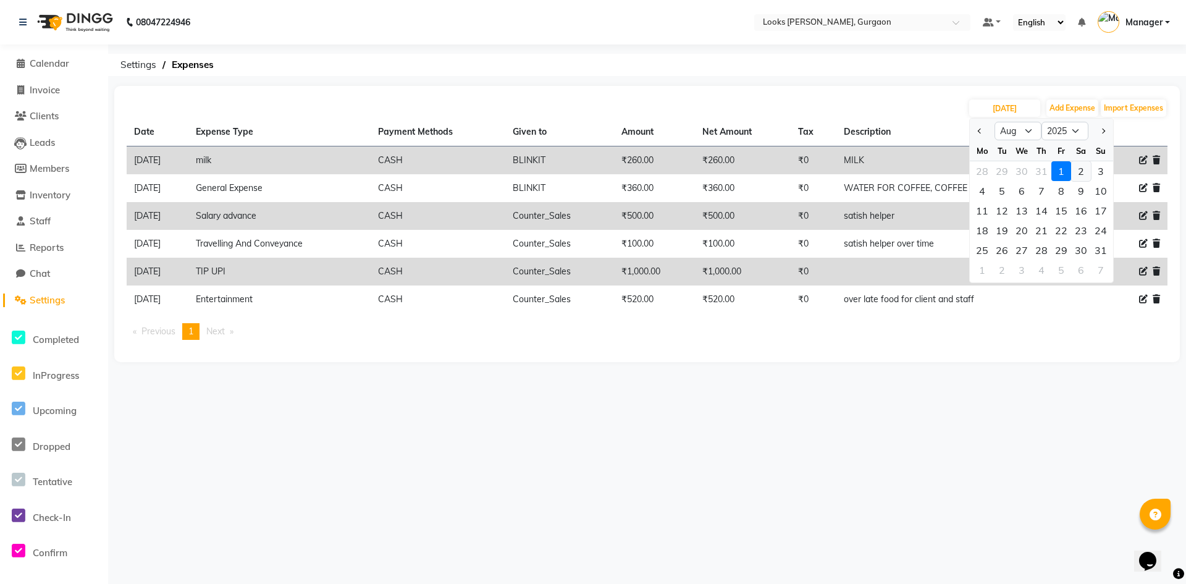
click at [1085, 172] on div "2" at bounding box center [1081, 171] width 20 height 20
type input "[DATE]"
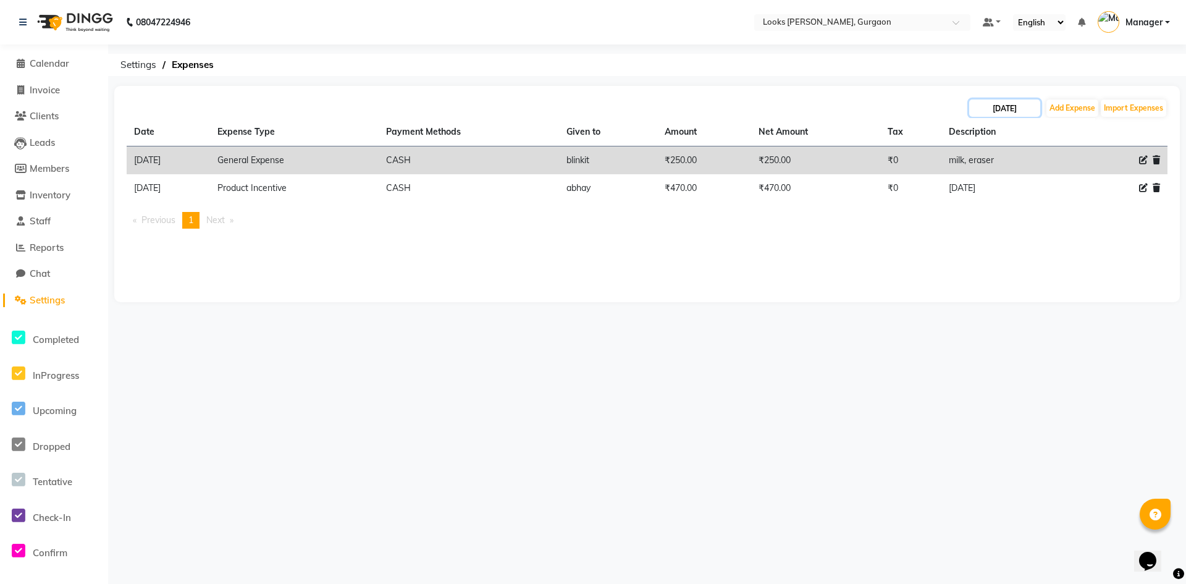
click at [1015, 100] on input "[DATE]" at bounding box center [1004, 107] width 71 height 17
select select "8"
select select "2025"
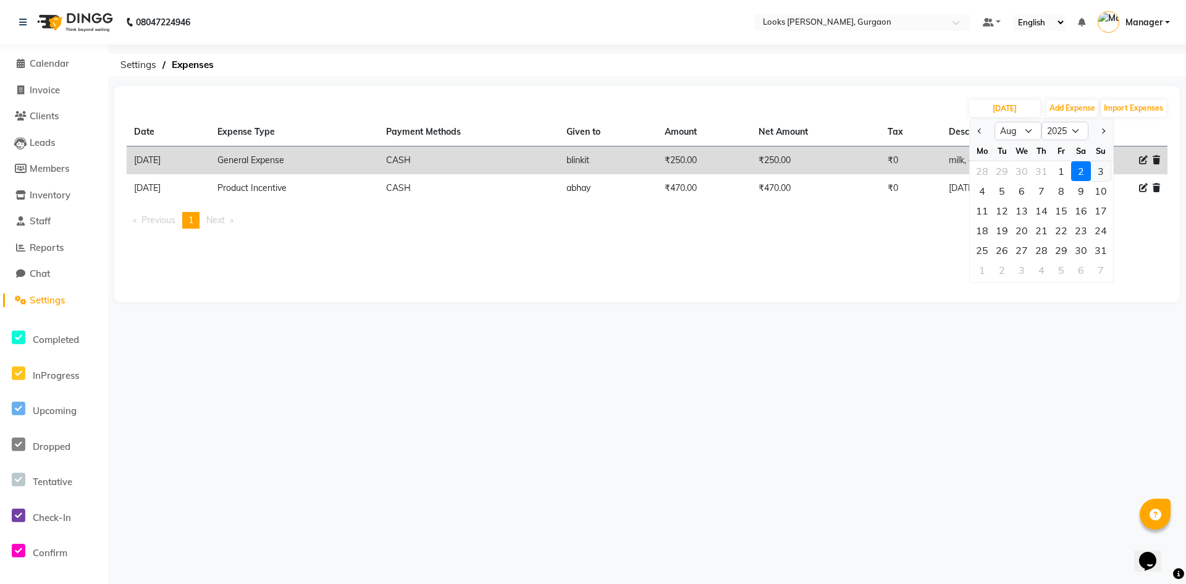
click at [1095, 168] on div "3" at bounding box center [1101, 171] width 20 height 20
type input "[DATE]"
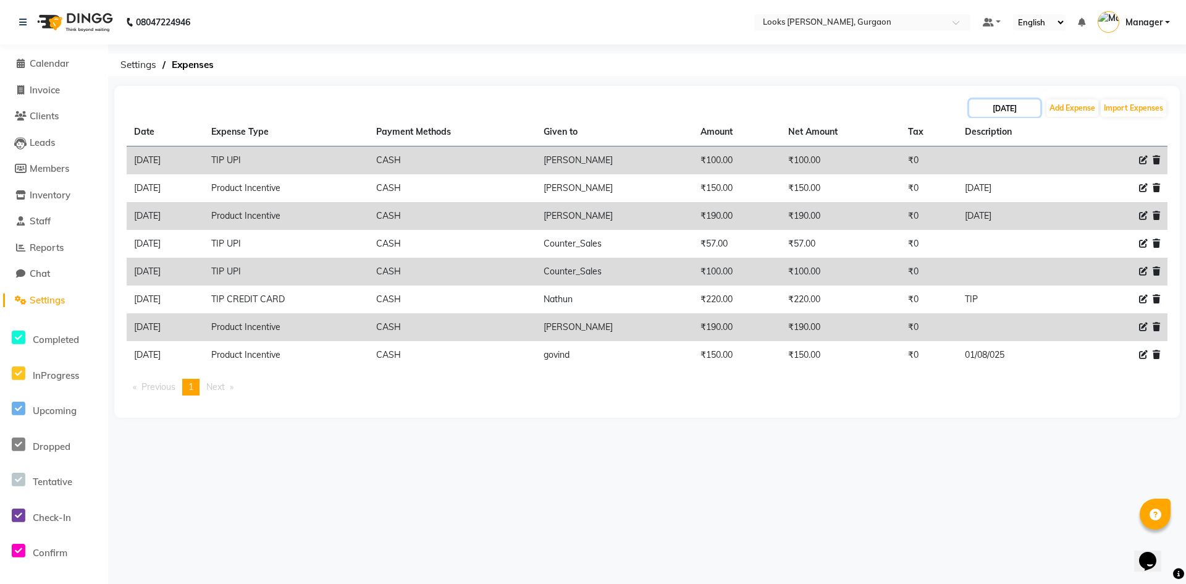
click at [1014, 107] on input "[DATE]" at bounding box center [1004, 107] width 71 height 17
select select "8"
select select "2025"
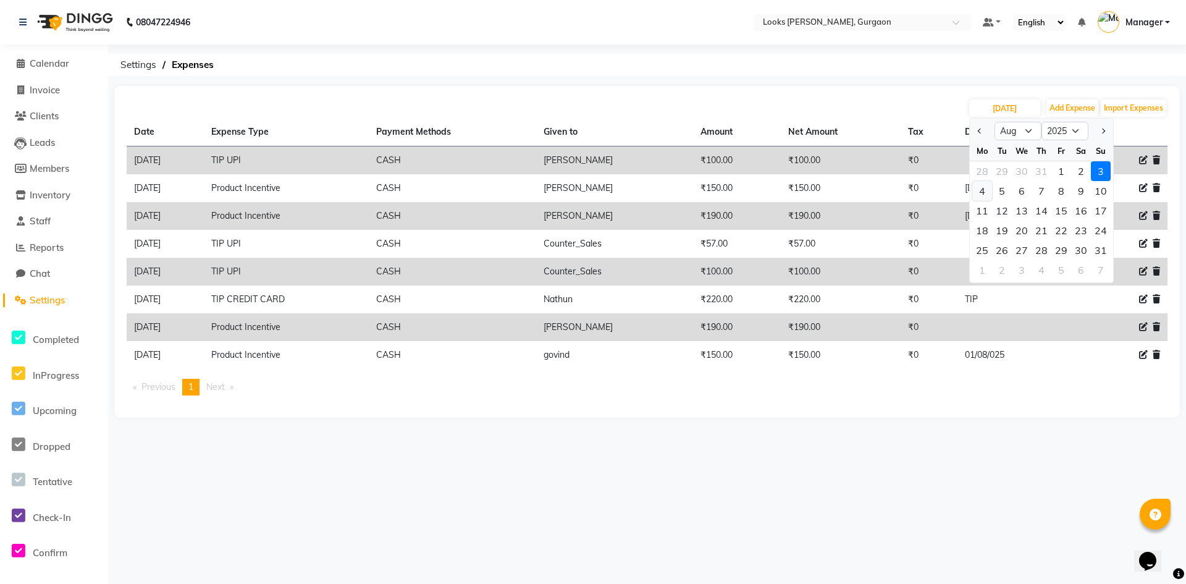
click at [986, 189] on div "4" at bounding box center [982, 191] width 20 height 20
type input "[DATE]"
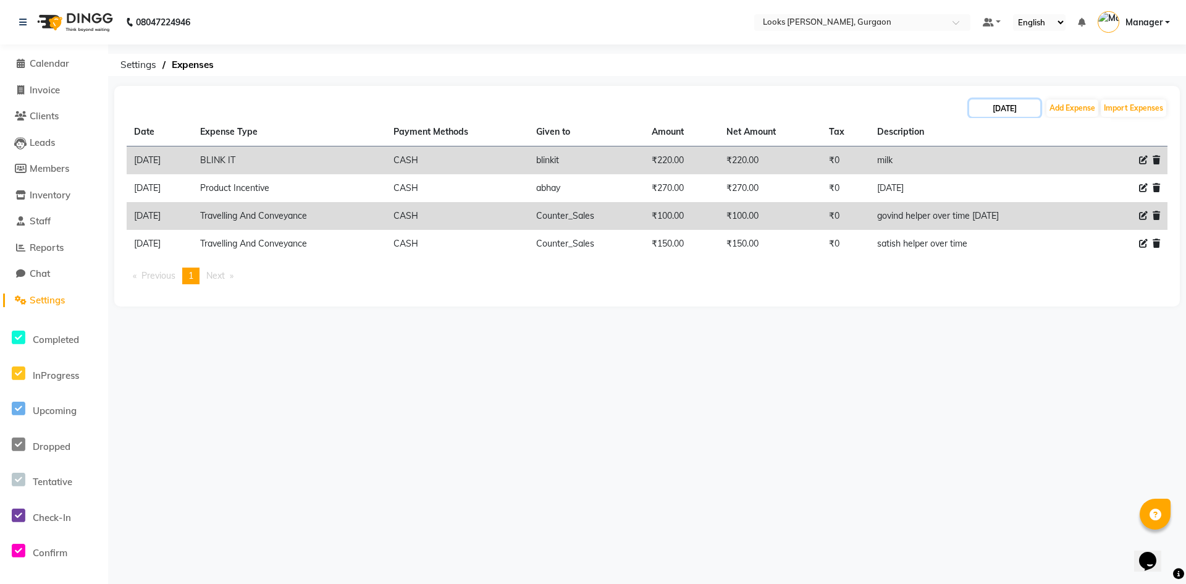
click at [998, 110] on input "[DATE]" at bounding box center [1004, 107] width 71 height 17
select select "8"
select select "2025"
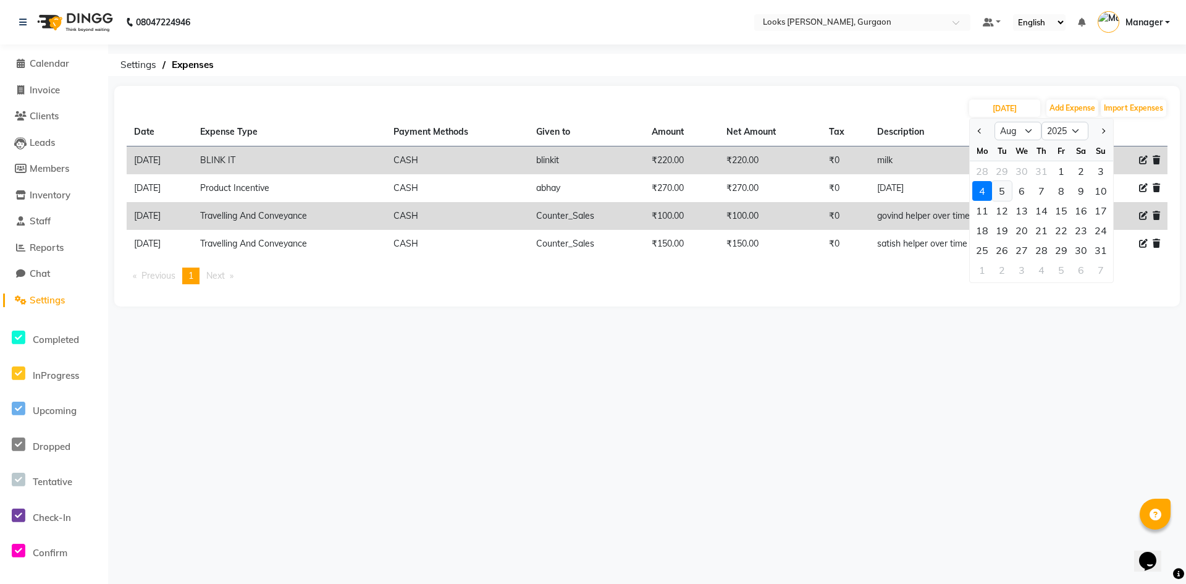
click at [1000, 188] on div "5" at bounding box center [1002, 191] width 20 height 20
type input "[DATE]"
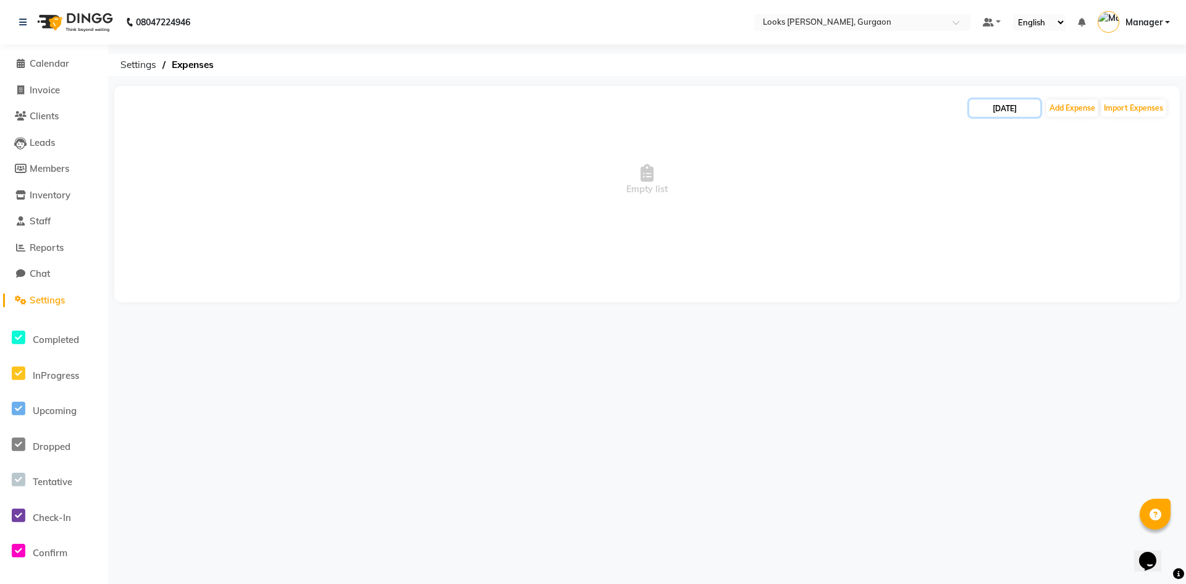
click at [1008, 113] on input "[DATE]" at bounding box center [1004, 107] width 71 height 17
select select "8"
select select "2025"
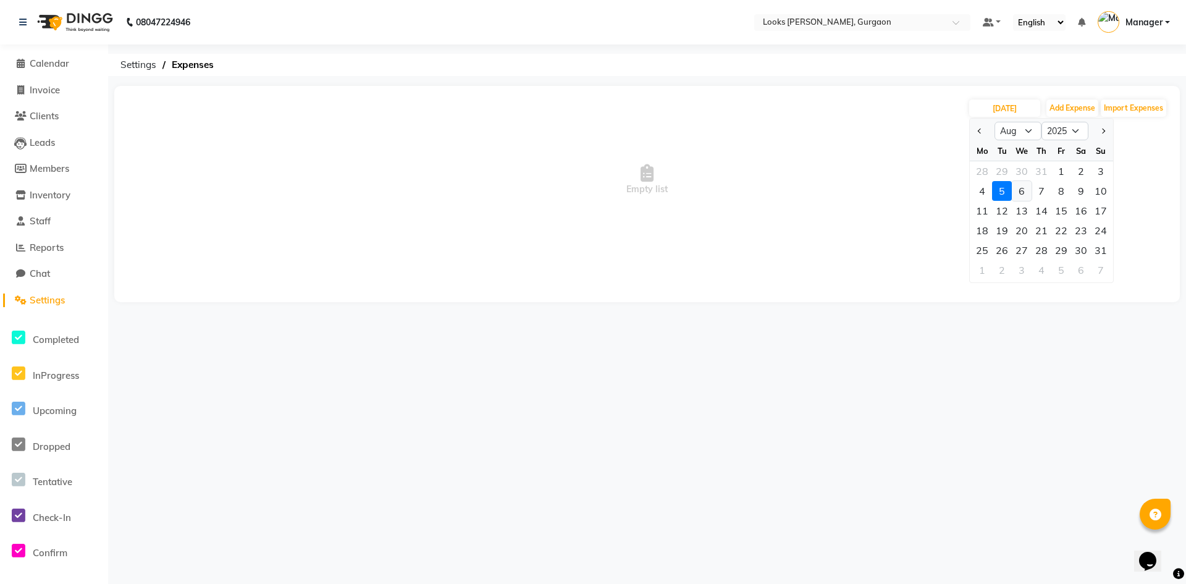
click at [1027, 190] on div "6" at bounding box center [1022, 191] width 20 height 20
type input "[DATE]"
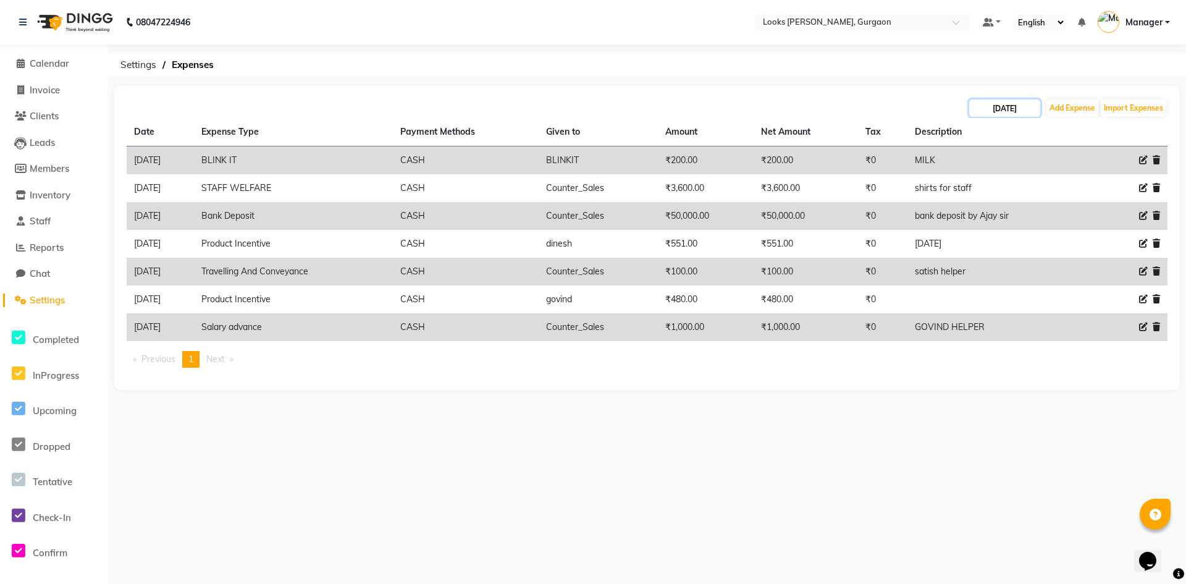
click at [1012, 110] on input "[DATE]" at bounding box center [1004, 107] width 71 height 17
select select "8"
select select "2025"
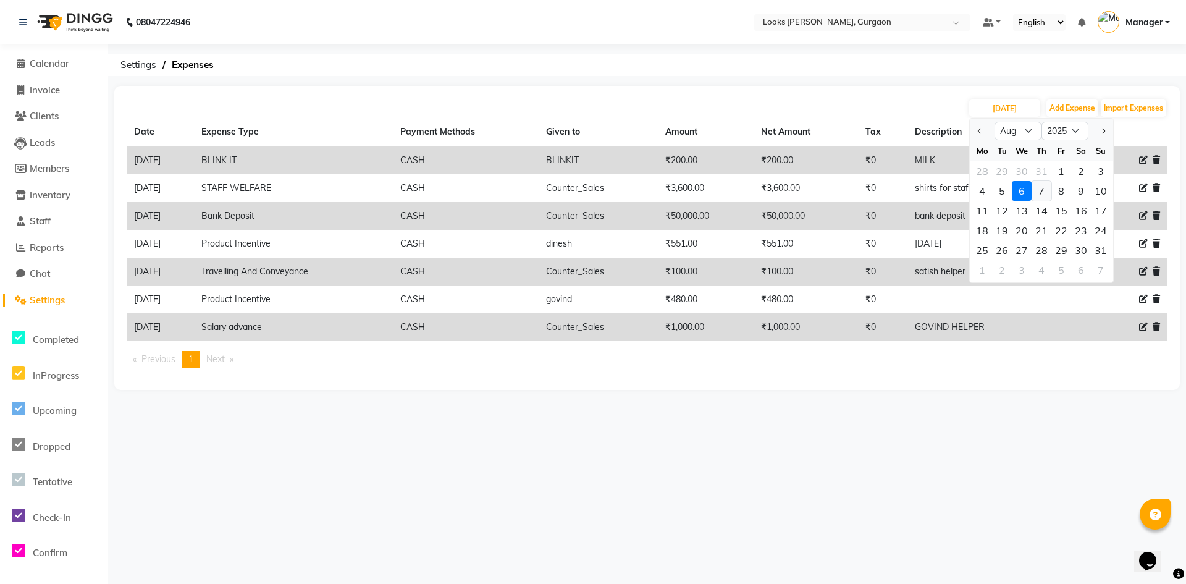
click at [1043, 189] on div "7" at bounding box center [1042, 191] width 20 height 20
type input "07-08-2025"
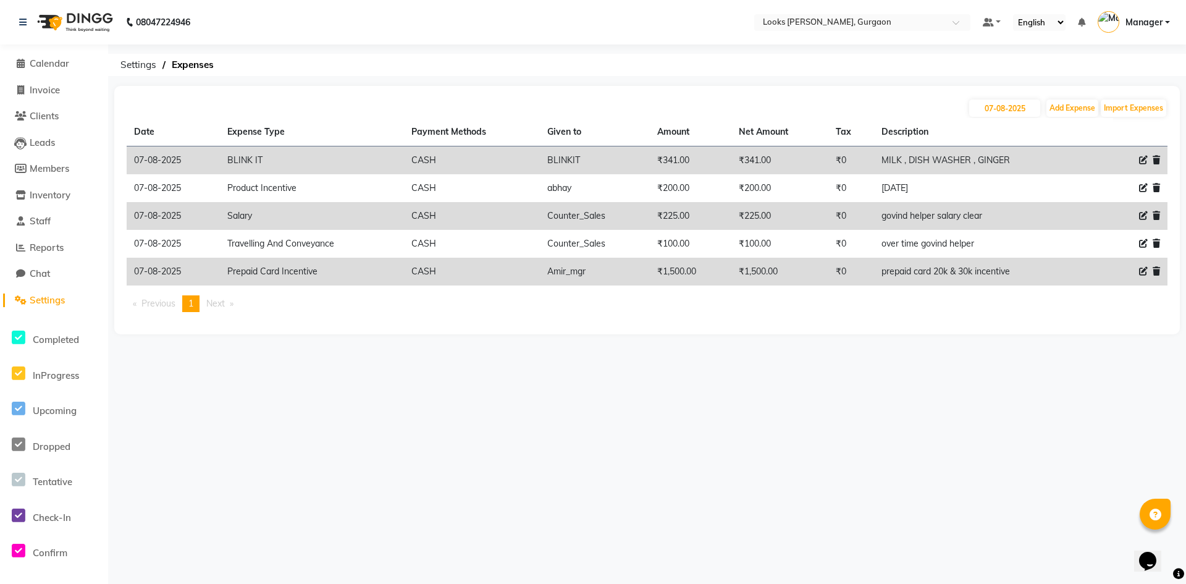
click at [991, 99] on div "[DATE] Add Expense Import Expenses" at bounding box center [647, 108] width 1041 height 20
click at [999, 107] on input "07-08-2025" at bounding box center [1004, 107] width 71 height 17
select select "8"
select select "2025"
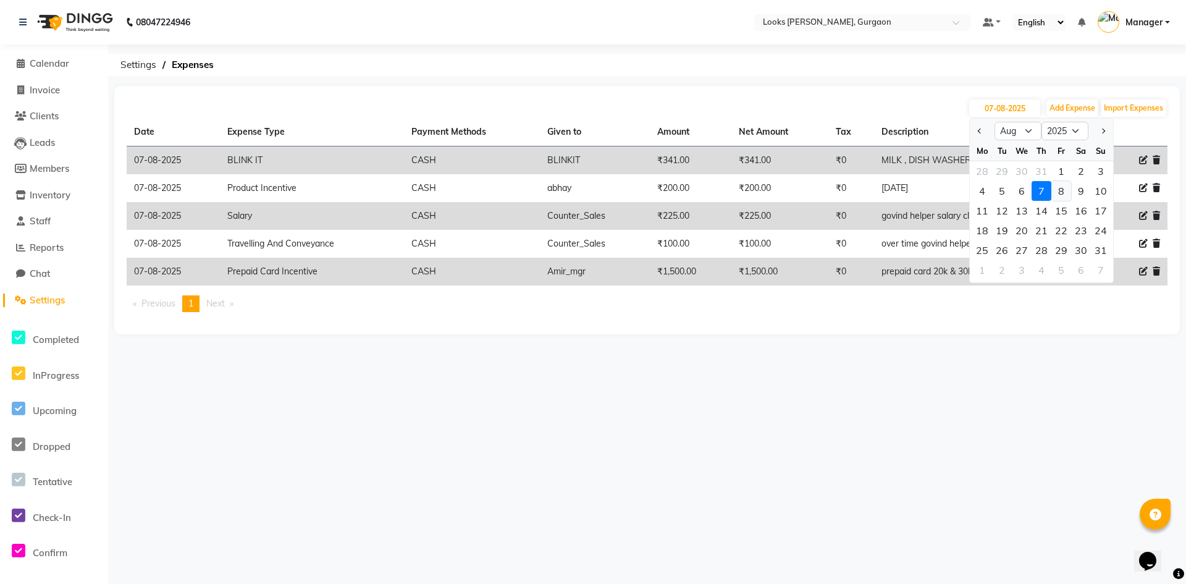
click at [1062, 192] on div "8" at bounding box center [1061, 191] width 20 height 20
type input "08-08-2025"
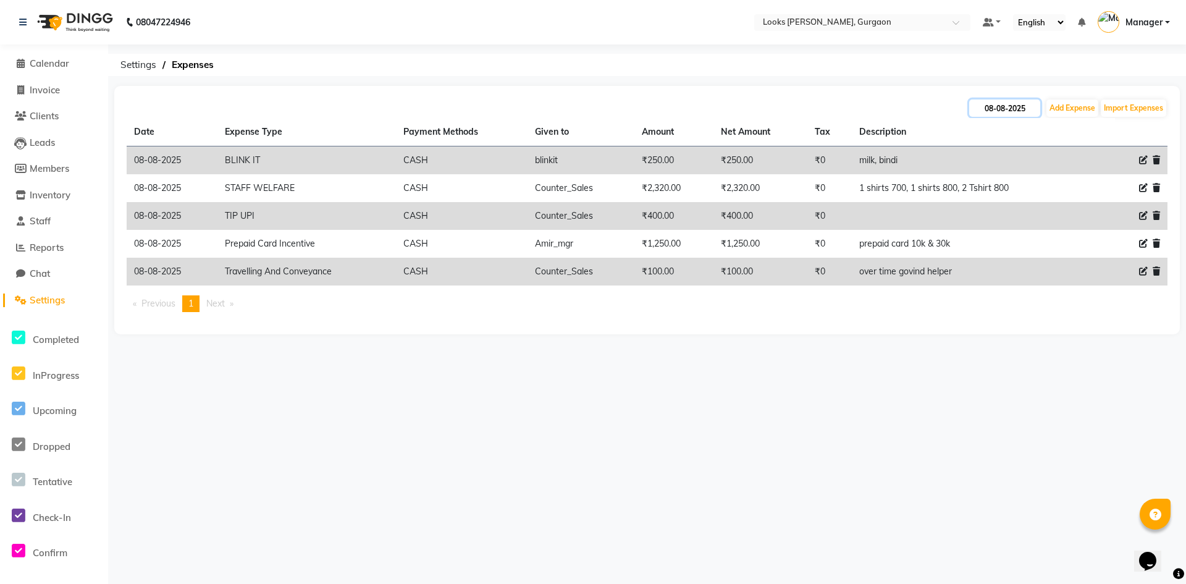
click at [996, 107] on input "08-08-2025" at bounding box center [1004, 107] width 71 height 17
select select "8"
select select "2025"
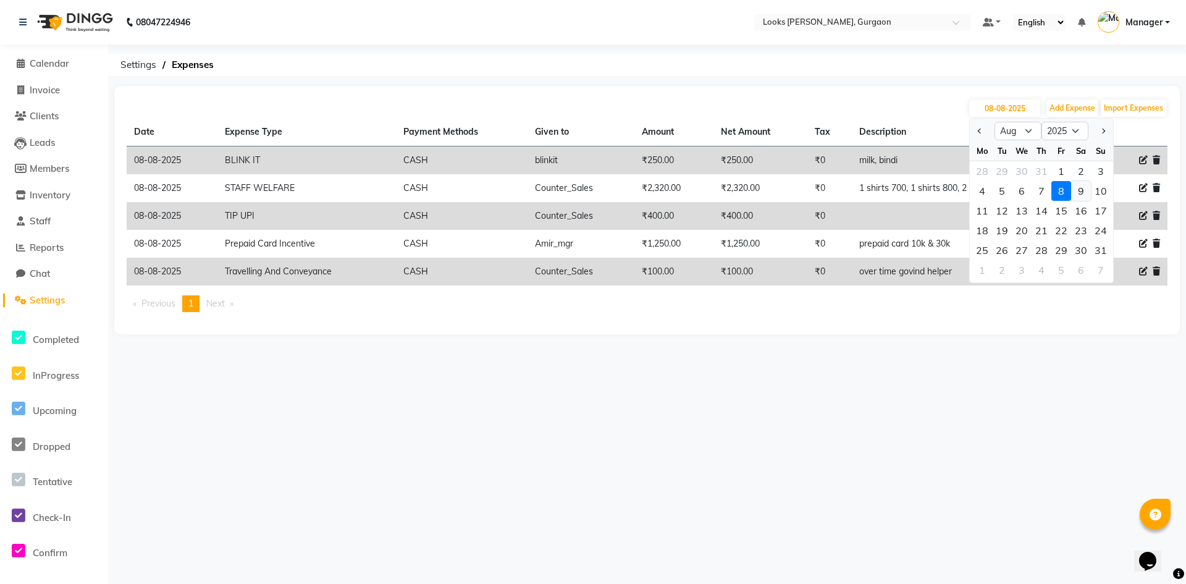
click at [1077, 187] on div "9" at bounding box center [1081, 191] width 20 height 20
type input "09-08-2025"
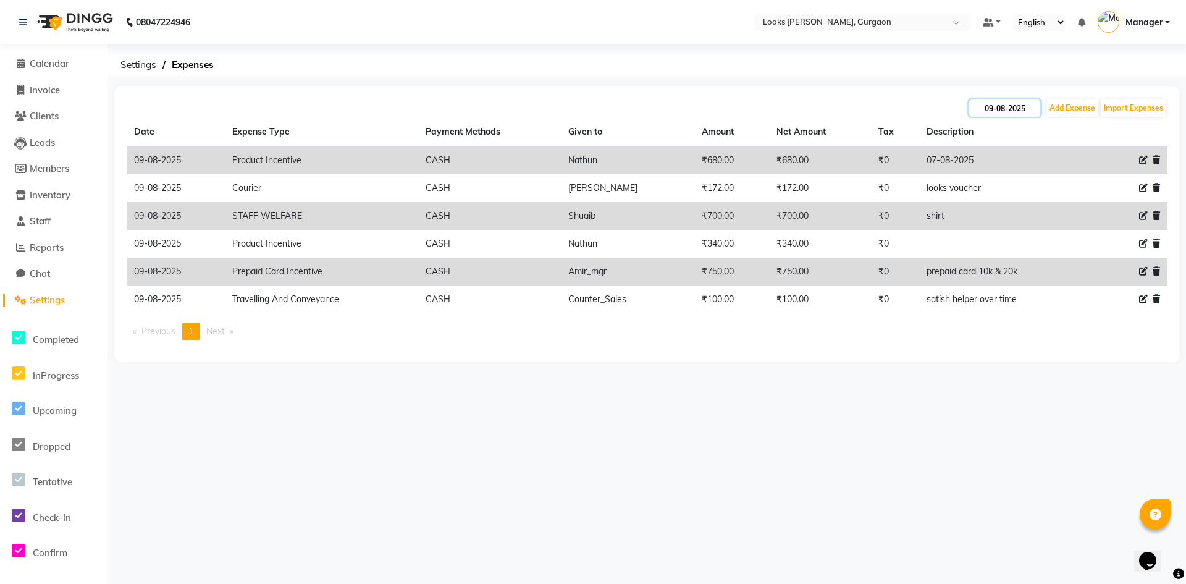
click at [1009, 110] on input "09-08-2025" at bounding box center [1004, 107] width 71 height 17
select select "8"
select select "2025"
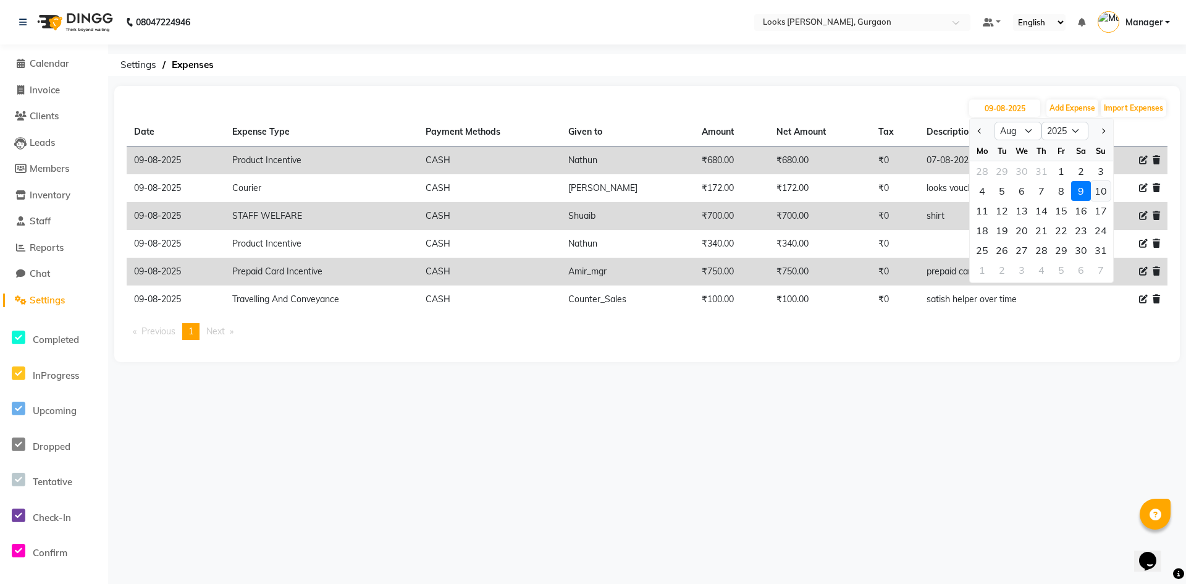
click at [1097, 193] on div "10" at bounding box center [1101, 191] width 20 height 20
type input "[DATE]"
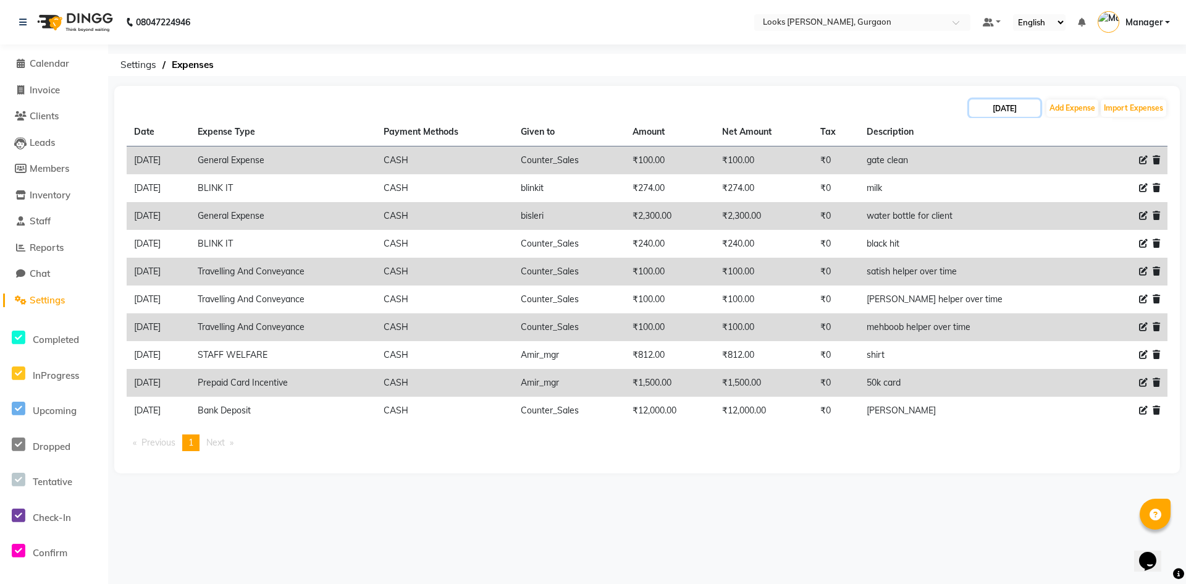
click at [989, 109] on input "[DATE]" at bounding box center [1004, 107] width 71 height 17
select select "8"
select select "2025"
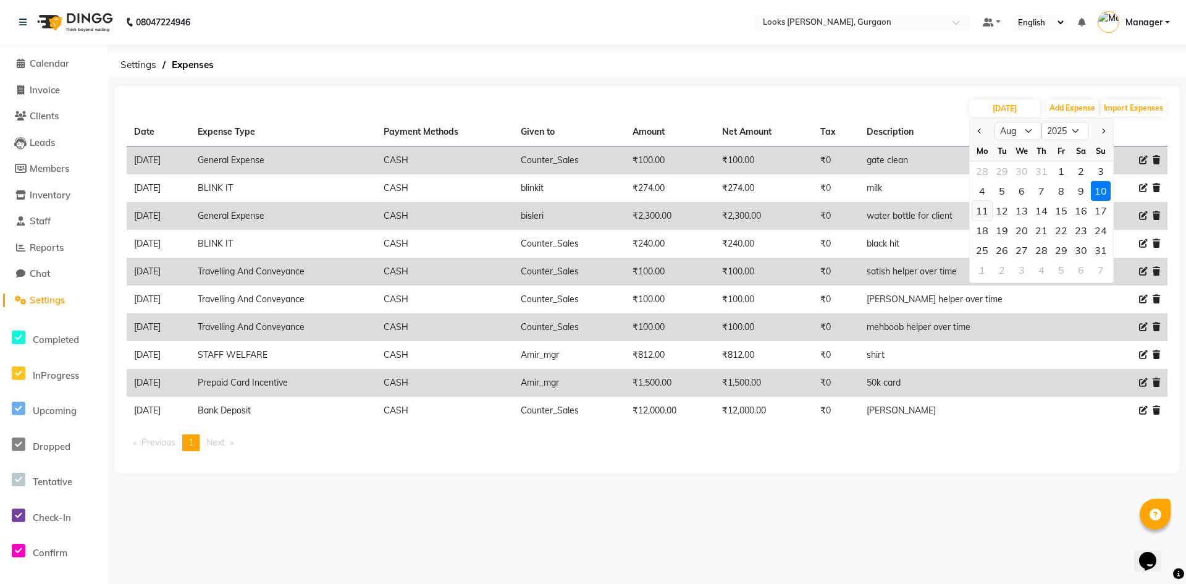
click at [987, 214] on div "11" at bounding box center [982, 211] width 20 height 20
type input "[DATE]"
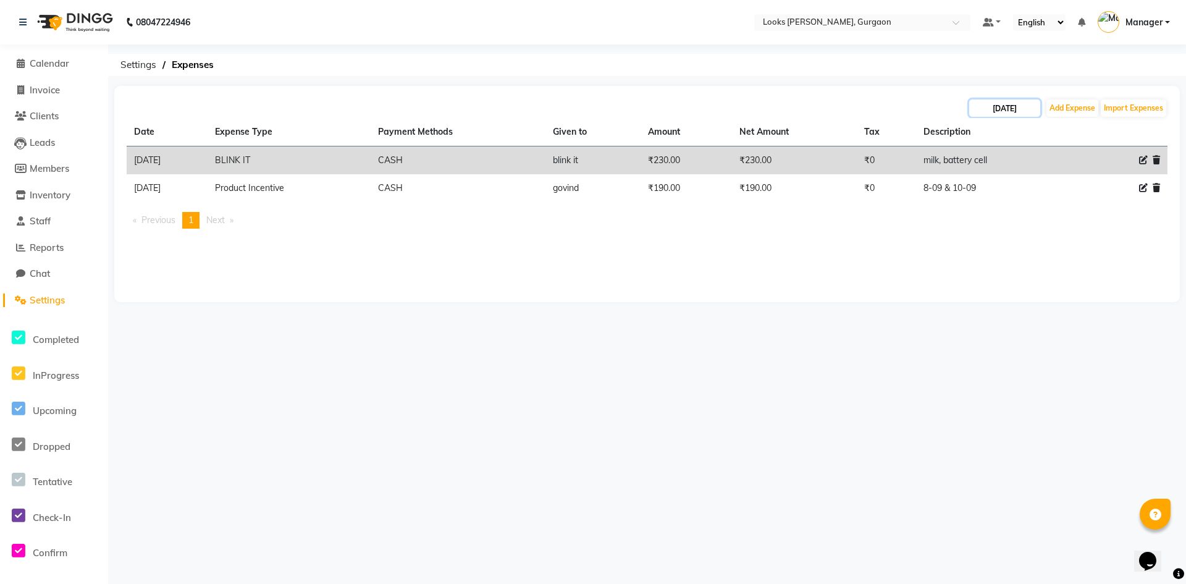
click at [1001, 105] on input "[DATE]" at bounding box center [1004, 107] width 71 height 17
select select "8"
select select "2025"
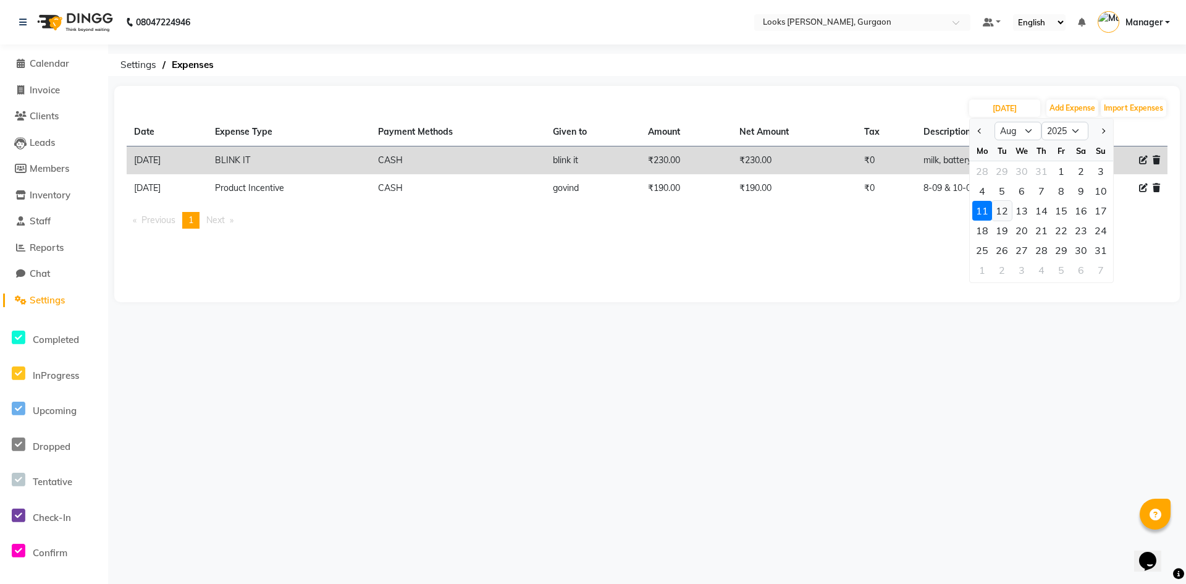
click at [1007, 211] on div "12" at bounding box center [1002, 211] width 20 height 20
type input "[DATE]"
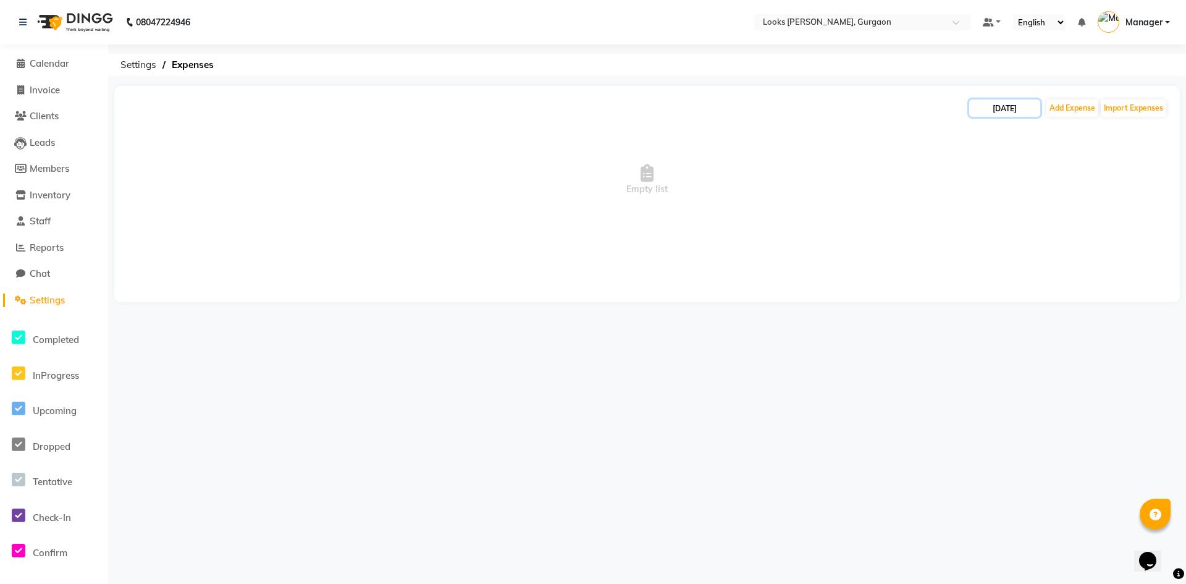
click at [1008, 111] on input "[DATE]" at bounding box center [1004, 107] width 71 height 17
select select "8"
select select "2025"
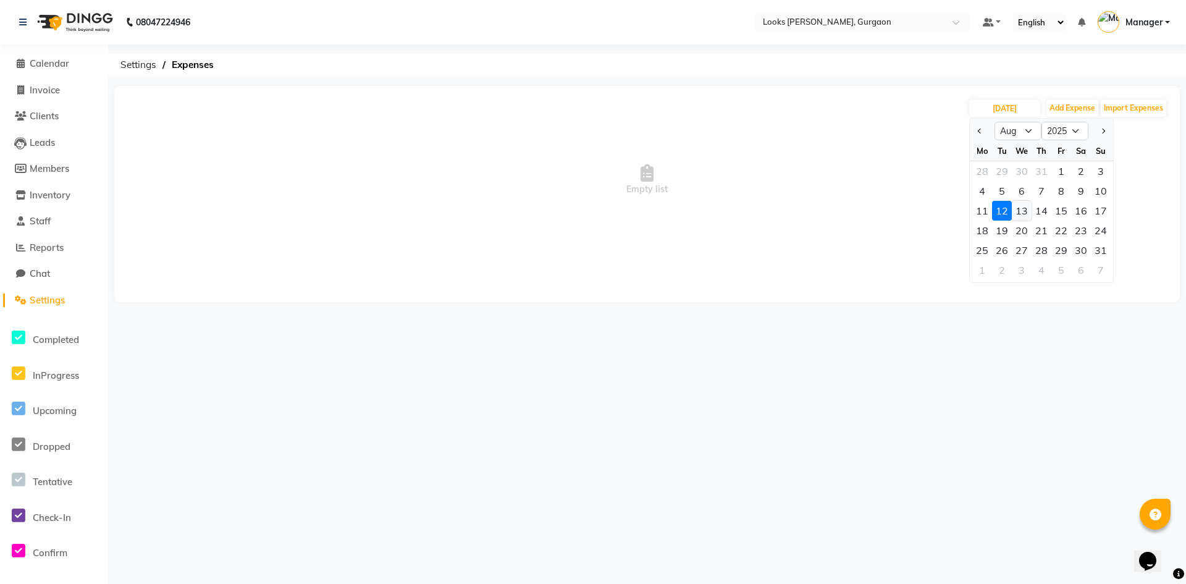
click at [1025, 208] on div "13" at bounding box center [1022, 211] width 20 height 20
type input "13-08-2025"
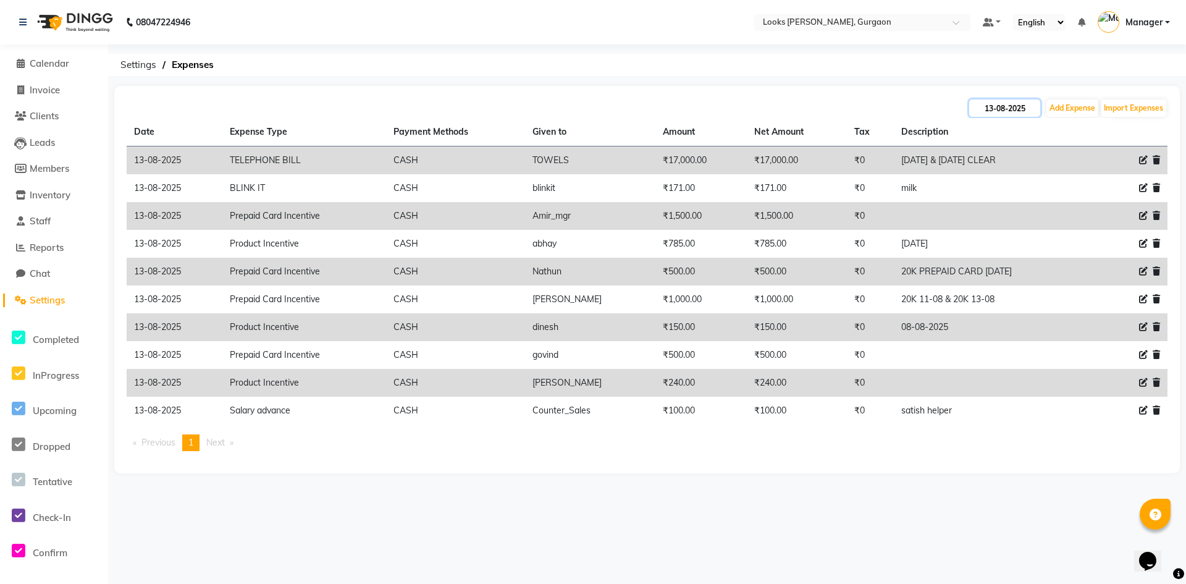
click at [985, 107] on input "13-08-2025" at bounding box center [1004, 107] width 71 height 17
select select "8"
select select "2025"
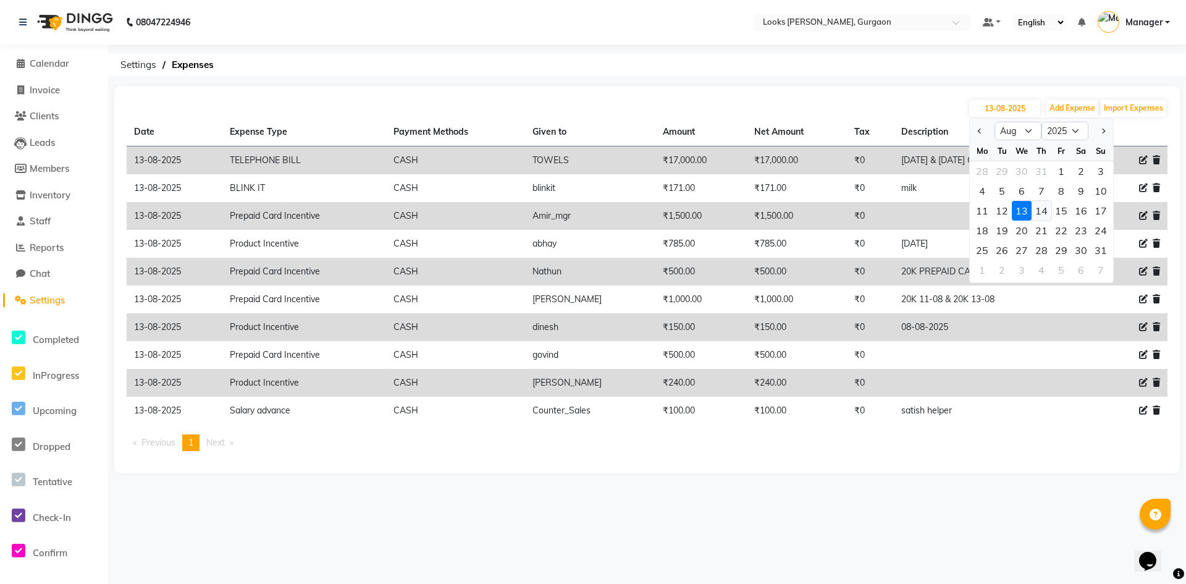
click at [1038, 212] on div "14" at bounding box center [1042, 211] width 20 height 20
type input "14-08-2025"
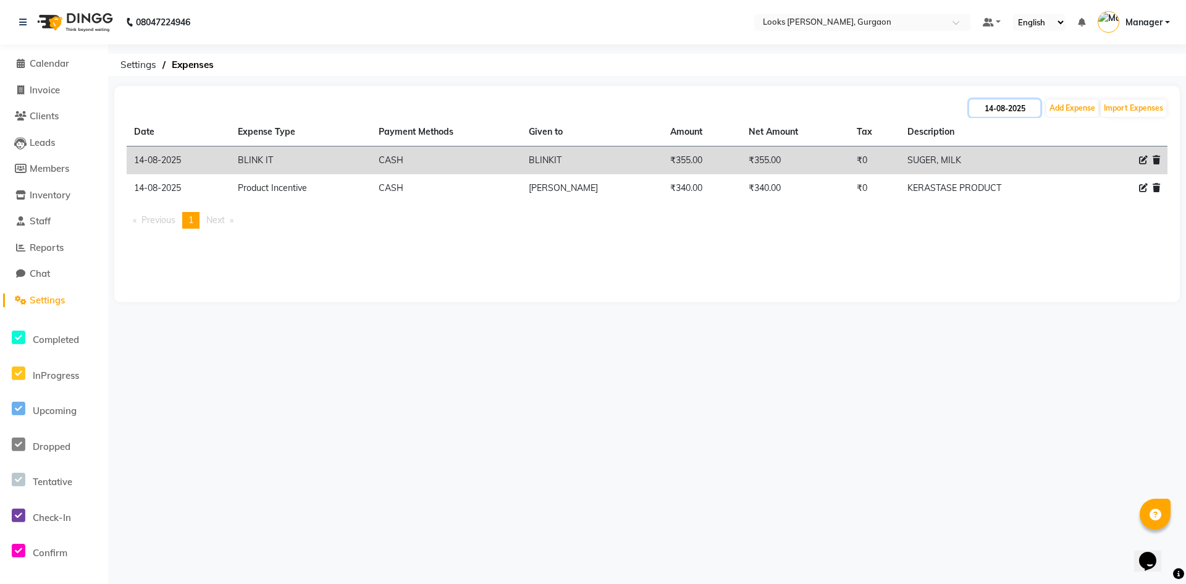
click at [997, 109] on input "14-08-2025" at bounding box center [1004, 107] width 71 height 17
select select "8"
select select "2025"
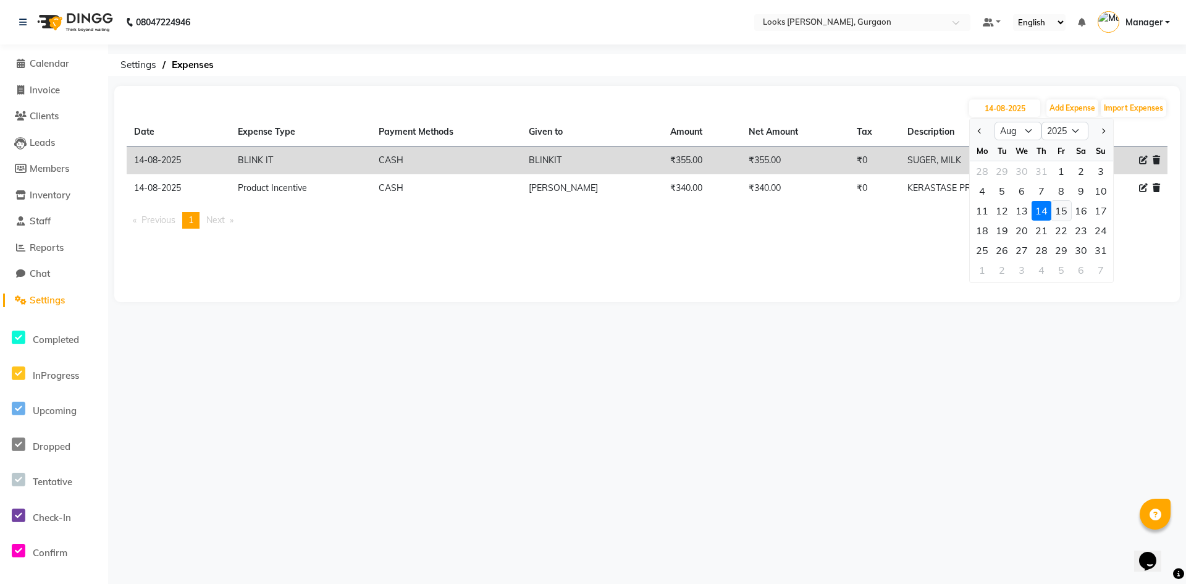
click at [1066, 214] on div "15" at bounding box center [1061, 211] width 20 height 20
type input "[DATE]"
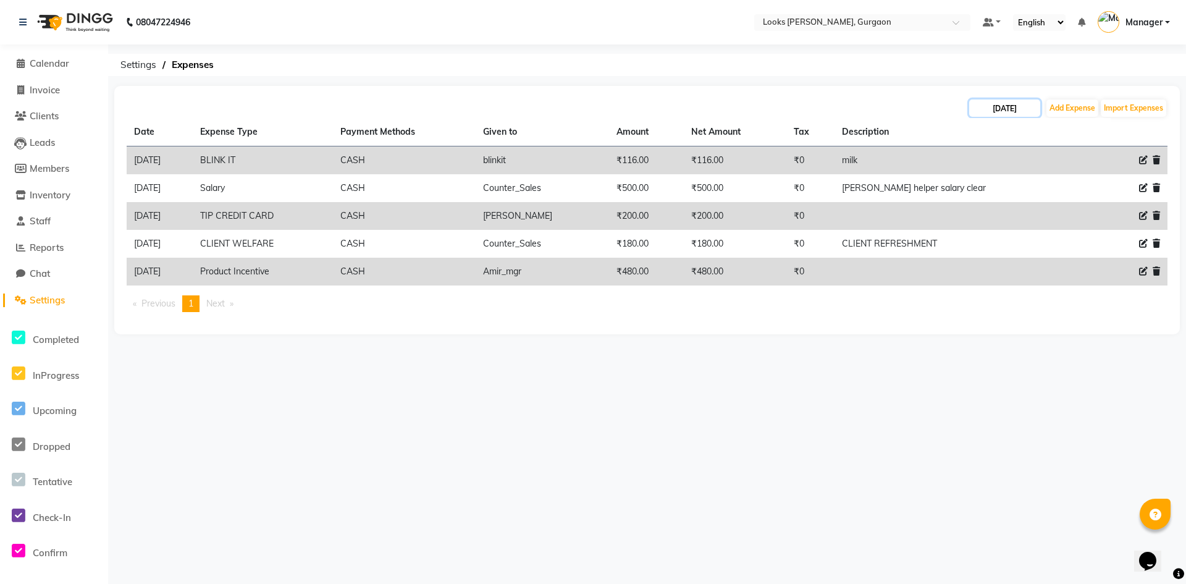
click at [1002, 104] on input "[DATE]" at bounding box center [1004, 107] width 71 height 17
select select "8"
select select "2025"
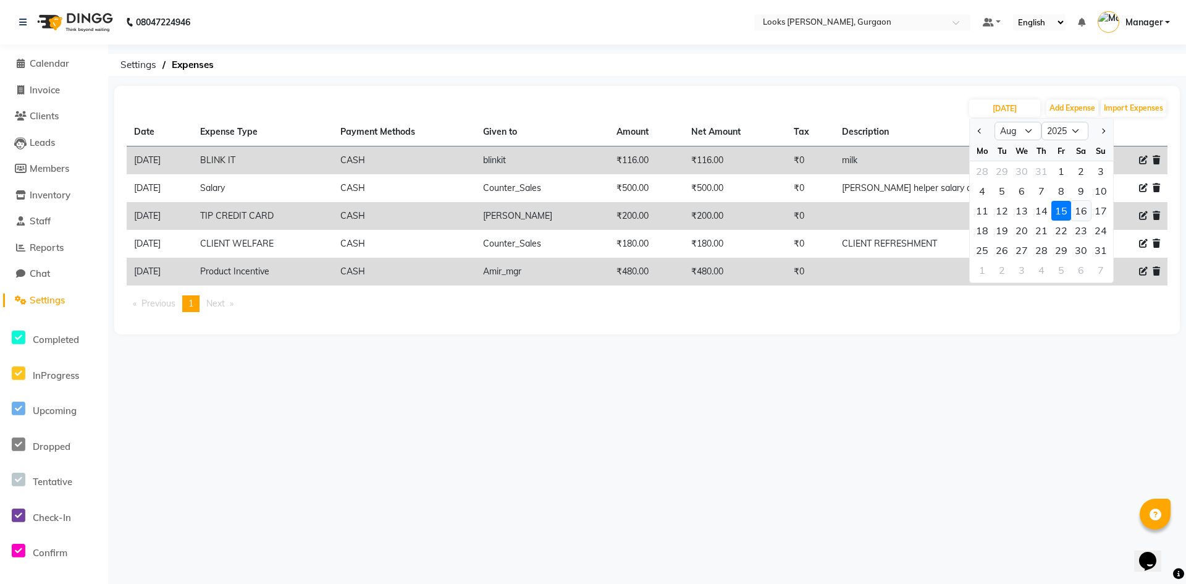
click at [1082, 205] on div "16" at bounding box center [1081, 211] width 20 height 20
type input "16-08-2025"
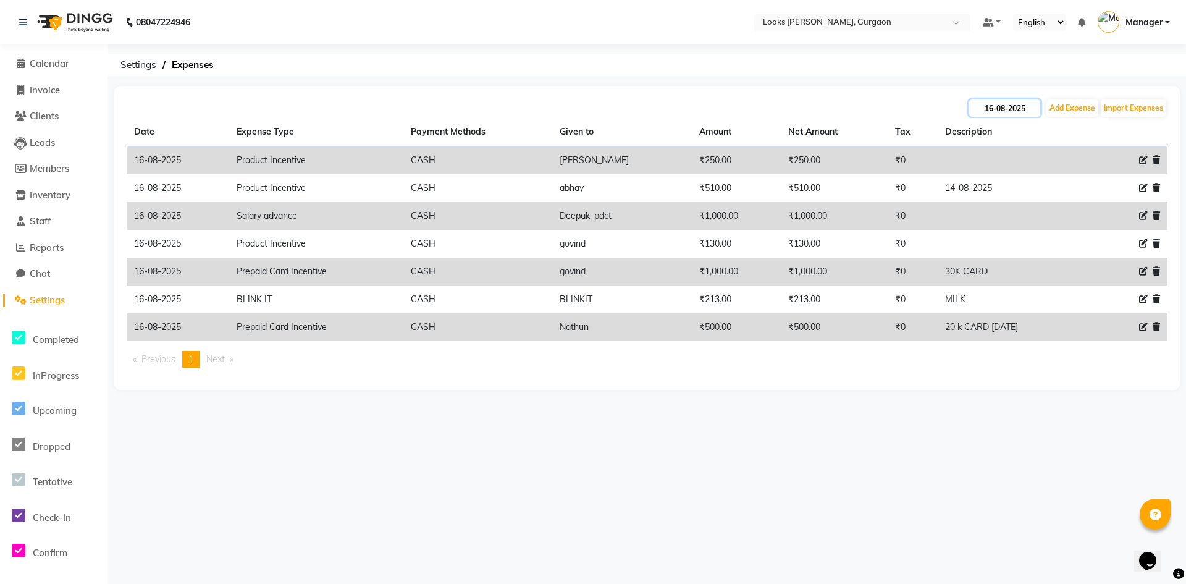
click at [1013, 107] on input "16-08-2025" at bounding box center [1004, 107] width 71 height 17
select select "8"
select select "2025"
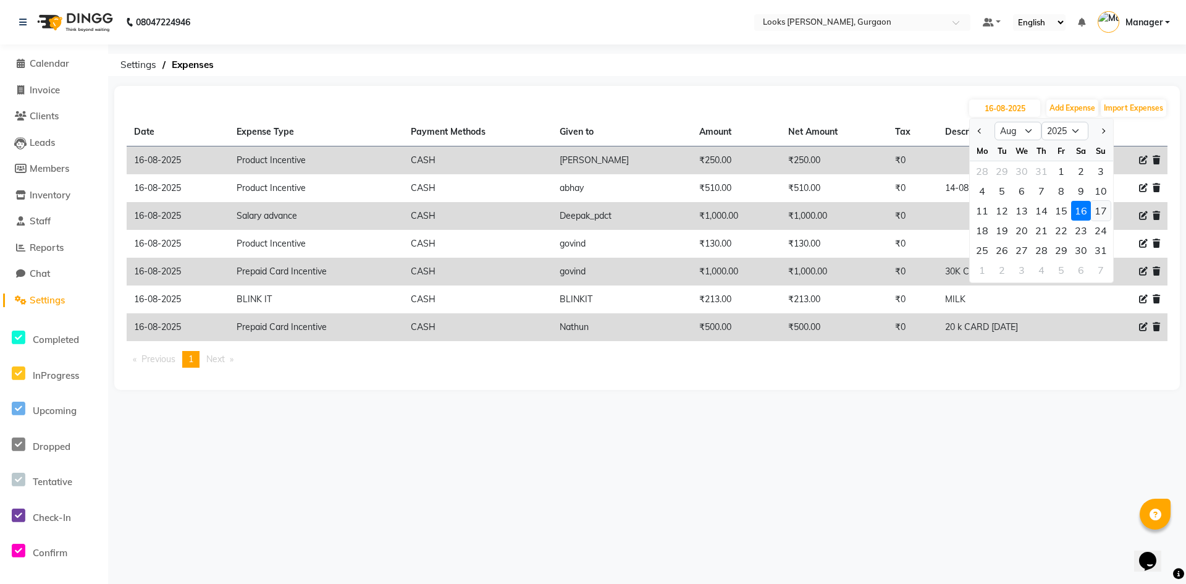
click at [1104, 204] on div "17" at bounding box center [1101, 211] width 20 height 20
type input "[DATE]"
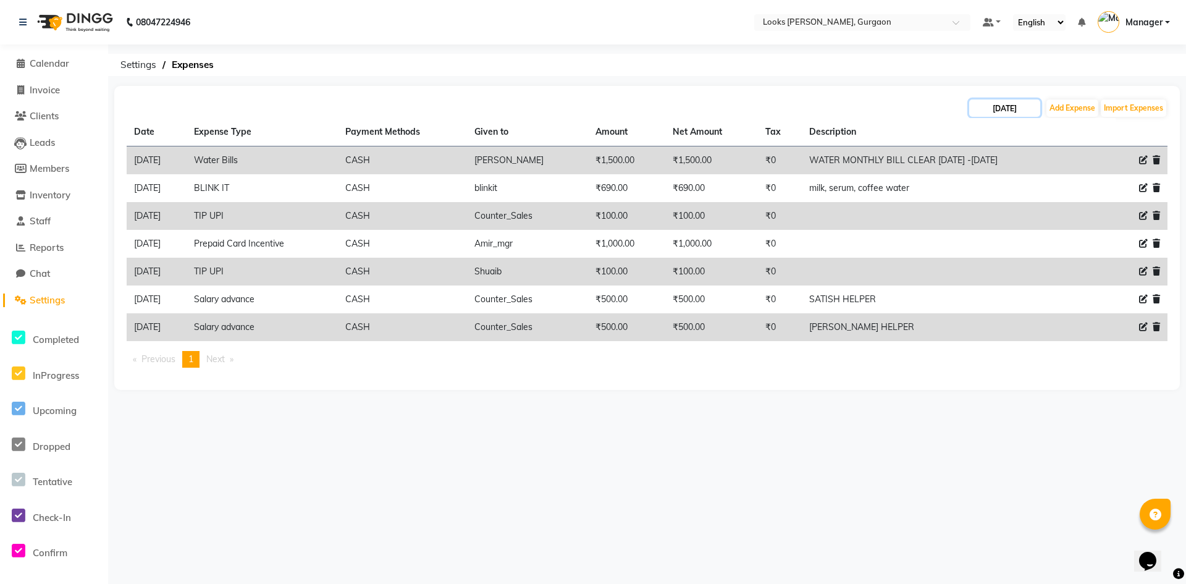
click at [1015, 107] on input "[DATE]" at bounding box center [1004, 107] width 71 height 17
select select "8"
select select "2025"
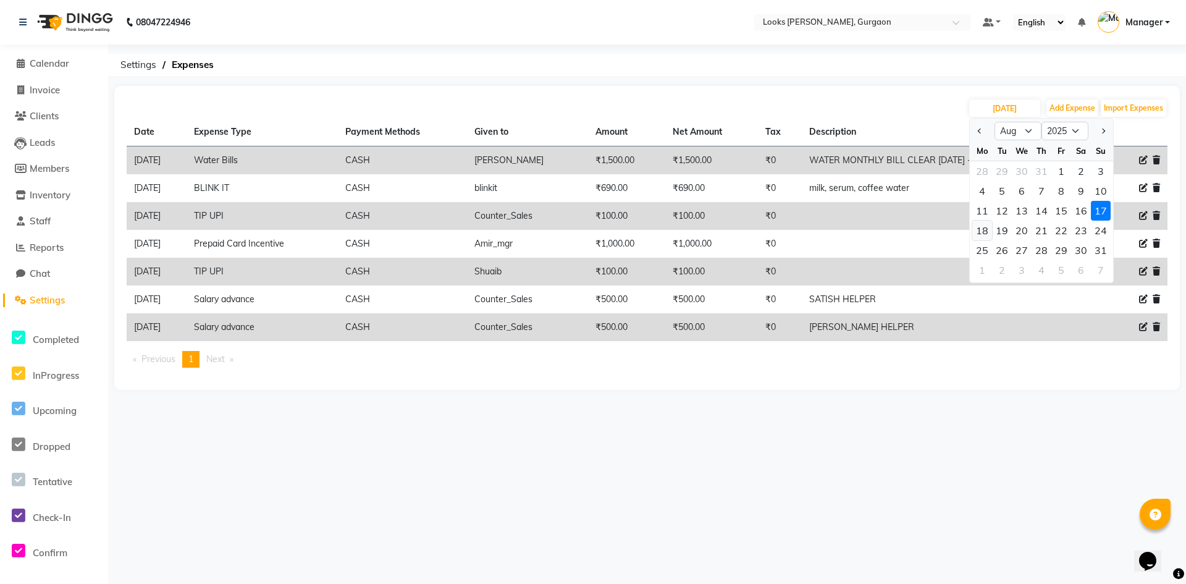
click at [985, 232] on div "18" at bounding box center [982, 231] width 20 height 20
type input "18-08-2025"
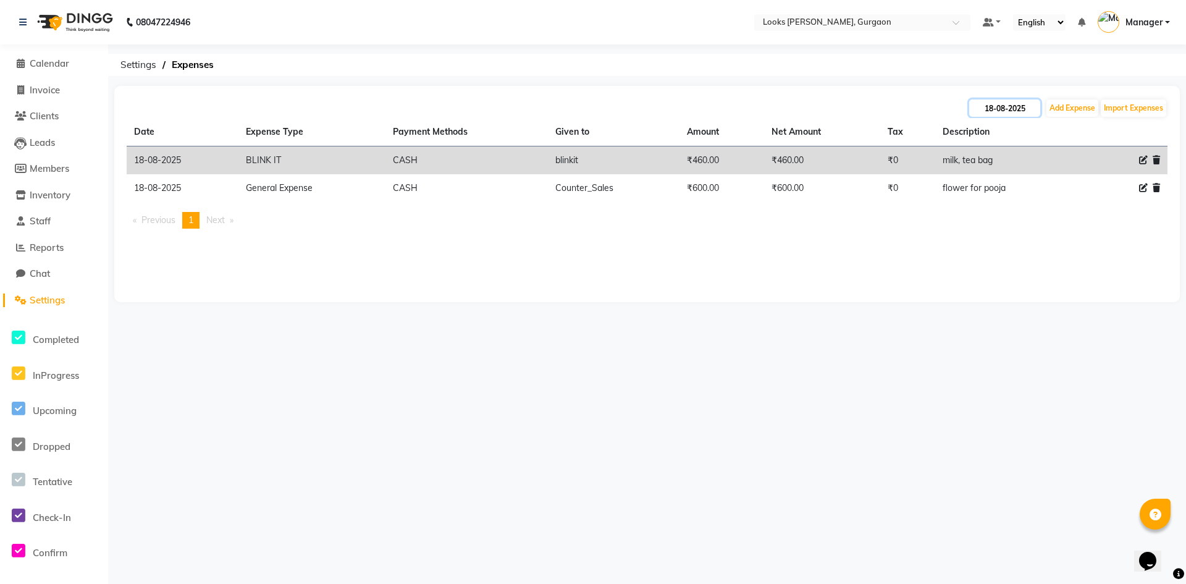
click at [998, 109] on input "18-08-2025" at bounding box center [1004, 107] width 71 height 17
select select "8"
select select "2025"
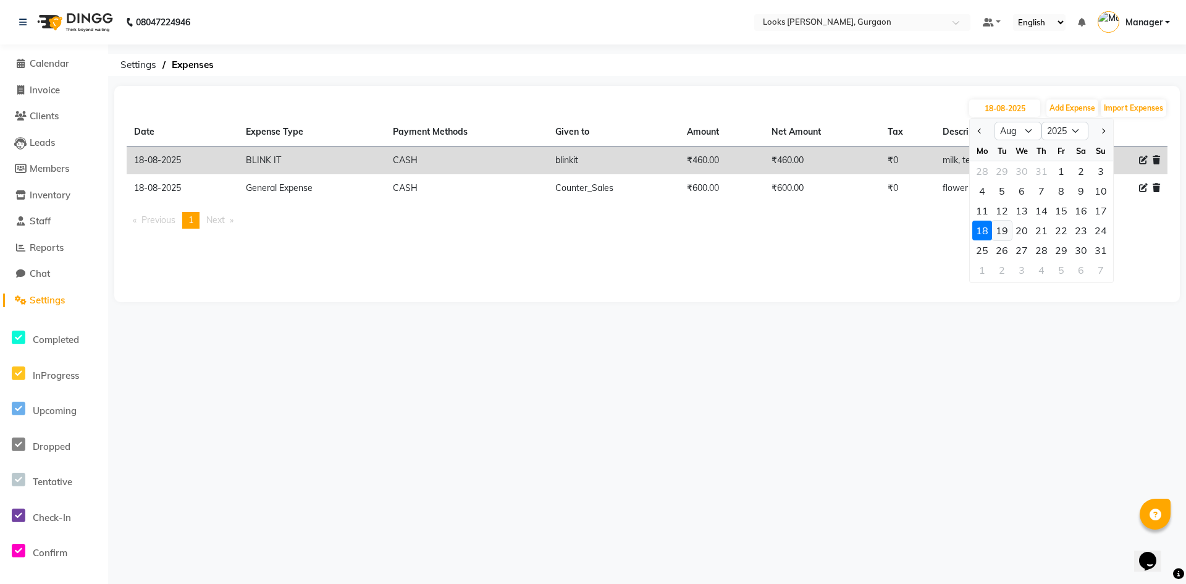
click at [1003, 229] on div "19" at bounding box center [1002, 231] width 20 height 20
type input "[DATE]"
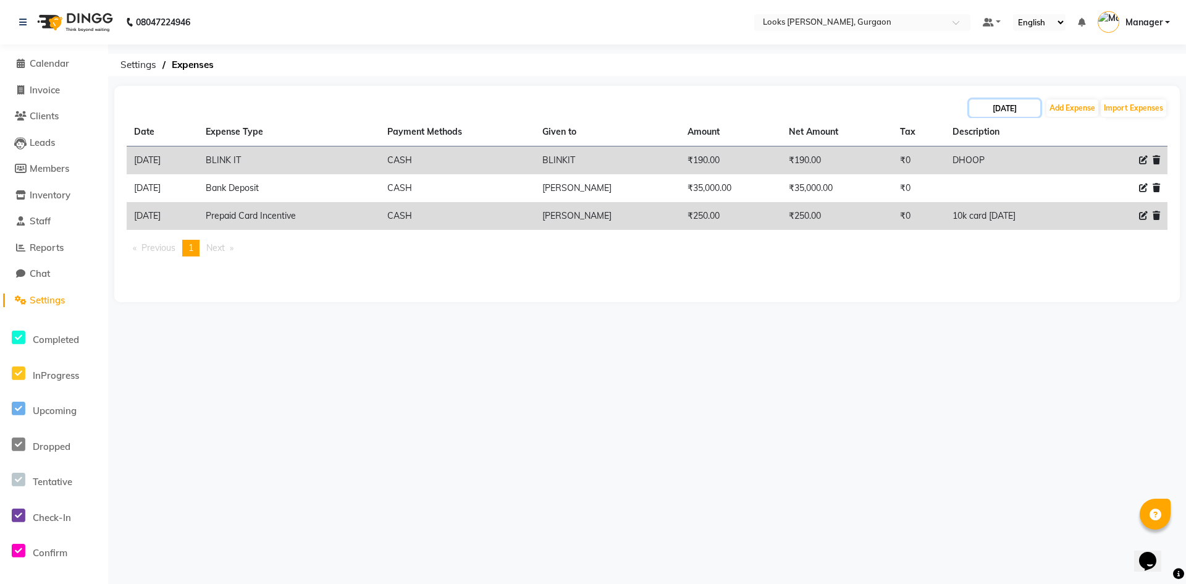
click at [1006, 108] on input "[DATE]" at bounding box center [1004, 107] width 71 height 17
select select "8"
select select "2025"
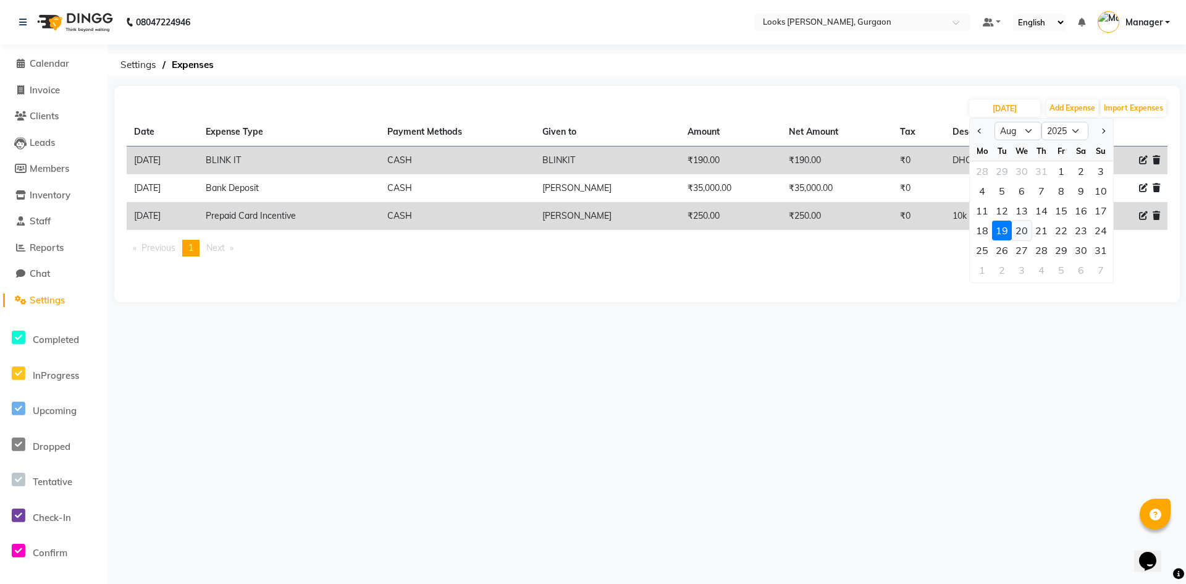
click at [1019, 227] on div "20" at bounding box center [1022, 231] width 20 height 20
type input "20-08-2025"
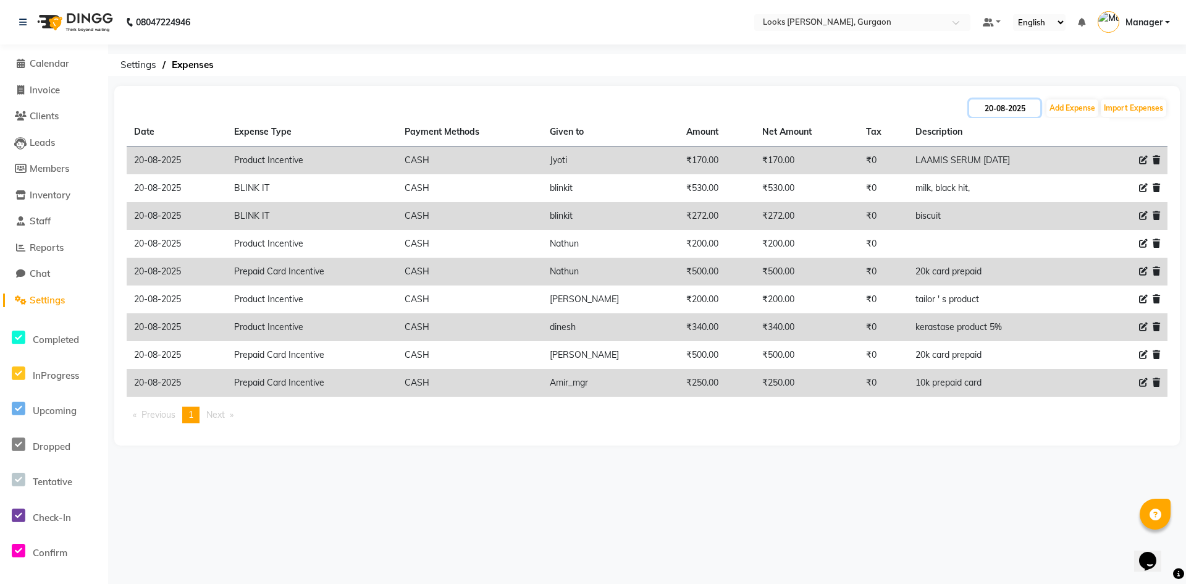
click at [1007, 103] on input "20-08-2025" at bounding box center [1004, 107] width 71 height 17
select select "8"
select select "2025"
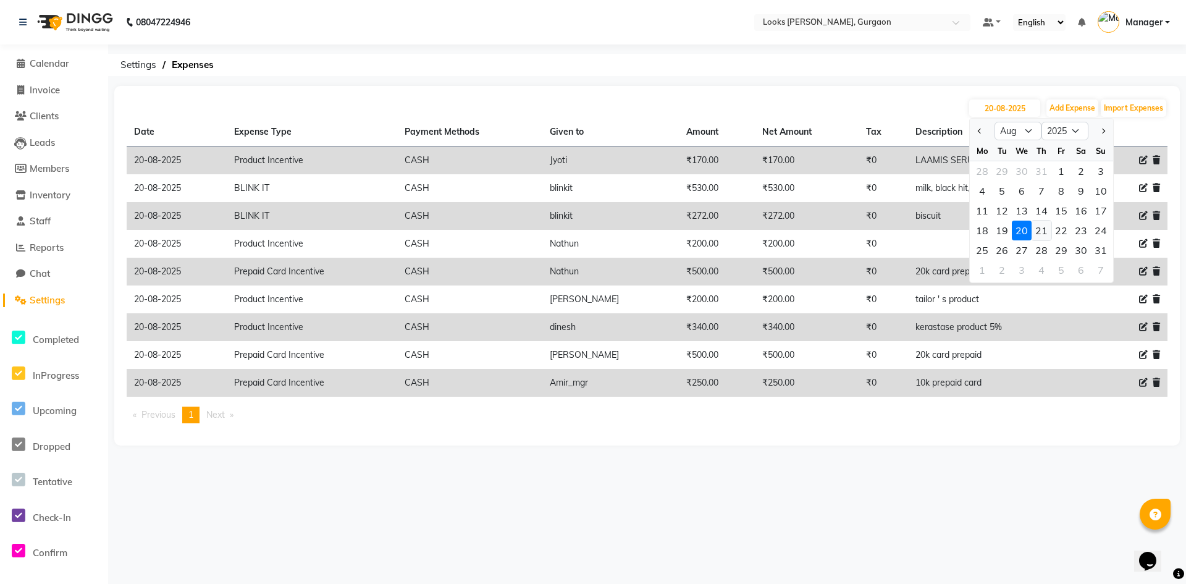
click at [1042, 233] on div "21" at bounding box center [1042, 231] width 20 height 20
type input "21-08-2025"
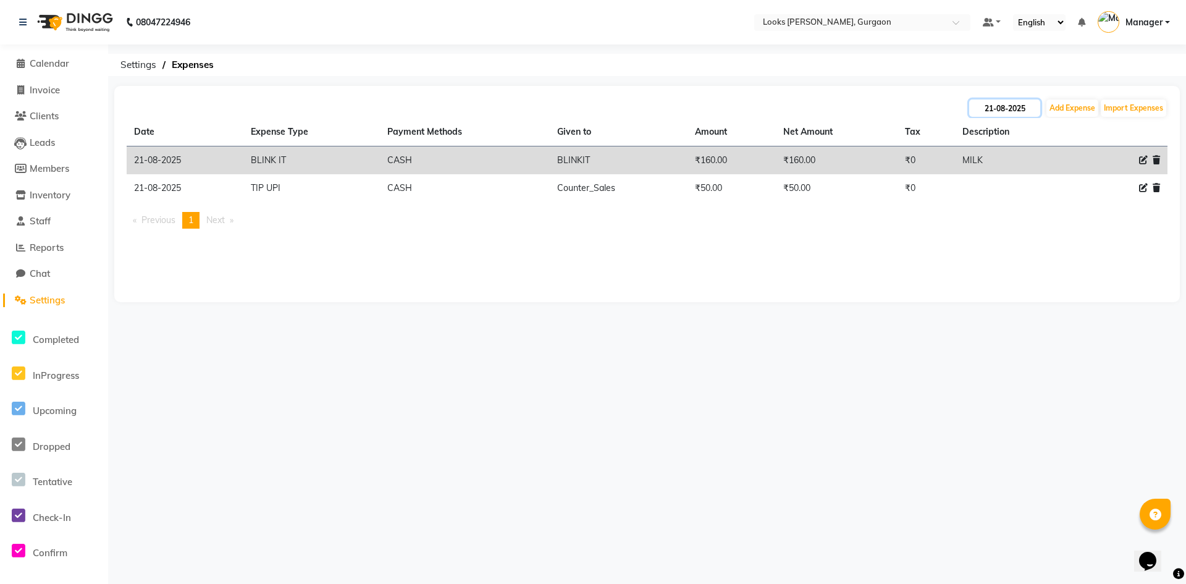
click at [990, 112] on input "21-08-2025" at bounding box center [1004, 107] width 71 height 17
select select "8"
select select "2025"
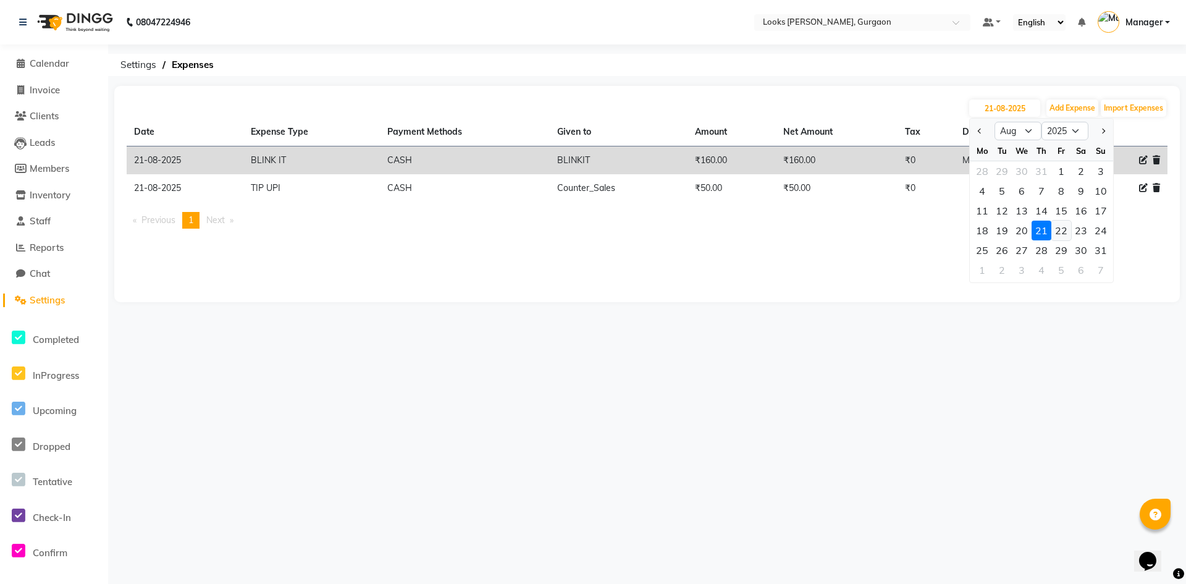
click at [1055, 225] on div "22" at bounding box center [1061, 231] width 20 height 20
type input "[DATE]"
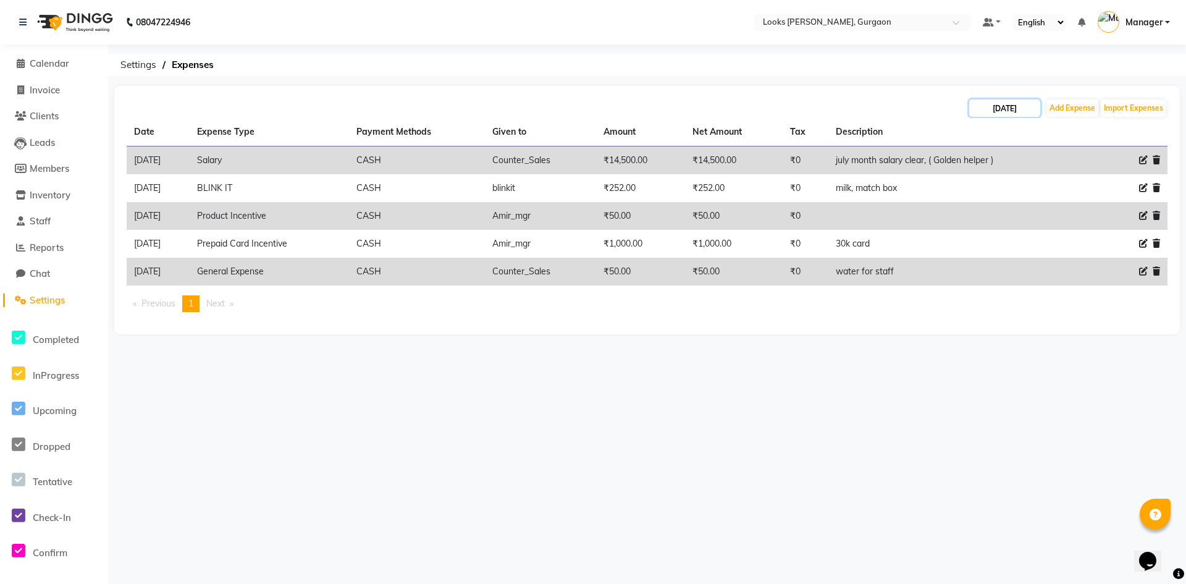
click at [999, 112] on input "[DATE]" at bounding box center [1004, 107] width 71 height 17
select select "8"
select select "2025"
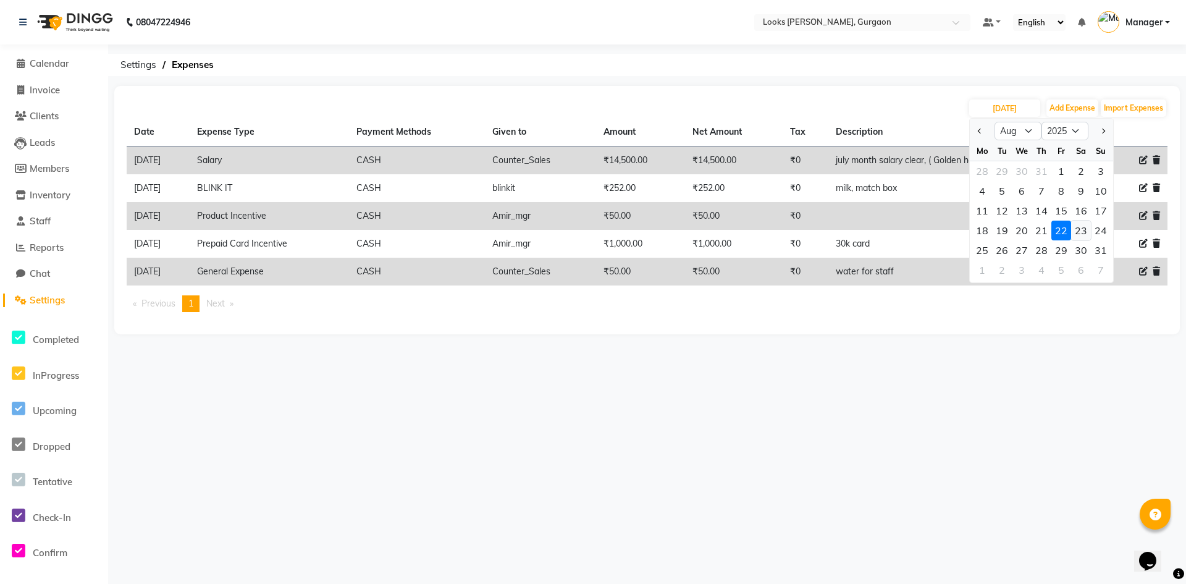
click at [1083, 233] on div "23" at bounding box center [1081, 231] width 20 height 20
type input "23-08-2025"
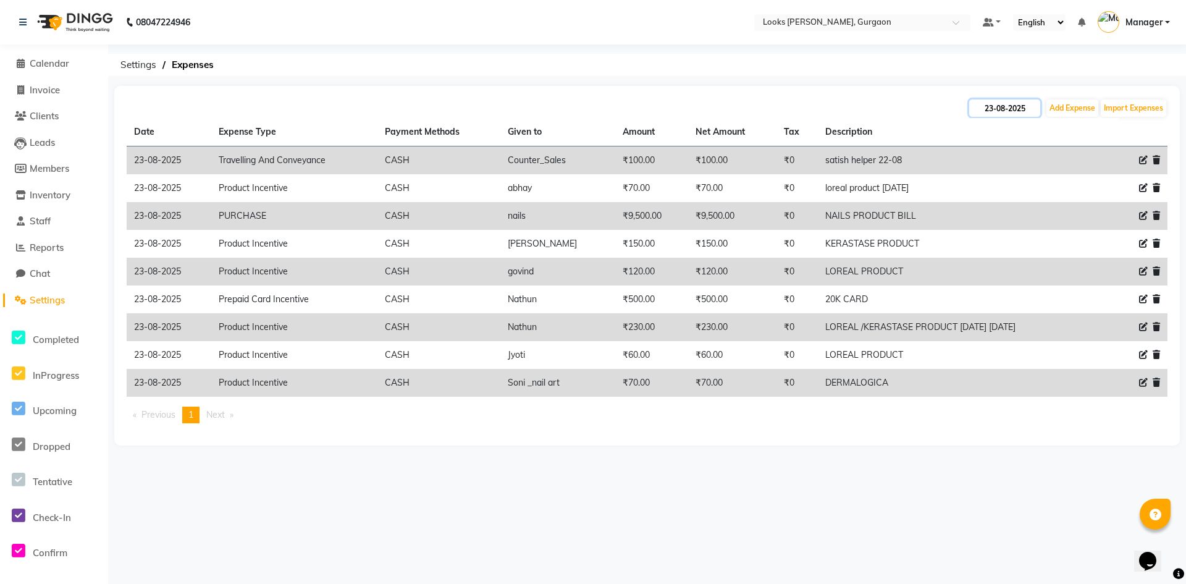
click at [994, 110] on input "23-08-2025" at bounding box center [1004, 107] width 71 height 17
select select "8"
select select "2025"
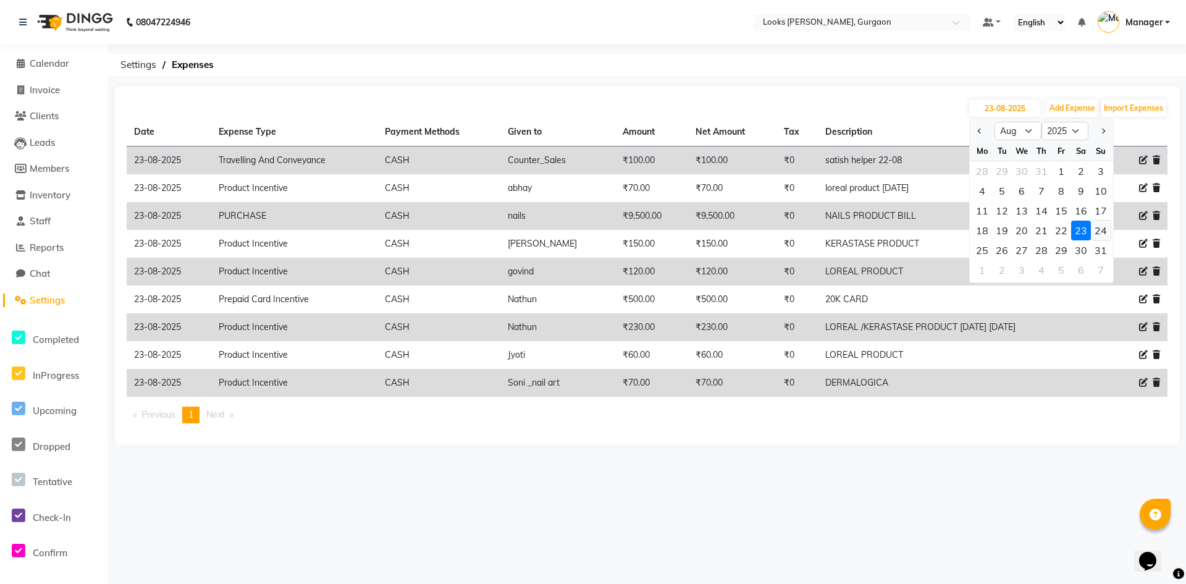
click at [1102, 230] on div "24" at bounding box center [1101, 231] width 20 height 20
type input "24-08-2025"
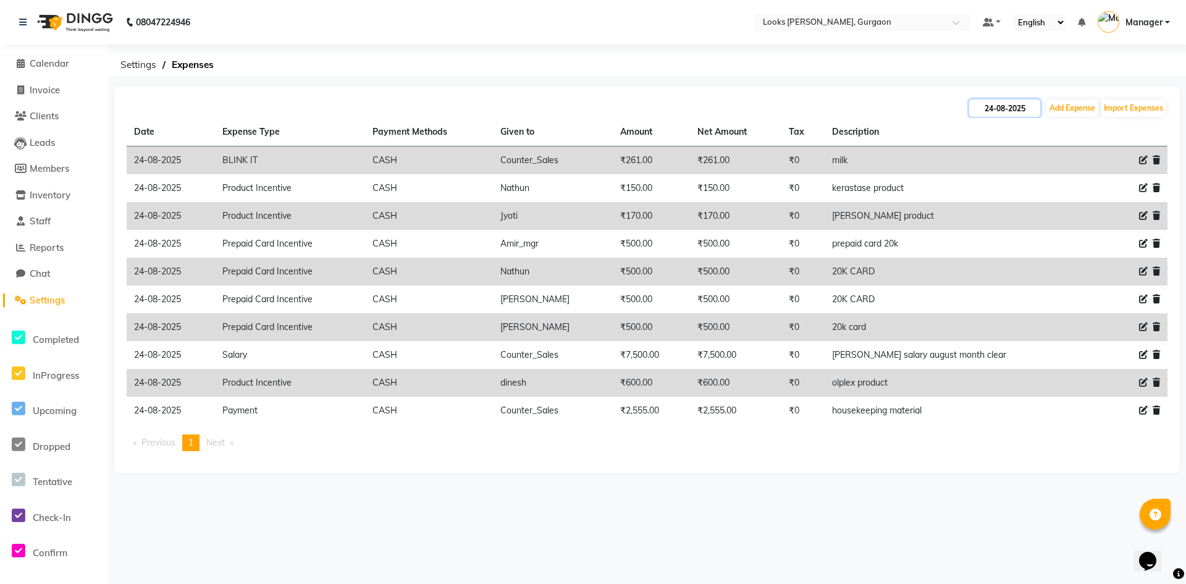
click at [1005, 108] on input "24-08-2025" at bounding box center [1004, 107] width 71 height 17
select select "8"
select select "2025"
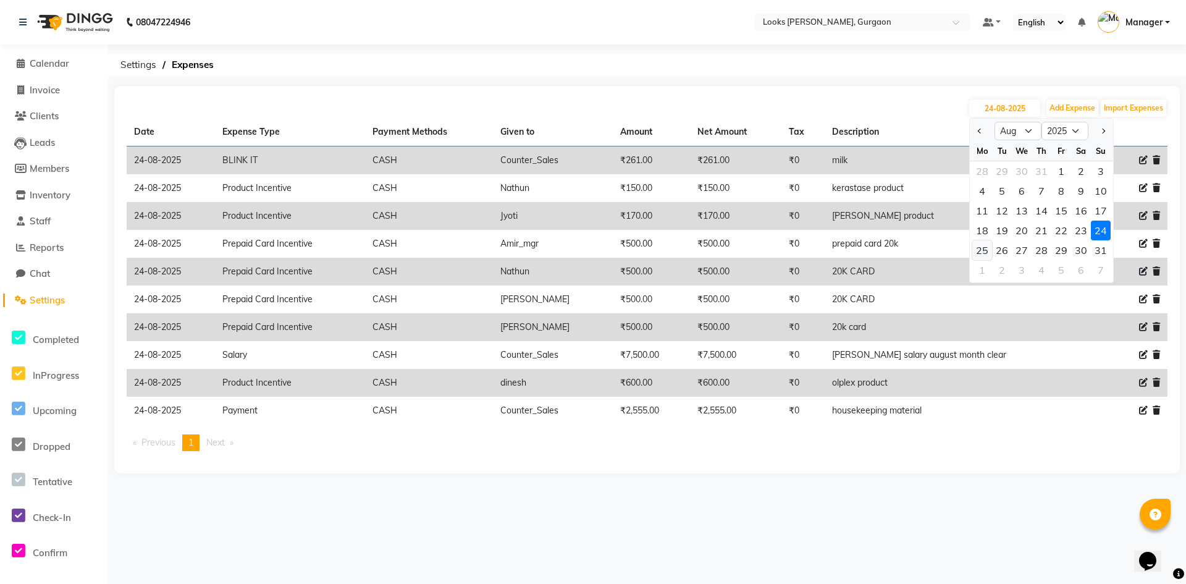
click at [983, 250] on div "25" at bounding box center [982, 250] width 20 height 20
type input "25-08-2025"
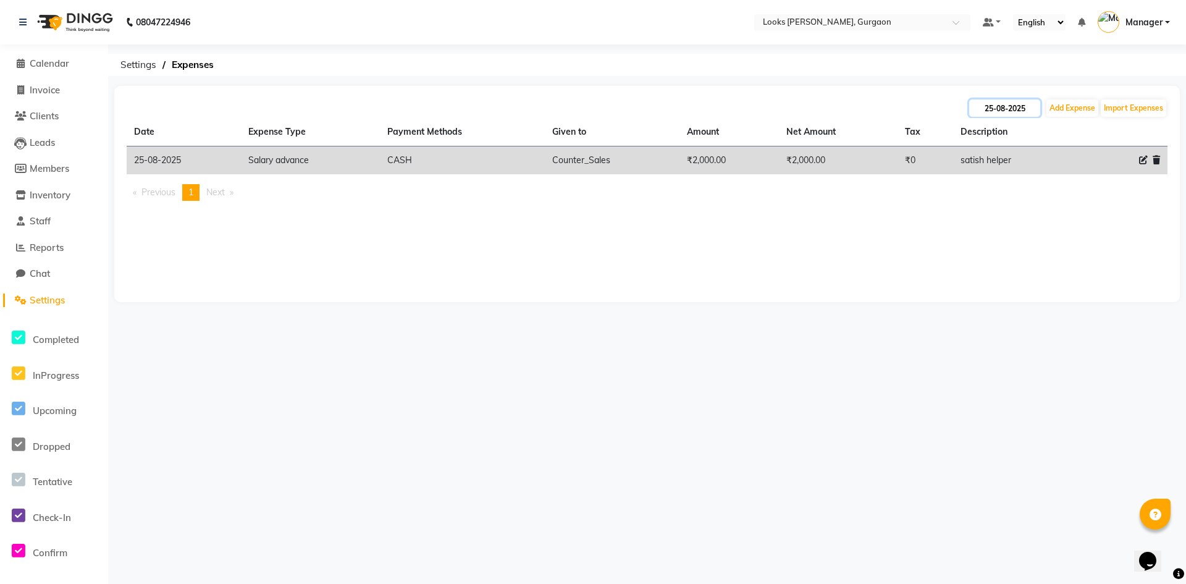
click at [993, 111] on input "25-08-2025" at bounding box center [1004, 107] width 71 height 17
select select "8"
select select "2025"
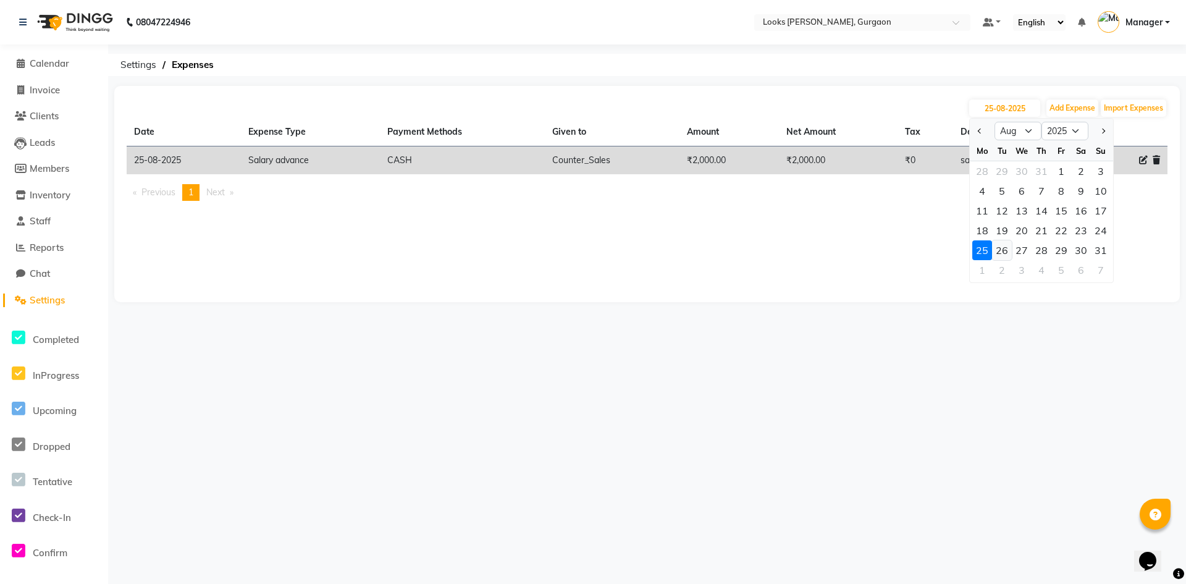
click at [1001, 245] on div "26" at bounding box center [1002, 250] width 20 height 20
type input "26-08-2025"
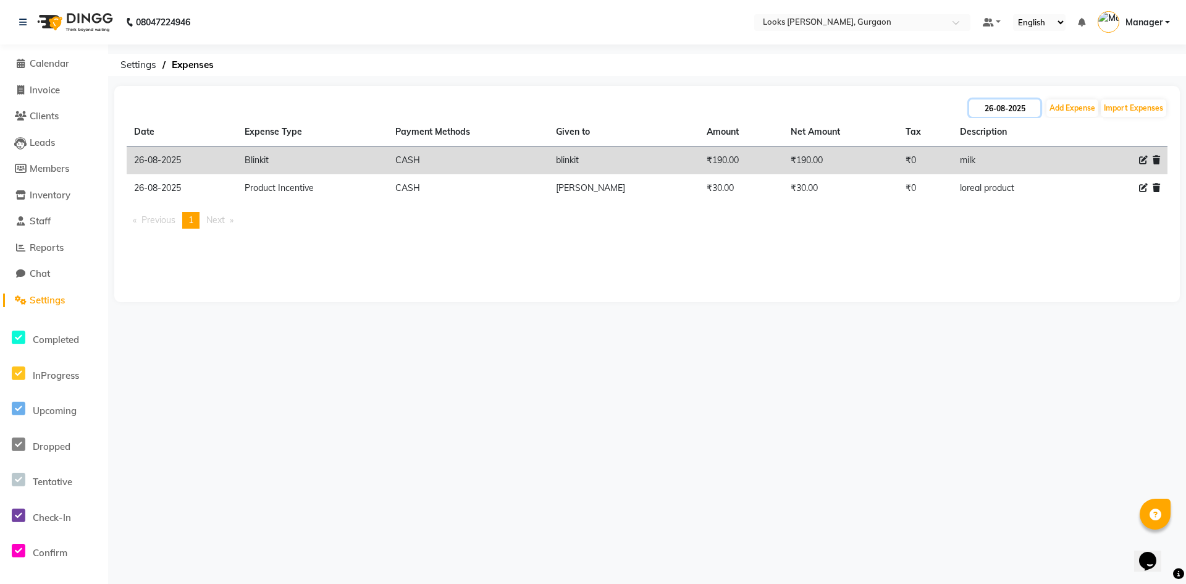
click at [998, 106] on input "26-08-2025" at bounding box center [1004, 107] width 71 height 17
select select "8"
select select "2025"
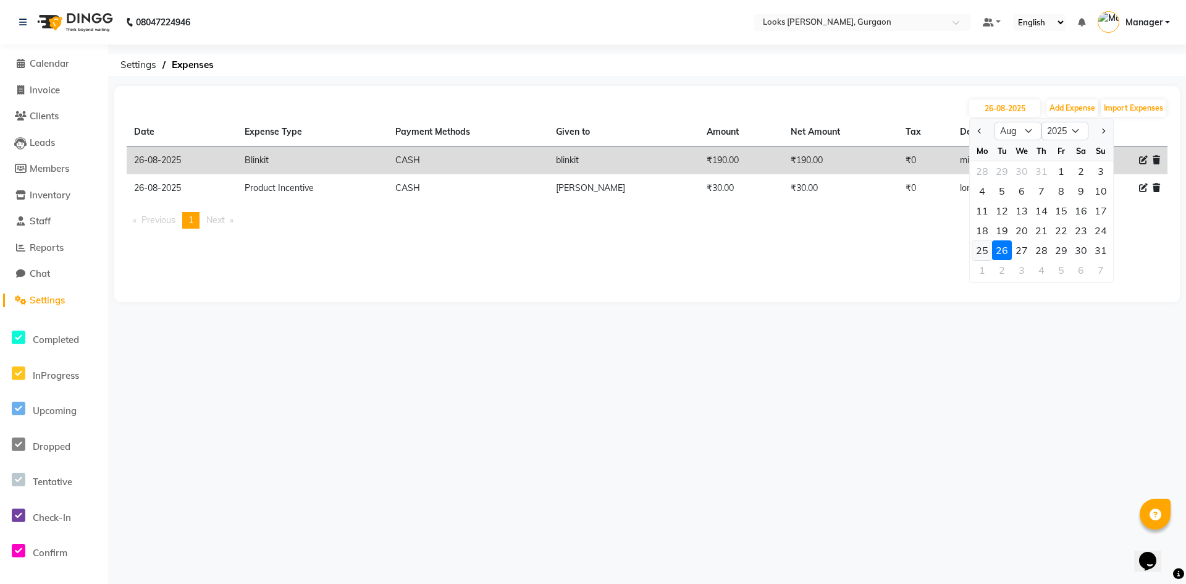
click at [988, 246] on div "25" at bounding box center [982, 250] width 20 height 20
type input "25-08-2025"
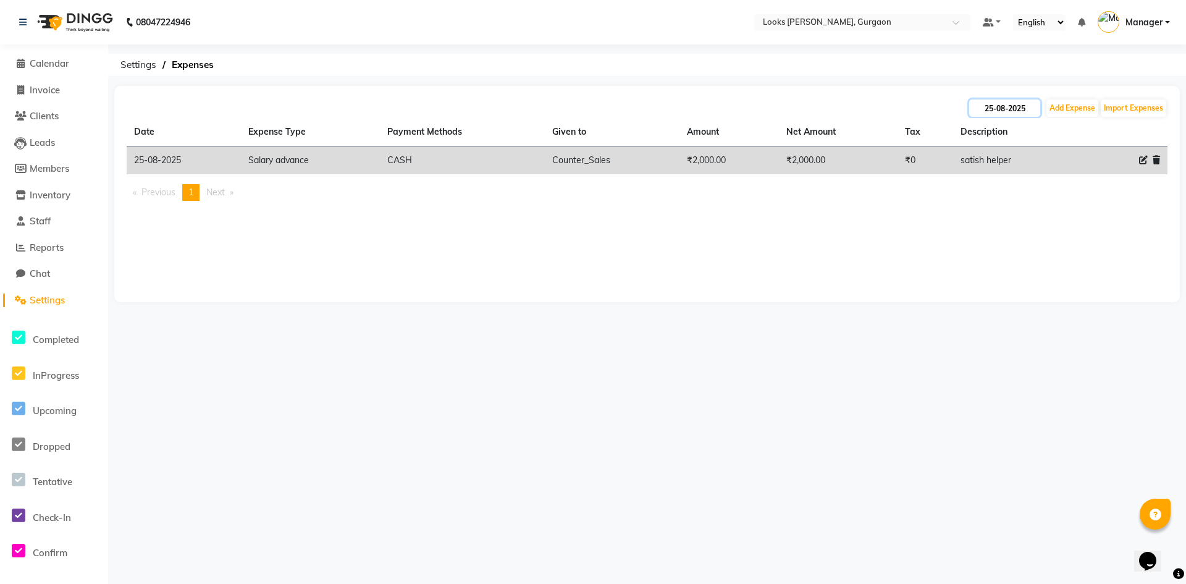
click at [999, 112] on input "25-08-2025" at bounding box center [1004, 107] width 71 height 17
select select "8"
select select "2025"
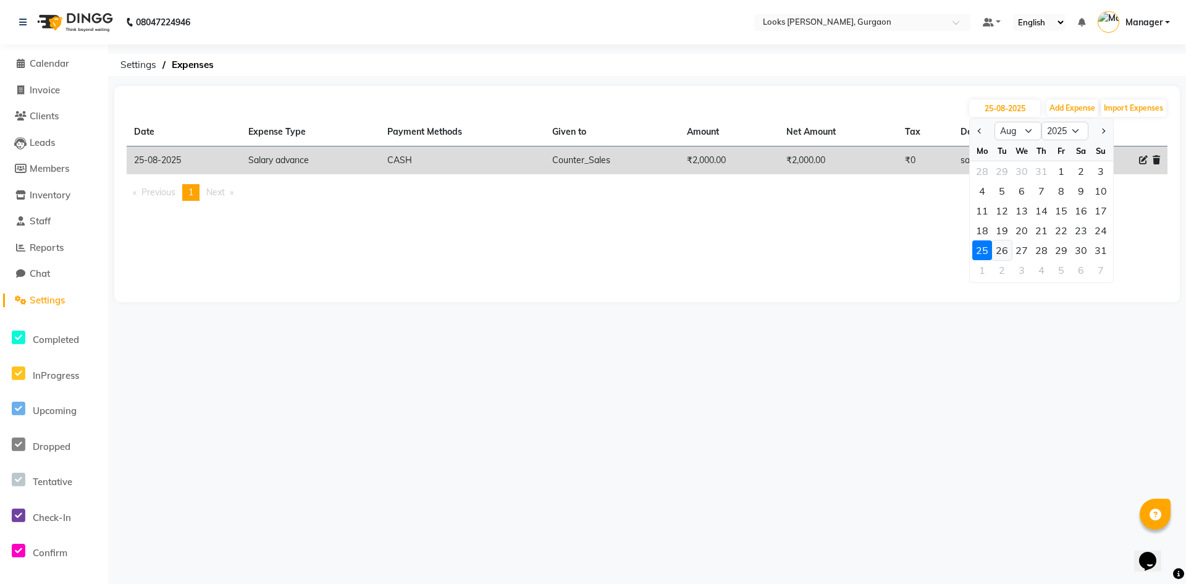
click at [1004, 250] on div "26" at bounding box center [1002, 250] width 20 height 20
type input "26-08-2025"
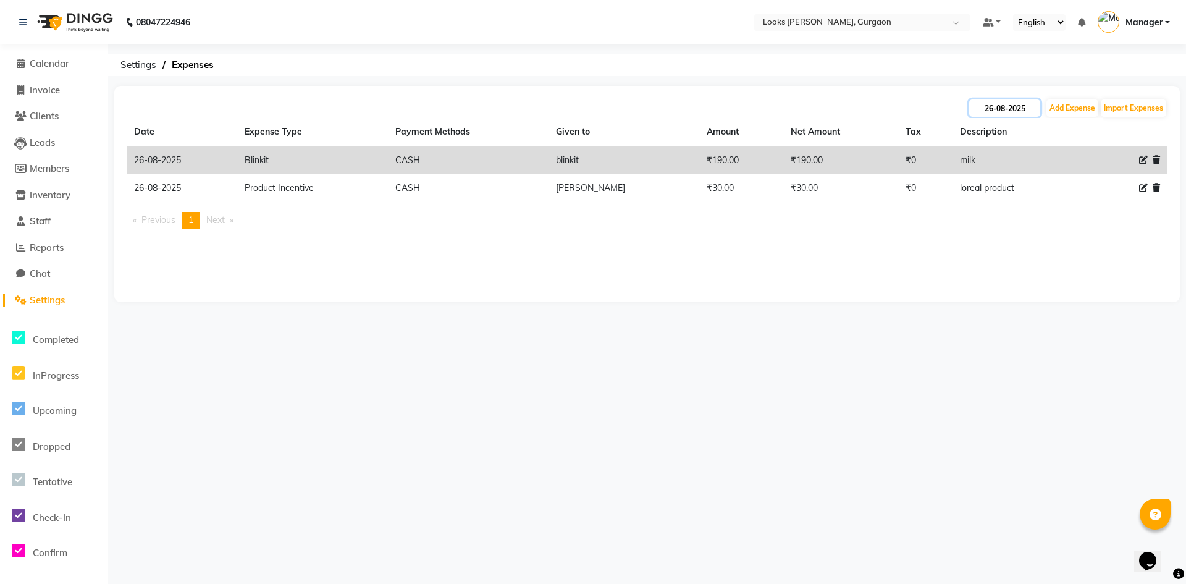
click at [999, 109] on input "26-08-2025" at bounding box center [1004, 107] width 71 height 17
select select "8"
select select "2025"
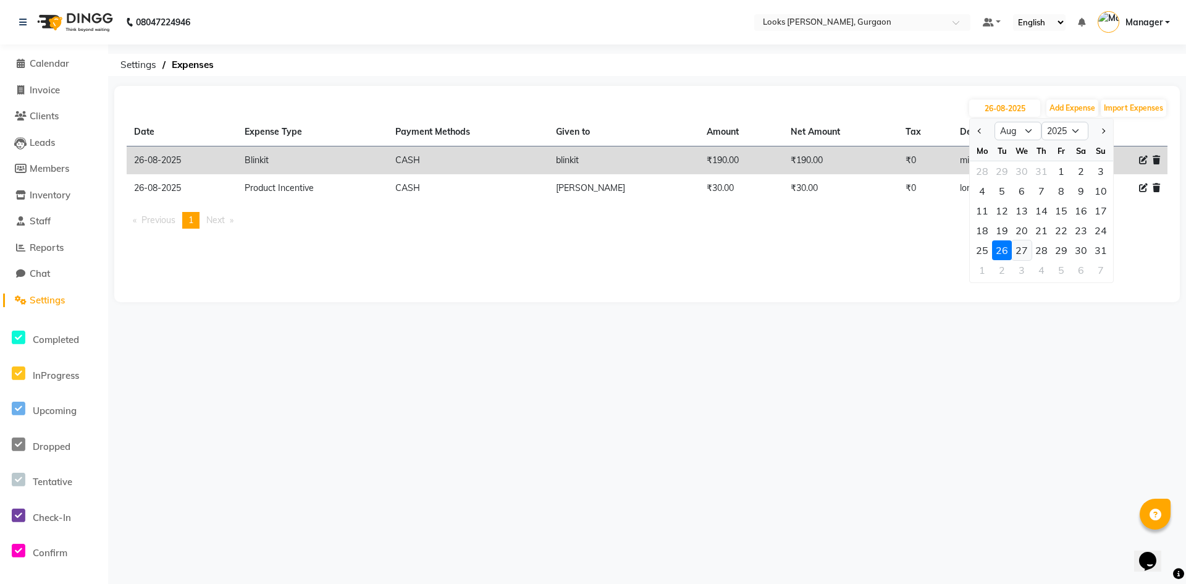
click at [1022, 245] on div "27" at bounding box center [1022, 250] width 20 height 20
type input "27-08-2025"
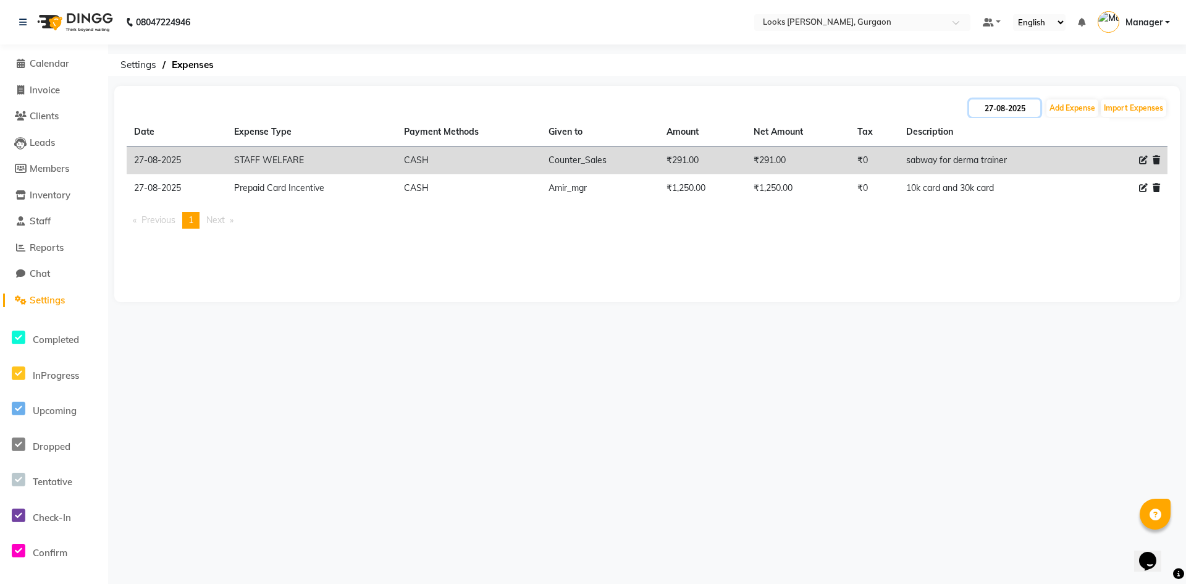
click at [1009, 108] on input "27-08-2025" at bounding box center [1004, 107] width 71 height 17
select select "8"
select select "2025"
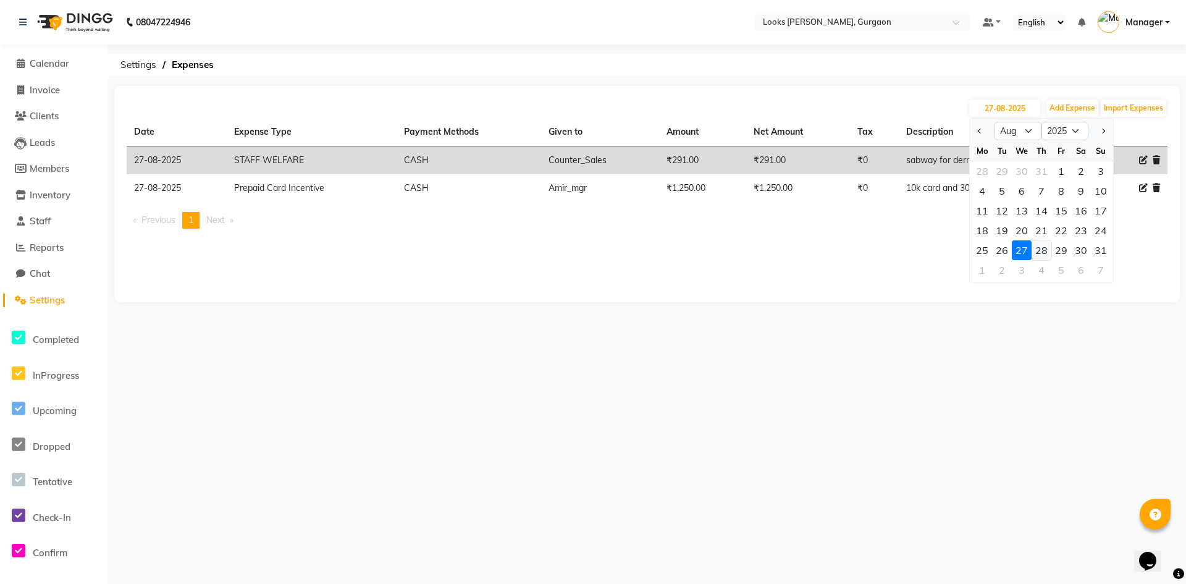
click at [1043, 250] on div "28" at bounding box center [1042, 250] width 20 height 20
type input "[DATE]"
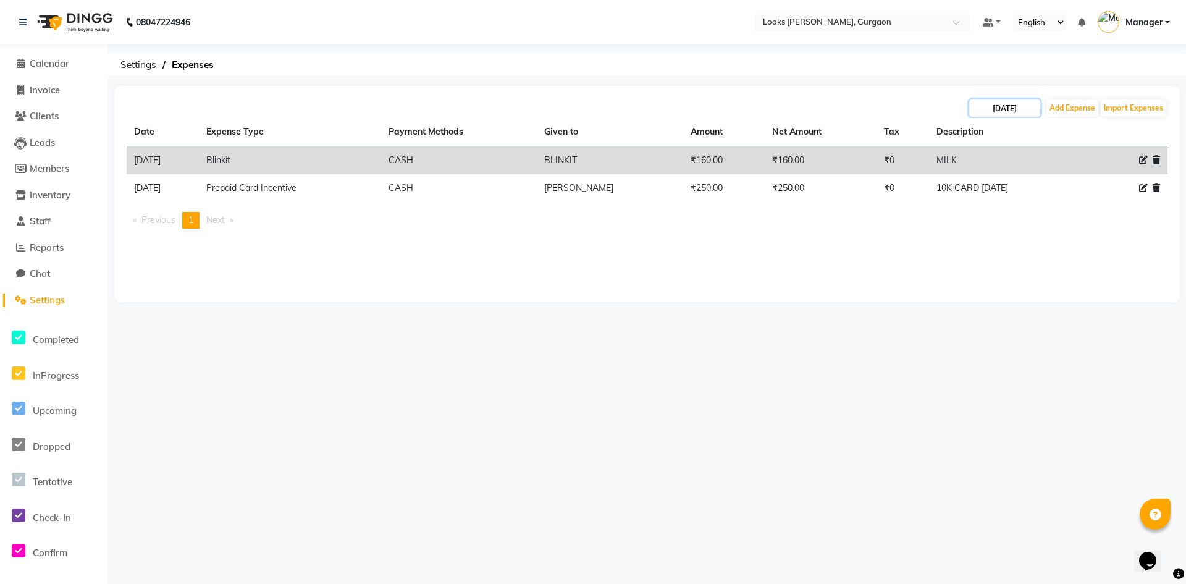
click at [1003, 108] on input "[DATE]" at bounding box center [1004, 107] width 71 height 17
select select "8"
select select "2025"
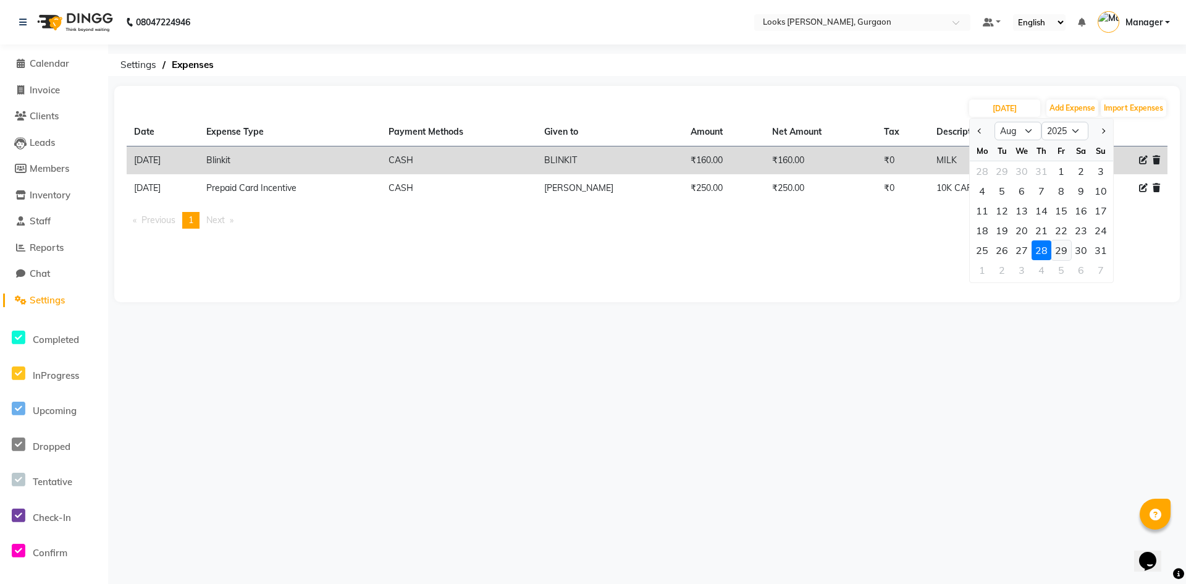
click at [1063, 248] on div "29" at bounding box center [1061, 250] width 20 height 20
type input "[DATE]"
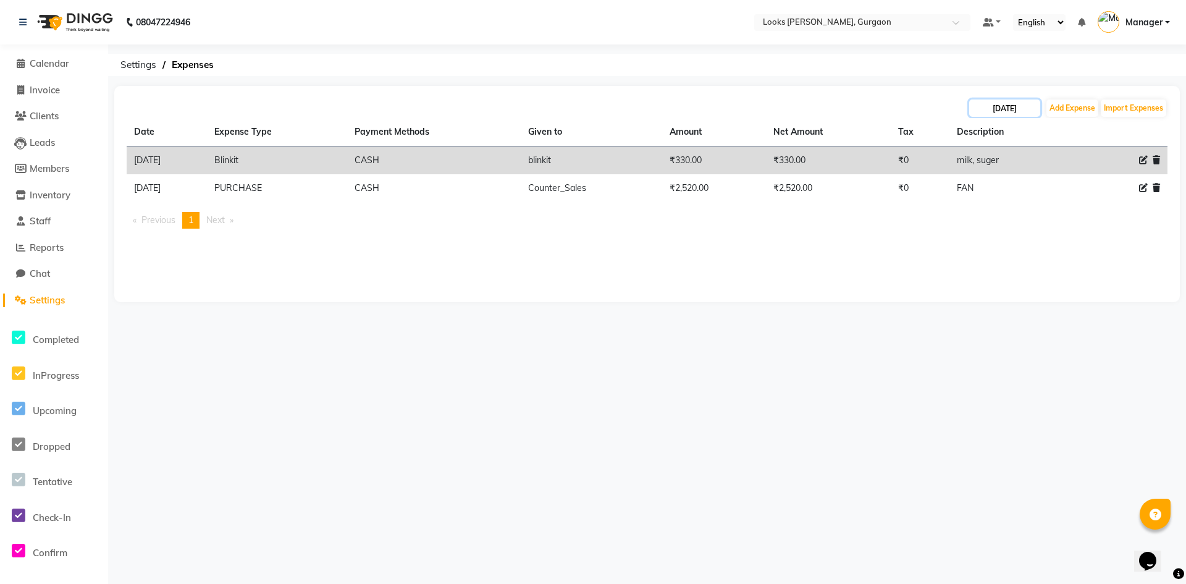
click at [1012, 108] on input "[DATE]" at bounding box center [1004, 107] width 71 height 17
select select "8"
select select "2025"
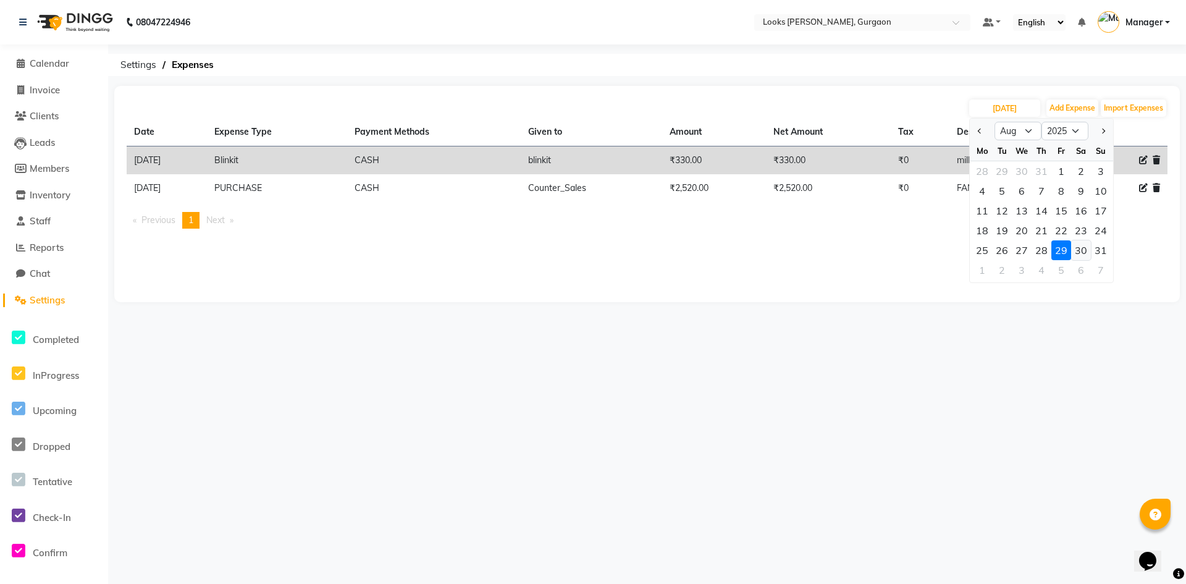
click at [1080, 250] on div "30" at bounding box center [1081, 250] width 20 height 20
type input "30-08-2025"
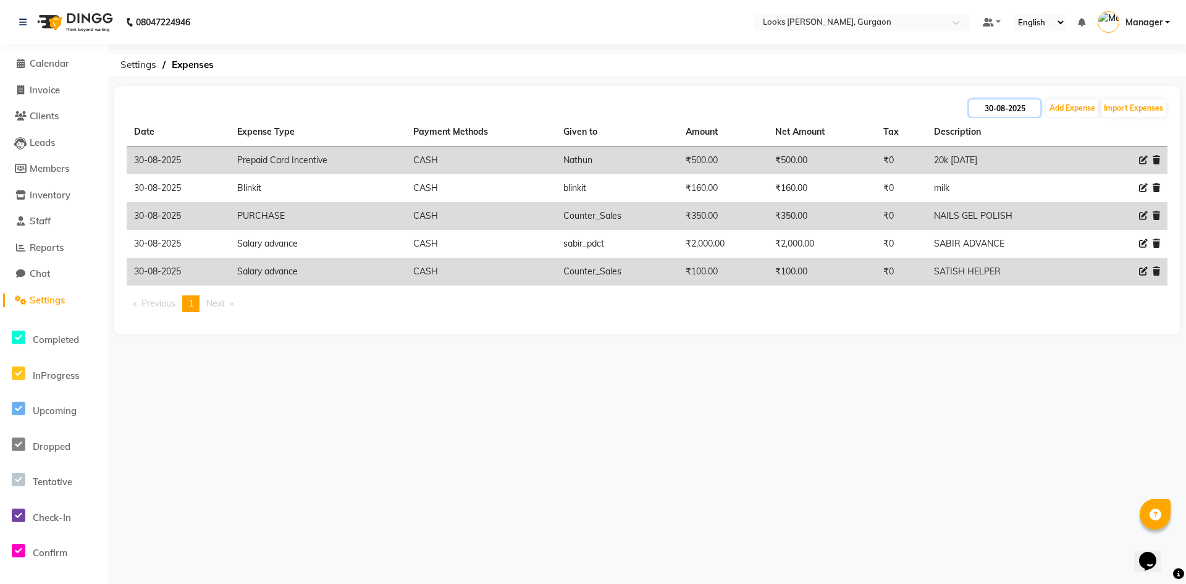
click at [1008, 111] on input "30-08-2025" at bounding box center [1004, 107] width 71 height 17
select select "8"
select select "2025"
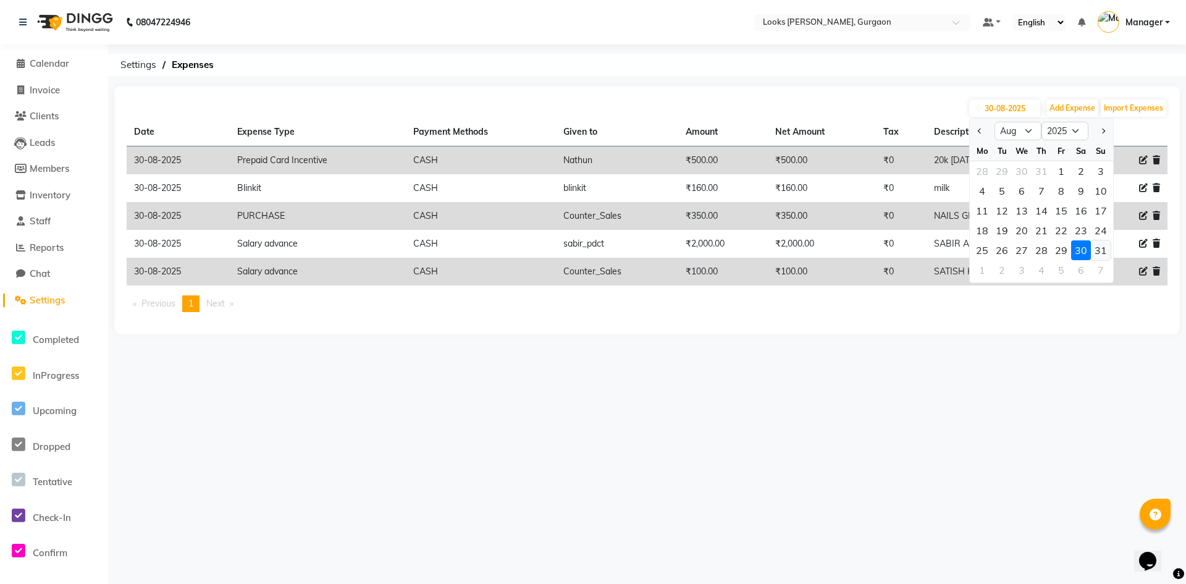
click at [1099, 248] on div "31" at bounding box center [1101, 250] width 20 height 20
type input "31-08-2025"
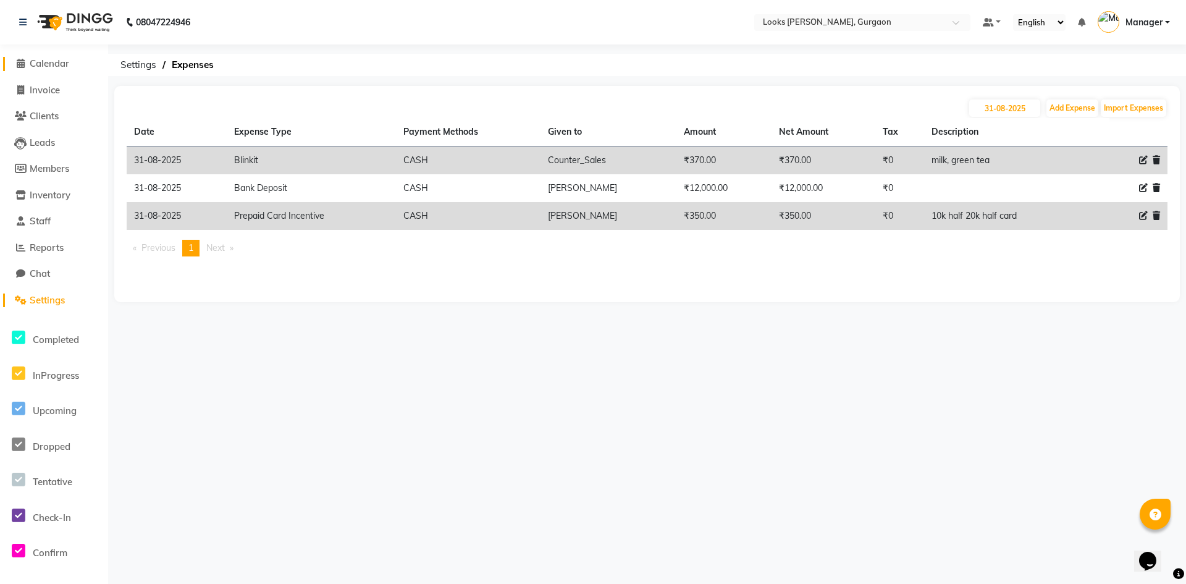
click at [56, 62] on span "Calendar" at bounding box center [50, 63] width 40 height 12
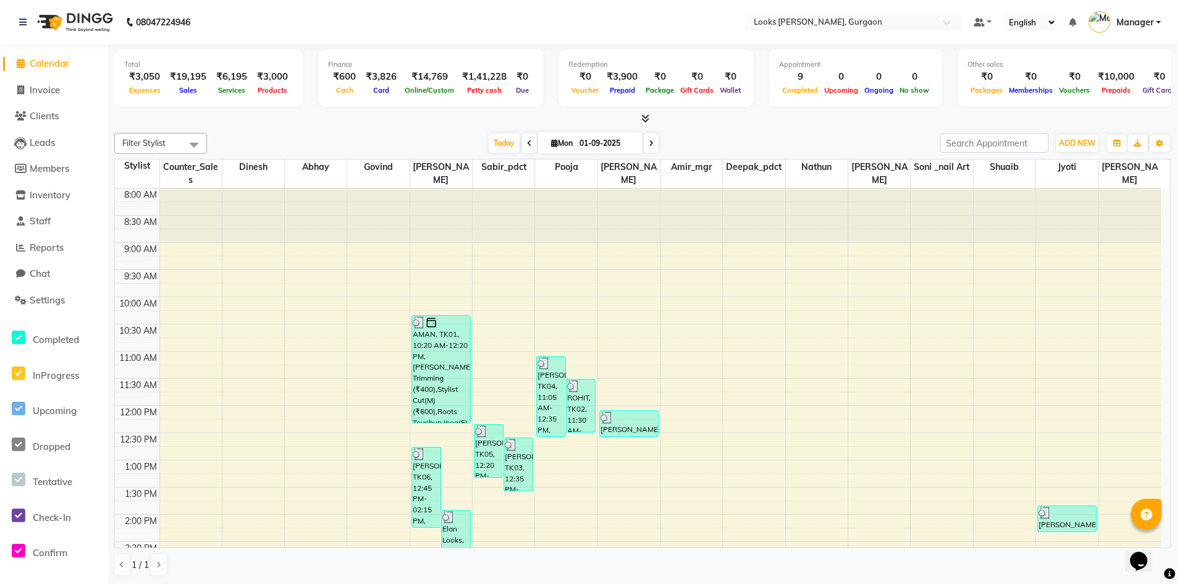
click at [644, 116] on icon at bounding box center [645, 118] width 8 height 9
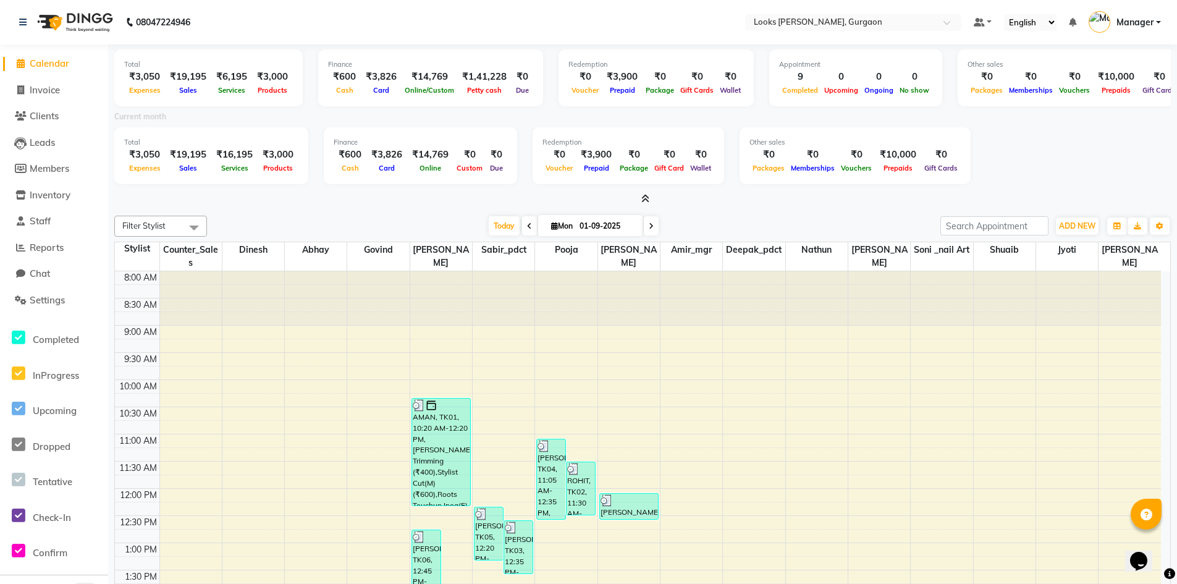
click at [46, 62] on span "Calendar" at bounding box center [50, 63] width 40 height 12
click at [593, 229] on input "01-09-2025" at bounding box center [607, 226] width 62 height 19
select select "9"
select select "2025"
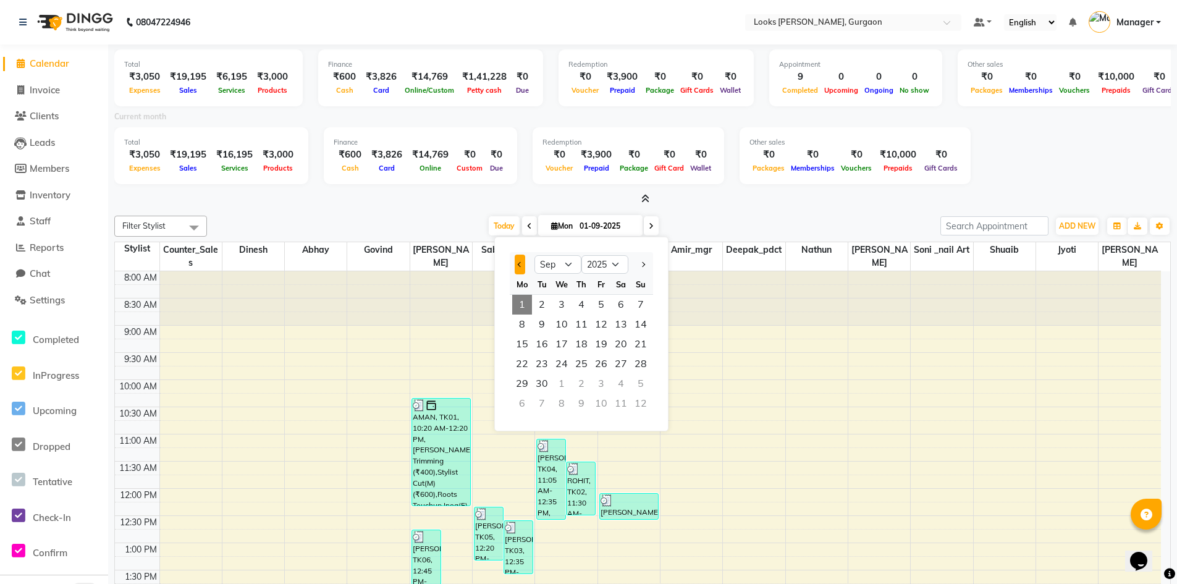
click at [518, 264] on span "Previous month" at bounding box center [520, 264] width 5 height 5
click at [599, 302] on span "1" at bounding box center [601, 305] width 20 height 20
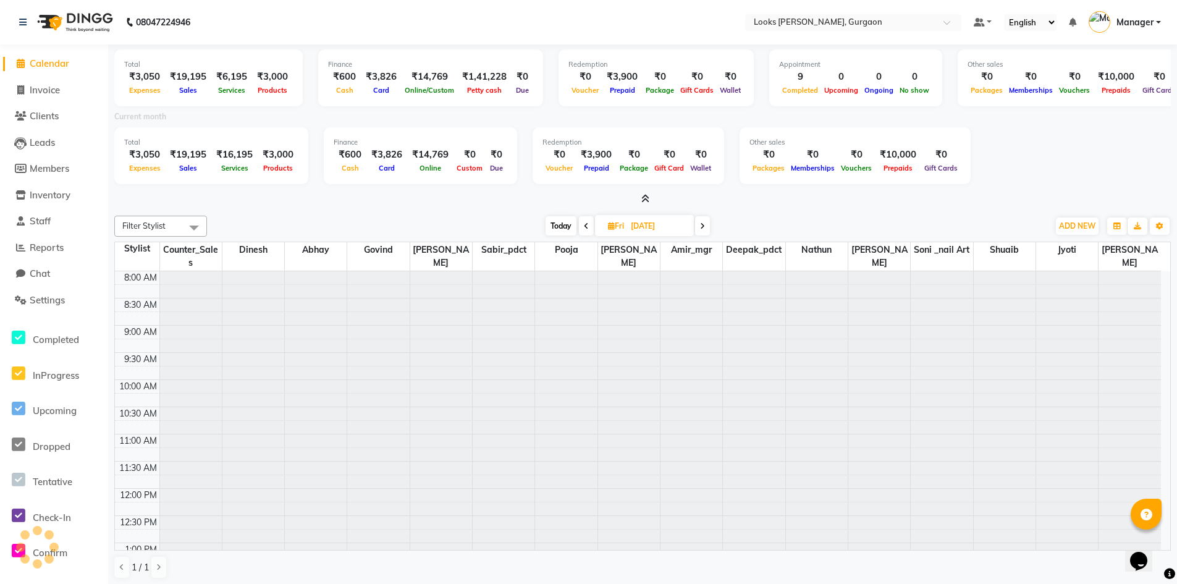
scroll to position [381, 0]
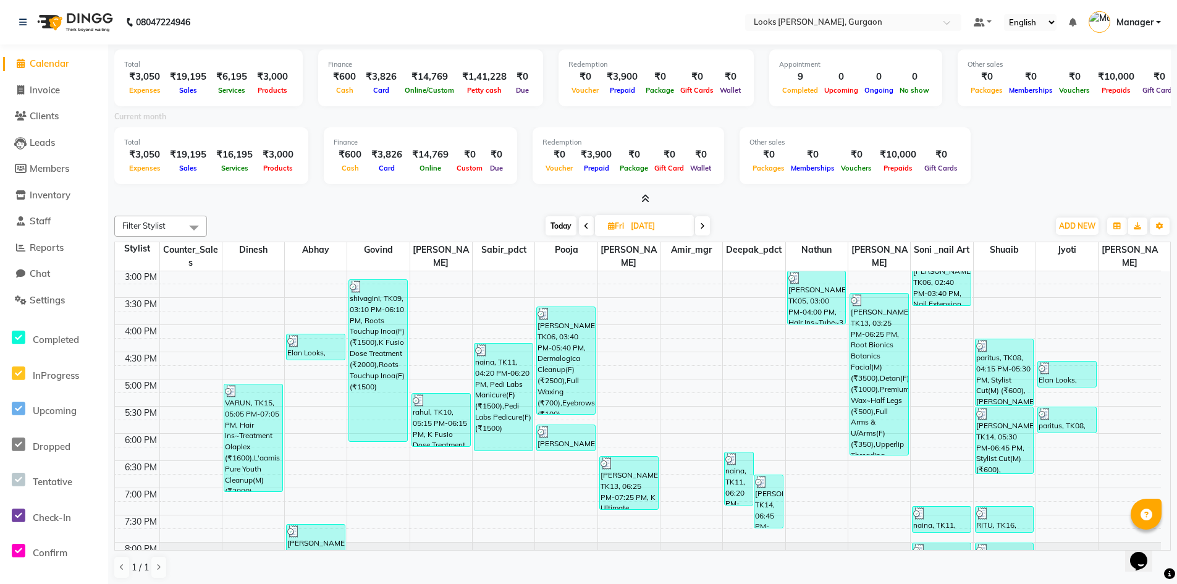
click at [645, 226] on input "[DATE]" at bounding box center [658, 226] width 62 height 19
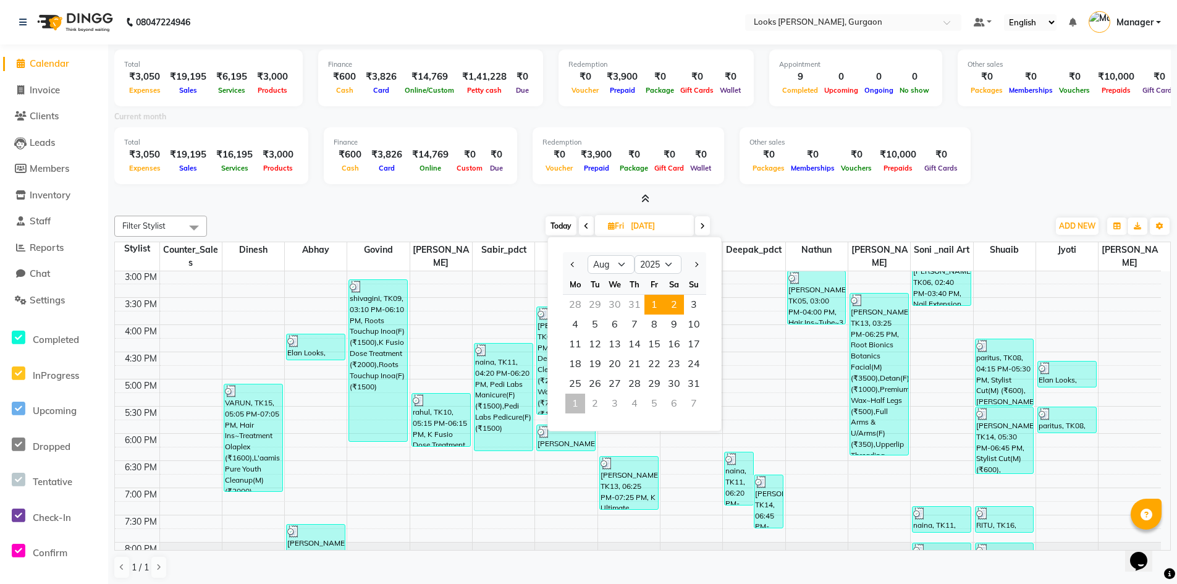
click at [678, 300] on span "2" at bounding box center [674, 305] width 20 height 20
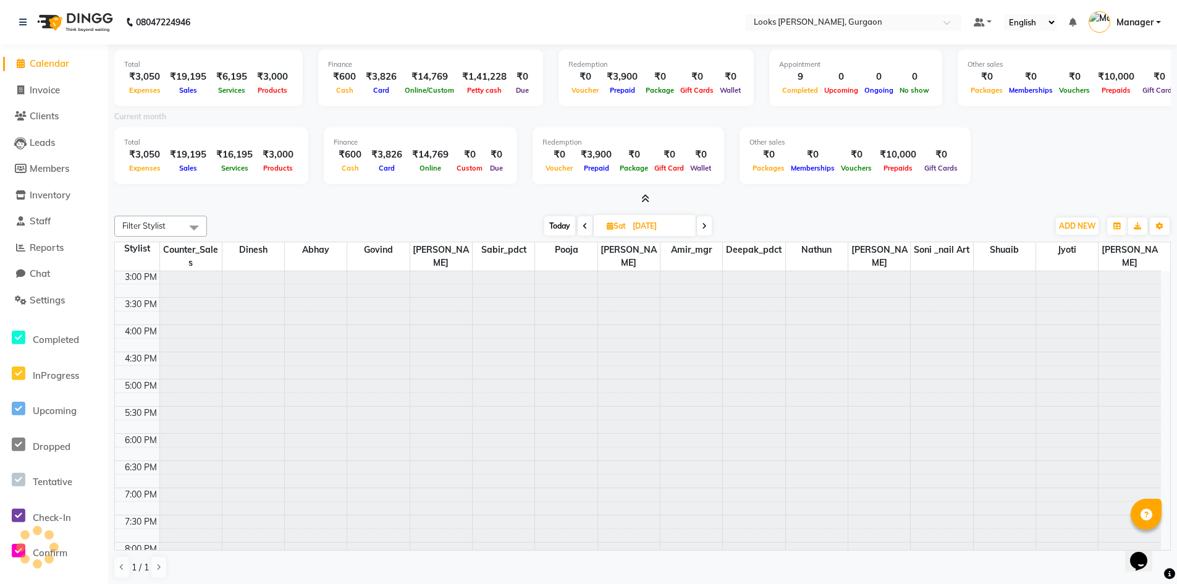
click at [660, 229] on input "[DATE]" at bounding box center [660, 226] width 62 height 19
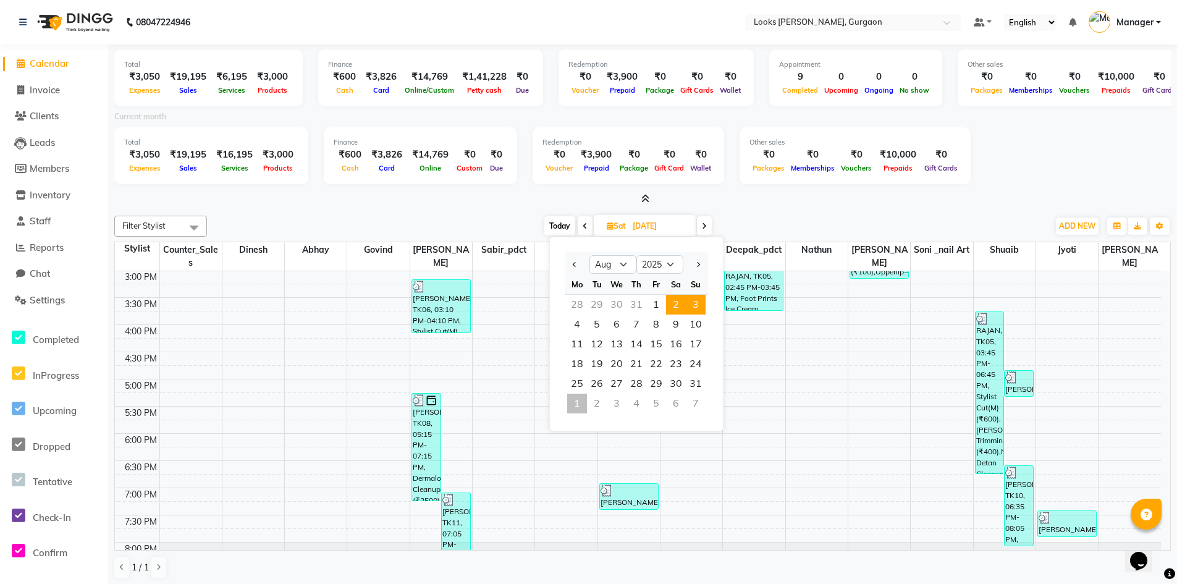
click at [699, 304] on span "3" at bounding box center [696, 305] width 20 height 20
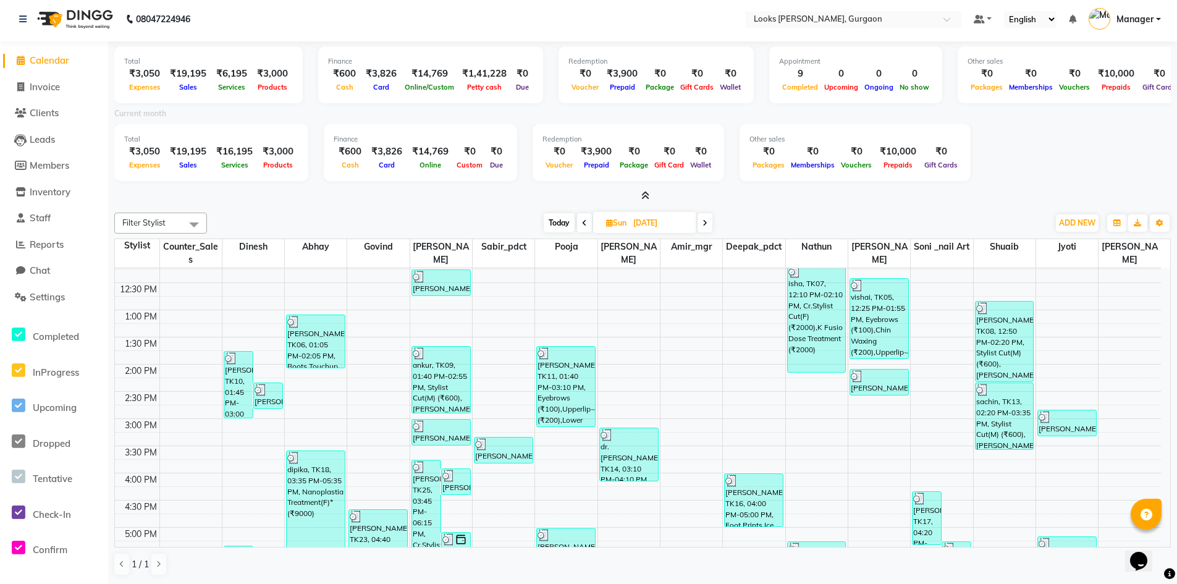
scroll to position [0, 0]
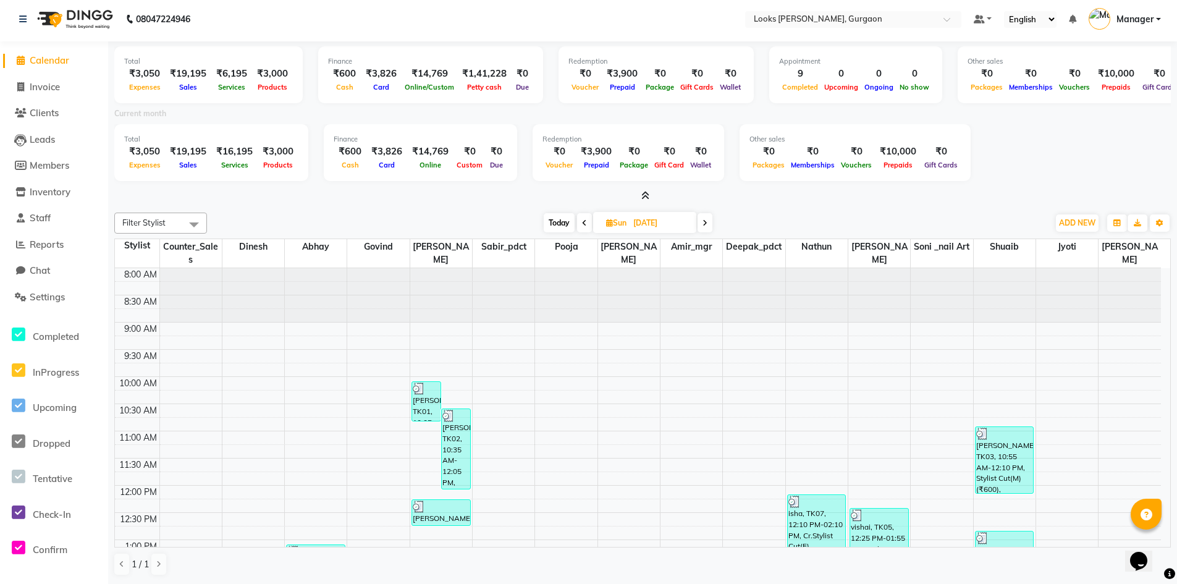
click at [645, 225] on input "[DATE]" at bounding box center [660, 223] width 62 height 19
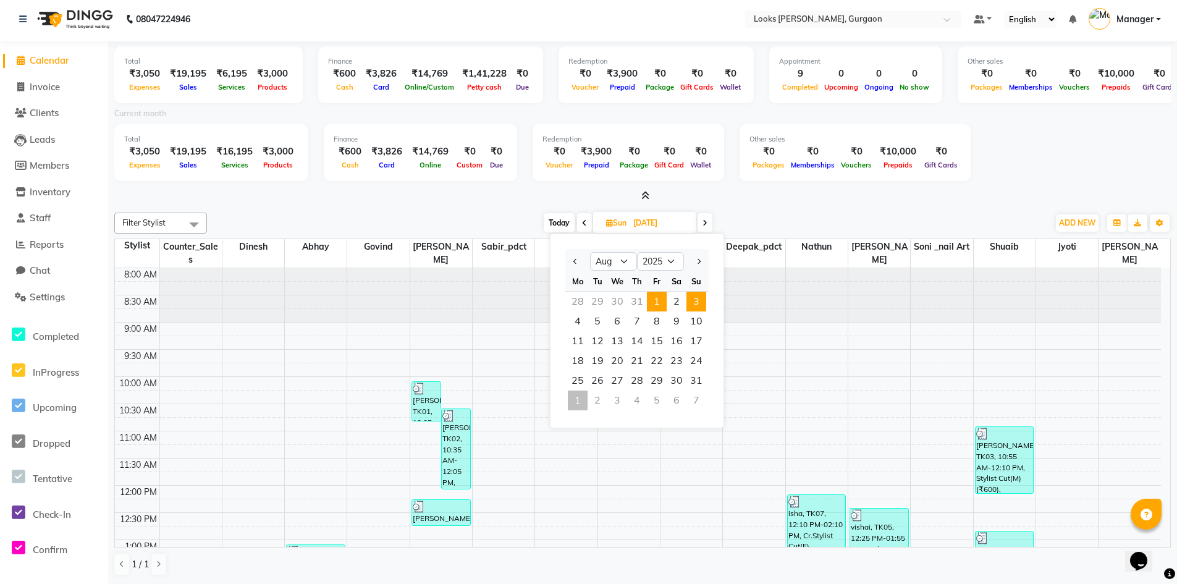
click at [654, 298] on span "1" at bounding box center [657, 302] width 20 height 20
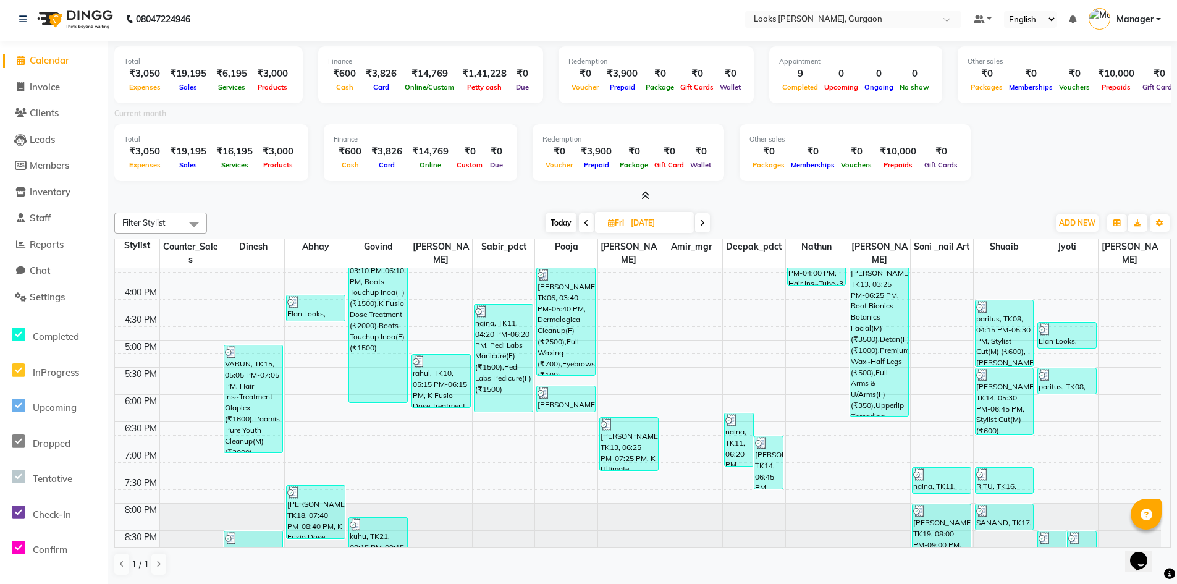
scroll to position [432, 0]
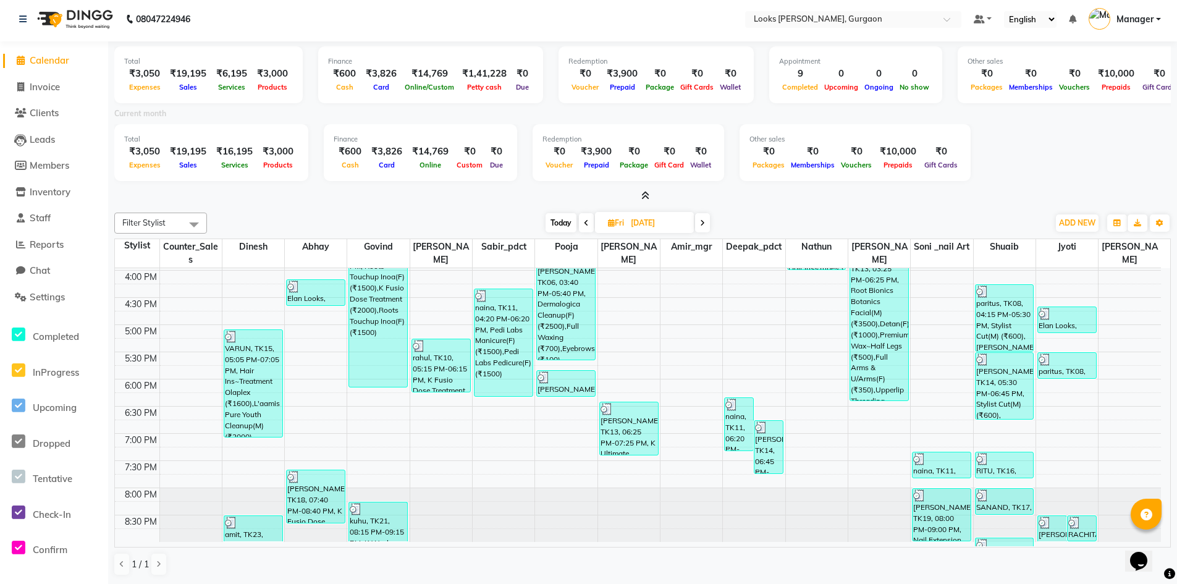
click at [642, 222] on input "[DATE]" at bounding box center [658, 223] width 62 height 19
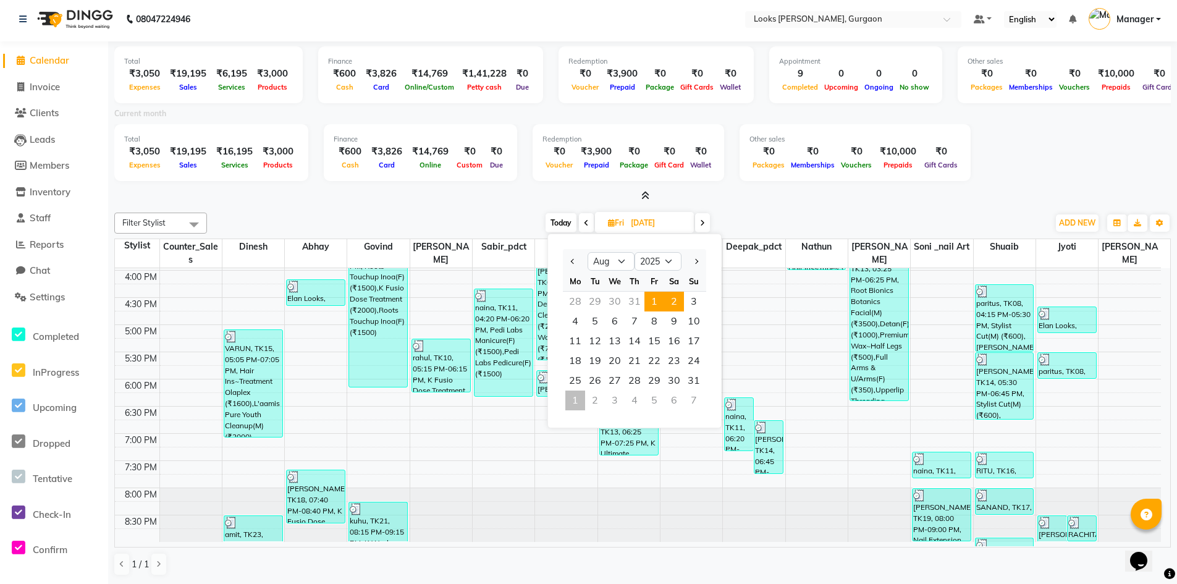
click at [671, 303] on span "2" at bounding box center [674, 302] width 20 height 20
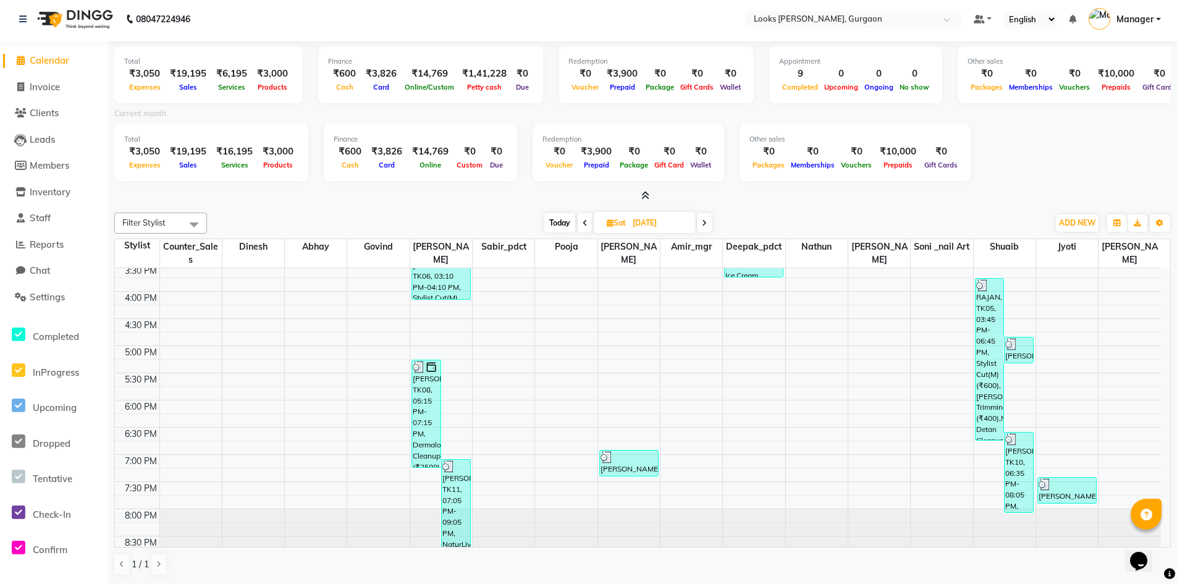
scroll to position [427, 0]
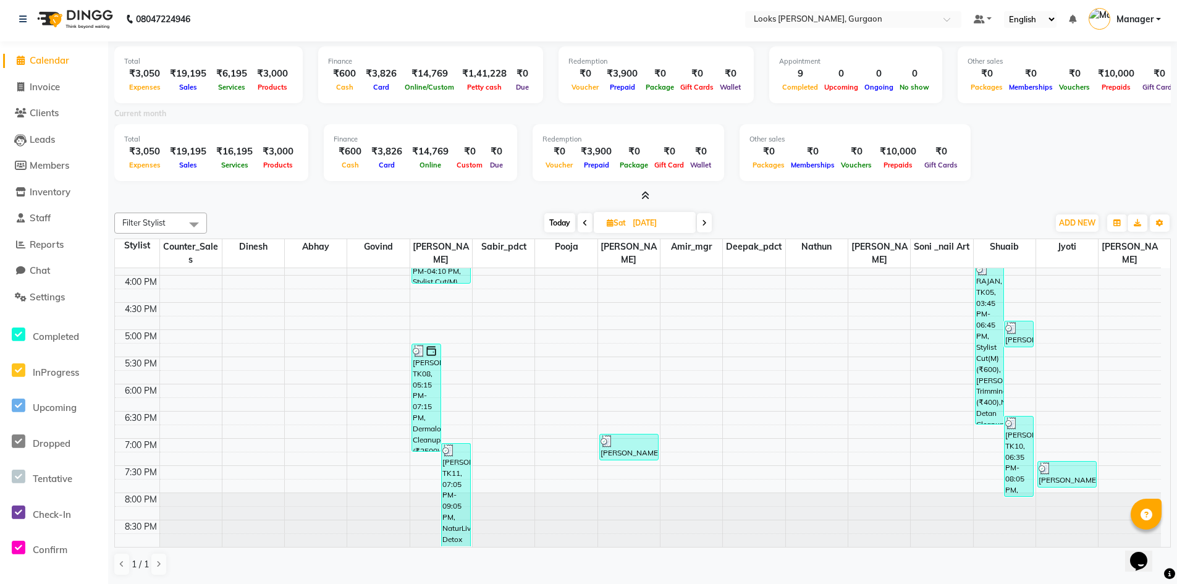
click at [645, 220] on input "[DATE]" at bounding box center [660, 223] width 62 height 19
click at [699, 305] on span "3" at bounding box center [696, 302] width 20 height 20
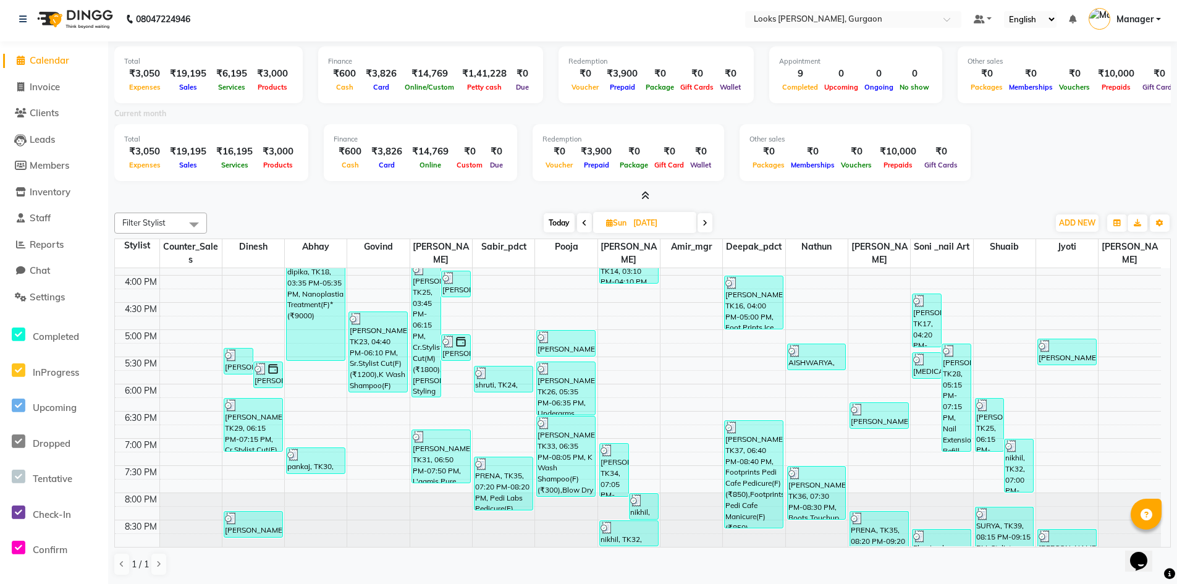
click at [628, 226] on span "Sun" at bounding box center [616, 222] width 27 height 9
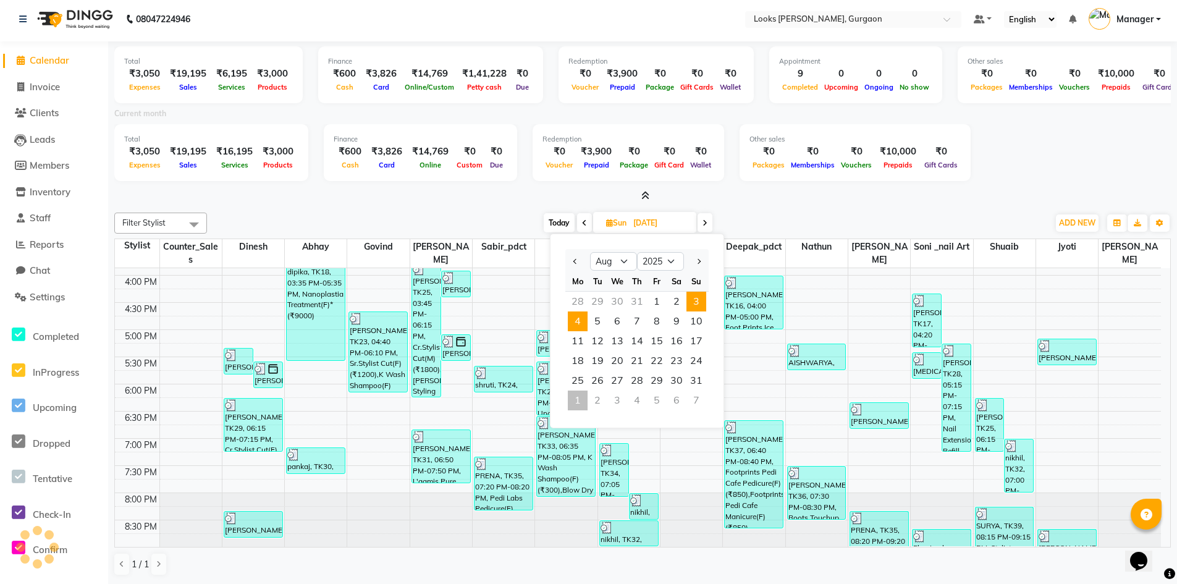
click at [581, 324] on span "4" at bounding box center [578, 321] width 20 height 20
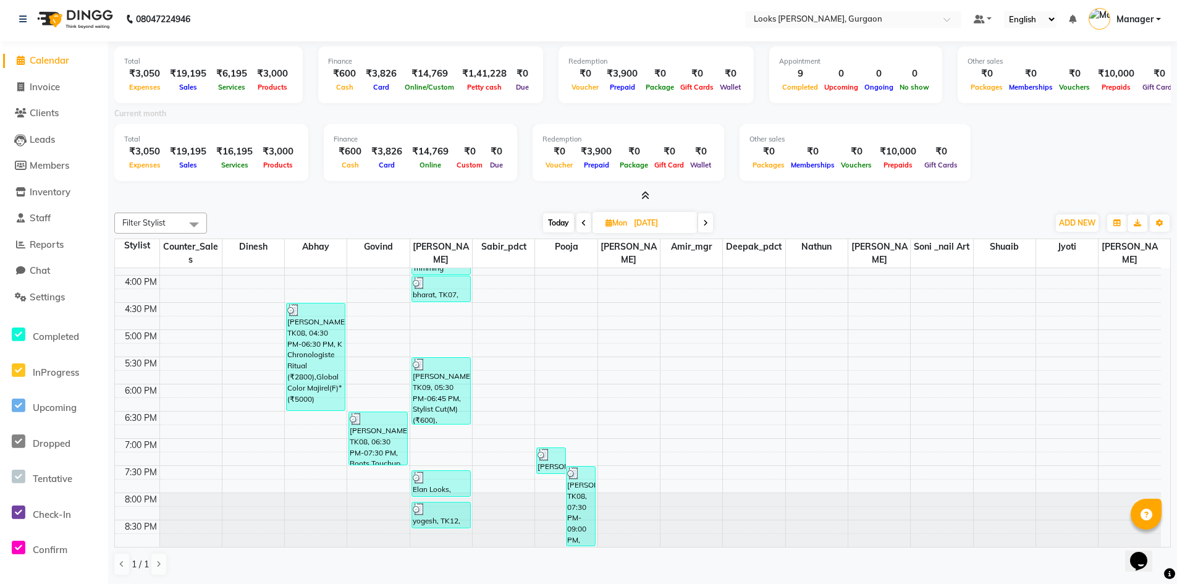
click at [631, 224] on input "[DATE]" at bounding box center [661, 223] width 62 height 19
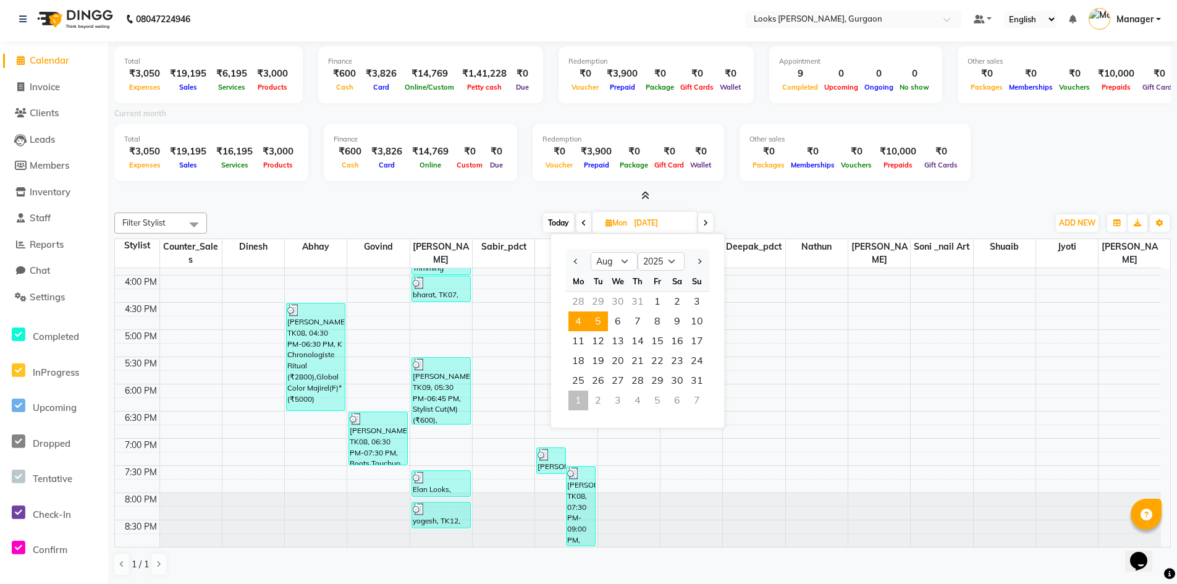
click at [600, 321] on span "5" at bounding box center [598, 321] width 20 height 20
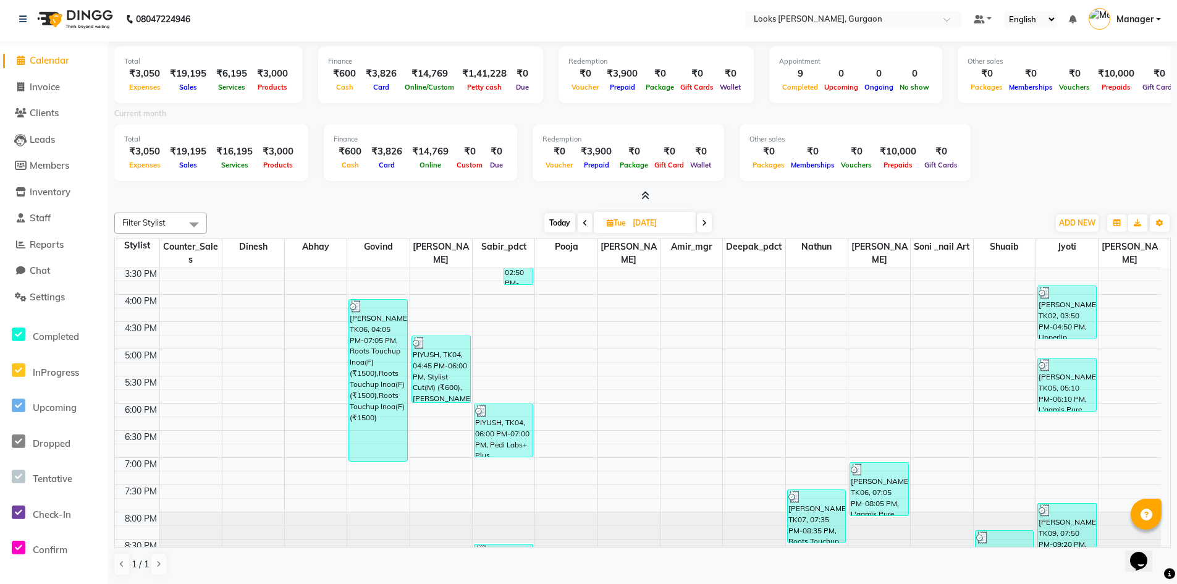
scroll to position [432, 0]
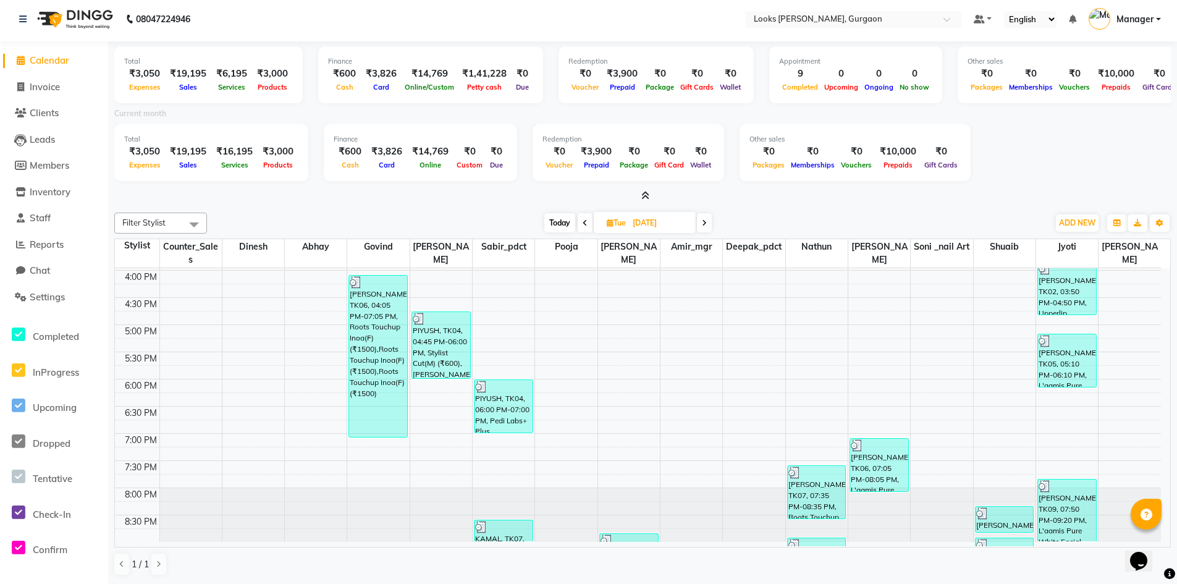
click at [624, 222] on span "Tue" at bounding box center [615, 222] width 25 height 9
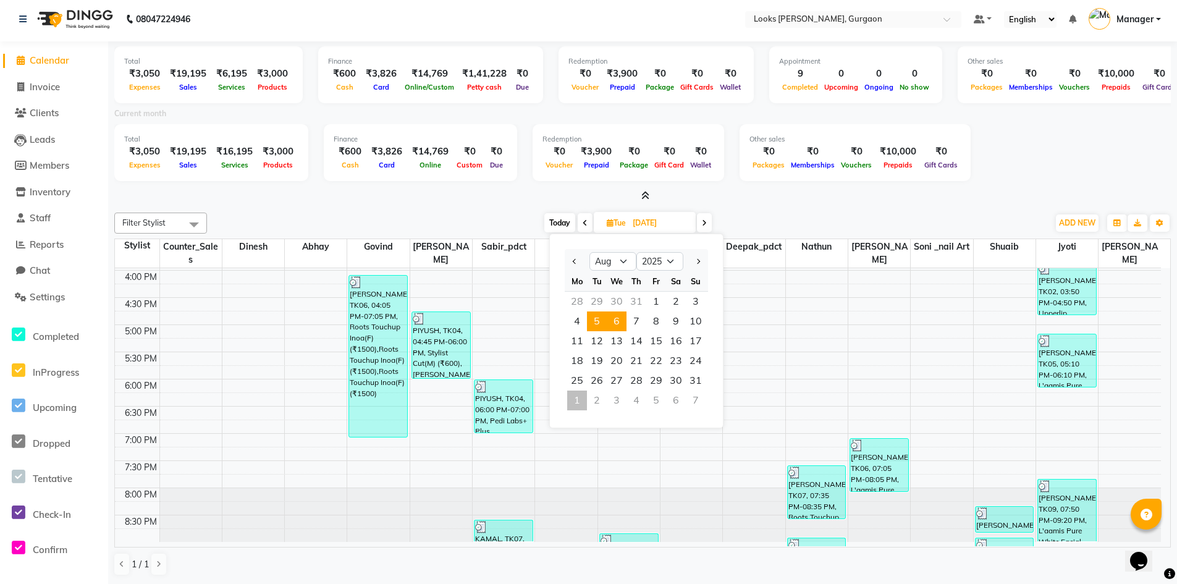
click at [618, 323] on span "6" at bounding box center [617, 321] width 20 height 20
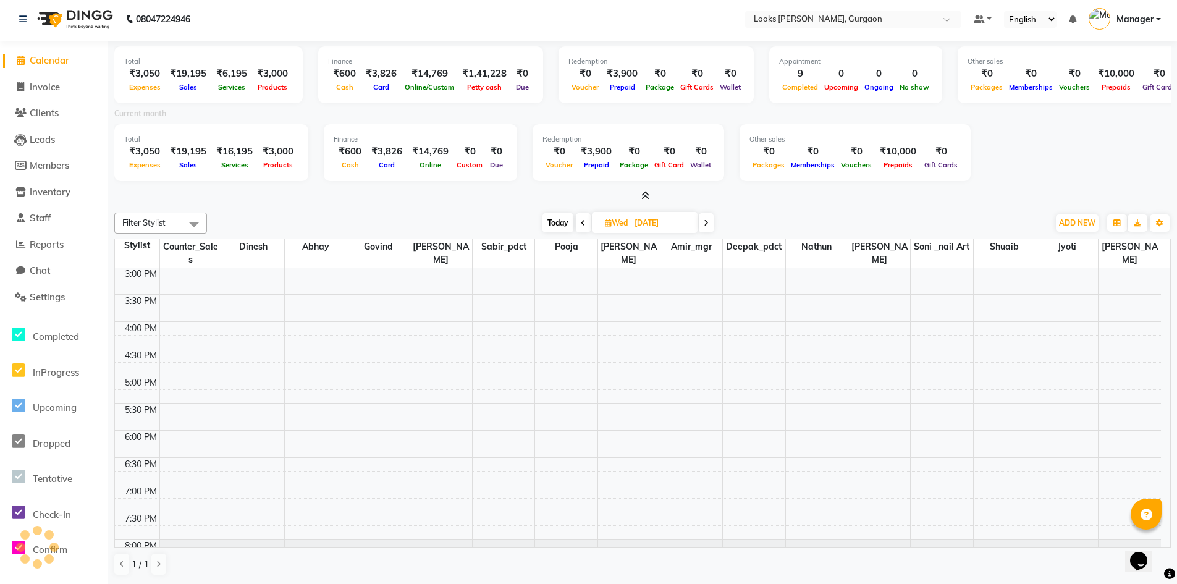
scroll to position [427, 0]
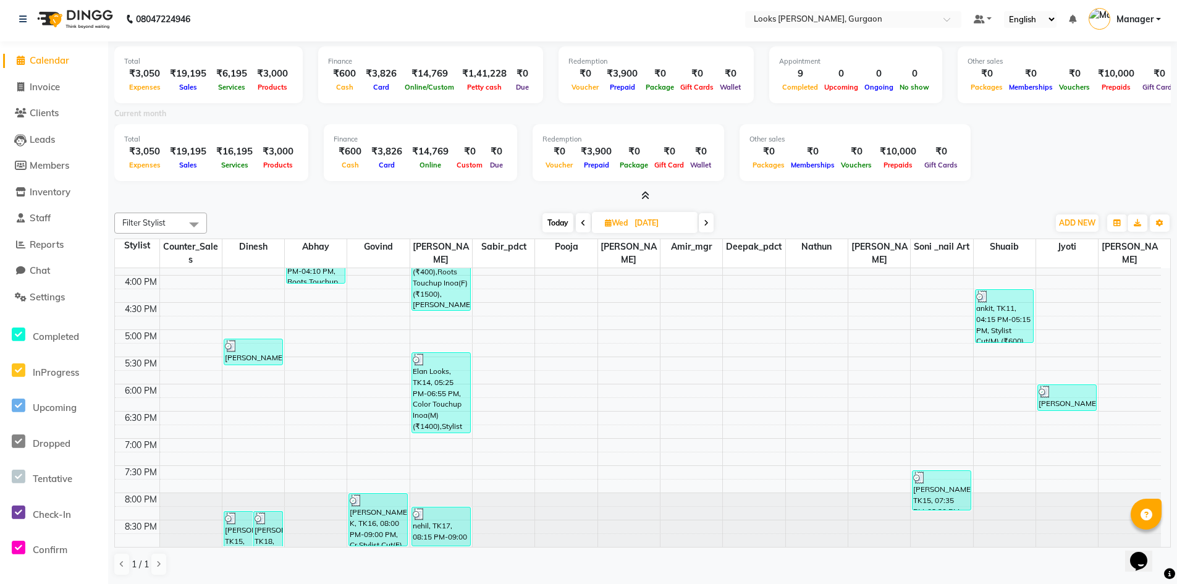
click at [637, 225] on input "[DATE]" at bounding box center [662, 223] width 62 height 19
click at [634, 318] on span "7" at bounding box center [638, 321] width 20 height 20
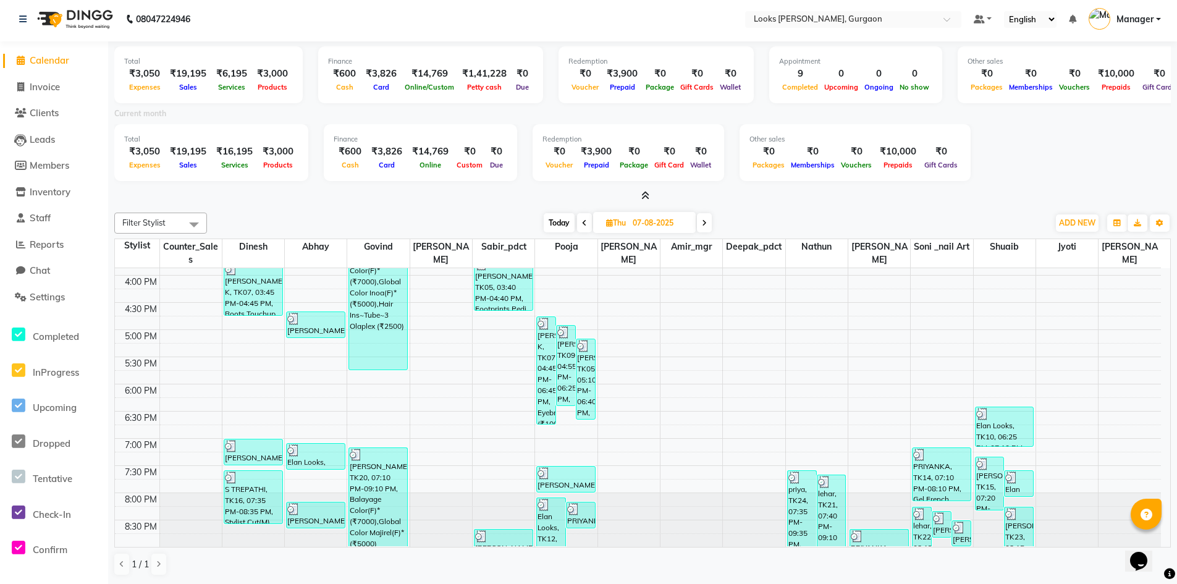
click at [644, 225] on input "07-08-2025" at bounding box center [660, 223] width 62 height 19
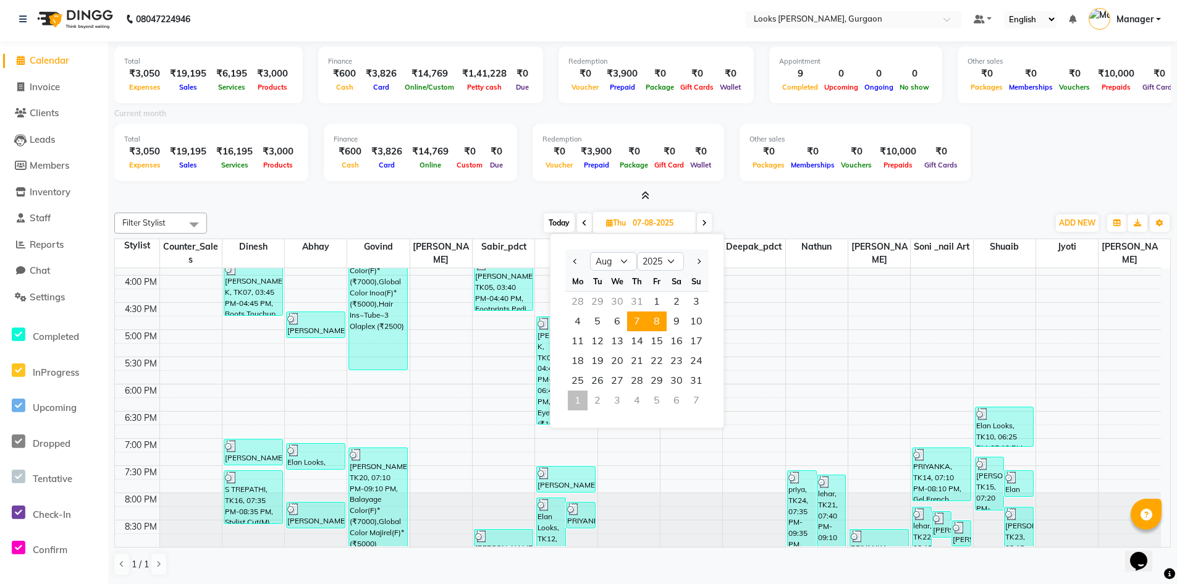
click at [662, 319] on span "8" at bounding box center [657, 321] width 20 height 20
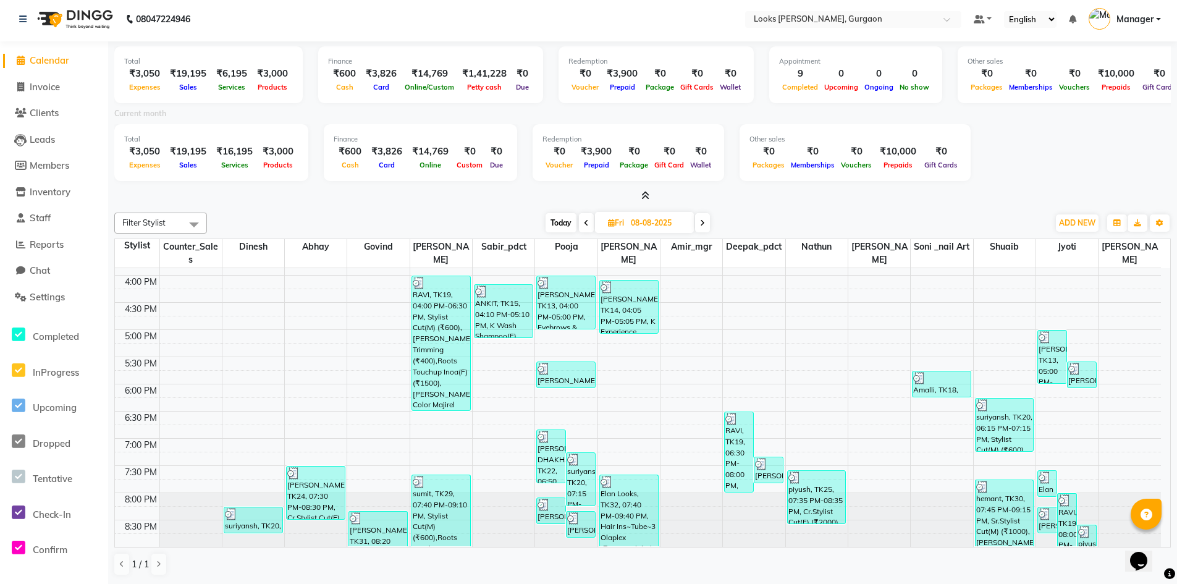
click at [626, 219] on span "Fri" at bounding box center [616, 222] width 22 height 9
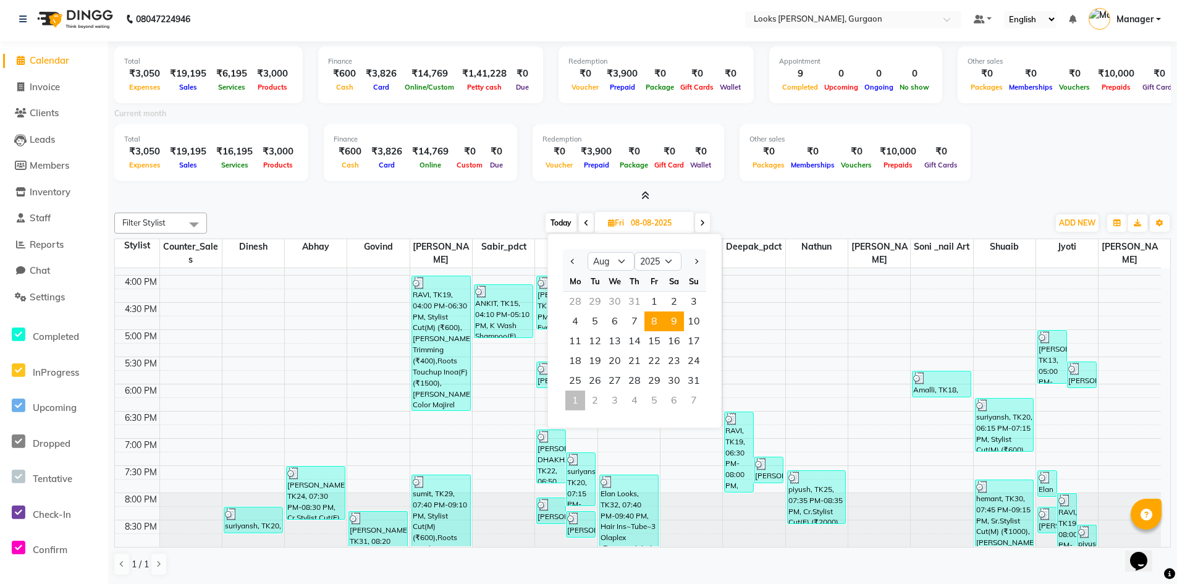
click at [673, 321] on span "9" at bounding box center [674, 321] width 20 height 20
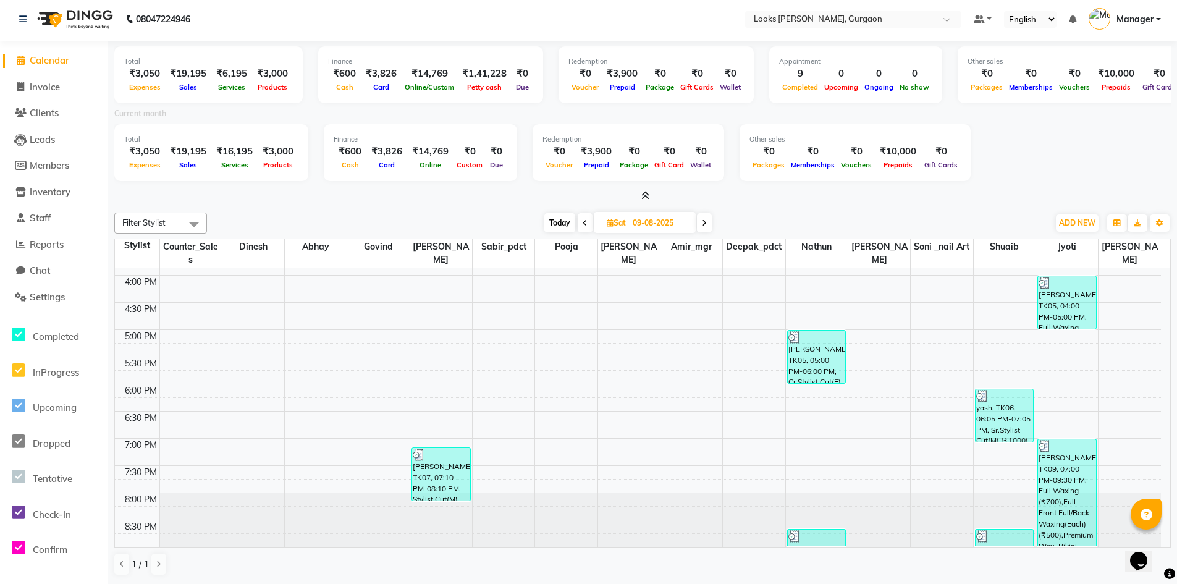
click at [620, 219] on span "Sat" at bounding box center [615, 222] width 25 height 9
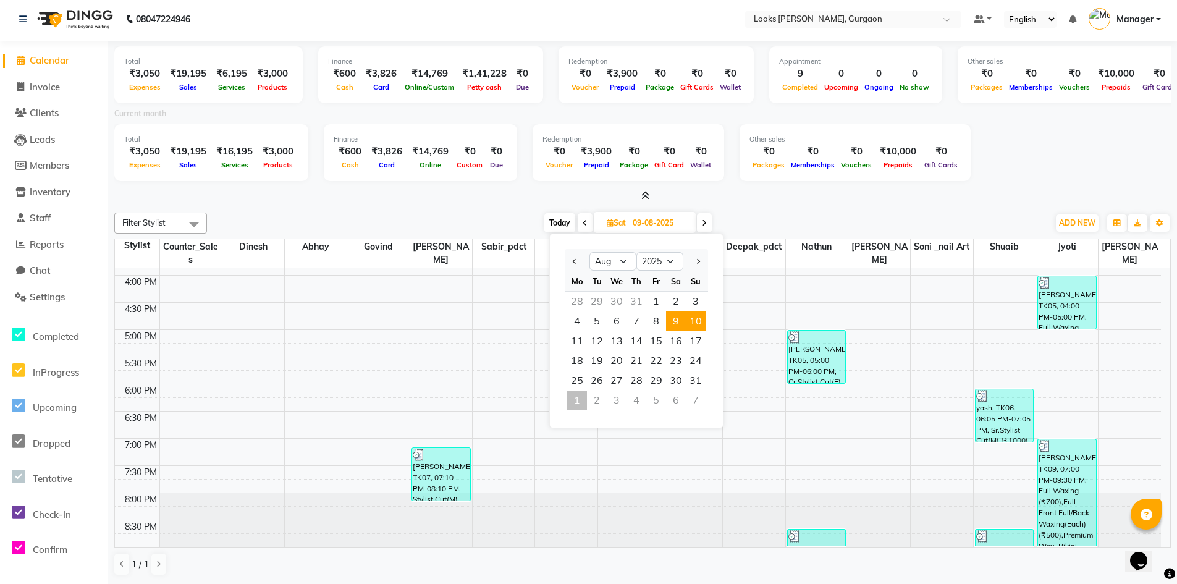
click at [700, 321] on span "10" at bounding box center [696, 321] width 20 height 20
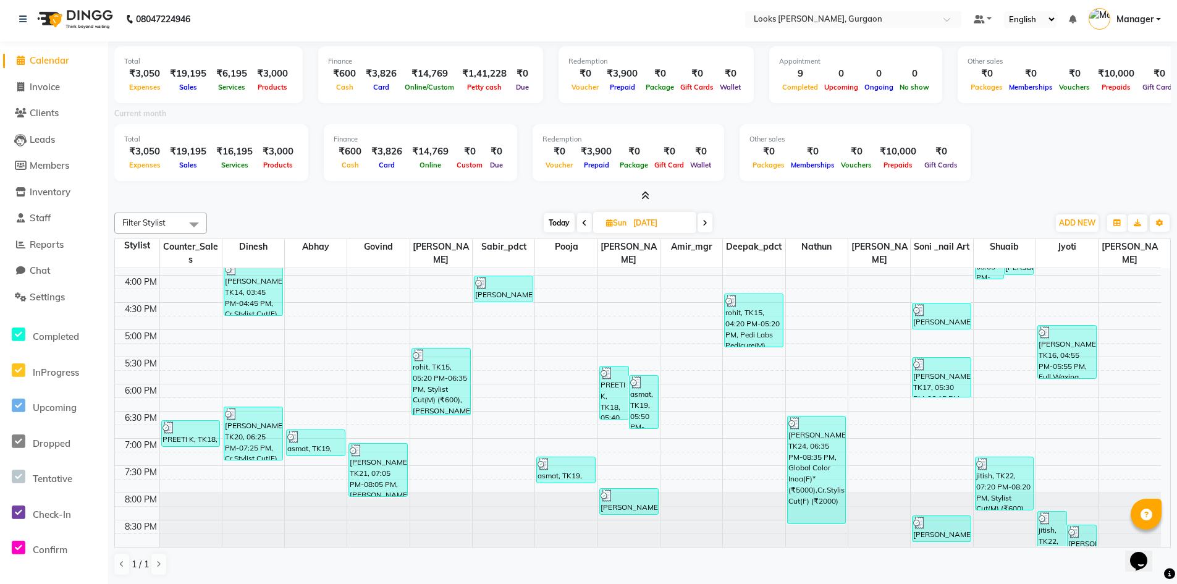
click at [626, 220] on span "Sun" at bounding box center [616, 222] width 27 height 9
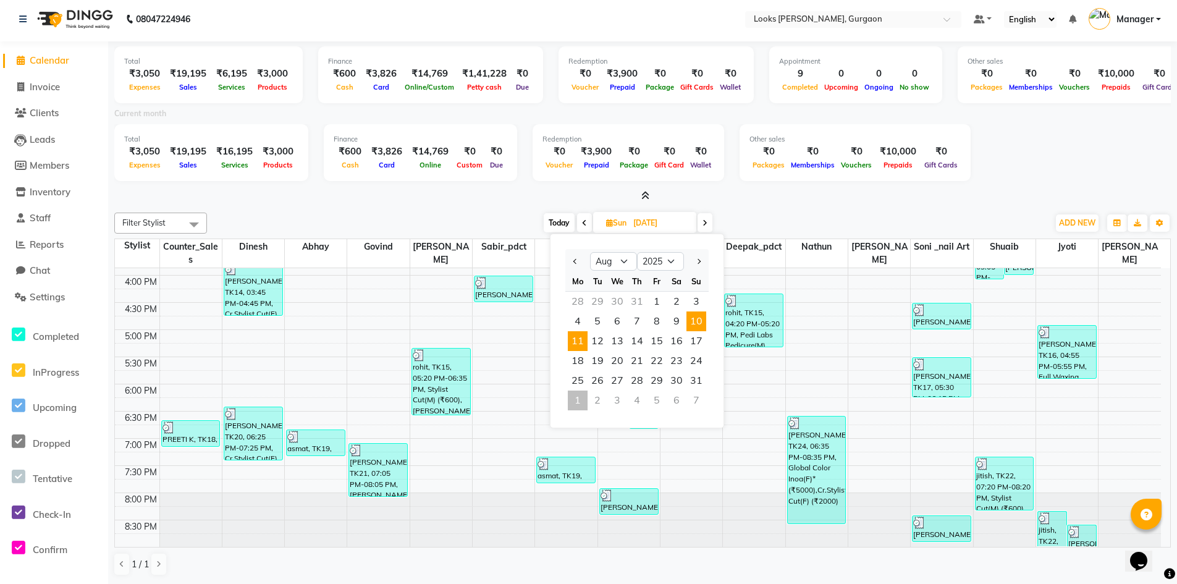
click at [576, 343] on span "11" at bounding box center [578, 341] width 20 height 20
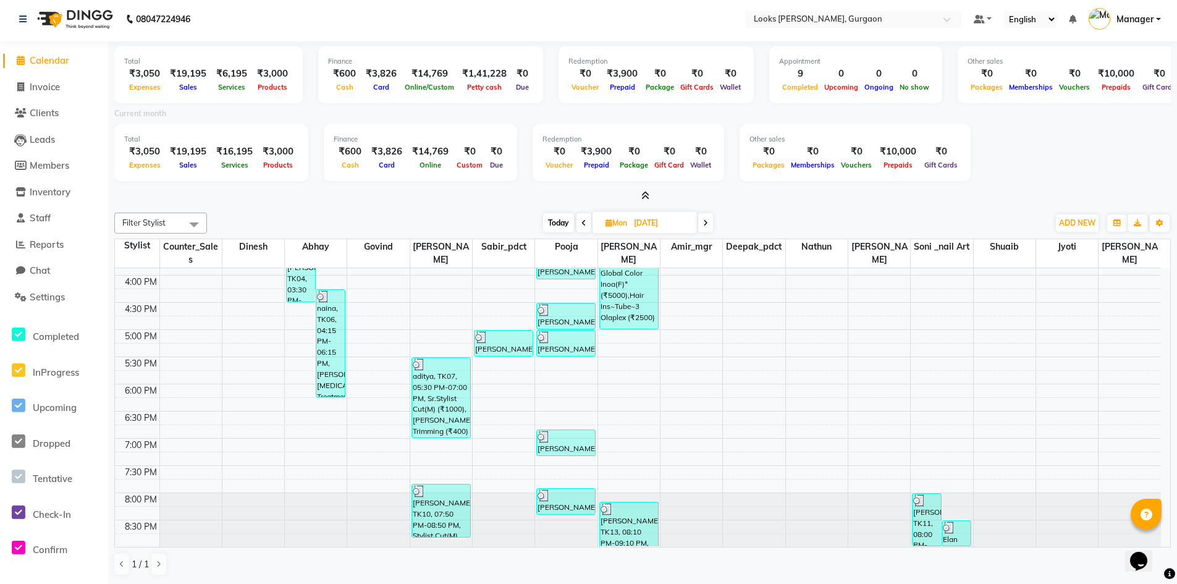
click at [636, 226] on input "[DATE]" at bounding box center [661, 223] width 62 height 19
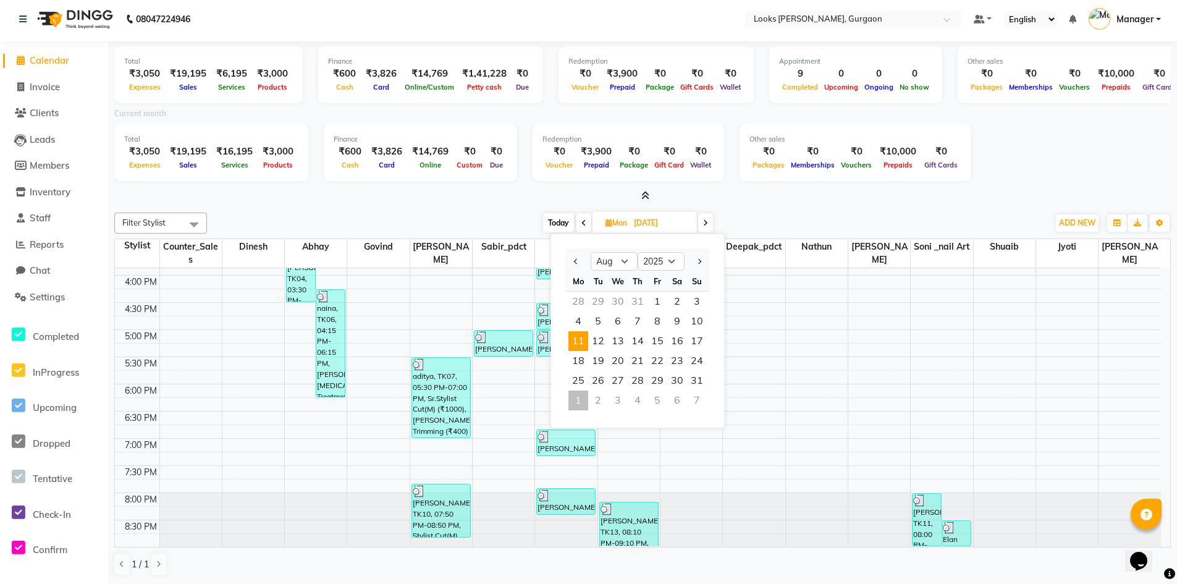
click at [636, 222] on input "[DATE]" at bounding box center [661, 223] width 62 height 19
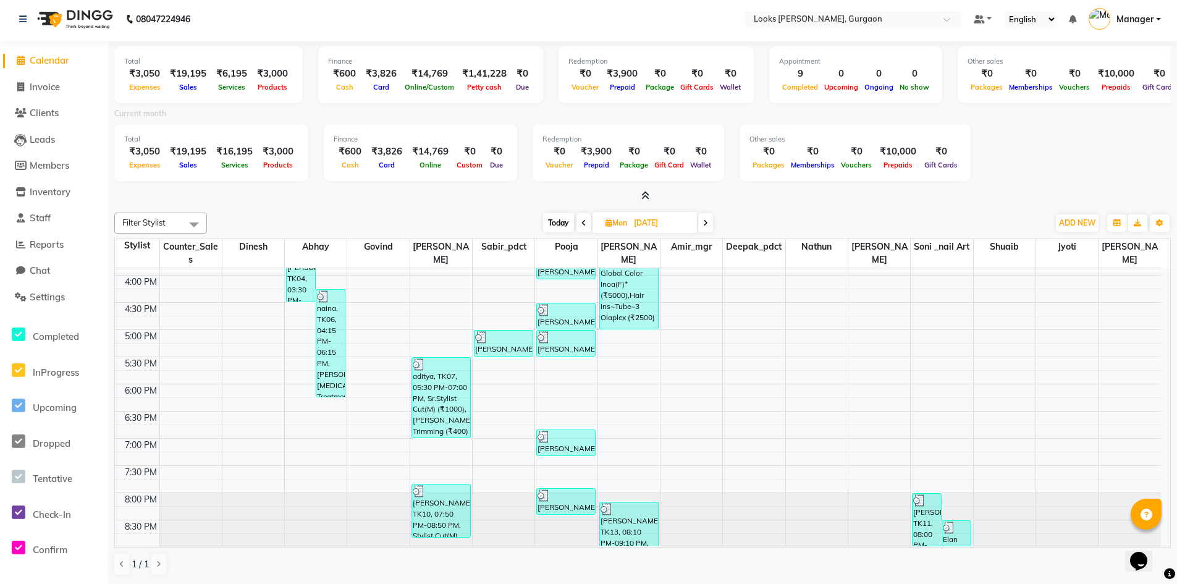
click at [636, 222] on input "[DATE]" at bounding box center [661, 223] width 62 height 19
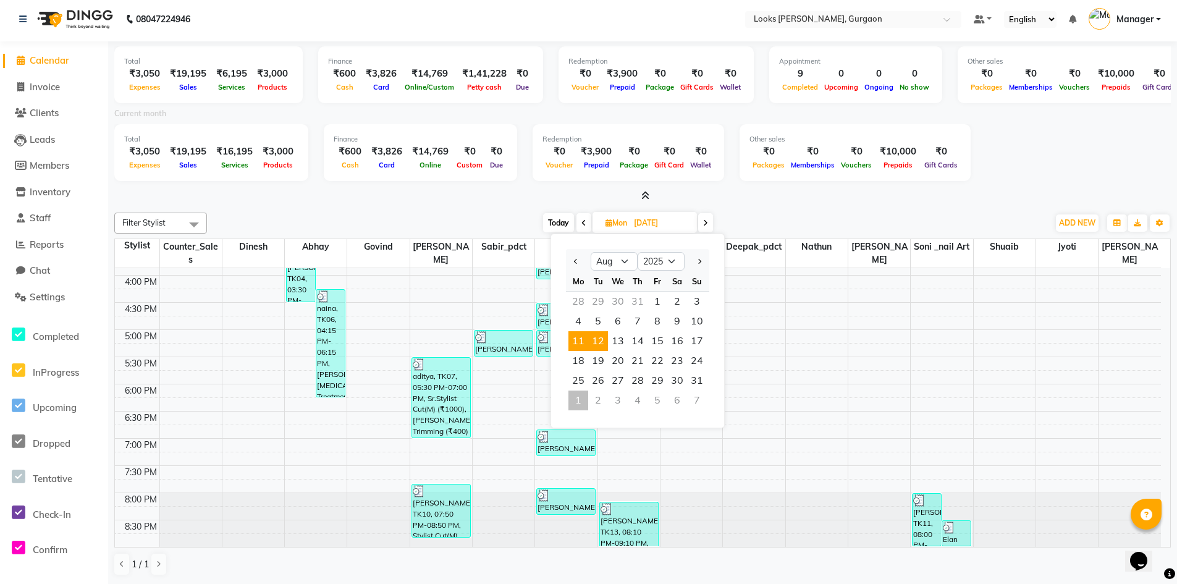
click at [603, 340] on span "12" at bounding box center [598, 341] width 20 height 20
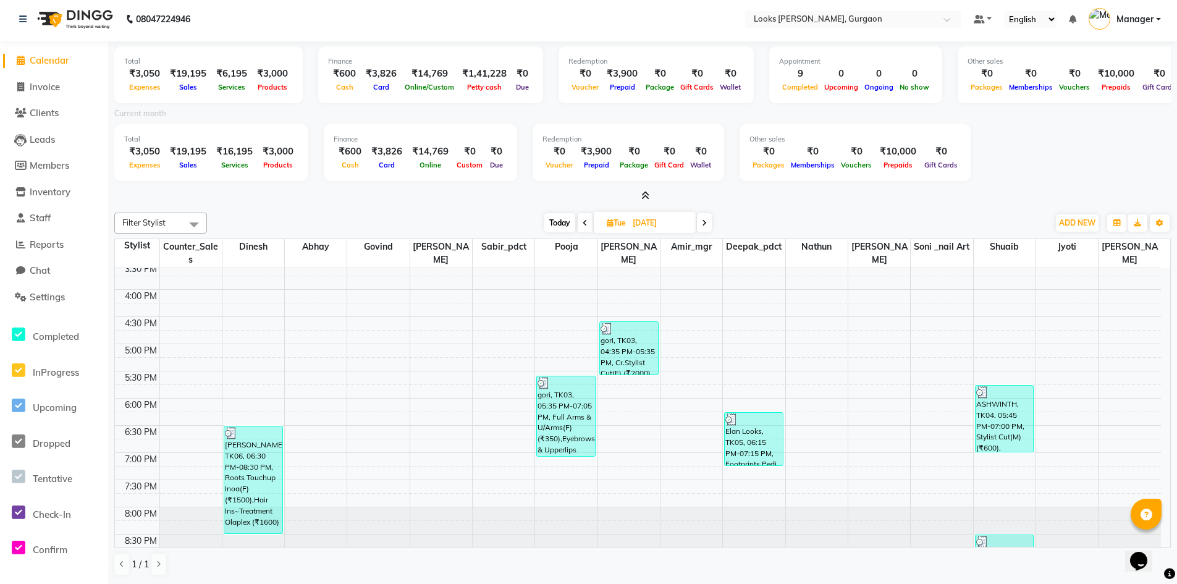
scroll to position [428, 0]
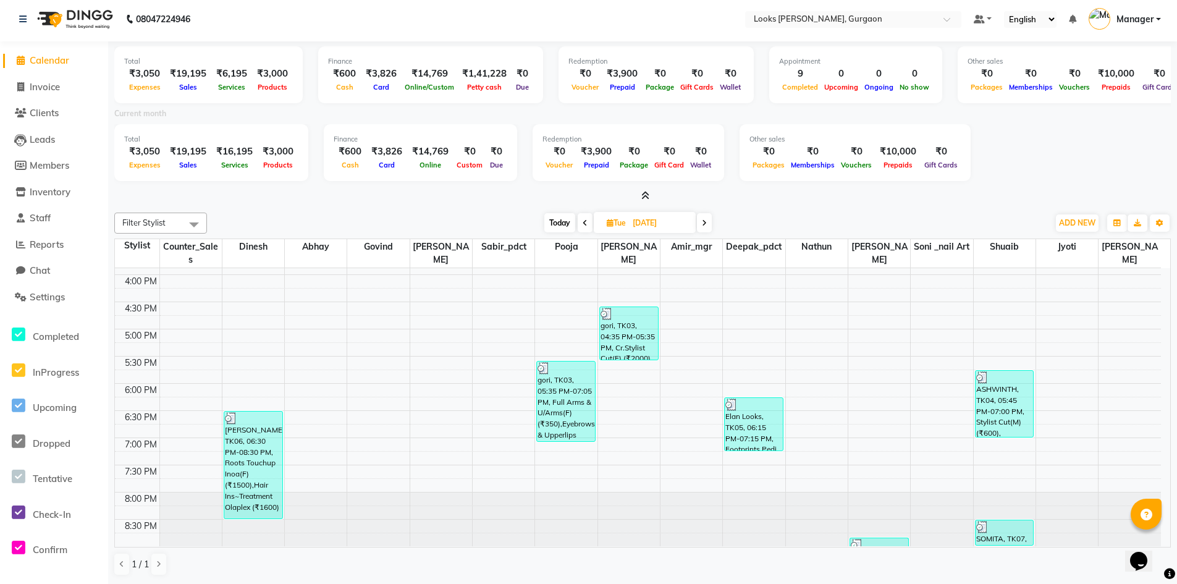
click at [647, 223] on input "[DATE]" at bounding box center [660, 223] width 62 height 19
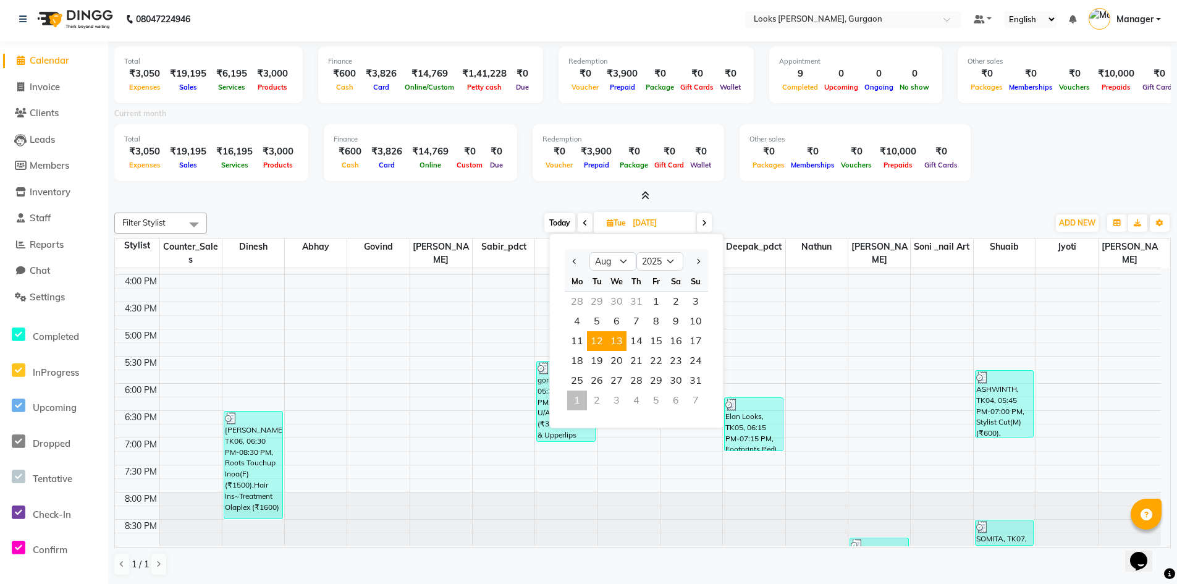
click at [618, 338] on span "13" at bounding box center [617, 341] width 20 height 20
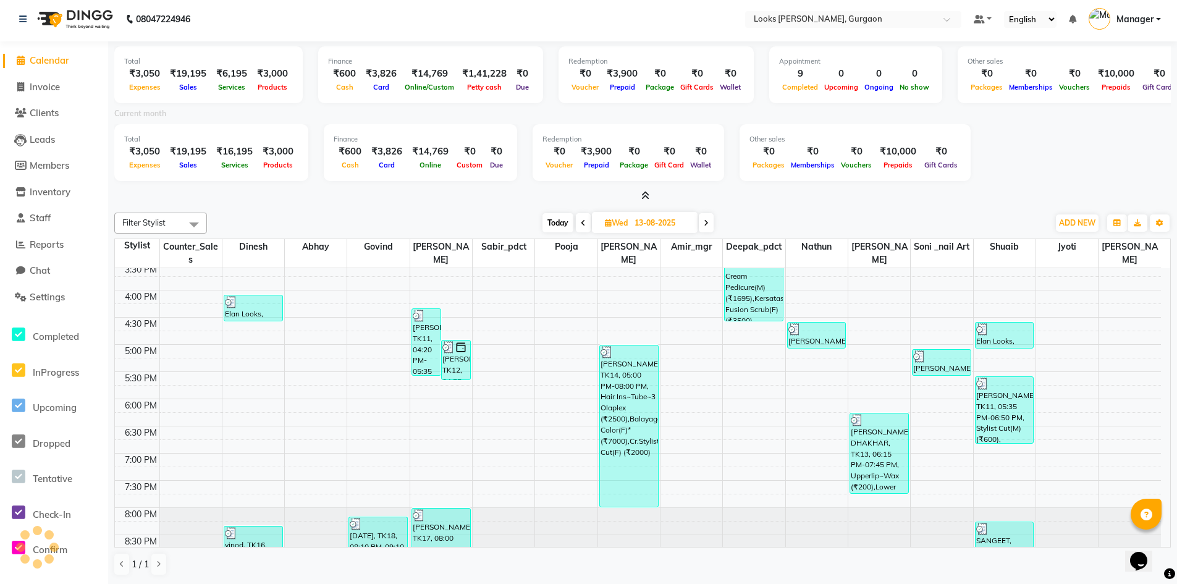
scroll to position [427, 0]
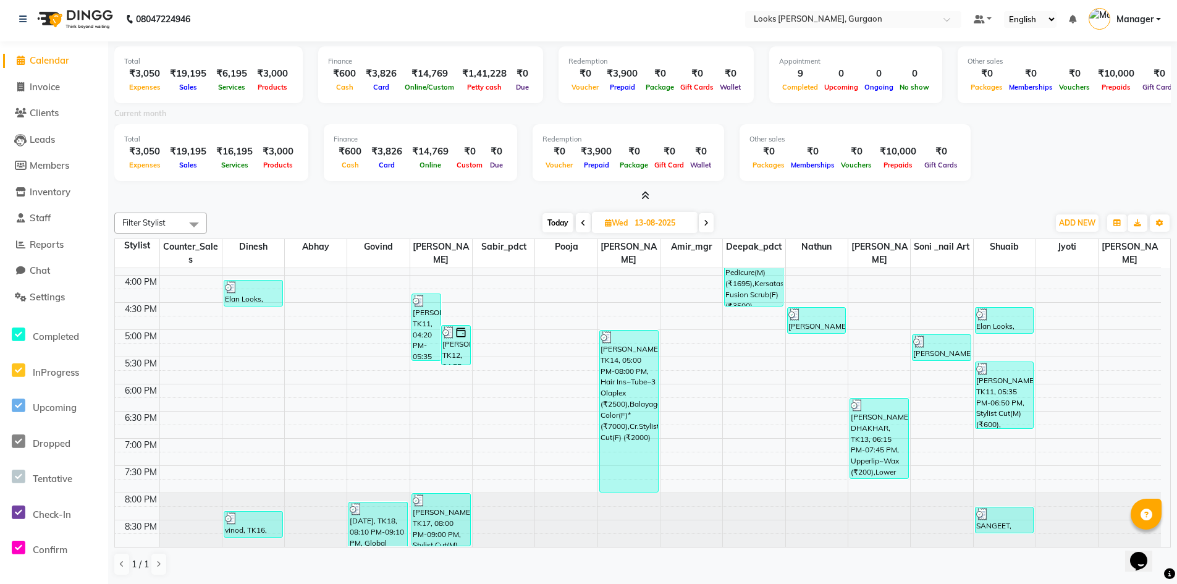
click at [660, 225] on input "13-08-2025" at bounding box center [662, 223] width 62 height 19
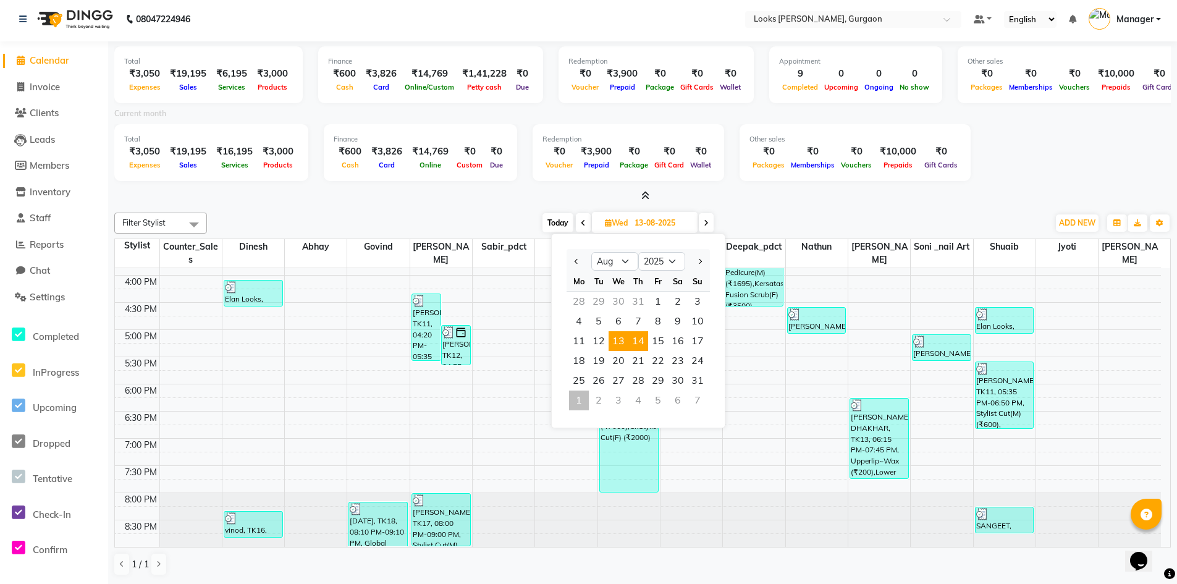
click at [638, 339] on span "14" at bounding box center [638, 341] width 20 height 20
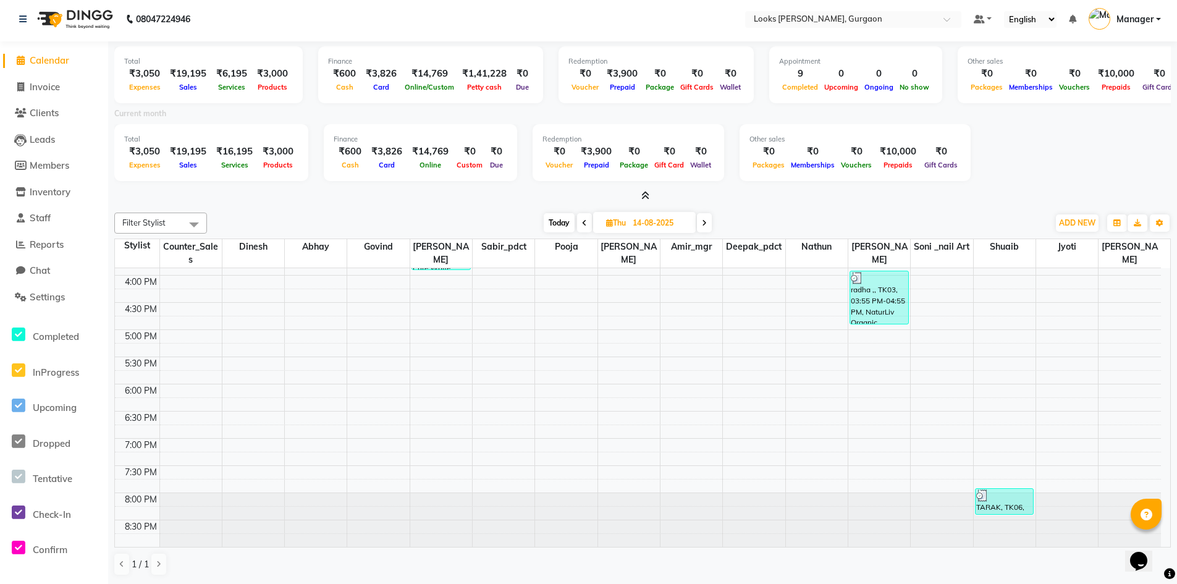
click at [644, 227] on input "14-08-2025" at bounding box center [660, 223] width 62 height 19
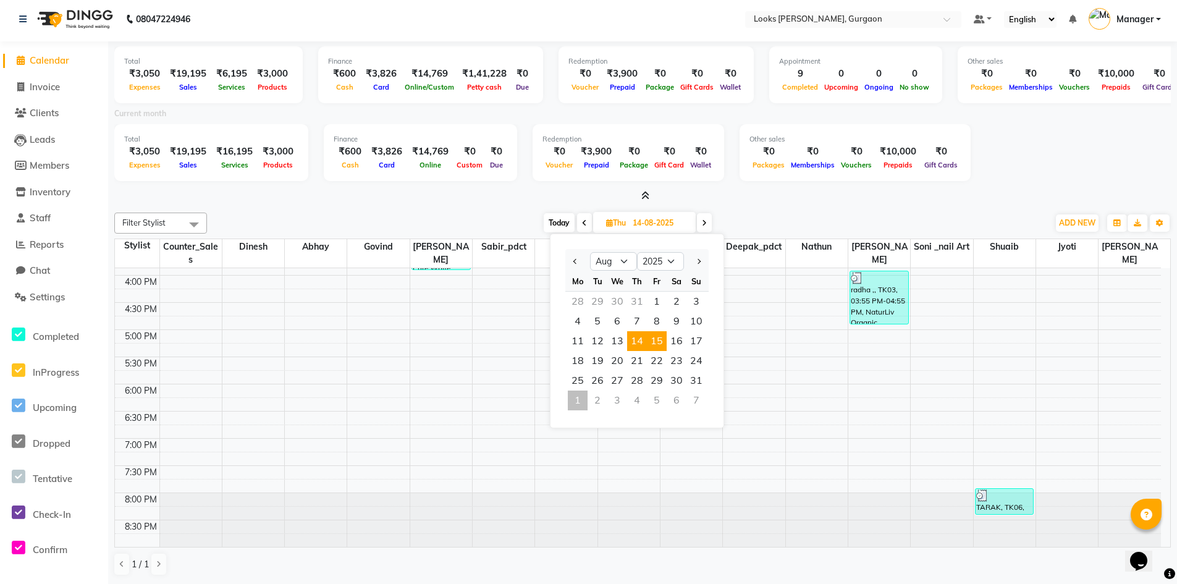
click at [662, 336] on span "15" at bounding box center [657, 341] width 20 height 20
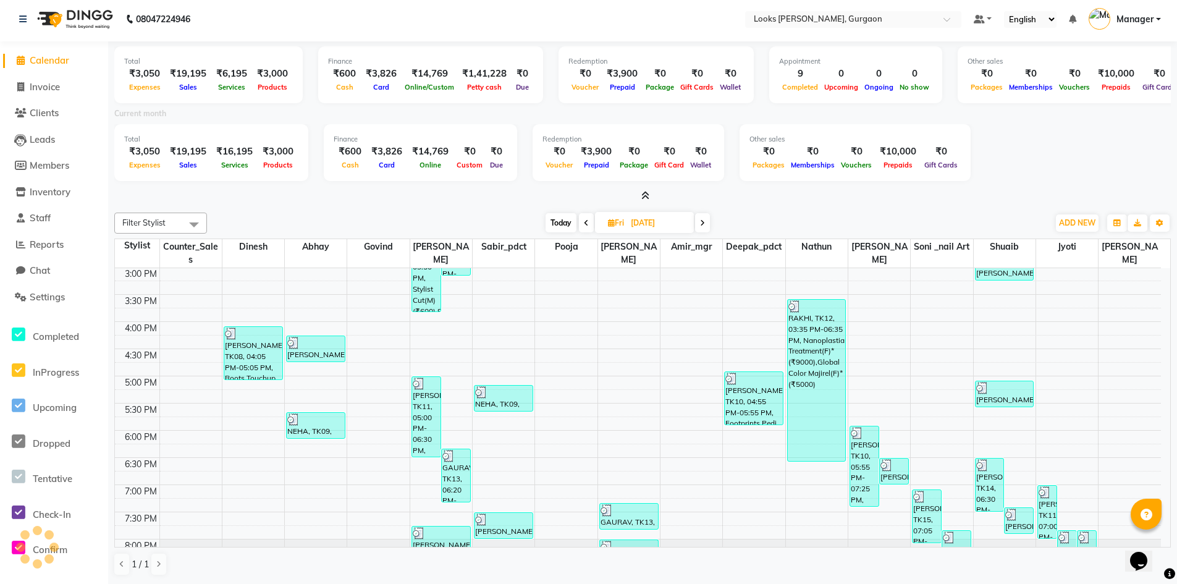
scroll to position [0, 0]
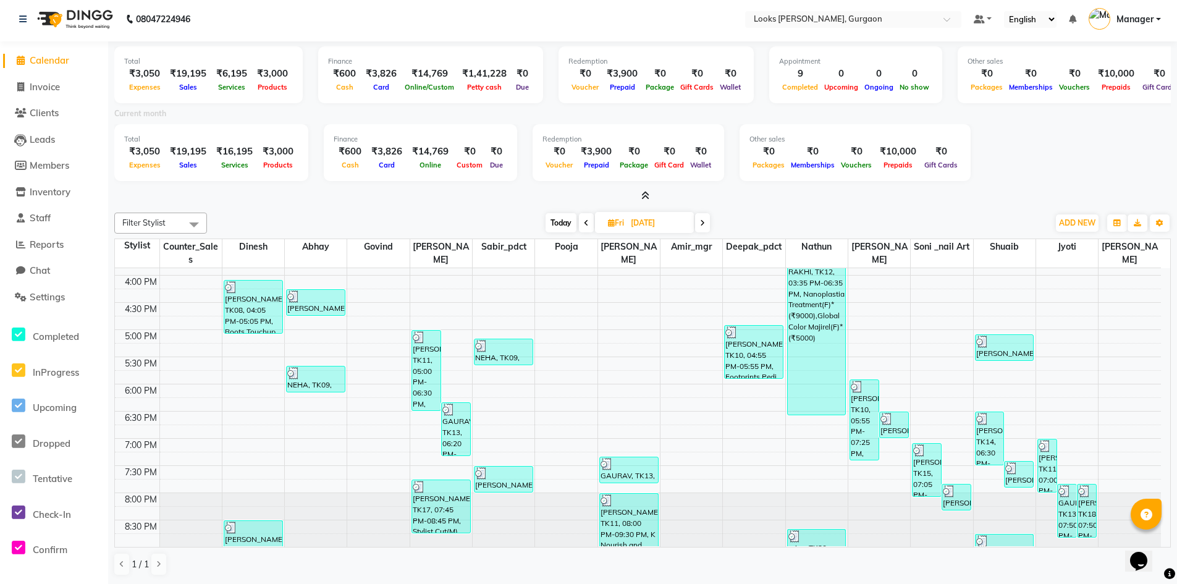
click at [652, 224] on input "[DATE]" at bounding box center [658, 223] width 62 height 19
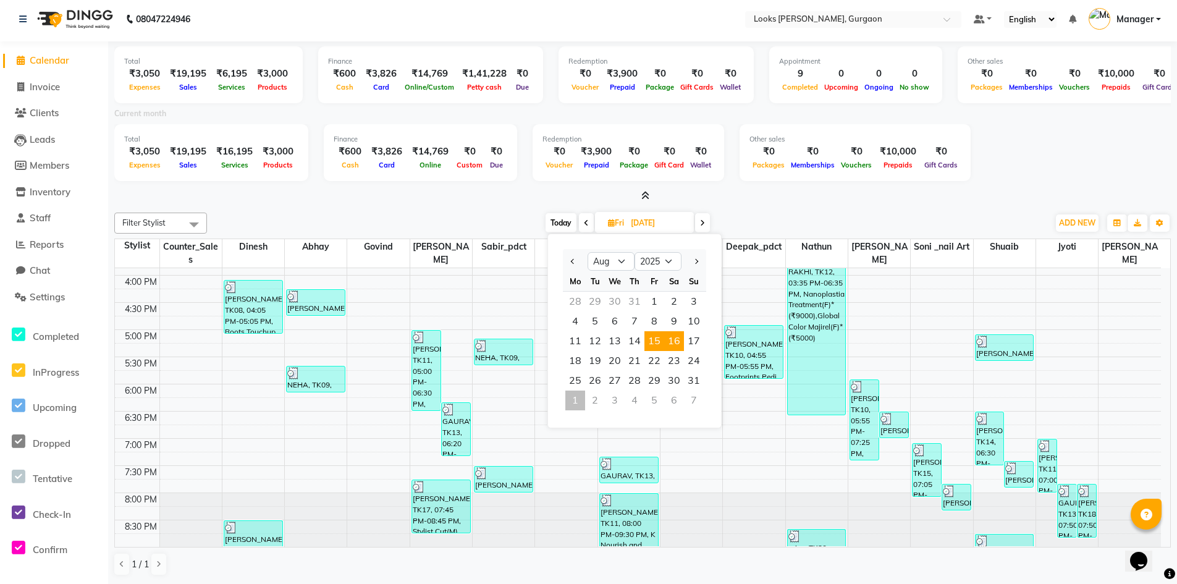
click at [677, 337] on span "16" at bounding box center [674, 341] width 20 height 20
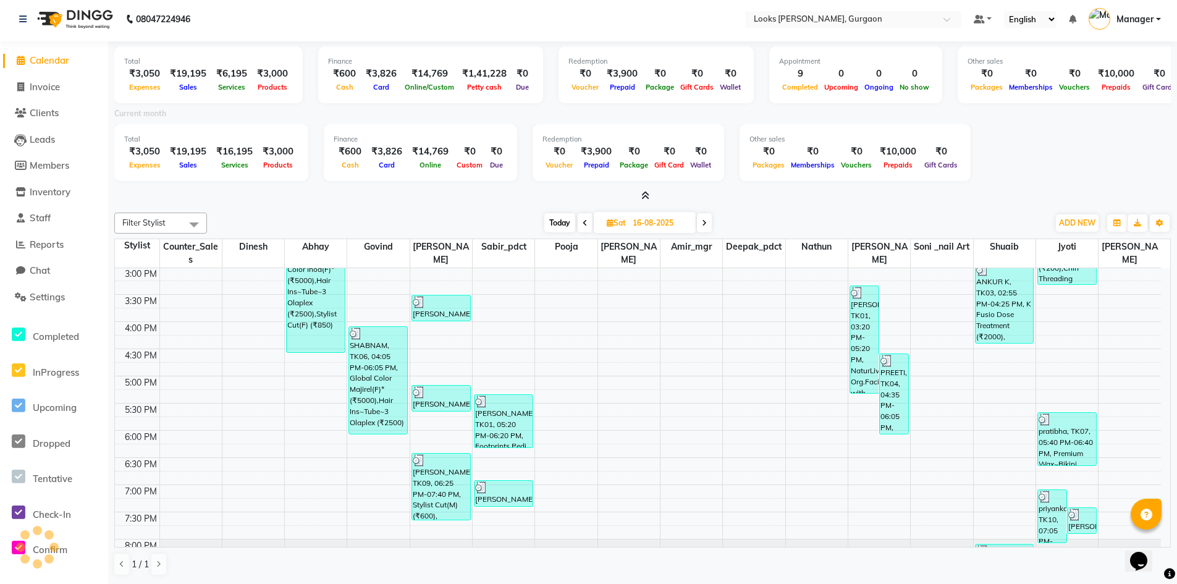
click at [663, 218] on input "16-08-2025" at bounding box center [660, 223] width 62 height 19
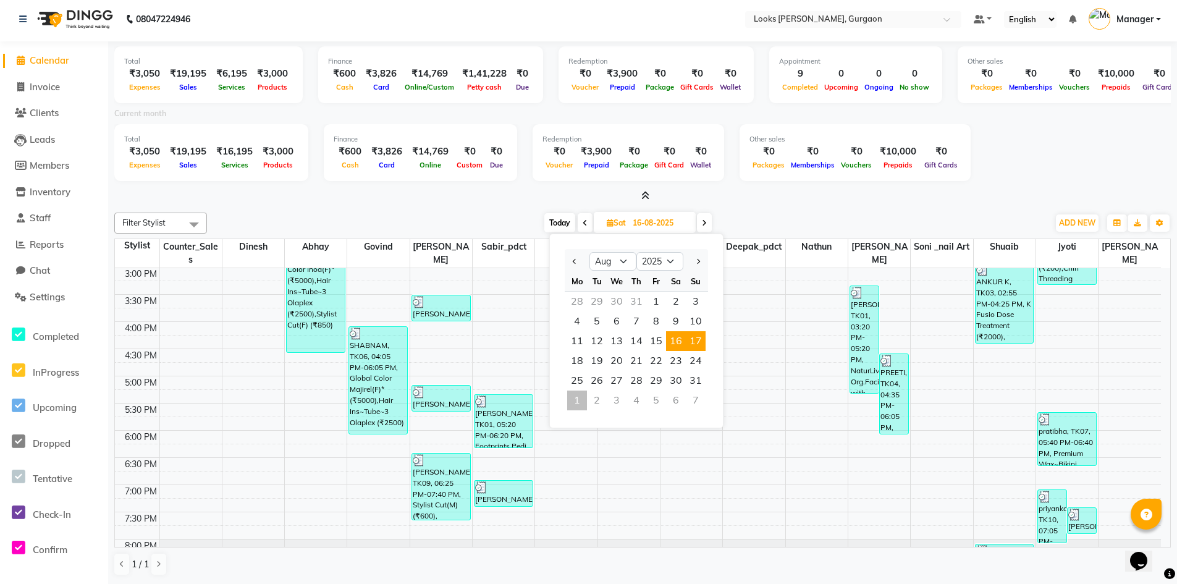
click at [700, 338] on span "17" at bounding box center [696, 341] width 20 height 20
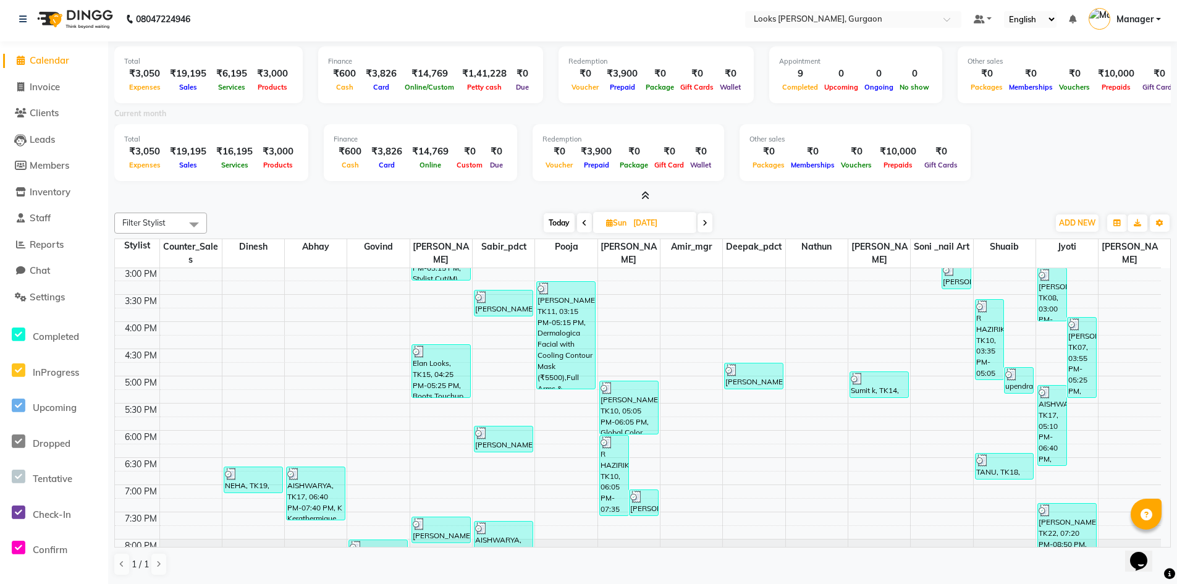
click at [664, 227] on input "[DATE]" at bounding box center [660, 223] width 62 height 19
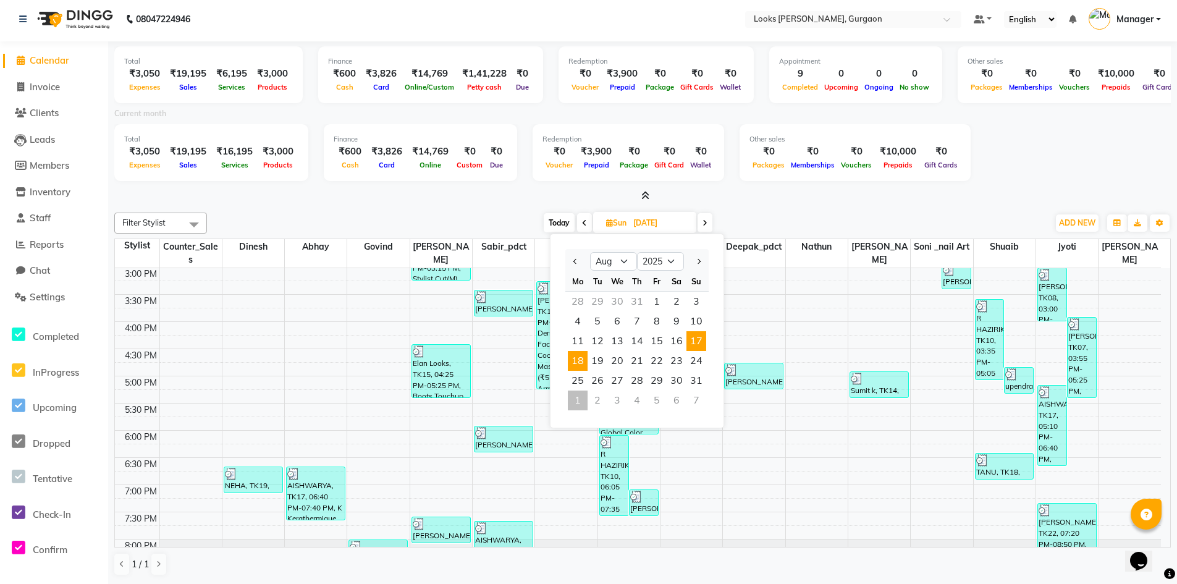
click at [576, 358] on span "18" at bounding box center [578, 361] width 20 height 20
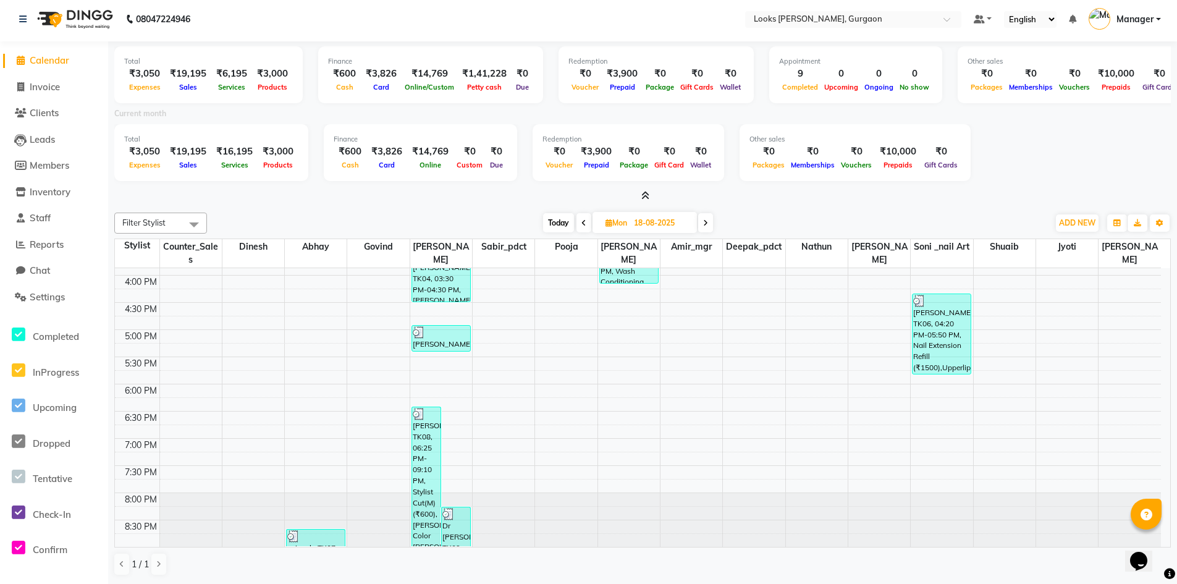
click at [55, 62] on span "Calendar" at bounding box center [50, 60] width 40 height 12
click at [53, 61] on span "Calendar" at bounding box center [50, 60] width 40 height 12
click at [56, 61] on span "Calendar" at bounding box center [50, 60] width 40 height 12
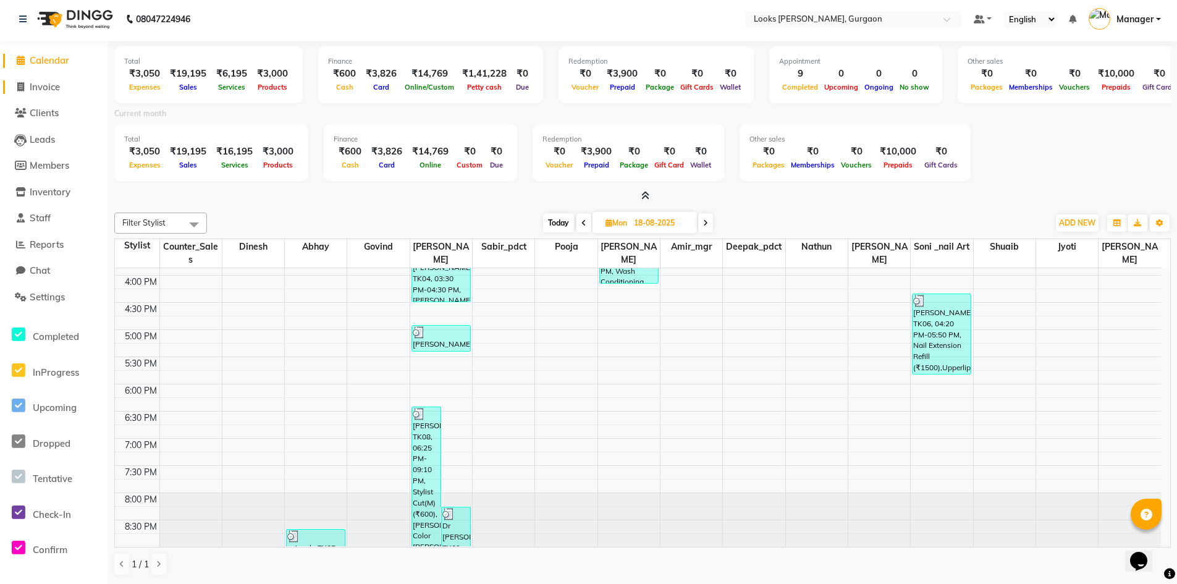
click at [52, 91] on span "Invoice" at bounding box center [45, 87] width 30 height 12
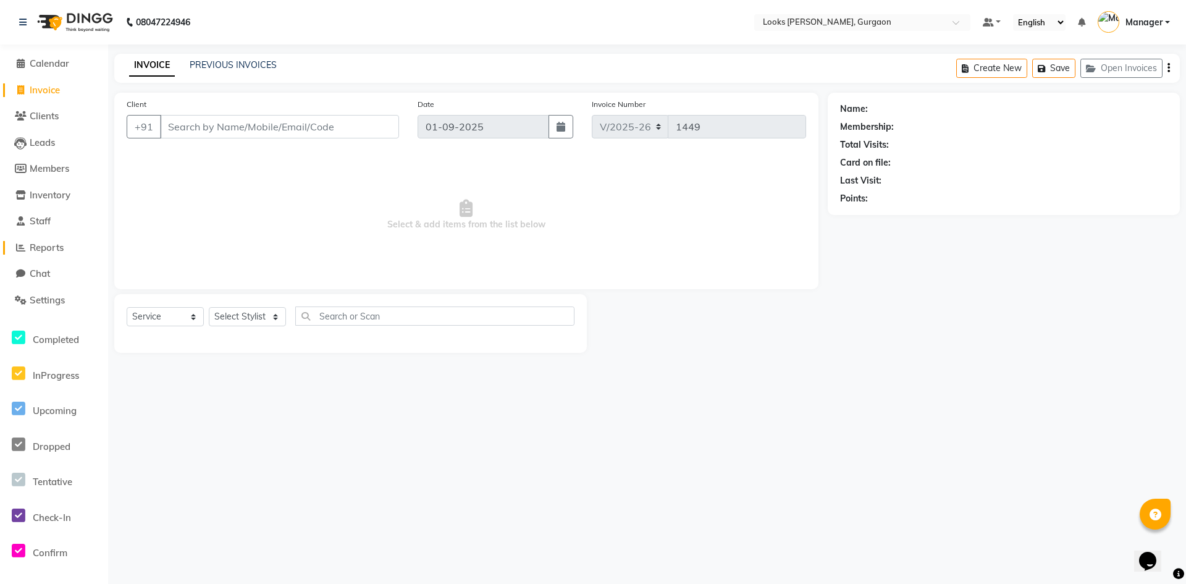
click at [48, 248] on span "Reports" at bounding box center [47, 248] width 34 height 12
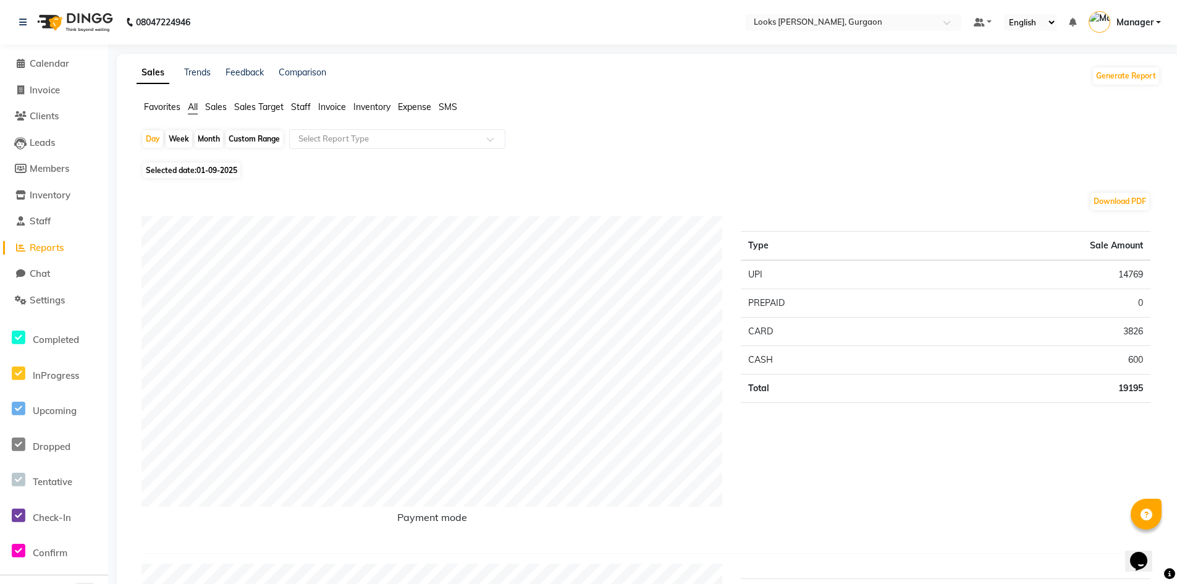
click at [254, 133] on div "Custom Range" at bounding box center [253, 138] width 57 height 17
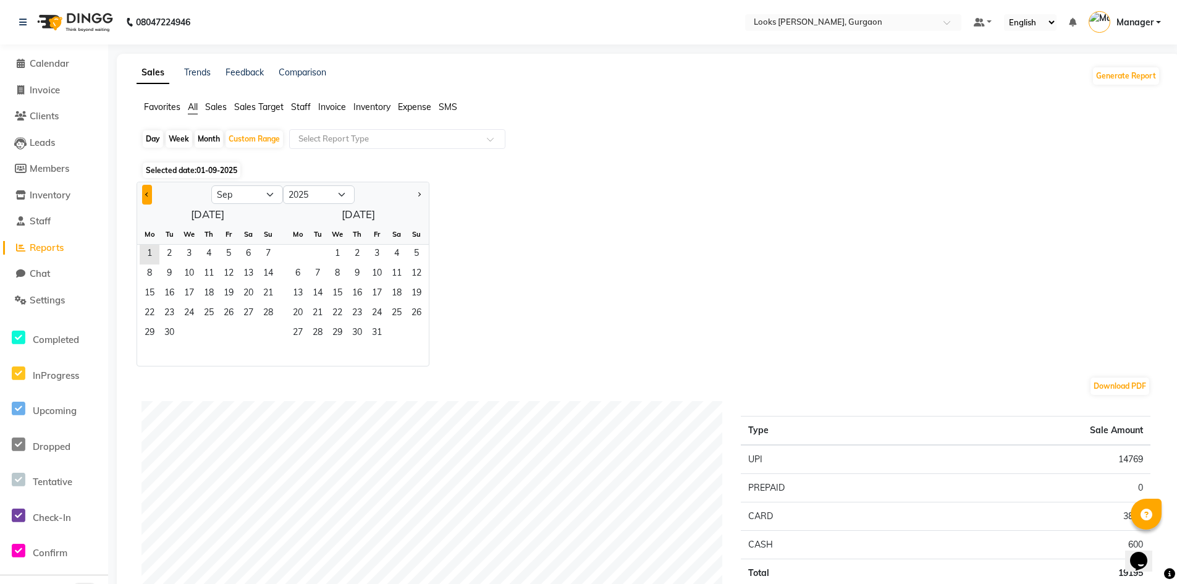
click at [149, 197] on button "Previous month" at bounding box center [147, 195] width 10 height 20
click at [263, 332] on span "31" at bounding box center [268, 334] width 20 height 20
click at [344, 139] on input "text" at bounding box center [385, 139] width 178 height 12
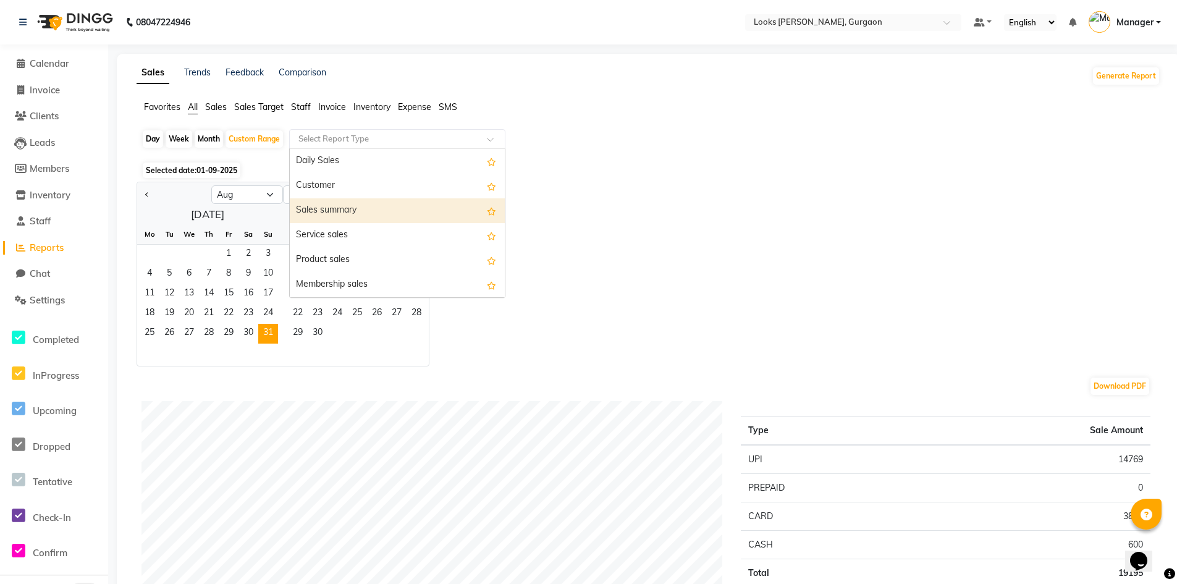
click at [323, 208] on div "Sales summary" at bounding box center [397, 210] width 215 height 25
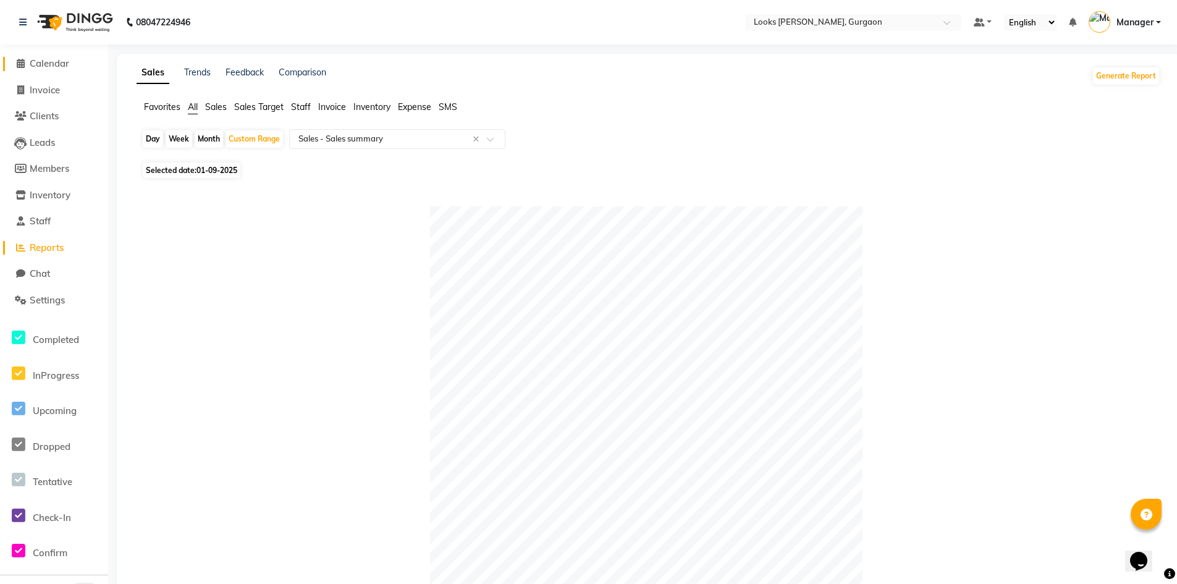
click at [54, 66] on span "Calendar" at bounding box center [50, 63] width 40 height 12
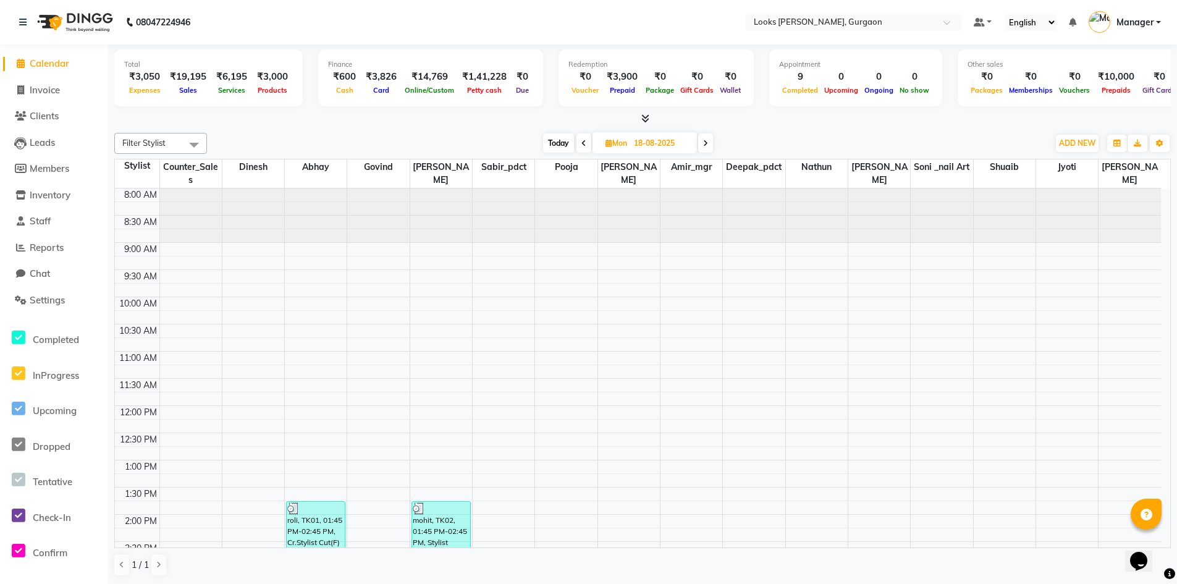
click at [59, 63] on span "Calendar" at bounding box center [50, 63] width 40 height 12
click at [61, 301] on span "Settings" at bounding box center [47, 300] width 35 height 12
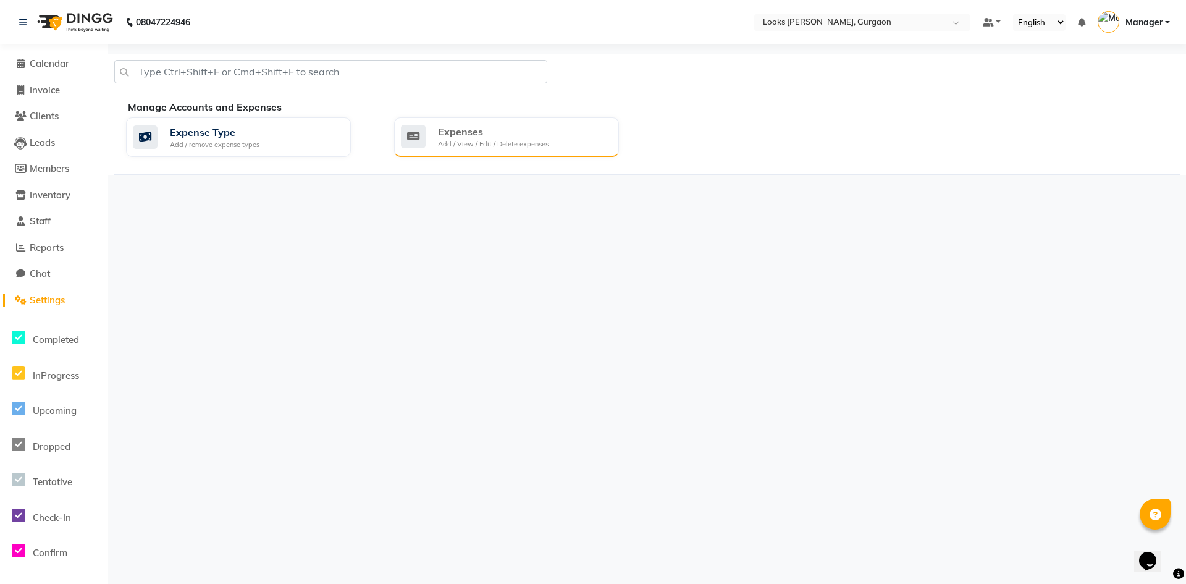
click at [437, 146] on div "Expenses Add / View / Edit / Delete expenses" at bounding box center [505, 136] width 208 height 25
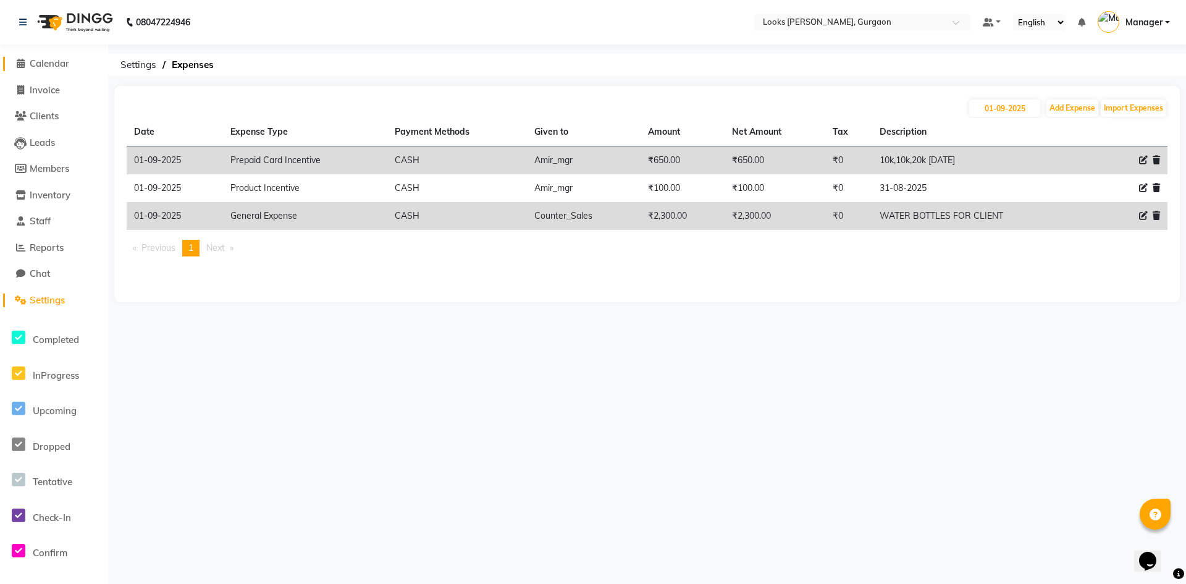
click at [46, 61] on span "Calendar" at bounding box center [50, 63] width 40 height 12
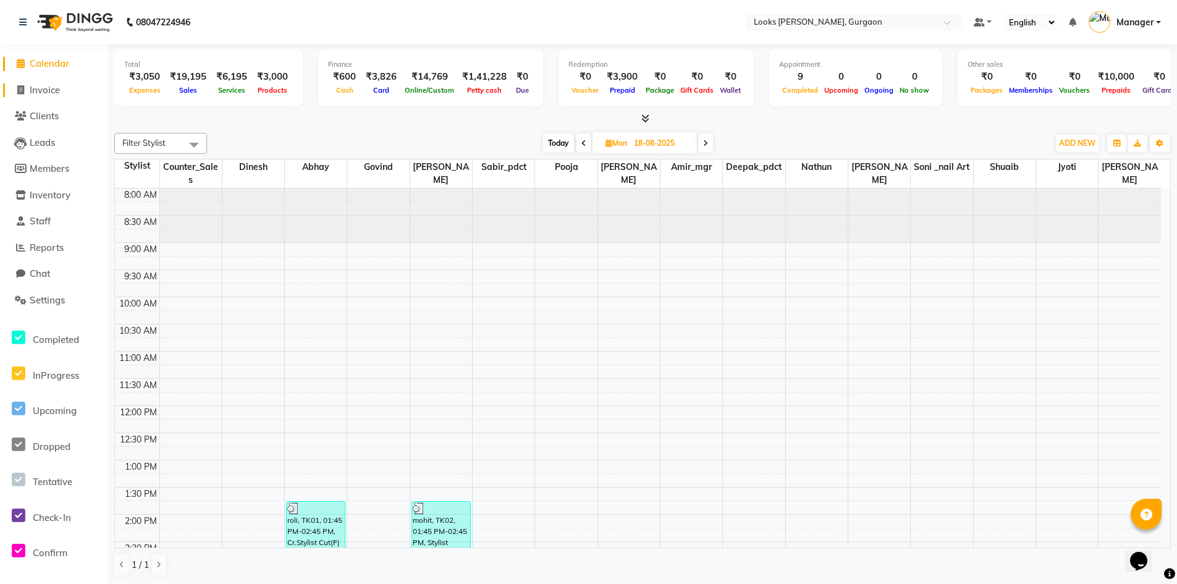
click at [53, 91] on span "Invoice" at bounding box center [45, 90] width 30 height 12
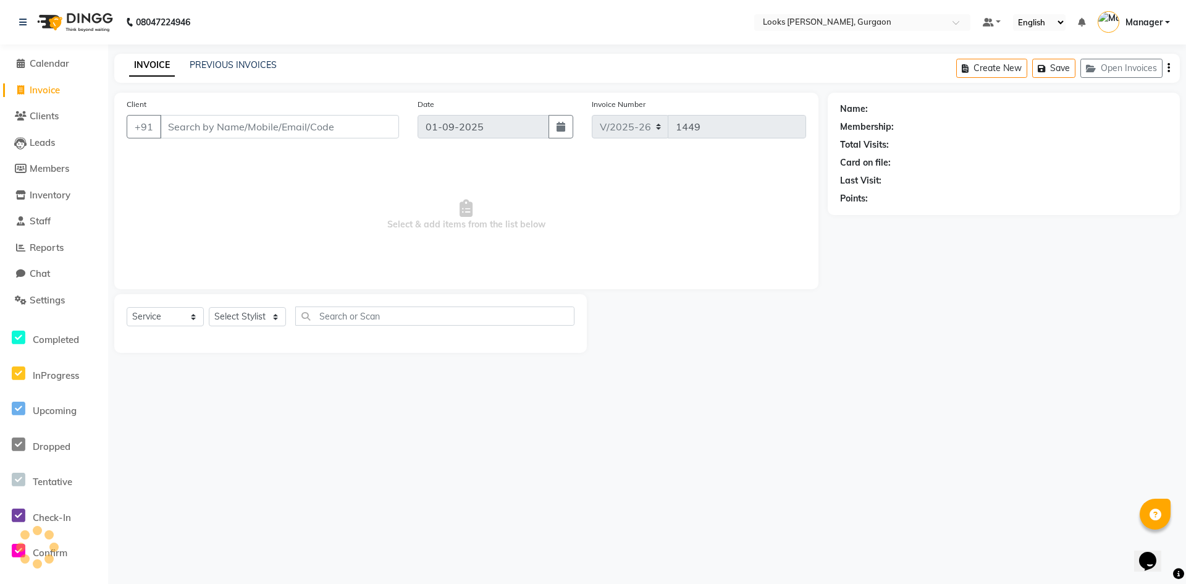
click at [211, 125] on input "Client" at bounding box center [279, 126] width 239 height 23
click at [260, 118] on input "Client" at bounding box center [279, 126] width 239 height 23
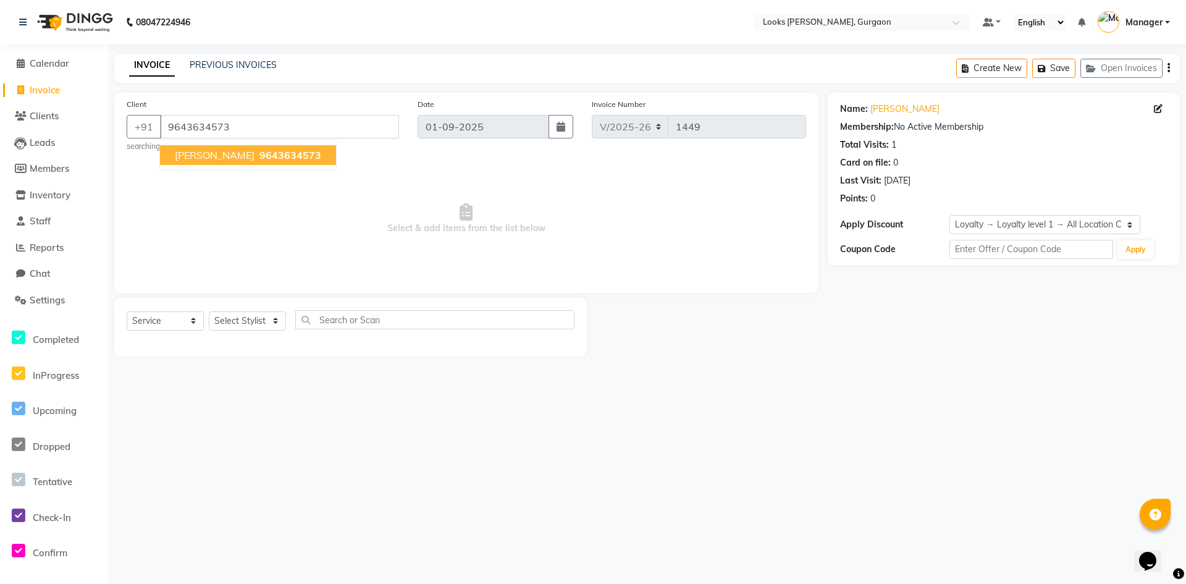
click at [259, 153] on span "9643634573" at bounding box center [290, 155] width 62 height 12
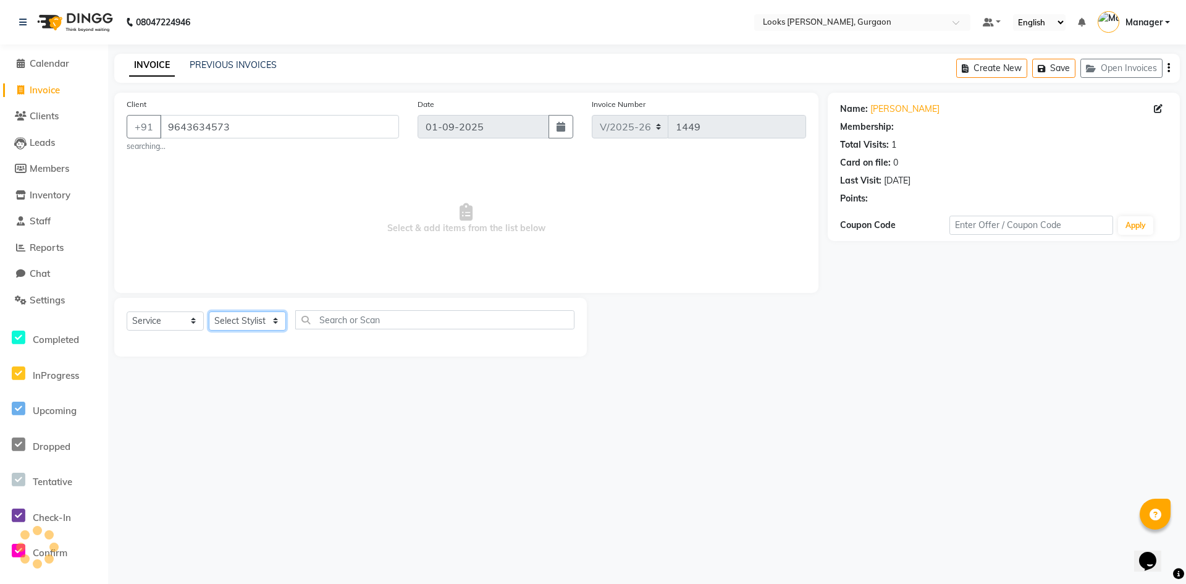
click at [237, 316] on select "Select Stylist [PERSON_NAME] abhay [PERSON_NAME] [PERSON_NAME] Counter_Sales De…" at bounding box center [247, 320] width 77 height 19
click at [209, 311] on select "Select Stylist [PERSON_NAME] abhay [PERSON_NAME] [PERSON_NAME] Counter_Sales De…" at bounding box center [247, 320] width 77 height 19
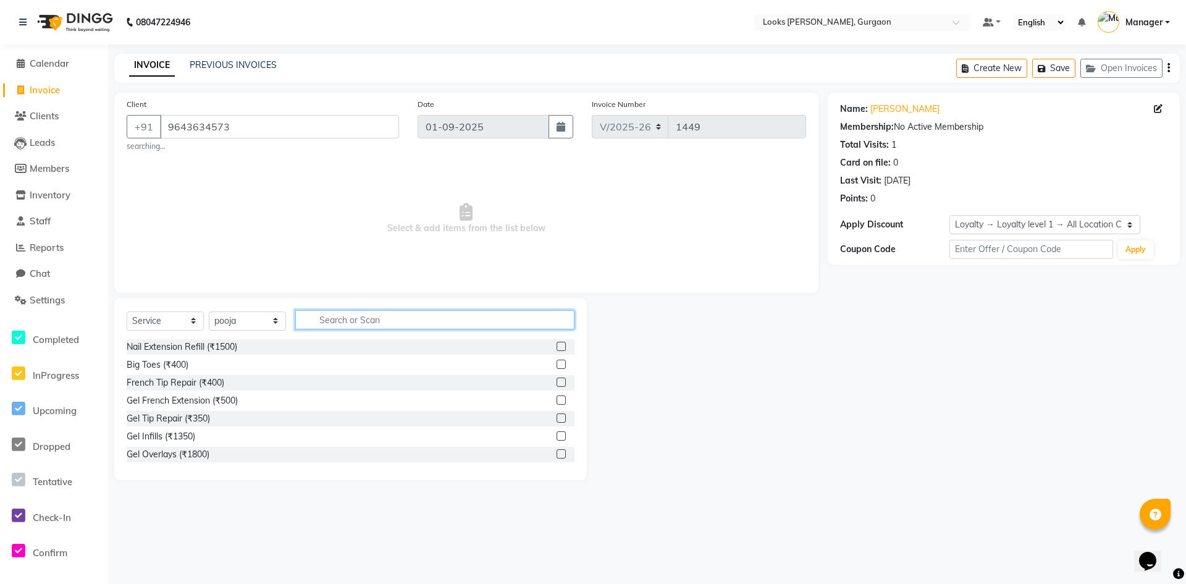
click at [329, 316] on input "text" at bounding box center [434, 319] width 279 height 19
click at [191, 364] on div "Eyebrows & Upperlips (₹200)" at bounding box center [184, 364] width 114 height 13
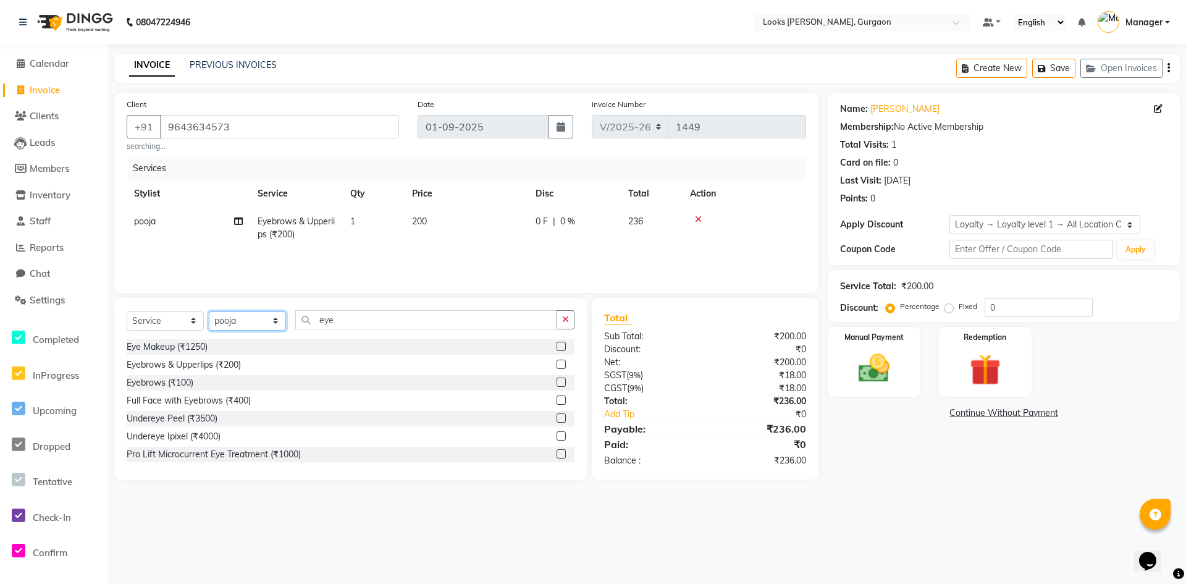
click at [266, 314] on select "Select Stylist [PERSON_NAME] abhay [PERSON_NAME] [PERSON_NAME] Counter_Sales De…" at bounding box center [247, 320] width 77 height 19
click at [209, 311] on select "Select Stylist [PERSON_NAME] abhay [PERSON_NAME] [PERSON_NAME] Counter_Sales De…" at bounding box center [247, 320] width 77 height 19
drag, startPoint x: 348, startPoint y: 322, endPoint x: 248, endPoint y: 309, distance: 100.9
click at [248, 309] on div "Select Service Product Membership Package Voucher Prepaid Gift Card Select Styl…" at bounding box center [350, 389] width 473 height 182
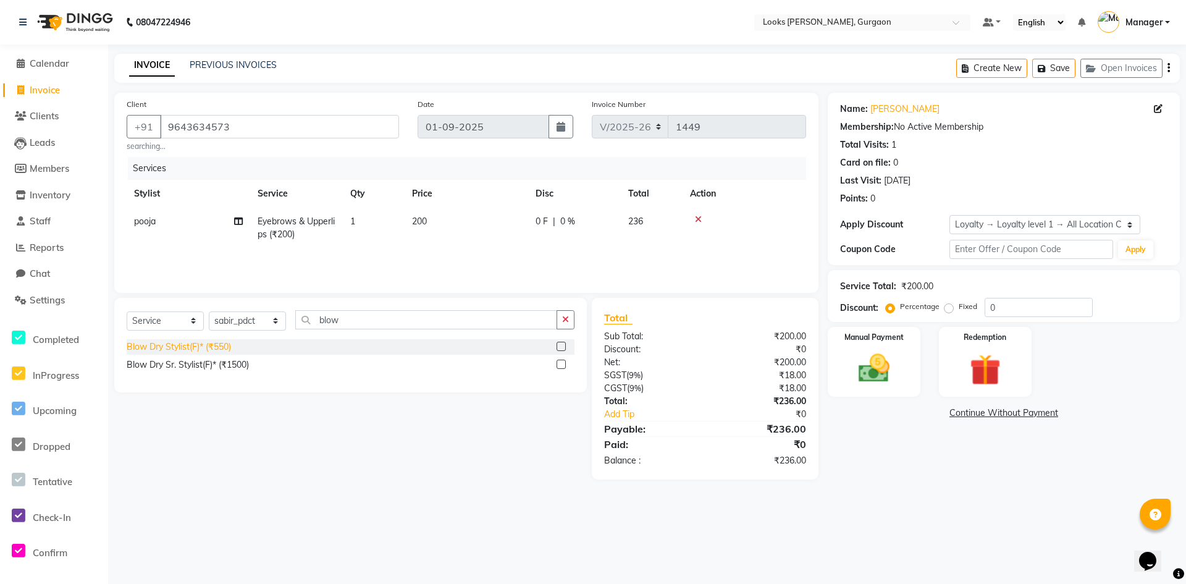
click at [208, 347] on div "Blow Dry Stylist(F)* (₹550)" at bounding box center [179, 346] width 104 height 13
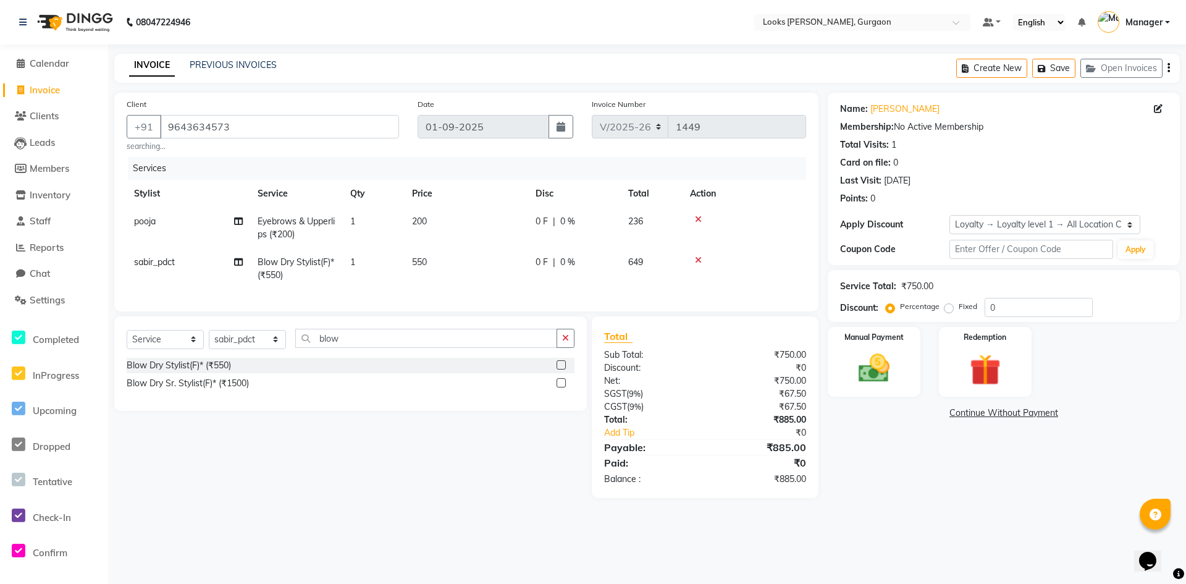
click at [440, 274] on td "550" at bounding box center [467, 268] width 124 height 41
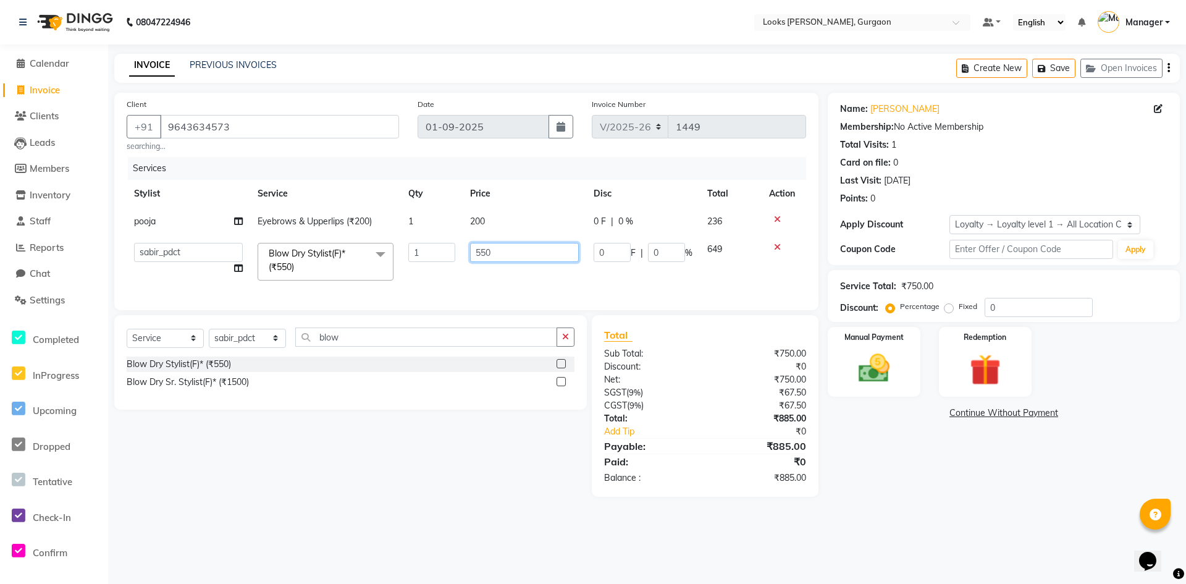
drag, startPoint x: 495, startPoint y: 252, endPoint x: 430, endPoint y: 246, distance: 65.8
click at [430, 246] on tr "[PERSON_NAME] abhay [PERSON_NAME] [PERSON_NAME] Counter_Sales Deepak_pdct [PERS…" at bounding box center [466, 261] width 679 height 53
click at [245, 347] on select "Select Stylist [PERSON_NAME] abhay [PERSON_NAME] [PERSON_NAME] Counter_Sales De…" at bounding box center [247, 338] width 77 height 19
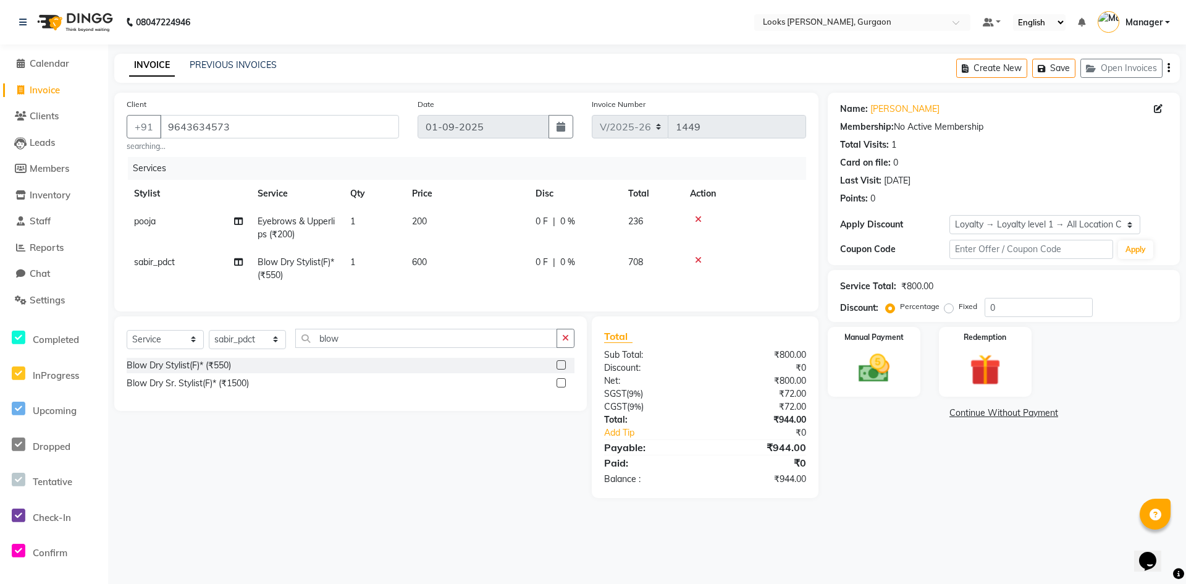
click at [991, 477] on div "Name: [PERSON_NAME] Membership: No Active Membership Total Visits: 1 Card on fi…" at bounding box center [1008, 295] width 361 height 405
click at [880, 374] on img at bounding box center [873, 369] width 53 height 38
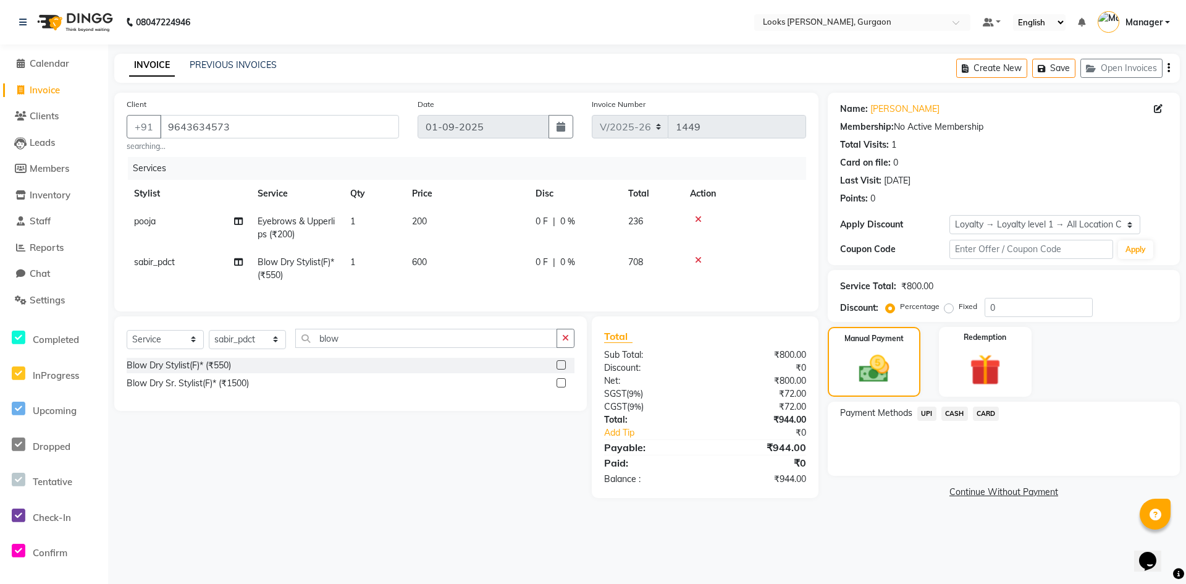
click at [928, 417] on span "UPI" at bounding box center [926, 413] width 19 height 14
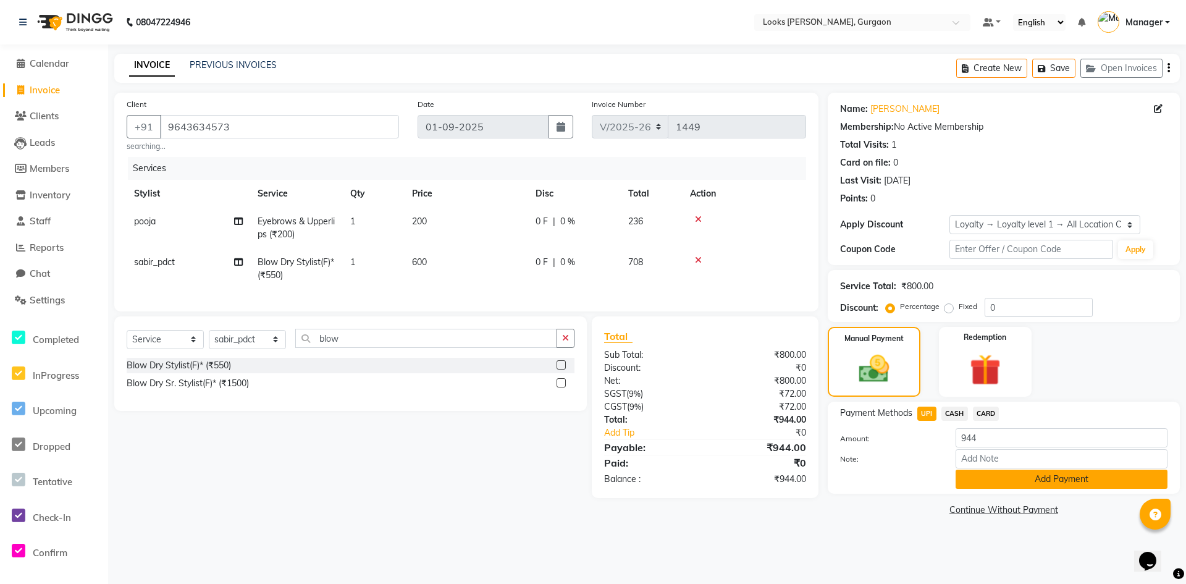
click at [981, 480] on button "Add Payment" at bounding box center [1062, 478] width 212 height 19
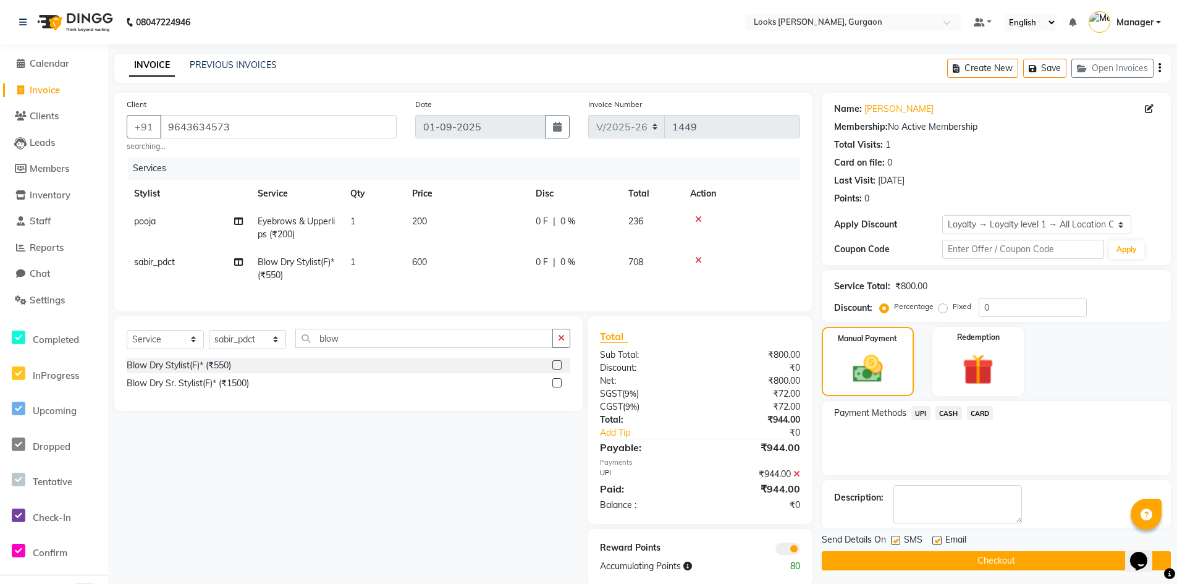
click at [965, 560] on button "Checkout" at bounding box center [996, 560] width 349 height 19
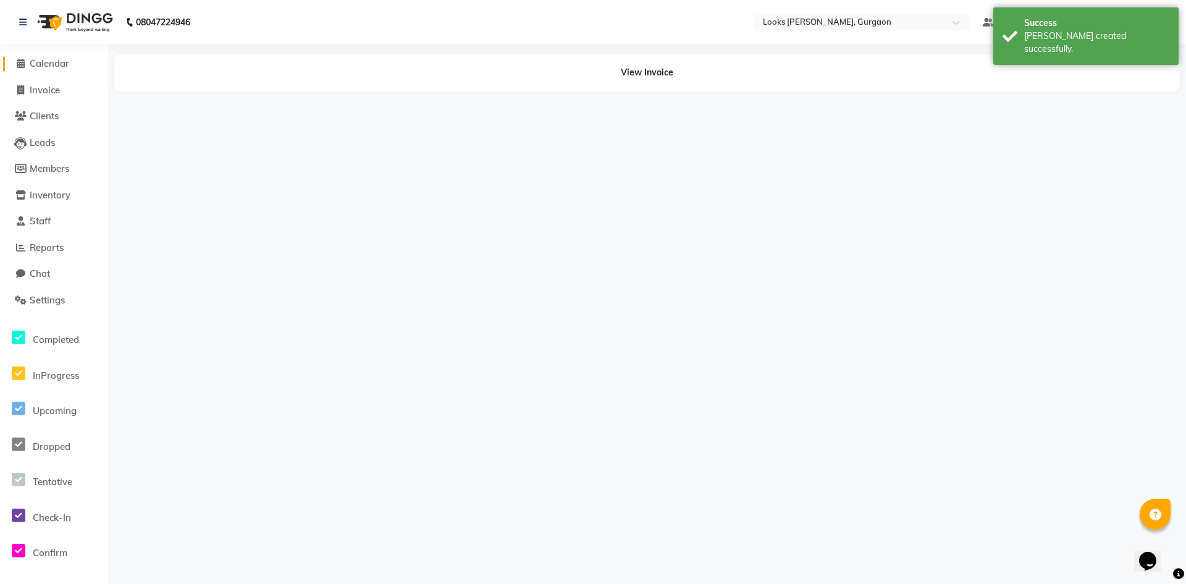
click at [57, 62] on span "Calendar" at bounding box center [50, 63] width 40 height 12
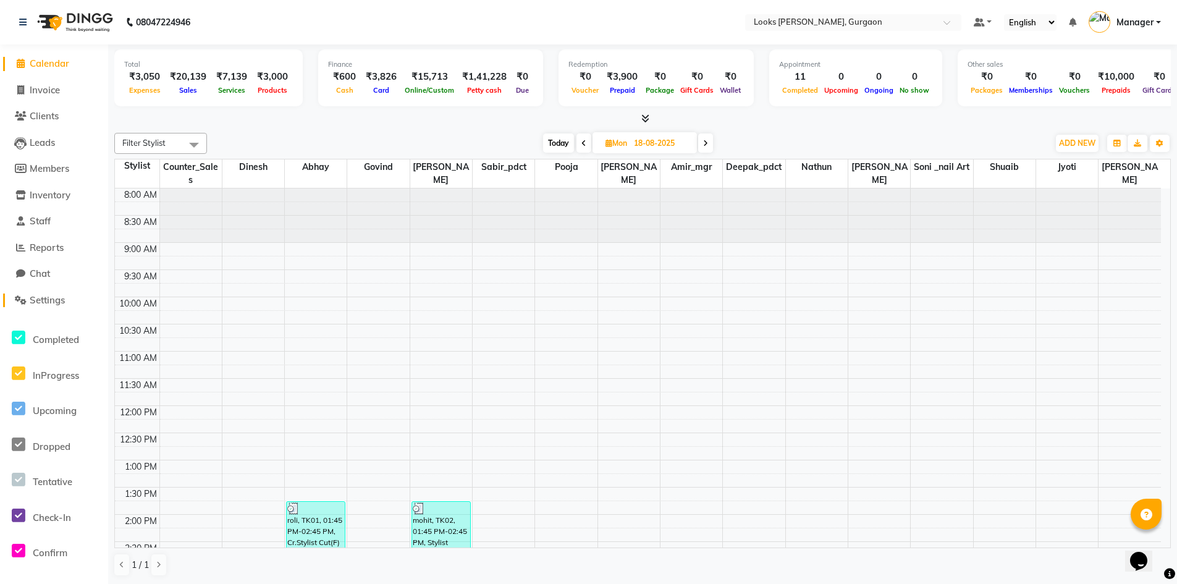
click at [55, 301] on span "Settings" at bounding box center [47, 300] width 35 height 12
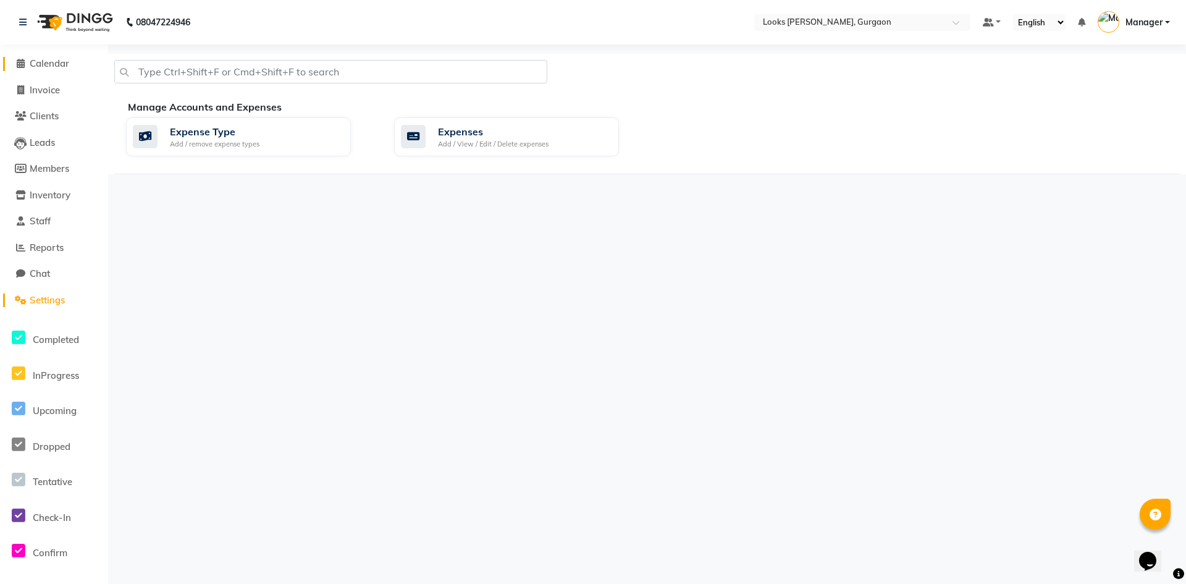
click at [54, 64] on span "Calendar" at bounding box center [50, 63] width 40 height 12
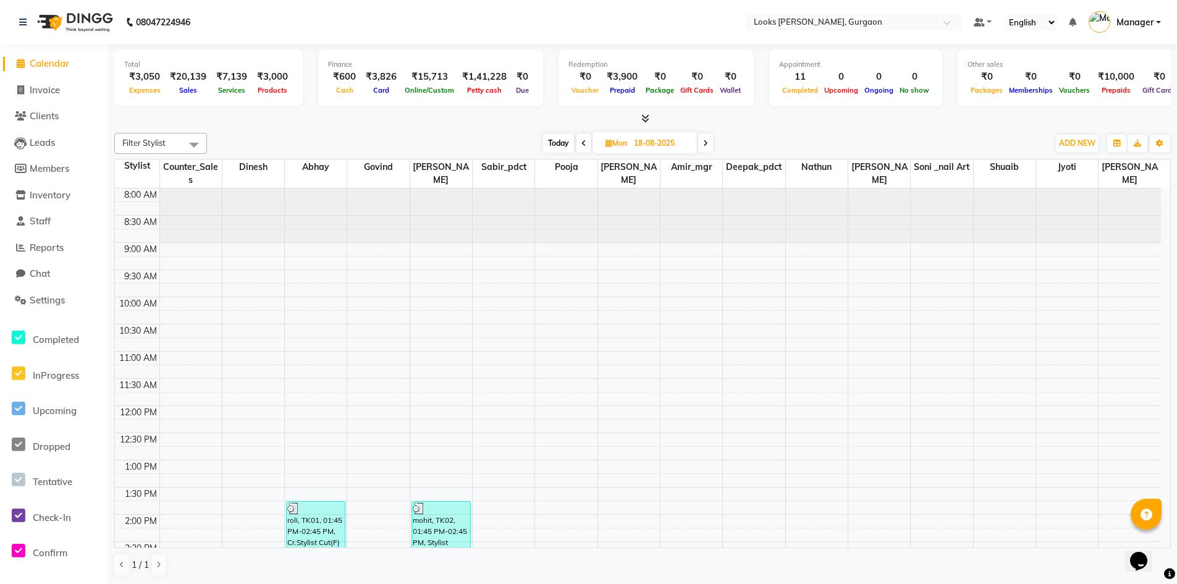
drag, startPoint x: 46, startPoint y: 105, endPoint x: 46, endPoint y: 98, distance: 6.8
click at [46, 103] on ul "Calendar Invoice Clients Leads Members Inventory Staff Reports Chat Settings Co…" at bounding box center [54, 377] width 108 height 653
click at [46, 98] on li "Invoice" at bounding box center [54, 90] width 108 height 27
click at [48, 91] on span "Invoice" at bounding box center [45, 90] width 30 height 12
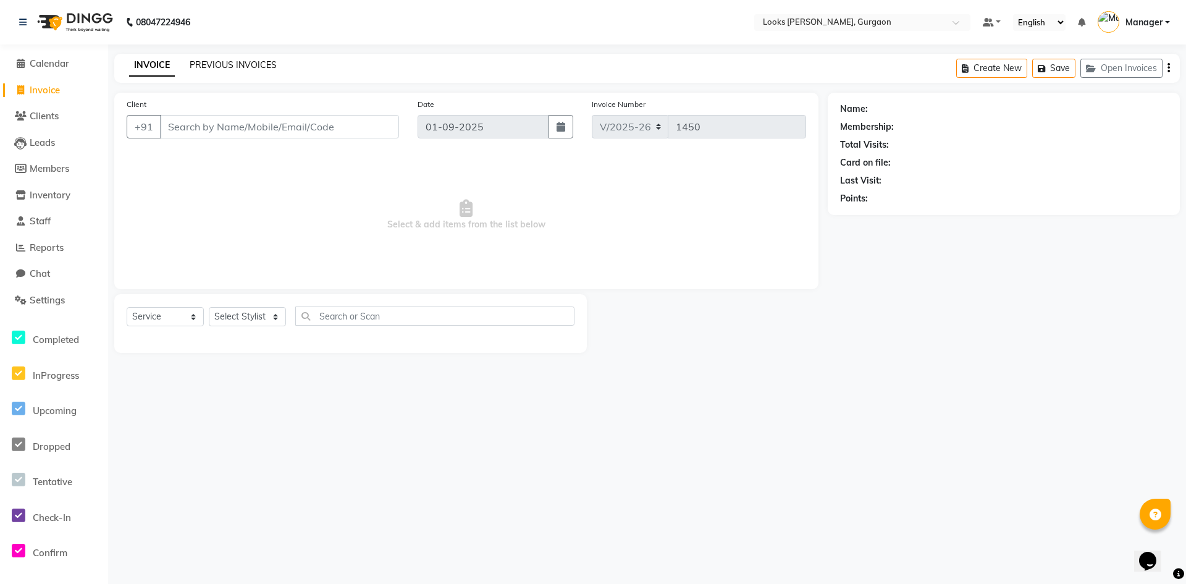
click at [253, 69] on link "PREVIOUS INVOICES" at bounding box center [233, 64] width 87 height 11
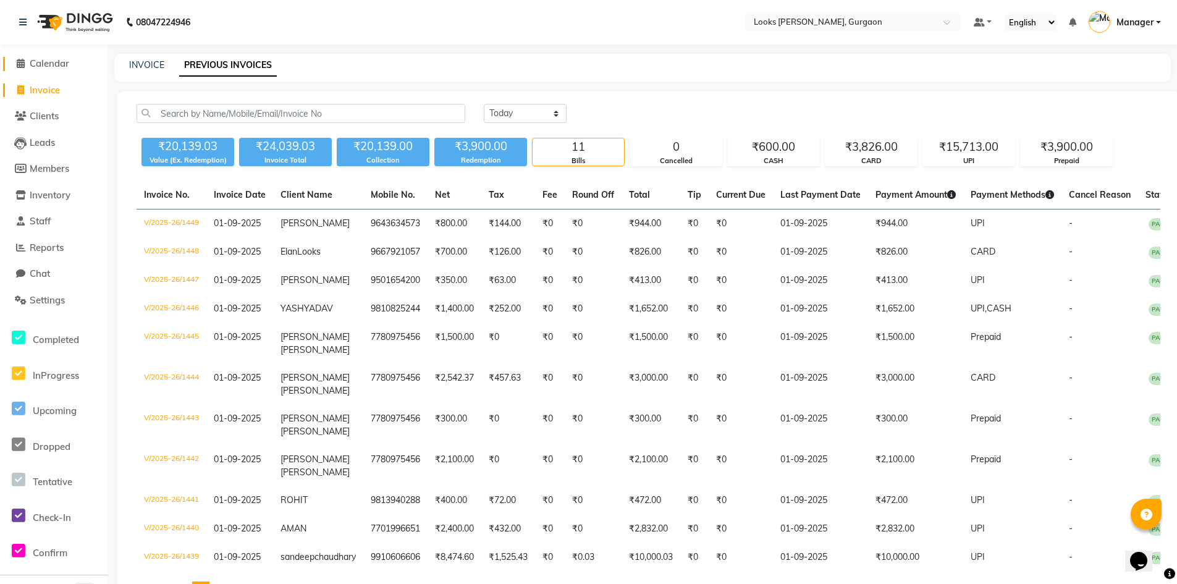
click at [57, 65] on span "Calendar" at bounding box center [50, 63] width 40 height 12
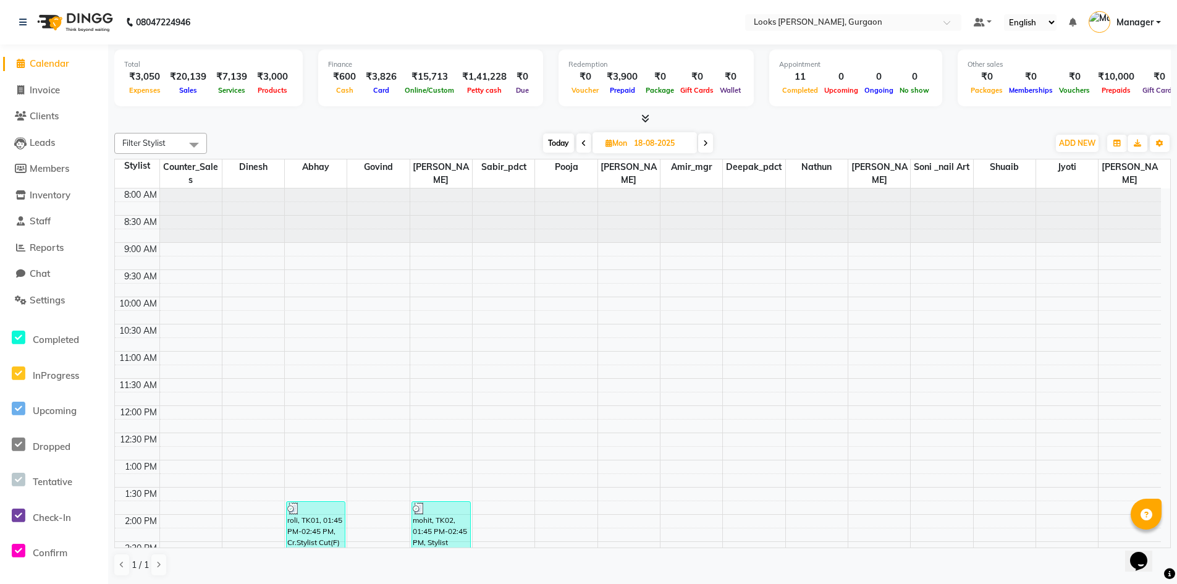
click at [53, 66] on span "Calendar" at bounding box center [50, 63] width 40 height 12
click at [673, 149] on input "18-08-2025" at bounding box center [661, 143] width 62 height 19
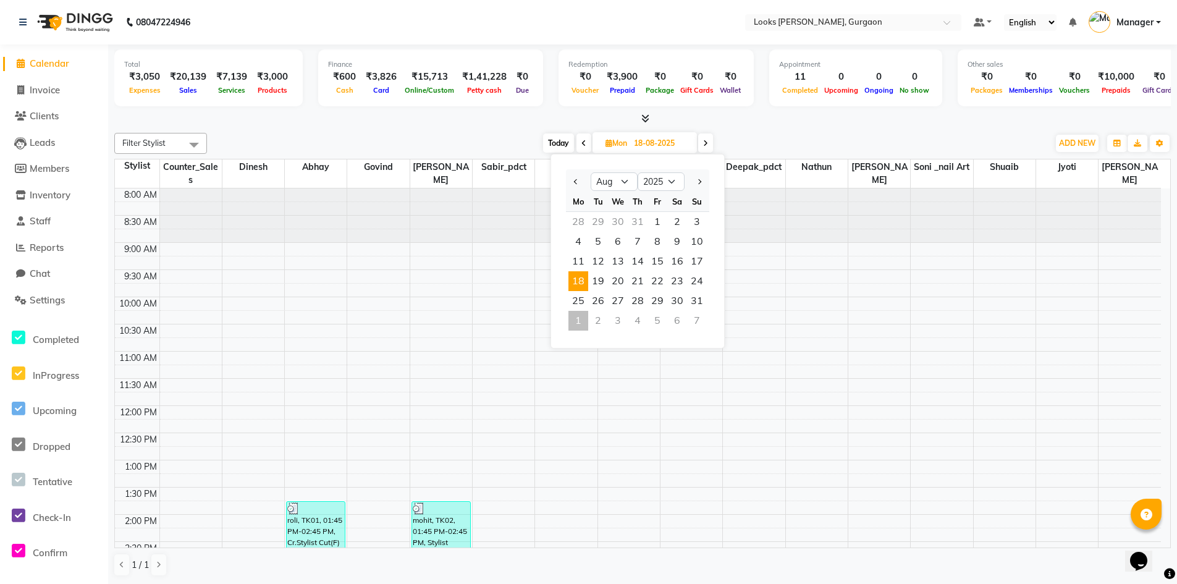
click at [577, 325] on div "1" at bounding box center [578, 321] width 20 height 20
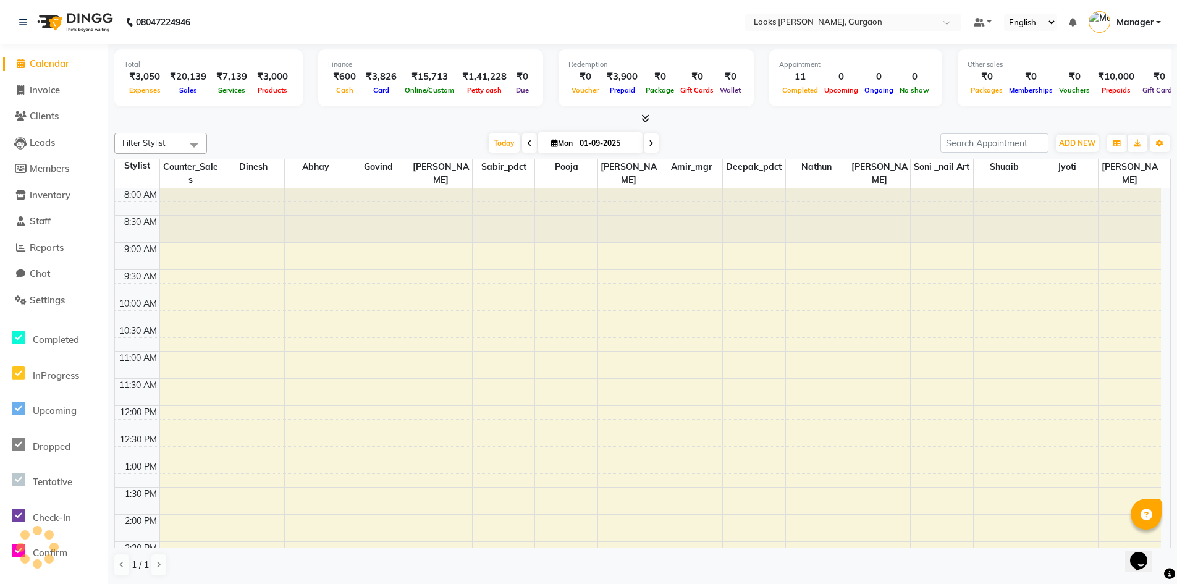
scroll to position [347, 0]
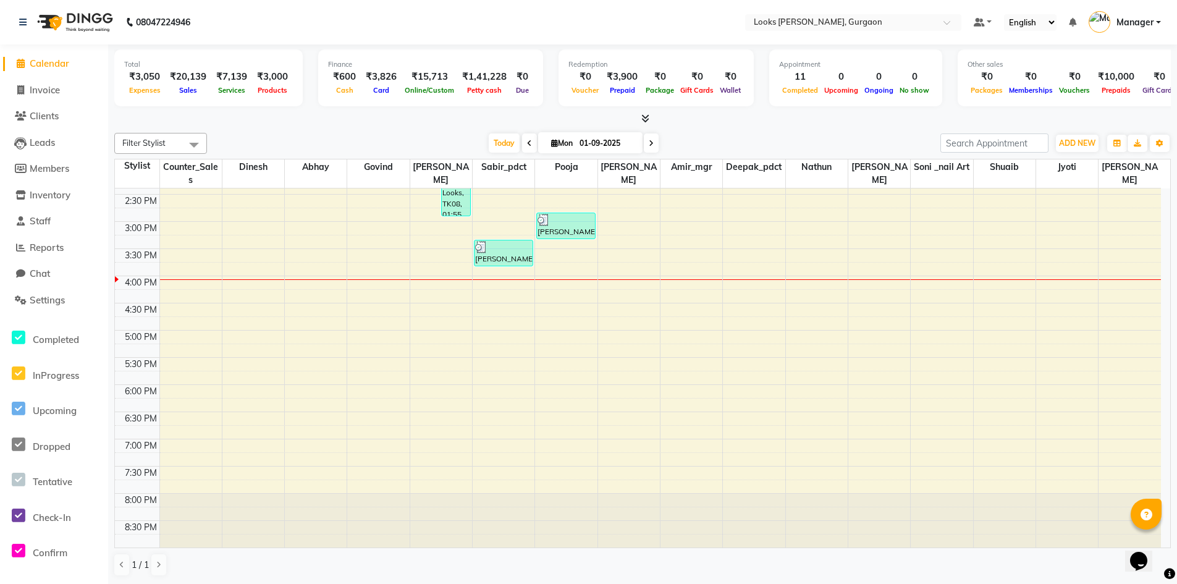
click at [49, 62] on span "Calendar" at bounding box center [50, 63] width 40 height 12
click at [56, 62] on span "Calendar" at bounding box center [50, 63] width 40 height 12
click at [56, 59] on span "Calendar" at bounding box center [50, 63] width 40 height 12
